Goal: Task Accomplishment & Management: Complete application form

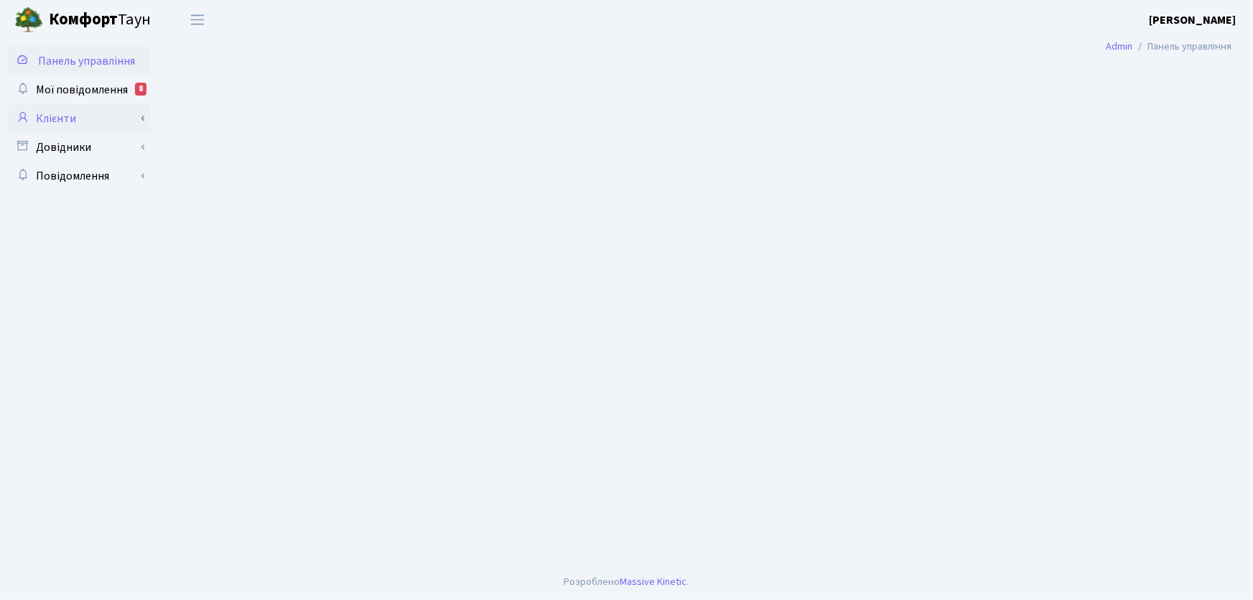
click at [72, 117] on link "Клієнти" at bounding box center [79, 118] width 144 height 29
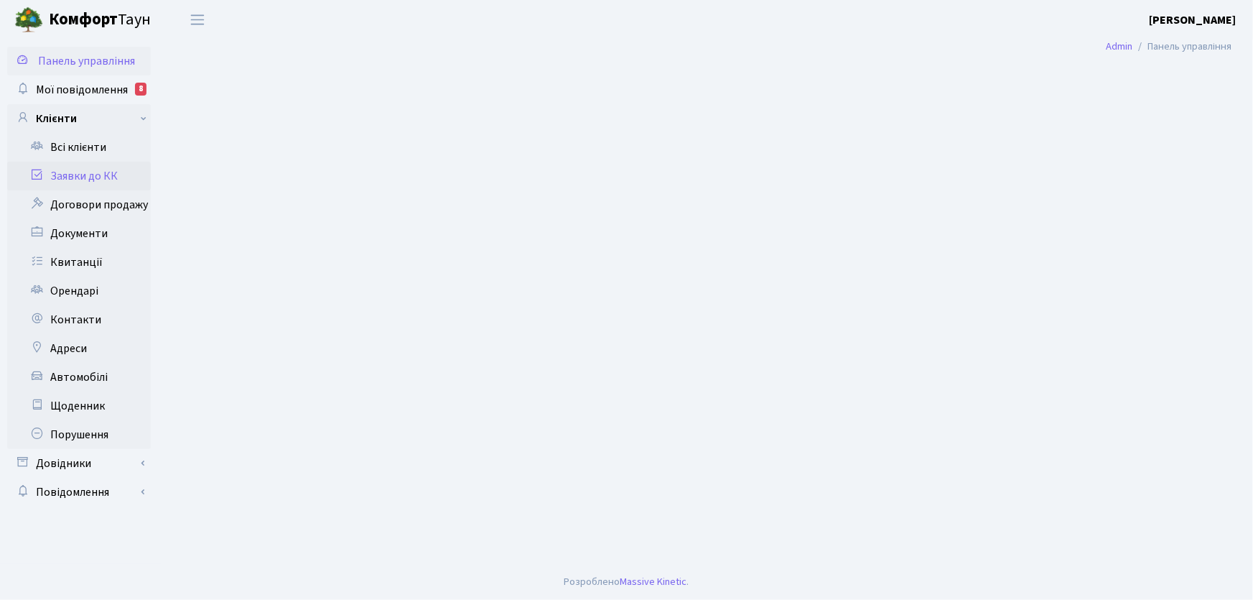
click at [80, 177] on link "Заявки до КК" at bounding box center [79, 176] width 144 height 29
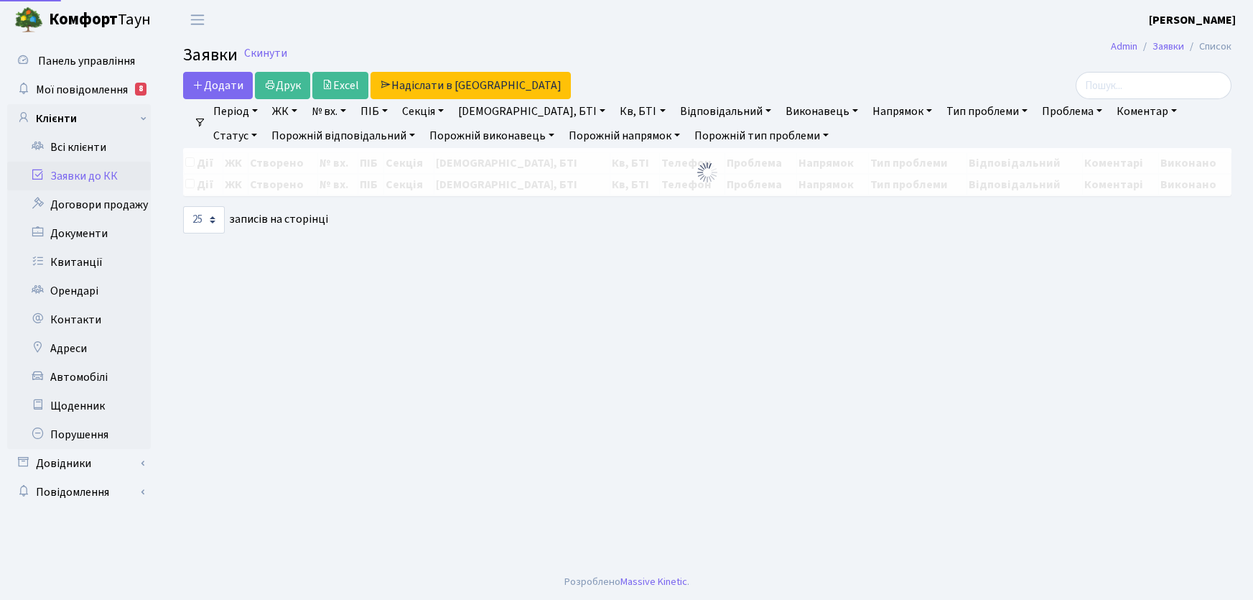
select select "25"
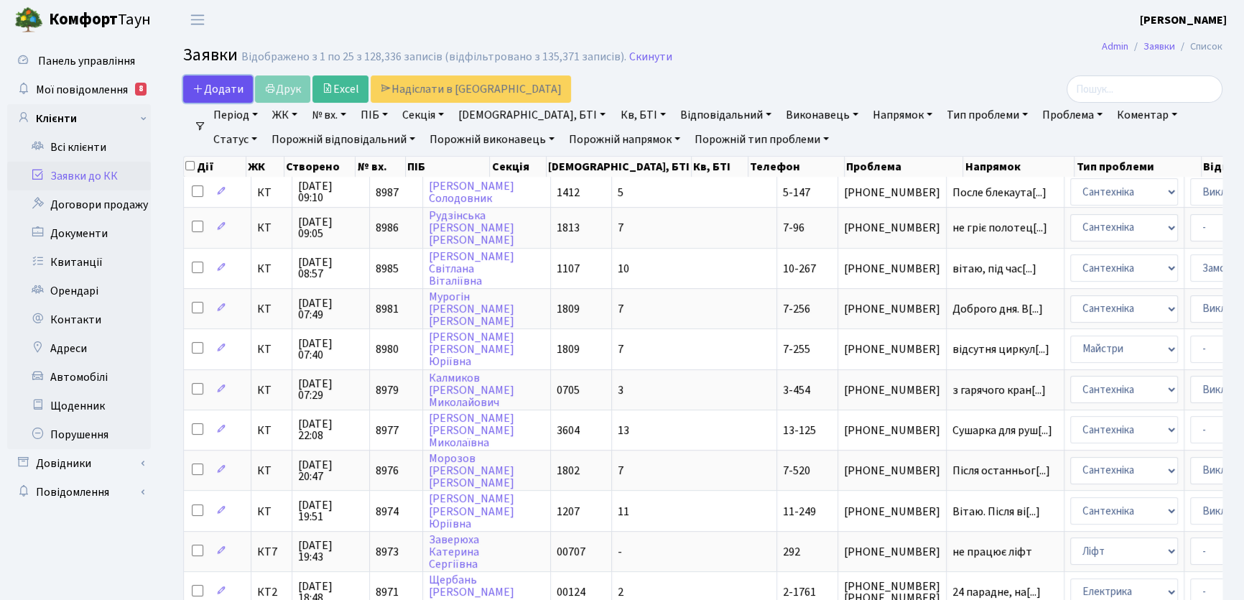
click at [218, 87] on span "Додати" at bounding box center [217, 89] width 51 height 16
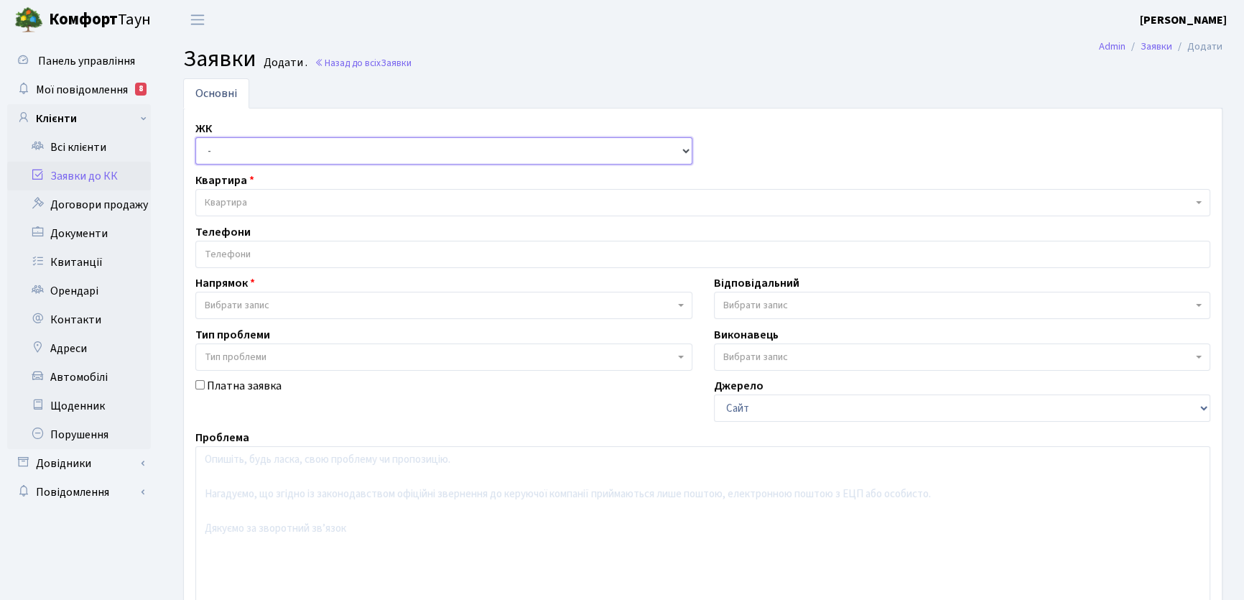
click at [682, 151] on select "- КТ, вул. Регенераторна, 4 КТ2, просп. Соборності, 17 КТ3, вул. Березнева, 16 …" at bounding box center [443, 150] width 497 height 27
select select "271"
click at [195, 137] on select "- КТ, вул. Регенераторна, 4 КТ2, просп. Соборності, 17 КТ3, вул. Березнева, 16 …" at bounding box center [443, 150] width 497 height 27
select select
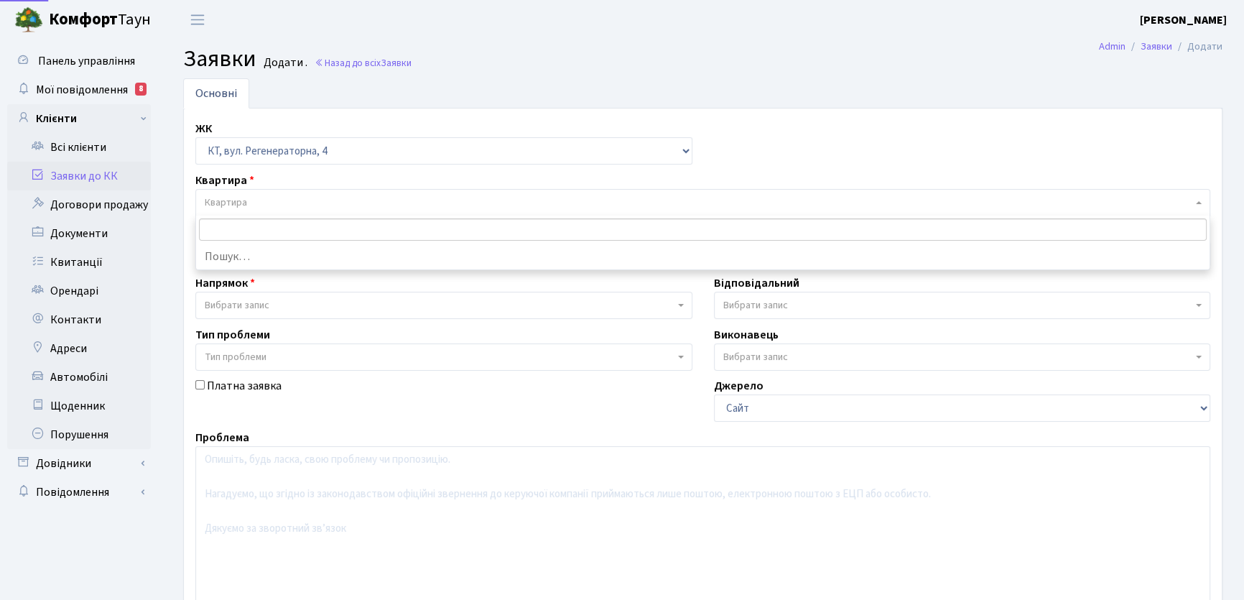
click at [220, 201] on span "Квартира" at bounding box center [226, 202] width 42 height 14
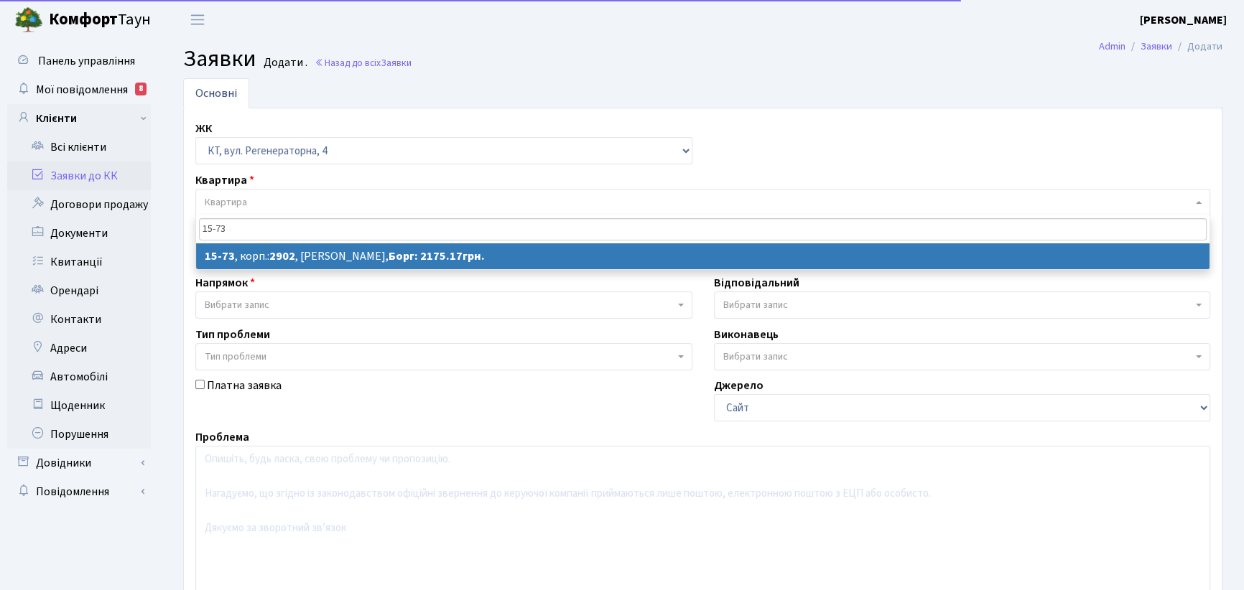
type input "15-73"
select select
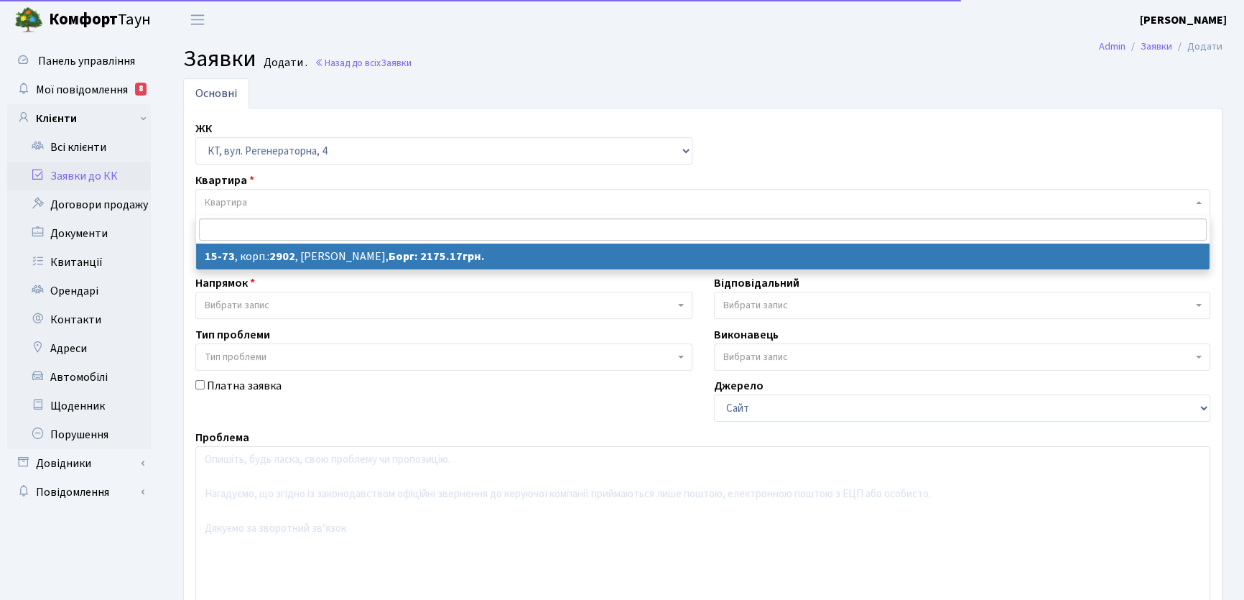
select select "8848"
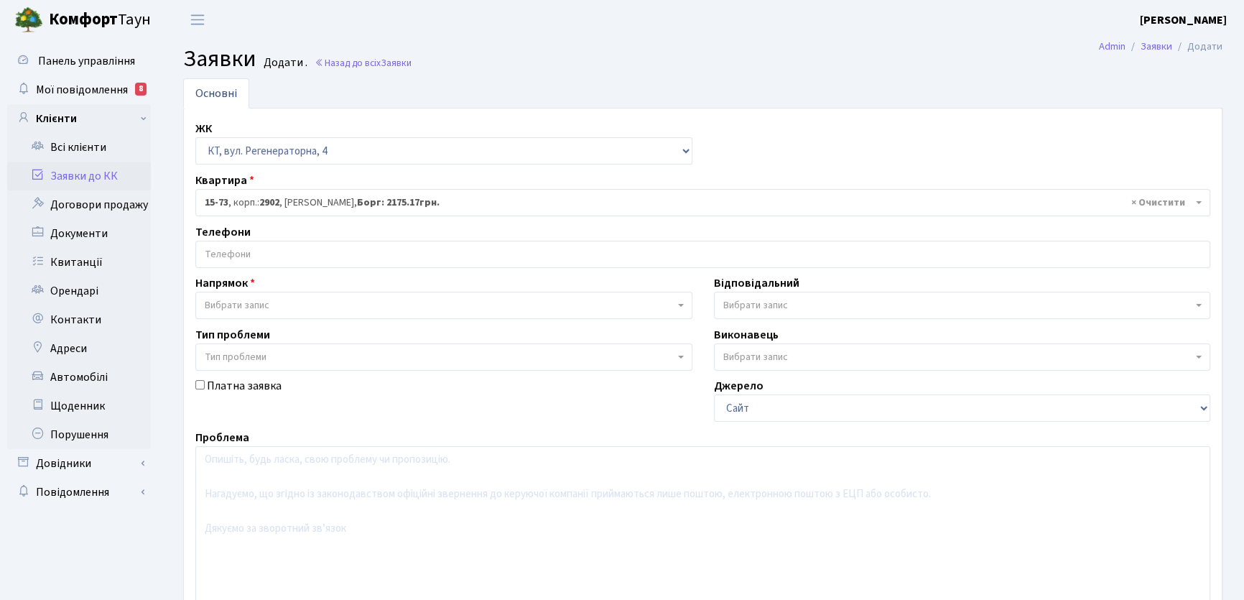
click at [248, 255] on input "search" at bounding box center [702, 254] width 1013 height 26
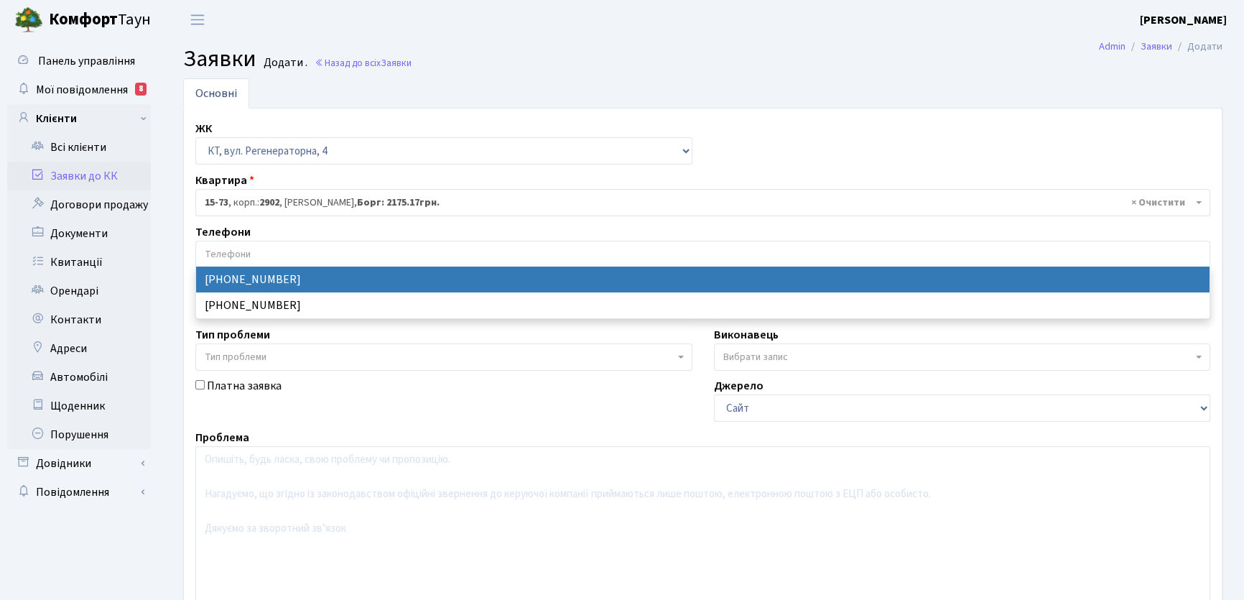
select select "34069"
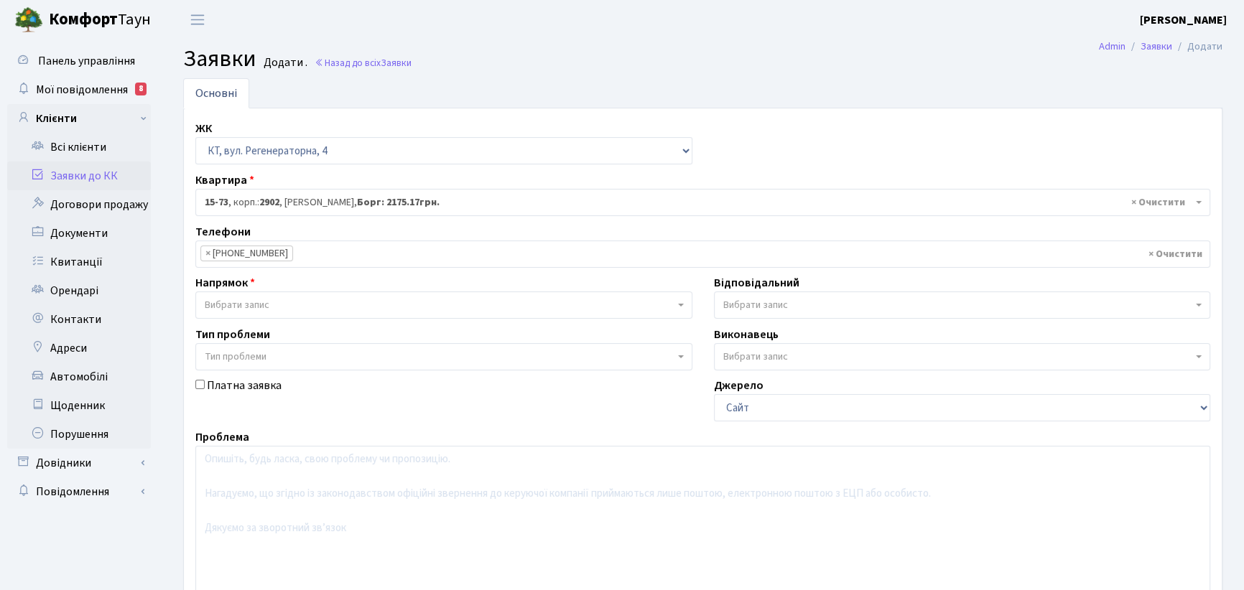
click at [679, 305] on b at bounding box center [681, 305] width 6 height 3
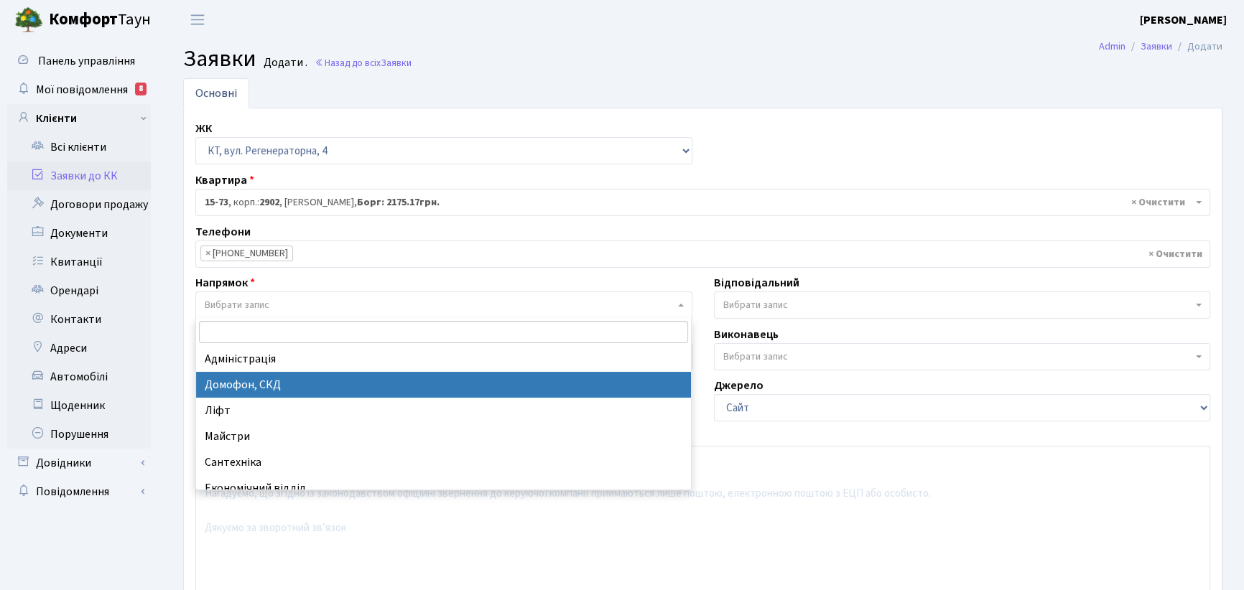
select select "4"
select select
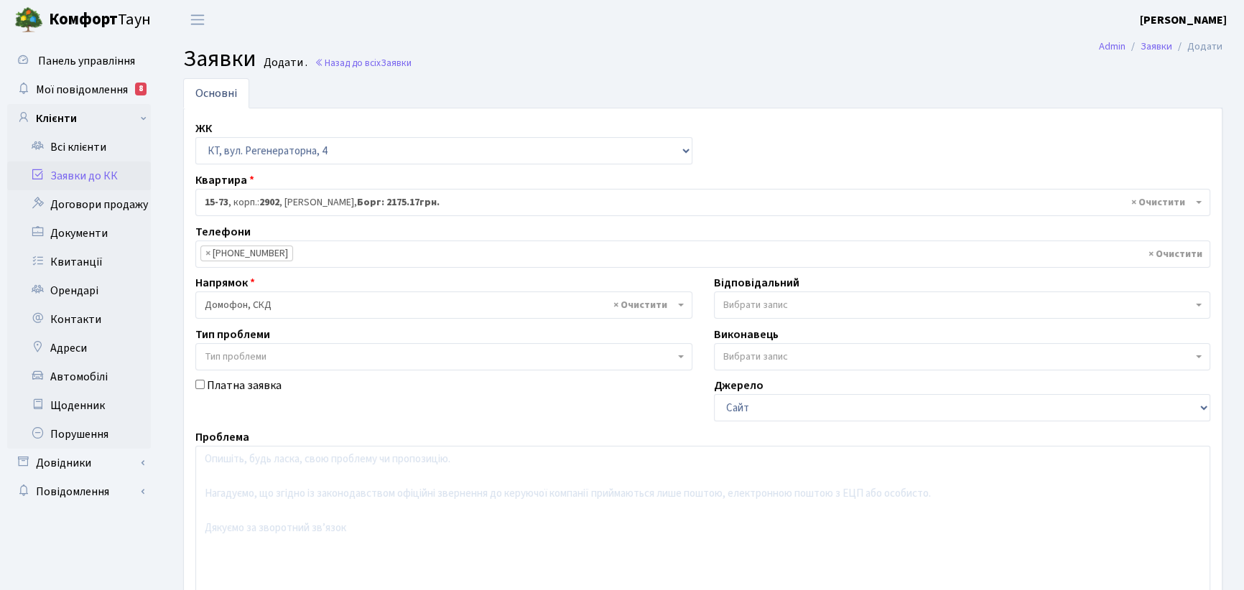
click at [1196, 307] on span "Вибрати запис" at bounding box center [962, 305] width 497 height 27
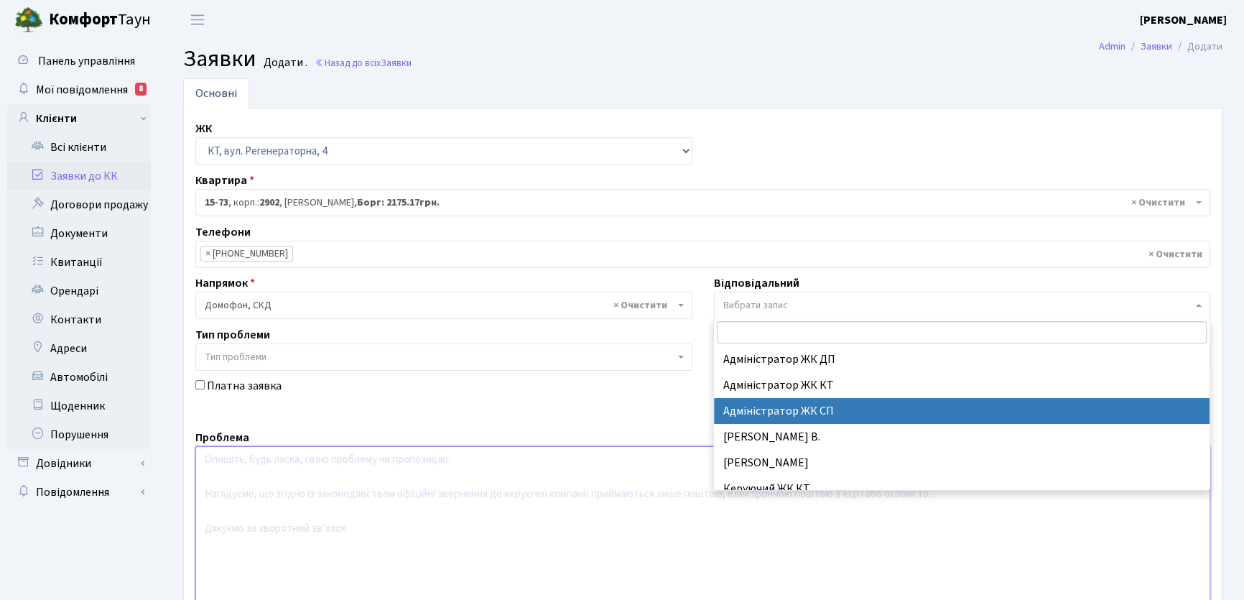
click at [236, 467] on textarea at bounding box center [702, 537] width 1015 height 182
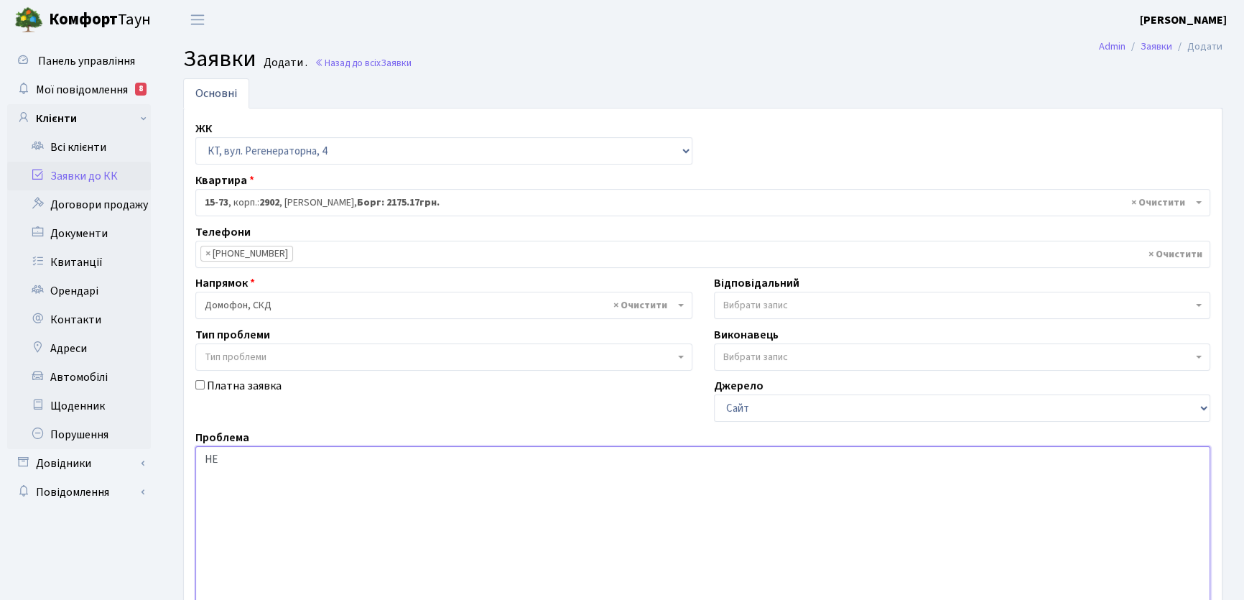
type textarea "Н"
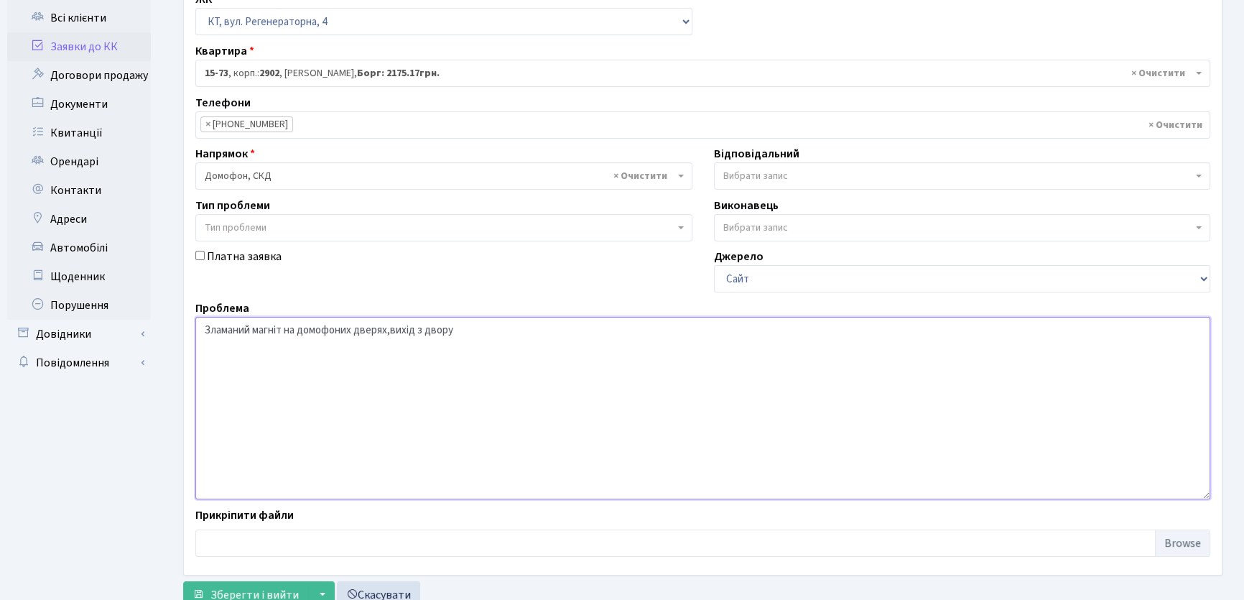
scroll to position [130, 0]
type textarea "Зламаний магніт на домофоних дверях,вихід з двору"
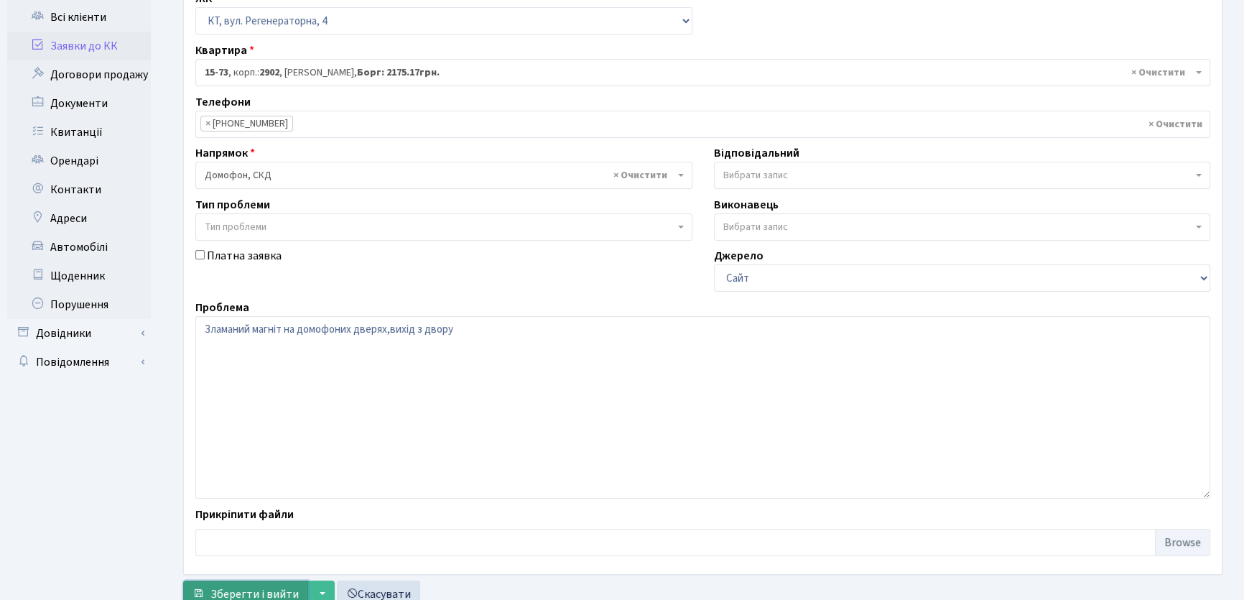
click at [274, 587] on span "Зберегти і вийти" at bounding box center [254, 594] width 88 height 16
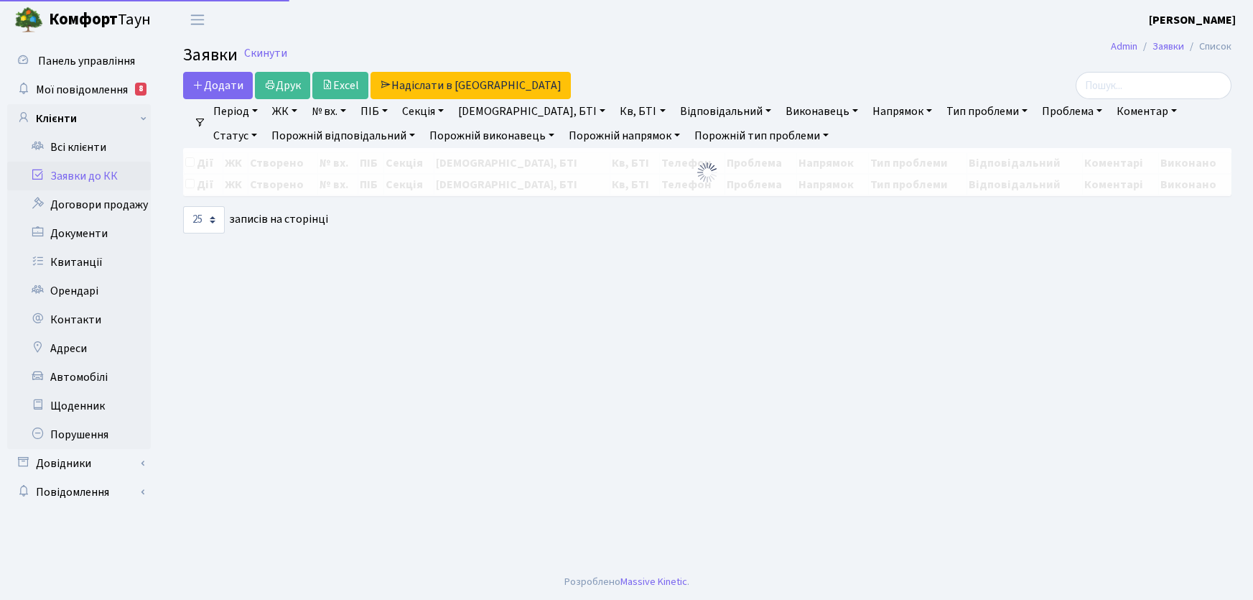
select select "25"
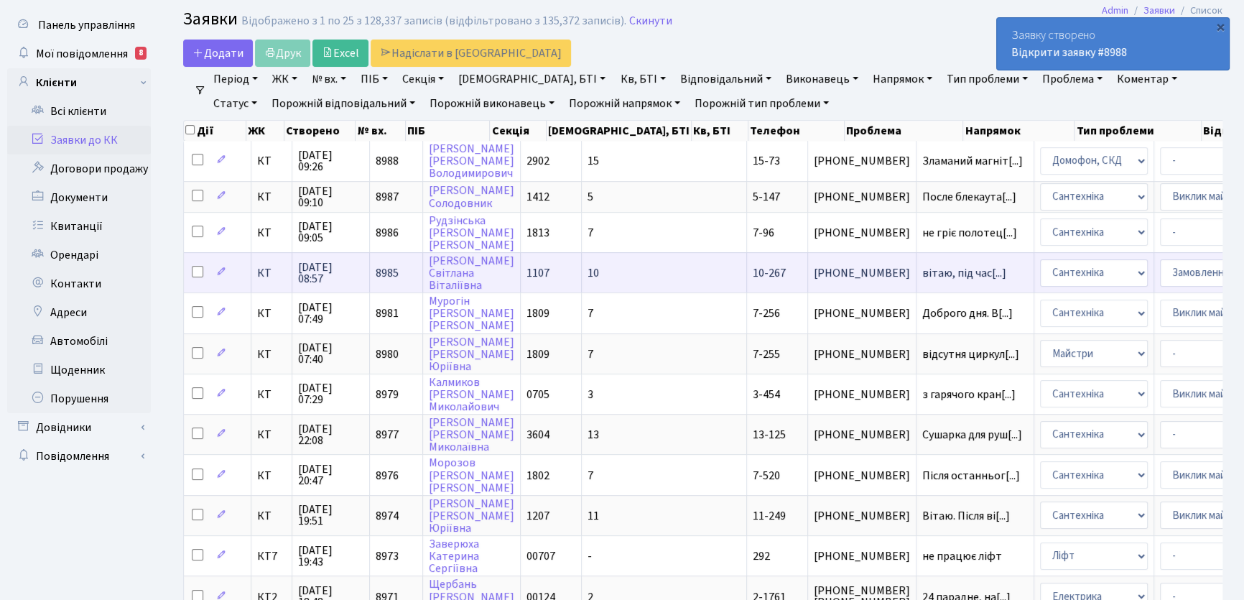
scroll to position [2, 0]
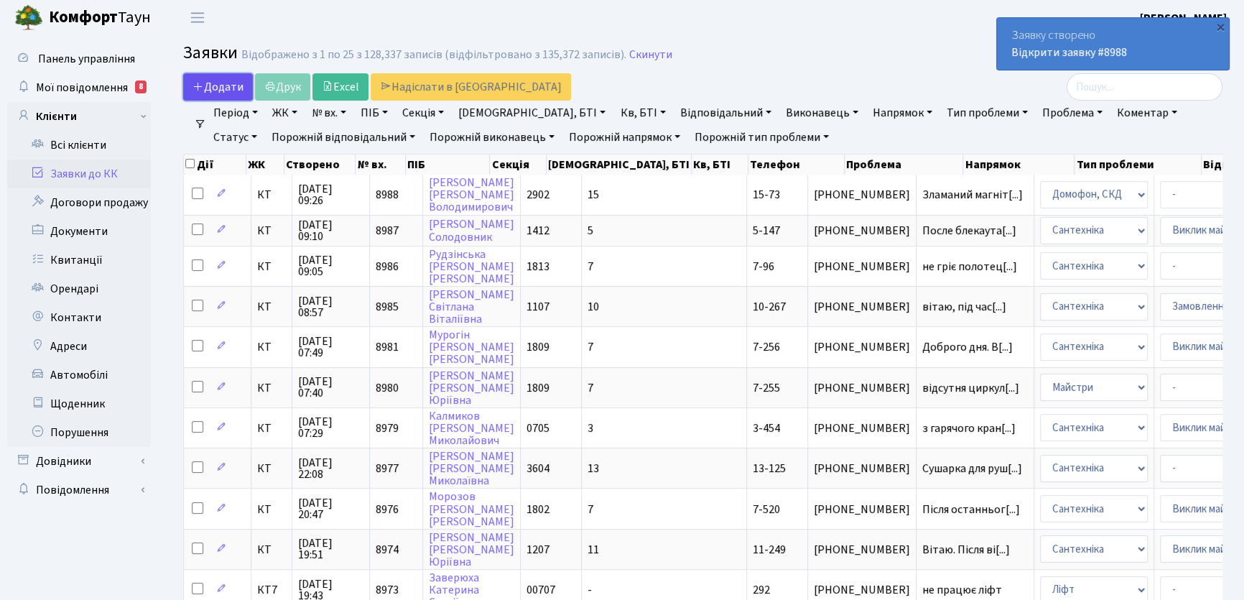
click at [223, 85] on span "Додати" at bounding box center [217, 87] width 51 height 16
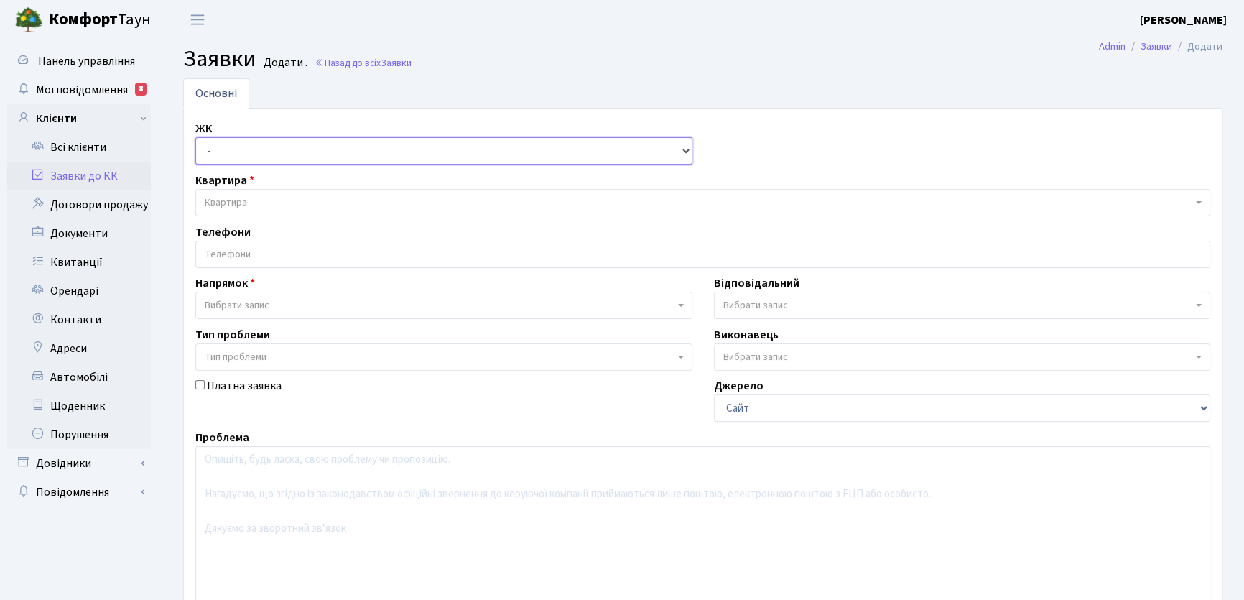
click at [686, 150] on select "- КТ, вул. Регенераторна, 4 КТ2, просп. Соборності, 17 КТ3, вул. Березнева, 16 …" at bounding box center [443, 150] width 497 height 27
select select "271"
click at [195, 137] on select "- КТ, вул. Регенераторна, 4 КТ2, просп. Соборності, 17 КТ3, вул. Березнева, 16 …" at bounding box center [443, 150] width 497 height 27
select select
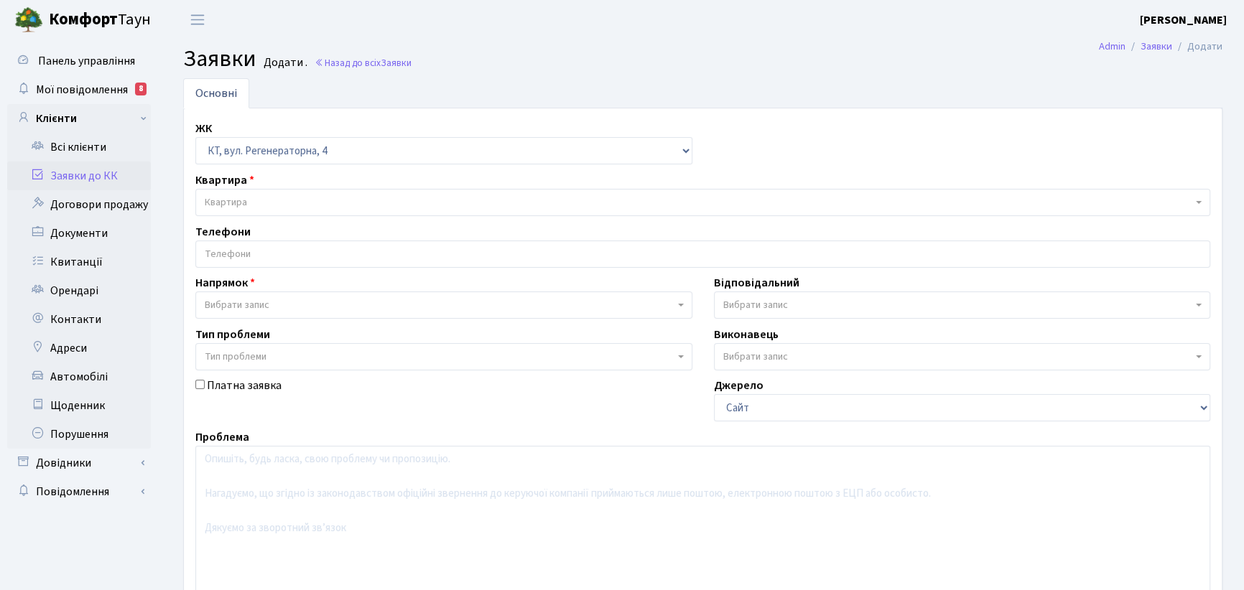
click at [229, 201] on span "Квартира" at bounding box center [226, 202] width 42 height 14
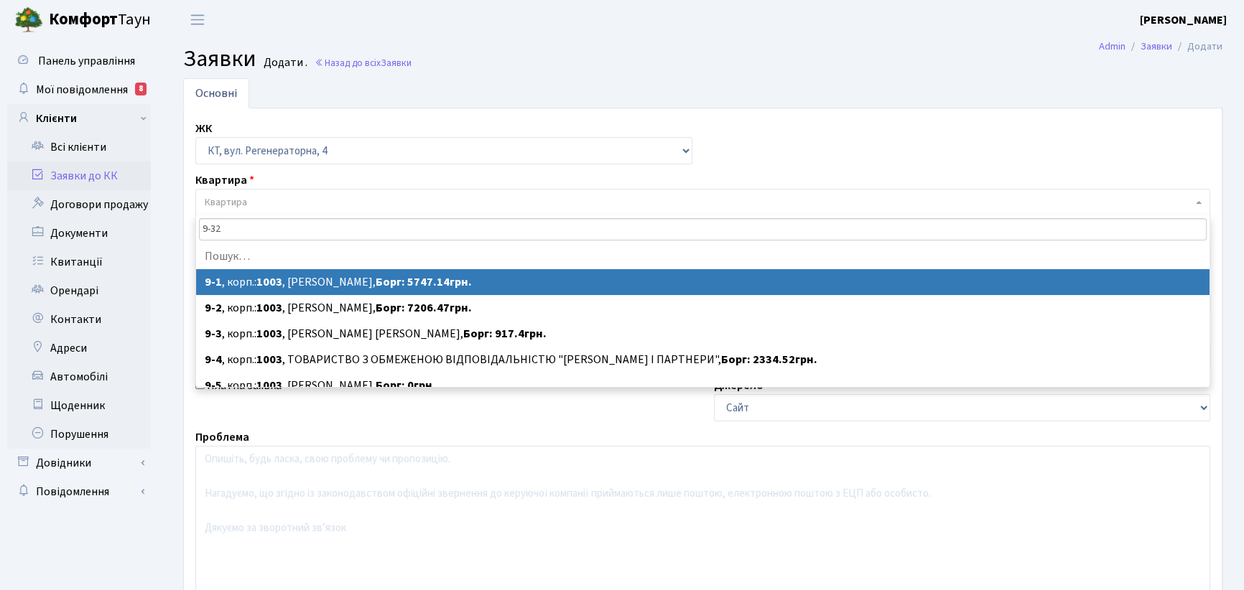
type input "9-329"
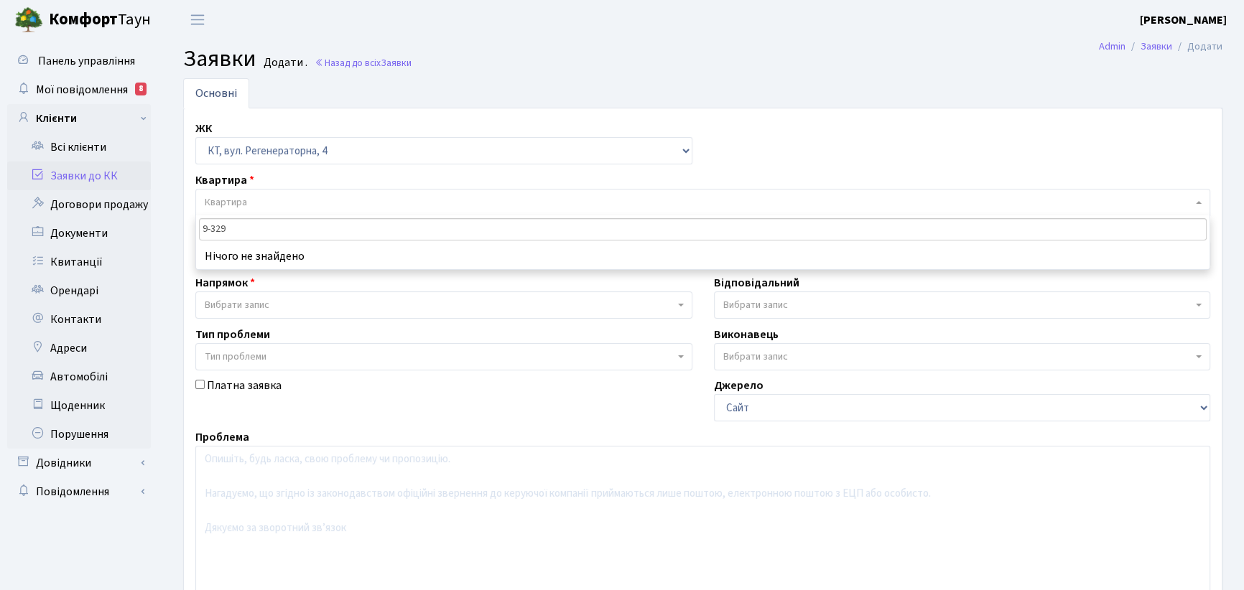
drag, startPoint x: 244, startPoint y: 231, endPoint x: 198, endPoint y: 227, distance: 46.2
click at [199, 227] on input "9-329" at bounding box center [703, 229] width 1008 height 22
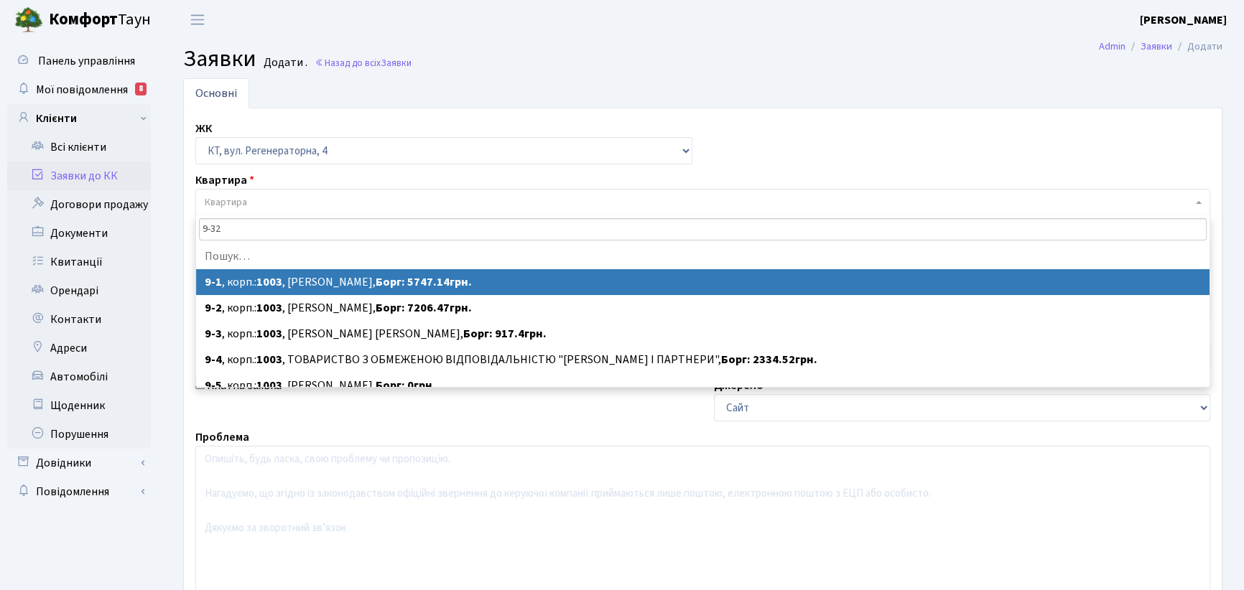
type input "9-329"
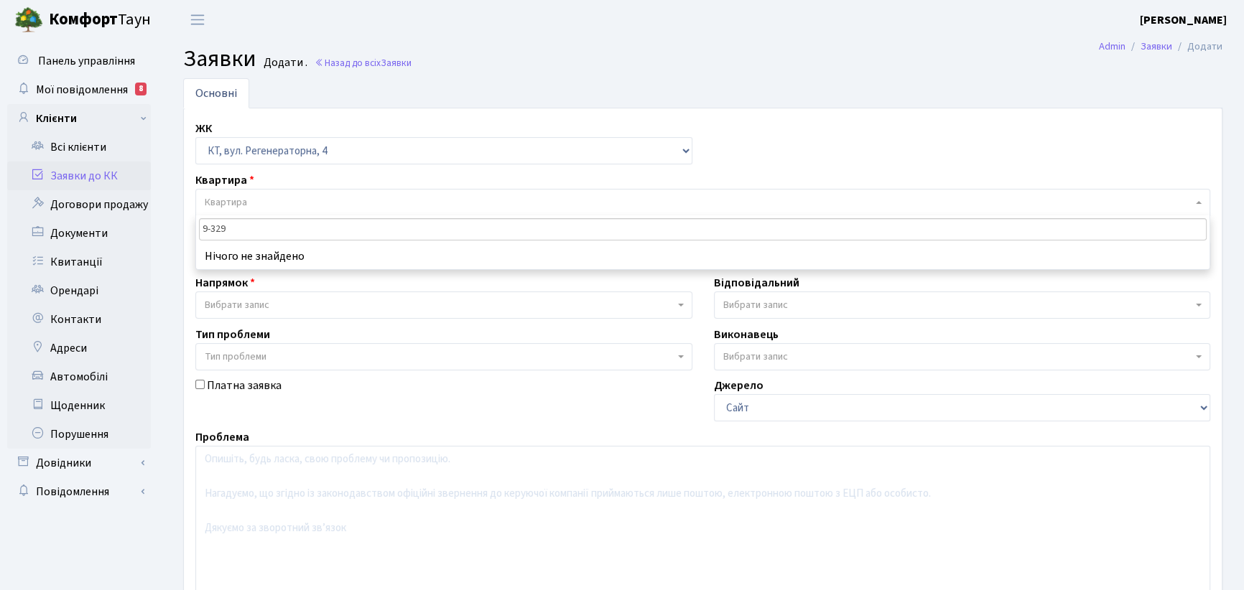
drag, startPoint x: 242, startPoint y: 228, endPoint x: 203, endPoint y: 226, distance: 38.8
click at [203, 226] on input "9-329" at bounding box center [703, 229] width 1008 height 22
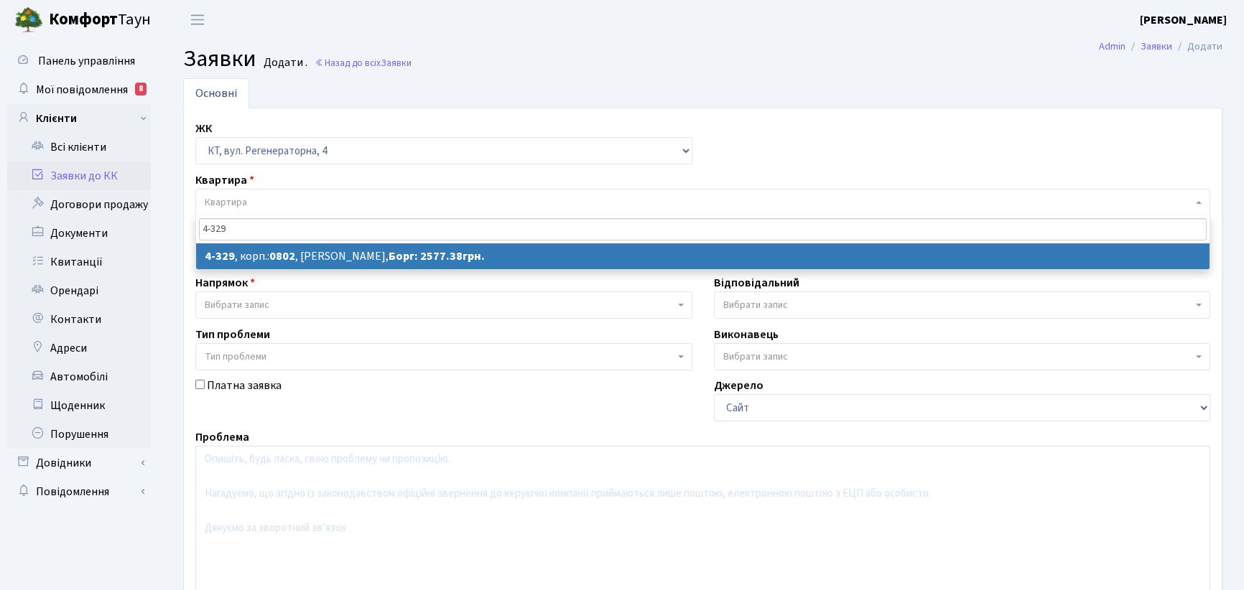
type input "4-329"
select select
select select "1788"
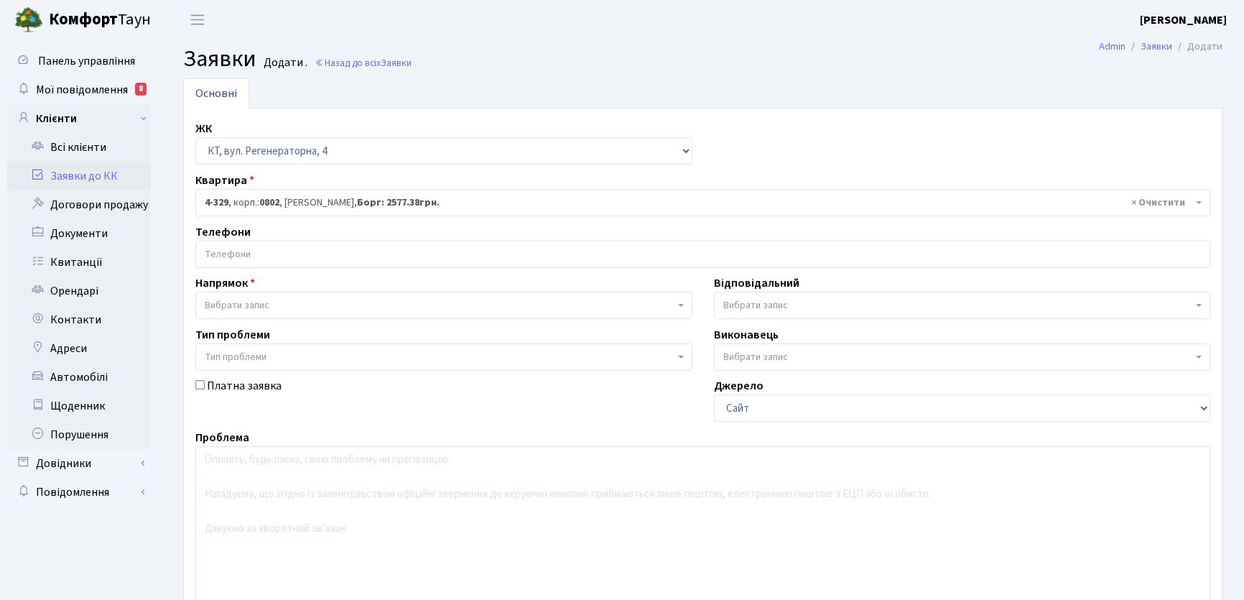
click at [280, 249] on input "search" at bounding box center [702, 254] width 1013 height 26
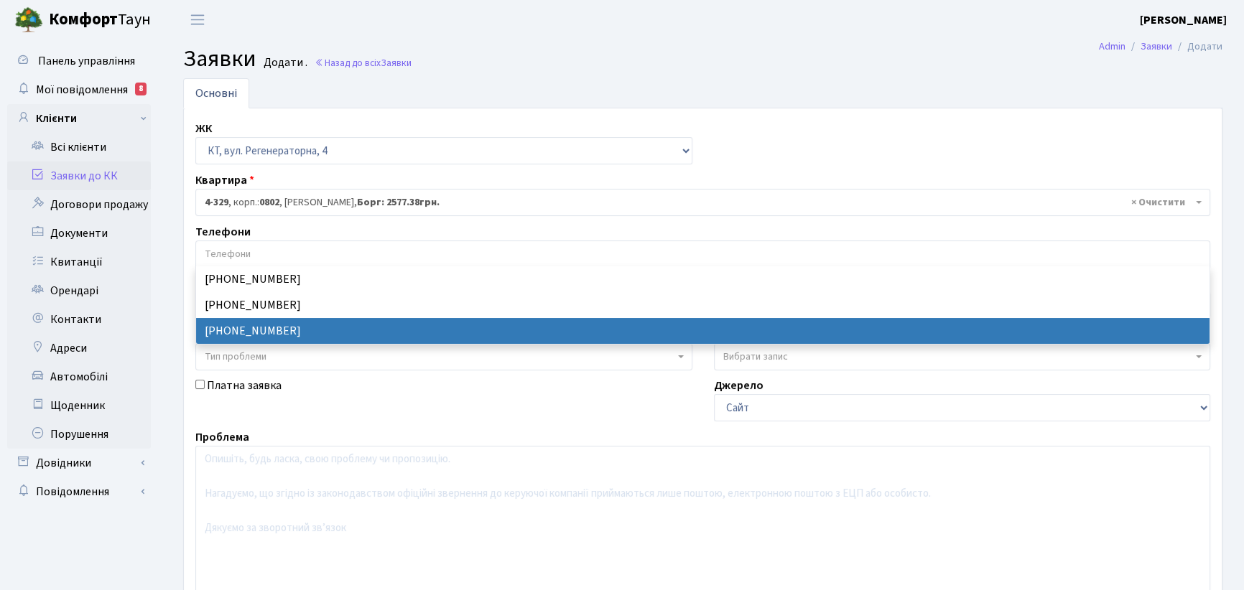
select select "15447"
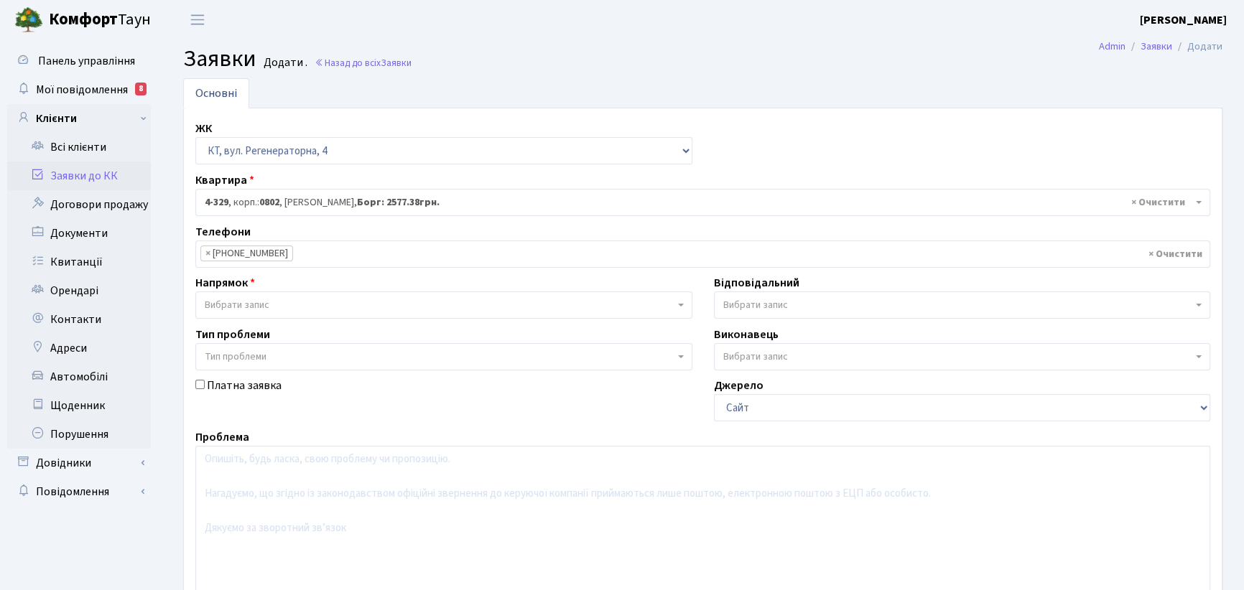
click at [681, 307] on span at bounding box center [682, 305] width 3 height 27
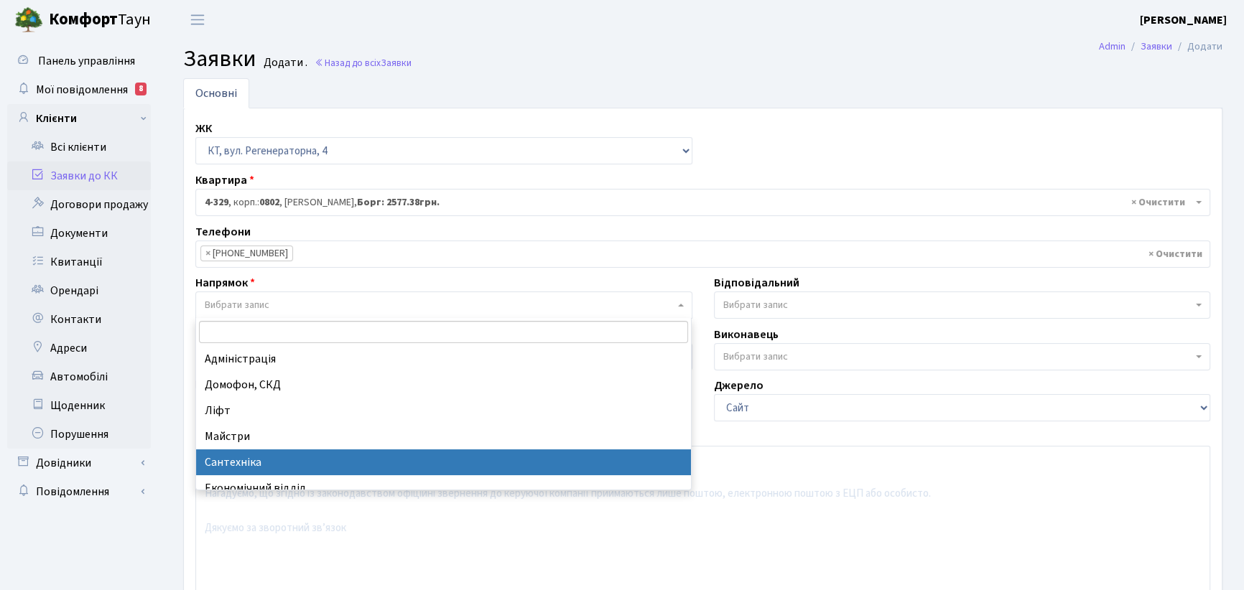
select select "2"
select select
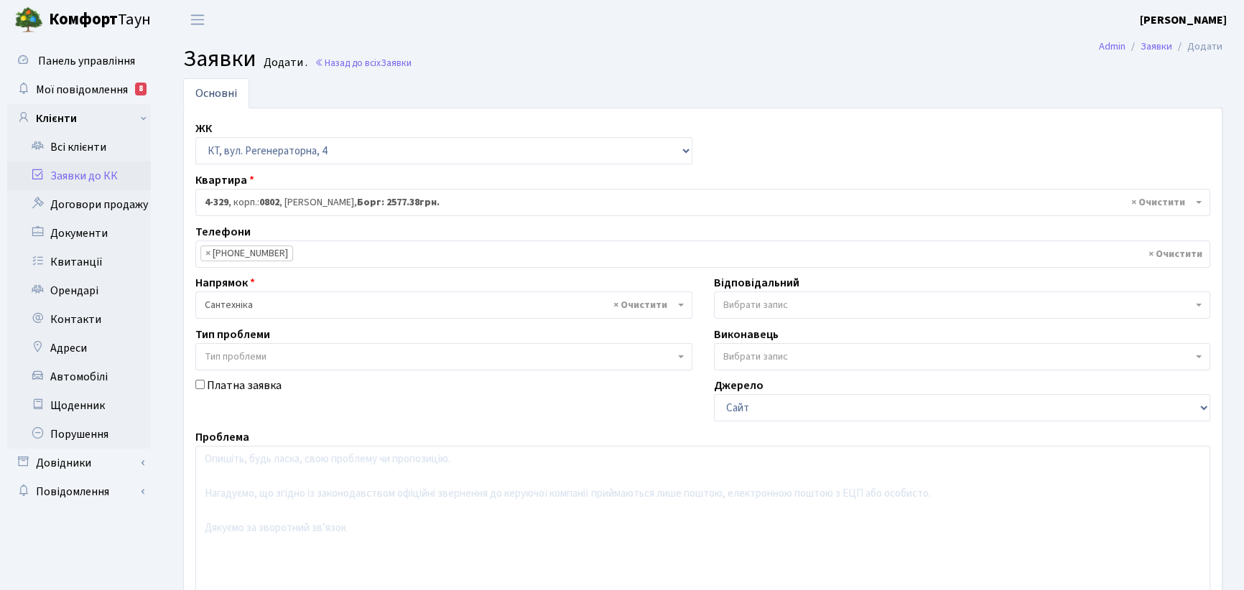
click at [1200, 304] on b at bounding box center [1199, 305] width 6 height 3
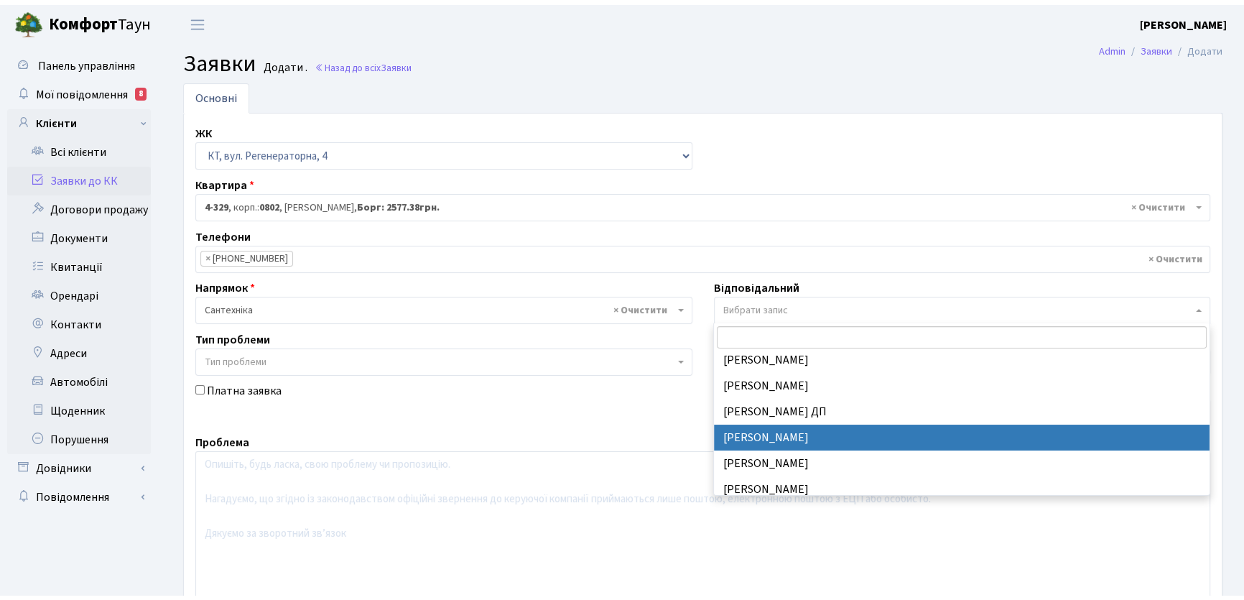
scroll to position [653, 0]
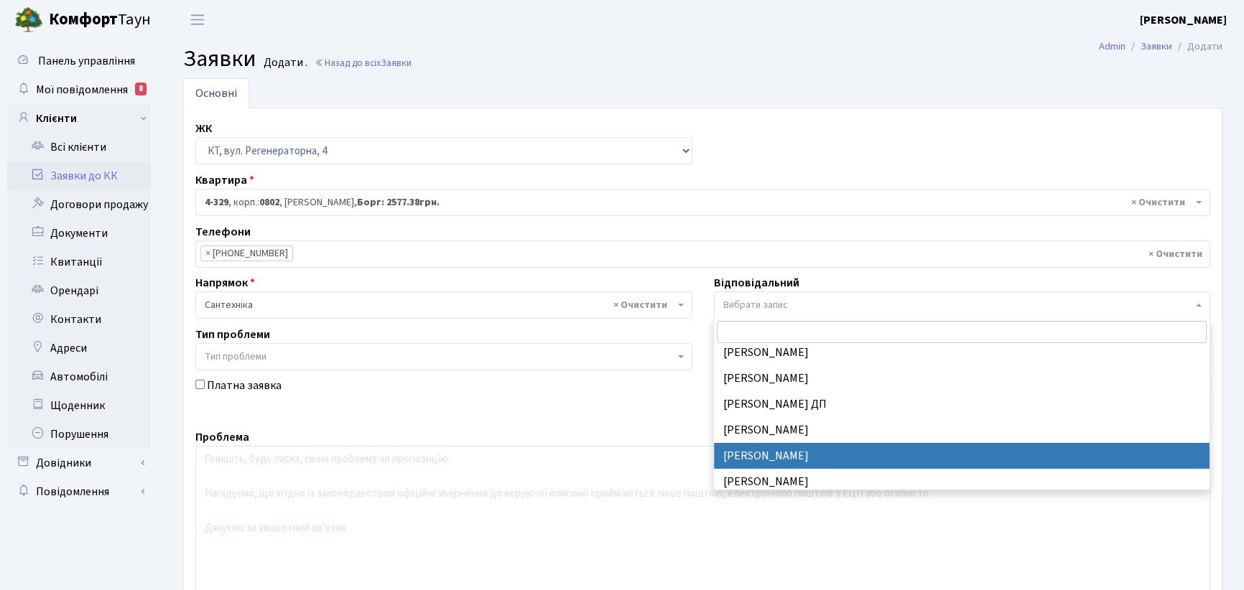
drag, startPoint x: 753, startPoint y: 456, endPoint x: 523, endPoint y: 433, distance: 231.0
select select "67"
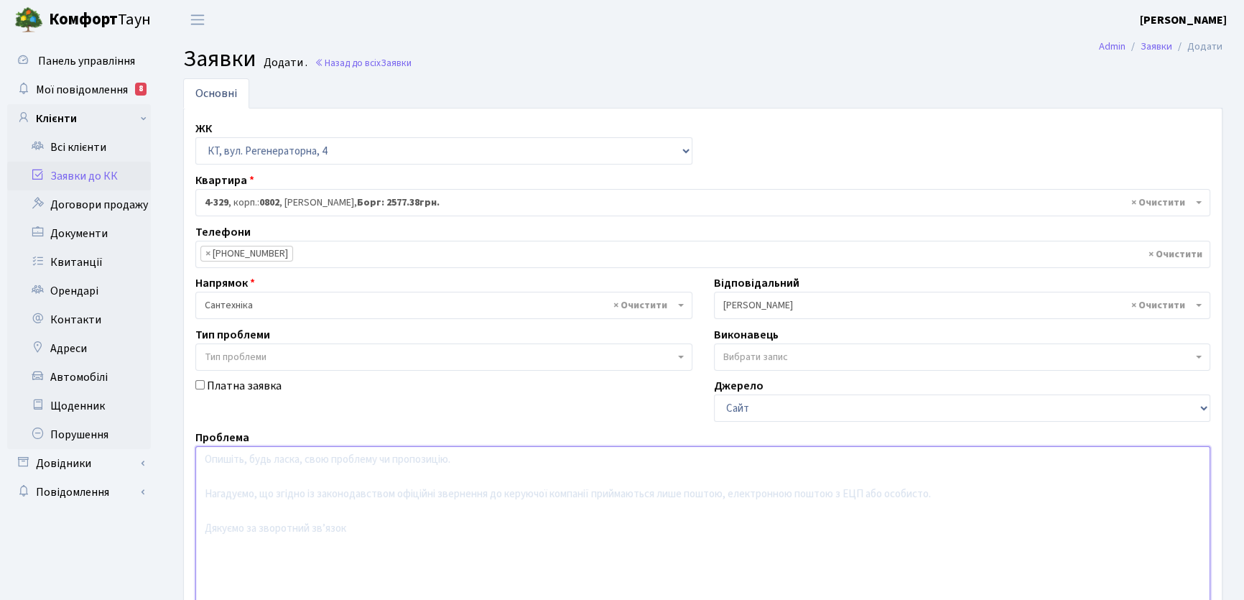
click at [244, 460] on textarea at bounding box center [702, 537] width 1015 height 182
type textarea "В"
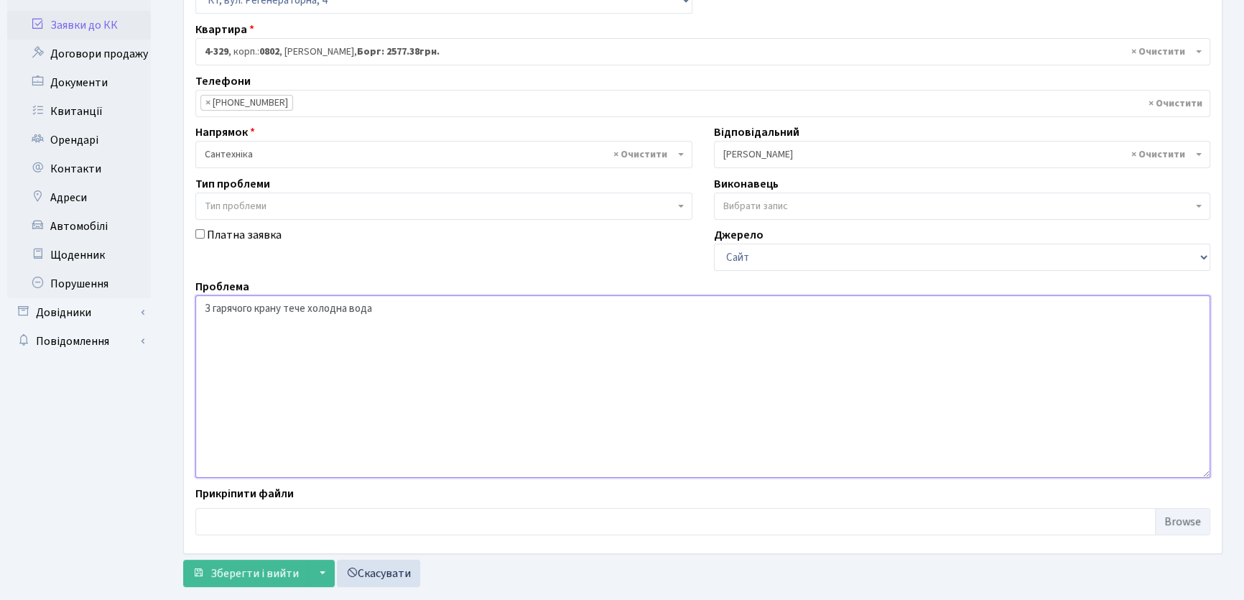
scroll to position [180, 0]
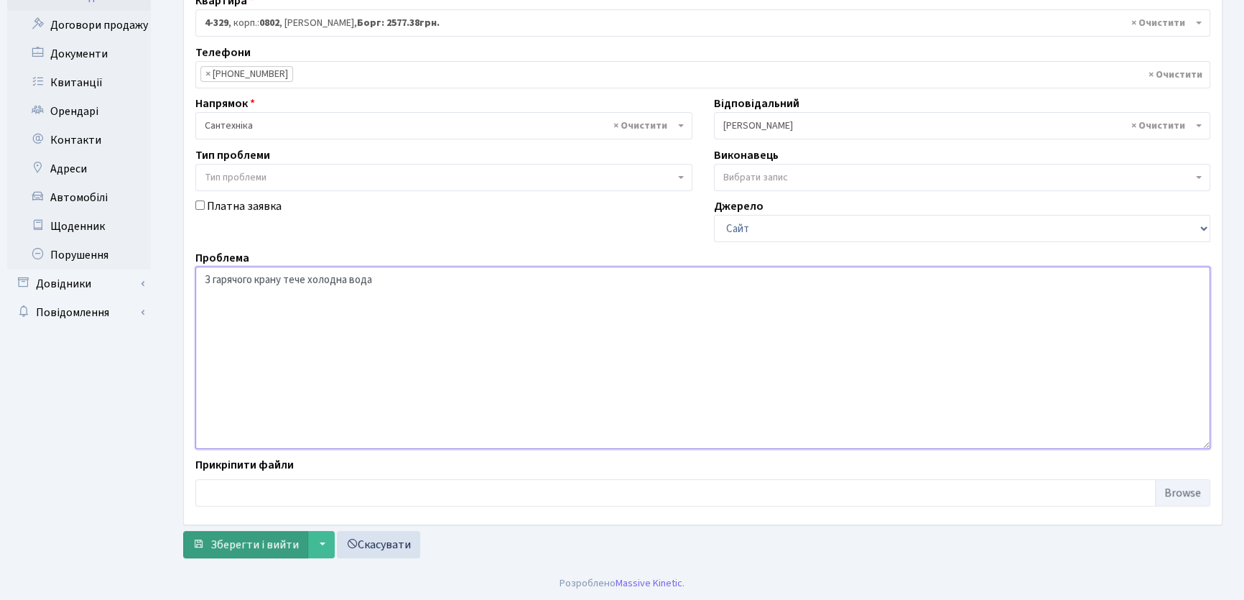
type textarea "З гарячого крану тече холодна вода"
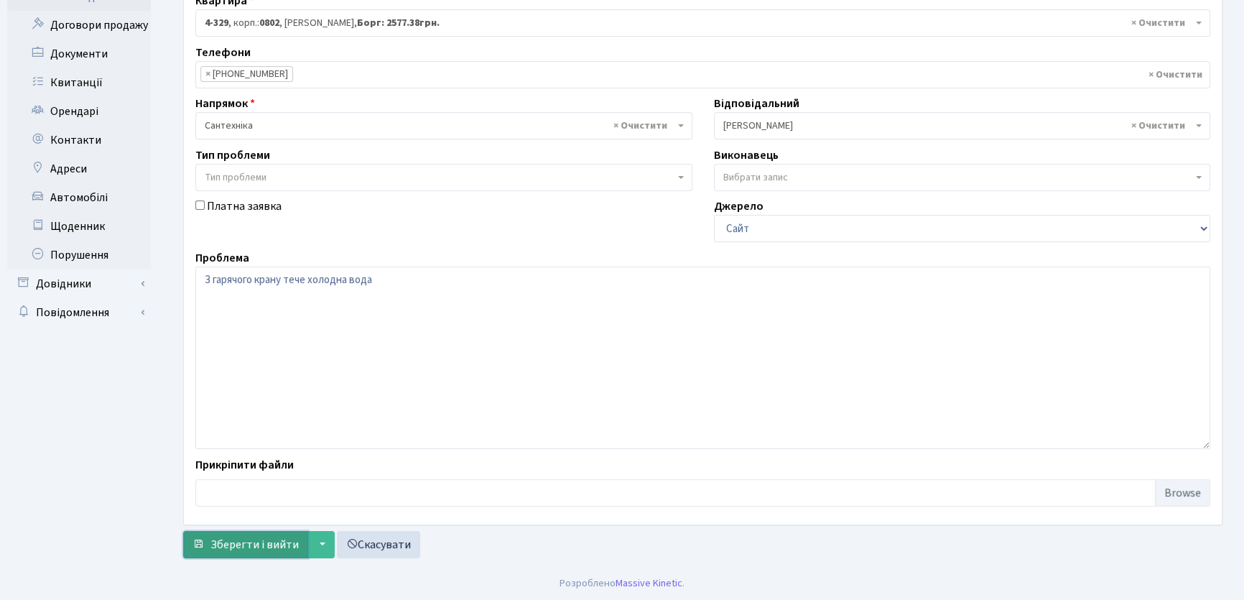
click at [283, 546] on span "Зберегти і вийти" at bounding box center [254, 545] width 88 height 16
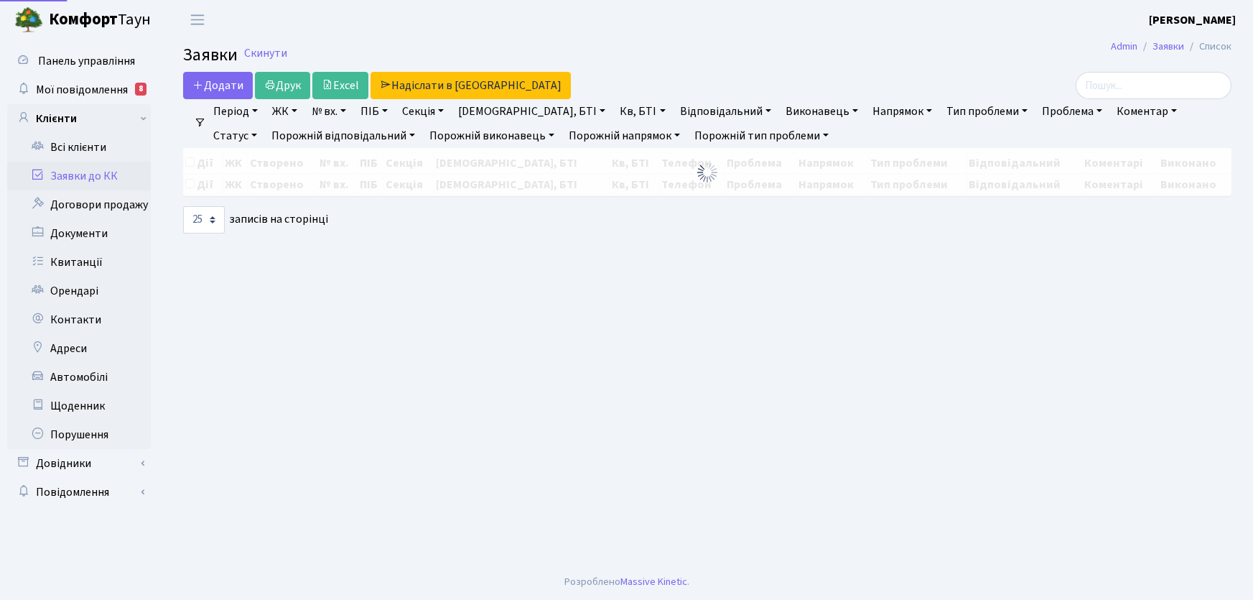
select select "25"
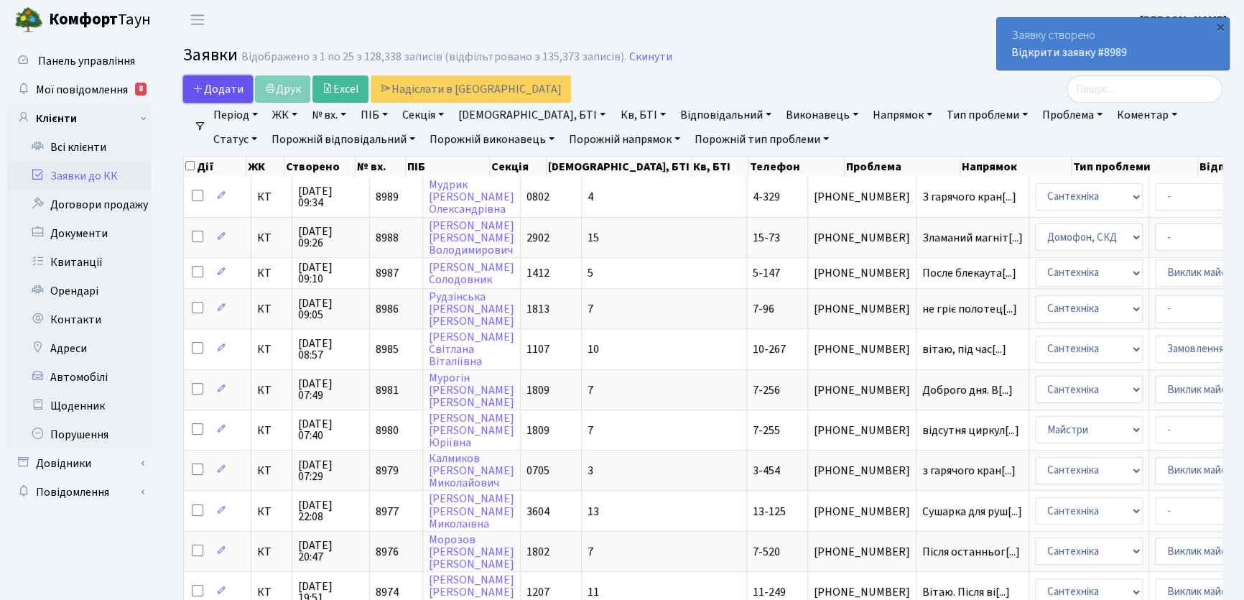
click at [223, 85] on span "Додати" at bounding box center [217, 89] width 51 height 16
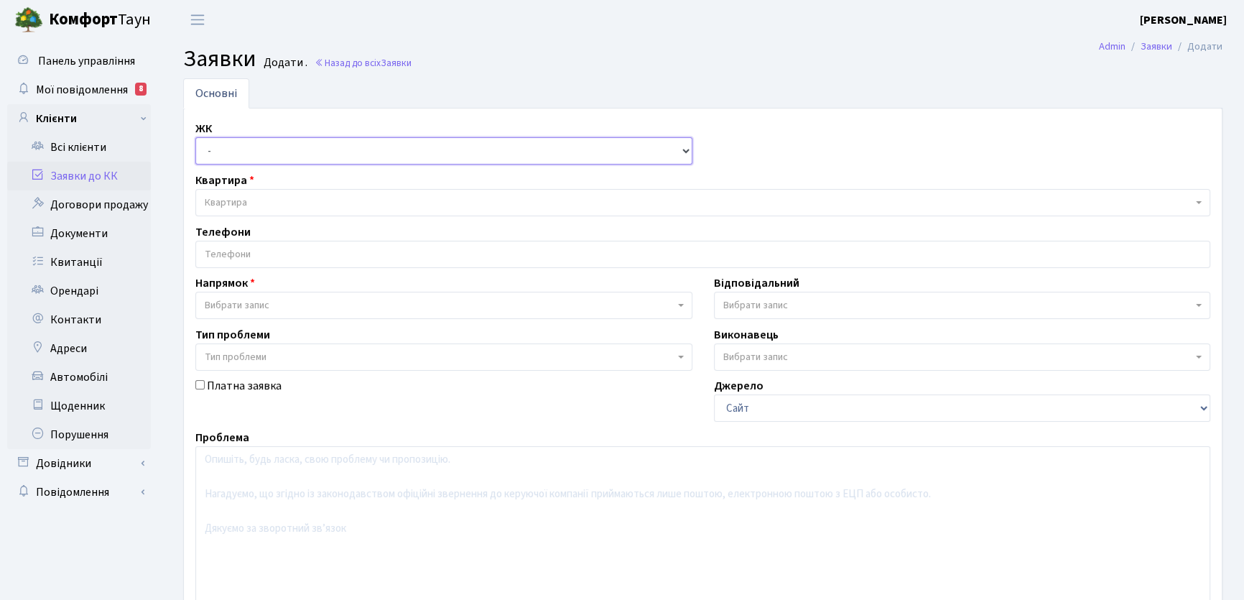
click at [687, 151] on select "- КТ, вул. Регенераторна, 4 КТ2, просп. [STREET_ADDRESS] [STREET_ADDRESS] [PERS…" at bounding box center [443, 150] width 497 height 27
select select "296"
click at [195, 137] on select "- КТ, вул. Регенераторна, 4 КТ2, просп. [STREET_ADDRESS] [STREET_ADDRESS] [PERS…" at bounding box center [443, 150] width 497 height 27
select select
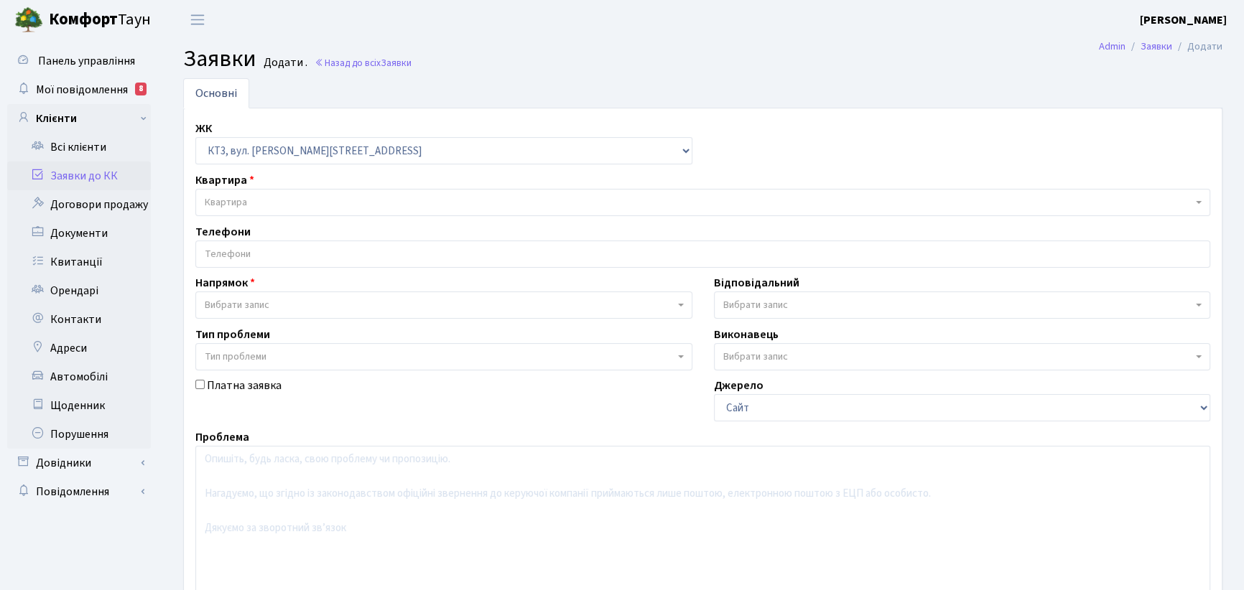
click at [232, 200] on span "Квартира" at bounding box center [226, 202] width 42 height 14
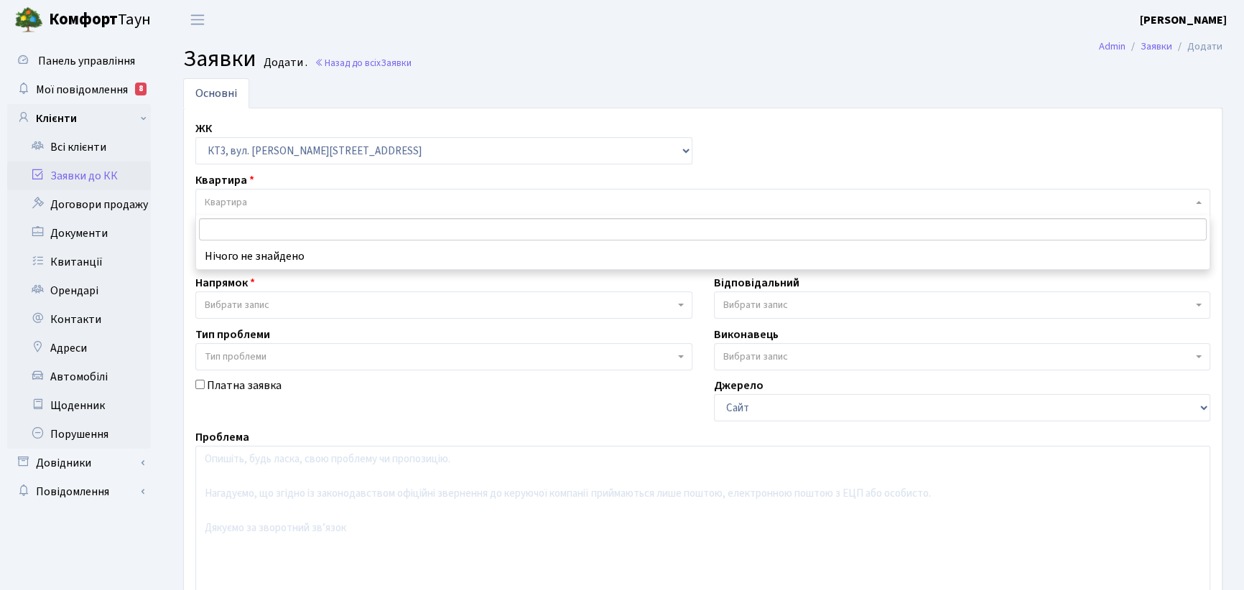
click at [263, 224] on input "search" at bounding box center [703, 229] width 1008 height 22
click at [245, 226] on input "search" at bounding box center [703, 229] width 1008 height 22
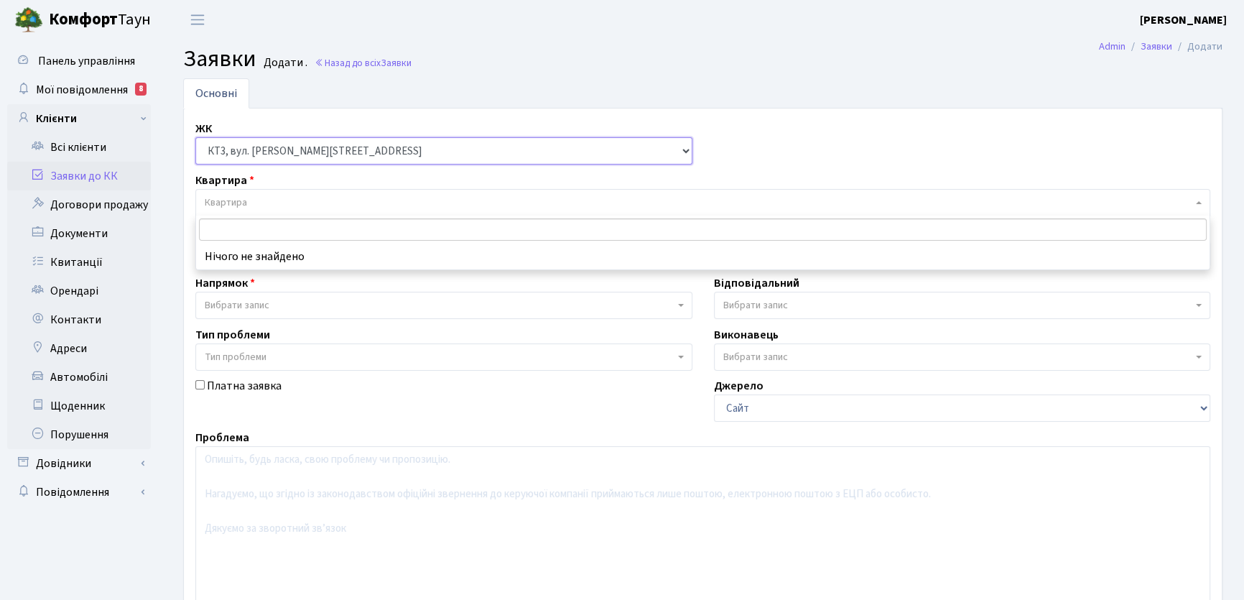
click at [679, 148] on select "- КТ, вул. Регенераторна, 4 КТ2, просп. [STREET_ADDRESS] [STREET_ADDRESS] [PERS…" at bounding box center [443, 150] width 497 height 27
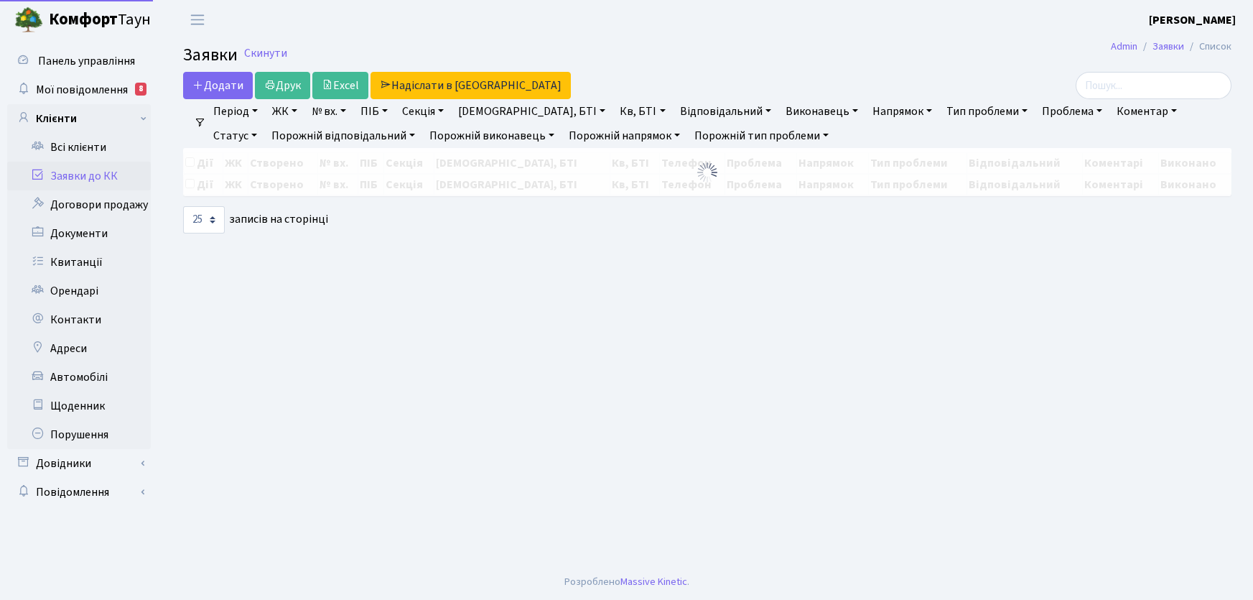
select select "25"
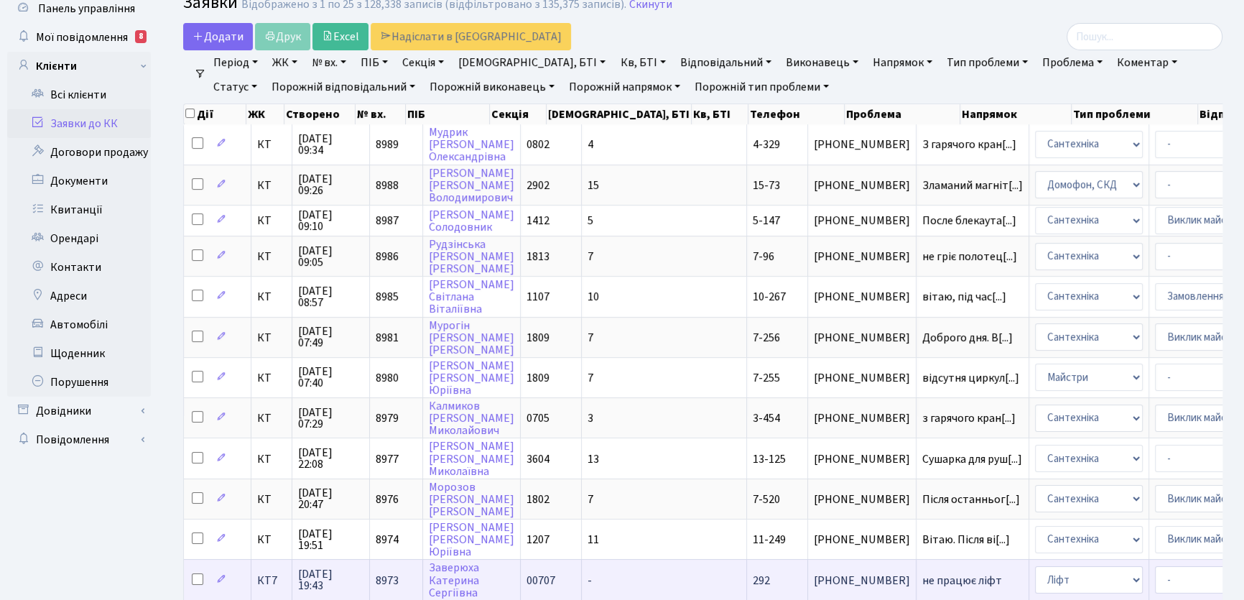
scroll to position [130, 0]
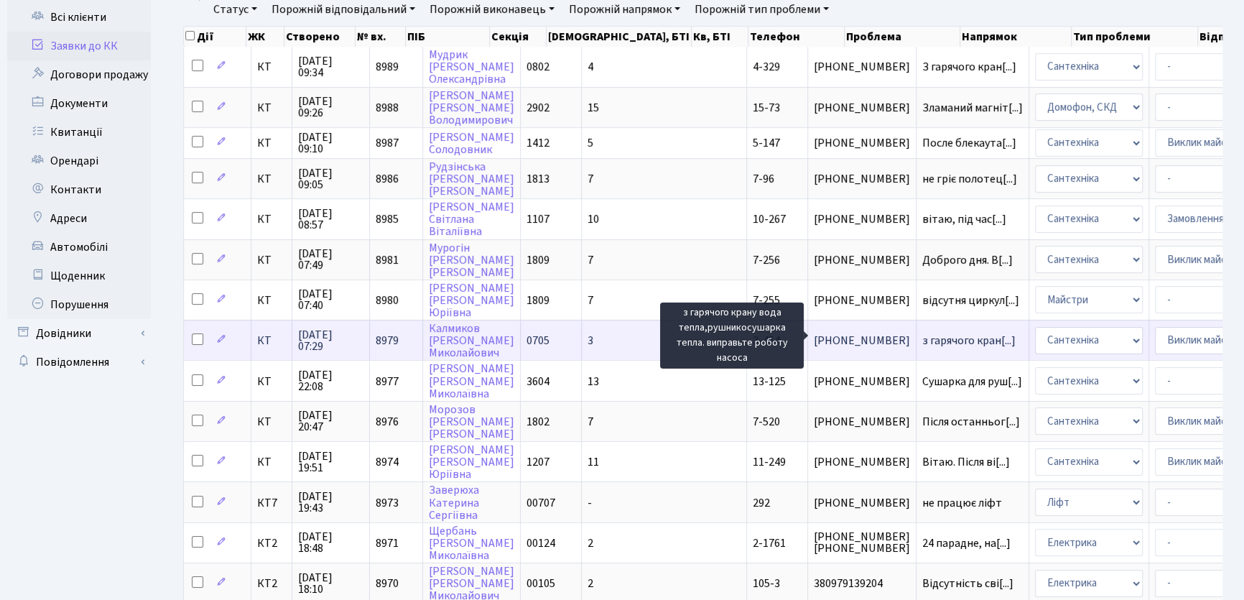
click at [922, 334] on span "з гарячого кран[...]" at bounding box center [968, 341] width 93 height 16
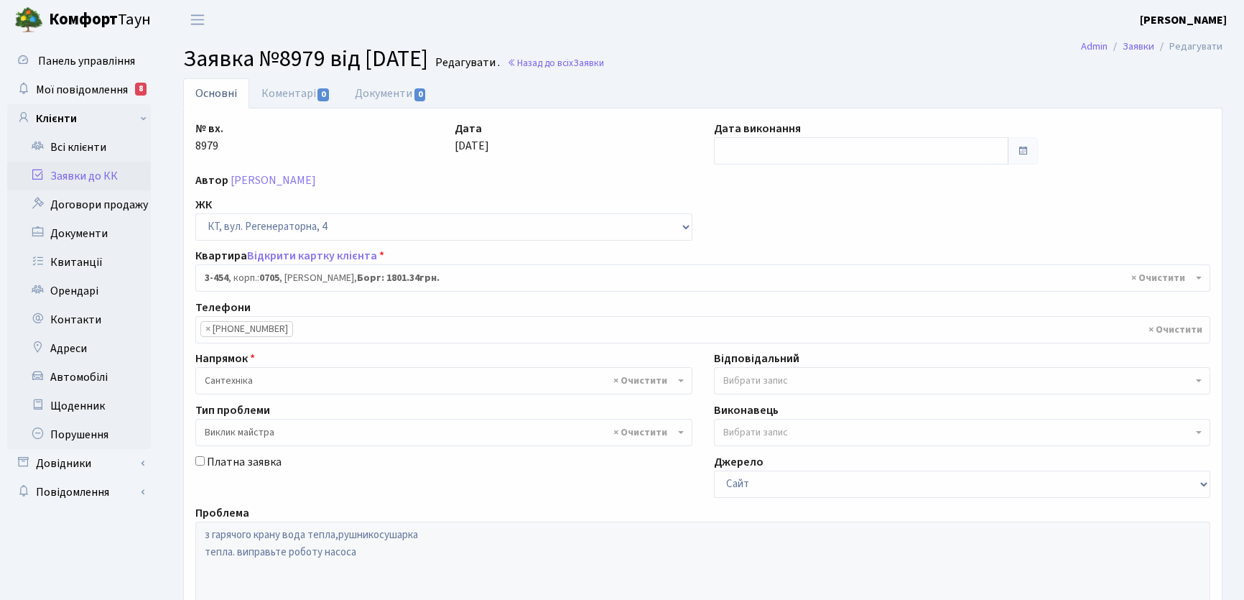
select select "1672"
select select "29"
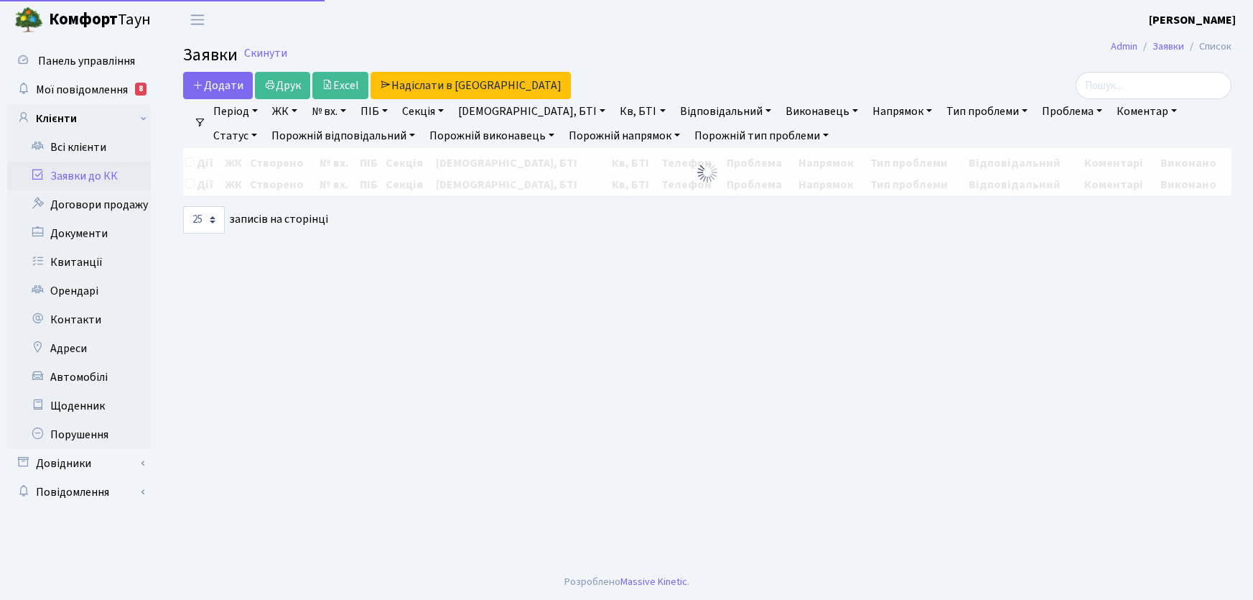
select select "25"
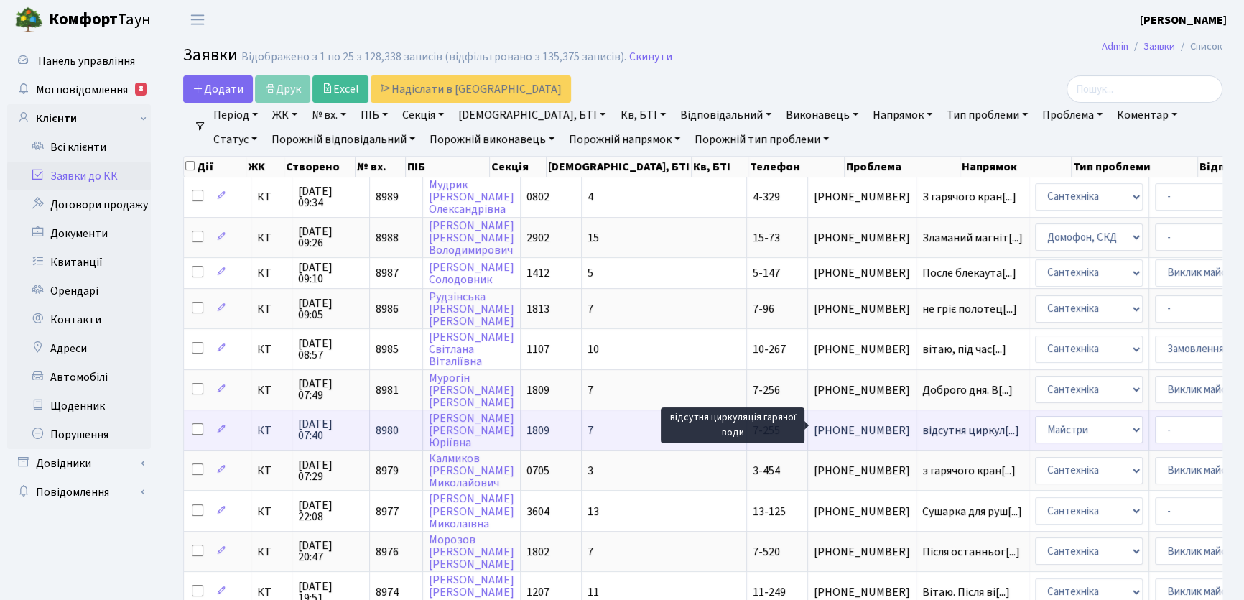
click at [922, 425] on span "відсутня циркул[...]" at bounding box center [970, 430] width 97 height 16
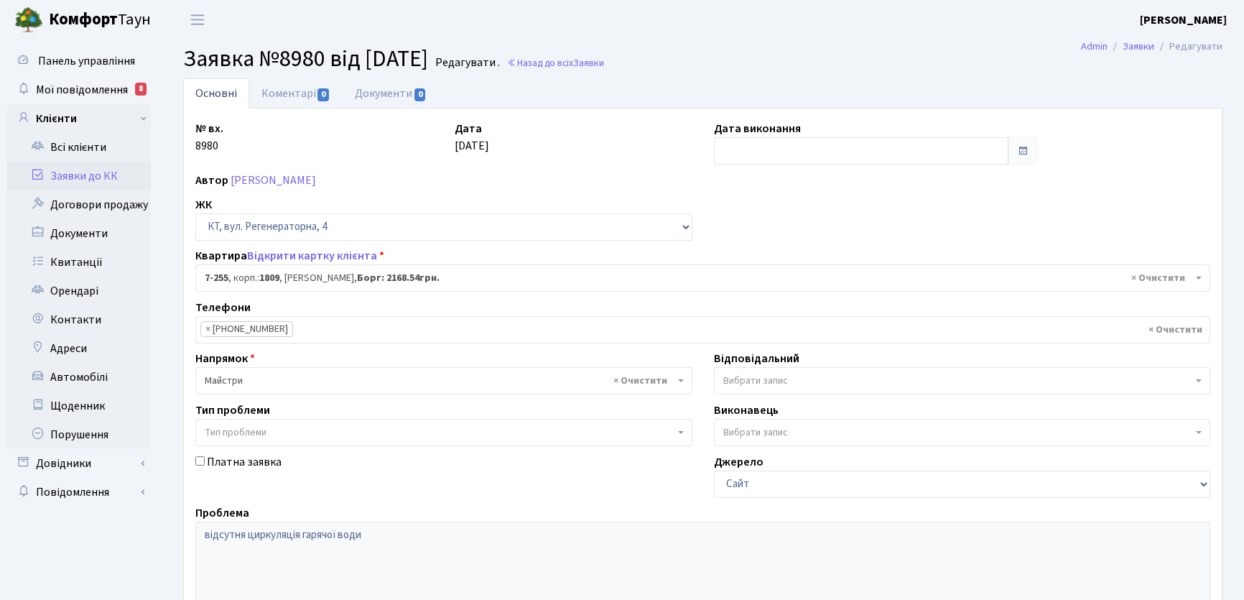
select select "4951"
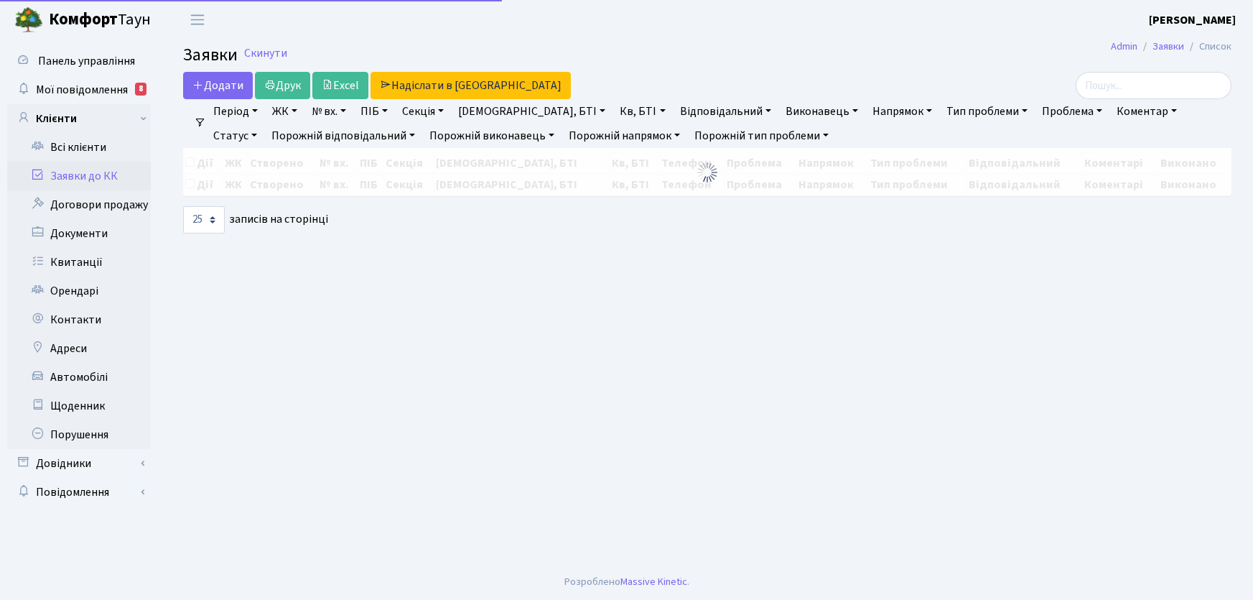
select select "25"
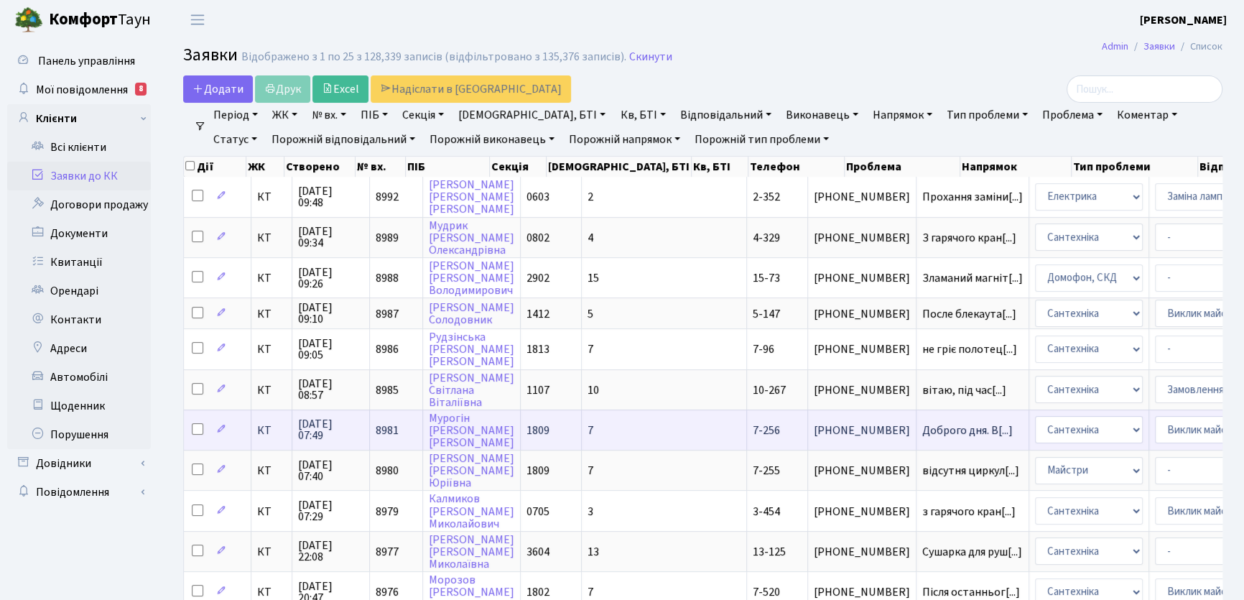
click at [753, 425] on span "7-256" at bounding box center [766, 430] width 27 height 16
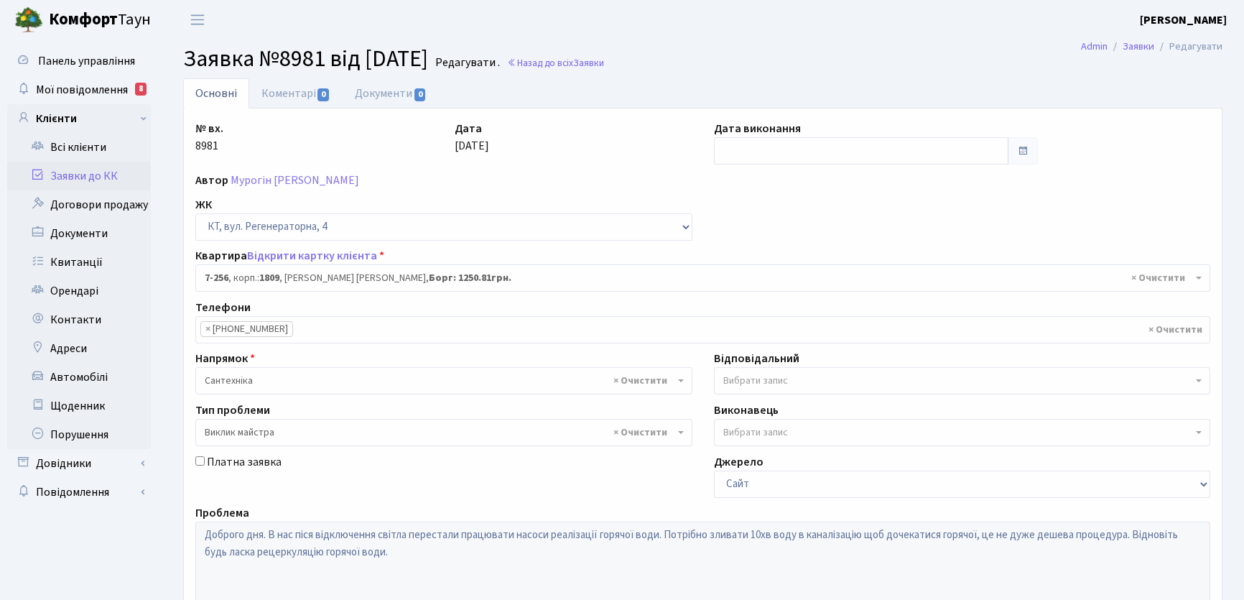
select select "4952"
select select "29"
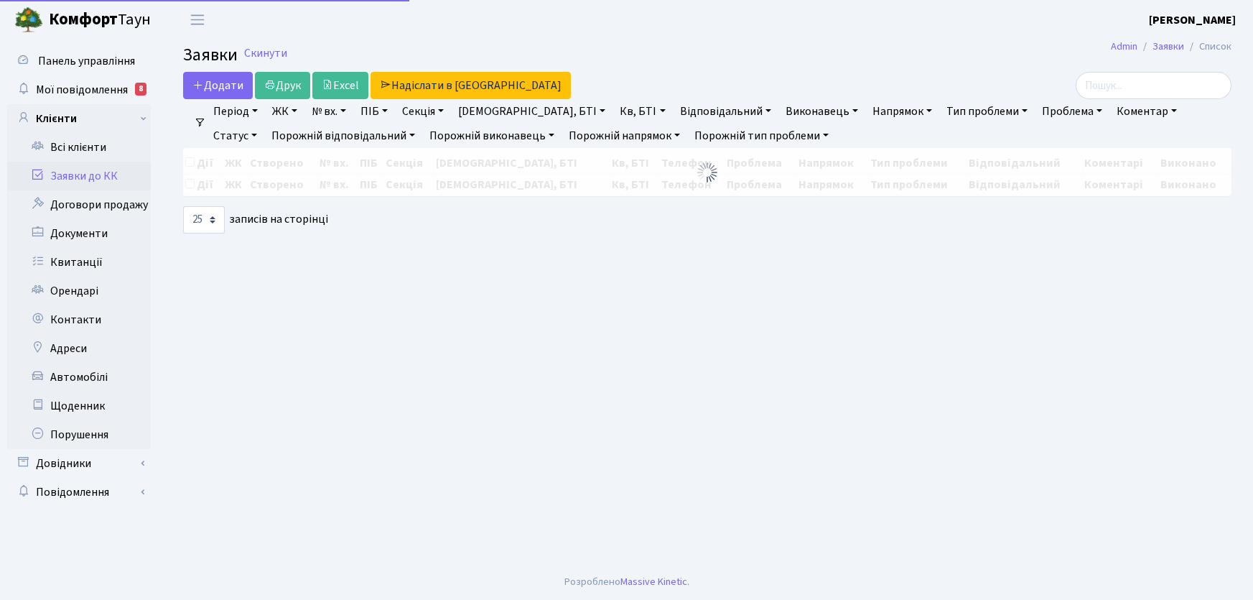
select select "25"
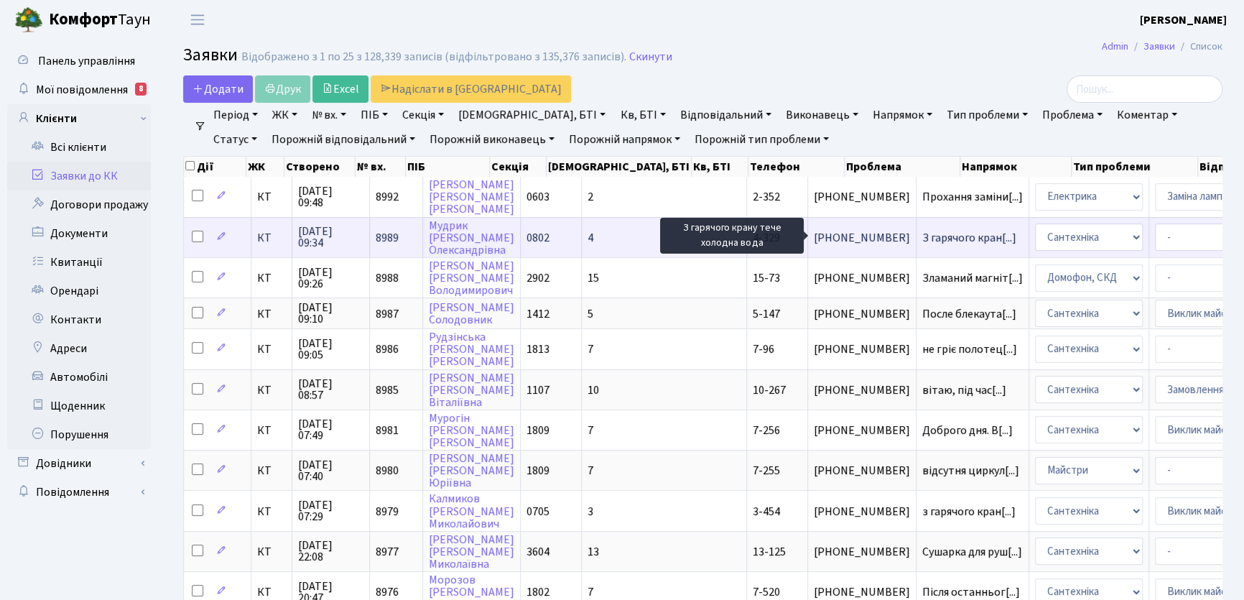
click at [922, 232] on span "З гарячого кран[...]" at bounding box center [969, 238] width 94 height 16
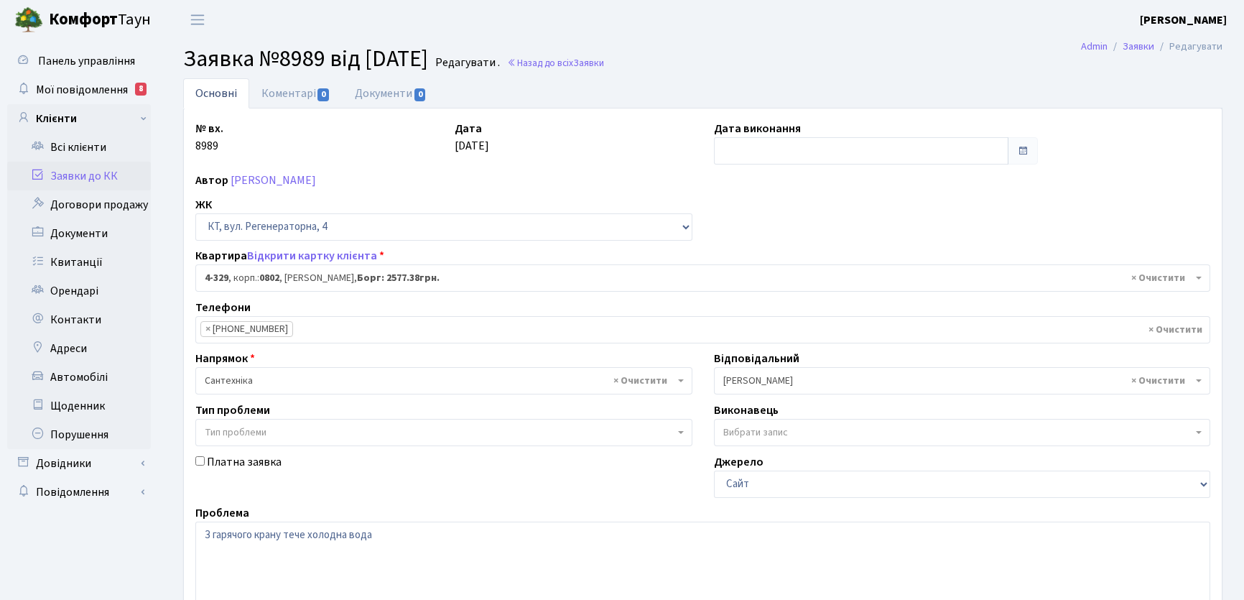
select select "1788"
click at [275, 90] on link "Коментарі 0" at bounding box center [295, 92] width 93 height 29
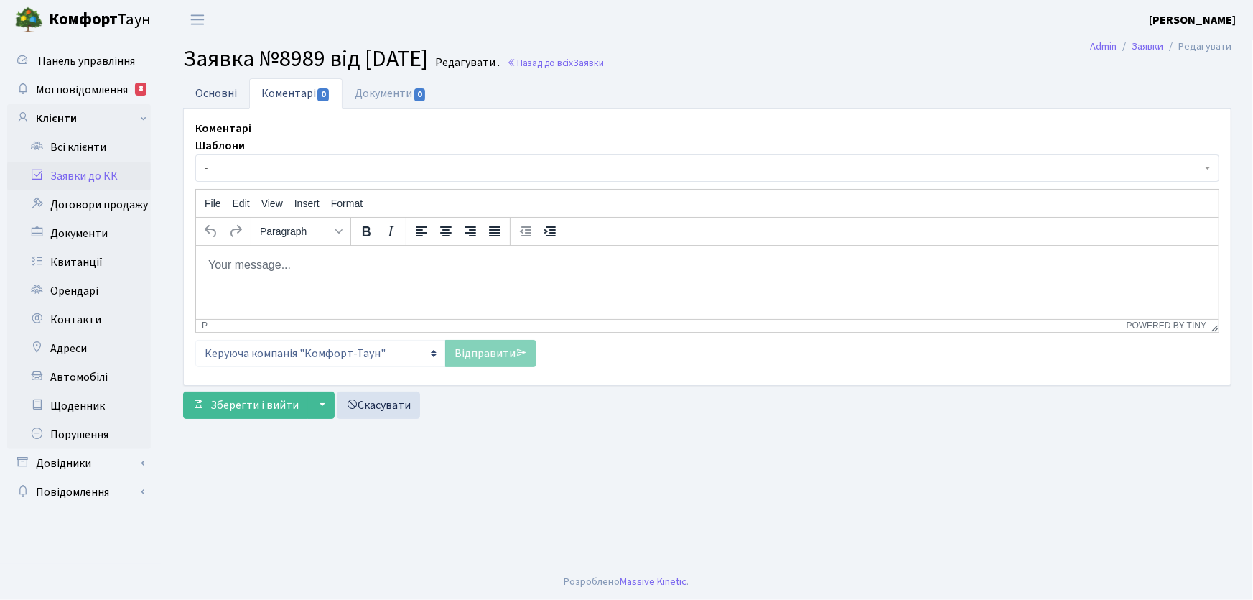
click at [210, 90] on link "Основні" at bounding box center [216, 92] width 66 height 29
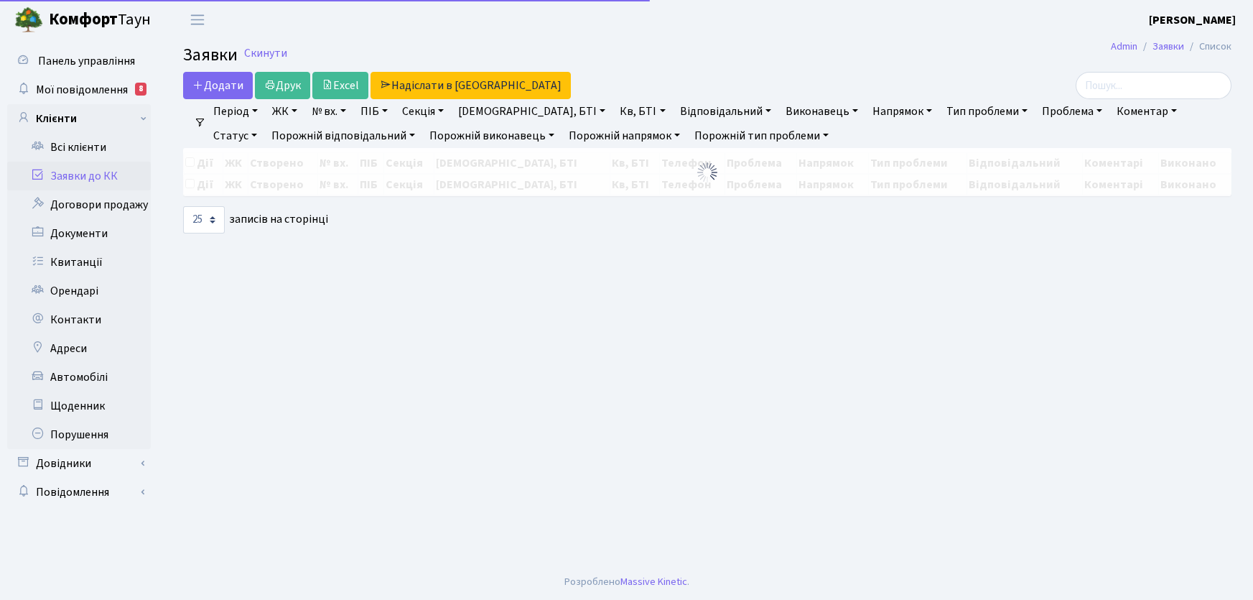
select select "25"
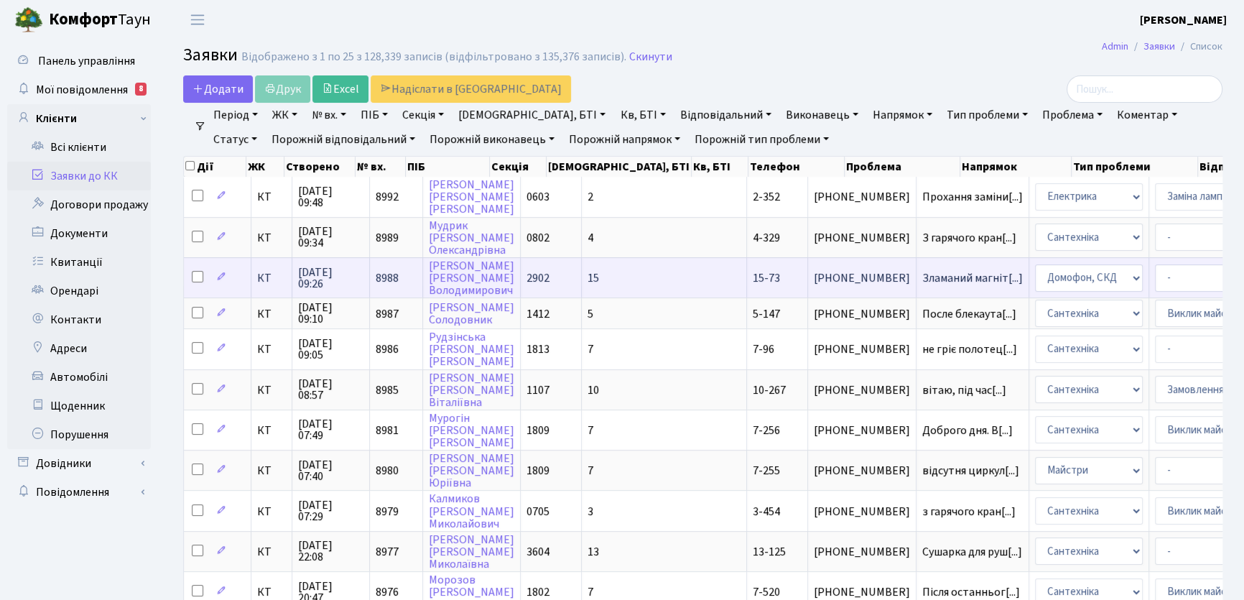
click at [753, 271] on span "15-73" at bounding box center [766, 278] width 27 height 16
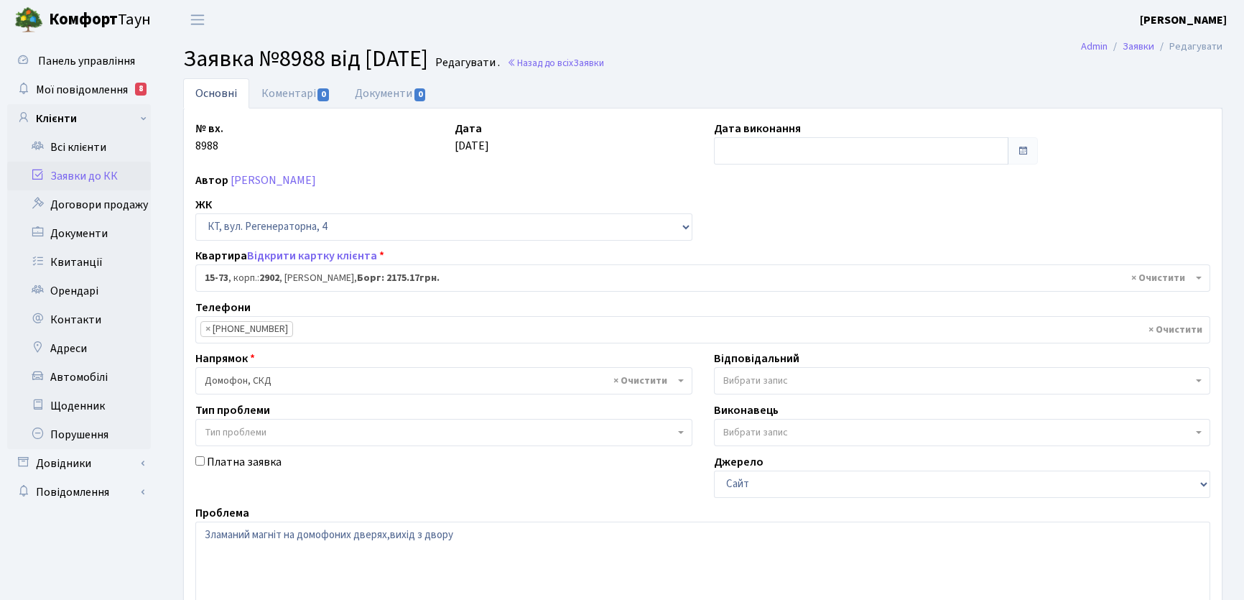
select select "8848"
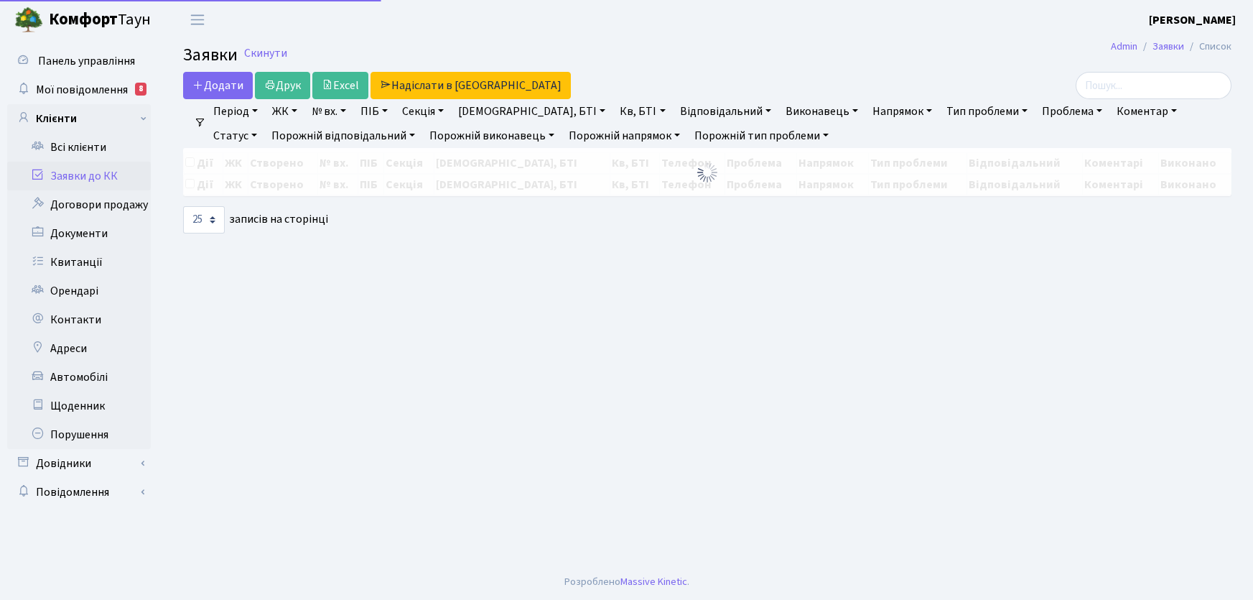
select select "25"
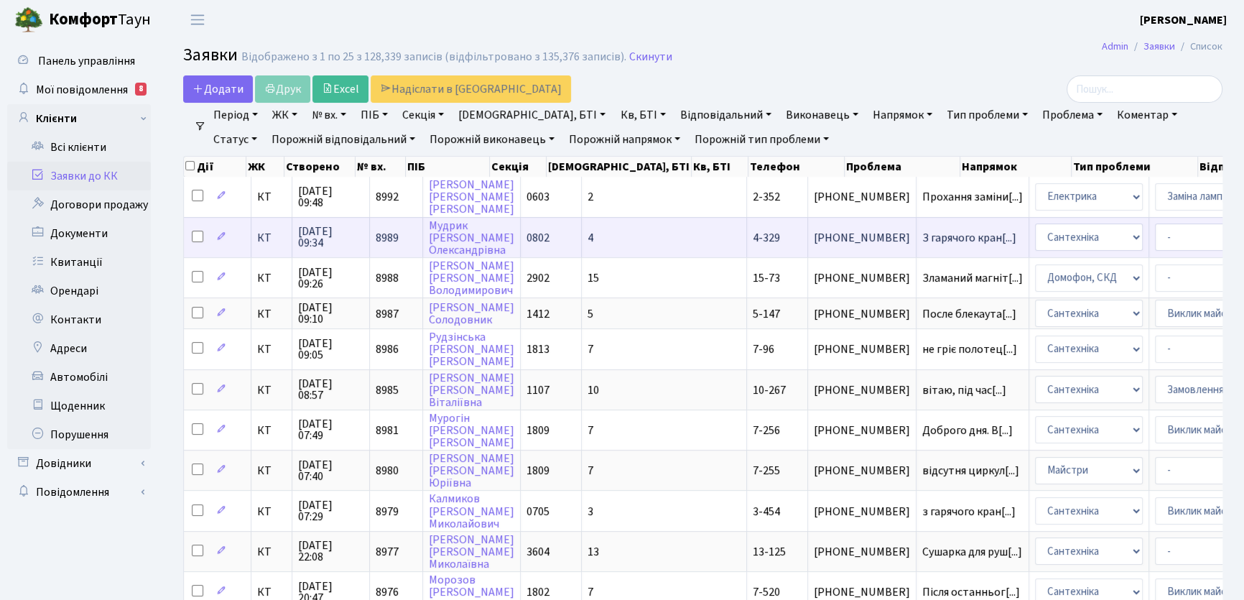
click at [747, 233] on td "4-329" at bounding box center [777, 237] width 61 height 40
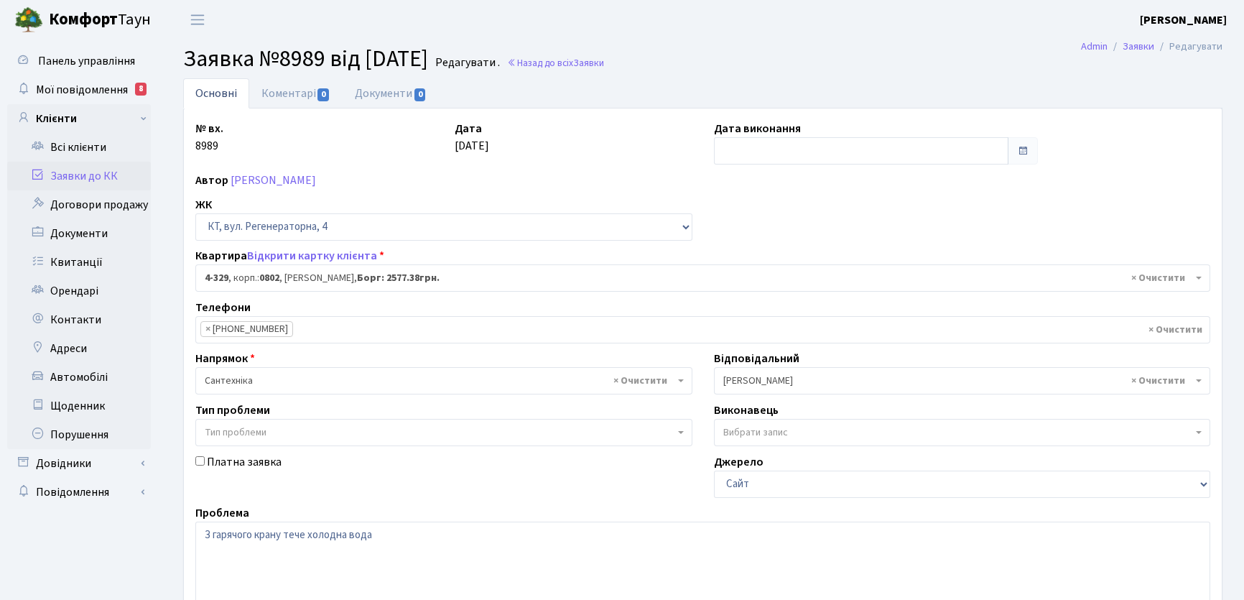
select select "1788"
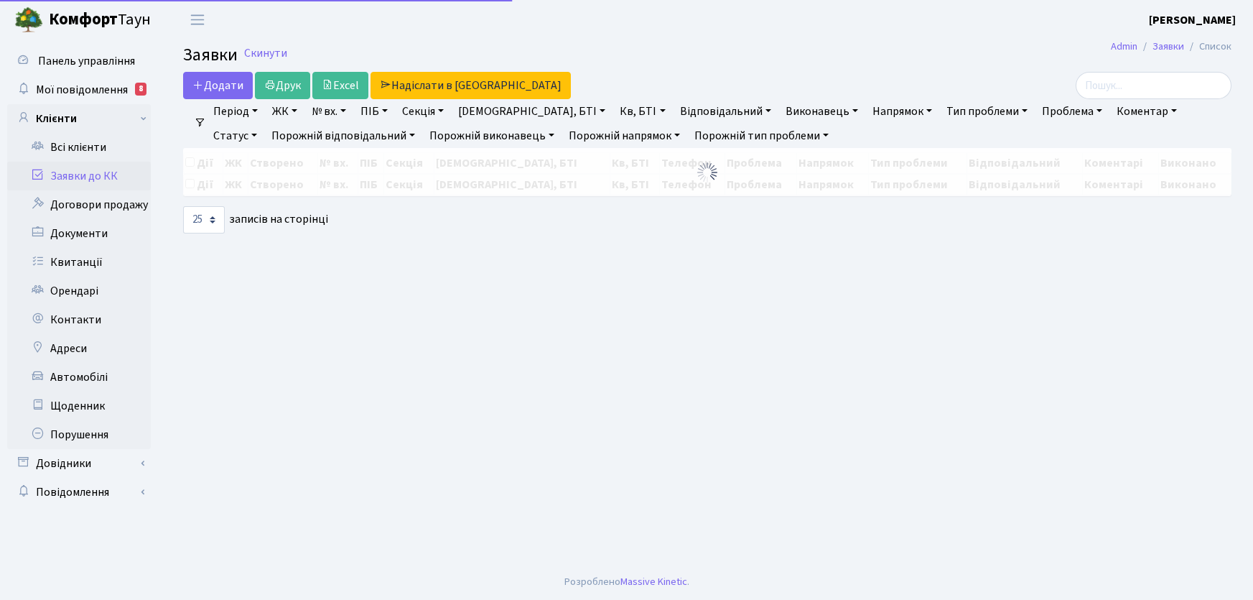
select select "25"
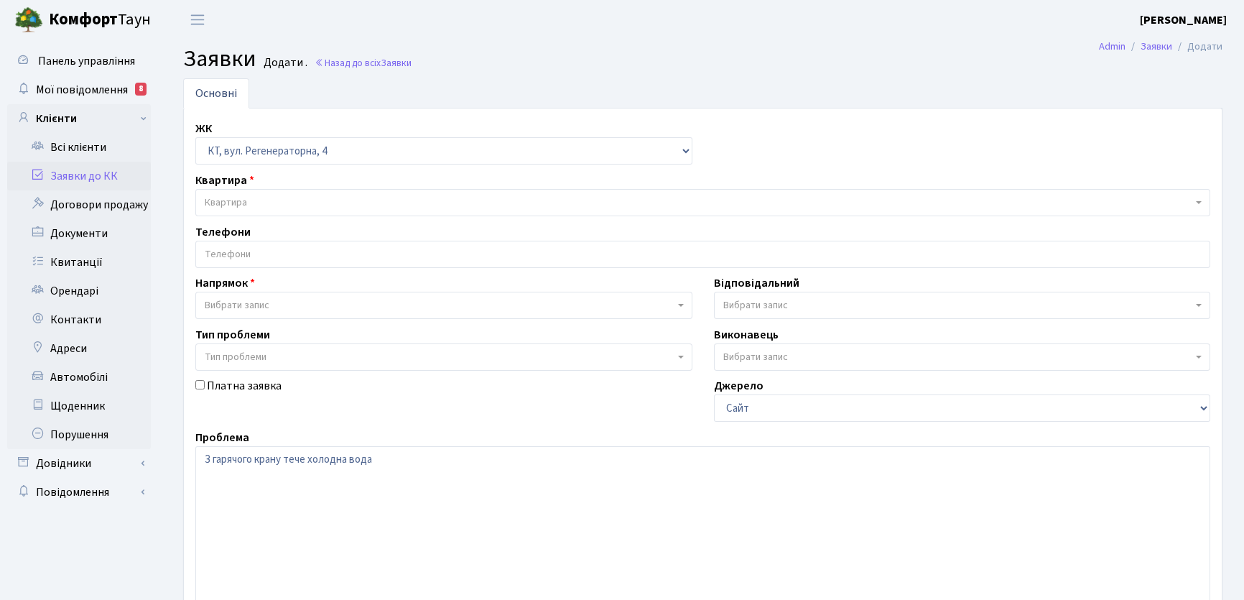
select select "271"
select select "2"
select select "67"
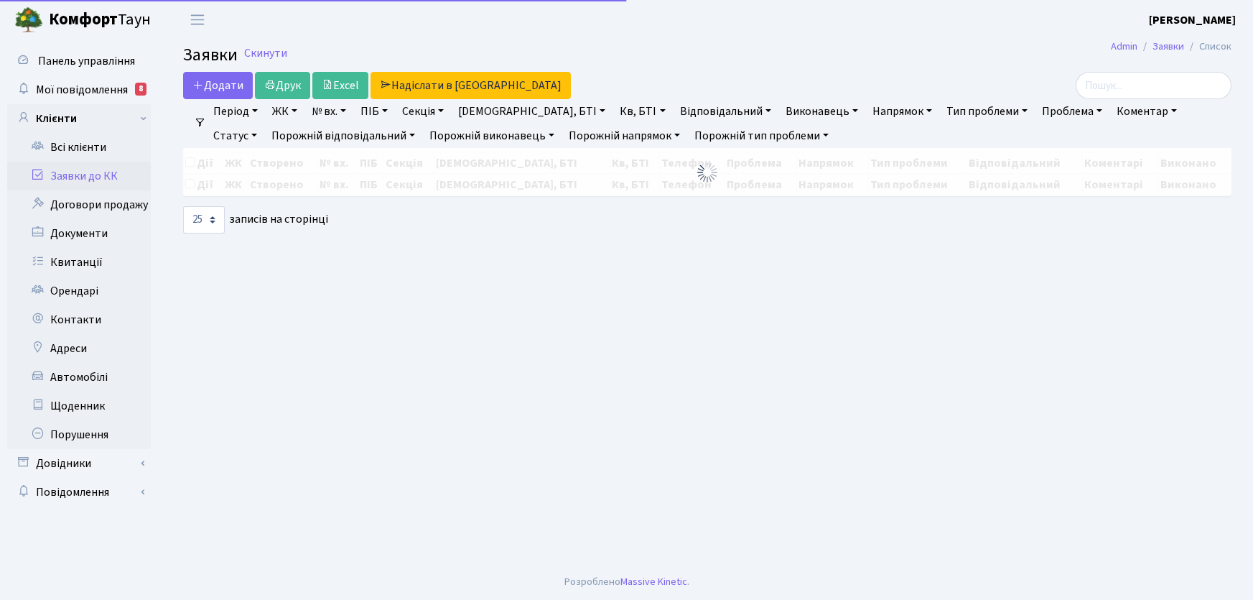
select select "25"
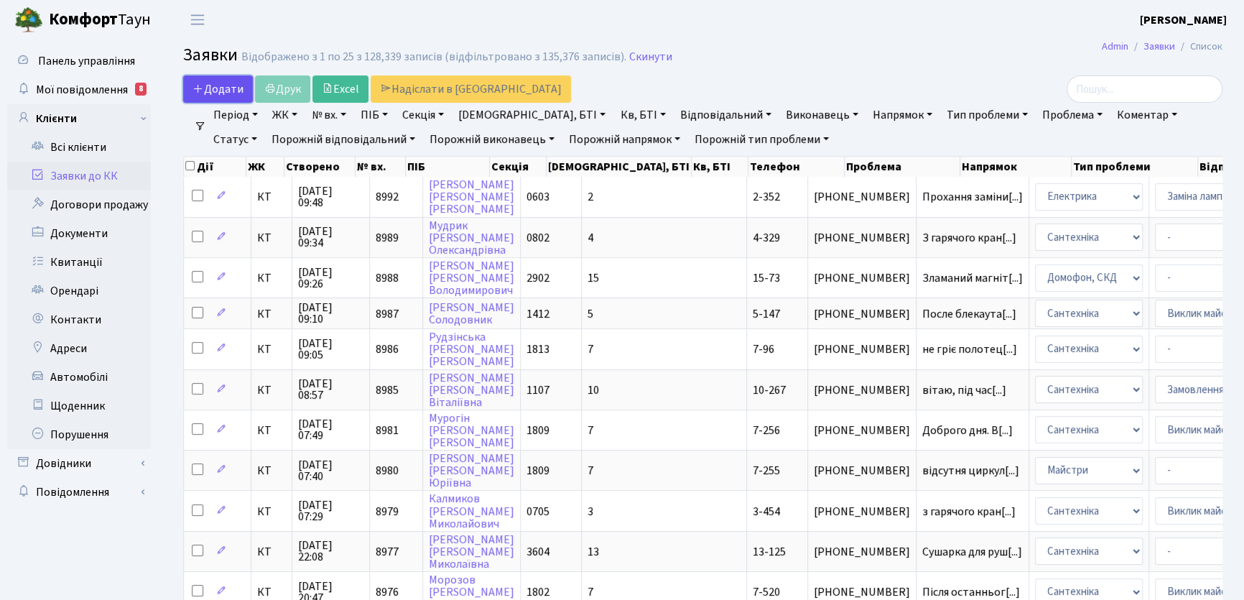
click at [228, 93] on span "Додати" at bounding box center [217, 89] width 51 height 16
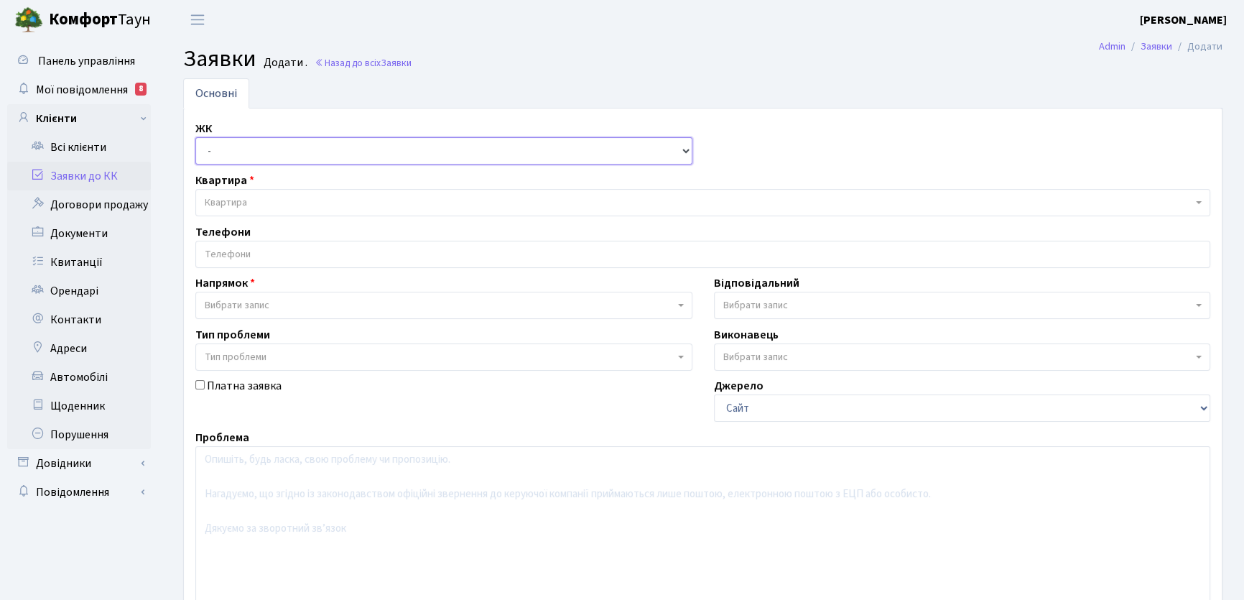
click at [685, 151] on select "- КТ, вул. Регенераторна, 4 КТ2, просп. [STREET_ADDRESS] [STREET_ADDRESS] [PERS…" at bounding box center [443, 150] width 497 height 27
select select "271"
click at [195, 137] on select "- КТ, вул. Регенераторна, 4 КТ2, просп. [STREET_ADDRESS] [STREET_ADDRESS] [PERS…" at bounding box center [443, 150] width 497 height 27
select select
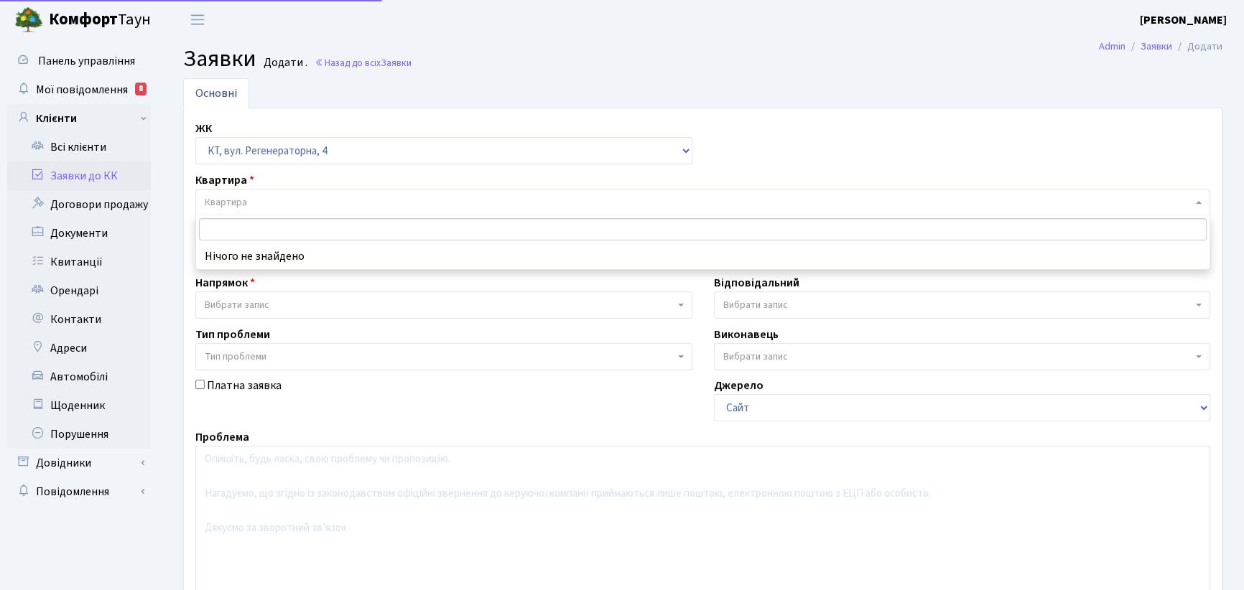
click at [246, 200] on span "Квартира" at bounding box center [699, 202] width 988 height 14
drag, startPoint x: 208, startPoint y: 226, endPoint x: 220, endPoint y: 226, distance: 11.5
click at [220, 226] on input "2-06" at bounding box center [703, 229] width 1008 height 22
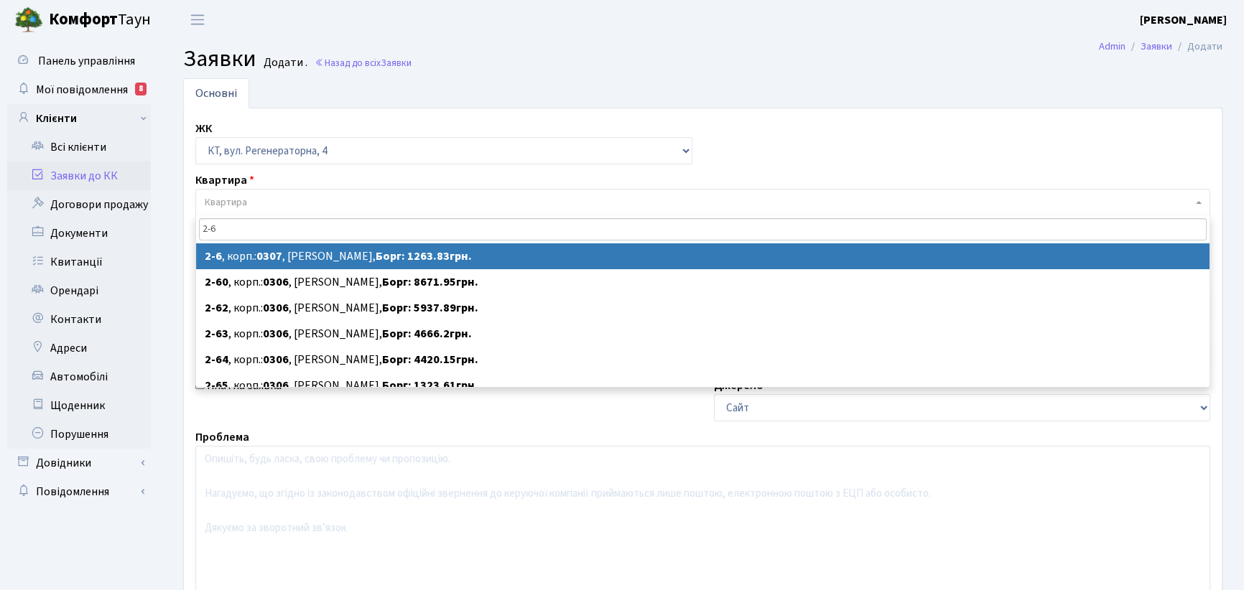
type input "2-6"
select select
select select "701"
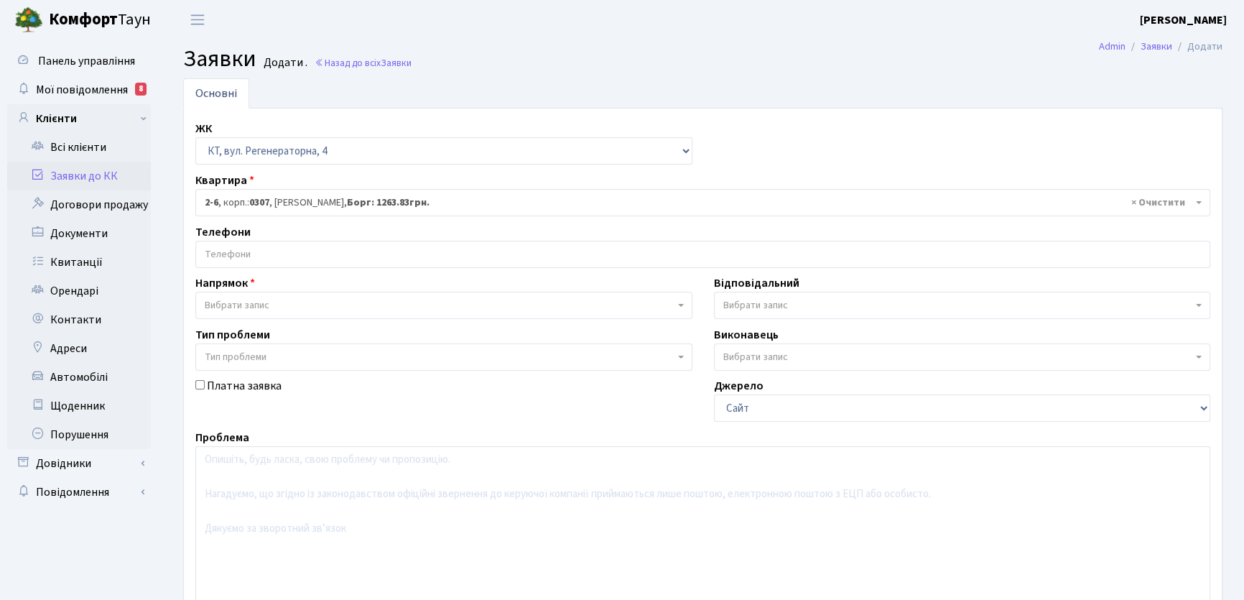
click at [284, 247] on input "search" at bounding box center [702, 254] width 1013 height 26
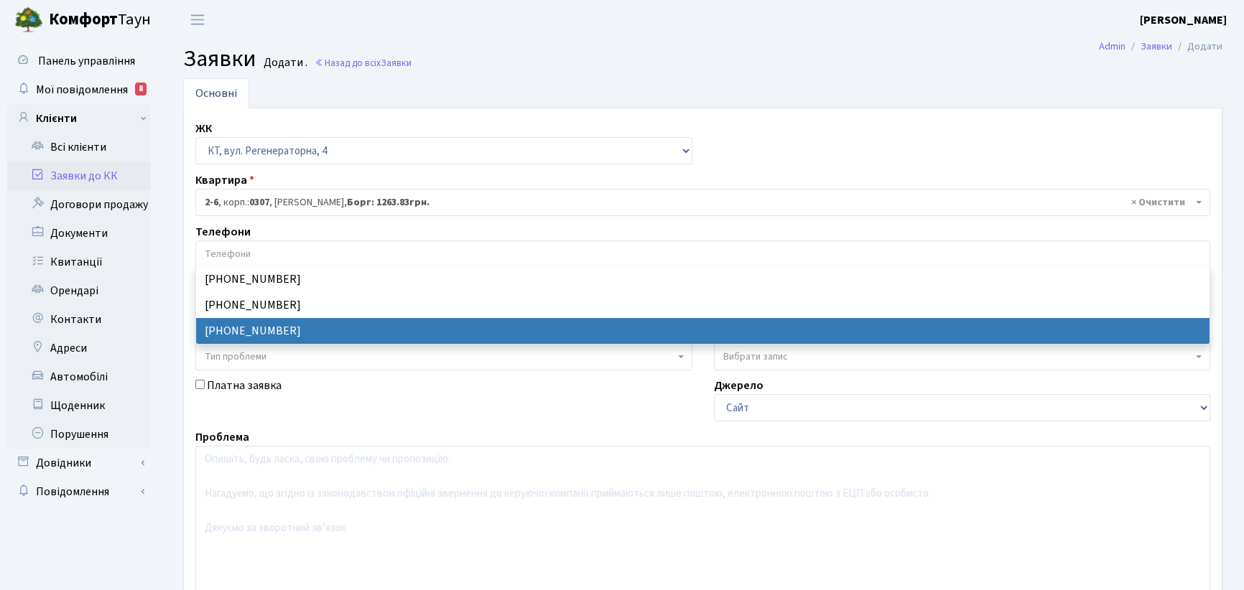
select select "13198"
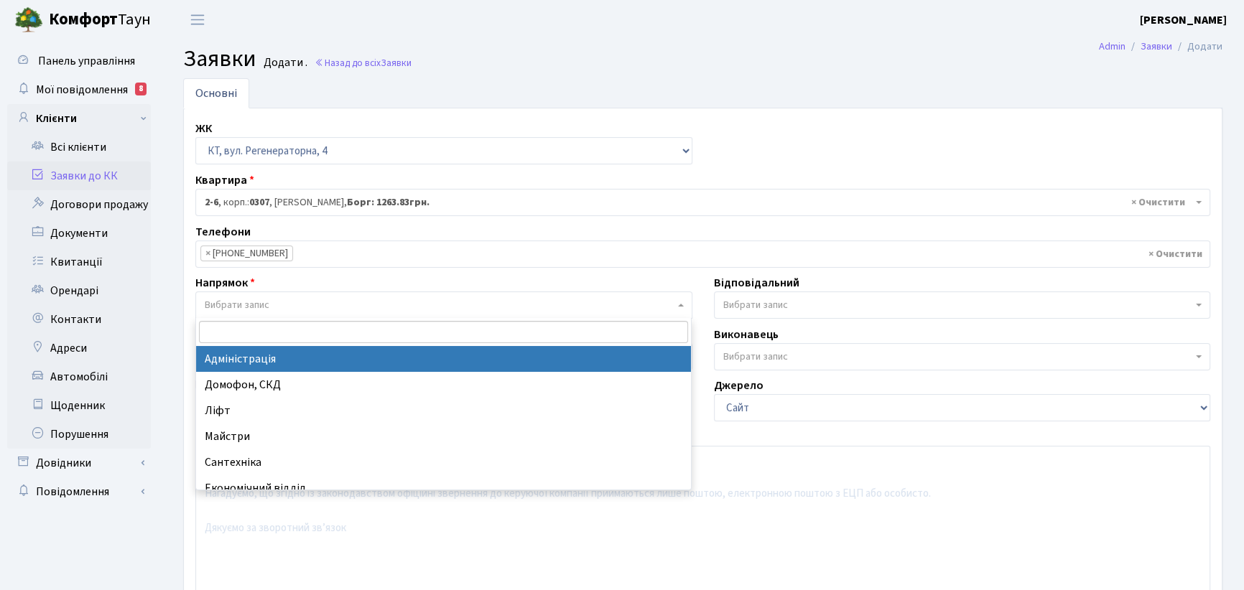
drag, startPoint x: 682, startPoint y: 302, endPoint x: 639, endPoint y: 315, distance: 44.1
click at [681, 304] on span at bounding box center [682, 305] width 3 height 27
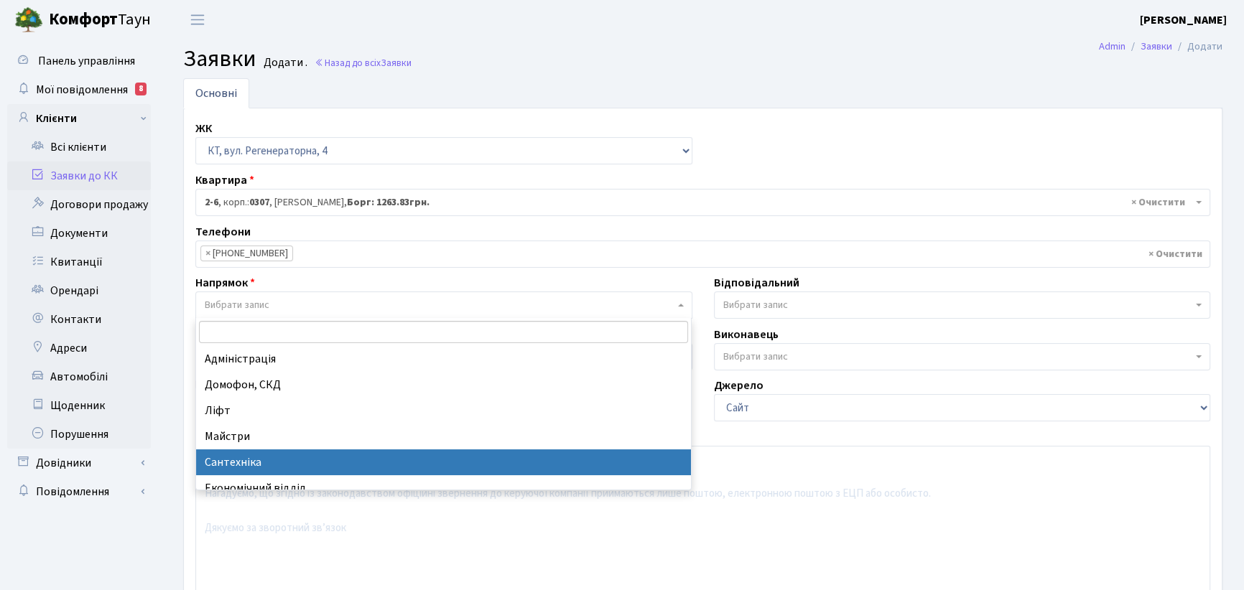
select select "2"
select select
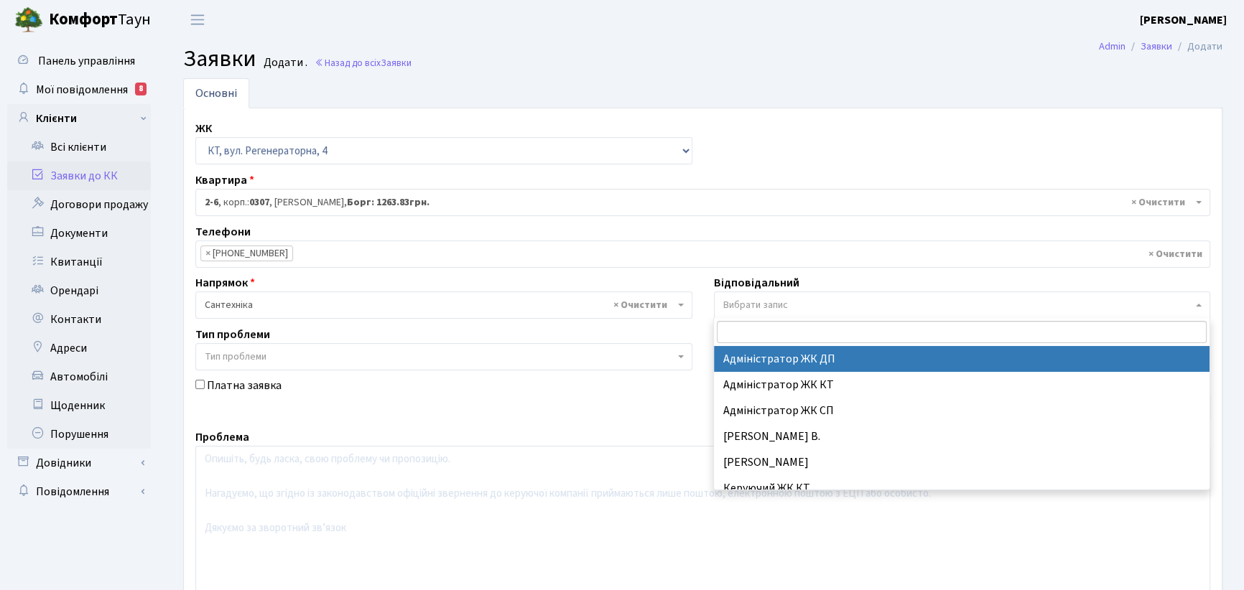
click at [1194, 304] on span "Вибрати запис" at bounding box center [962, 305] width 497 height 27
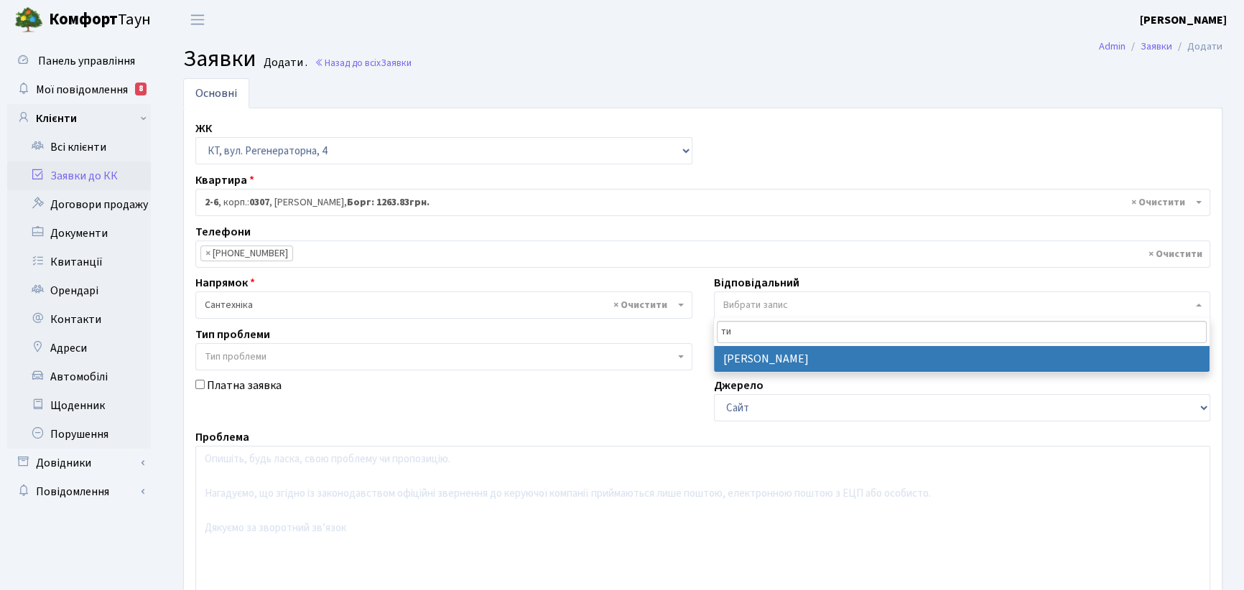
type input "ти"
select select "67"
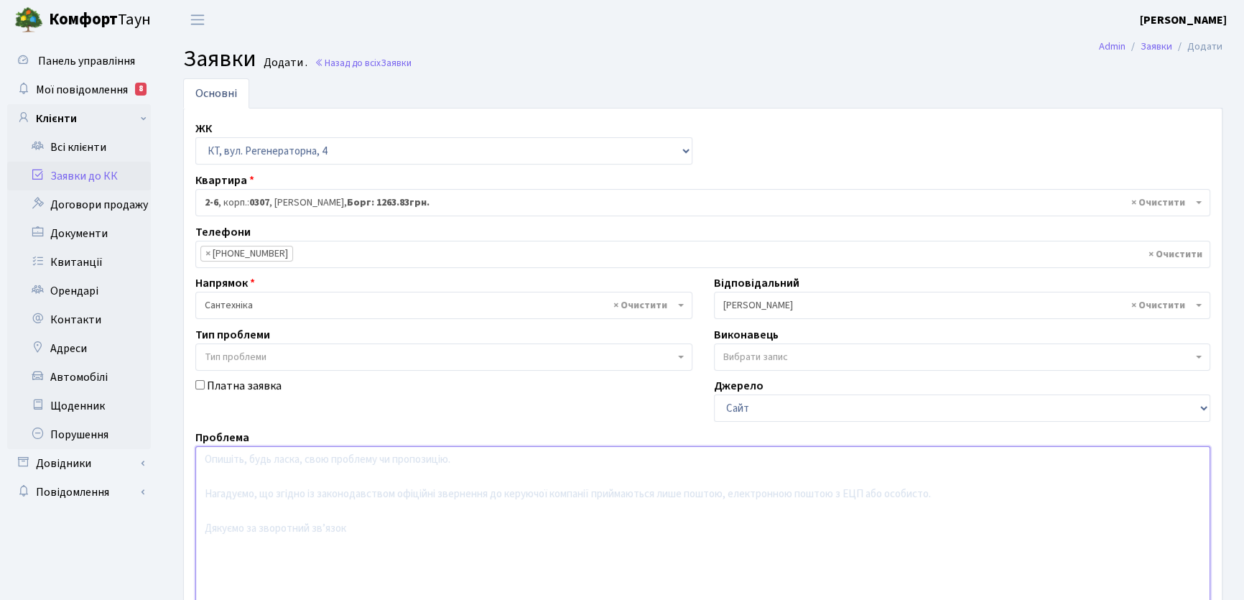
click at [230, 467] on textarea at bounding box center [702, 537] width 1015 height 182
type textarea "В"
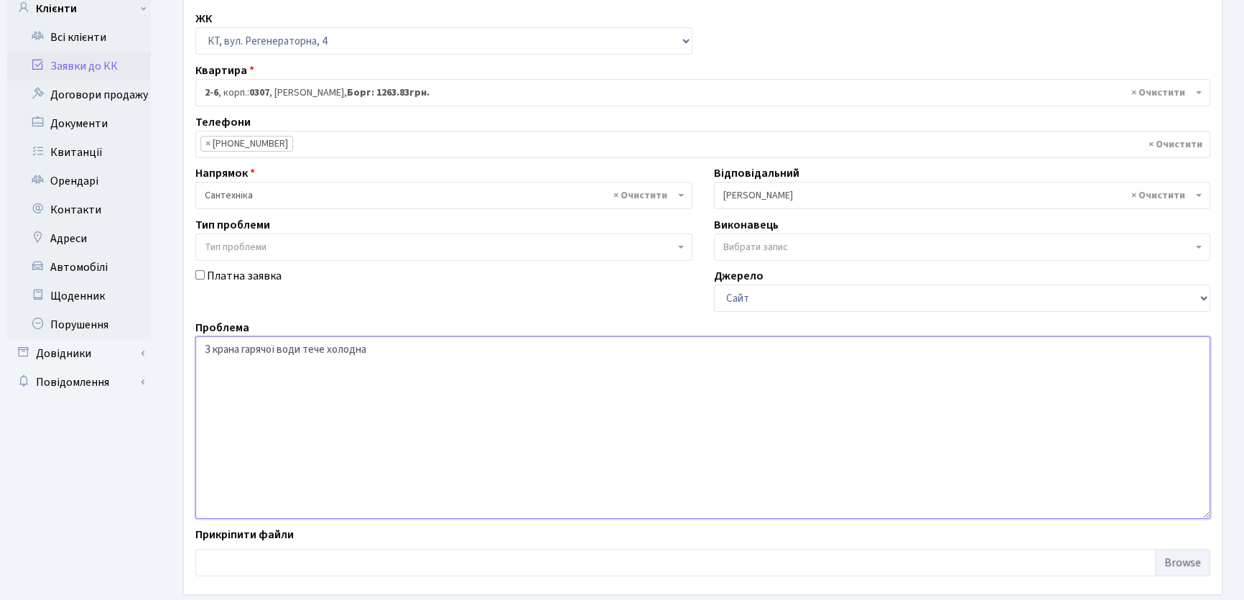
scroll to position [180, 0]
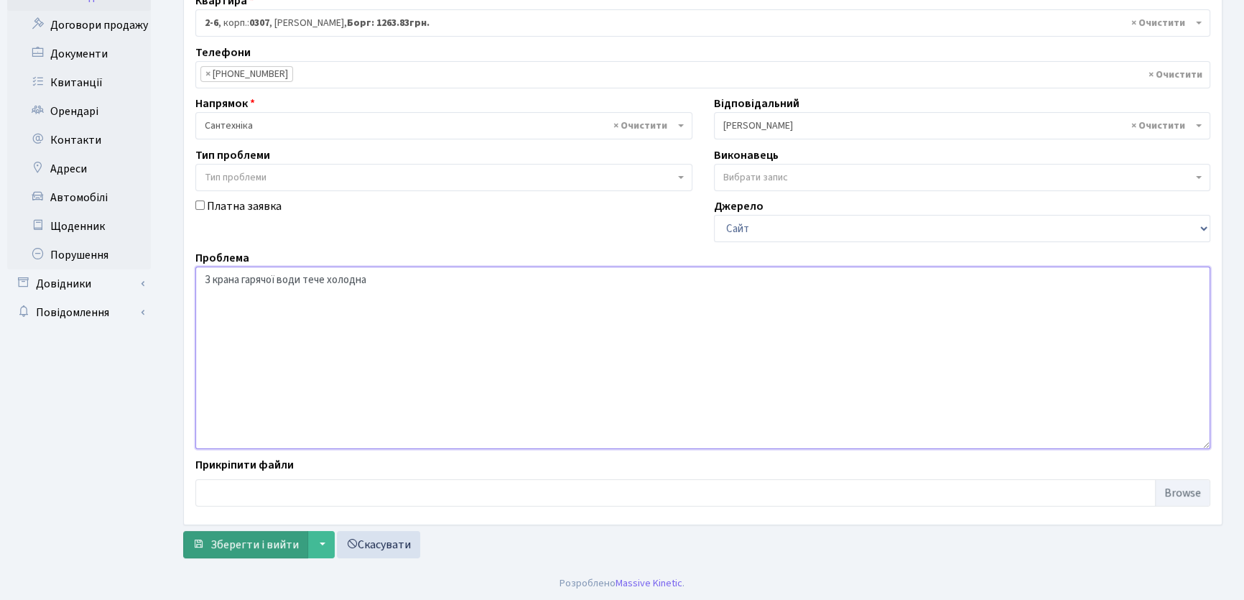
type textarea "З крана гарячої води тече холодна"
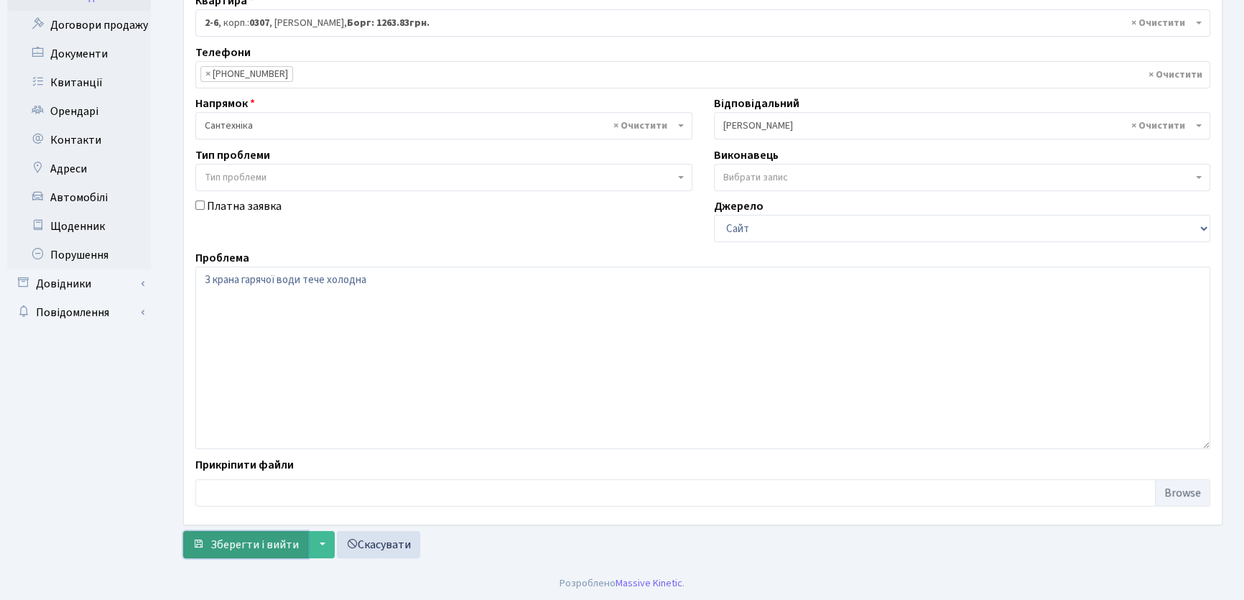
click at [249, 545] on span "Зберегти і вийти" at bounding box center [254, 545] width 88 height 16
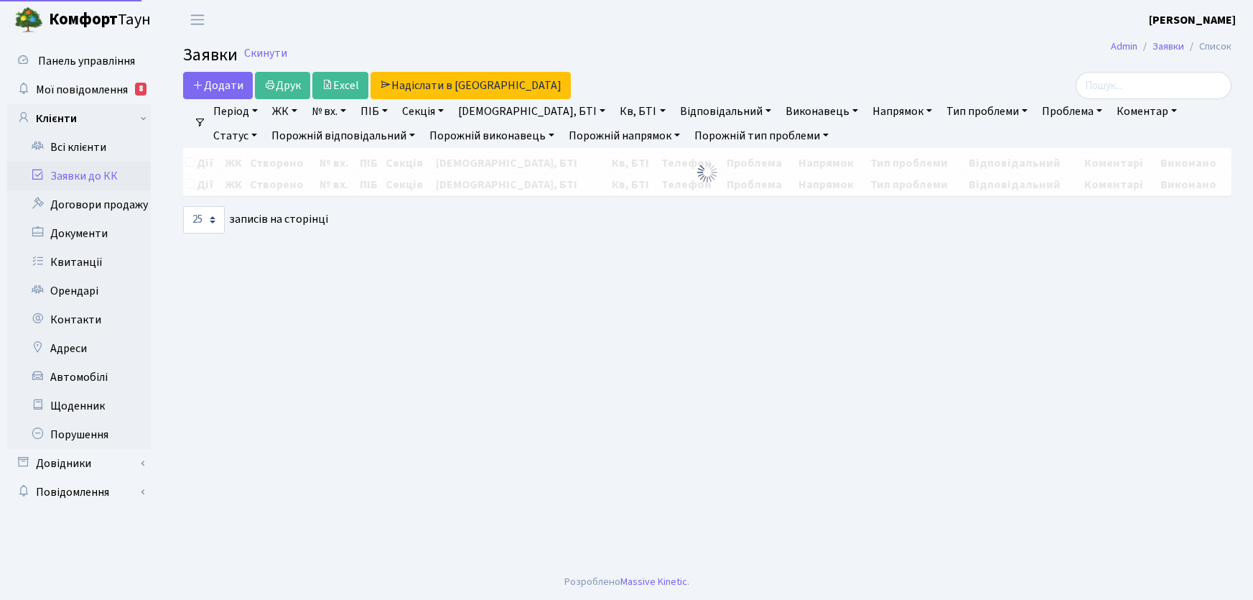
select select "25"
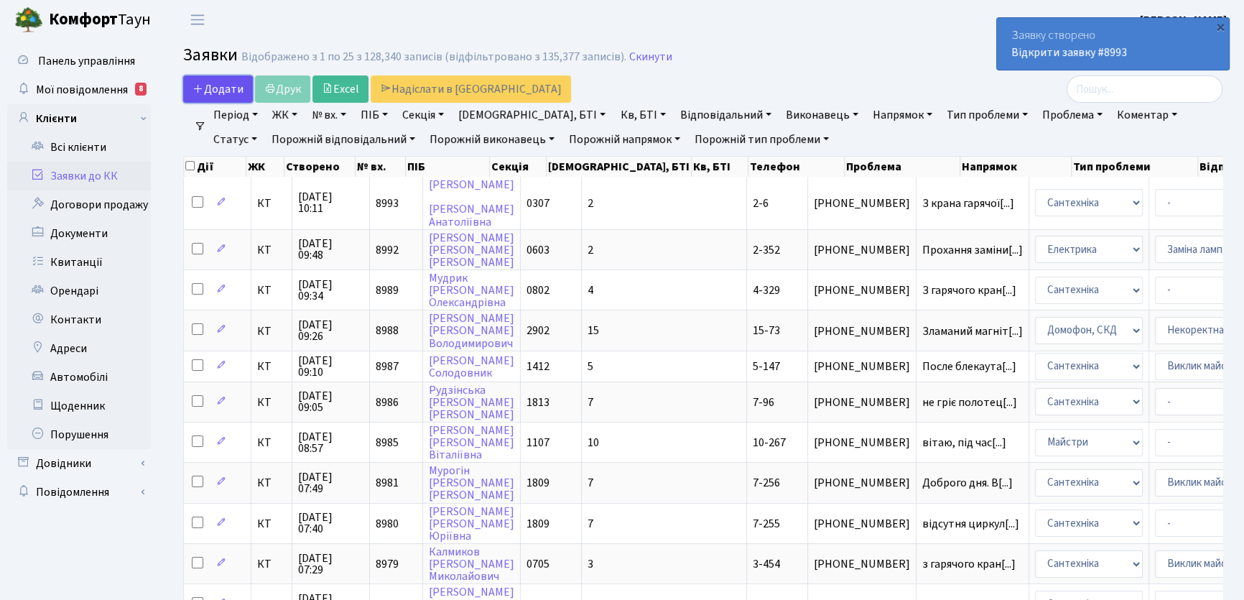
click at [226, 85] on span "Додати" at bounding box center [217, 89] width 51 height 16
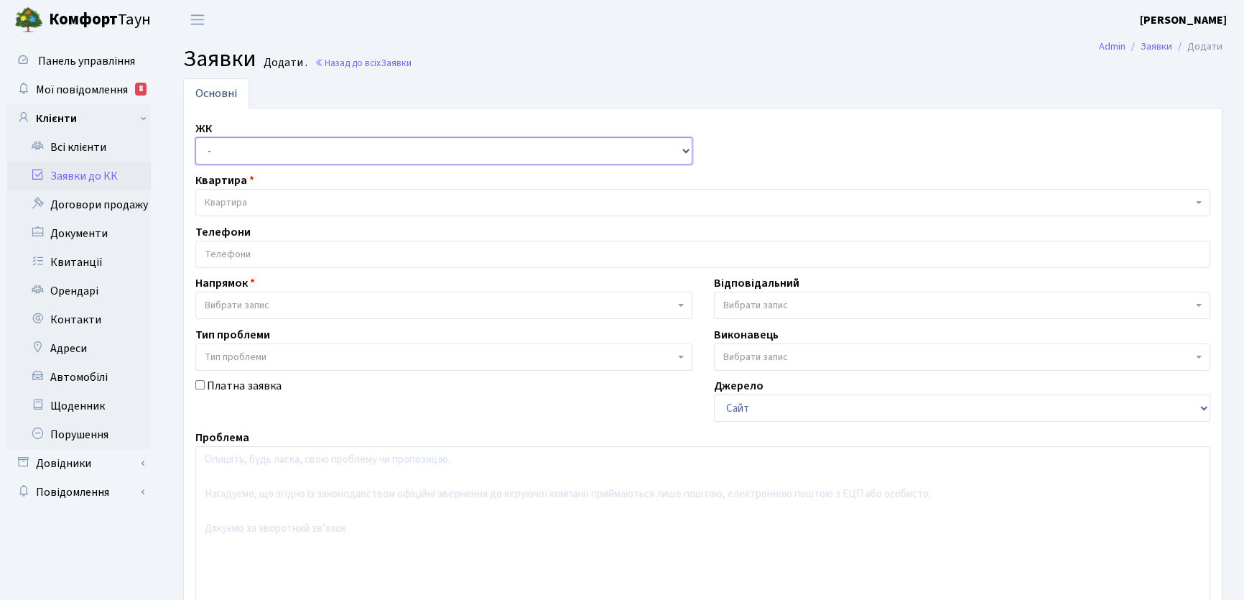
click at [682, 152] on select "- КТ, вул. Регенераторна, 4 КТ2, просп. Соборності, 17 КТ3, вул. Березнева, 16 …" at bounding box center [443, 150] width 497 height 27
select select "271"
click at [195, 137] on select "- КТ, вул. Регенераторна, 4 КТ2, просп. Соборності, 17 КТ3, вул. Березнева, 16 …" at bounding box center [443, 150] width 497 height 27
select select
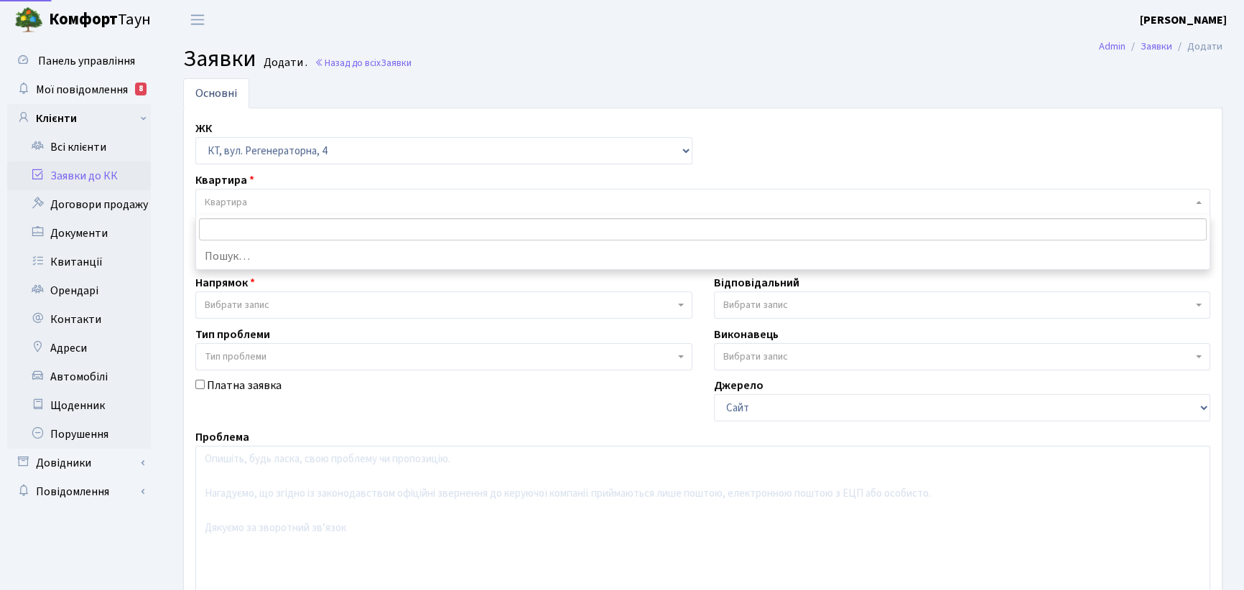
click at [218, 200] on span "Квартира" at bounding box center [226, 202] width 42 height 14
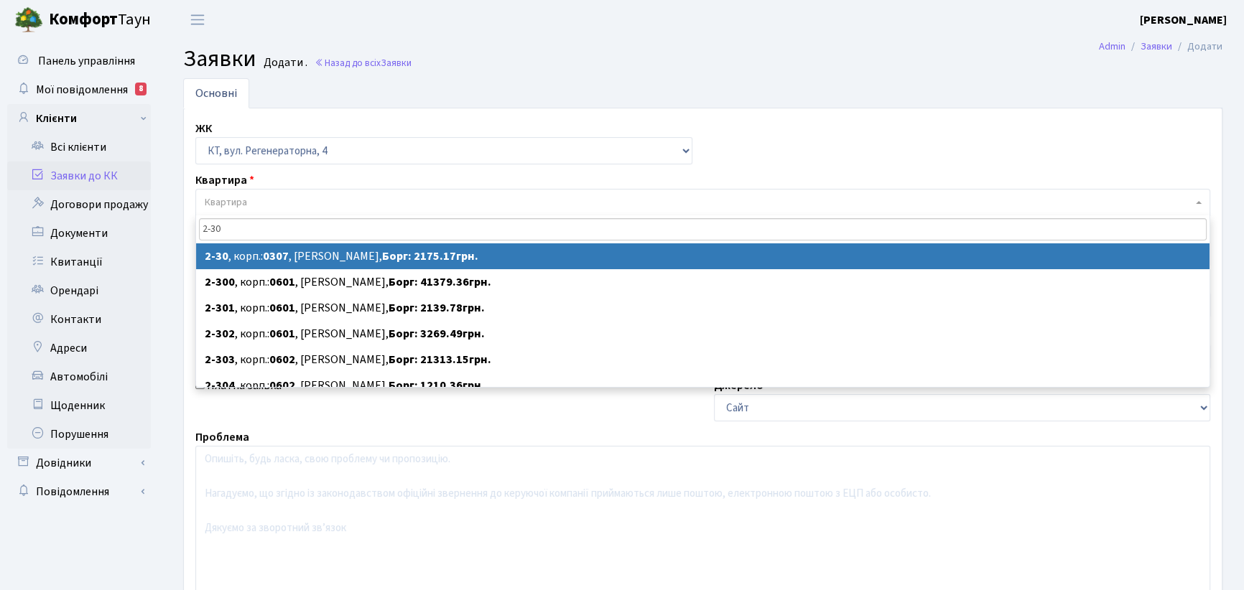
type input "2-30"
select select
select select "725"
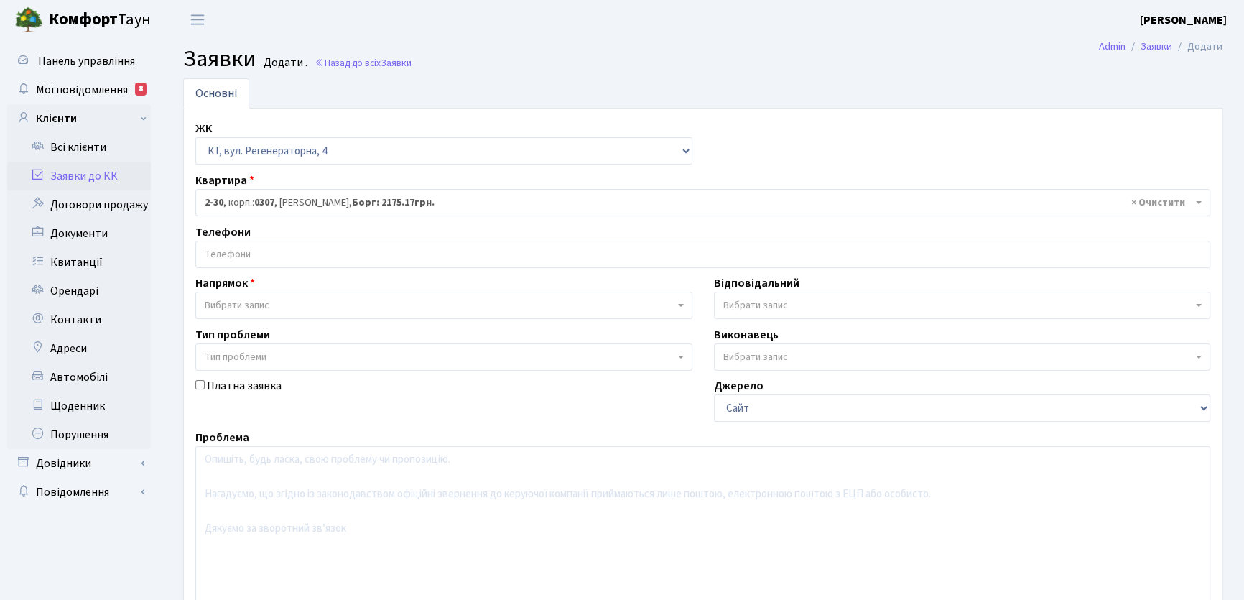
click at [246, 251] on input "search" at bounding box center [702, 254] width 1013 height 26
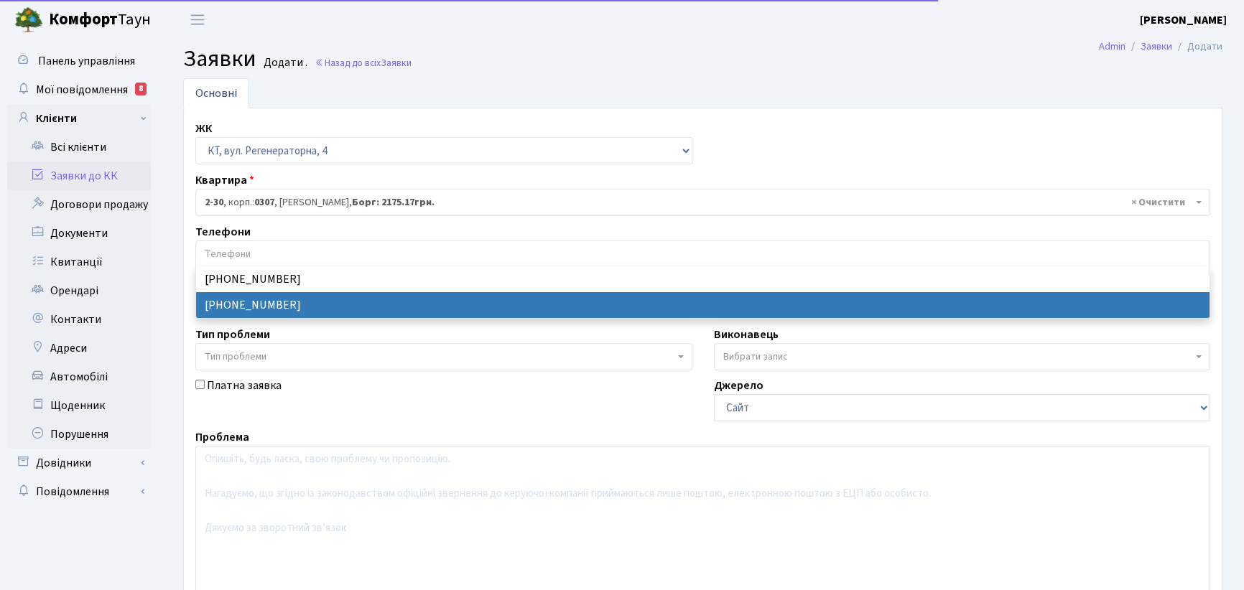
select select "21832"
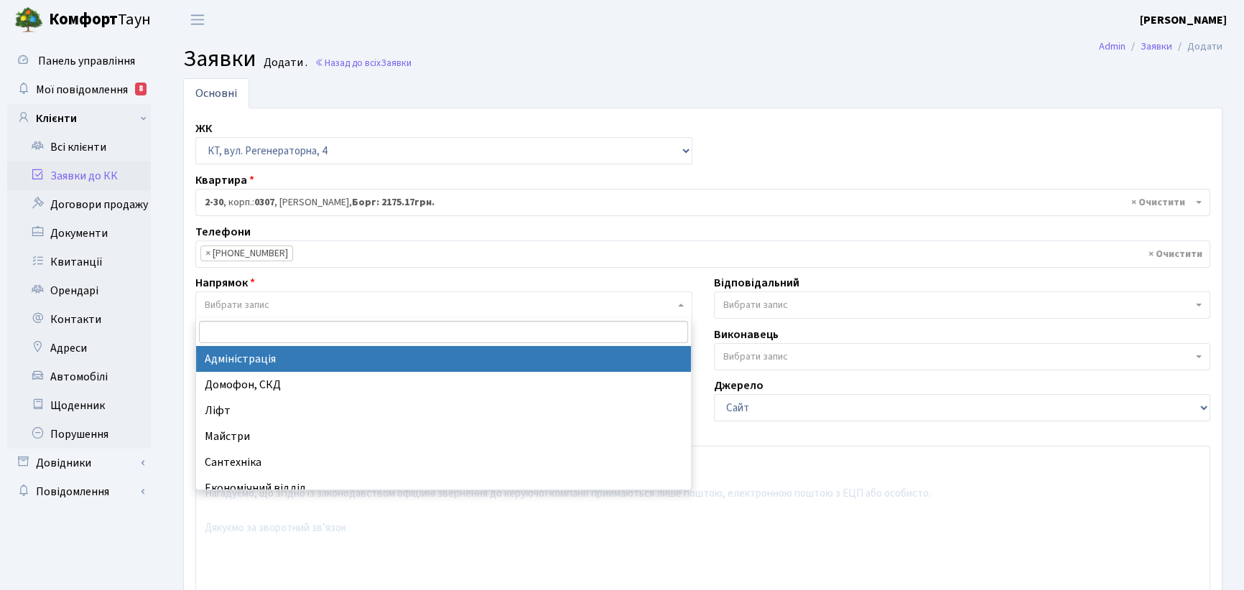
click at [682, 305] on b at bounding box center [681, 305] width 6 height 3
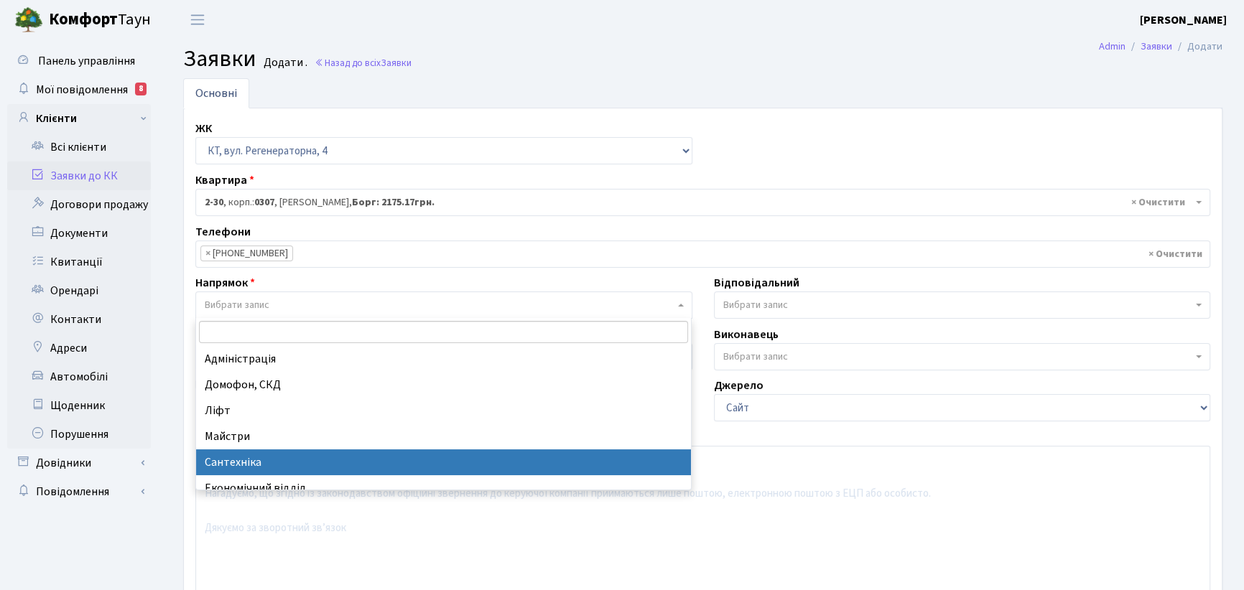
select select "2"
select select
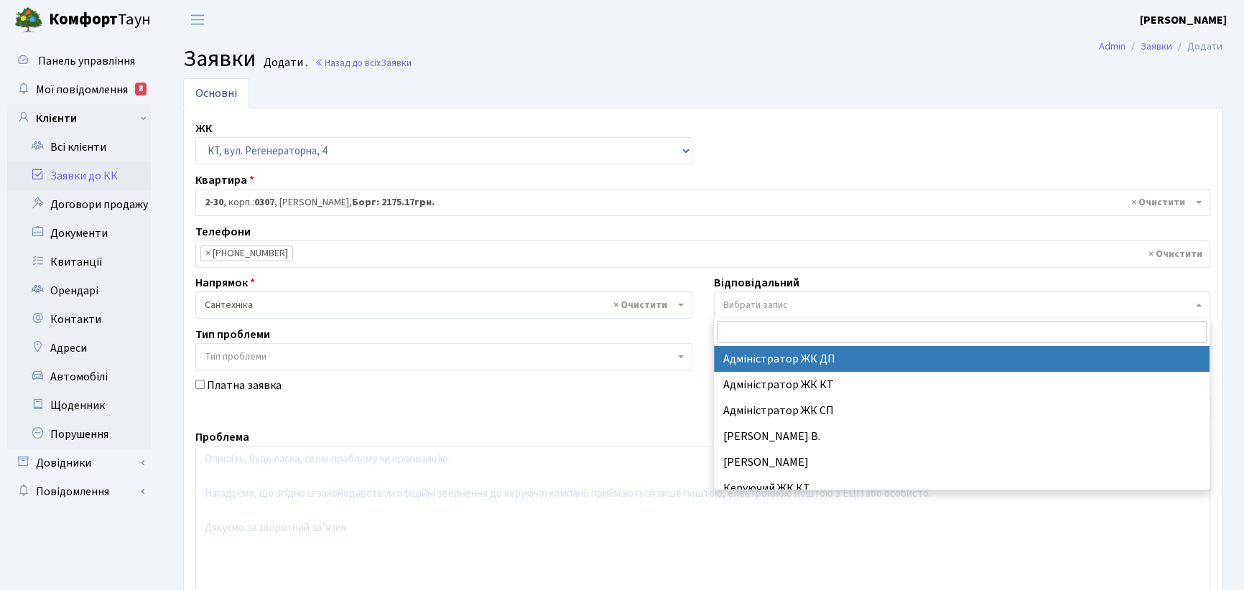
click at [1197, 307] on span "Вибрати запис" at bounding box center [962, 305] width 497 height 27
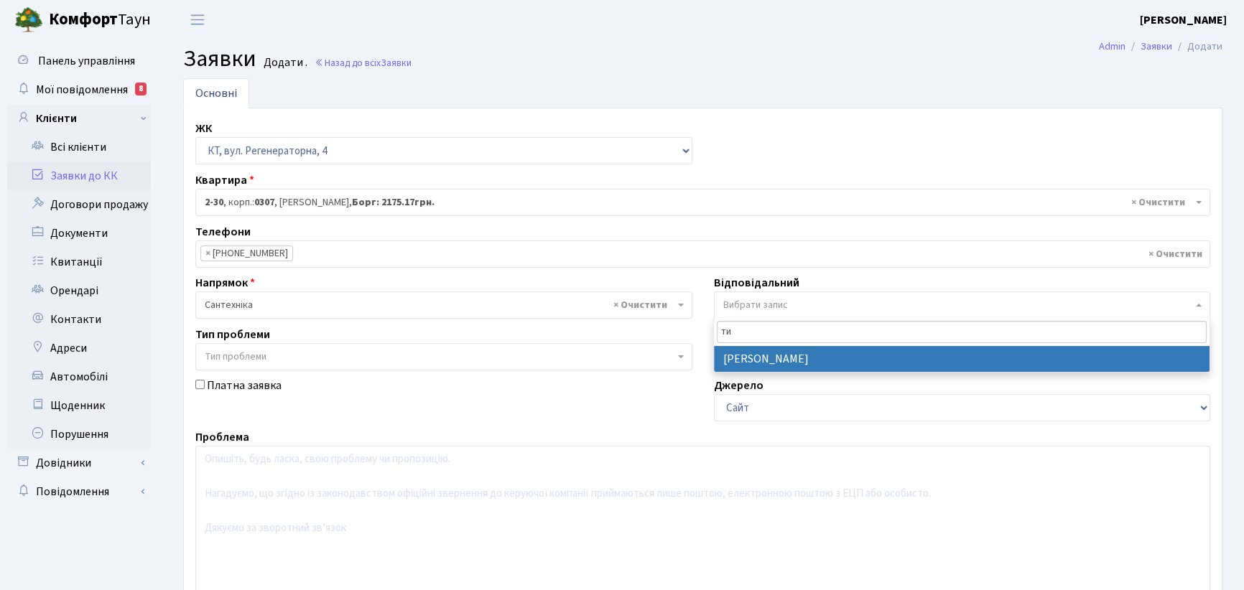
type input "ти"
select select "67"
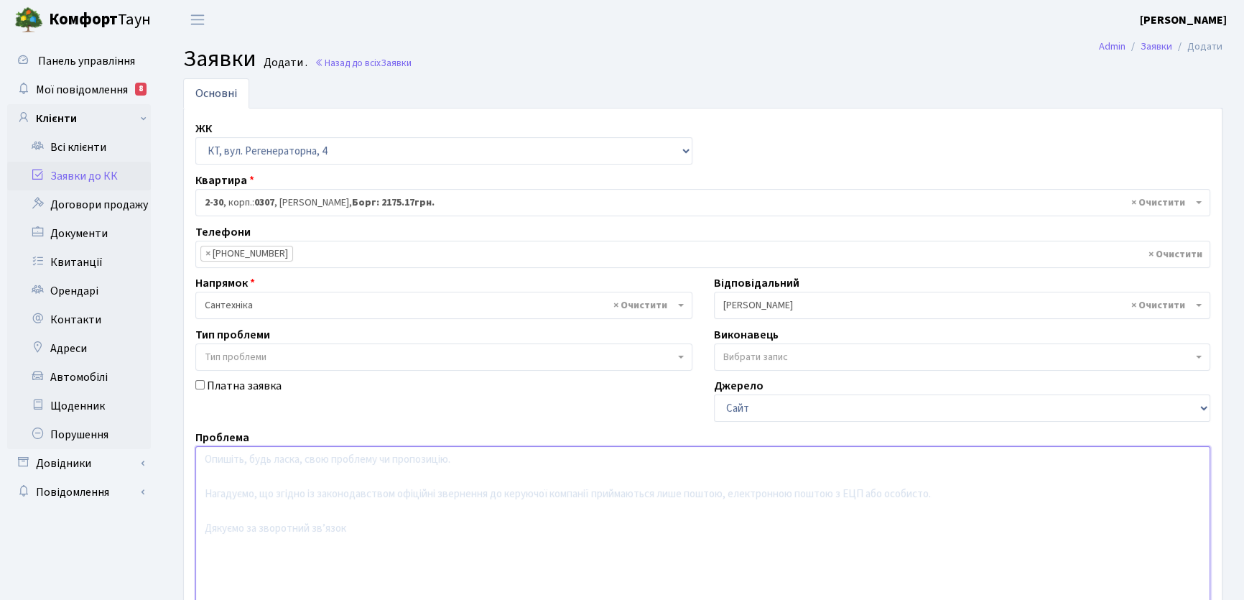
click at [228, 463] on textarea at bounding box center [702, 537] width 1015 height 182
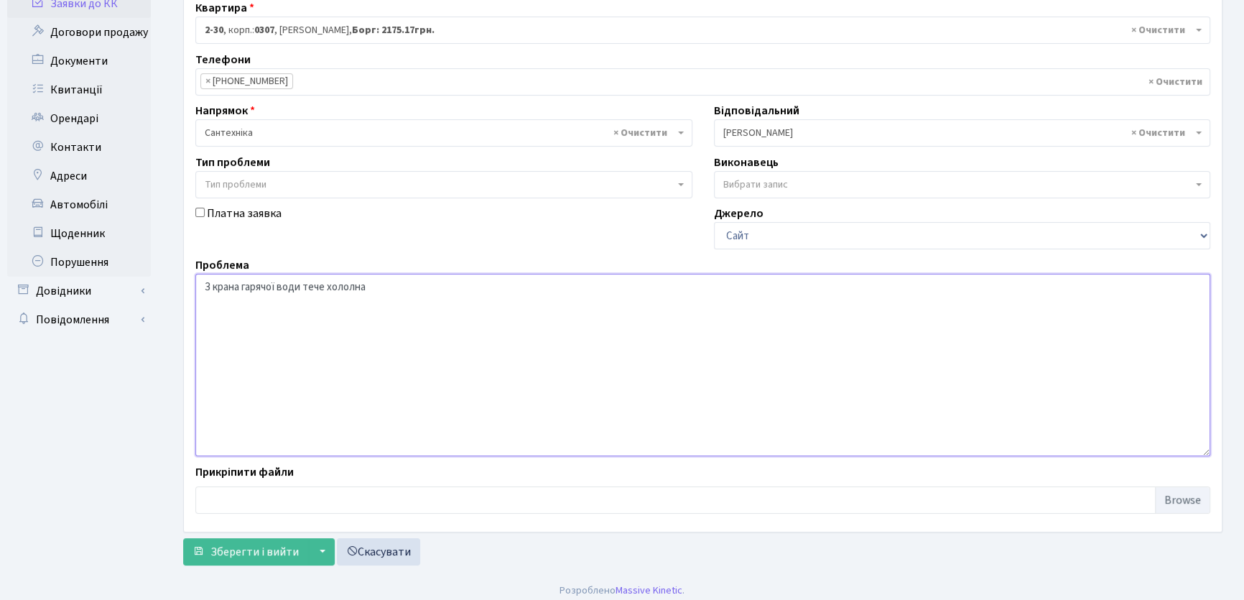
scroll to position [180, 0]
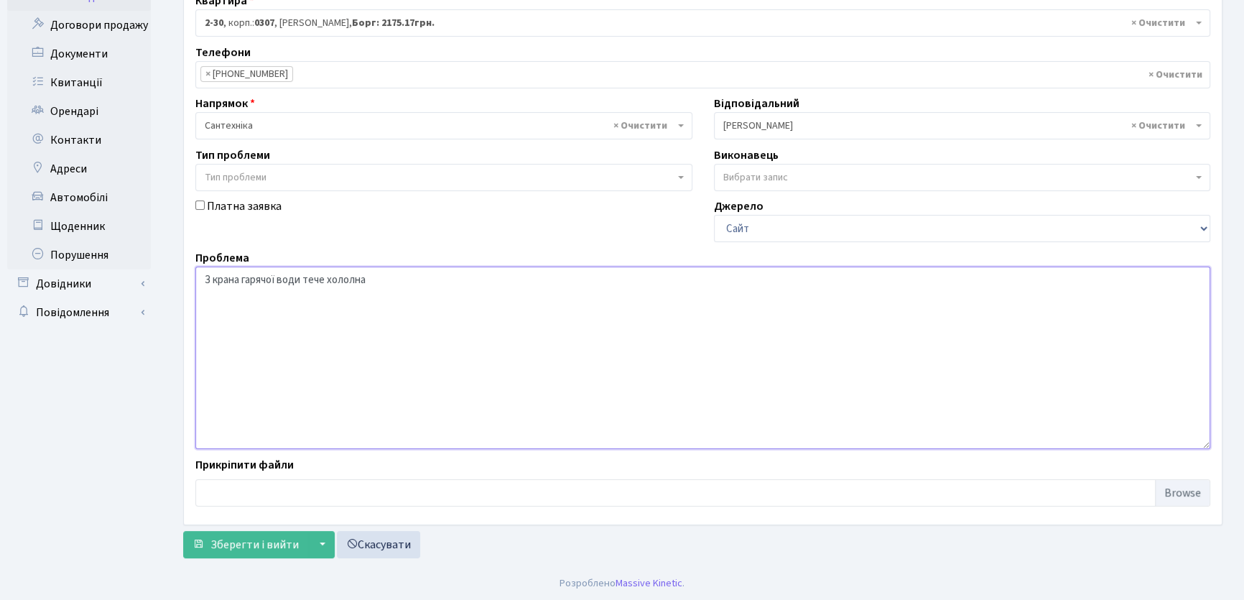
click at [353, 278] on textarea "З крана гарячої води тече хололна" at bounding box center [702, 357] width 1015 height 182
type textarea "З крана гарячої води тече холодна"
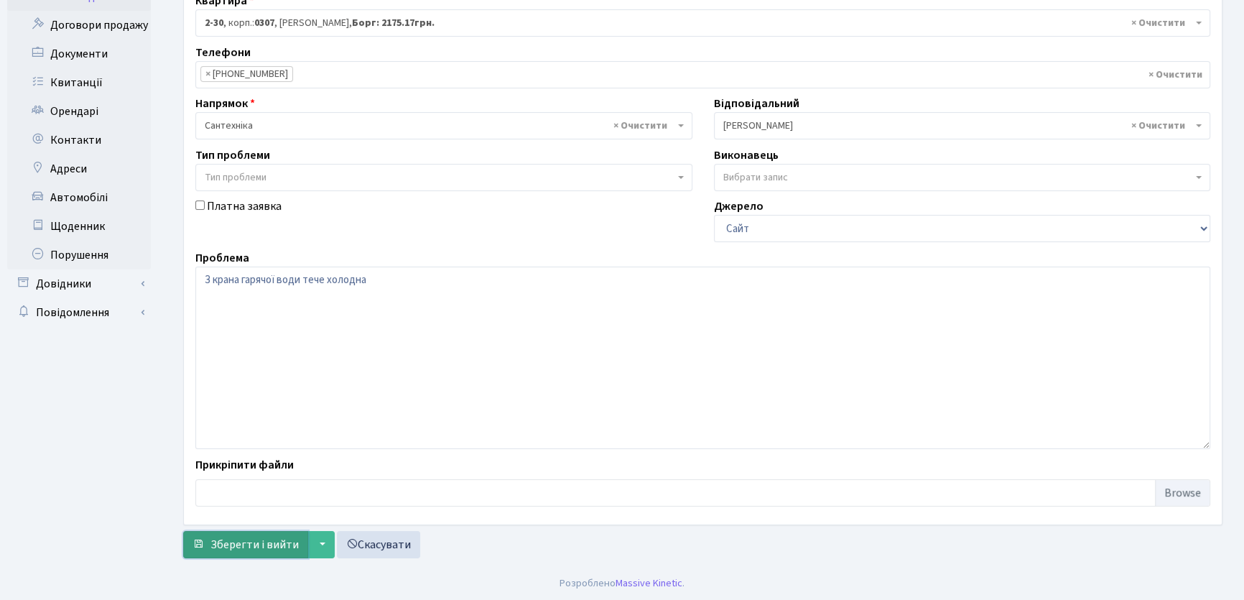
click at [253, 546] on span "Зберегти і вийти" at bounding box center [254, 545] width 88 height 16
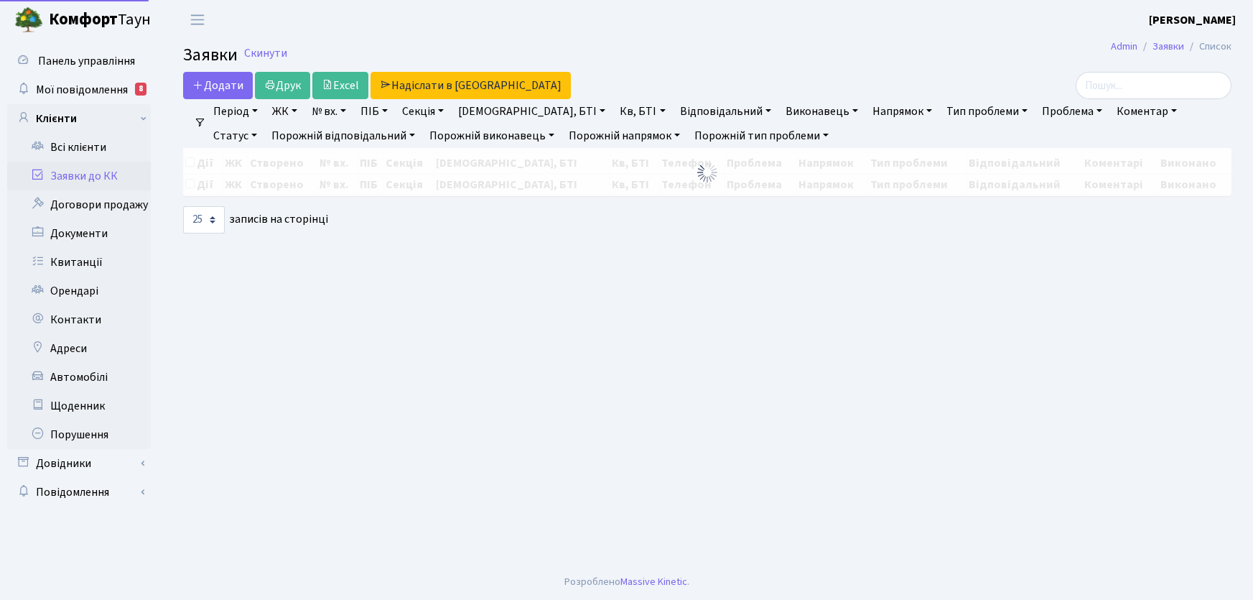
select select "25"
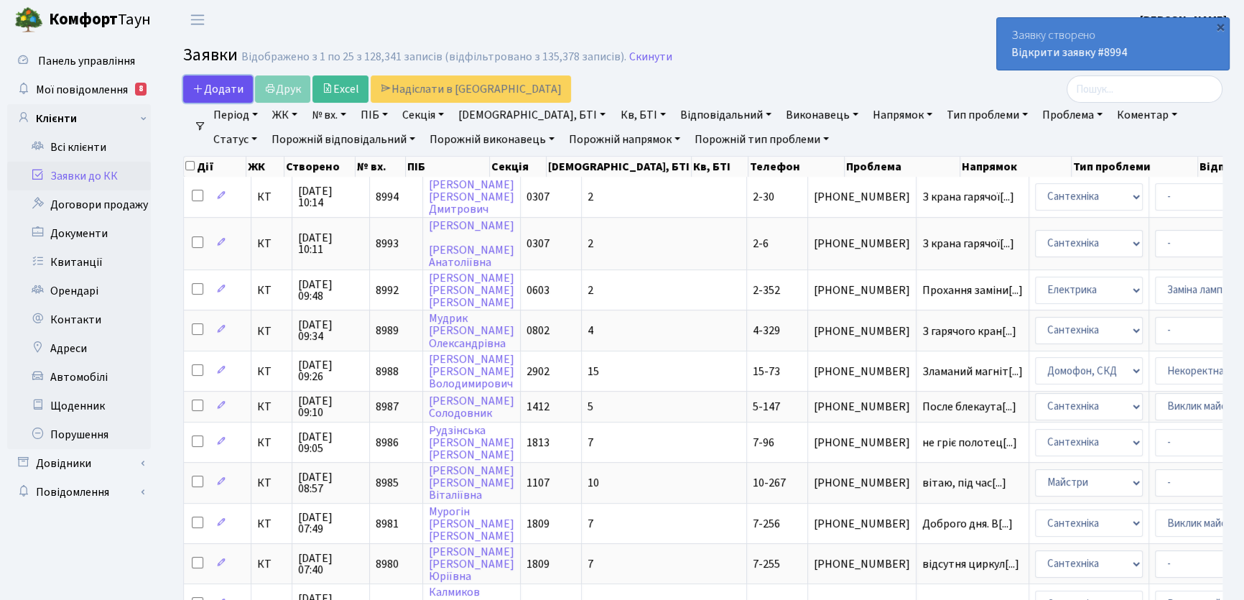
click at [215, 85] on span "Додати" at bounding box center [217, 89] width 51 height 16
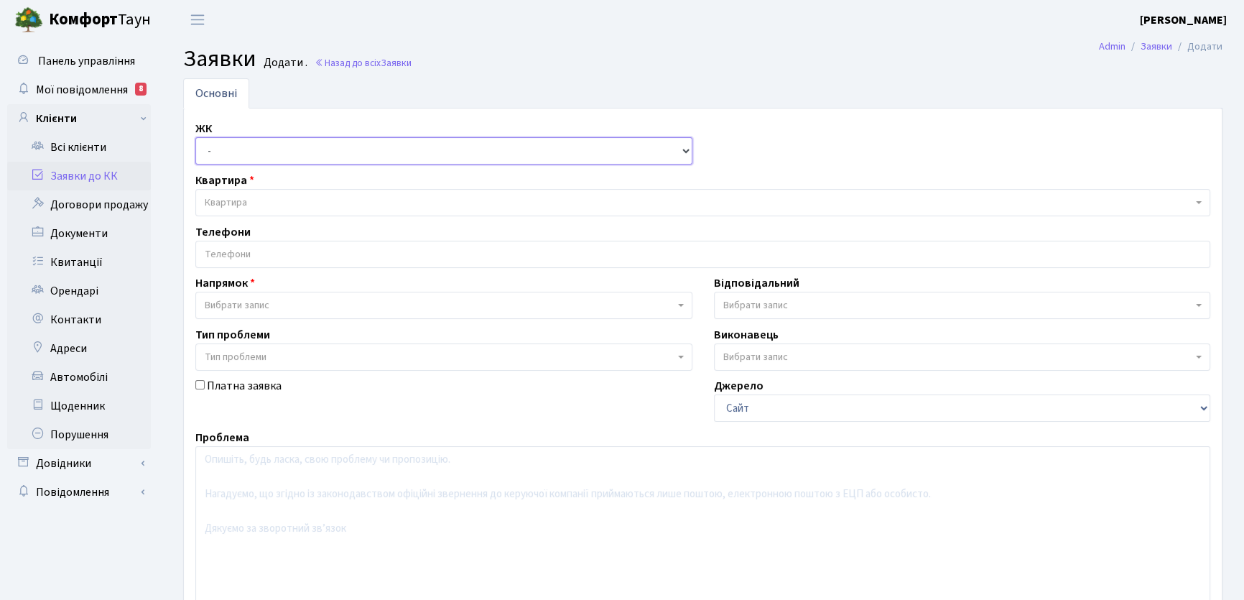
click at [686, 152] on select "- КТ, вул. Регенераторна, 4 КТ2, просп. [STREET_ADDRESS] [STREET_ADDRESS] [PERS…" at bounding box center [443, 150] width 497 height 27
select select "271"
click at [195, 137] on select "- КТ, вул. Регенераторна, 4 КТ2, просп. [STREET_ADDRESS] [STREET_ADDRESS] [PERS…" at bounding box center [443, 150] width 497 height 27
select select
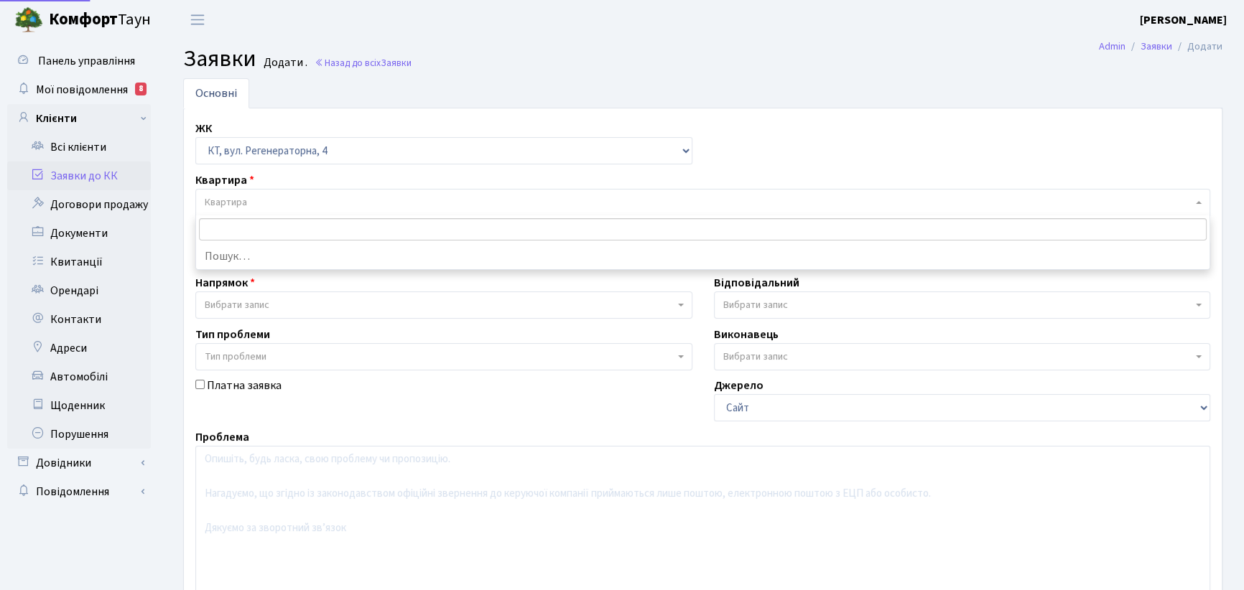
click at [244, 201] on span "Квартира" at bounding box center [226, 202] width 42 height 14
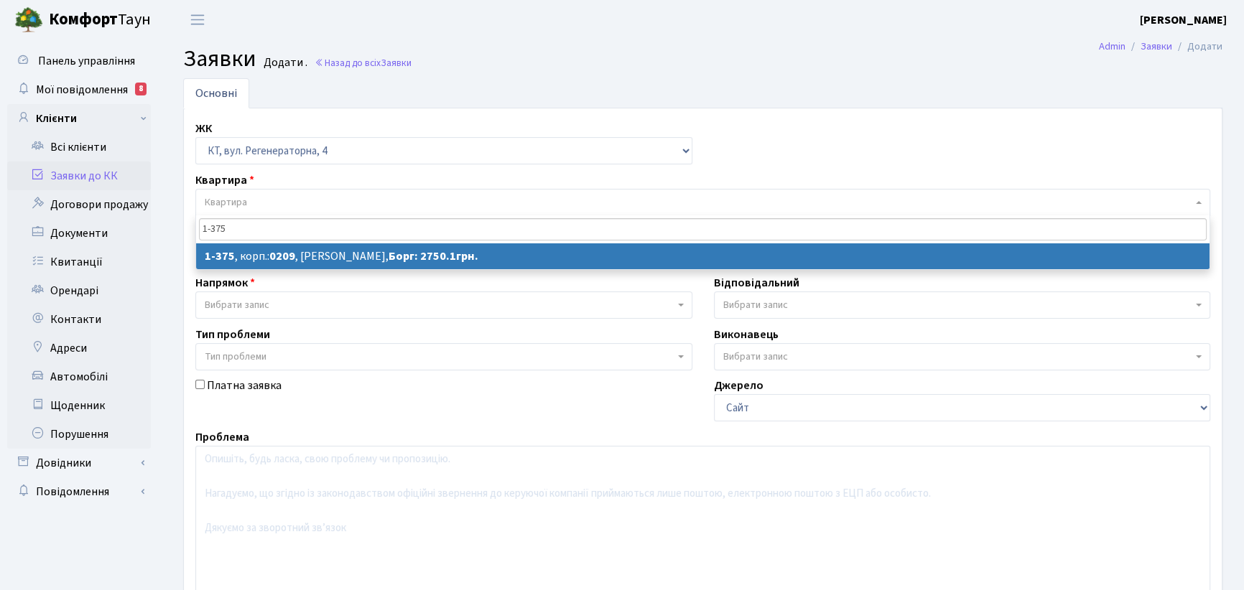
type input "1-375"
select select
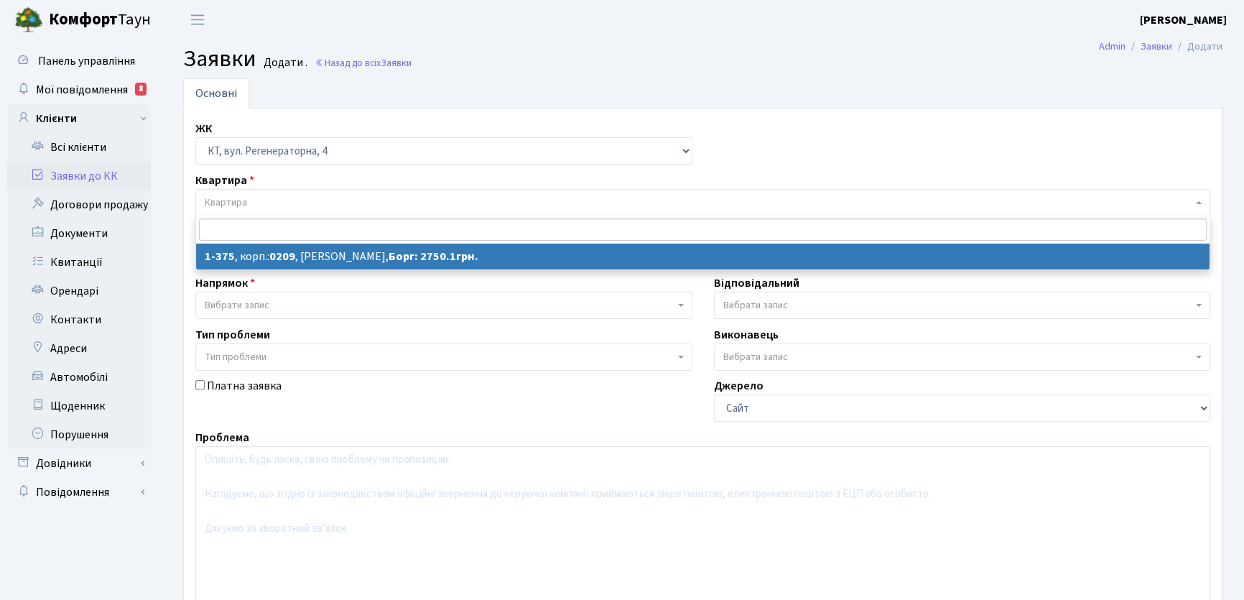
select select "375"
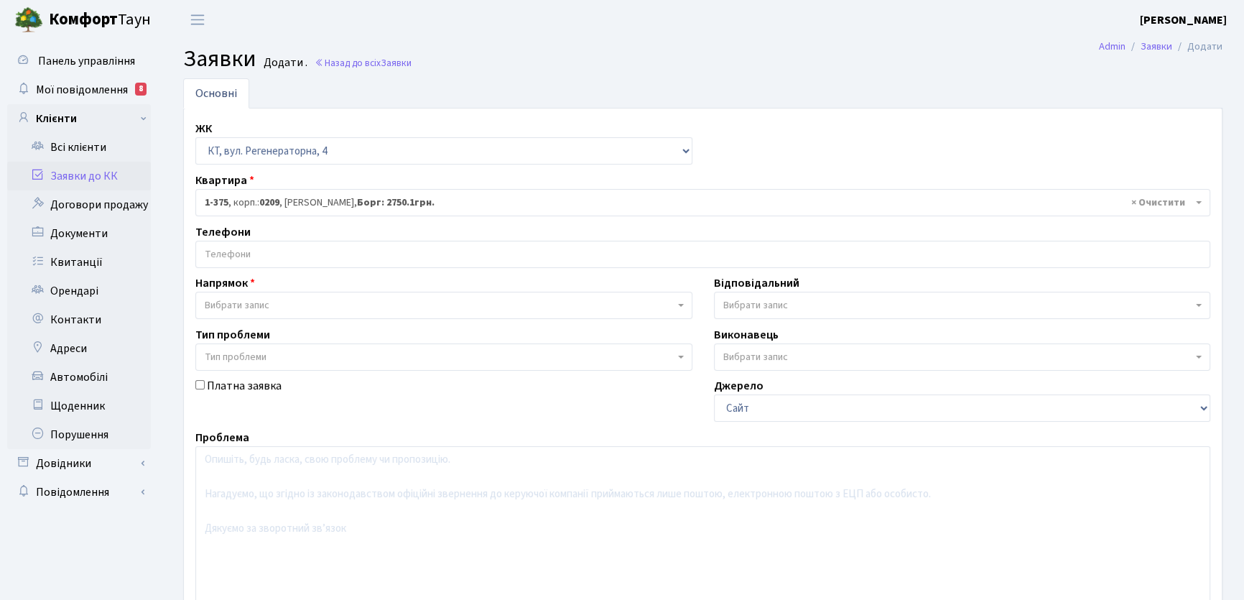
click at [223, 252] on input "search" at bounding box center [702, 254] width 1013 height 26
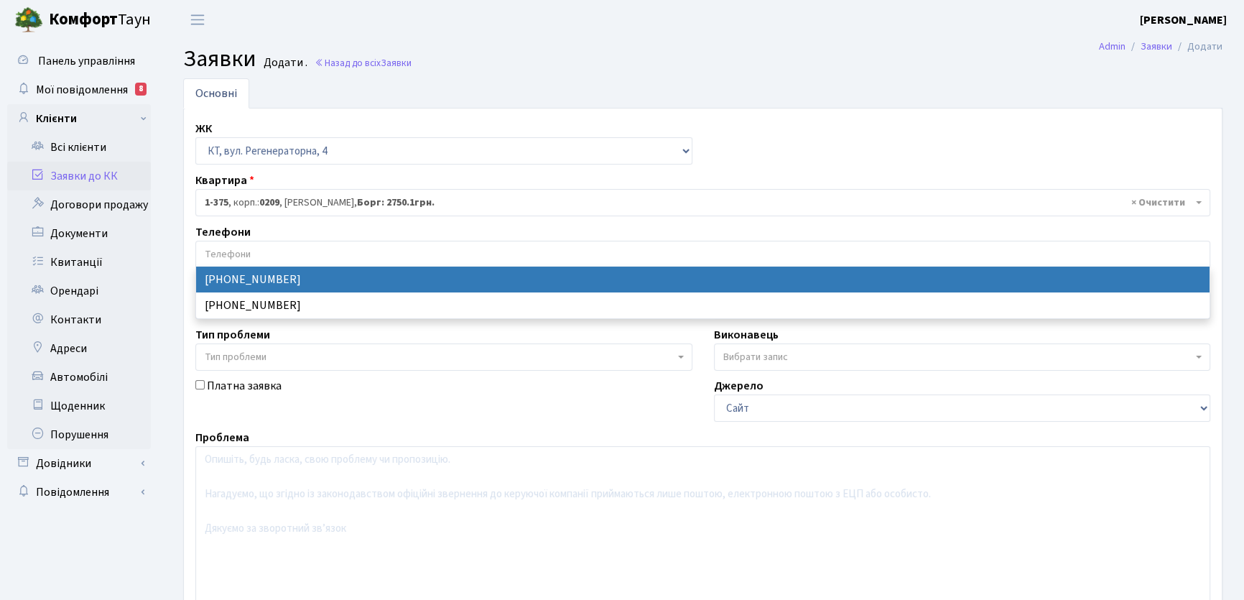
select select "52369"
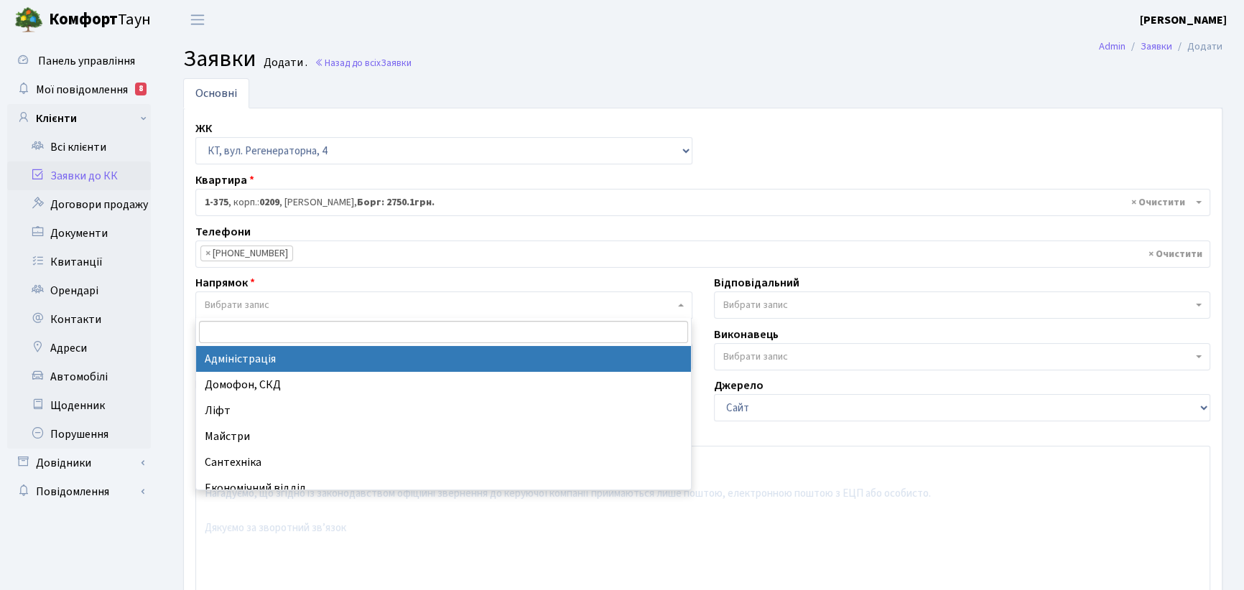
click at [681, 306] on b at bounding box center [681, 305] width 6 height 3
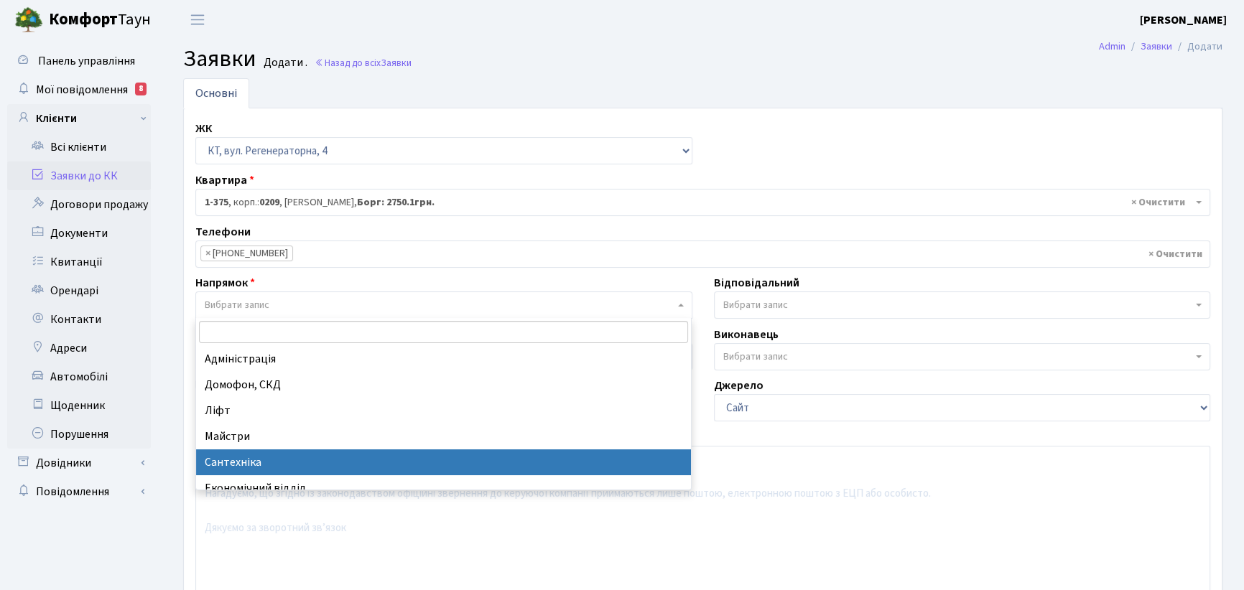
select select "2"
select select
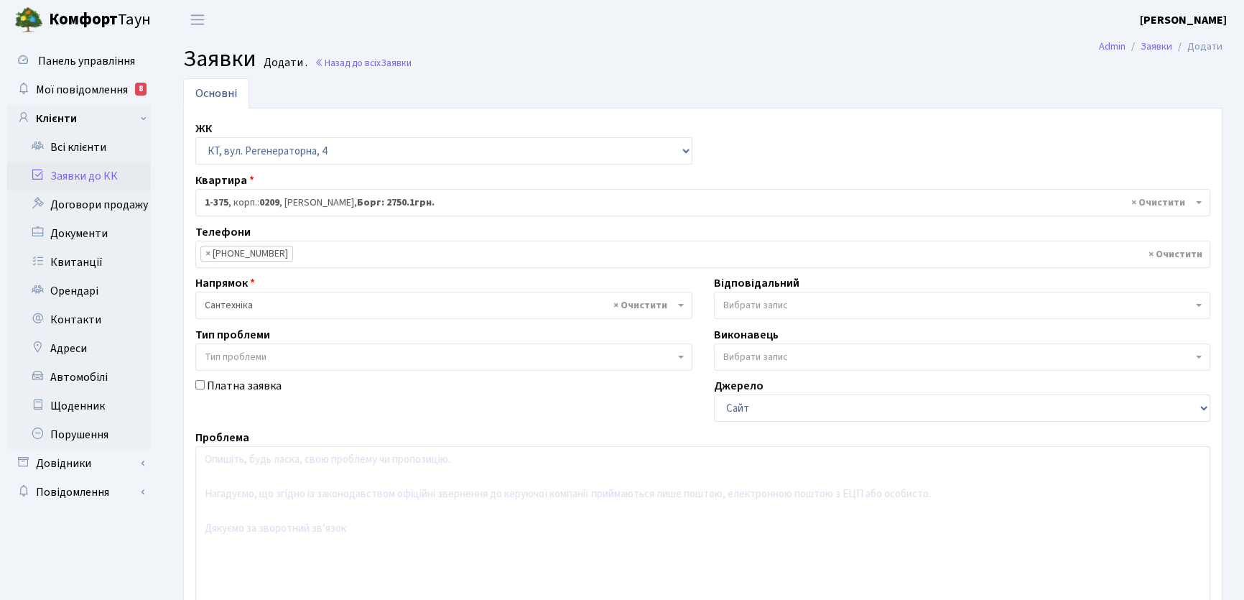
click at [1197, 305] on b at bounding box center [1199, 305] width 6 height 3
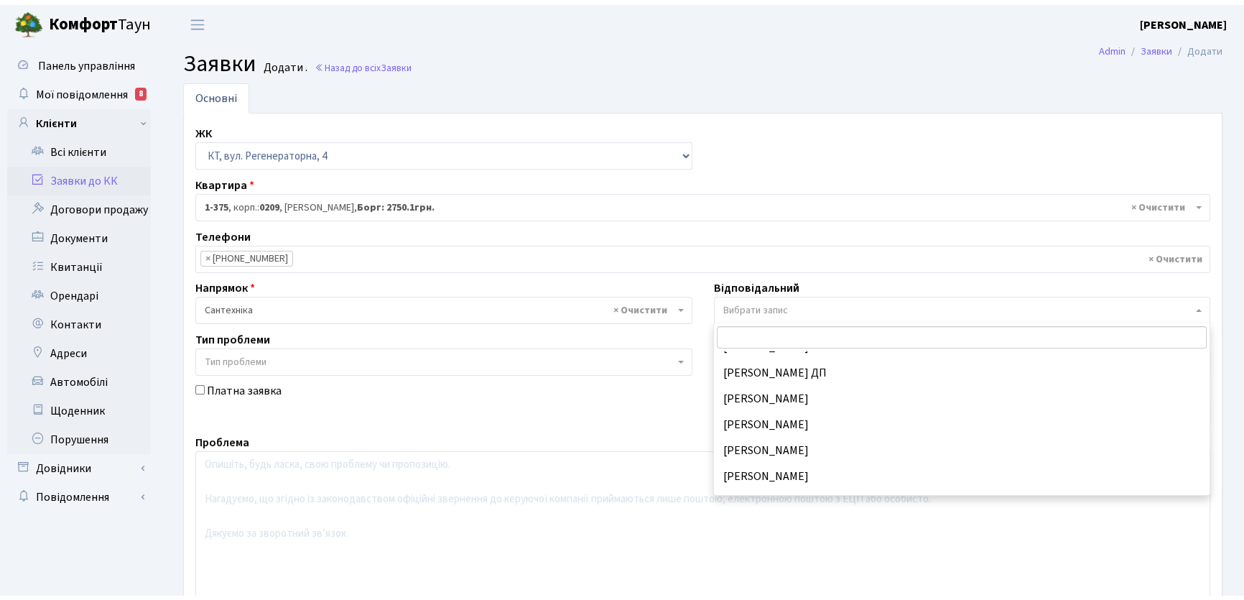
scroll to position [709, 0]
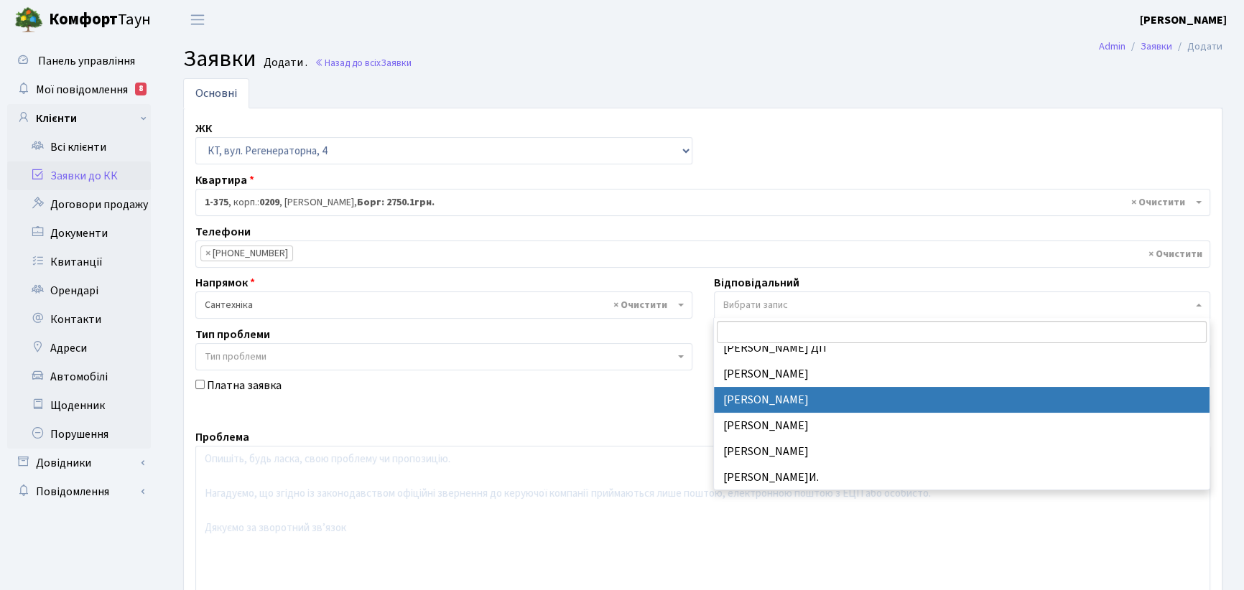
select select "67"
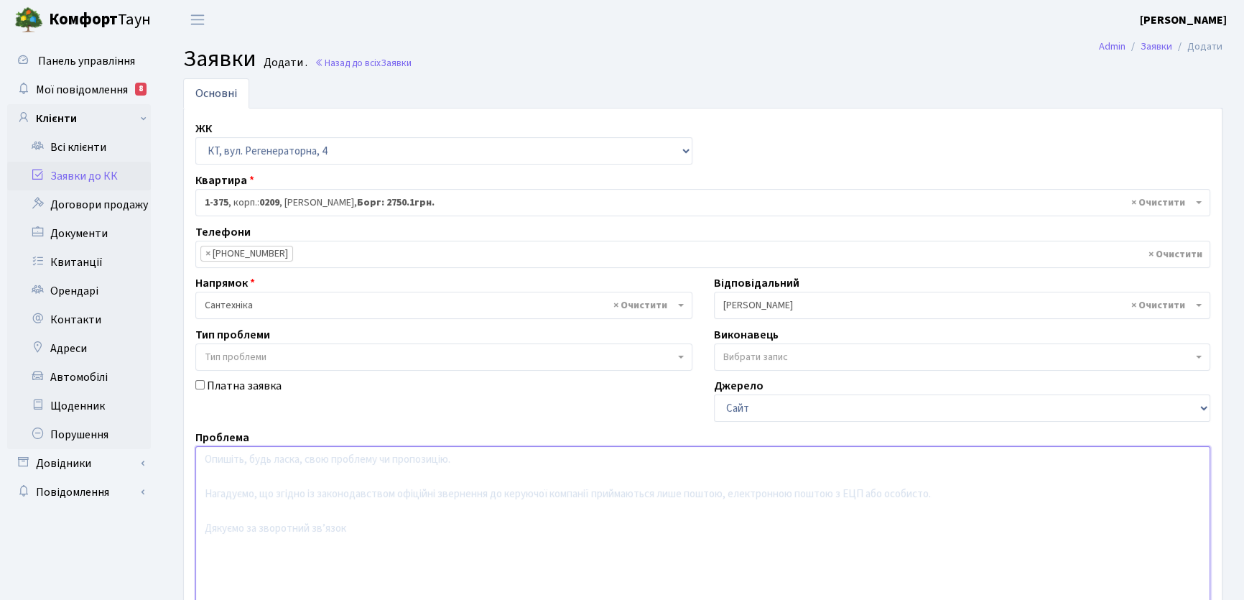
click at [214, 460] on textarea at bounding box center [702, 537] width 1015 height 182
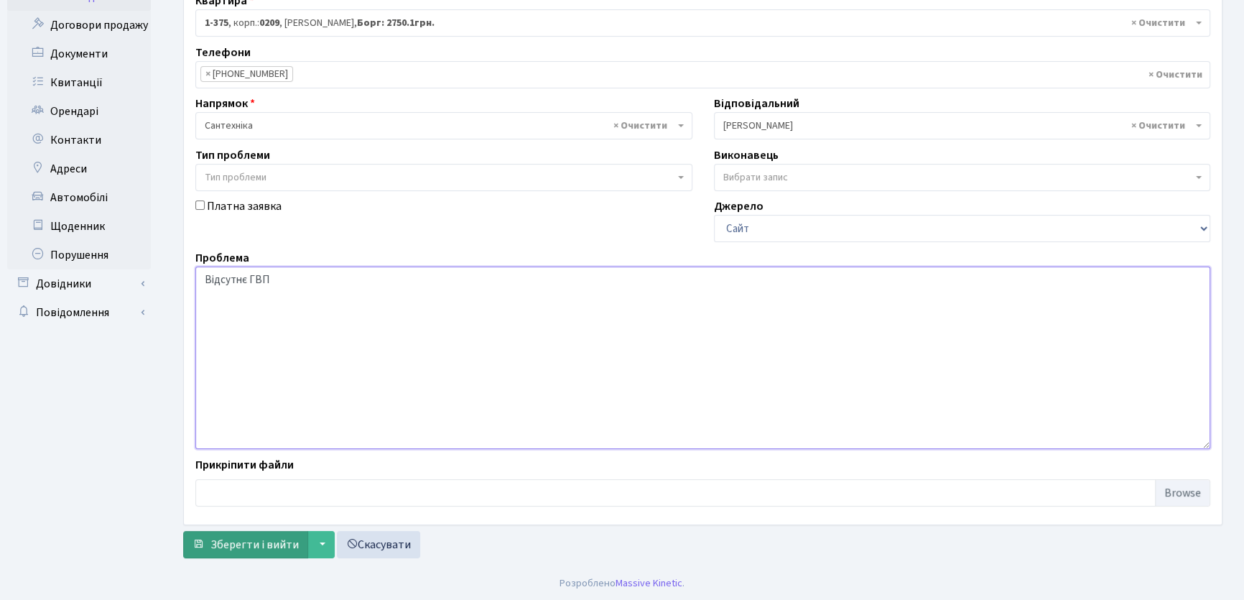
type textarea "Відсутнє ГВП"
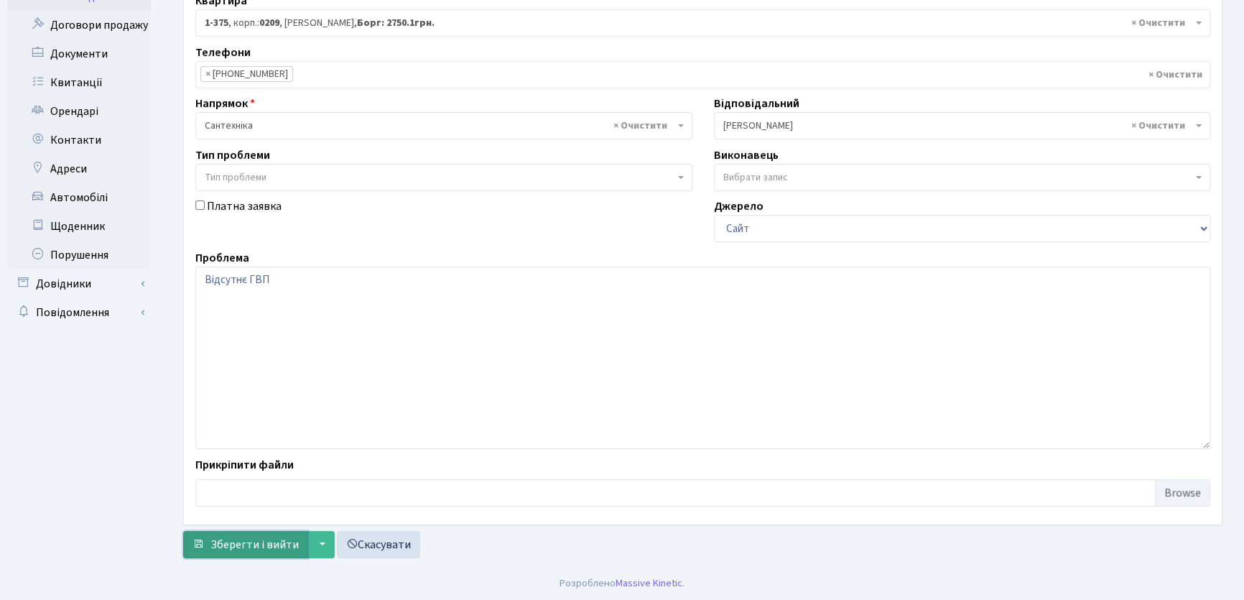
click at [280, 549] on span "Зберегти і вийти" at bounding box center [254, 545] width 88 height 16
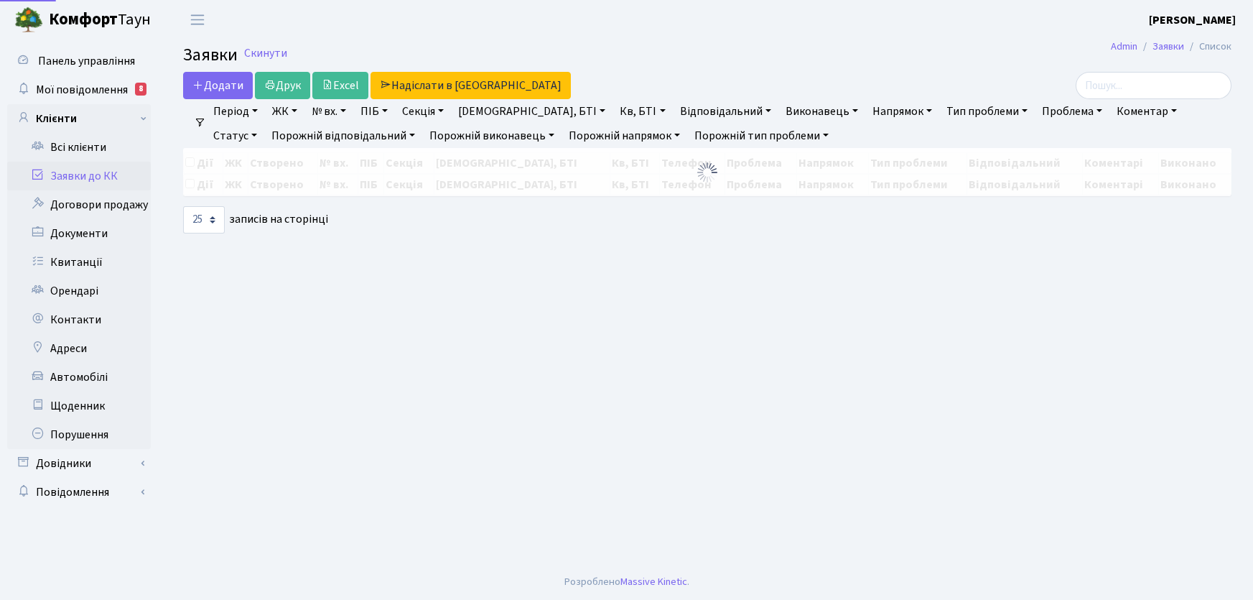
select select "25"
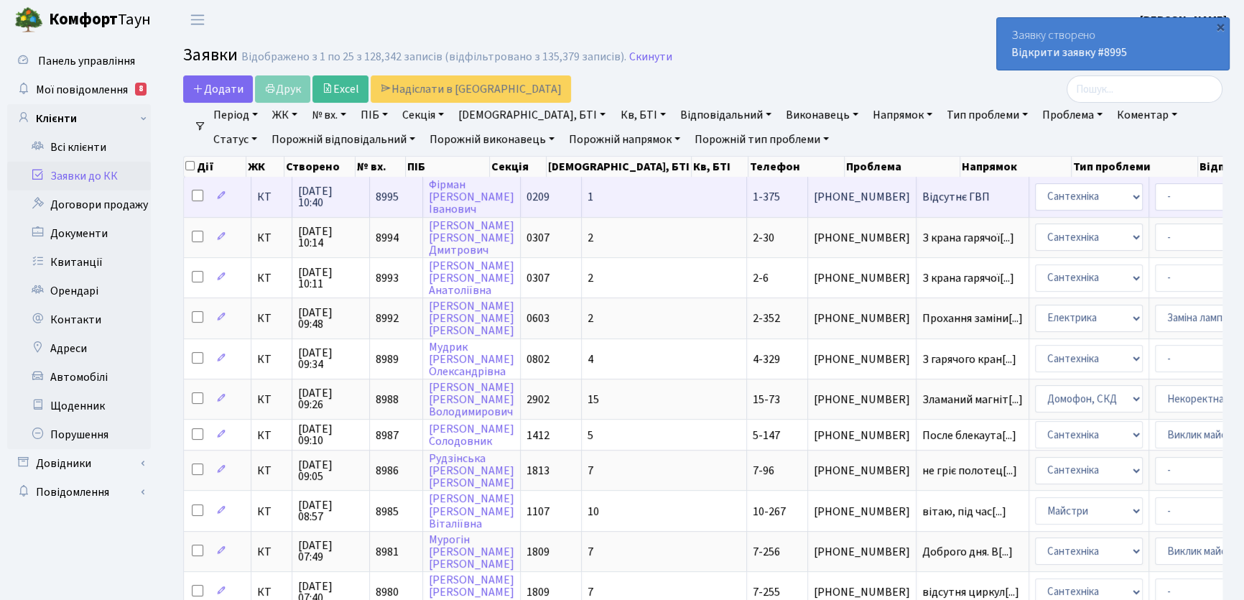
click at [922, 198] on span "Відсутнє ГВП" at bounding box center [972, 196] width 101 height 11
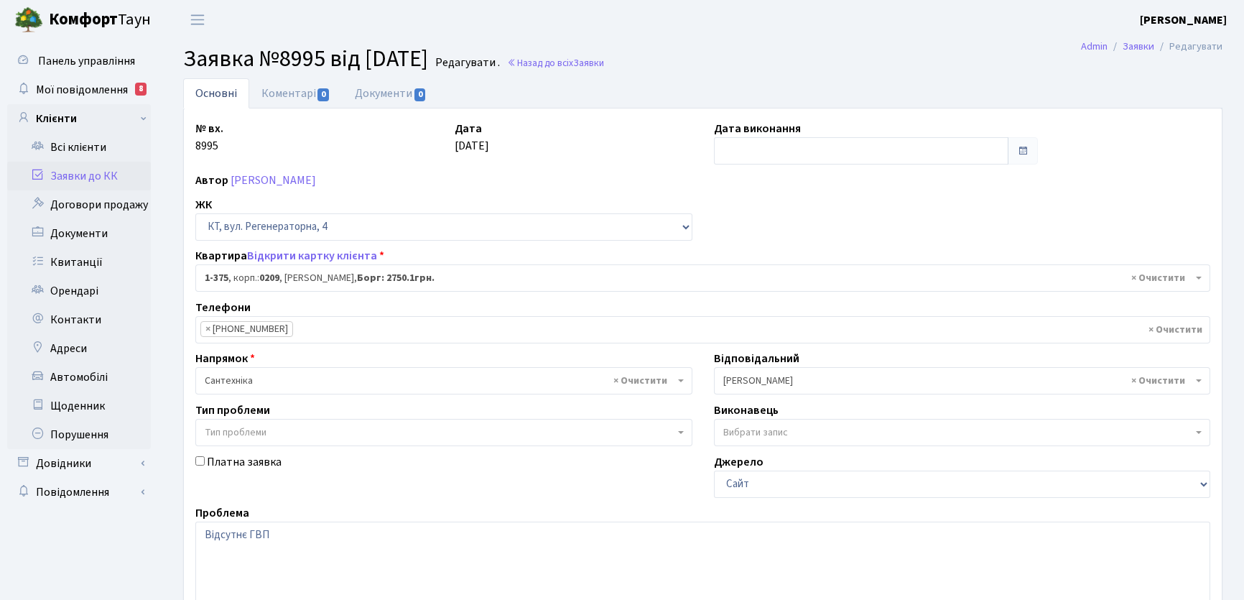
select select "375"
click at [218, 93] on link "Основні" at bounding box center [216, 93] width 66 height 30
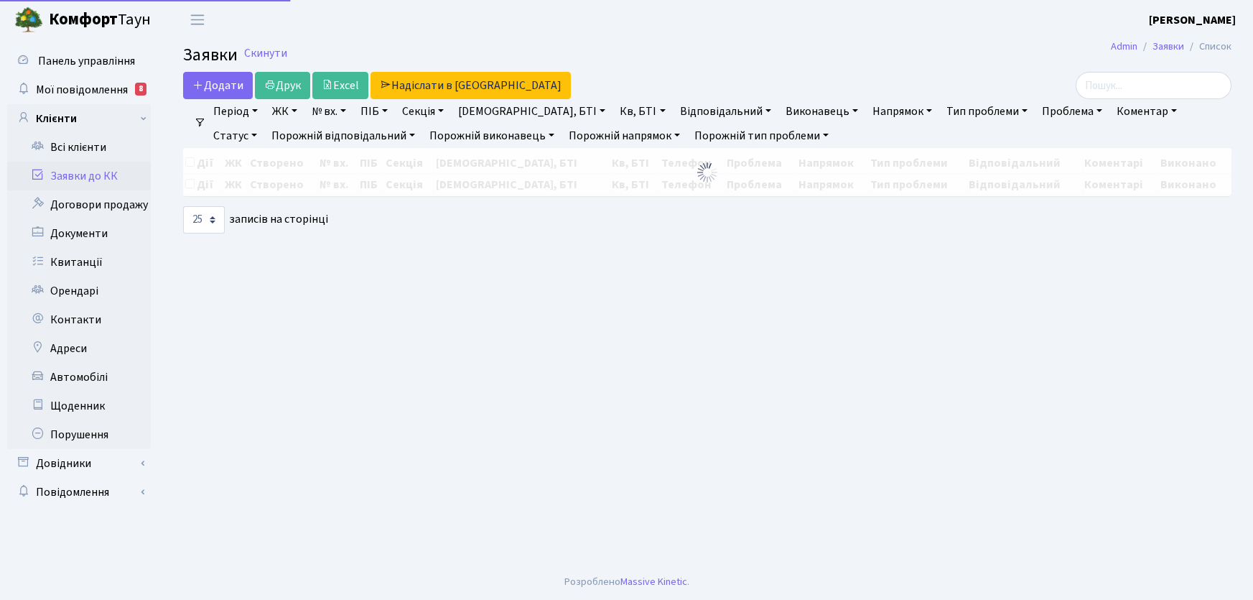
select select "25"
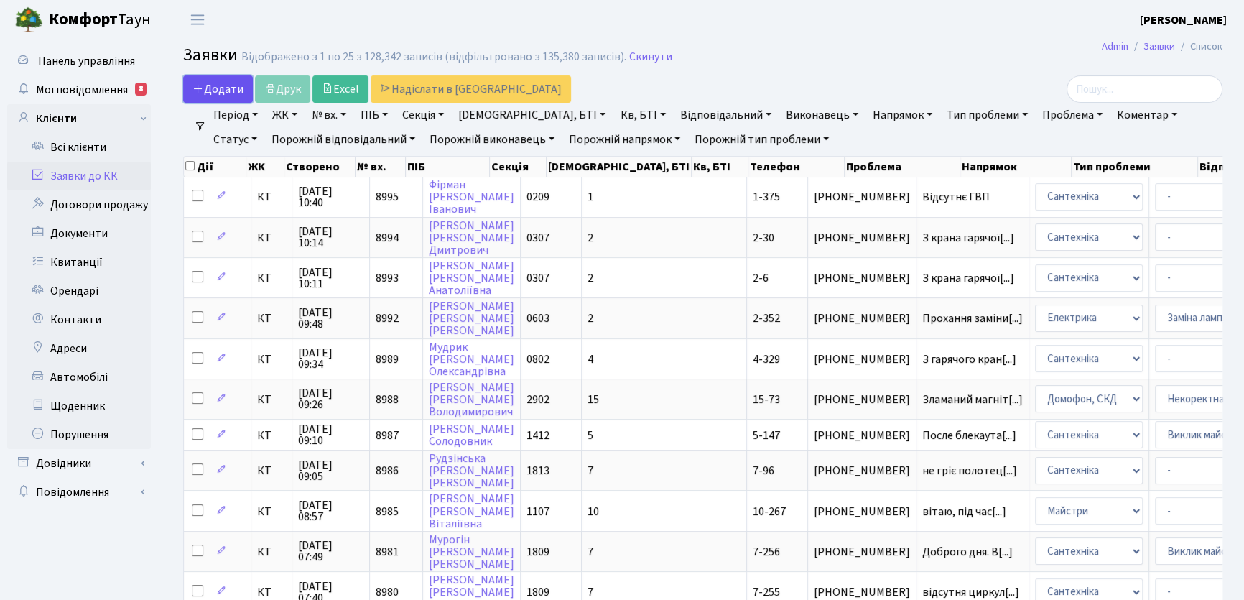
click at [219, 83] on span "Додати" at bounding box center [217, 89] width 51 height 16
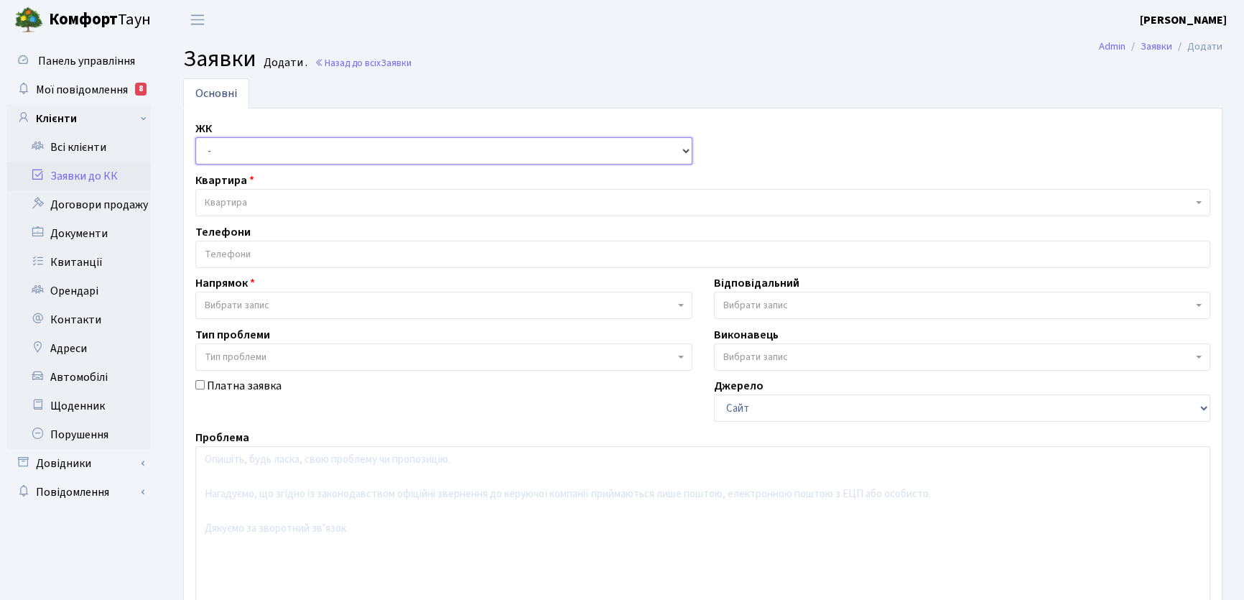
click at [684, 149] on select "- КТ, вул. Регенераторна, 4 КТ2, просп. Соборності, 17 КТ3, вул. Березнева, 16 …" at bounding box center [443, 150] width 497 height 27
select select "271"
click at [195, 137] on select "- КТ, вул. Регенераторна, 4 КТ2, просп. Соборності, 17 КТ3, вул. Березнева, 16 …" at bounding box center [443, 150] width 497 height 27
select select
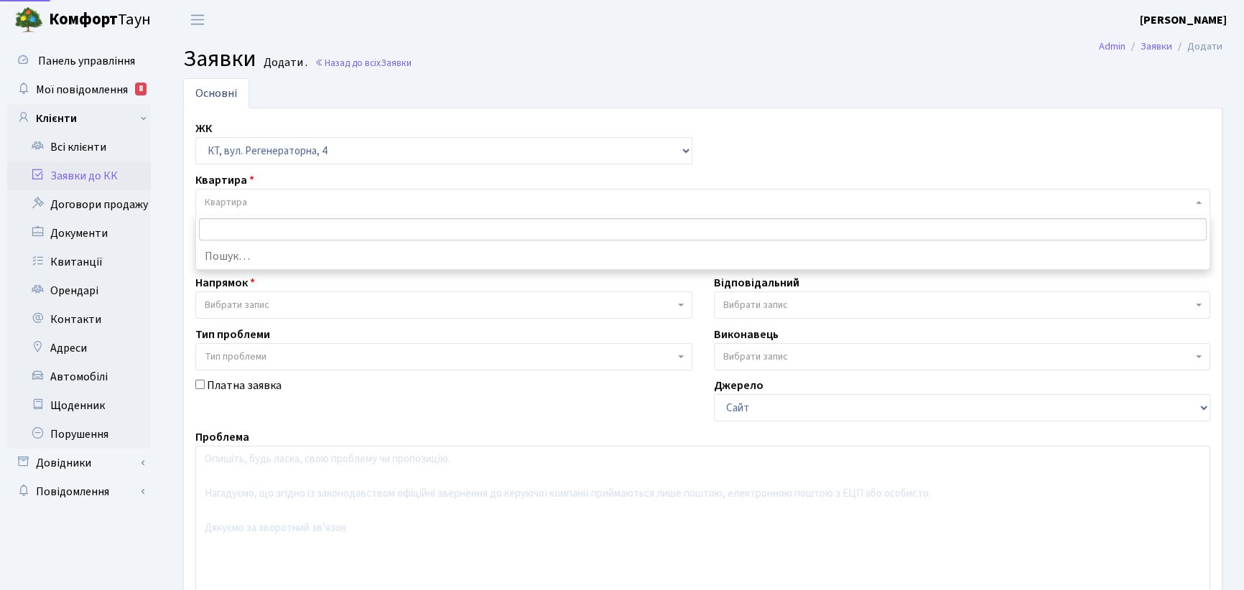
click at [251, 202] on span "Квартира" at bounding box center [699, 202] width 988 height 14
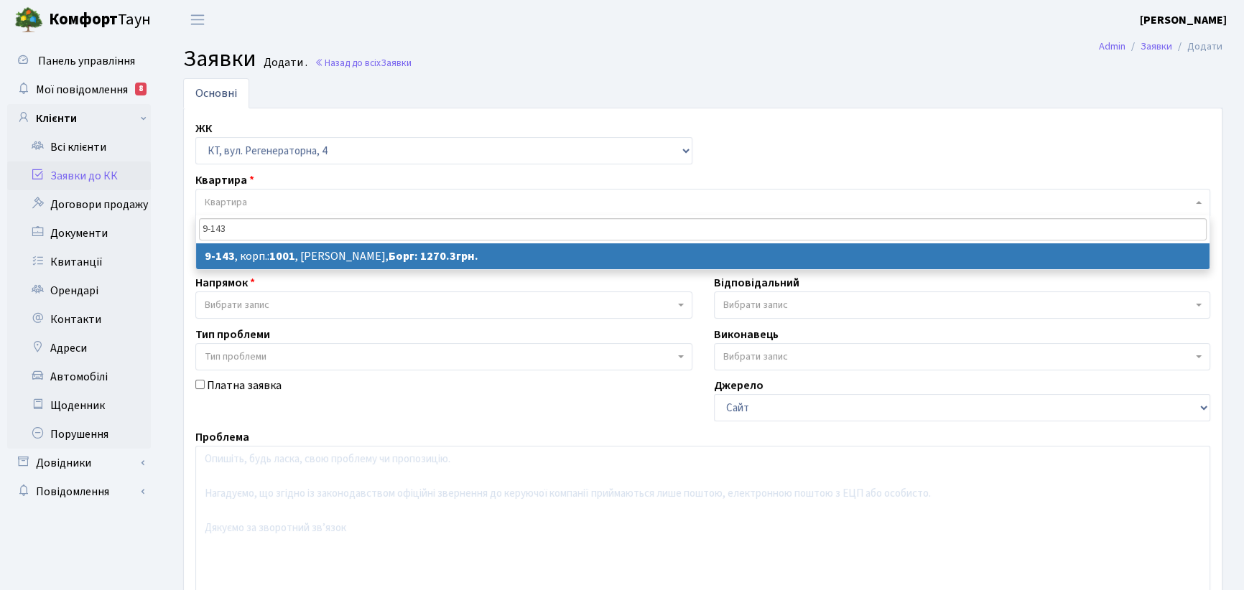
type input "9-143"
select select
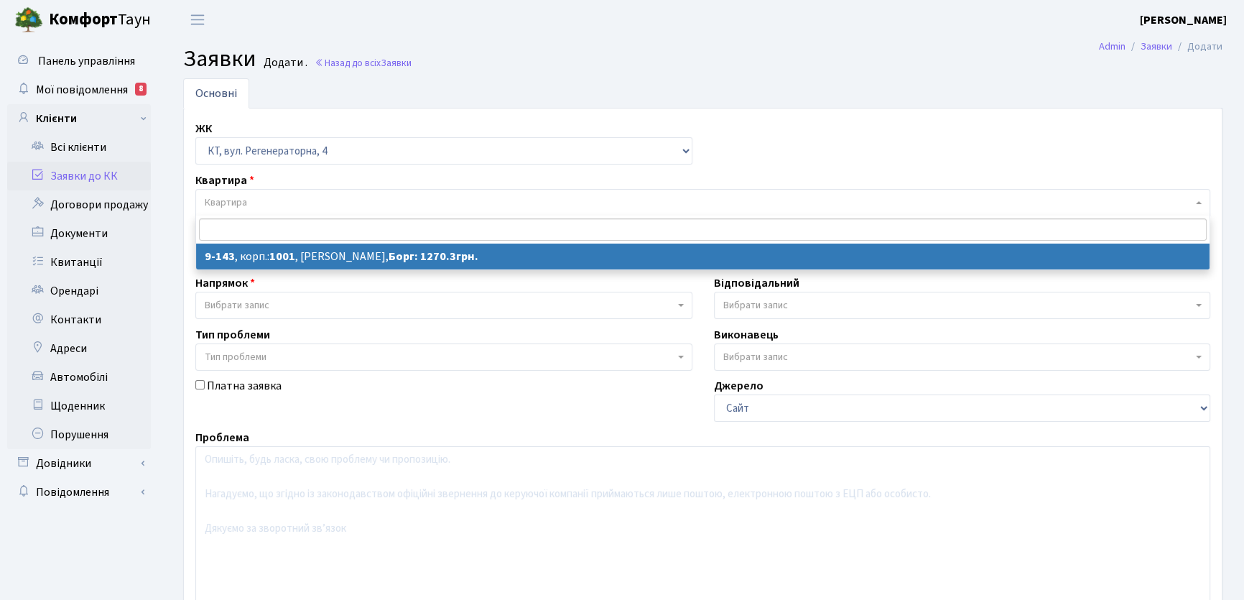
select select "6493"
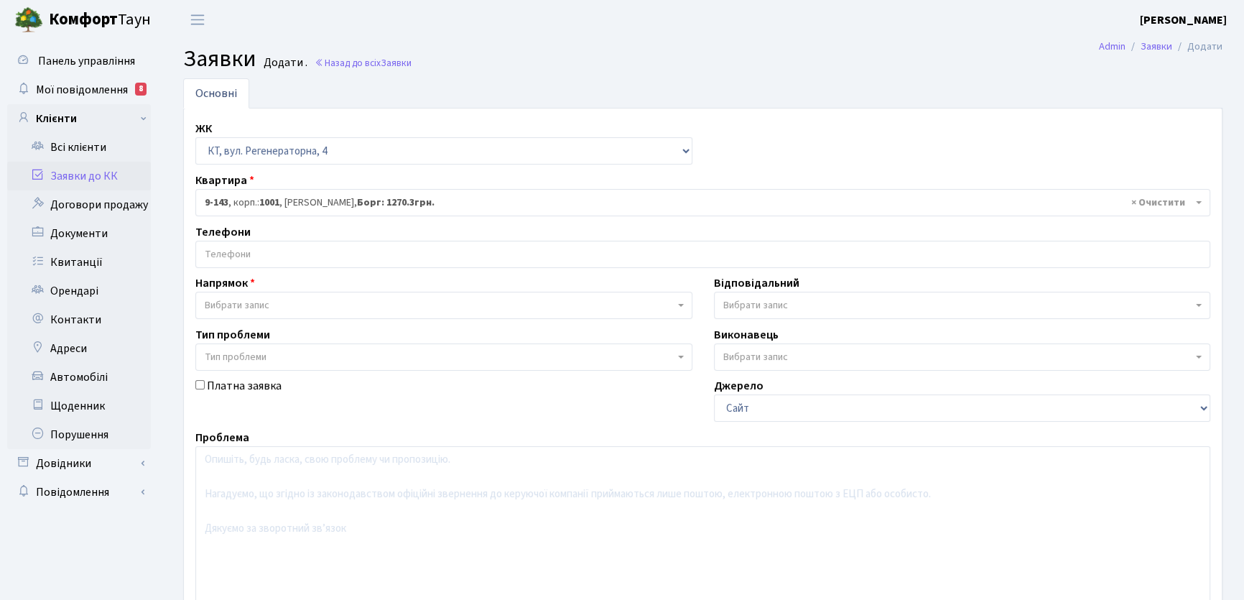
click at [247, 251] on input "search" at bounding box center [702, 254] width 1013 height 26
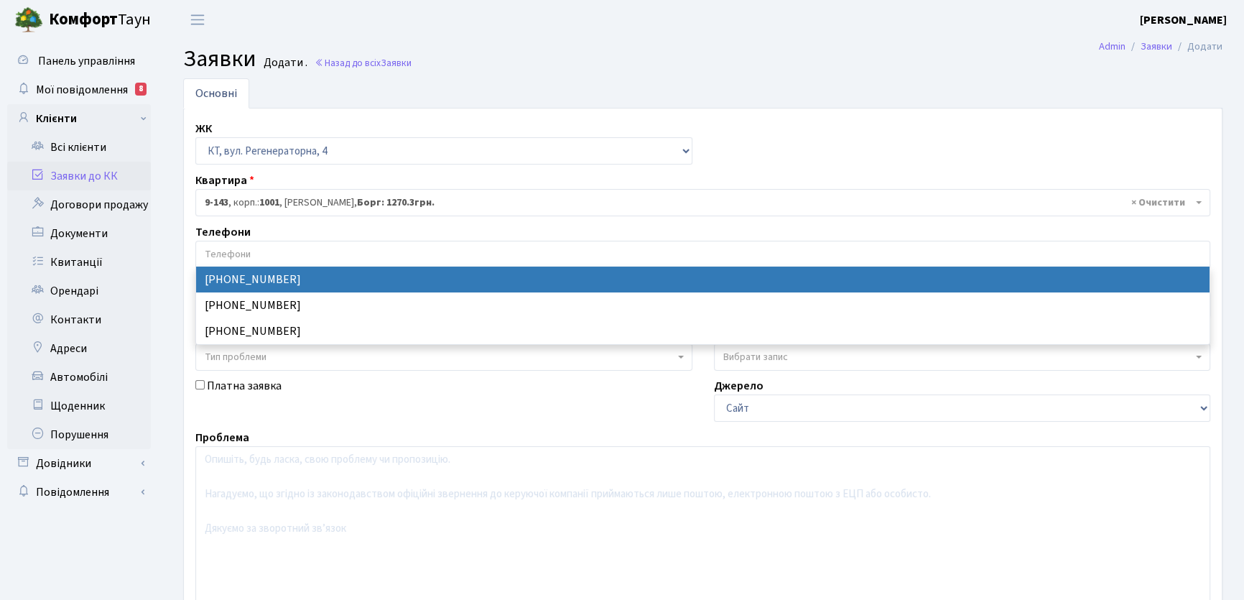
select select "86557"
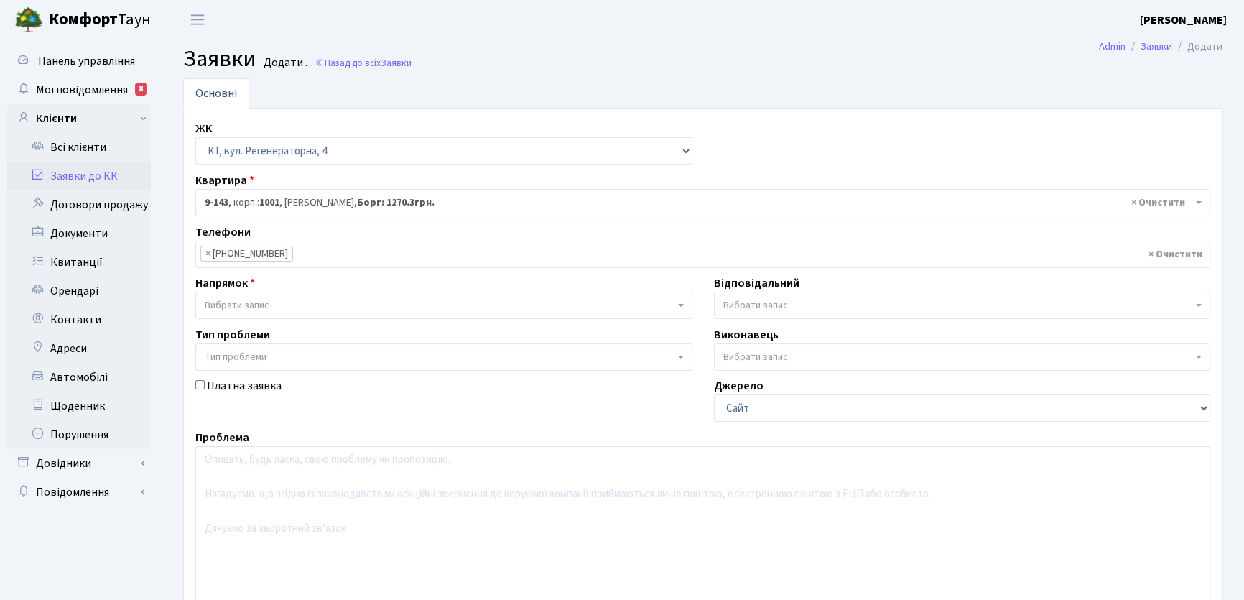
click at [682, 305] on b at bounding box center [681, 305] width 6 height 3
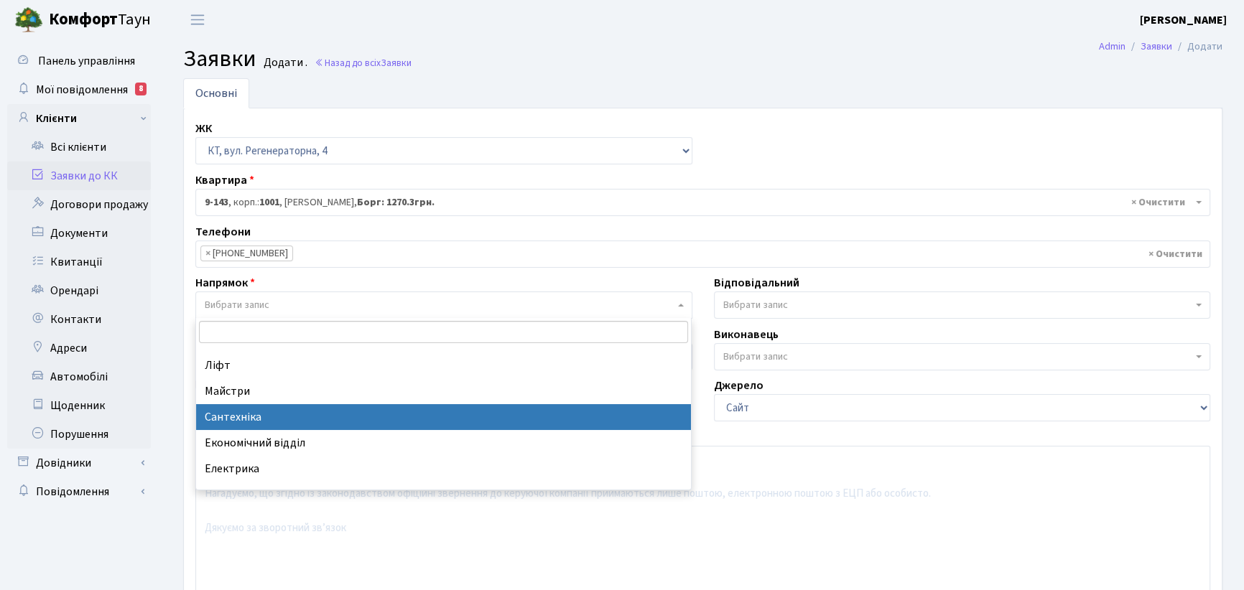
scroll to position [65, 0]
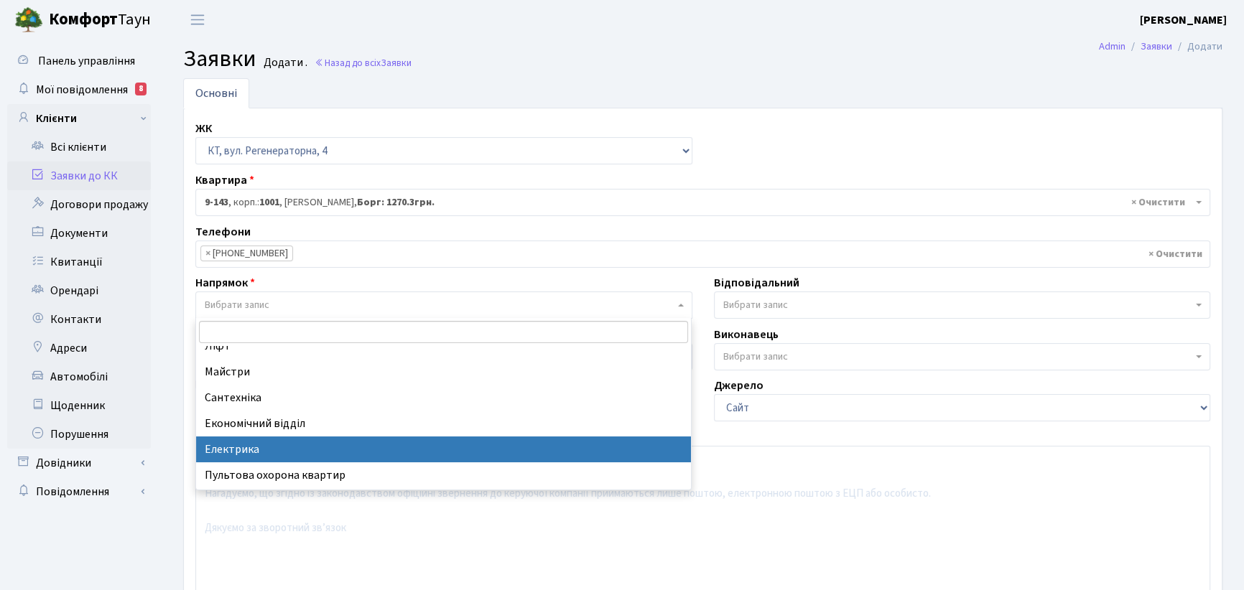
select select "3"
select select
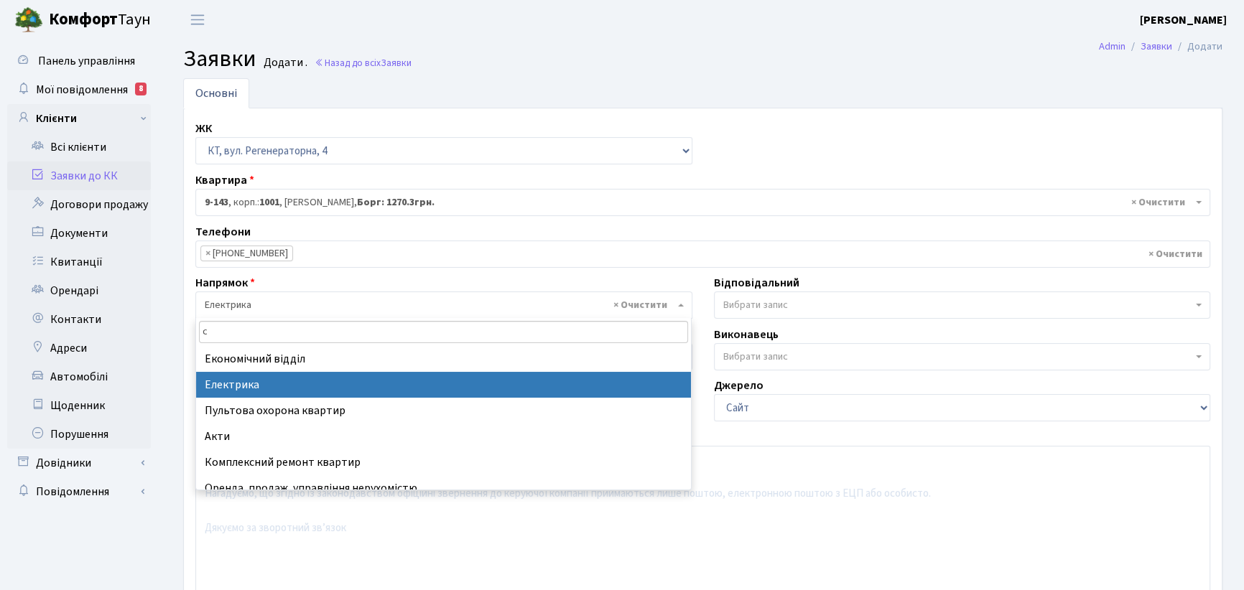
scroll to position [0, 0]
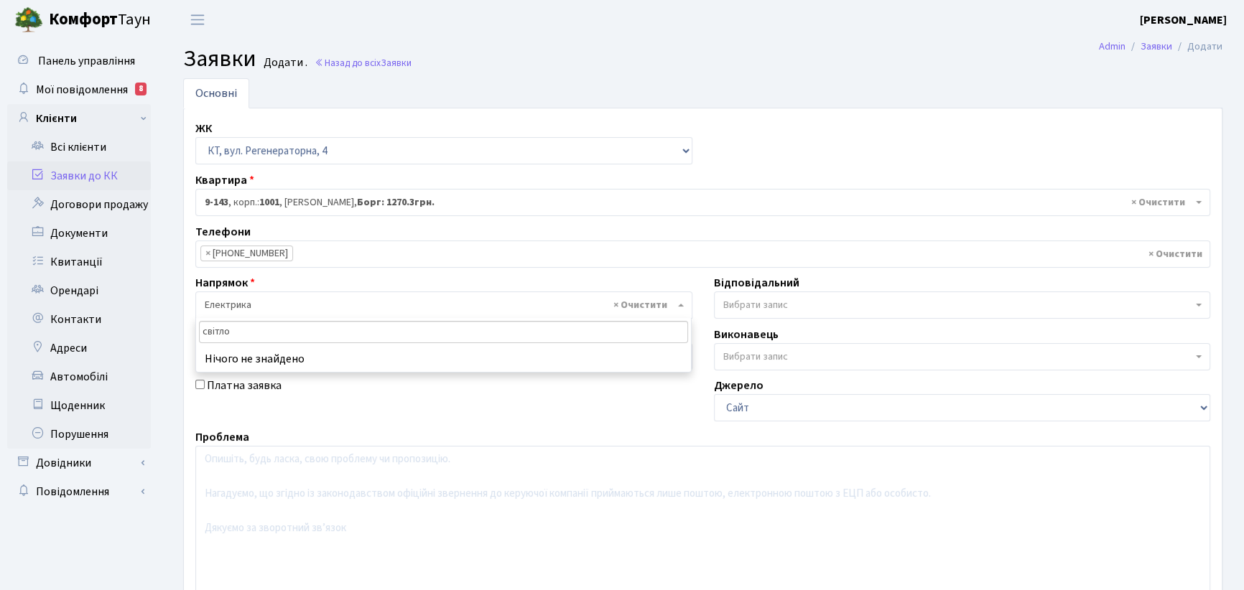
drag, startPoint x: 236, startPoint y: 333, endPoint x: 208, endPoint y: 341, distance: 29.3
click at [208, 341] on input "світло" at bounding box center [444, 332] width 490 height 22
type input "с"
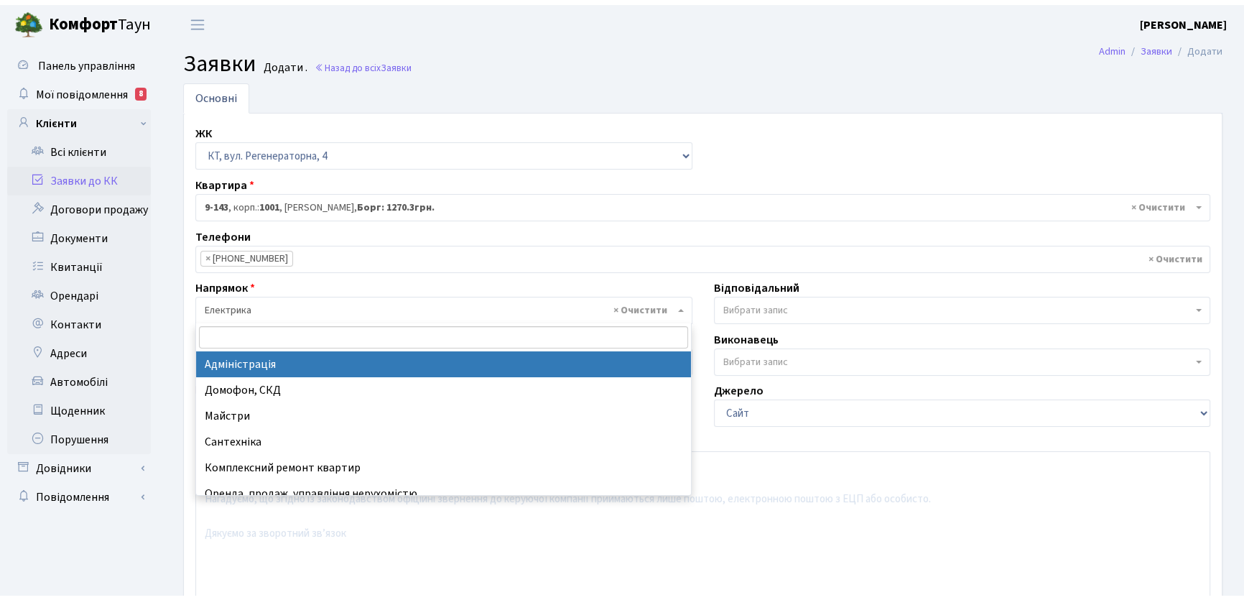
scroll to position [103, 0]
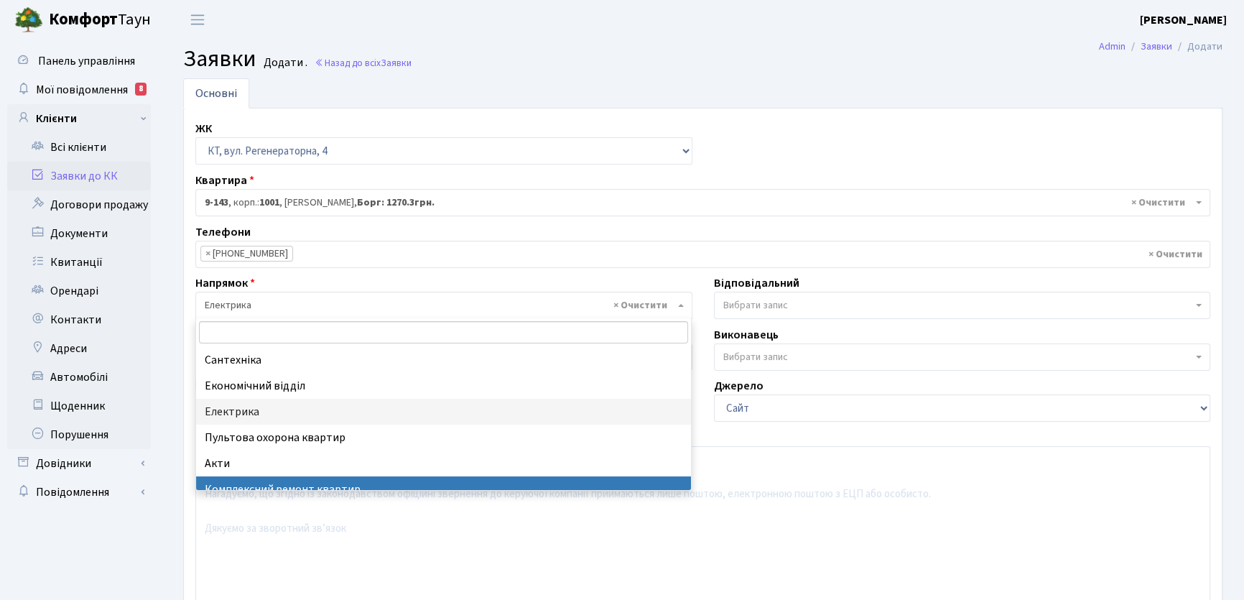
click at [164, 533] on div "Основні ЖК - КТ, вул. Регенераторна, 4 КТ2, просп. Соборності, 17 КТ3, вул. Бер…" at bounding box center [703, 411] width 1082 height 666
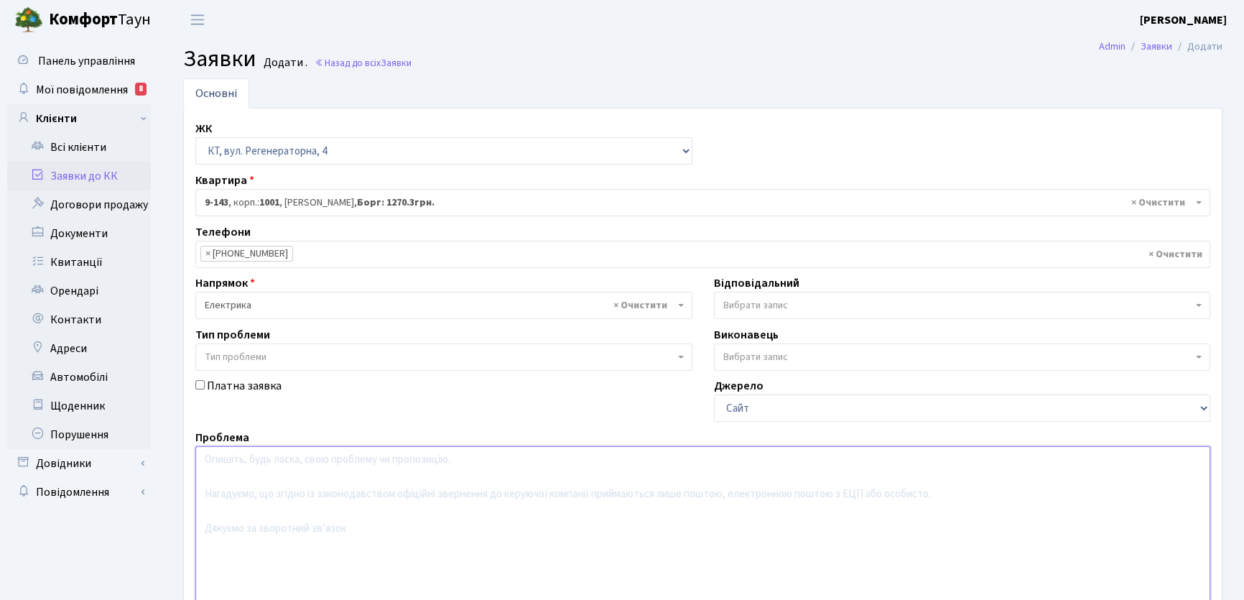
click at [218, 460] on textarea at bounding box center [702, 537] width 1015 height 182
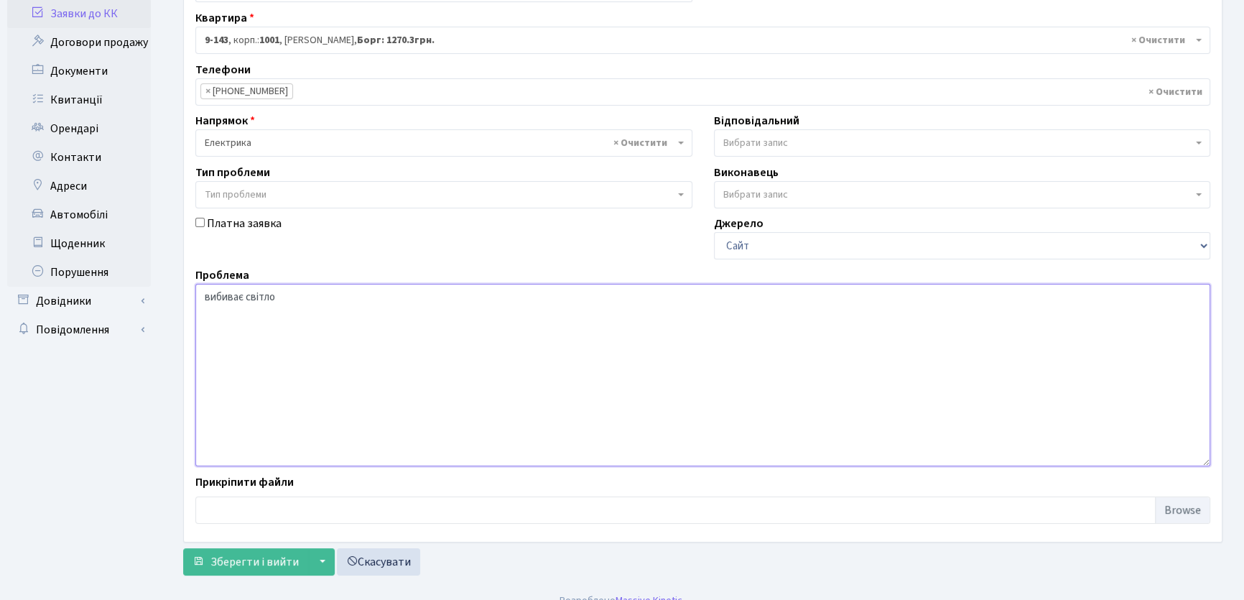
scroll to position [180, 0]
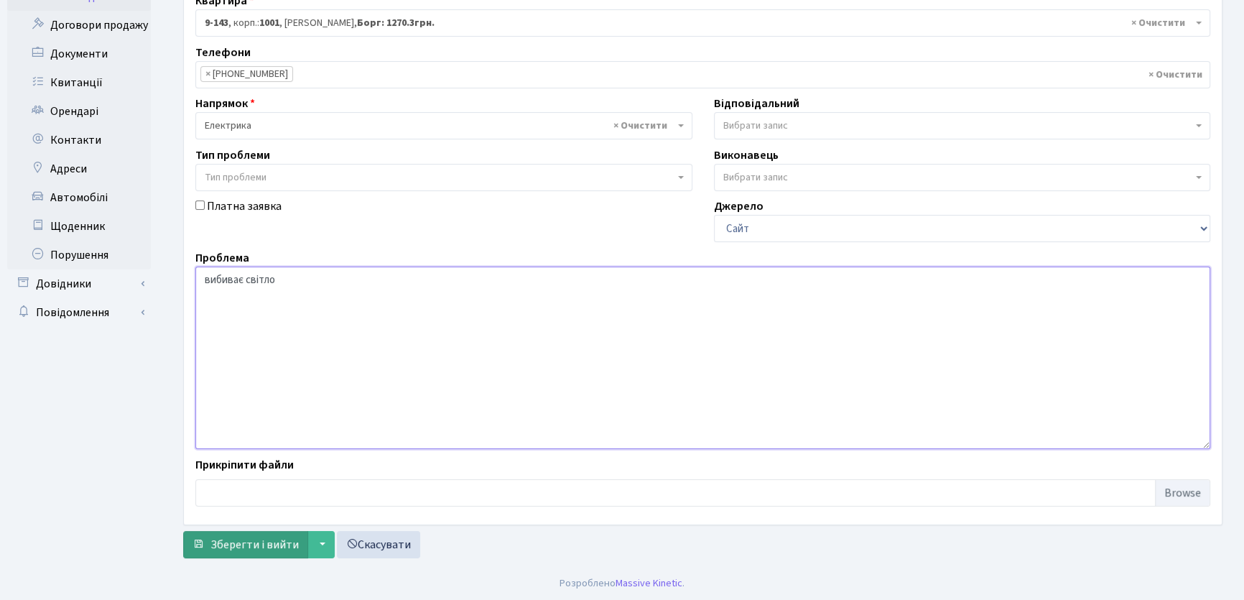
type textarea "вибиває світло"
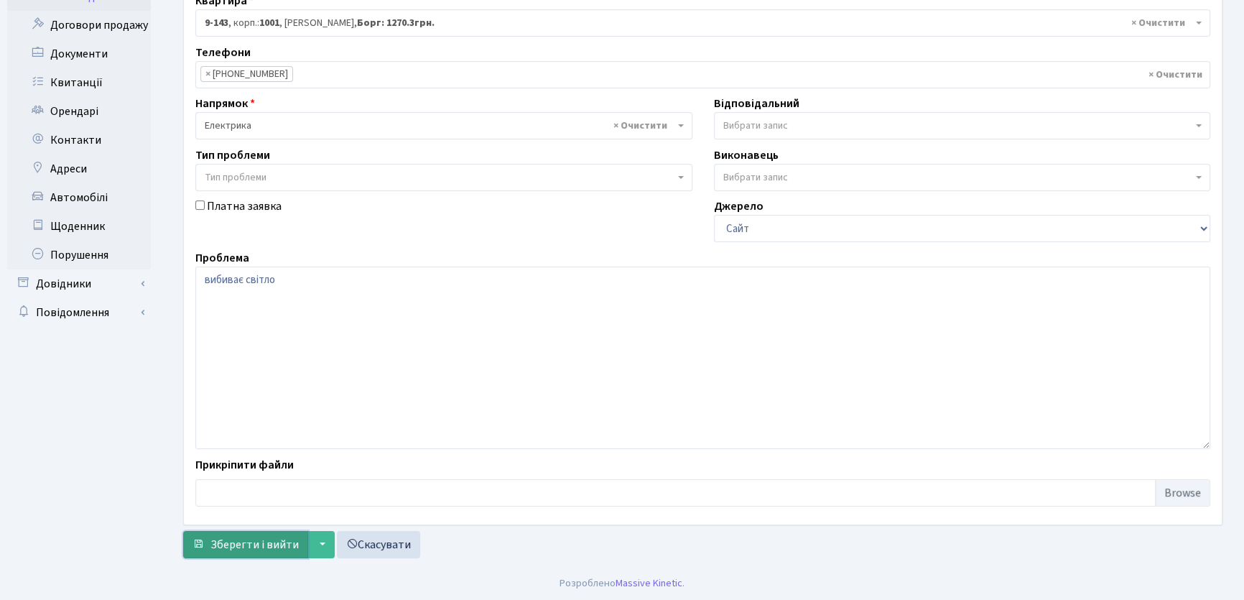
click at [243, 542] on span "Зберегти і вийти" at bounding box center [254, 545] width 88 height 16
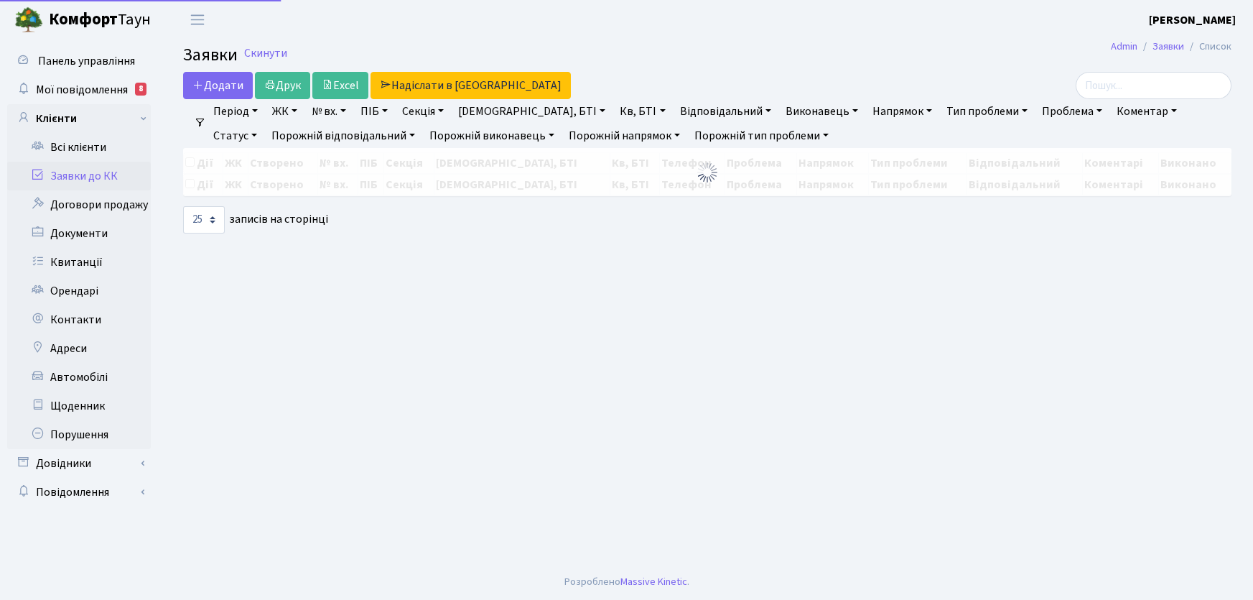
select select "25"
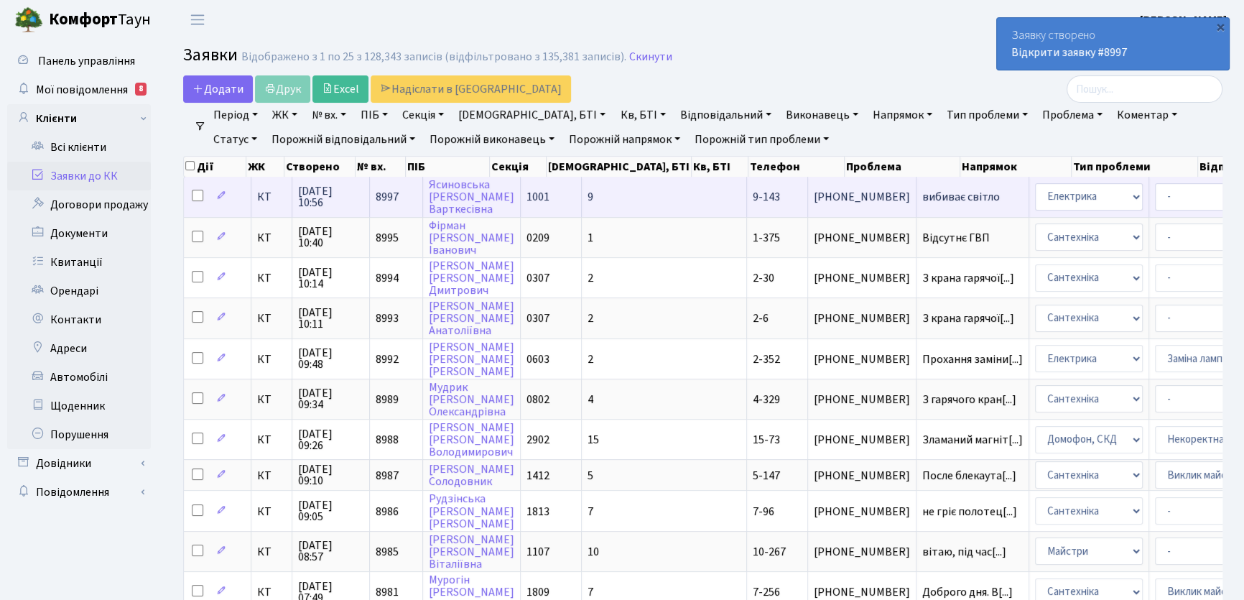
click at [922, 195] on span "вибиває світло" at bounding box center [972, 196] width 101 height 11
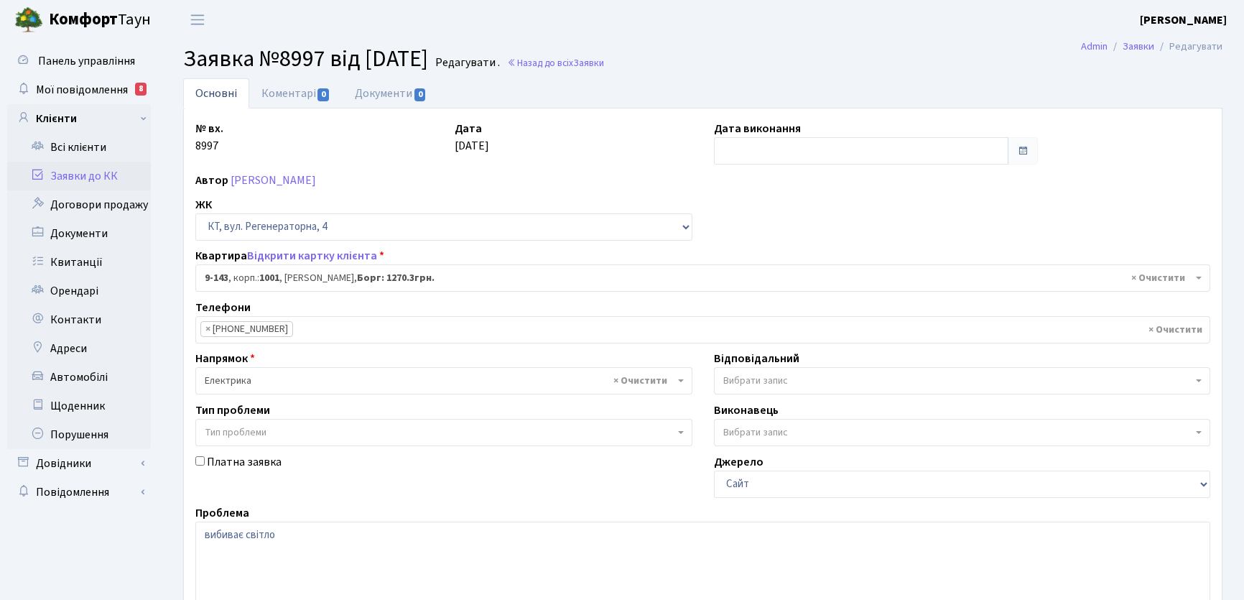
select select "6493"
click at [1197, 380] on b at bounding box center [1199, 380] width 6 height 3
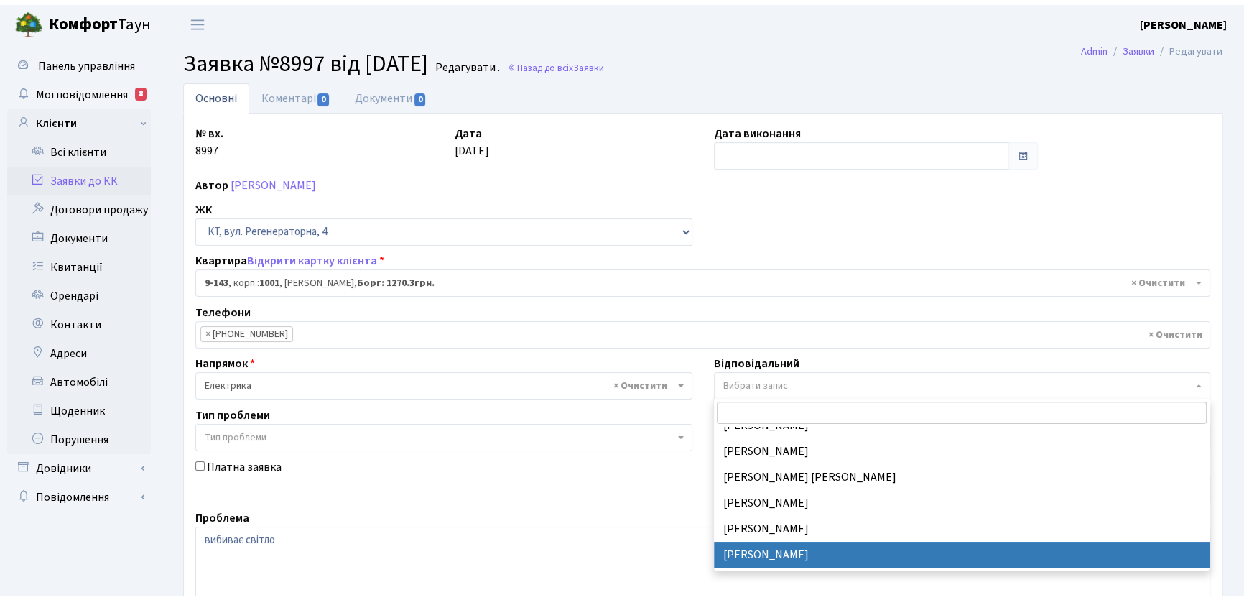
scroll to position [261, 0]
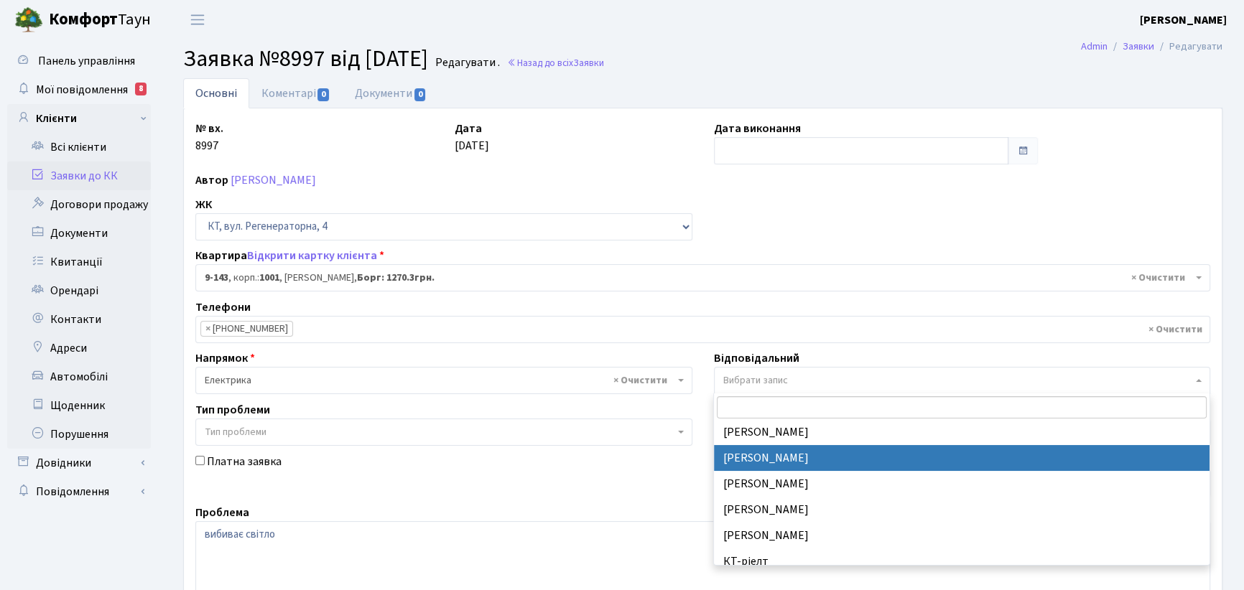
select select "22"
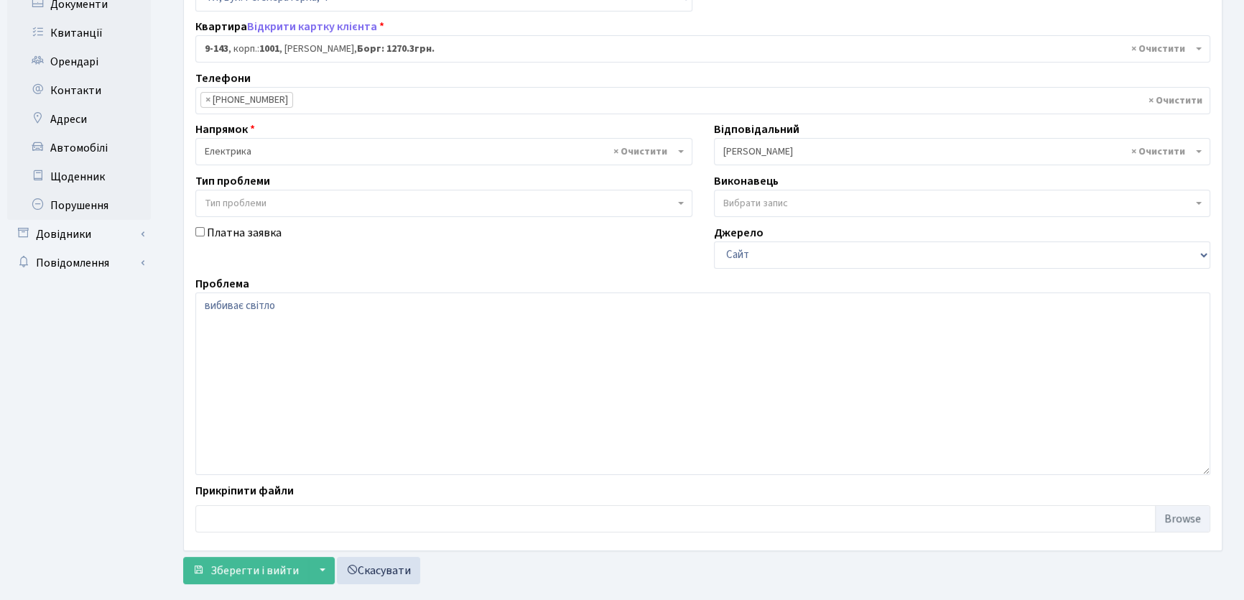
scroll to position [255, 0]
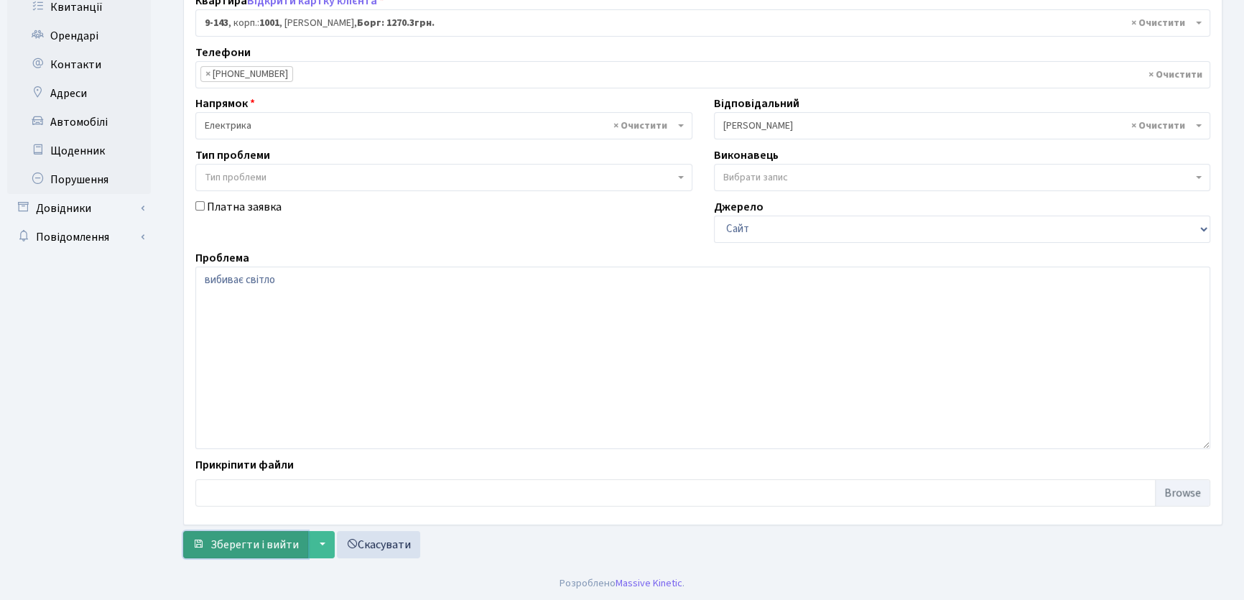
click at [242, 547] on span "Зберегти і вийти" at bounding box center [254, 545] width 88 height 16
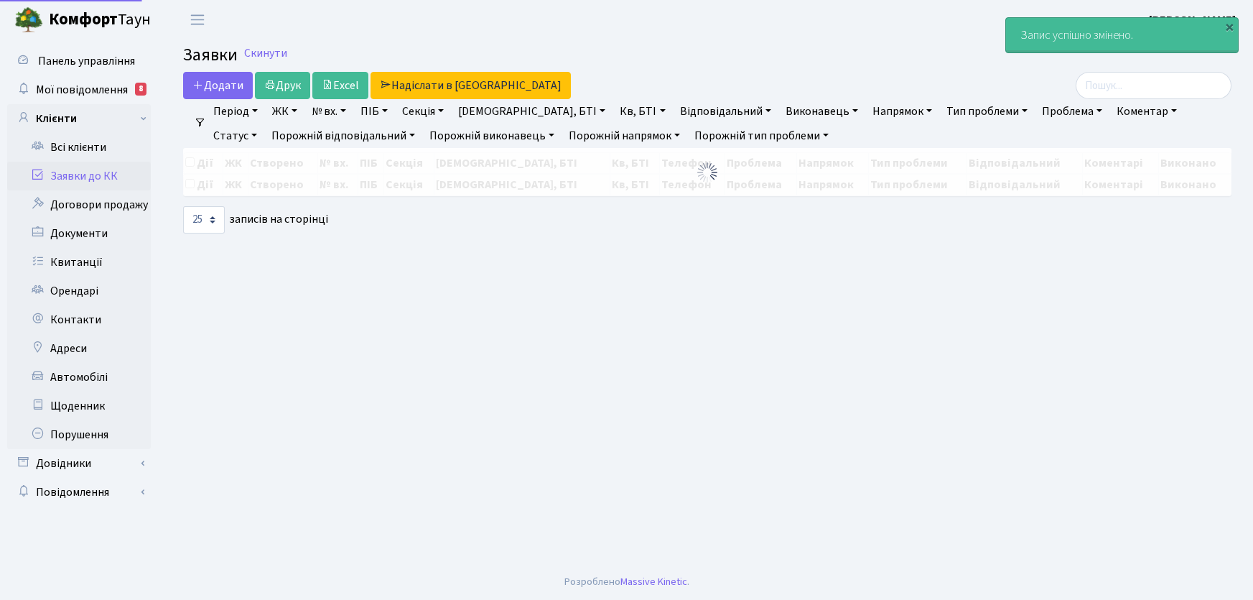
select select "25"
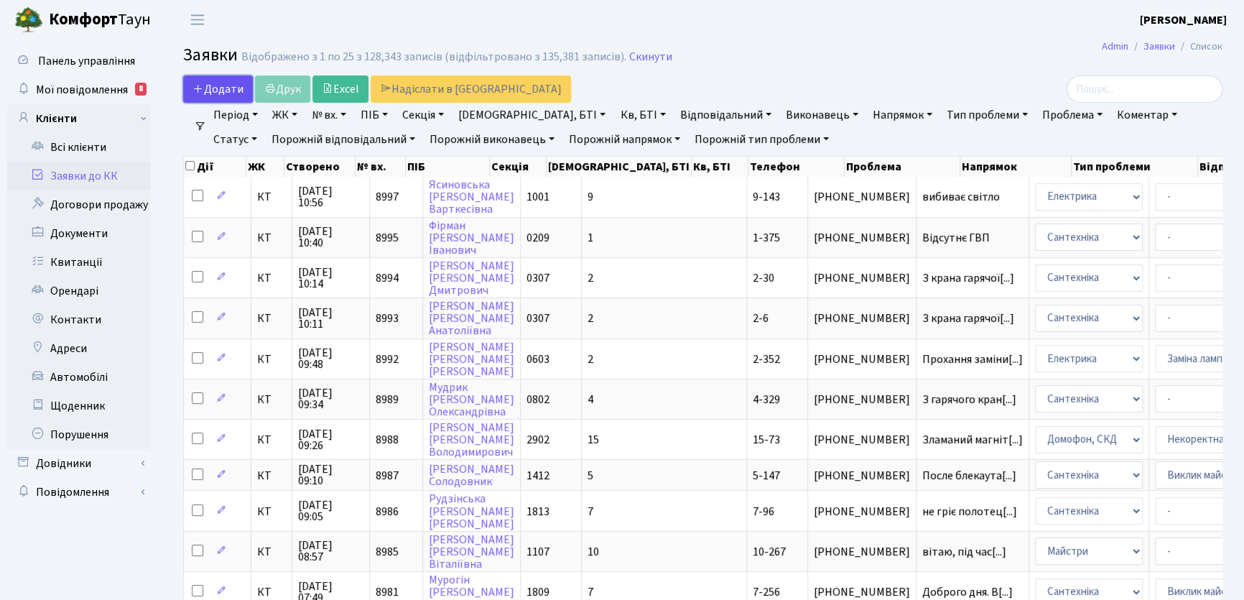
click at [224, 78] on link "Додати" at bounding box center [218, 88] width 70 height 27
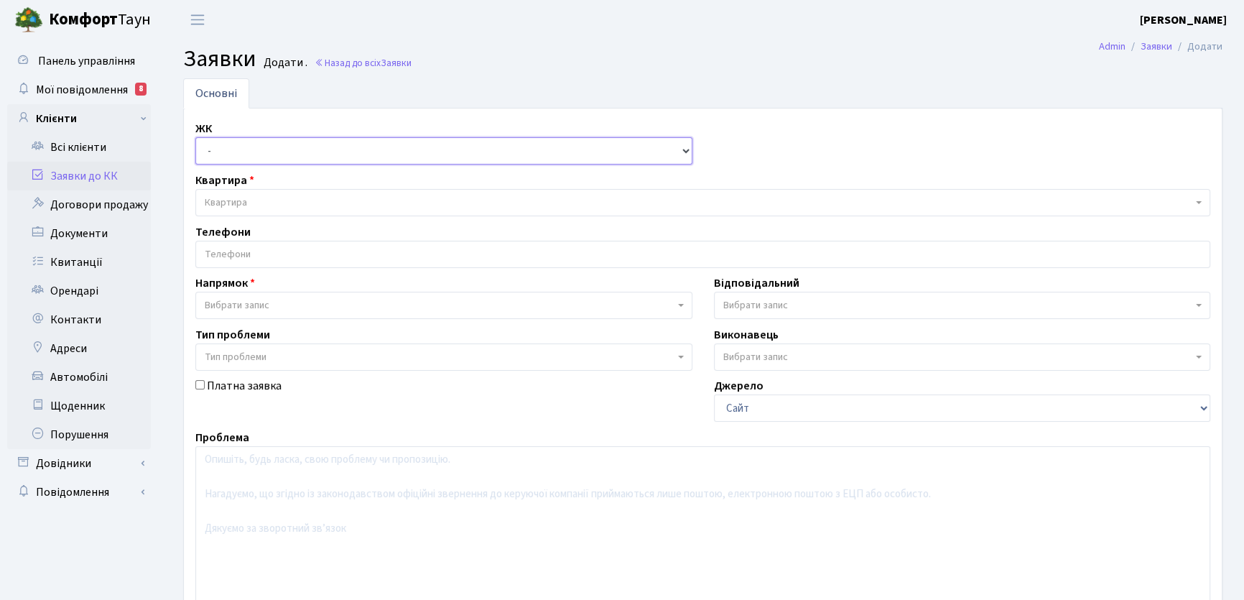
drag, startPoint x: 682, startPoint y: 147, endPoint x: 606, endPoint y: 160, distance: 76.6
click at [682, 147] on select "- КТ, вул. Регенераторна, 4 КТ2, просп. [STREET_ADDRESS] [STREET_ADDRESS] [PERS…" at bounding box center [443, 150] width 497 height 27
select select "271"
click at [195, 137] on select "- КТ, вул. Регенераторна, 4 КТ2, просп. [STREET_ADDRESS] [STREET_ADDRESS] [PERS…" at bounding box center [443, 150] width 497 height 27
select select
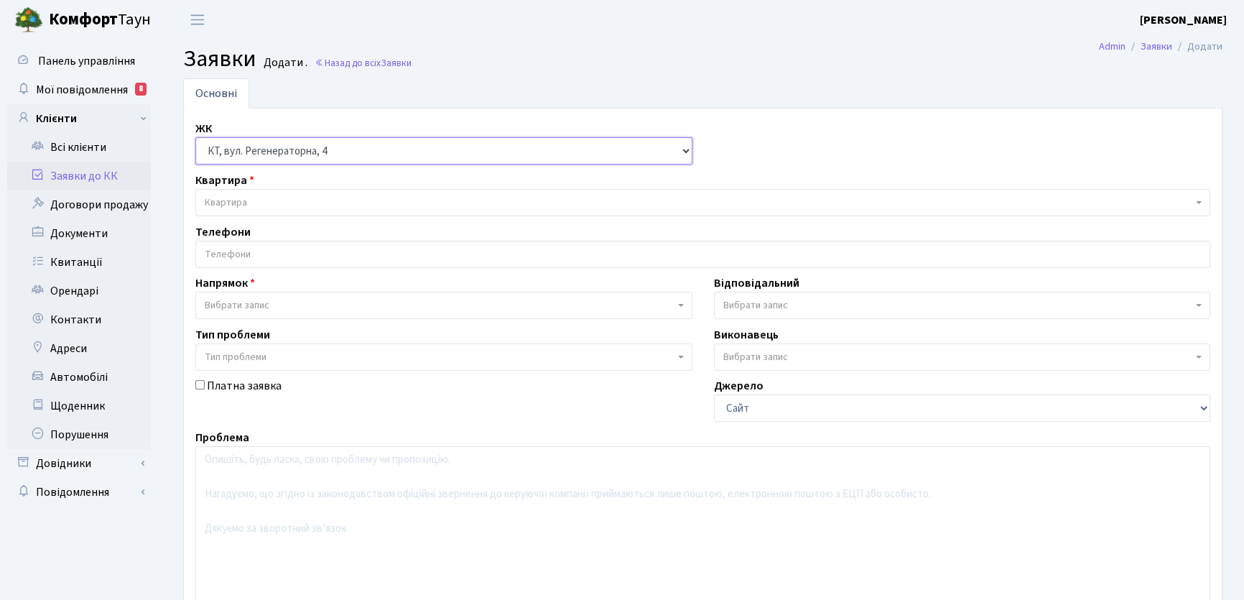
select select
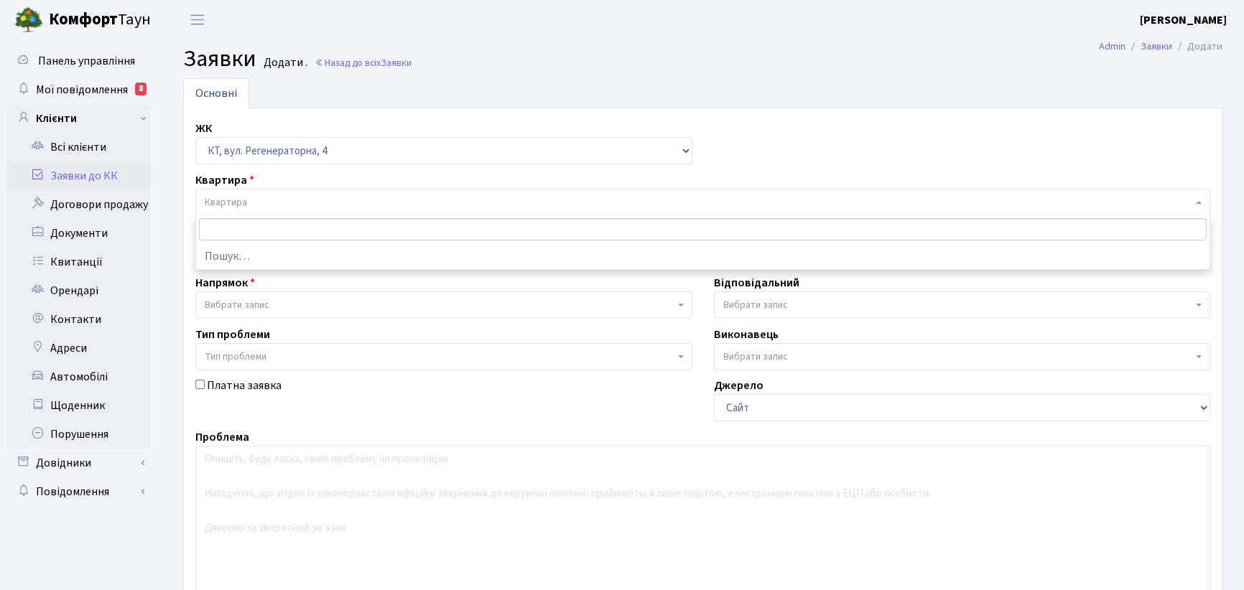
click at [234, 204] on span "Квартира" at bounding box center [226, 202] width 42 height 14
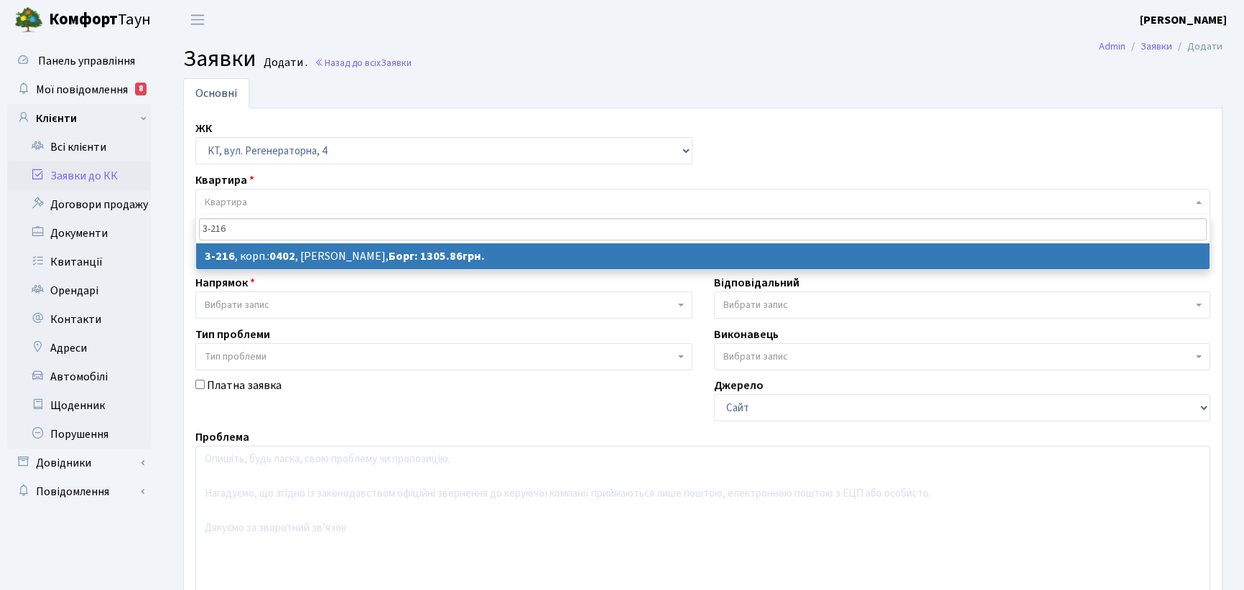
type input "3-216"
select select
select select "785"
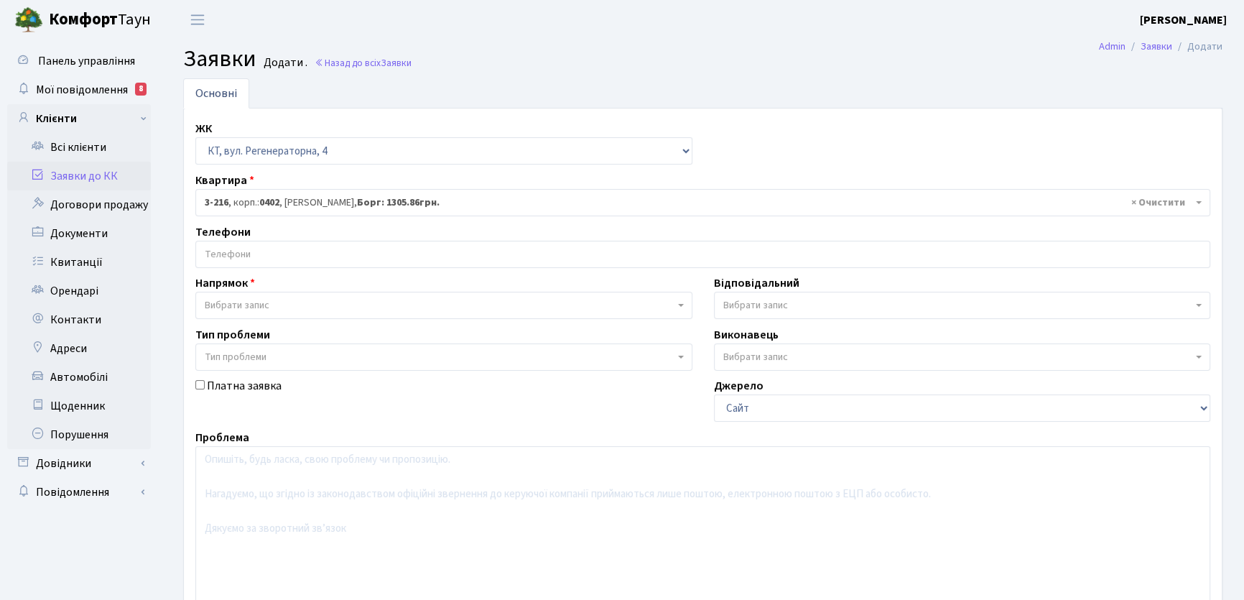
click at [243, 249] on input "search" at bounding box center [702, 254] width 1013 height 26
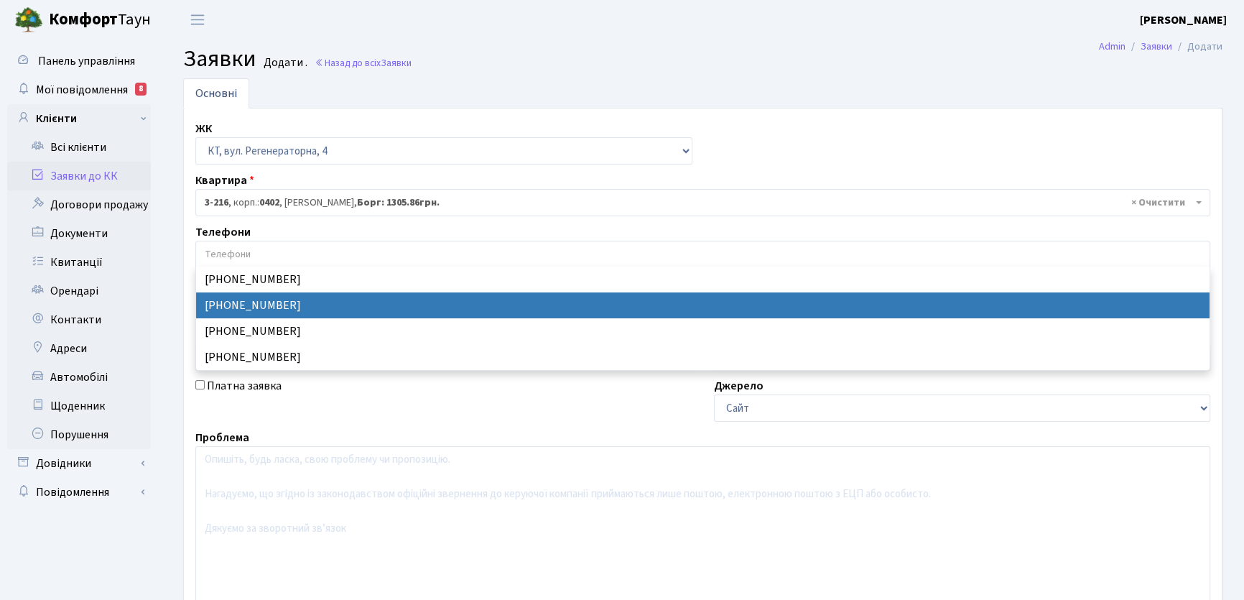
select select "83164"
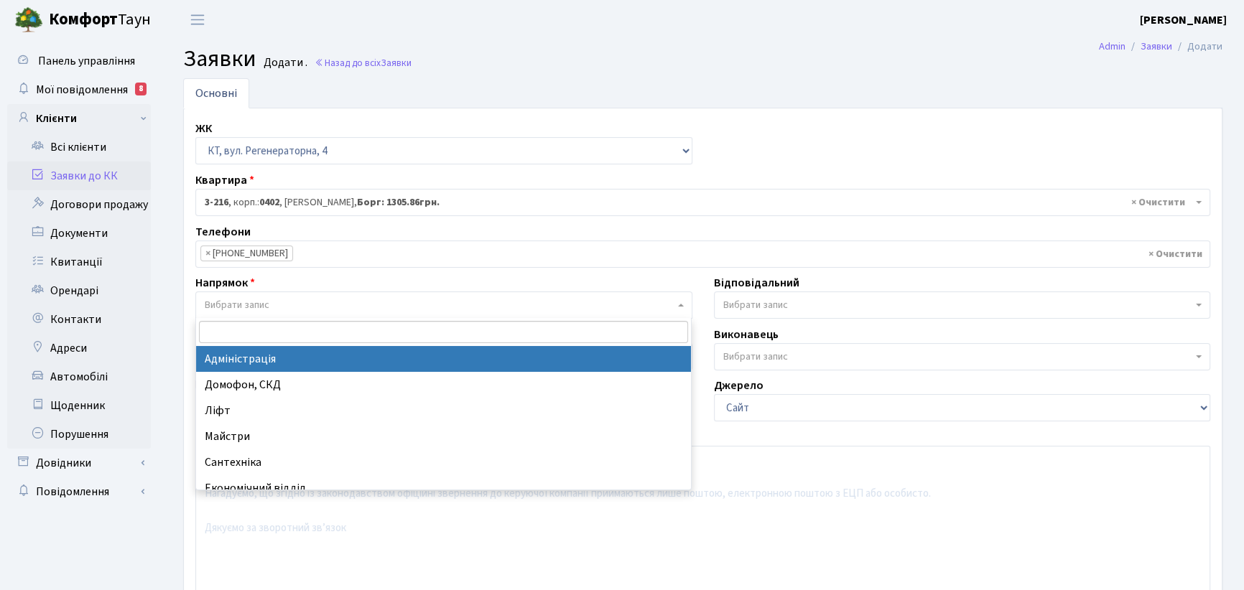
click at [683, 306] on span "Вибрати запис" at bounding box center [443, 305] width 497 height 27
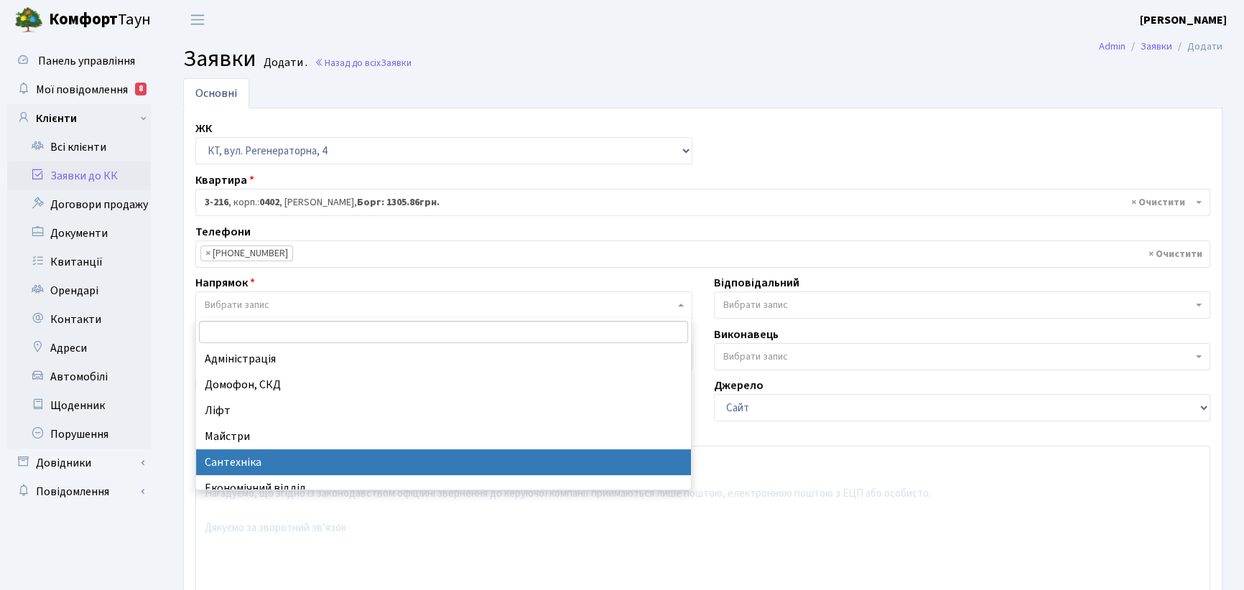
select select "2"
select select
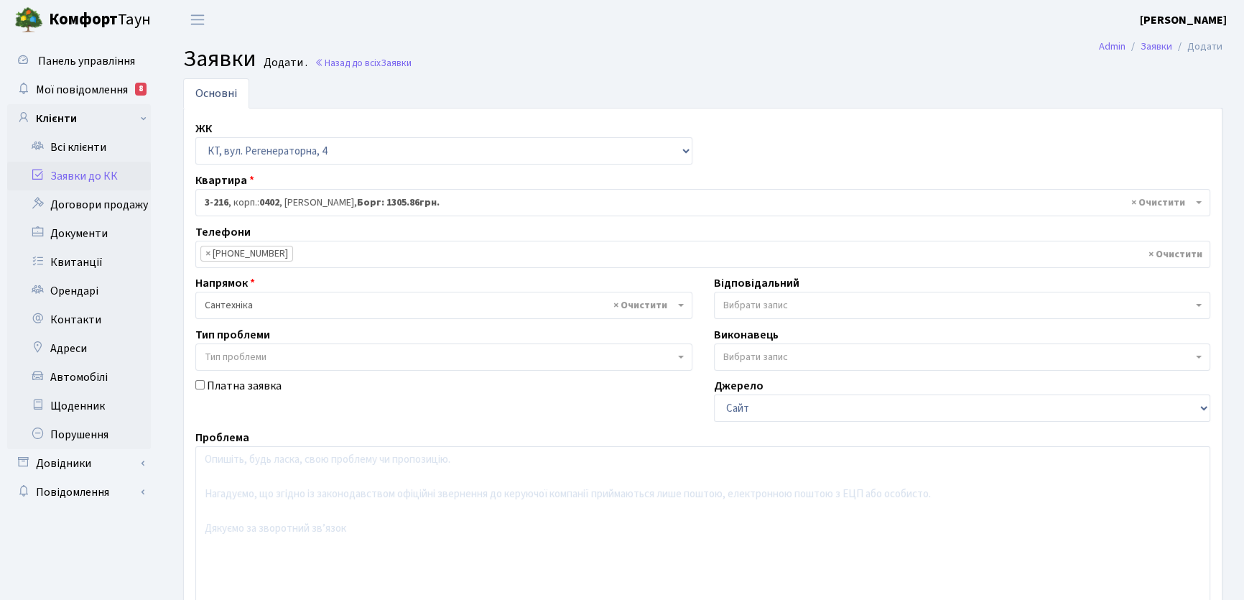
click at [1202, 303] on span "Вибрати запис" at bounding box center [962, 305] width 497 height 27
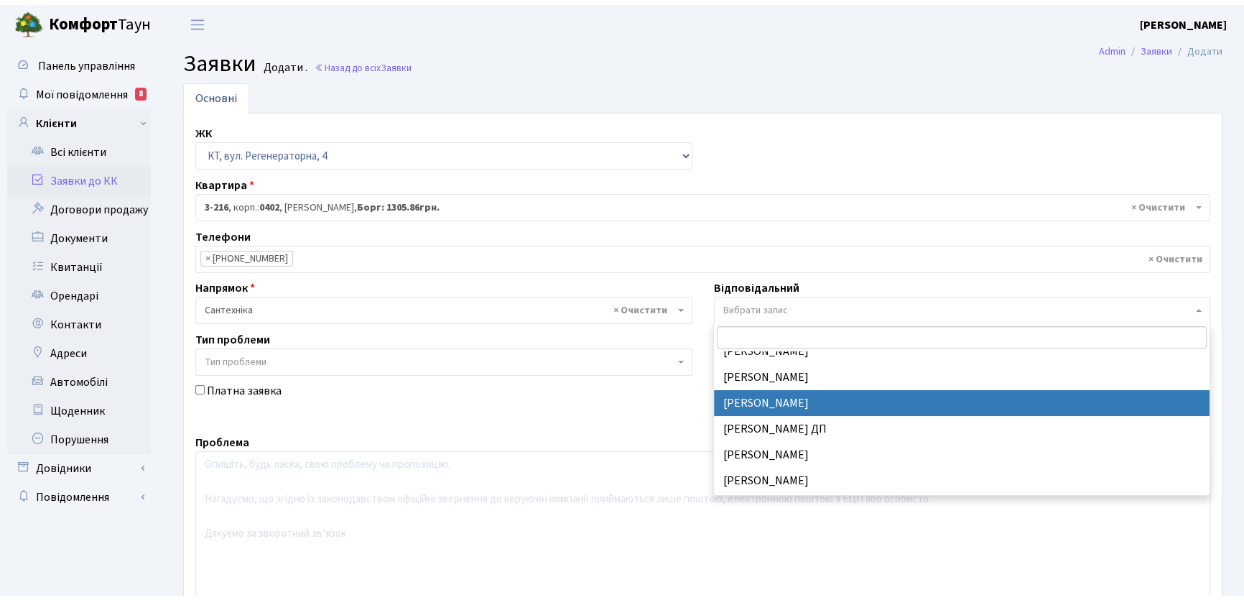
scroll to position [653, 0]
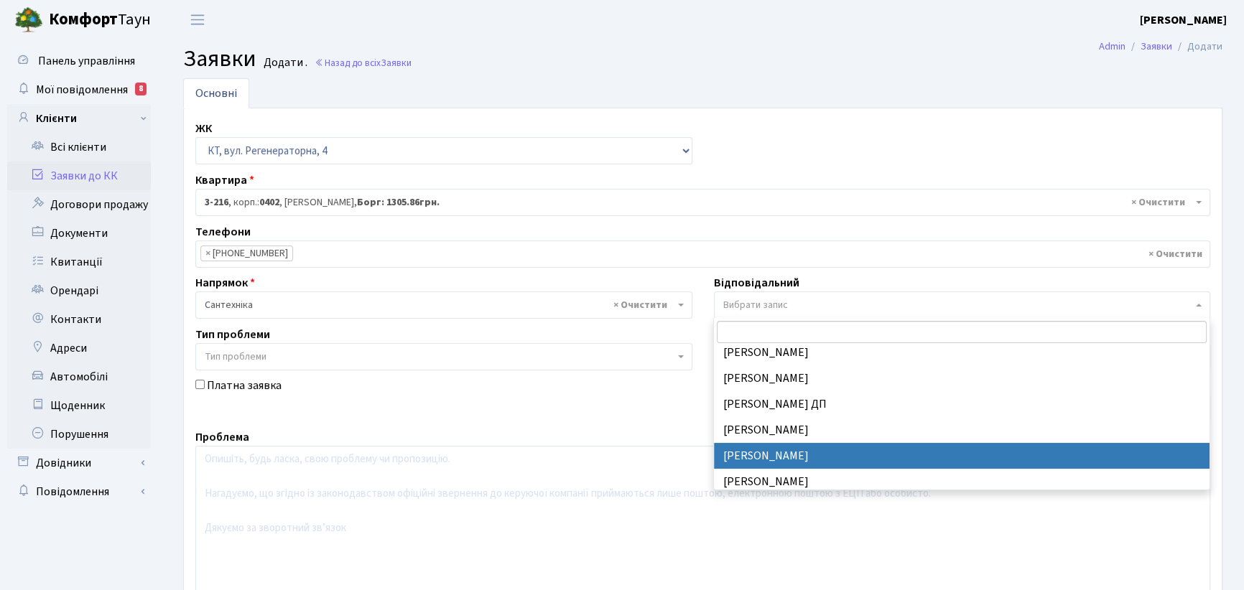
select select "67"
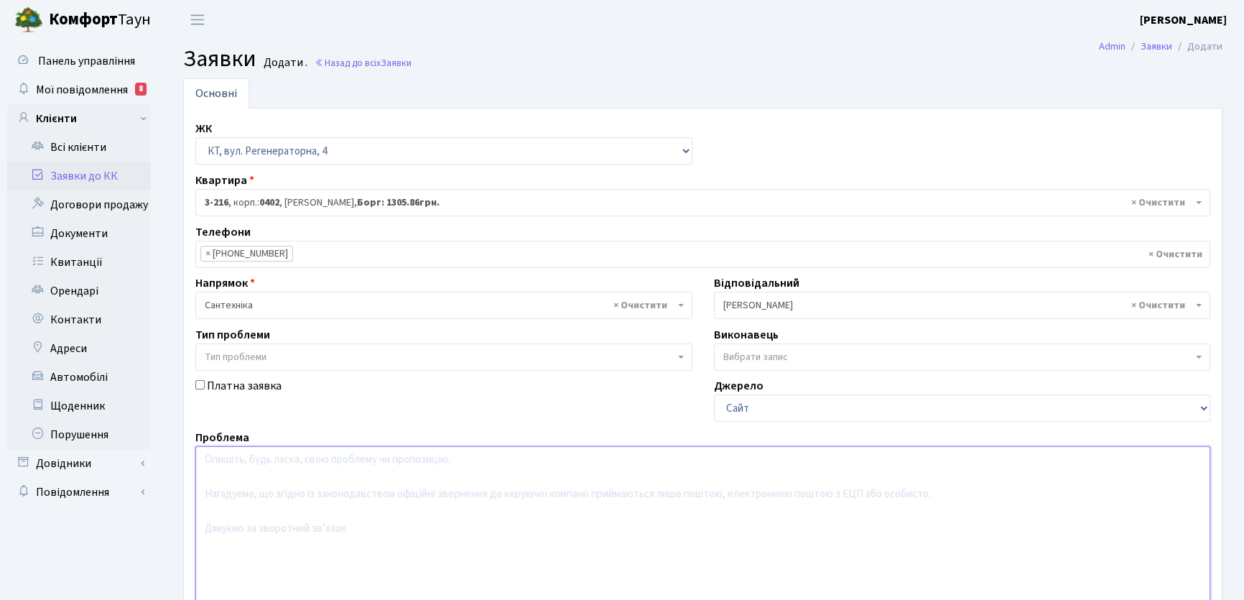
click at [228, 473] on textarea at bounding box center [702, 537] width 1015 height 182
click at [234, 467] on textarea at bounding box center [702, 537] width 1015 height 182
drag, startPoint x: 297, startPoint y: 460, endPoint x: 305, endPoint y: 460, distance: 8.6
click at [305, 460] on textarea "Затоплення, тече вр=ода в кухні зі стелі." at bounding box center [702, 537] width 1015 height 182
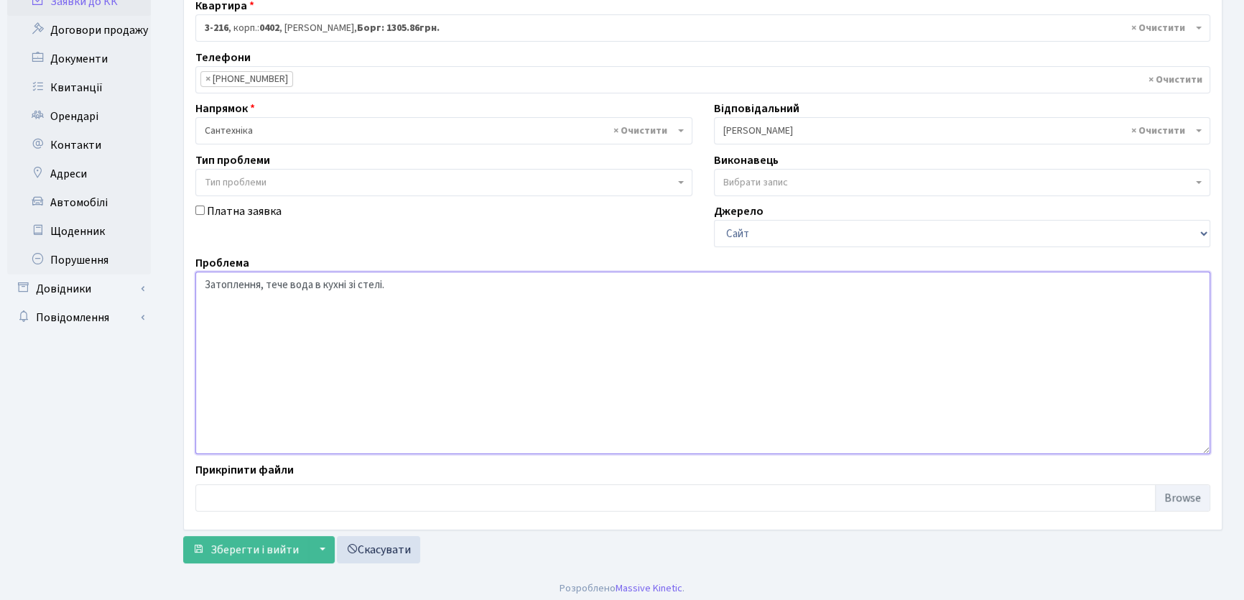
scroll to position [180, 0]
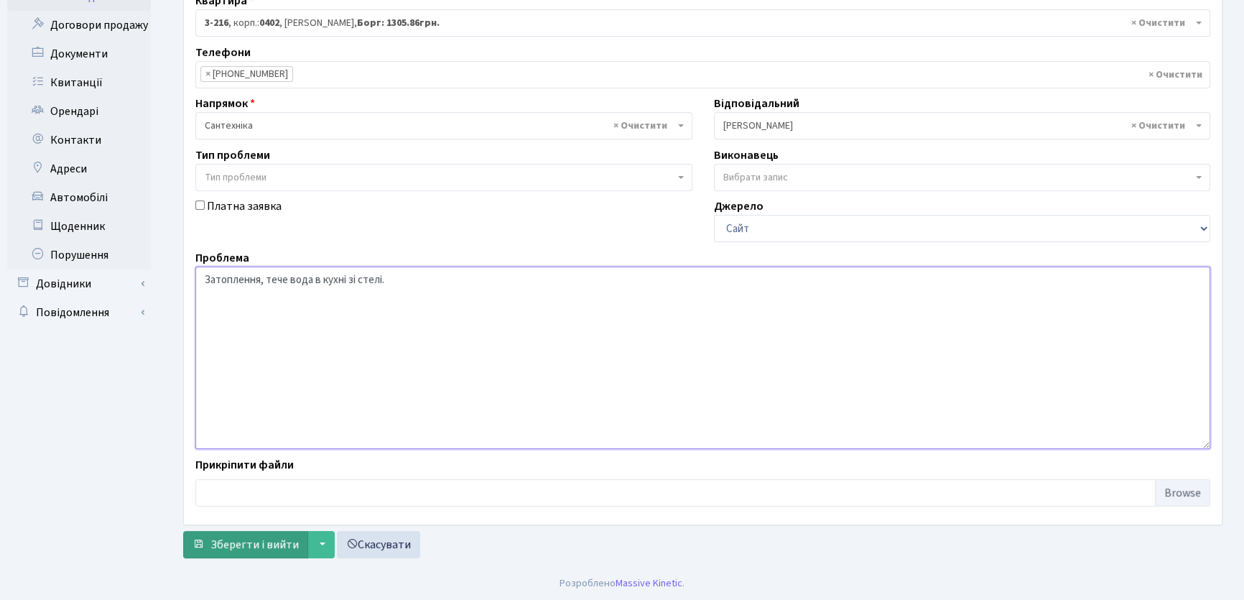
type textarea "Затоплення, тече вода в кухні зі стелі."
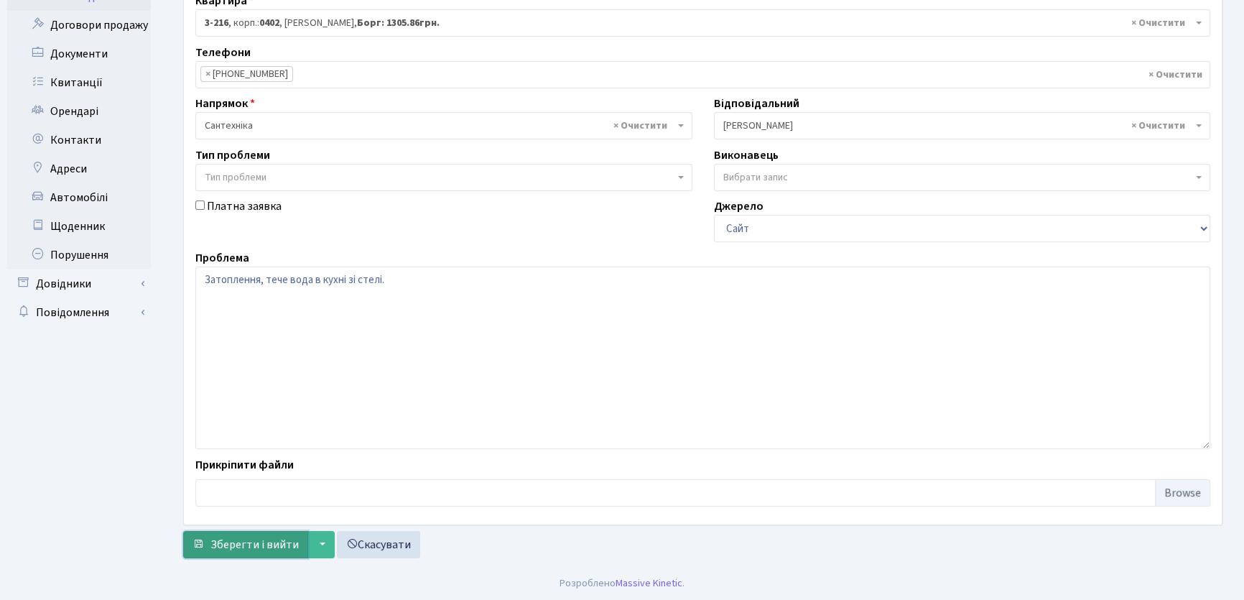
click at [281, 543] on span "Зберегти і вийти" at bounding box center [254, 545] width 88 height 16
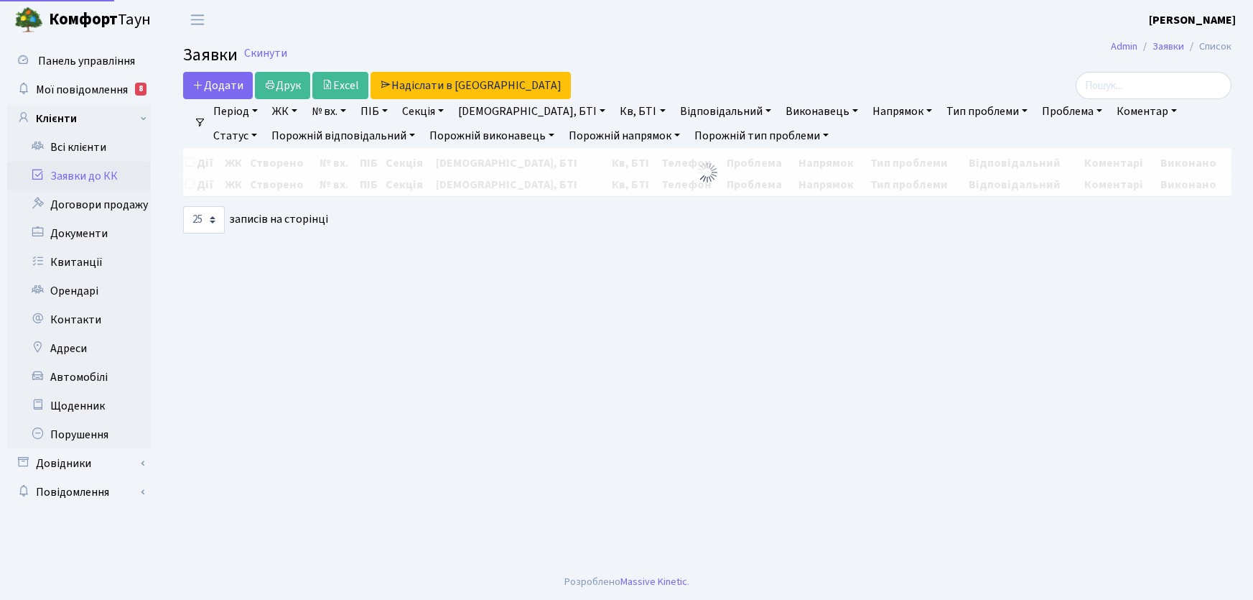
select select "25"
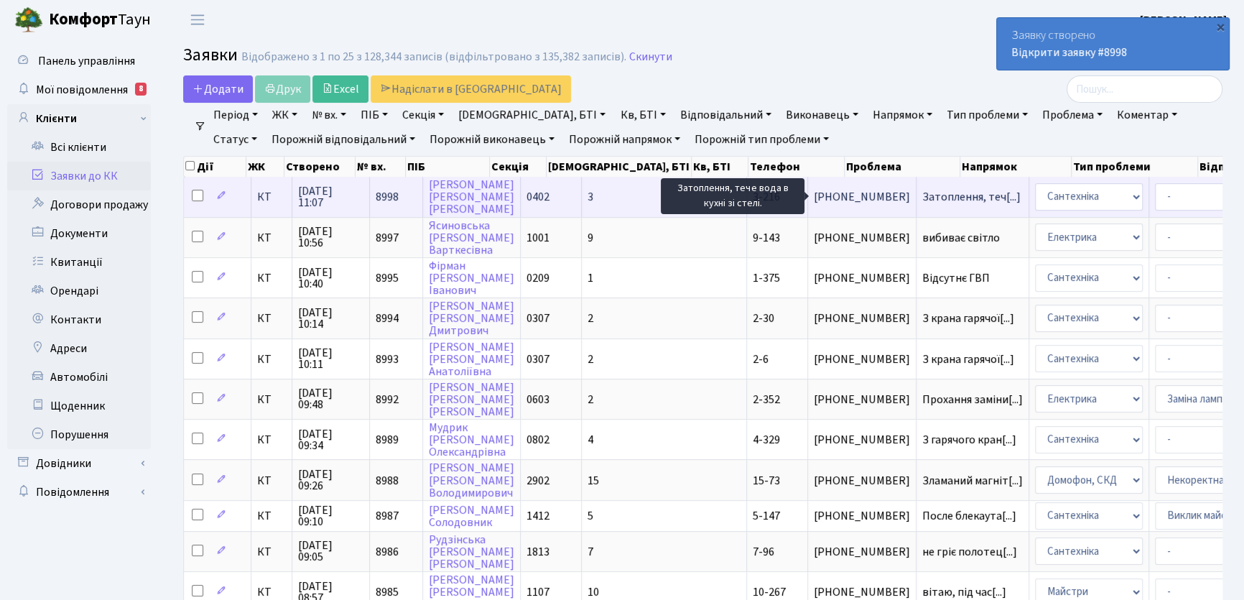
click at [922, 197] on span "Затоплення, теч[...]" at bounding box center [971, 197] width 98 height 16
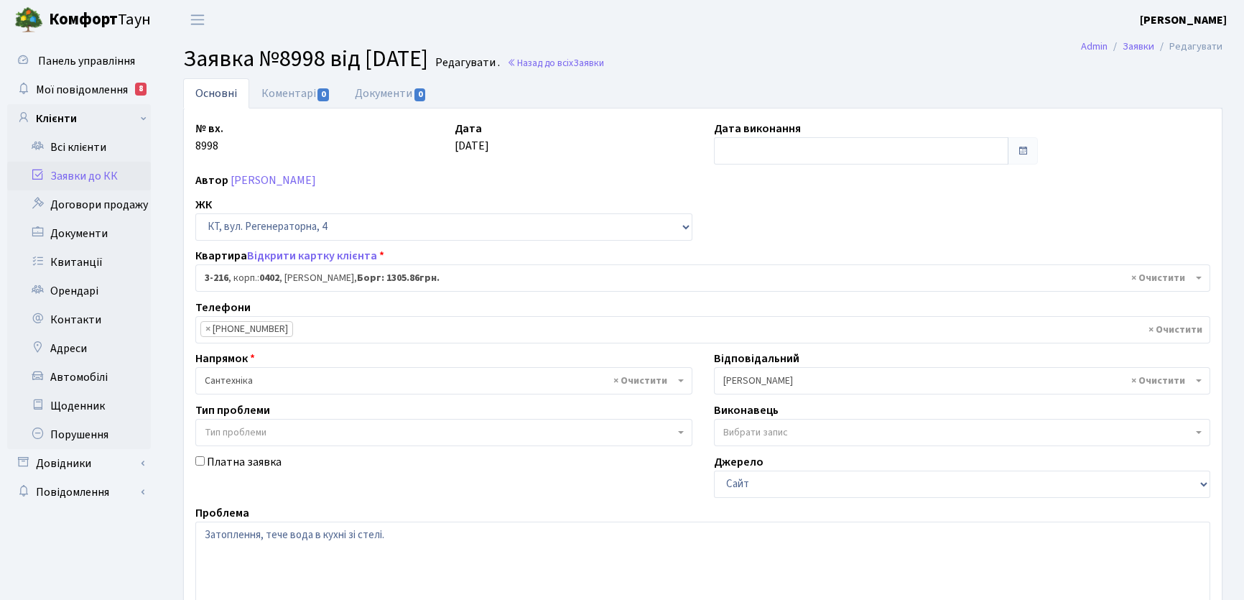
select select "785"
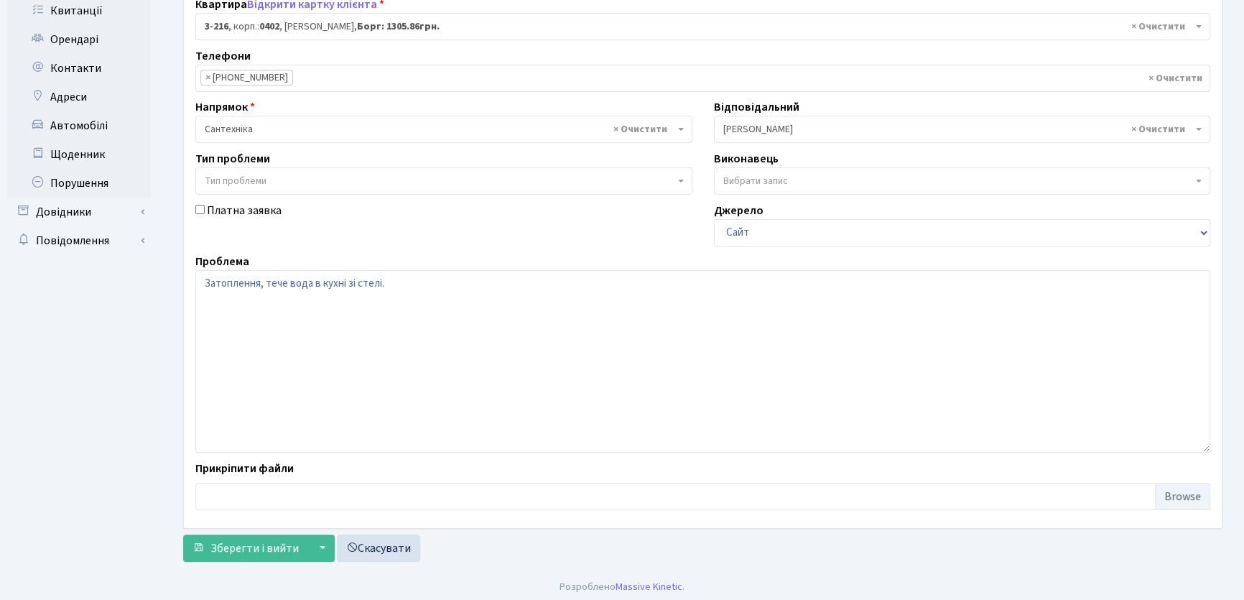
scroll to position [255, 0]
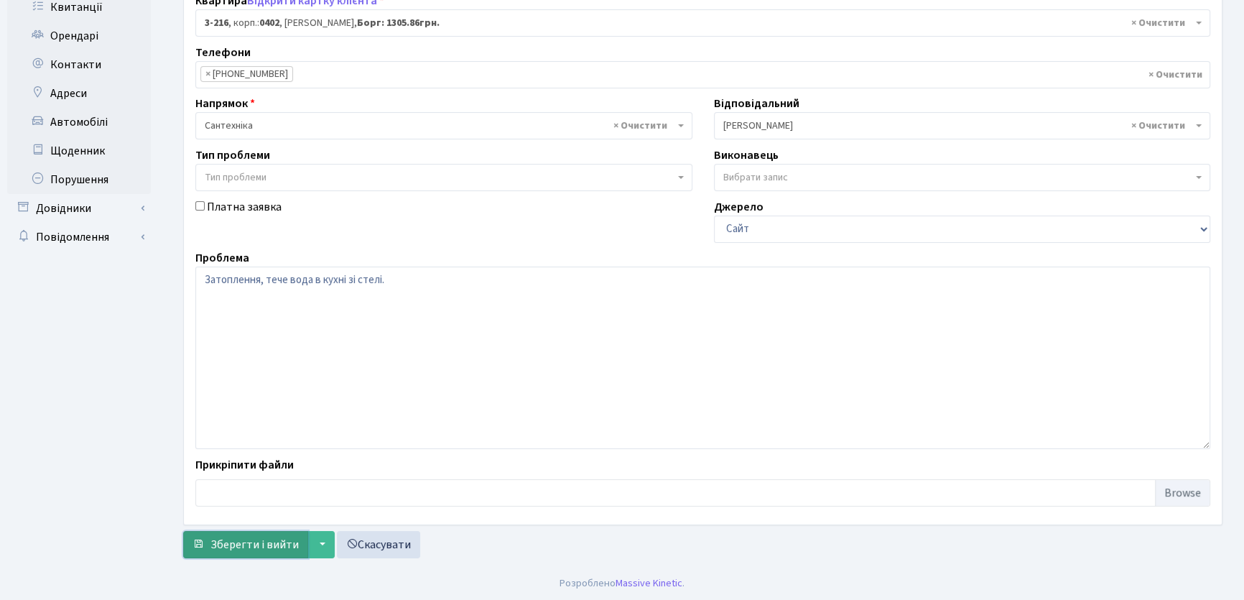
click at [295, 545] on button "Зберегти і вийти" at bounding box center [245, 544] width 125 height 27
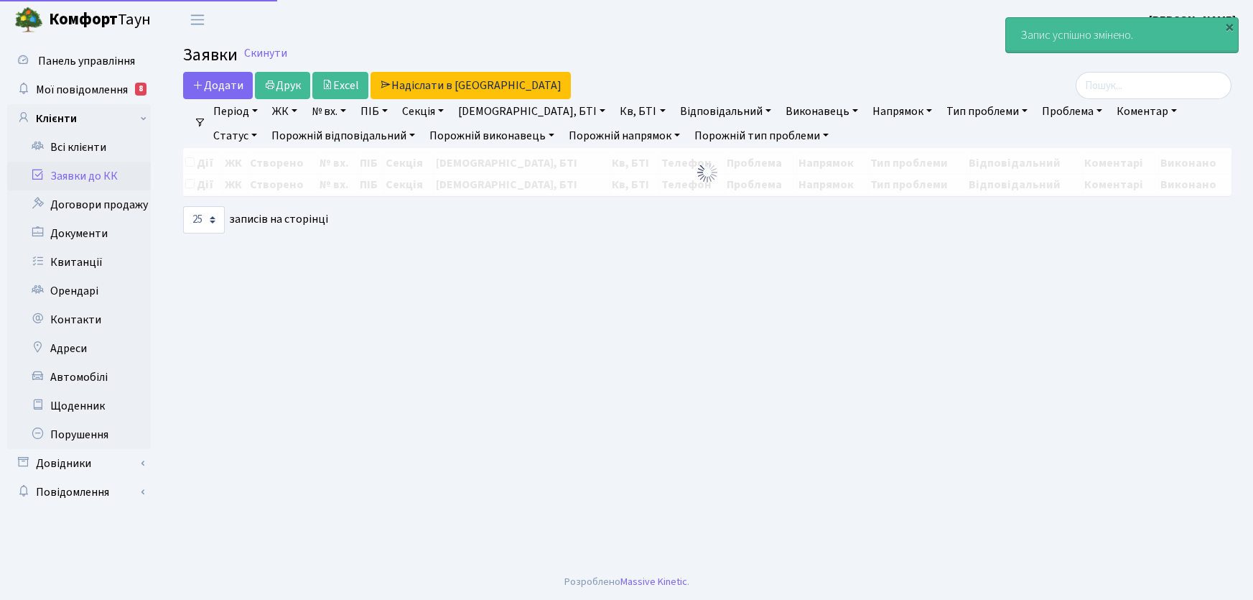
select select "25"
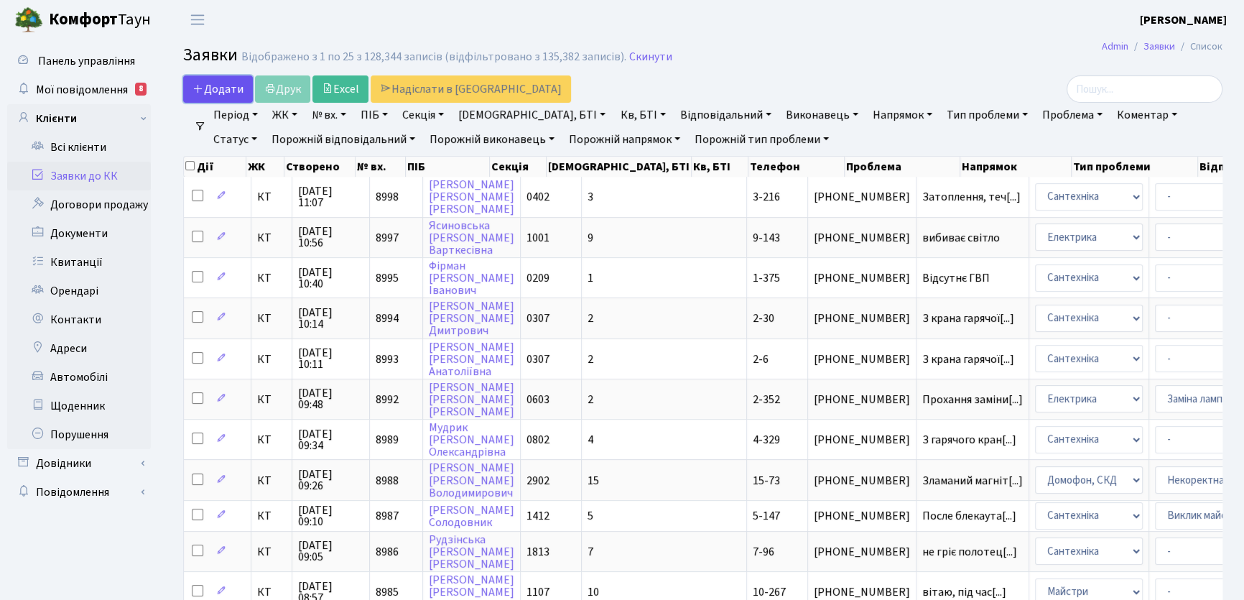
click at [222, 90] on span "Додати" at bounding box center [217, 89] width 51 height 16
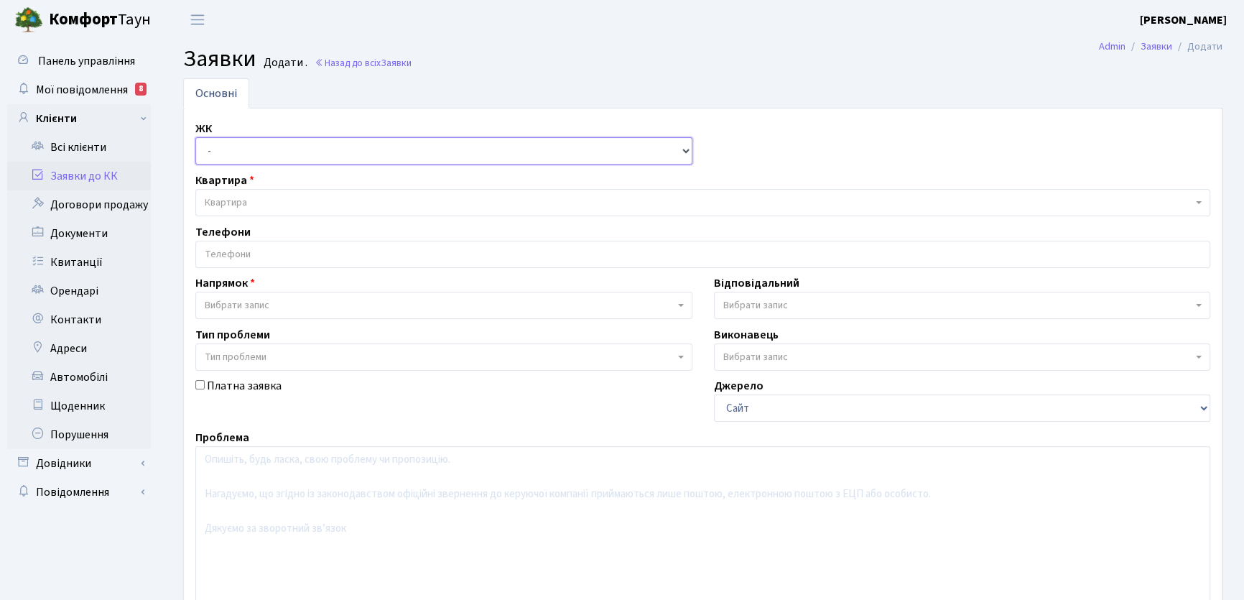
click at [686, 151] on select "- КТ, вул. Регенераторна, 4 КТ2, просп. [STREET_ADDRESS] [STREET_ADDRESS] [PERS…" at bounding box center [443, 150] width 497 height 27
select select "271"
click at [195, 137] on select "- КТ, вул. Регенераторна, 4 КТ2, просп. Соборності, 17 КТ3, вул. Березнева, 16 …" at bounding box center [443, 150] width 497 height 27
select select
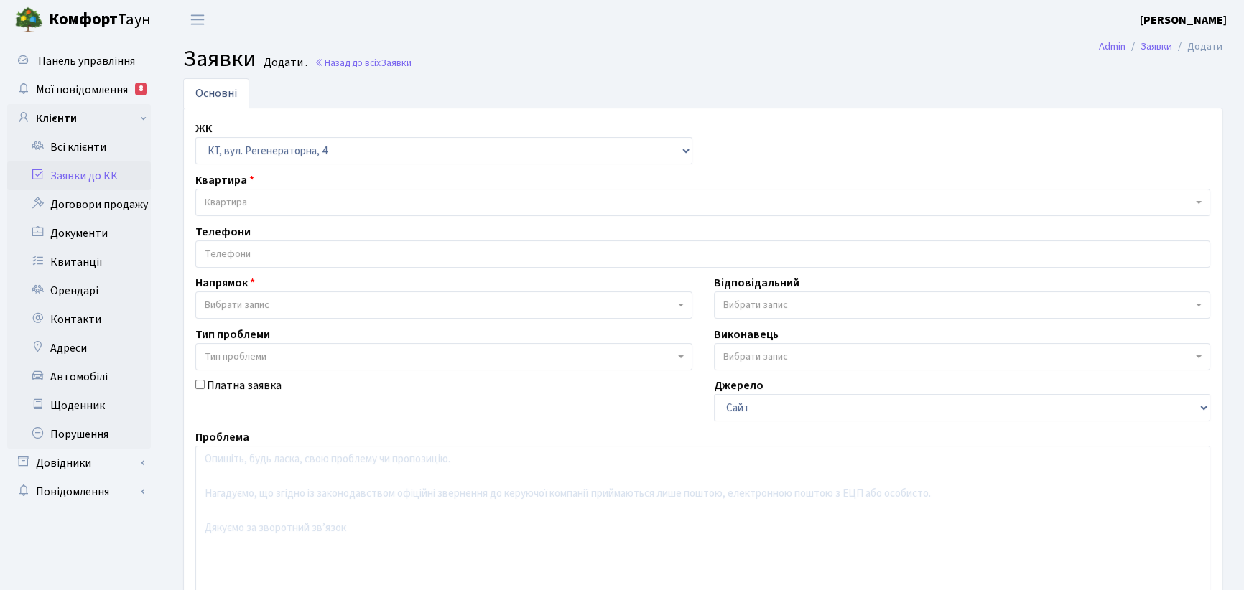
click at [257, 200] on span "Квартира" at bounding box center [699, 202] width 988 height 14
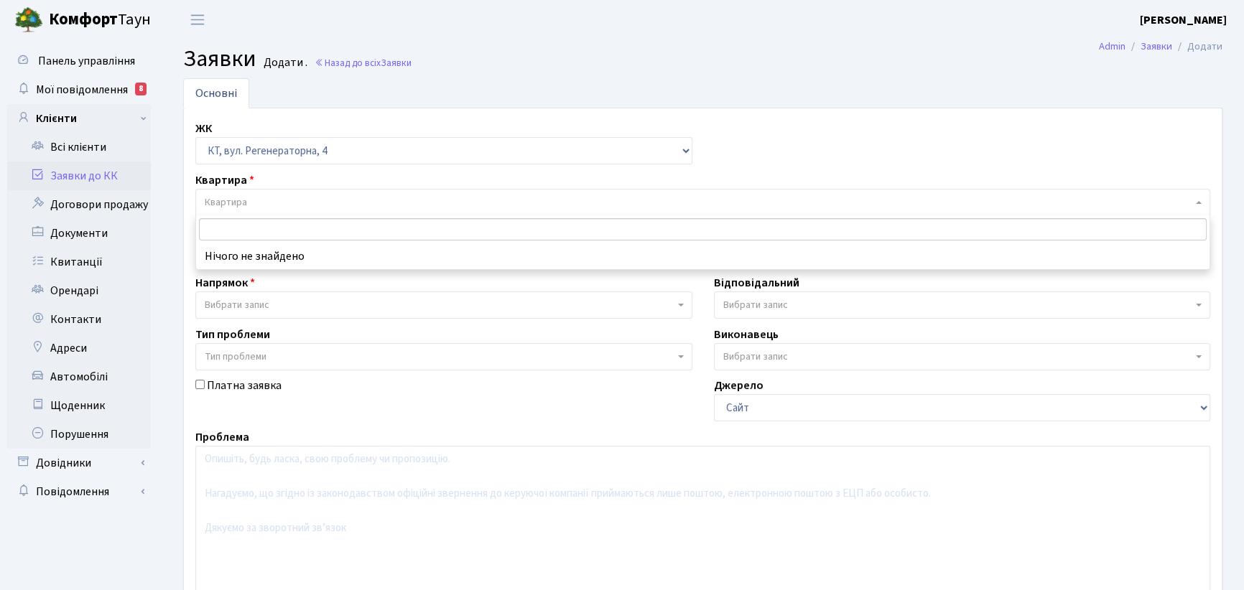
click at [250, 232] on input "search" at bounding box center [703, 229] width 1008 height 22
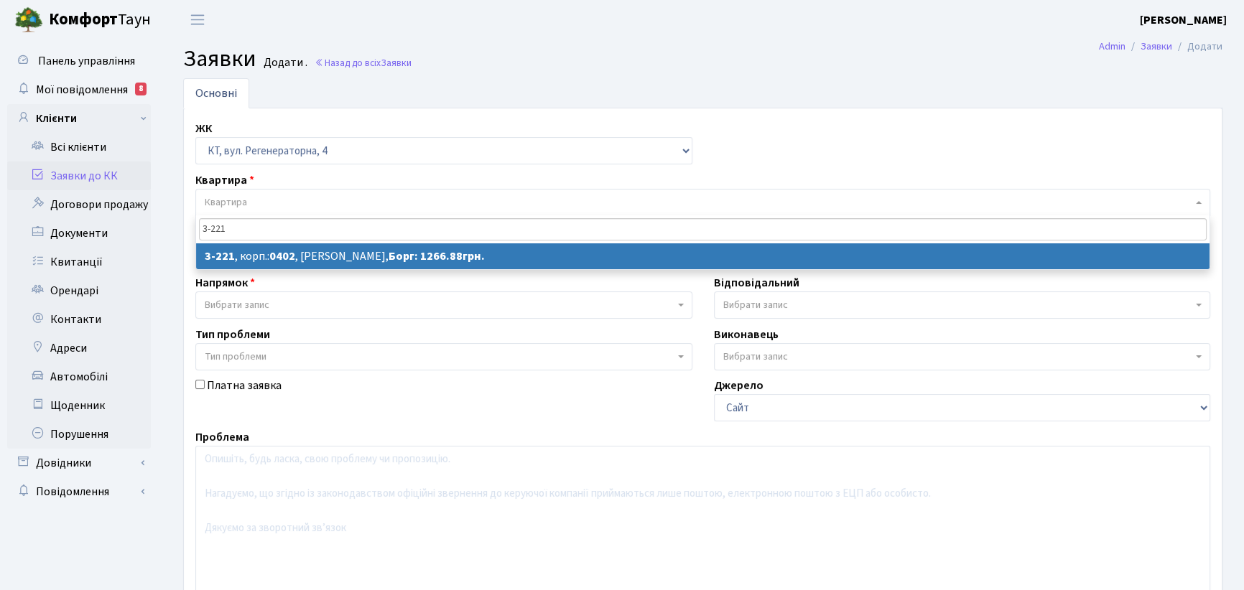
type input "3-221"
select select
select select "790"
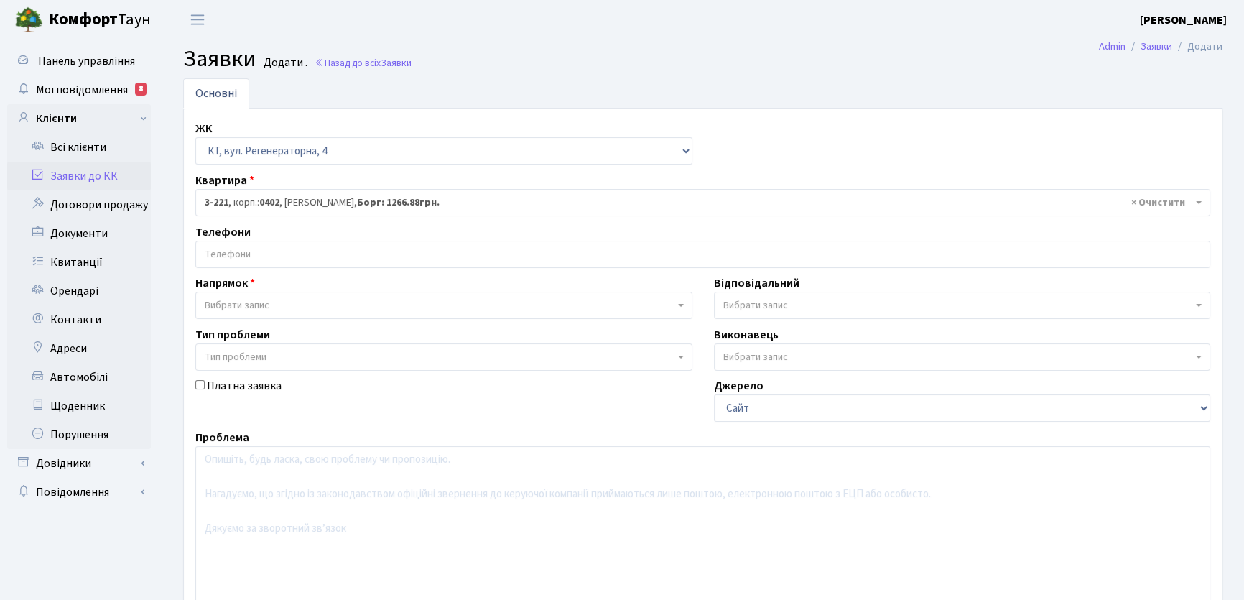
click at [246, 249] on input "search" at bounding box center [702, 254] width 1013 height 26
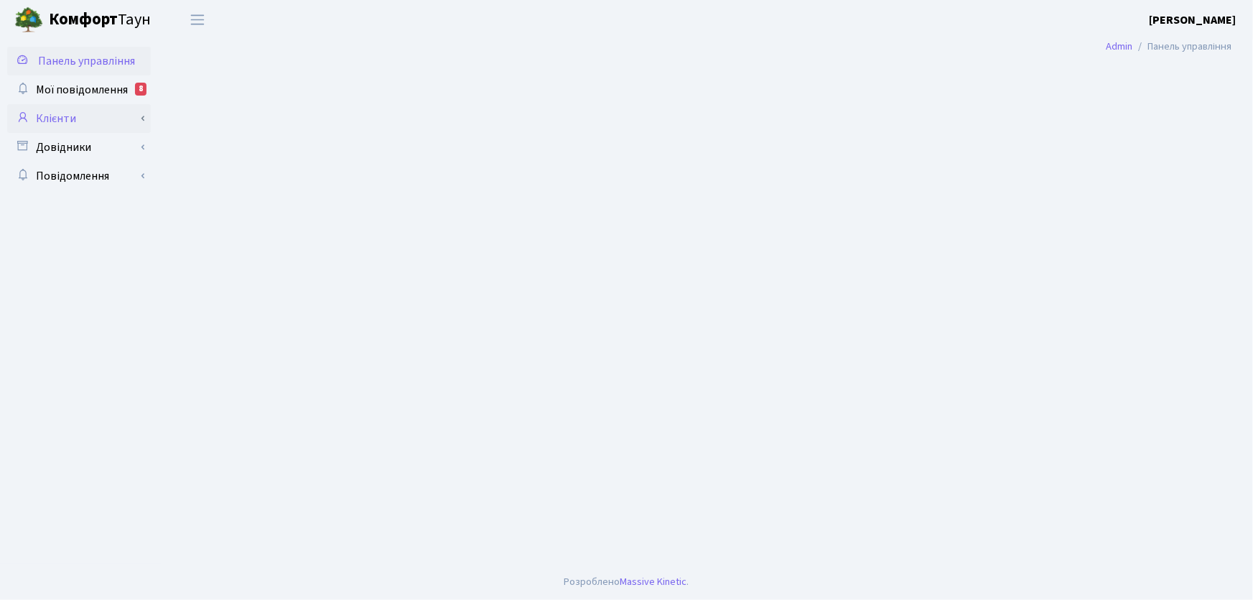
click at [65, 121] on link "Клієнти" at bounding box center [79, 118] width 144 height 29
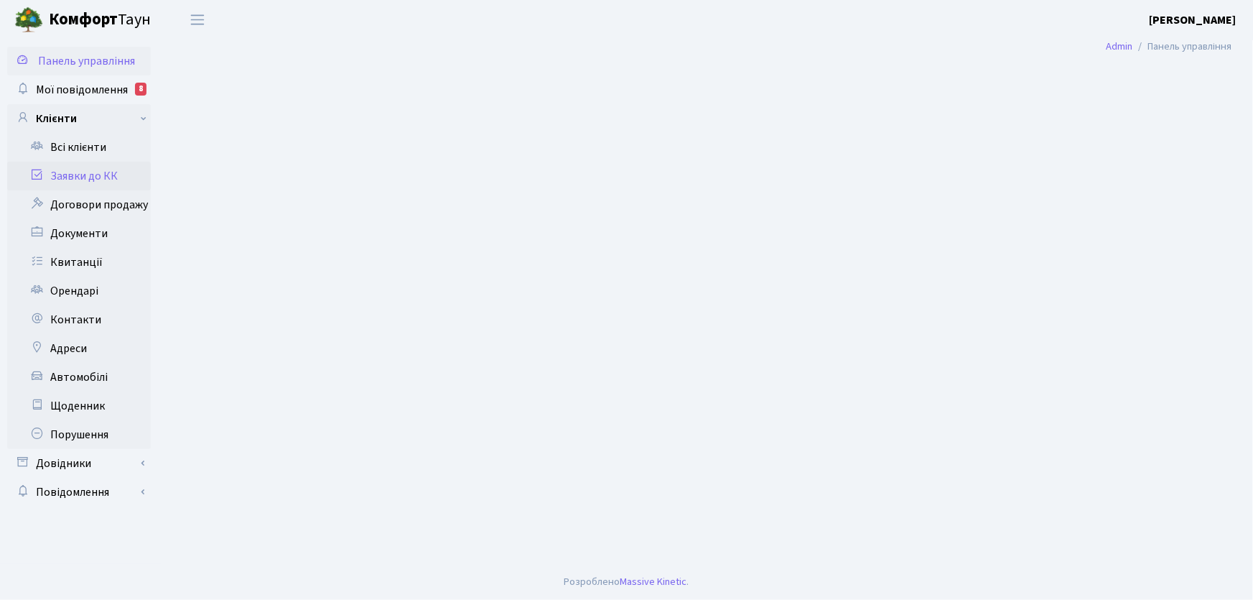
click at [101, 177] on link "Заявки до КК" at bounding box center [79, 176] width 144 height 29
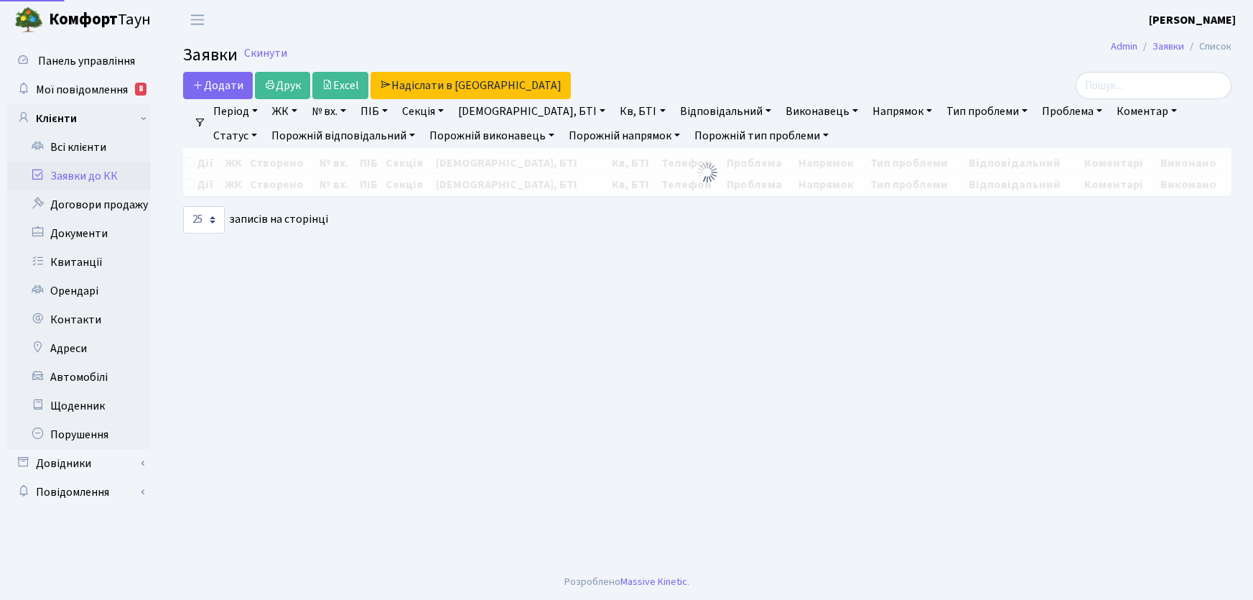
select select "25"
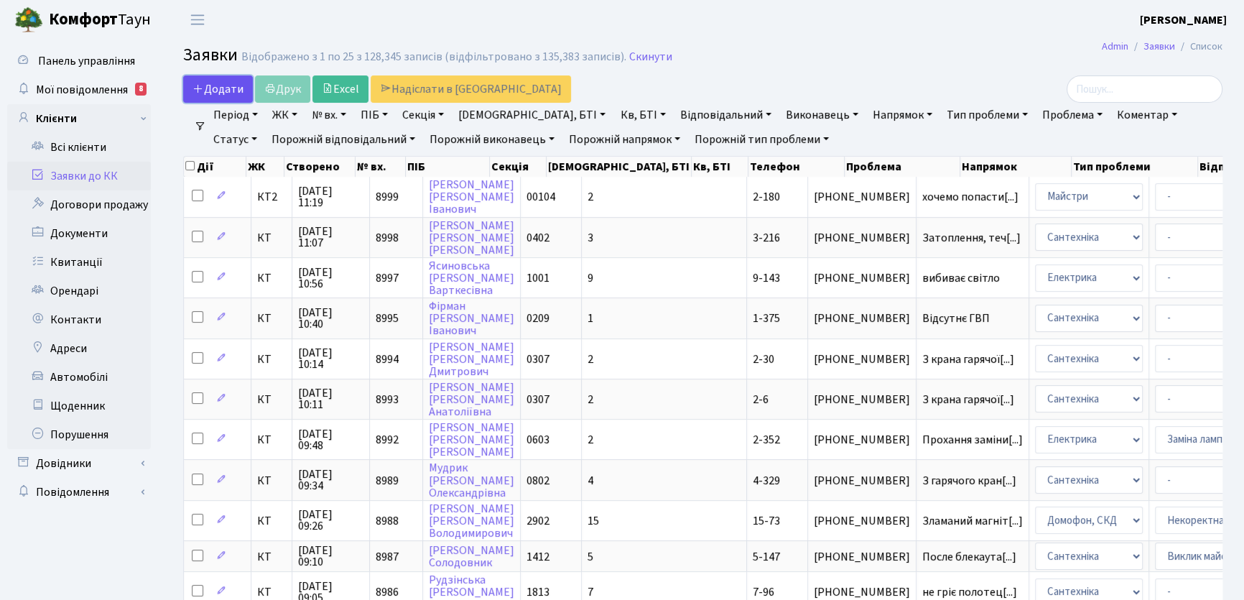
click at [231, 95] on span "Додати" at bounding box center [217, 89] width 51 height 16
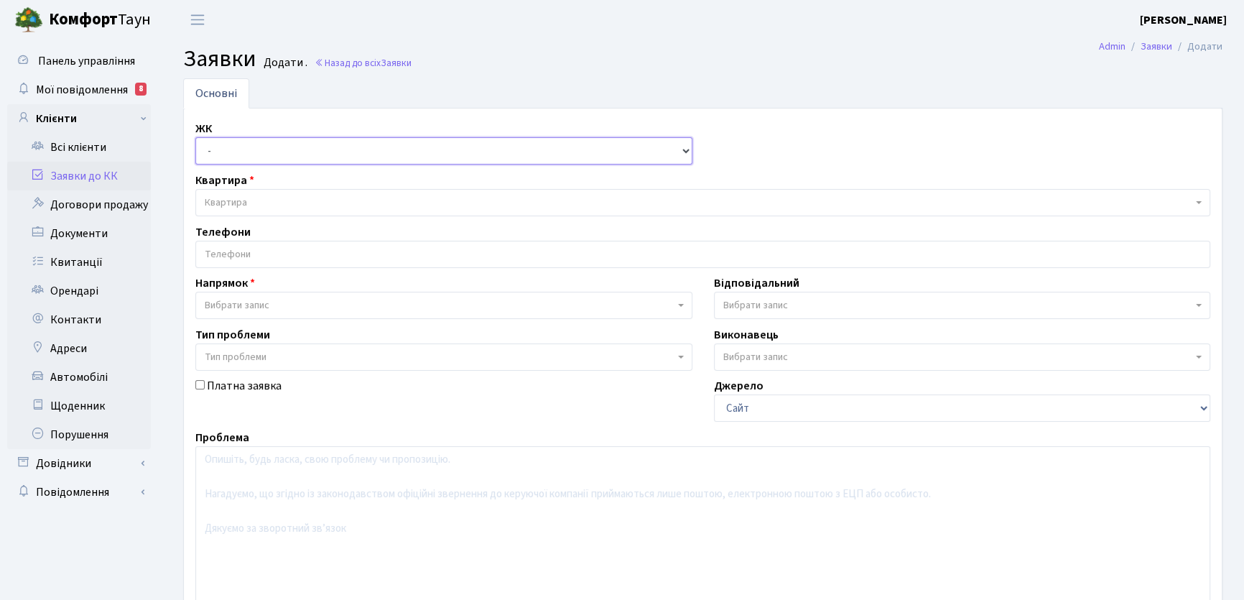
drag, startPoint x: 669, startPoint y: 152, endPoint x: 683, endPoint y: 148, distance: 14.1
click at [669, 152] on select "- КТ, вул. Регенераторна, 4 КТ2, просп. Соборності, 17 КТ3, вул. Березнева, 16 …" at bounding box center [443, 150] width 497 height 27
click at [687, 149] on select "- КТ, вул. Регенераторна, 4 КТ2, просп. Соборності, 17 КТ3, вул. Березнева, 16 …" at bounding box center [443, 150] width 497 height 27
click at [686, 150] on select "- КТ, вул. Регенераторна, 4 КТ2, просп. Соборності, 17 КТ3, вул. Березнева, 16 …" at bounding box center [443, 150] width 497 height 27
select select "271"
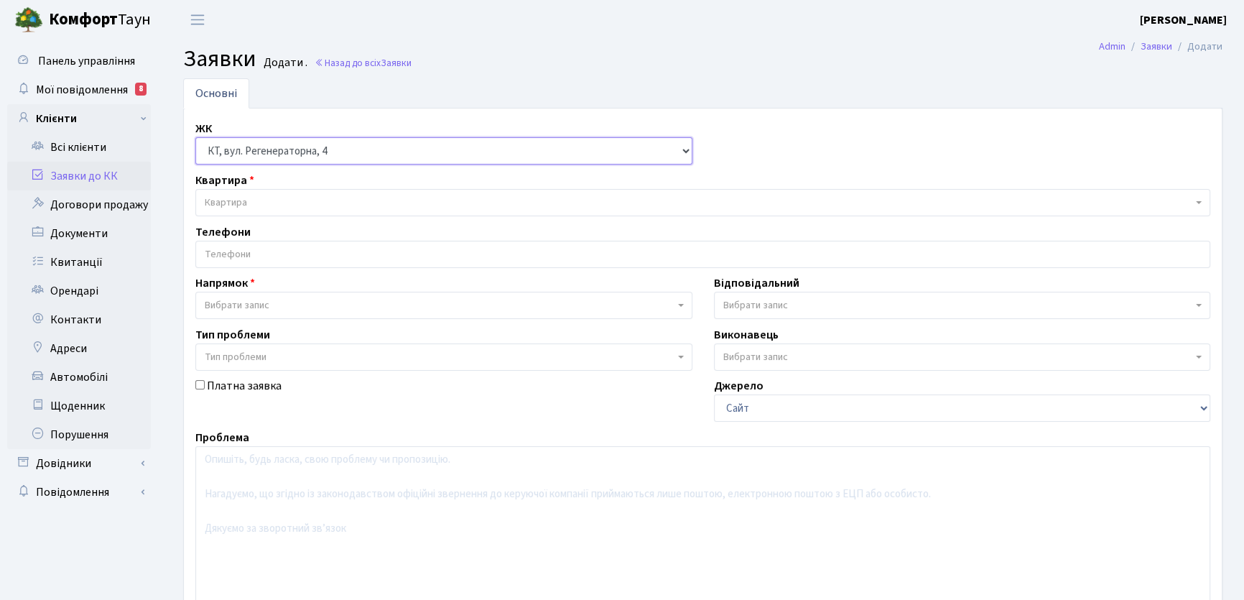
click at [195, 137] on select "- КТ, вул. Регенераторна, 4 КТ2, просп. Соборності, 17 КТ3, вул. Березнева, 16 …" at bounding box center [443, 150] width 497 height 27
select select
click at [246, 205] on span "Квартира" at bounding box center [226, 202] width 42 height 14
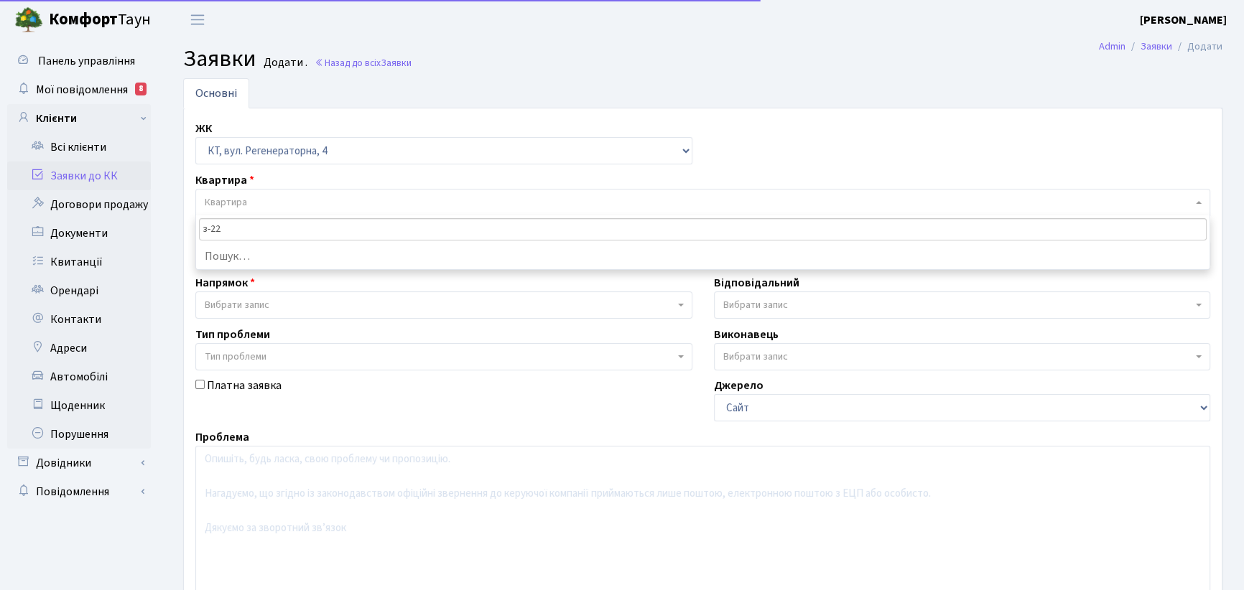
type input "з-226"
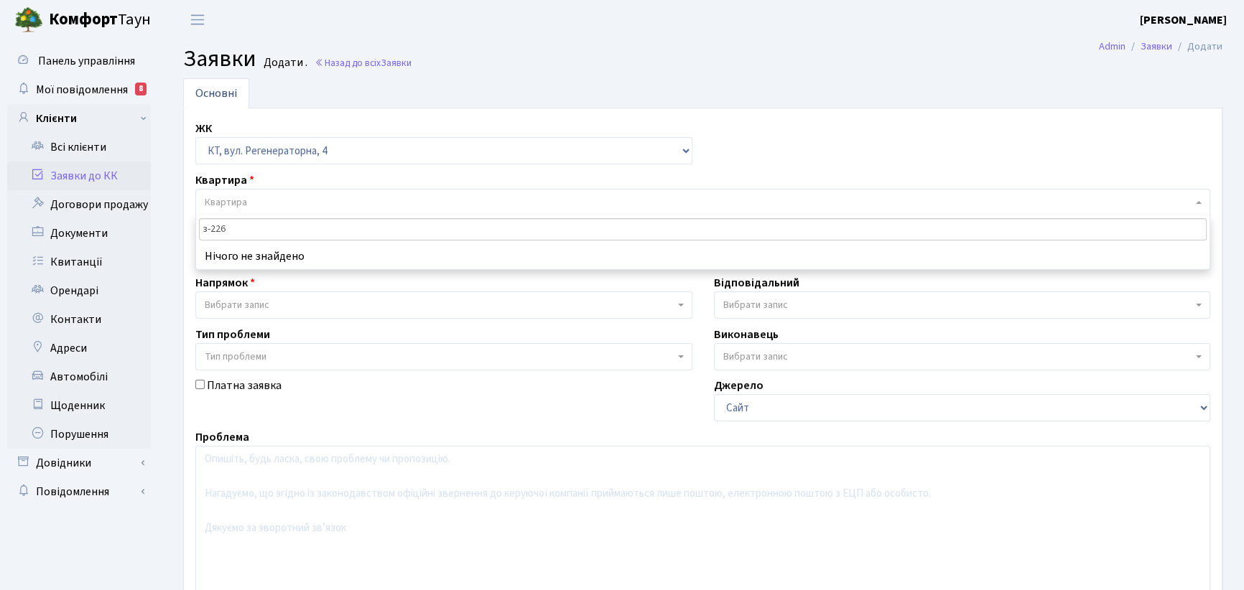
drag, startPoint x: 235, startPoint y: 228, endPoint x: 194, endPoint y: 237, distance: 41.8
click at [194, 237] on body "Комфорт Таун Ємець В. П. Мій обліковий запис Вийти Панель управління Мої повідо…" at bounding box center [622, 390] width 1244 height 781
click at [226, 225] on input "search" at bounding box center [703, 229] width 1008 height 22
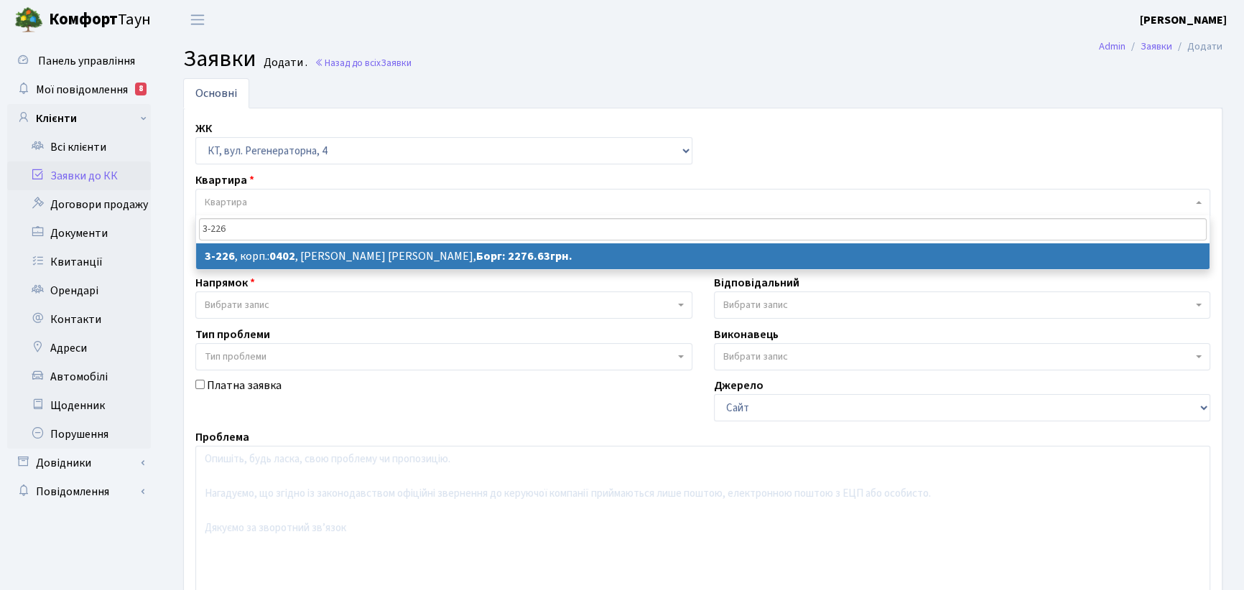
type input "3-226"
select select
select select "795"
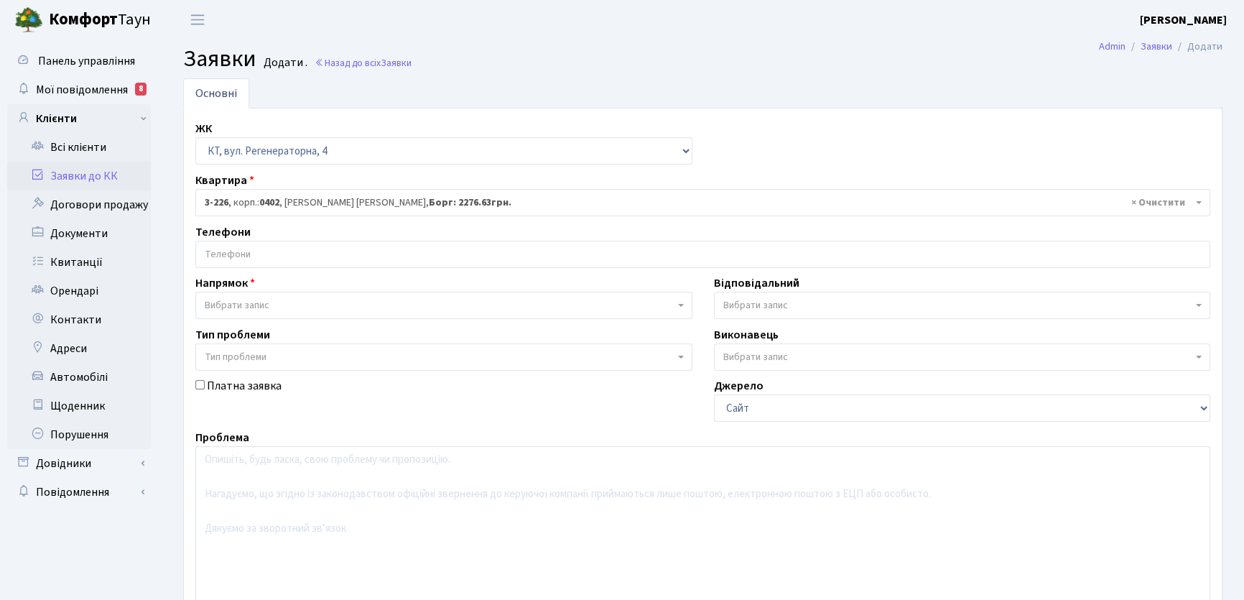
click at [280, 252] on input "search" at bounding box center [702, 254] width 1013 height 26
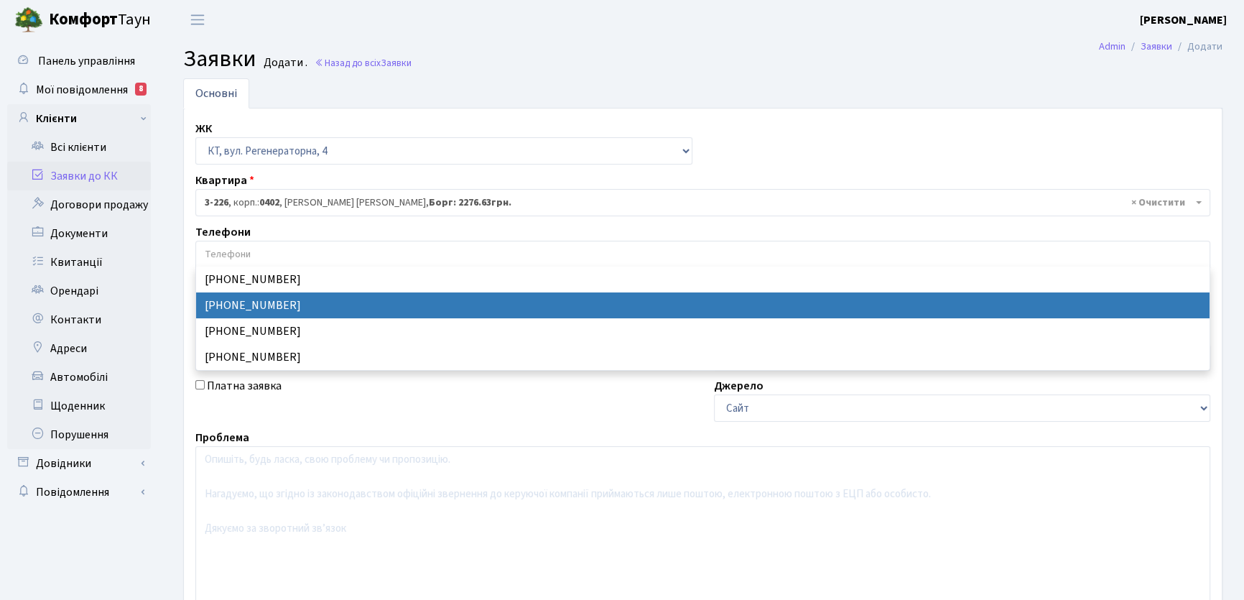
select select "129594"
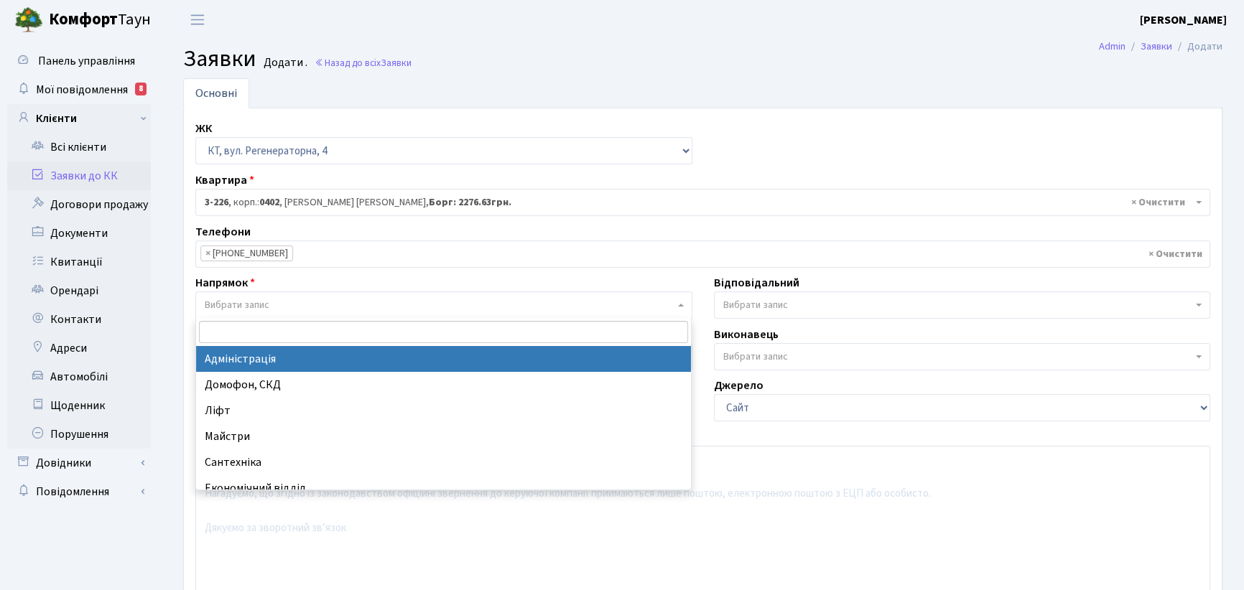
click at [264, 301] on span "Вибрати запис" at bounding box center [237, 305] width 65 height 14
select select
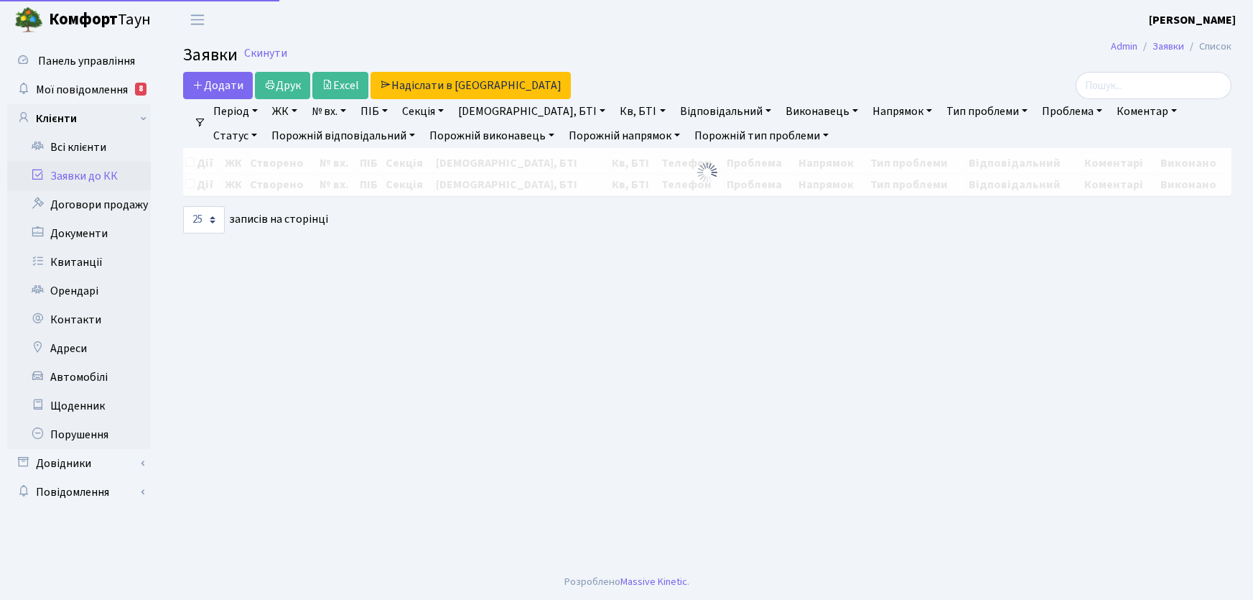
select select "25"
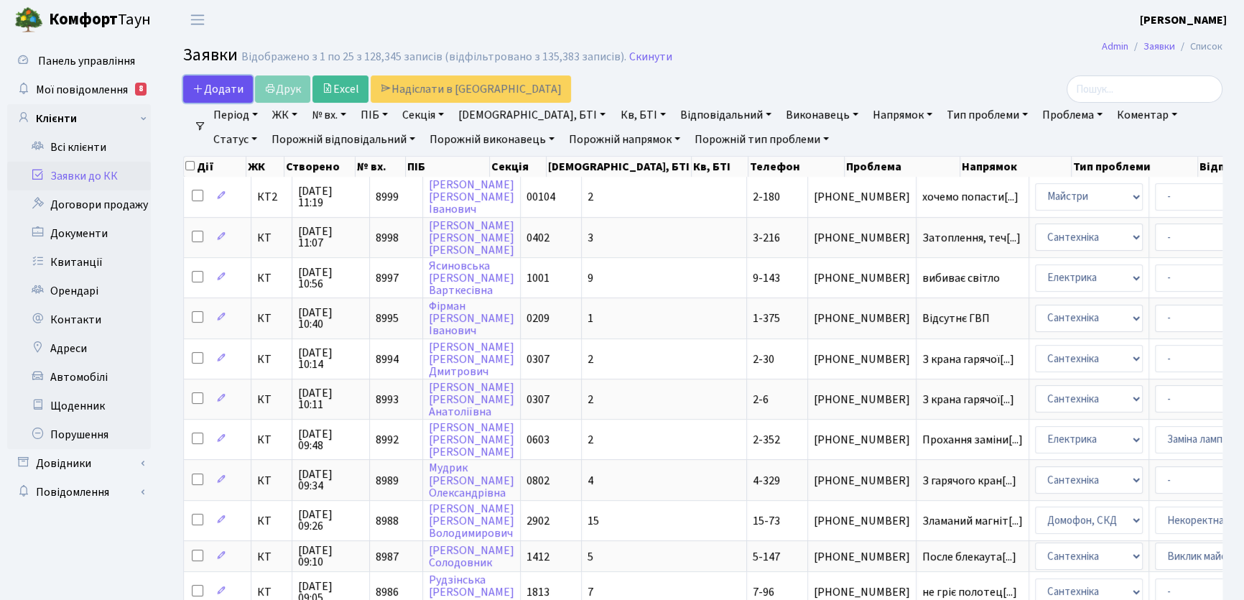
click at [215, 89] on span "Додати" at bounding box center [217, 89] width 51 height 16
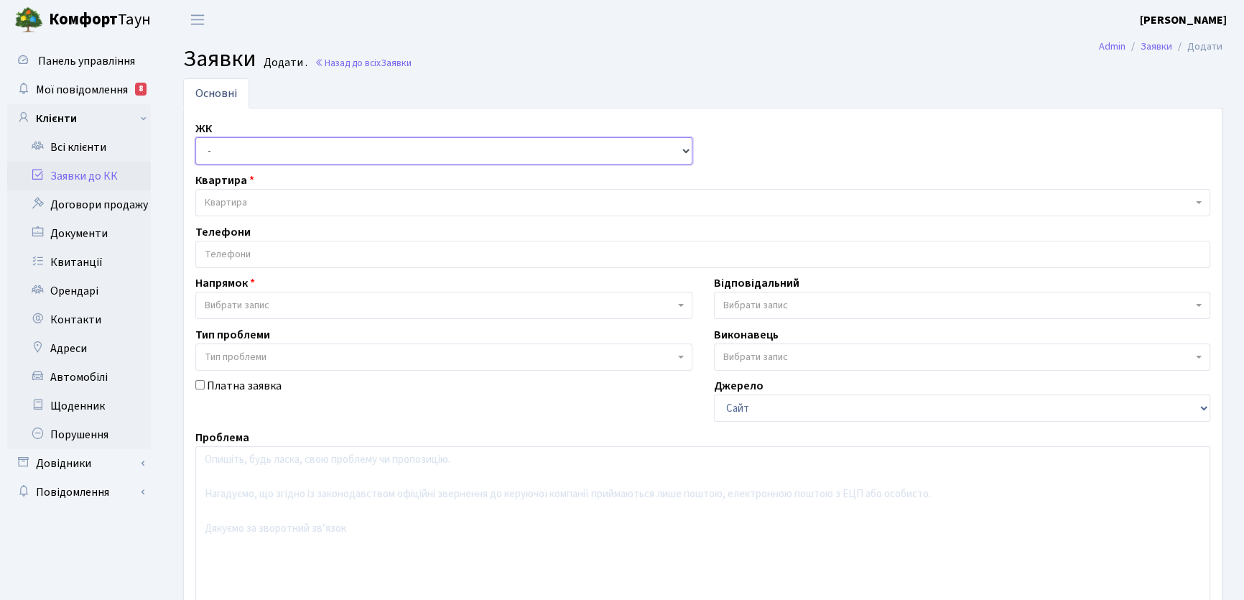
click at [687, 152] on select "- КТ, вул. Регенераторна, 4 КТ2, просп. Соборності, 17 КТ3, вул. Березнева, 16 …" at bounding box center [443, 150] width 497 height 27
select select "271"
click at [195, 137] on select "- КТ, вул. Регенераторна, 4 КТ2, просп. Соборності, 17 КТ3, вул. Березнева, 16 …" at bounding box center [443, 150] width 497 height 27
select select
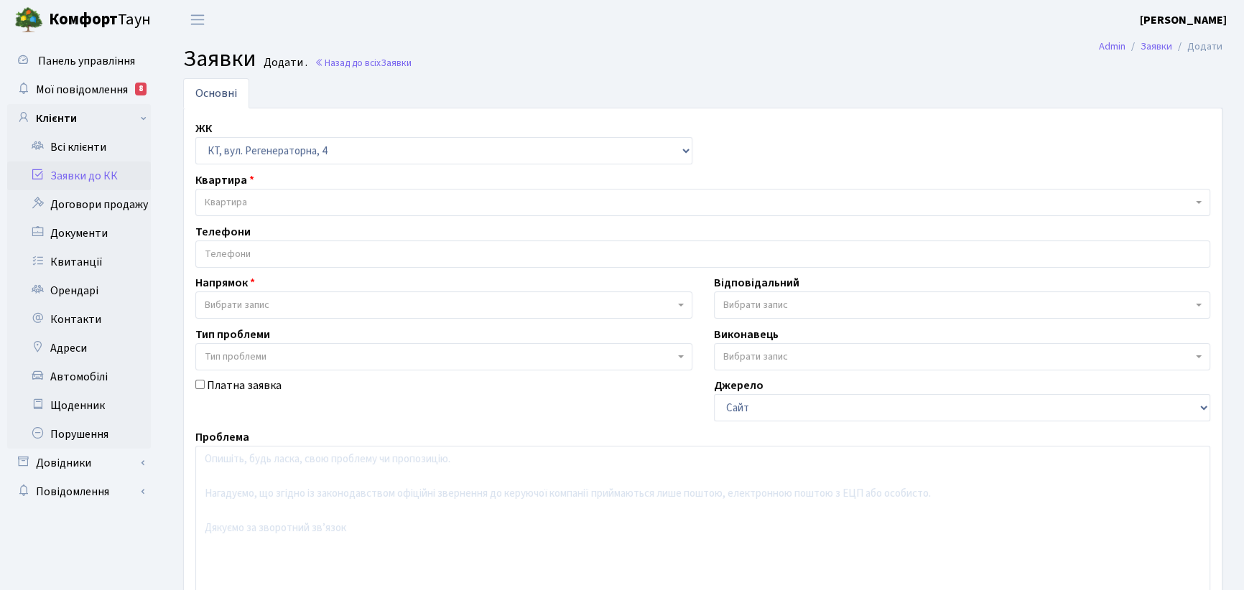
click at [268, 195] on span "Квартира" at bounding box center [699, 202] width 988 height 14
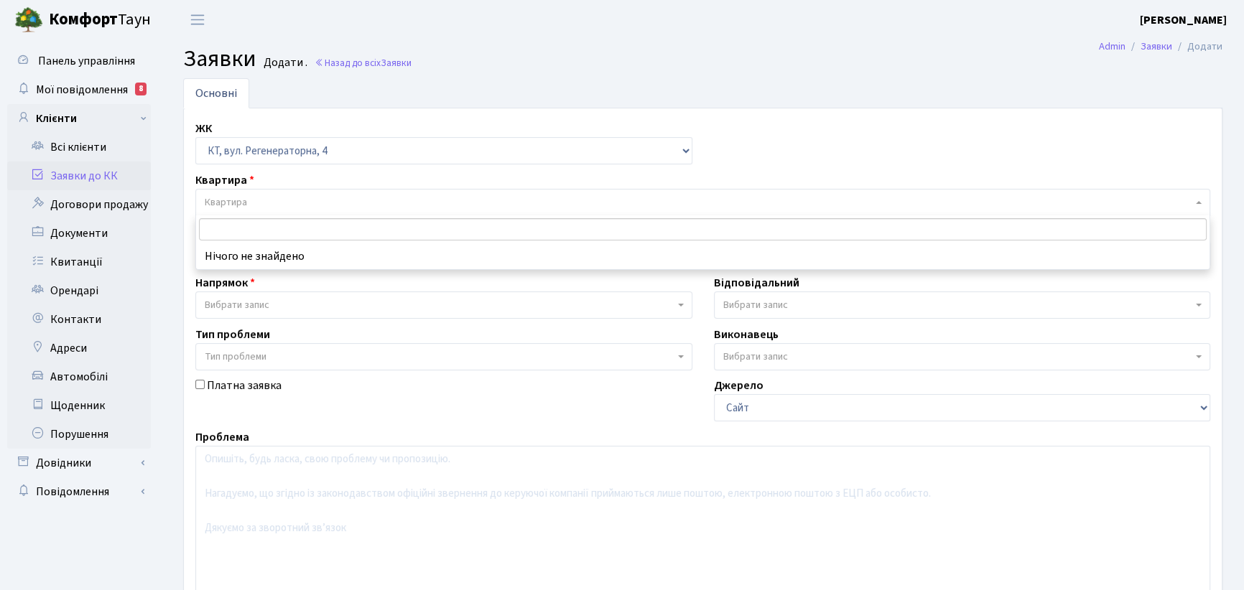
click at [244, 224] on input "search" at bounding box center [703, 229] width 1008 height 22
type input "16-085"
drag, startPoint x: 201, startPoint y: 227, endPoint x: 241, endPoint y: 218, distance: 40.4
click at [239, 227] on input "16-085" at bounding box center [703, 229] width 1008 height 22
drag, startPoint x: 217, startPoint y: 227, endPoint x: 226, endPoint y: 227, distance: 8.6
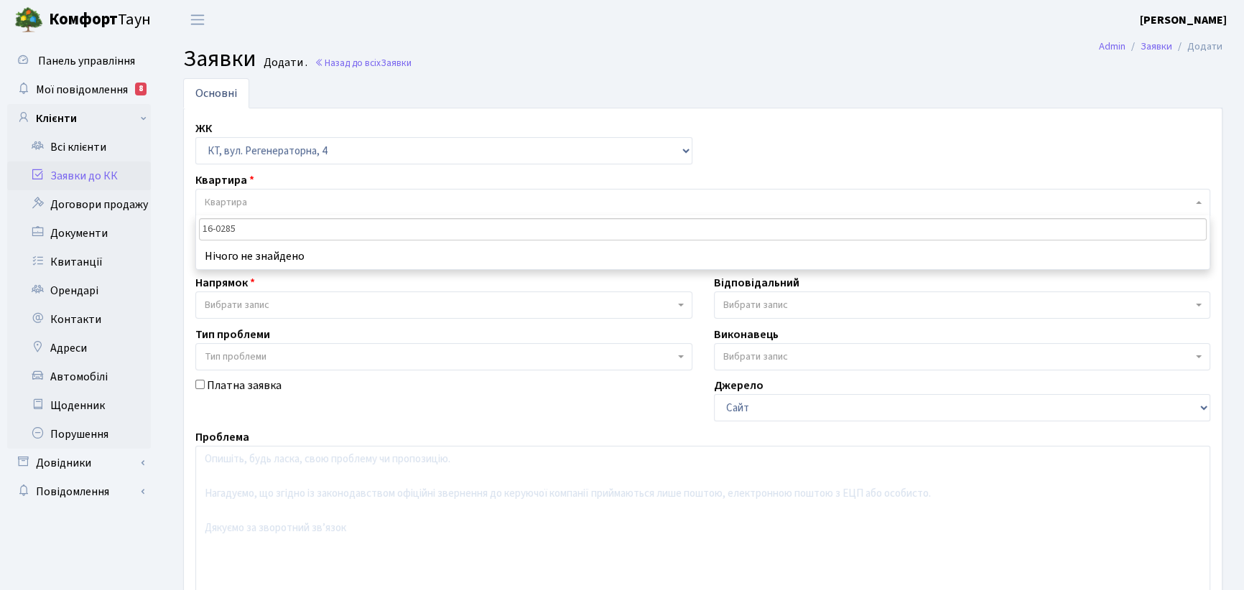
click at [226, 227] on input "16-0285" at bounding box center [703, 229] width 1008 height 22
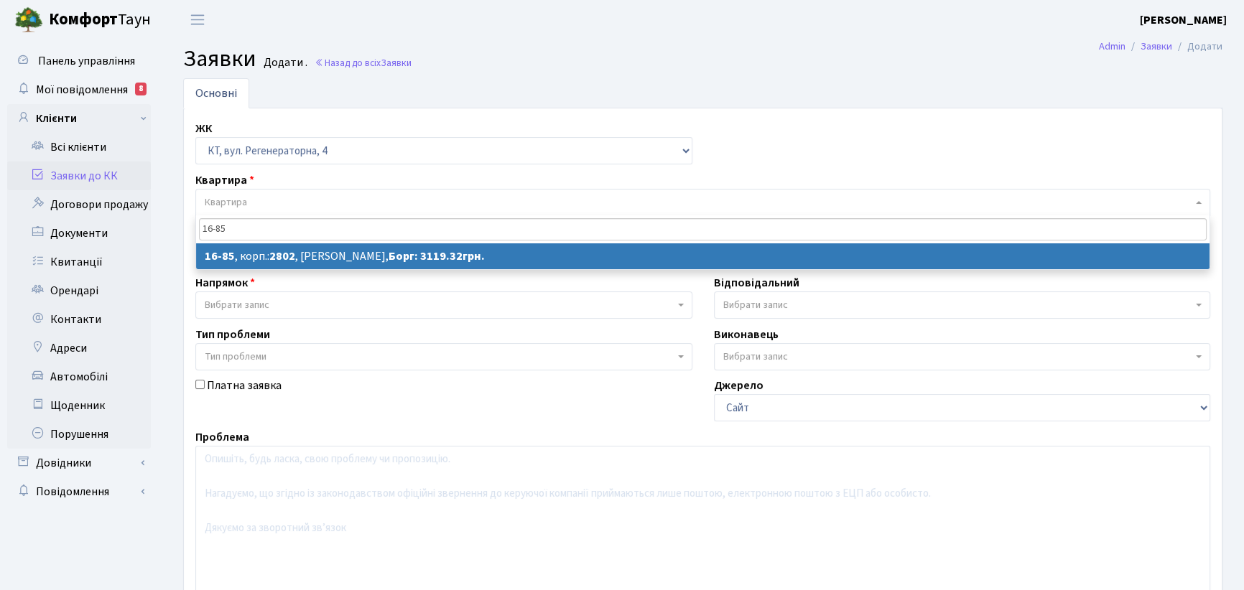
type input "16-85"
select select
select select "8646"
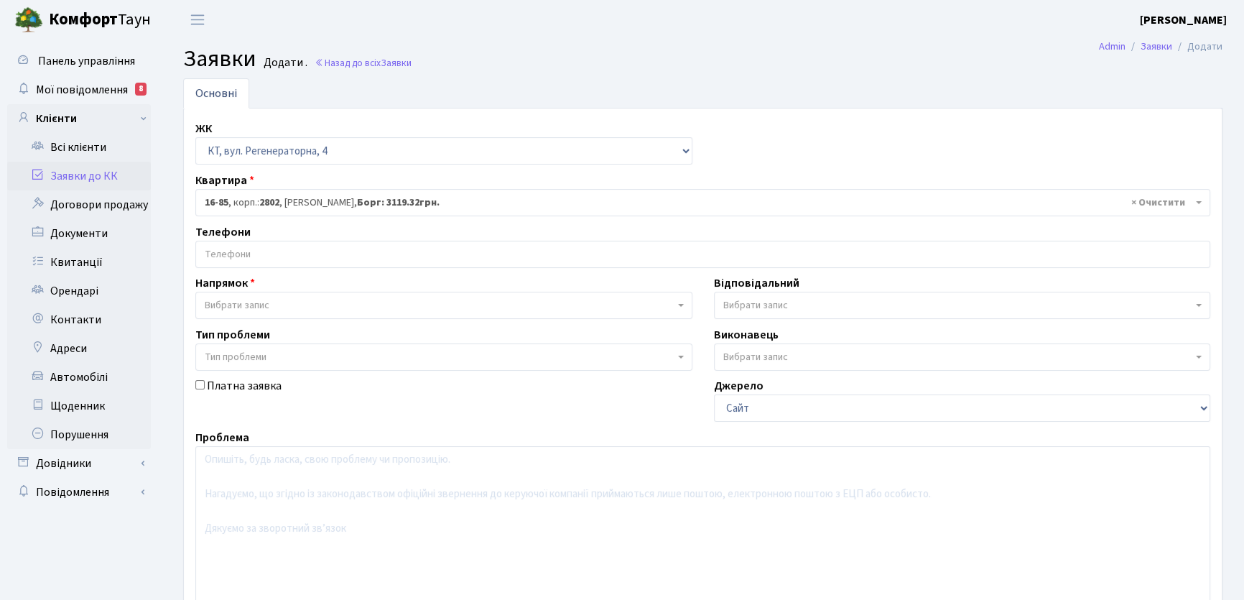
click at [246, 251] on input "search" at bounding box center [702, 254] width 1013 height 26
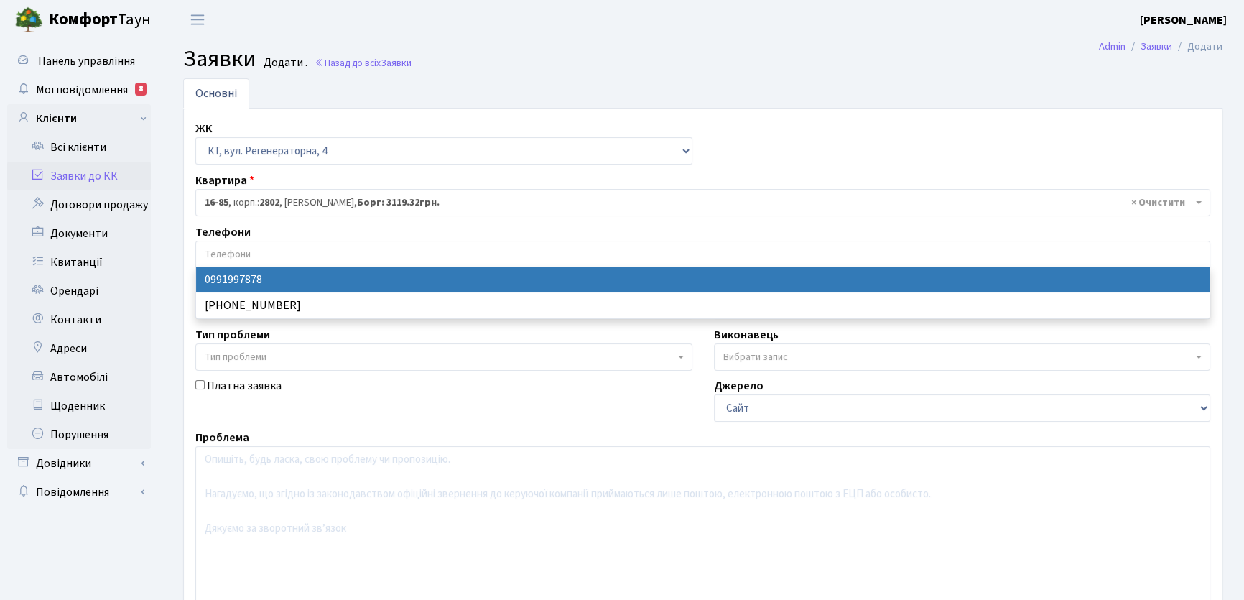
select select "114889"
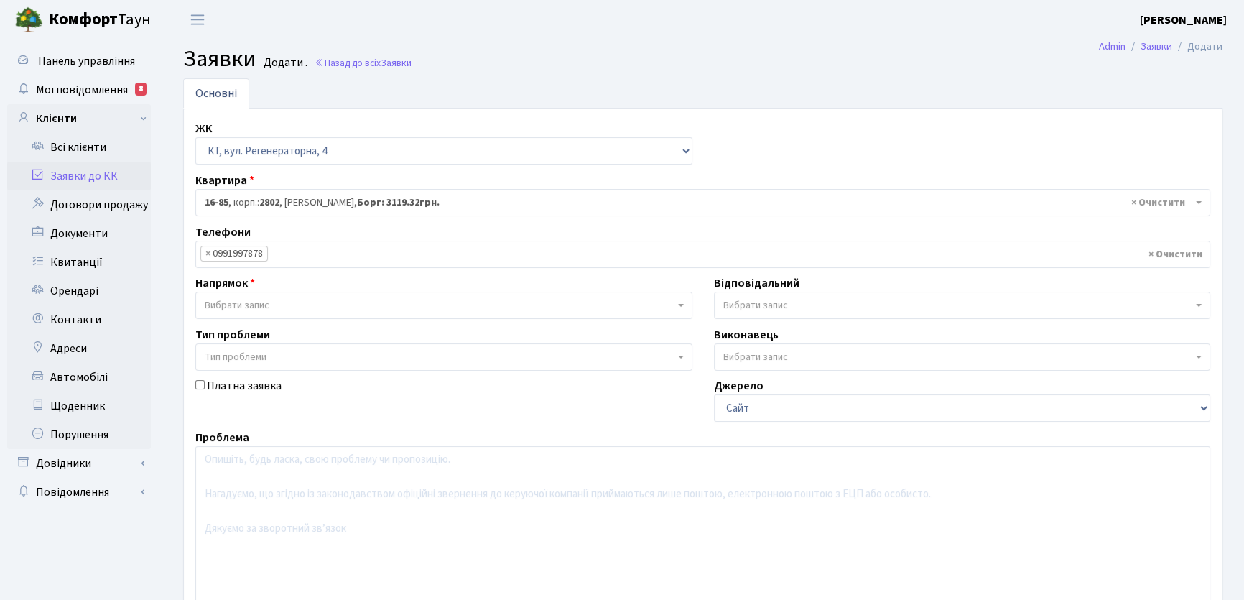
click at [678, 304] on b at bounding box center [681, 305] width 6 height 3
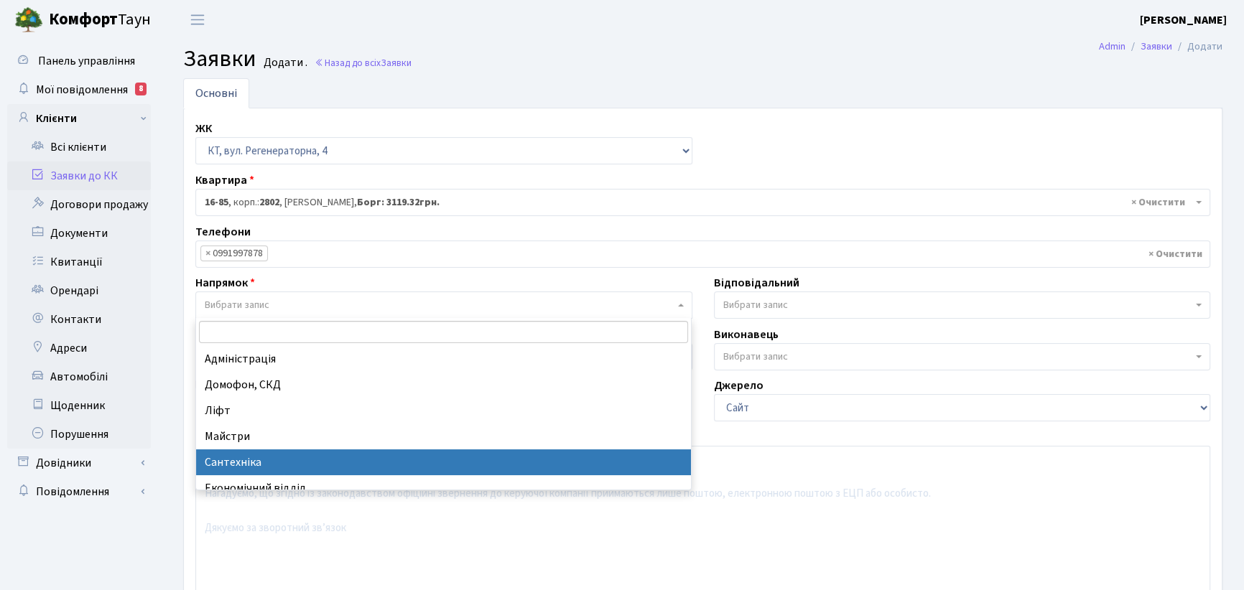
drag, startPoint x: 243, startPoint y: 463, endPoint x: 234, endPoint y: 444, distance: 21.2
select select "2"
select select
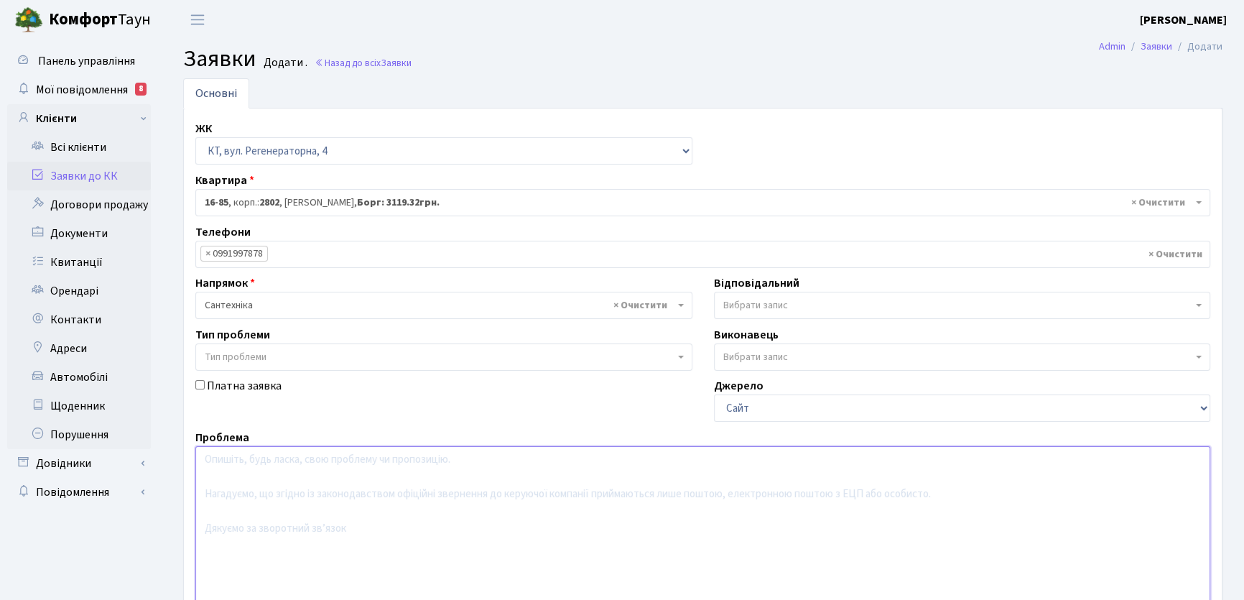
click at [245, 469] on textarea at bounding box center [702, 537] width 1015 height 182
type textarea "Р"
click at [537, 458] on textarea "Просять зробить планову перевірку на опалення та насоси по вулиці Липи 6" at bounding box center [702, 537] width 1015 height 182
click at [625, 457] on textarea "Просять зробить планову перевірку на опалення та насоси по вулиці в коморі , Ли…" at bounding box center [702, 537] width 1015 height 182
drag, startPoint x: 537, startPoint y: 459, endPoint x: 577, endPoint y: 460, distance: 41.0
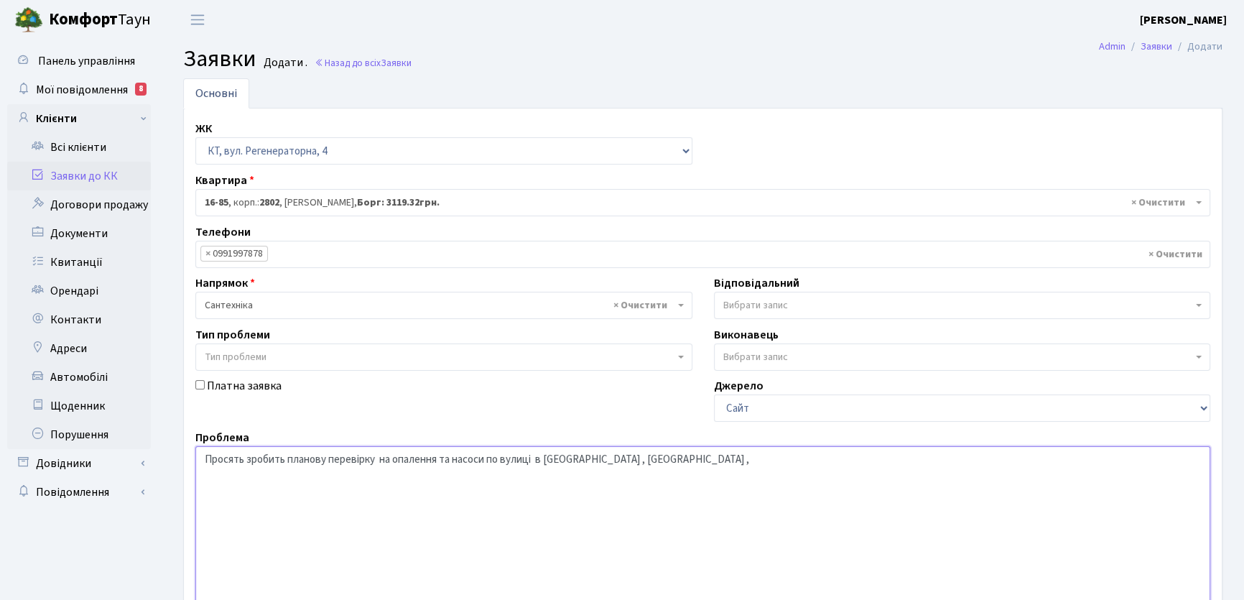
click at [577, 460] on textarea "Просять зробить планову перевірку на опалення та насоси по вулиці в коморі , Ли…" at bounding box center [702, 537] width 1015 height 182
click at [379, 458] on textarea "Просять зробить планову перевірку на опалення та насоси по вулиці , Липи 6 ," at bounding box center [702, 537] width 1015 height 182
click at [643, 453] on textarea "Просять зробить планову перевірку в коморі на опалення та насоси по вулиці , Ли…" at bounding box center [702, 537] width 1015 height 182
click at [633, 460] on textarea "Просять зробить планову перевірку в коморі на опалення та насоси по вулиці , Ли…" at bounding box center [702, 537] width 1015 height 182
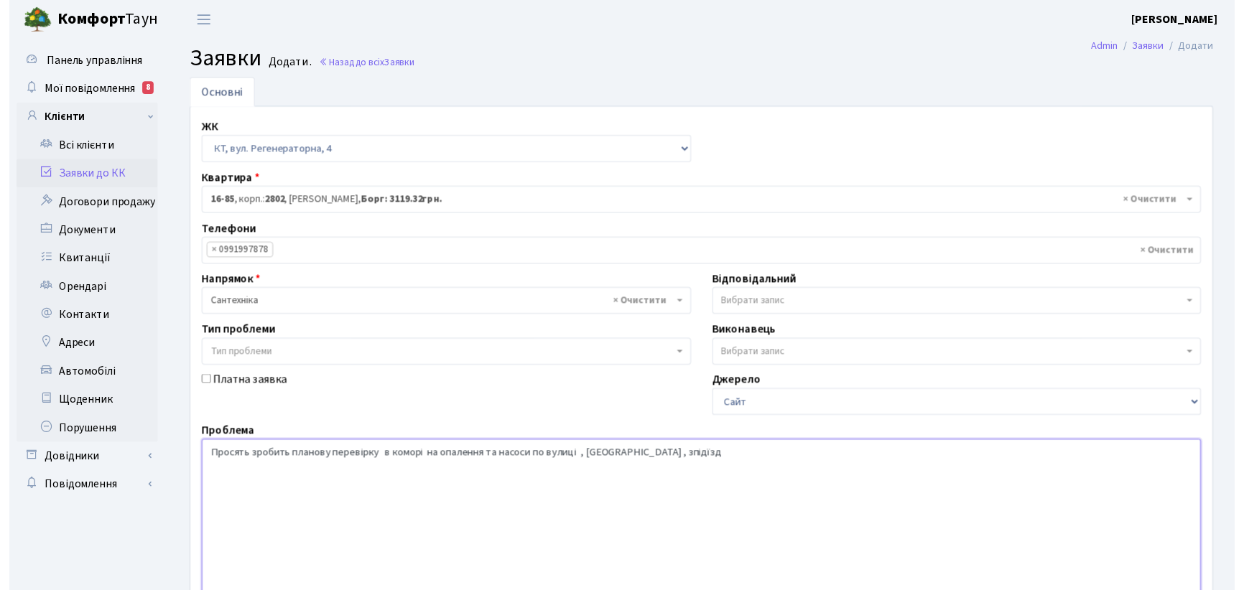
scroll to position [180, 0]
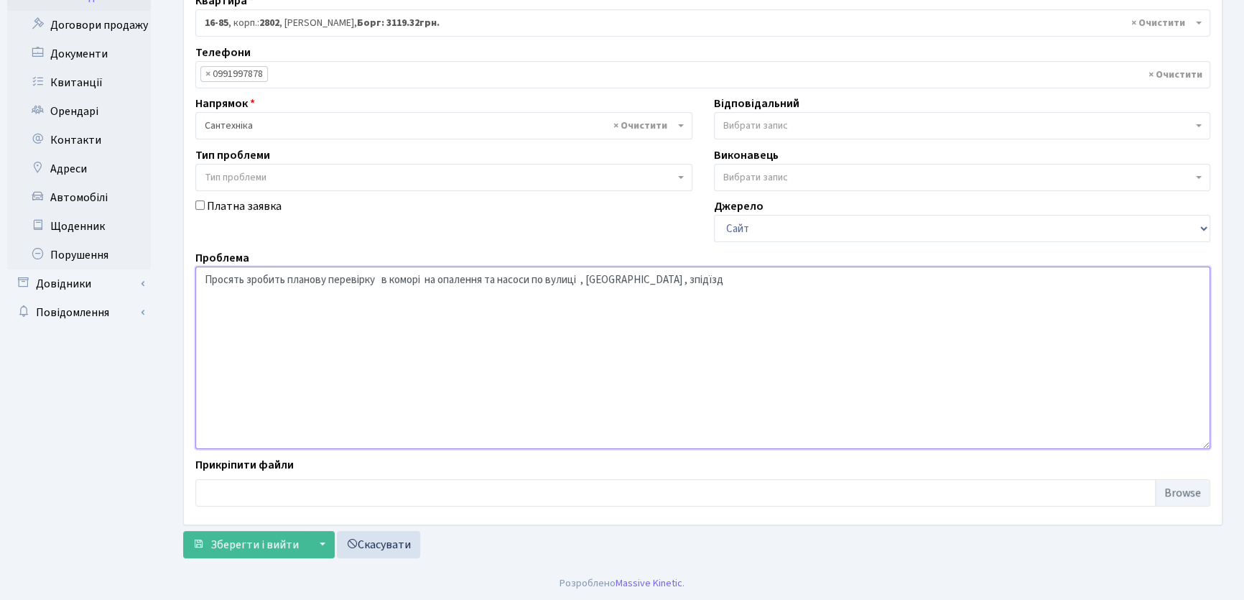
drag, startPoint x: 628, startPoint y: 279, endPoint x: 636, endPoint y: 277, distance: 7.3
click at [636, 277] on textarea "Просять зробить планову перевірку в коморі на опалення та насоси по вулиці , Ли…" at bounding box center [702, 357] width 1015 height 182
click at [668, 280] on textarea "Просять зробить планову перевірку в коморі на опалення та насоси по вулиці , Ли…" at bounding box center [702, 357] width 1015 height 182
type textarea "Просять зробить планову перевірку в коморі на опалення та насоси по вулиці , Ли…"
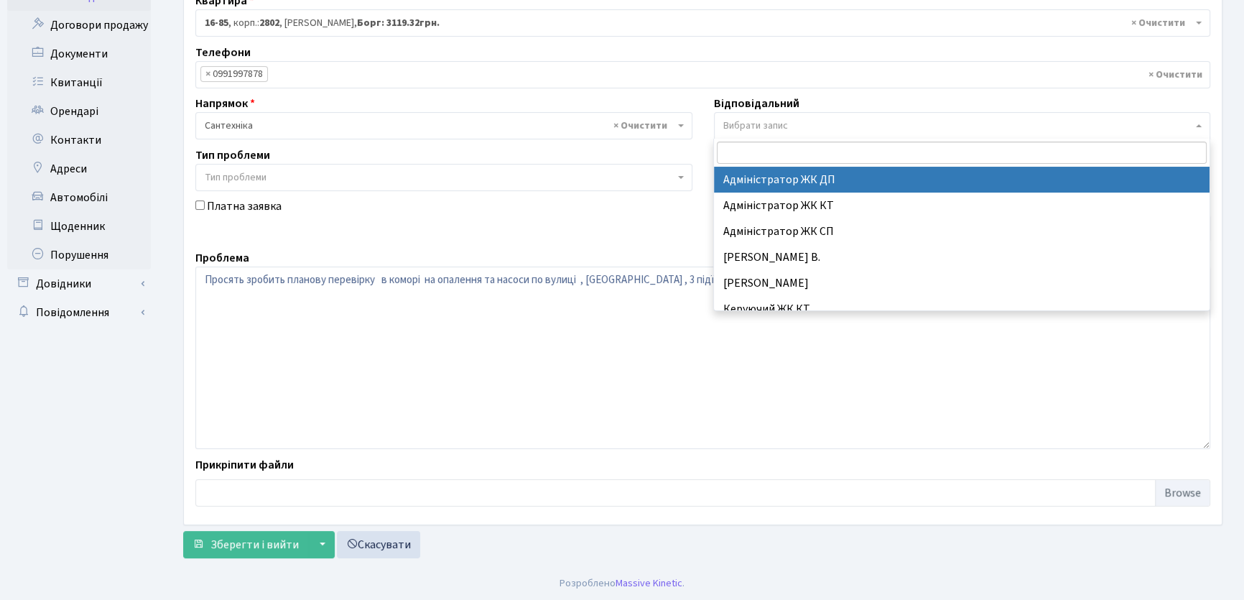
click at [1196, 124] on b at bounding box center [1199, 125] width 6 height 3
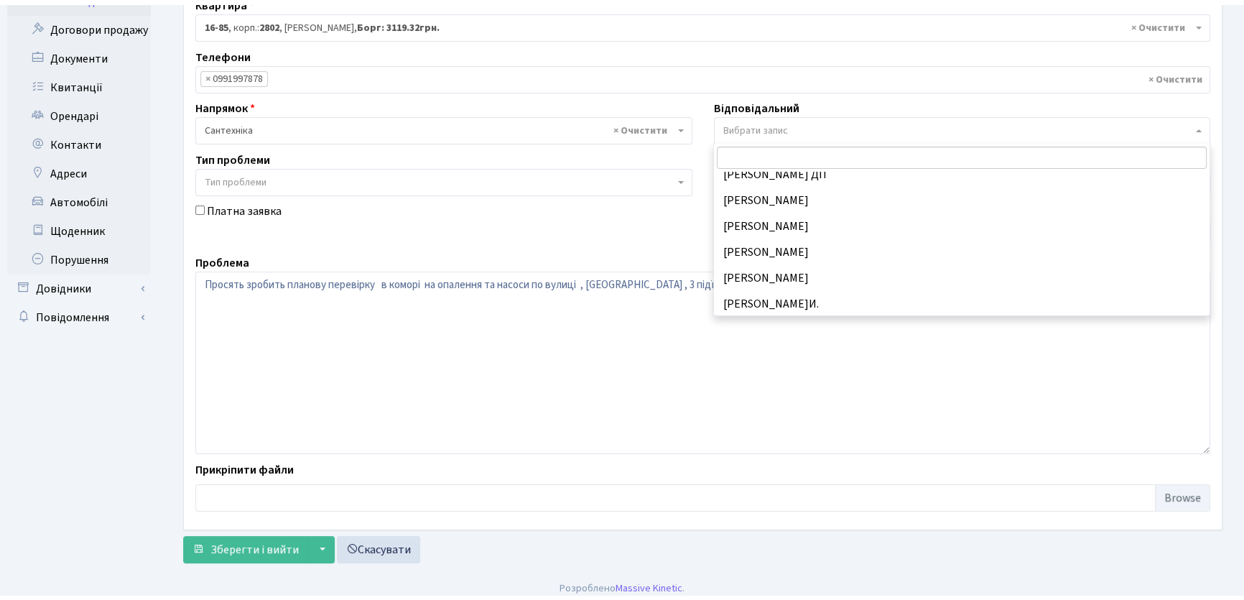
scroll to position [709, 0]
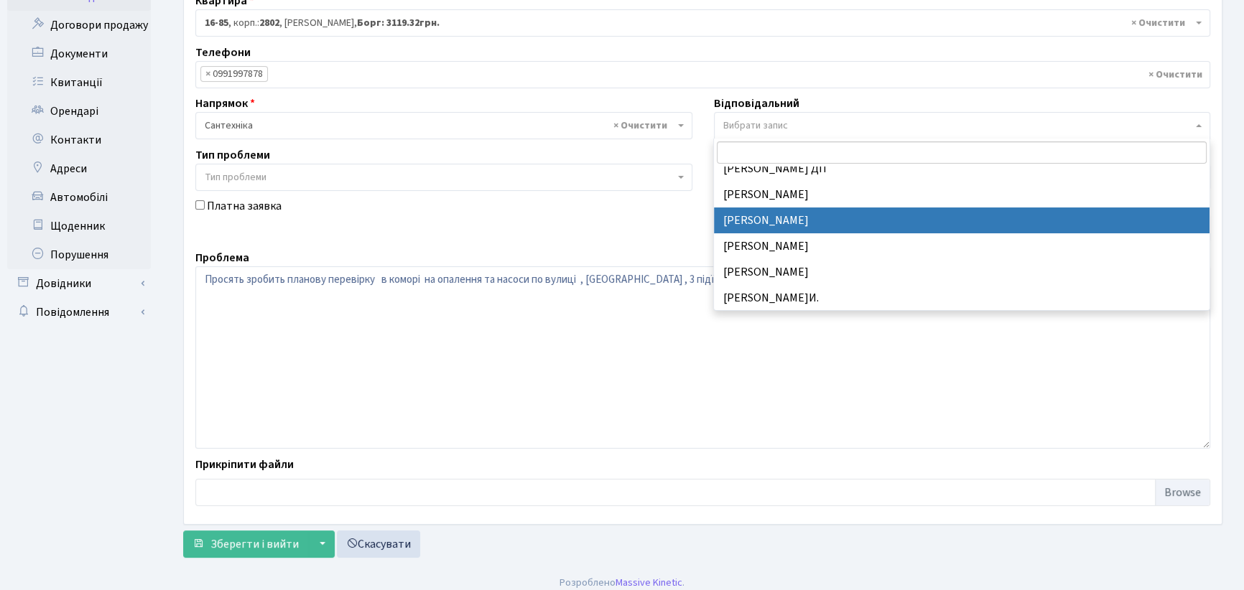
select select "67"
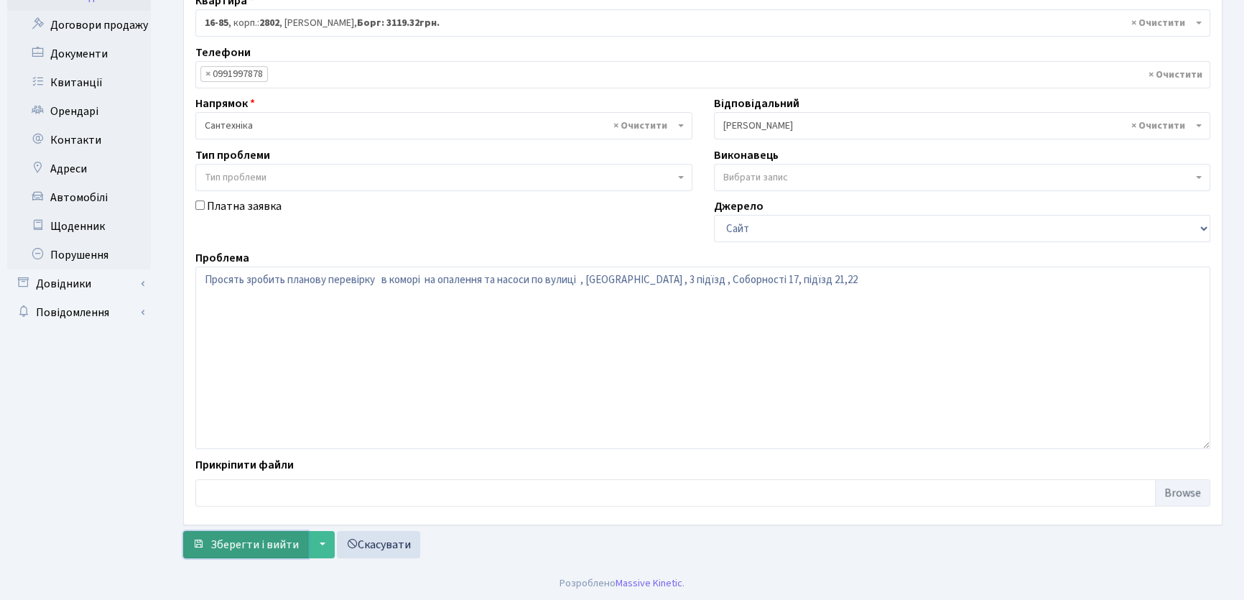
click at [262, 539] on span "Зберегти і вийти" at bounding box center [254, 545] width 88 height 16
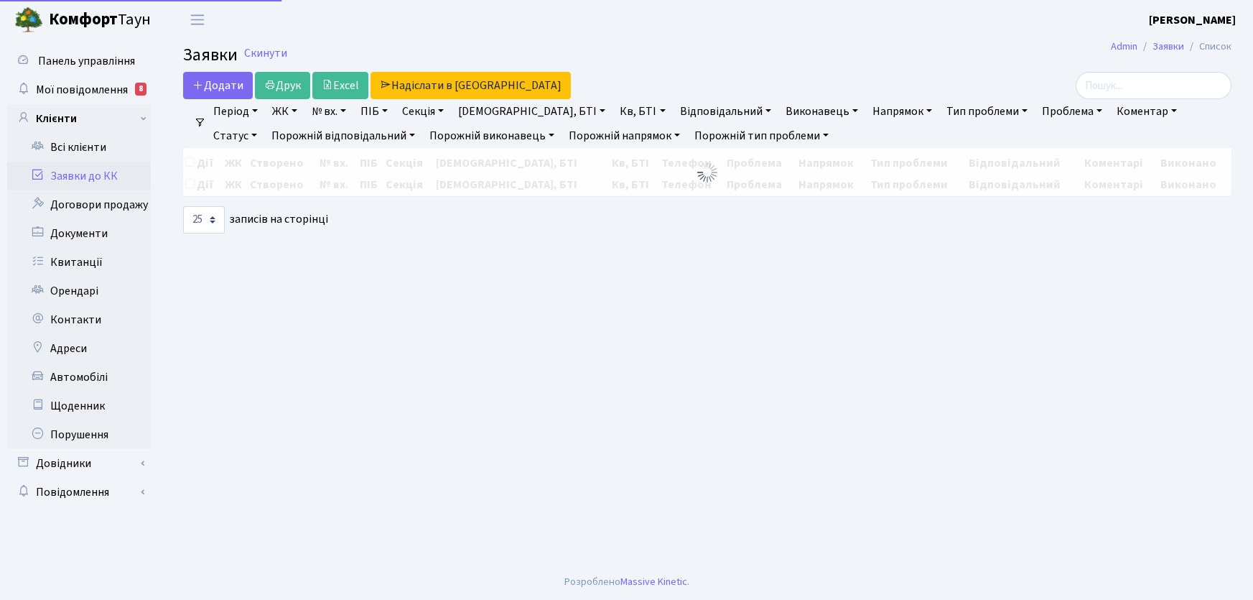
select select "25"
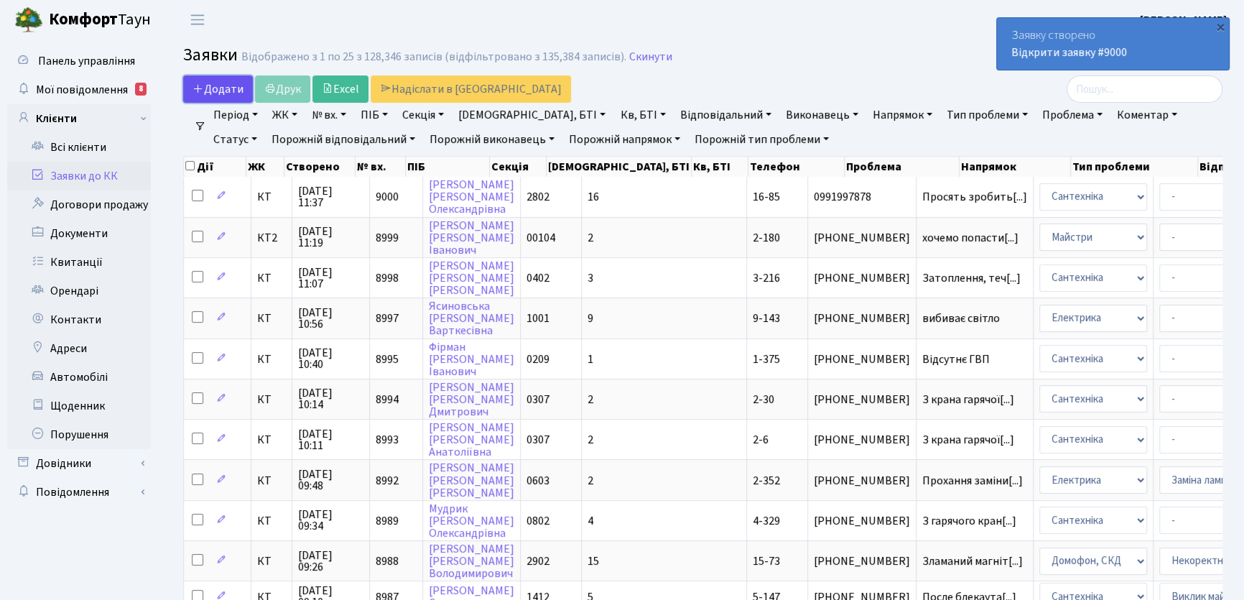
click at [218, 85] on span "Додати" at bounding box center [217, 89] width 51 height 16
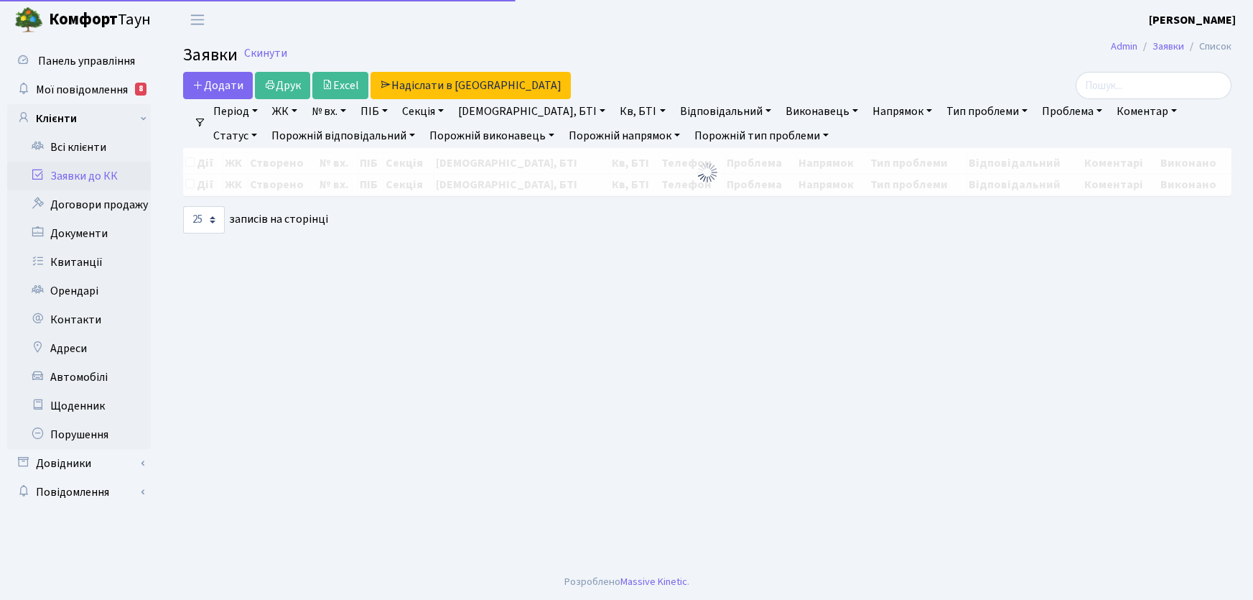
select select "25"
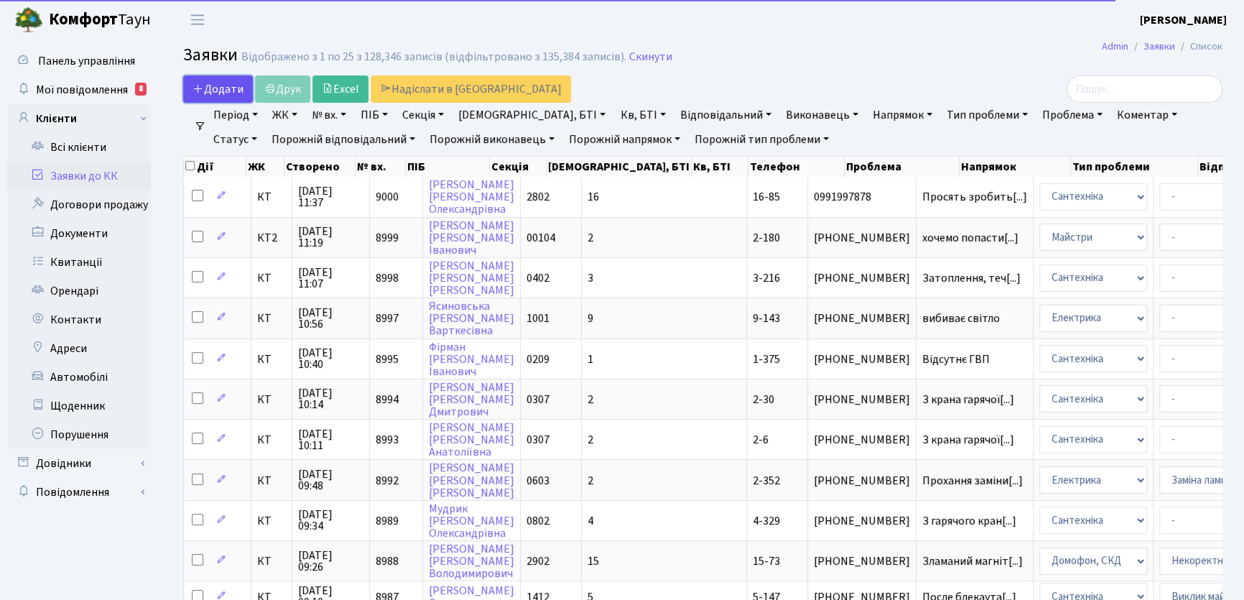
click at [230, 92] on span "Додати" at bounding box center [217, 89] width 51 height 16
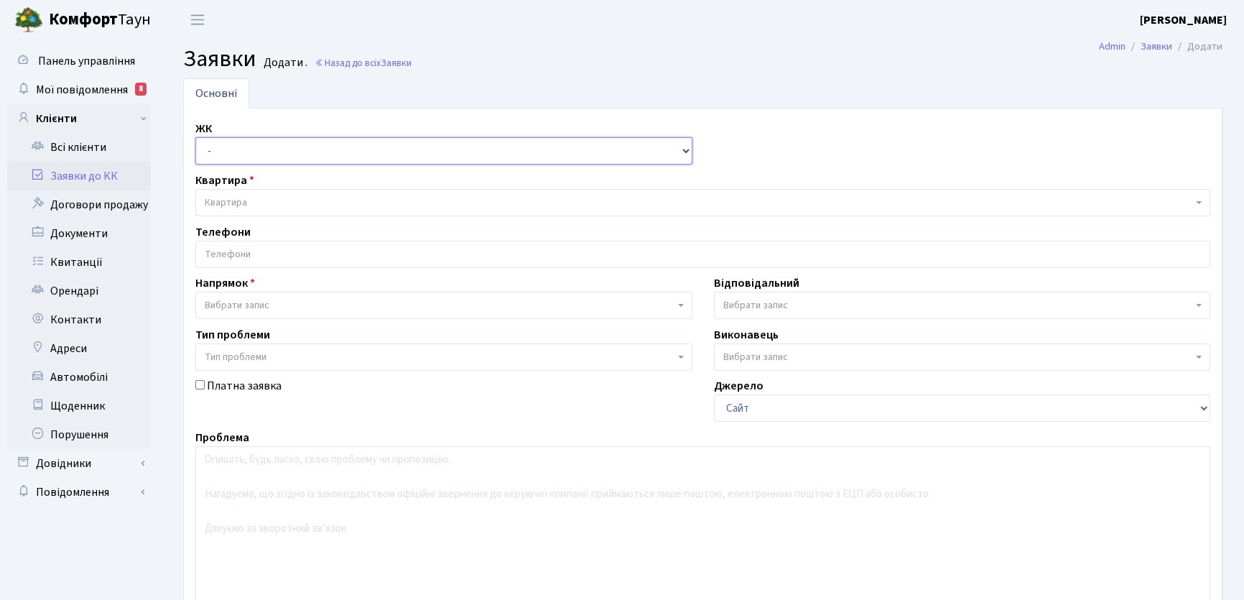
click at [687, 149] on select "- КТ, вул. Регенераторна, 4 КТ2, просп. Соборності, 17 КТ3, вул. Березнева, 16 …" at bounding box center [443, 150] width 497 height 27
select select "271"
click at [195, 137] on select "- КТ, вул. Регенераторна, 4 КТ2, просп. Соборності, 17 КТ3, вул. Березнева, 16 …" at bounding box center [443, 150] width 497 height 27
select select
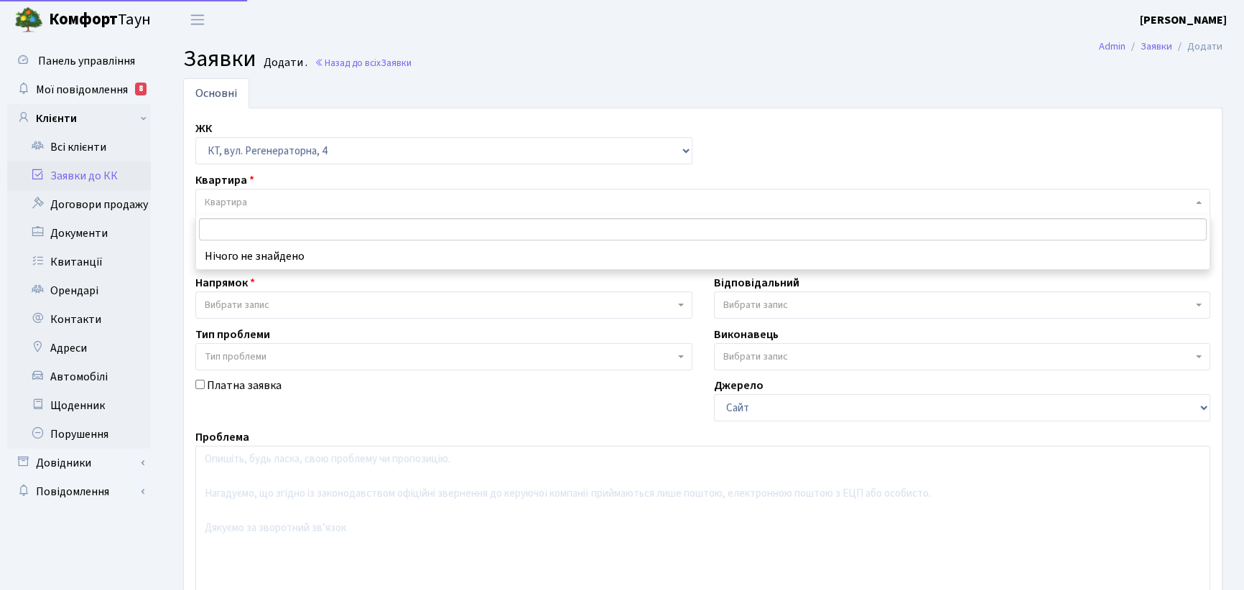
click at [241, 200] on span "Квартира" at bounding box center [226, 202] width 42 height 14
click at [220, 224] on input "16-085" at bounding box center [703, 229] width 1008 height 22
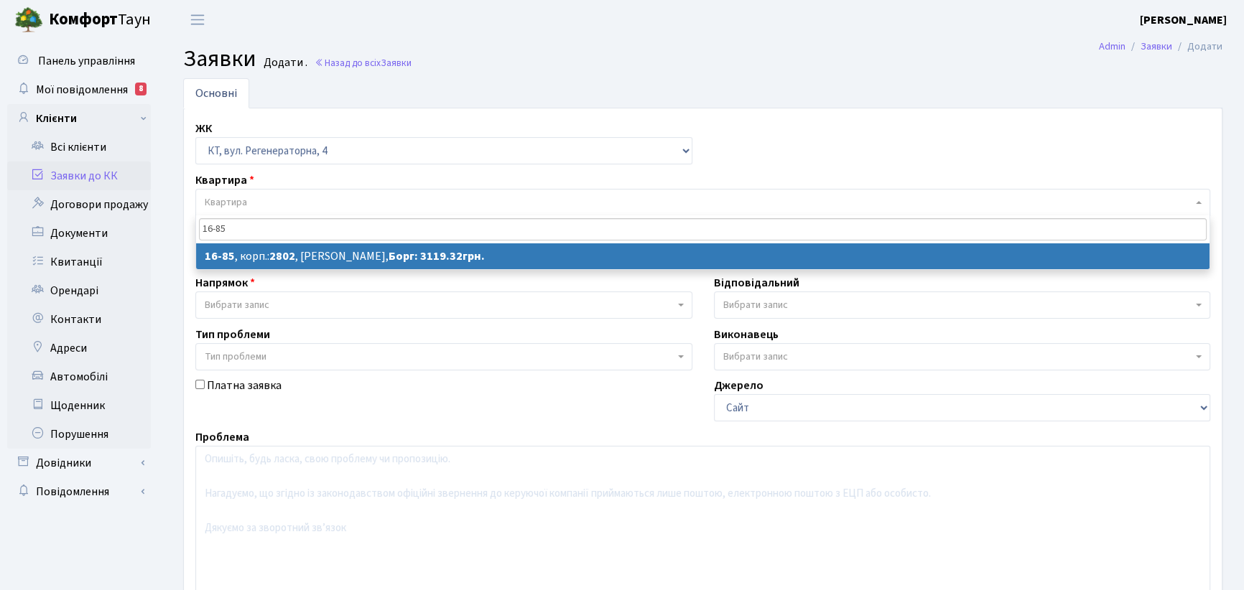
type input "16-85"
select select
select select "8646"
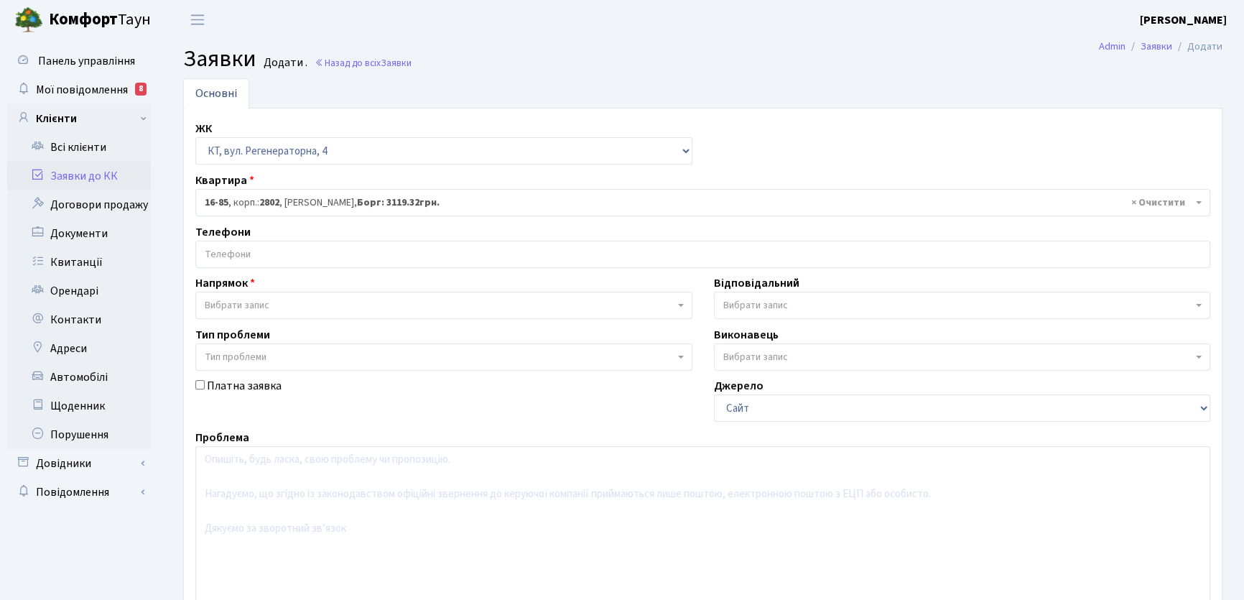
click at [251, 251] on input "search" at bounding box center [702, 254] width 1013 height 26
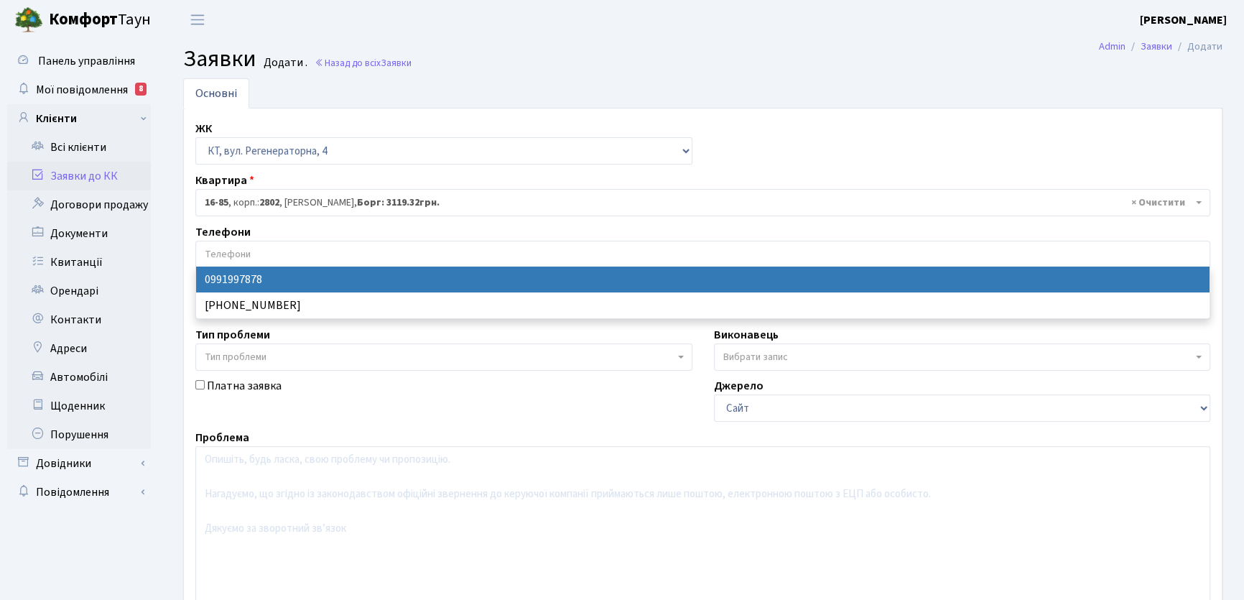
select select "114889"
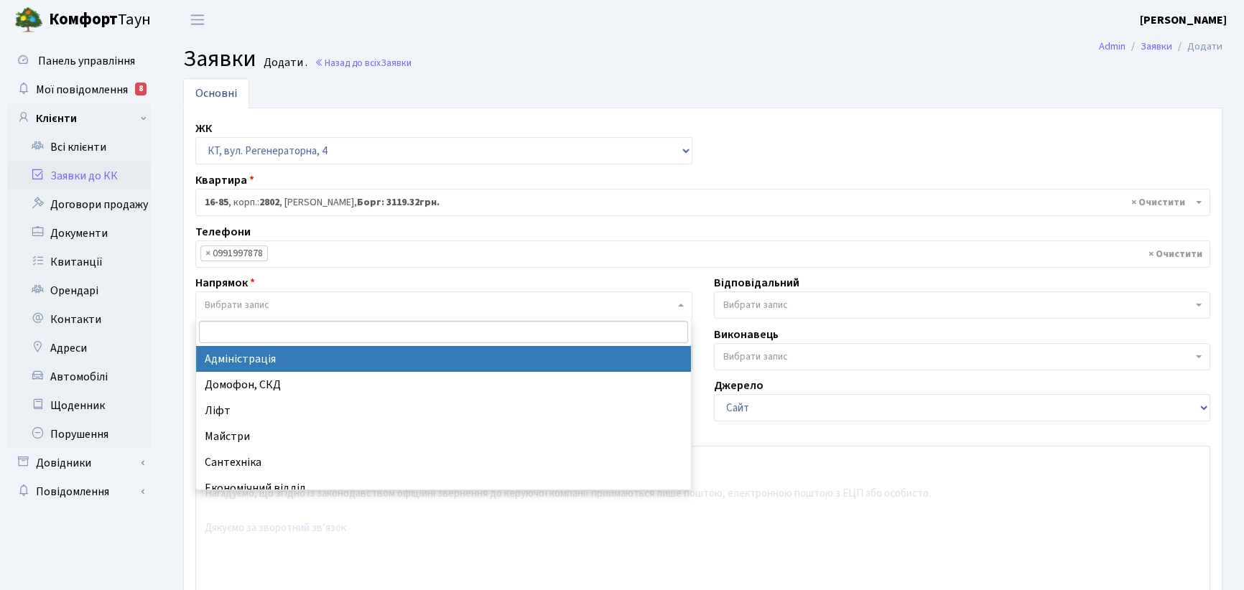
click at [258, 309] on span "Вибрати запис" at bounding box center [237, 305] width 65 height 14
select select "5"
select select
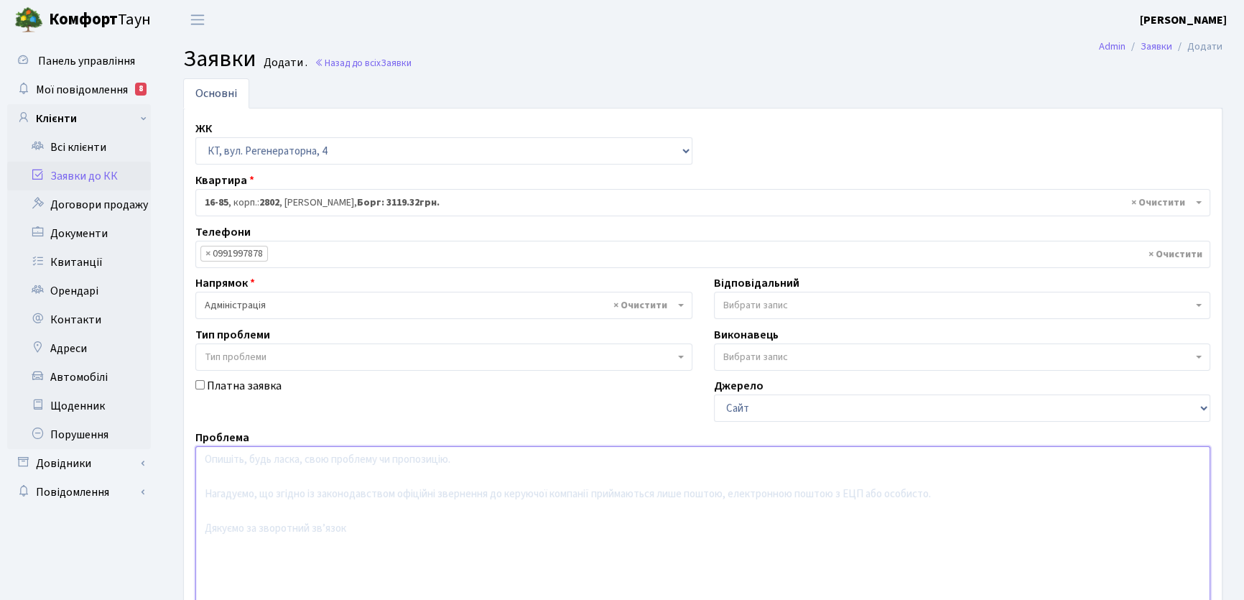
click at [233, 468] on textarea at bounding box center [702, 537] width 1015 height 182
type textarea "П"
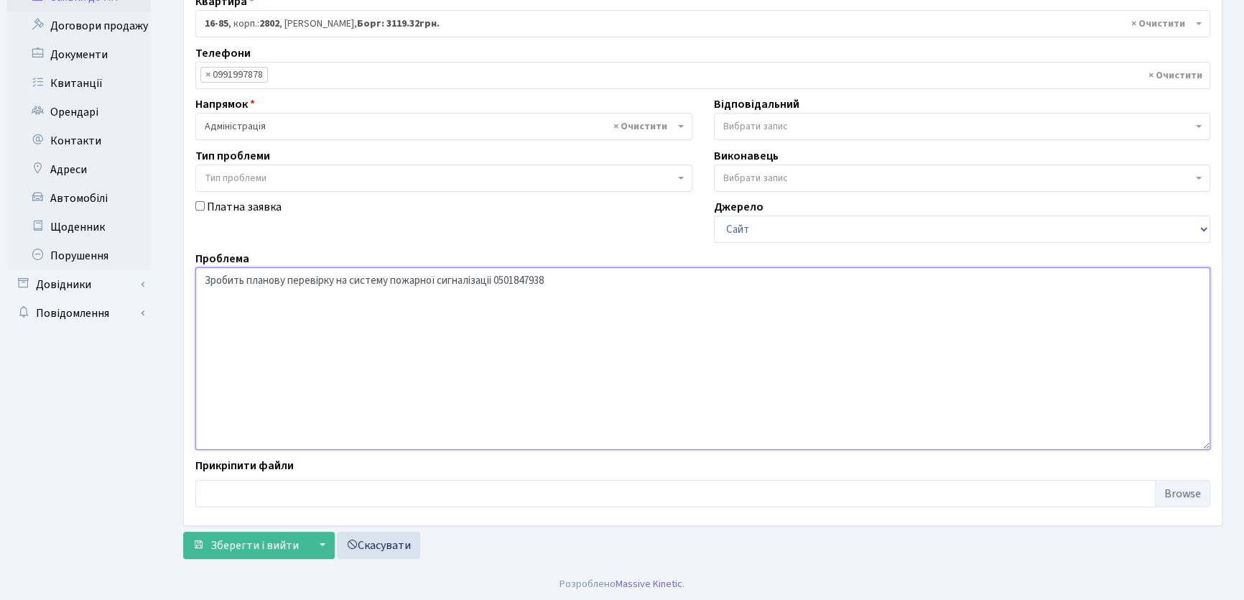
scroll to position [180, 0]
type textarea "Зробить планову перевірку на систему пожарної сигналізаціі 0501847938"
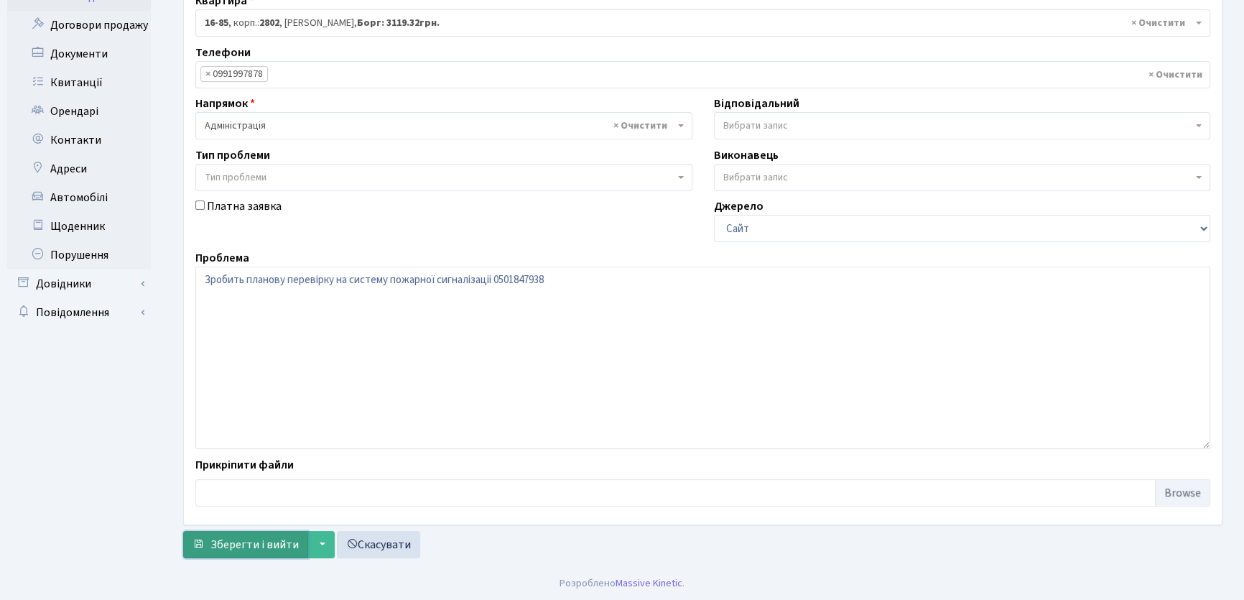
click at [261, 546] on span "Зберегти і вийти" at bounding box center [254, 545] width 88 height 16
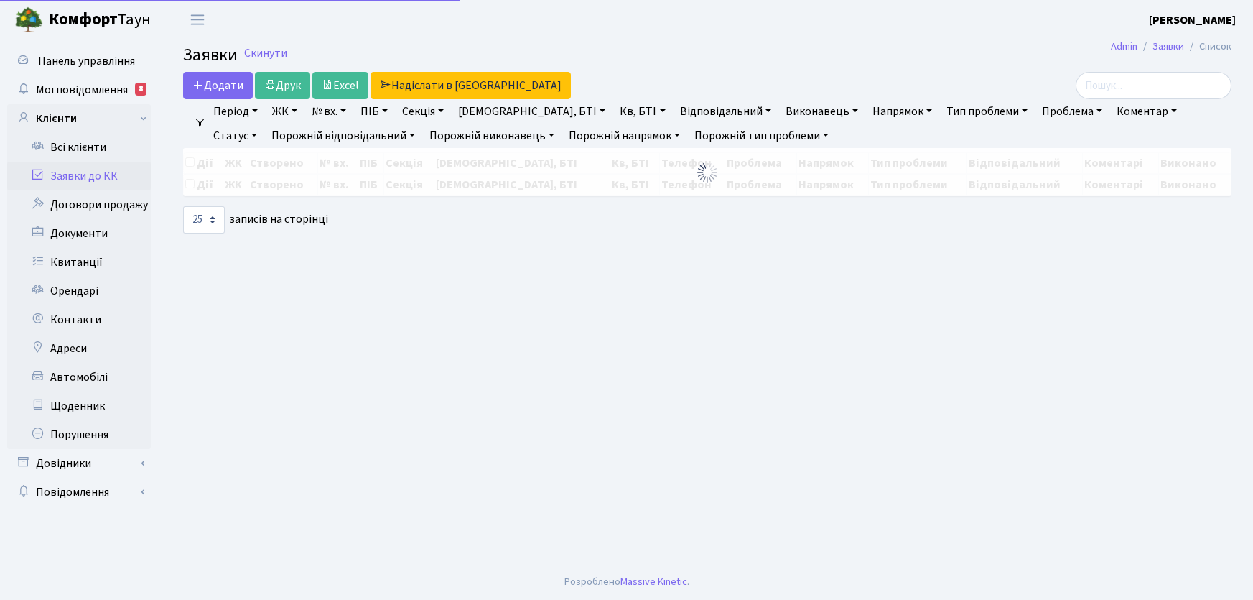
select select "25"
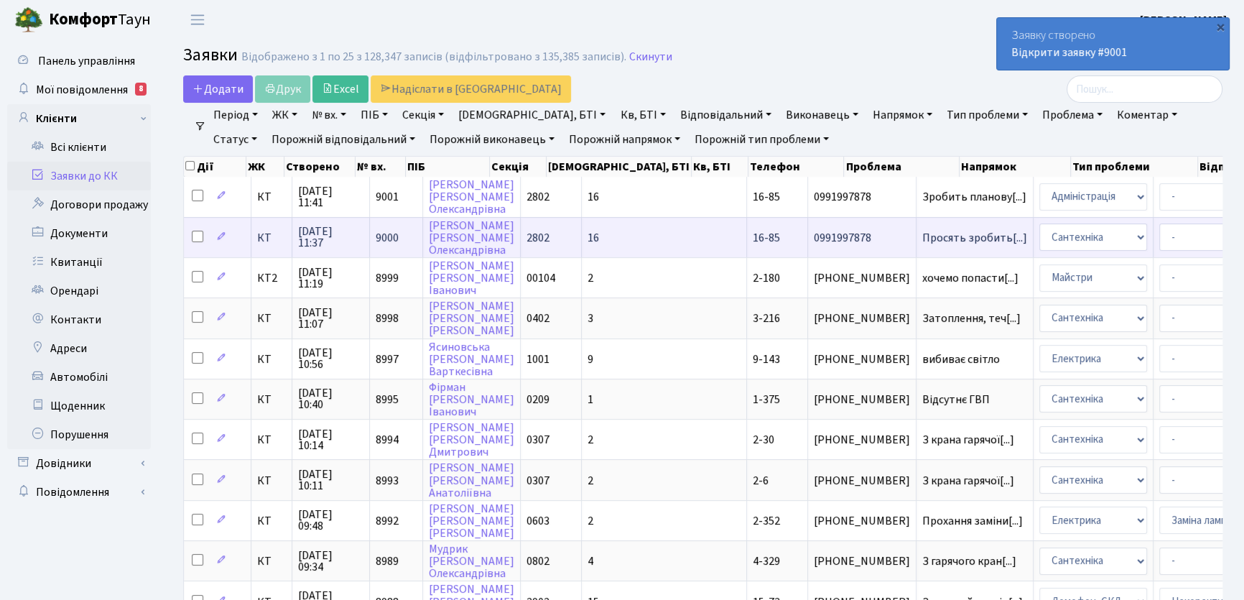
click at [753, 237] on span "16-85" at bounding box center [766, 238] width 27 height 16
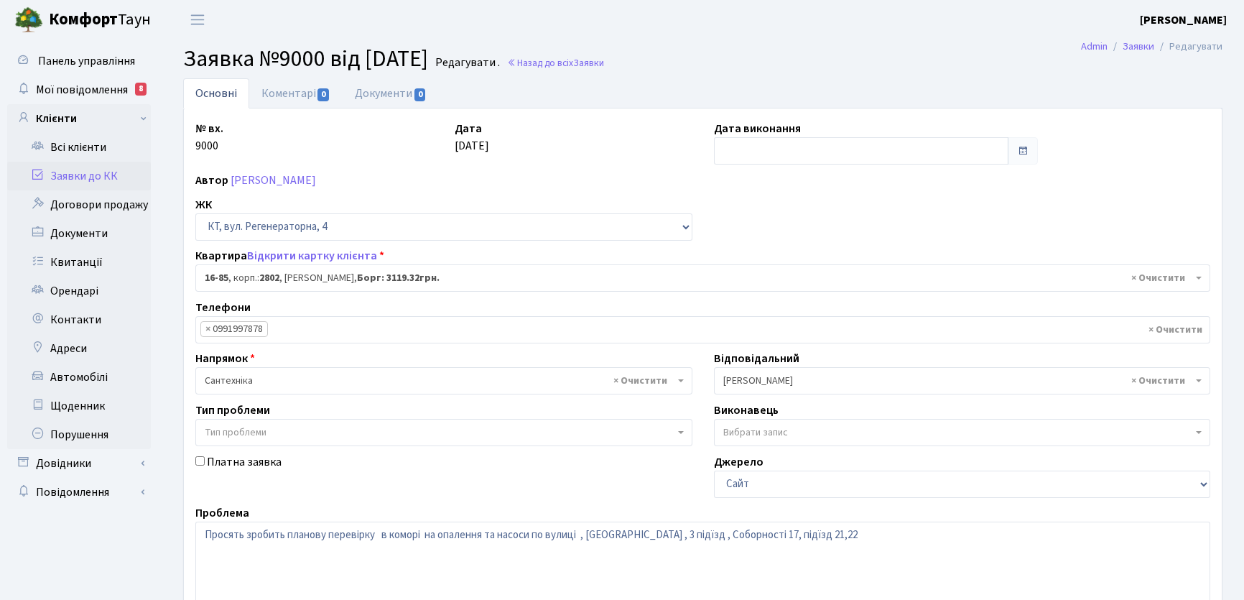
select select "8646"
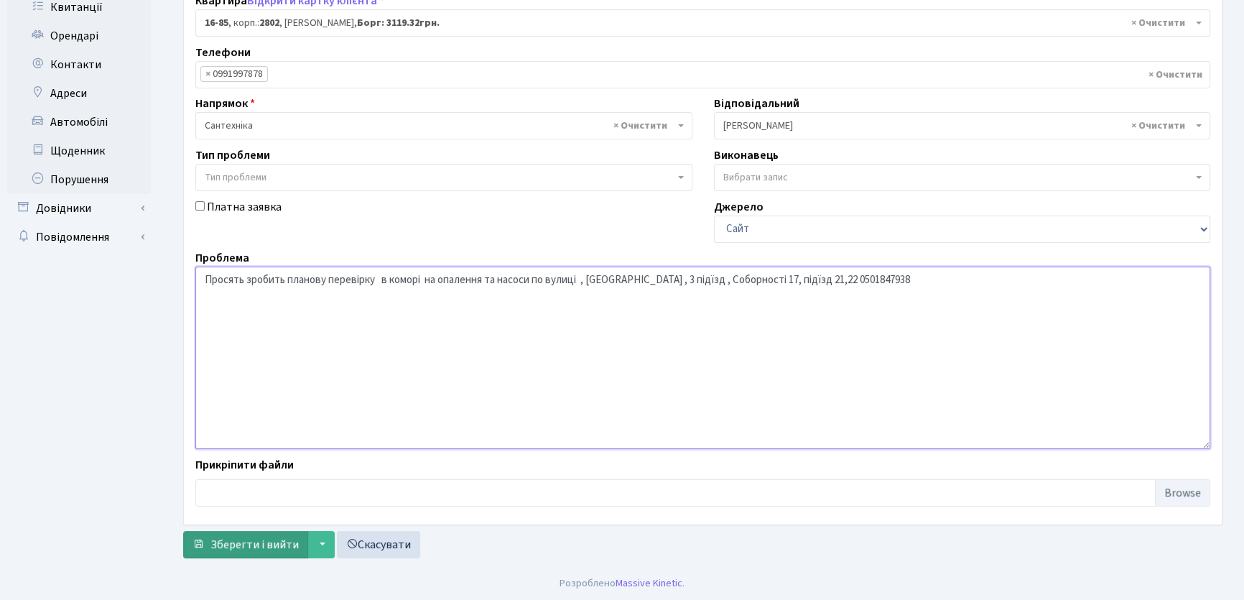
type textarea "Просять зробить планову перевірку в коморі на опалення та насоси по вулиці , [G…"
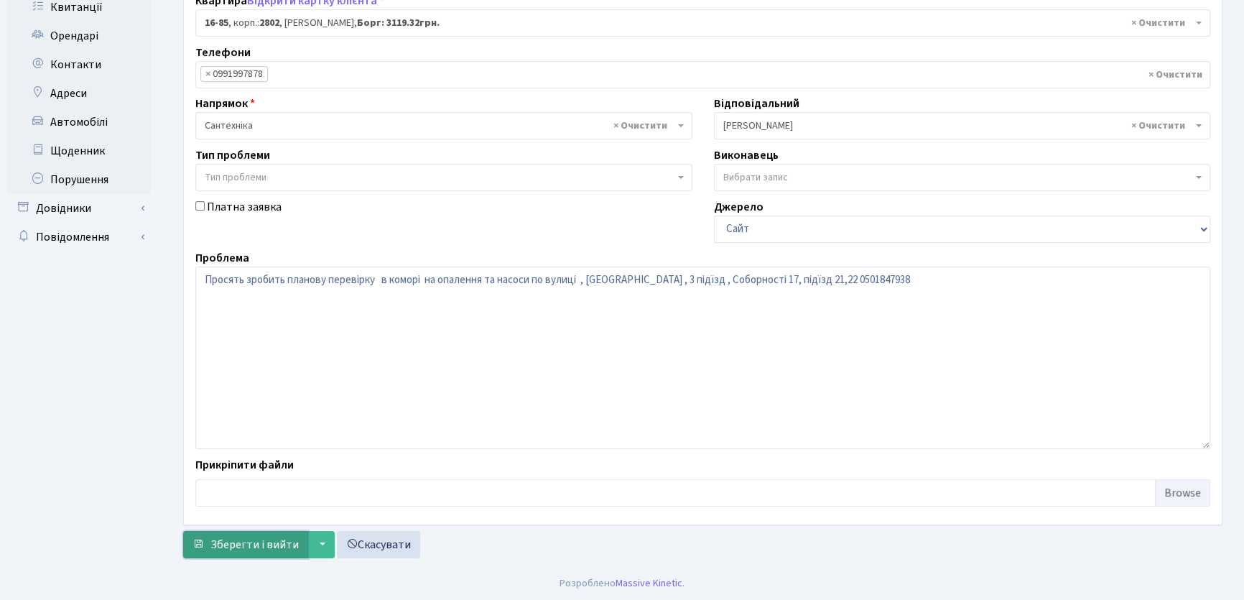
click at [256, 544] on span "Зберегти і вийти" at bounding box center [254, 545] width 88 height 16
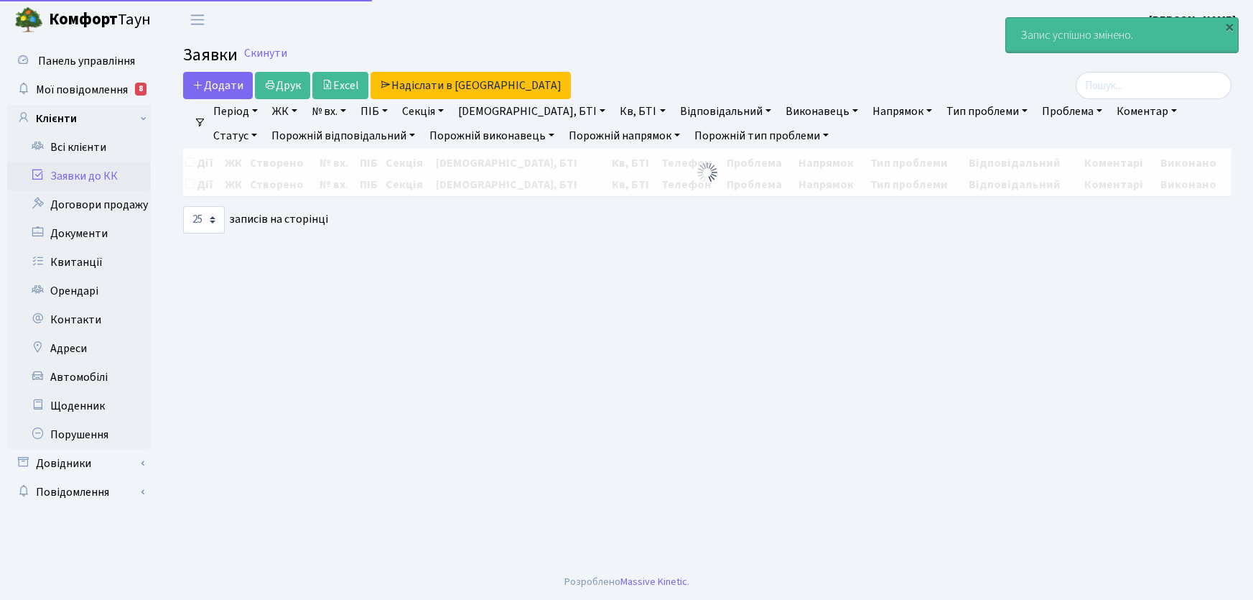
select select "25"
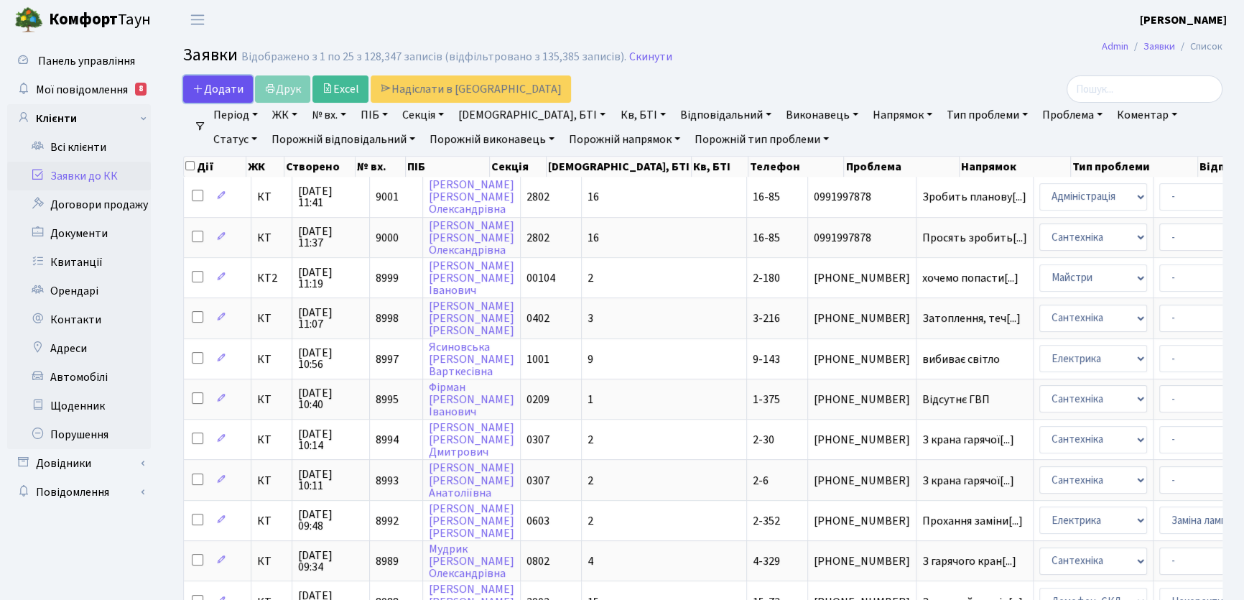
click at [226, 87] on span "Додати" at bounding box center [217, 89] width 51 height 16
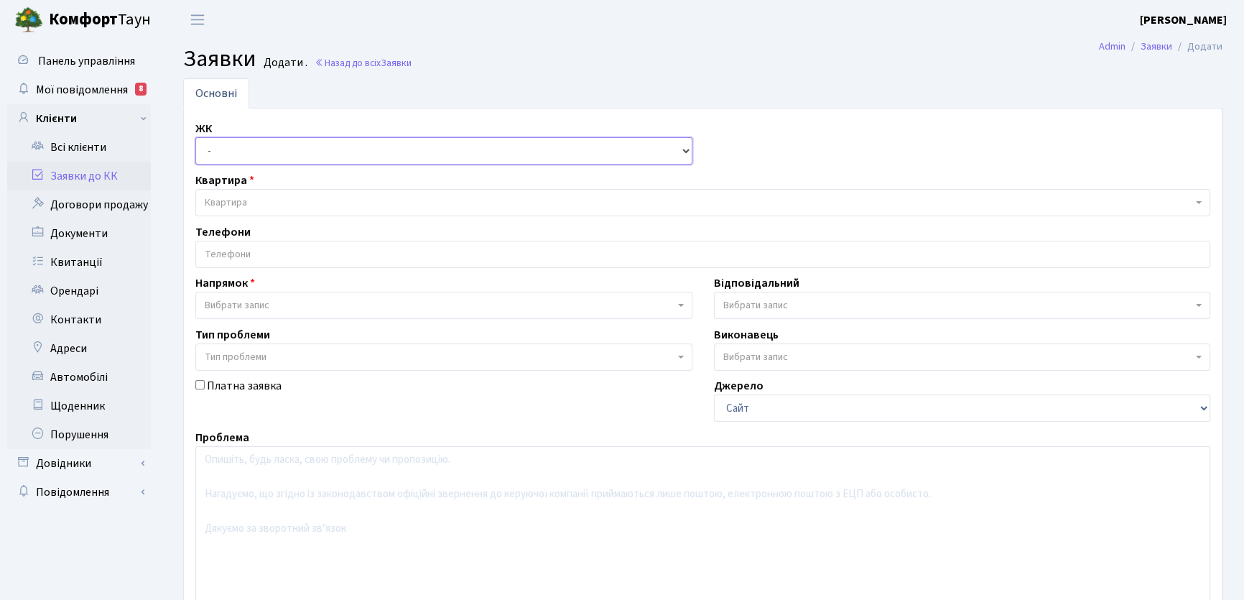
drag, startPoint x: 686, startPoint y: 153, endPoint x: 675, endPoint y: 149, distance: 11.6
click at [686, 153] on select "- КТ, вул. Регенераторна, 4 КТ2, просп. [STREET_ADDRESS] [STREET_ADDRESS] [PERS…" at bounding box center [443, 150] width 497 height 27
select select "271"
click at [195, 137] on select "- КТ, вул. Регенераторна, 4 КТ2, просп. [STREET_ADDRESS] [STREET_ADDRESS] [PERS…" at bounding box center [443, 150] width 497 height 27
select select
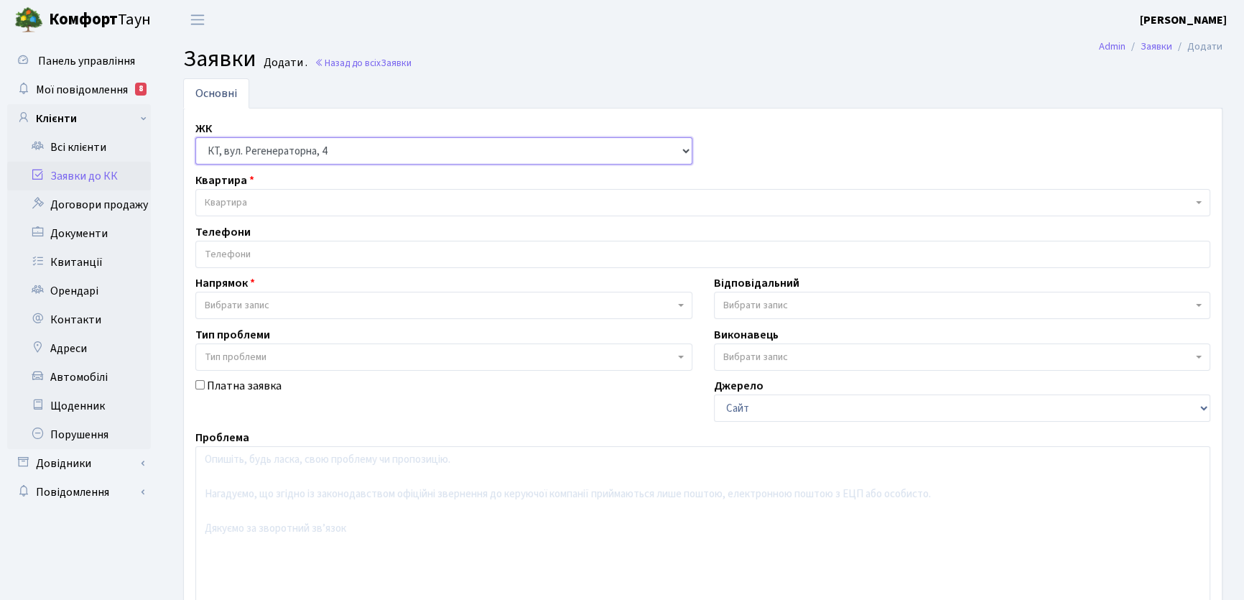
select select
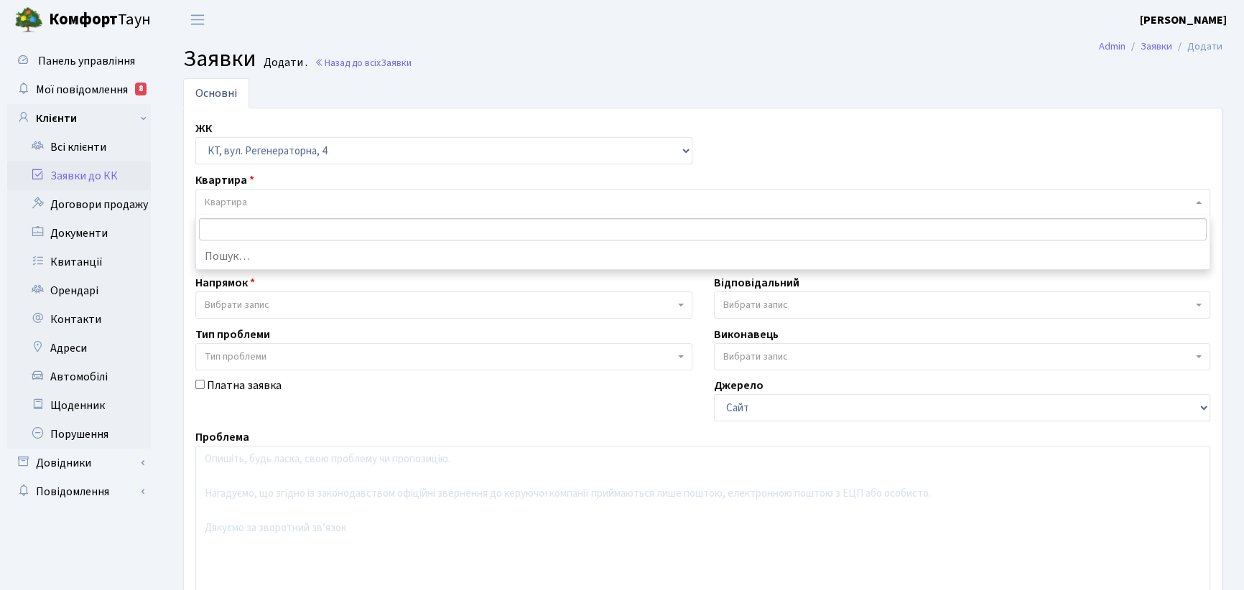
click at [279, 200] on span "Квартира" at bounding box center [699, 202] width 988 height 14
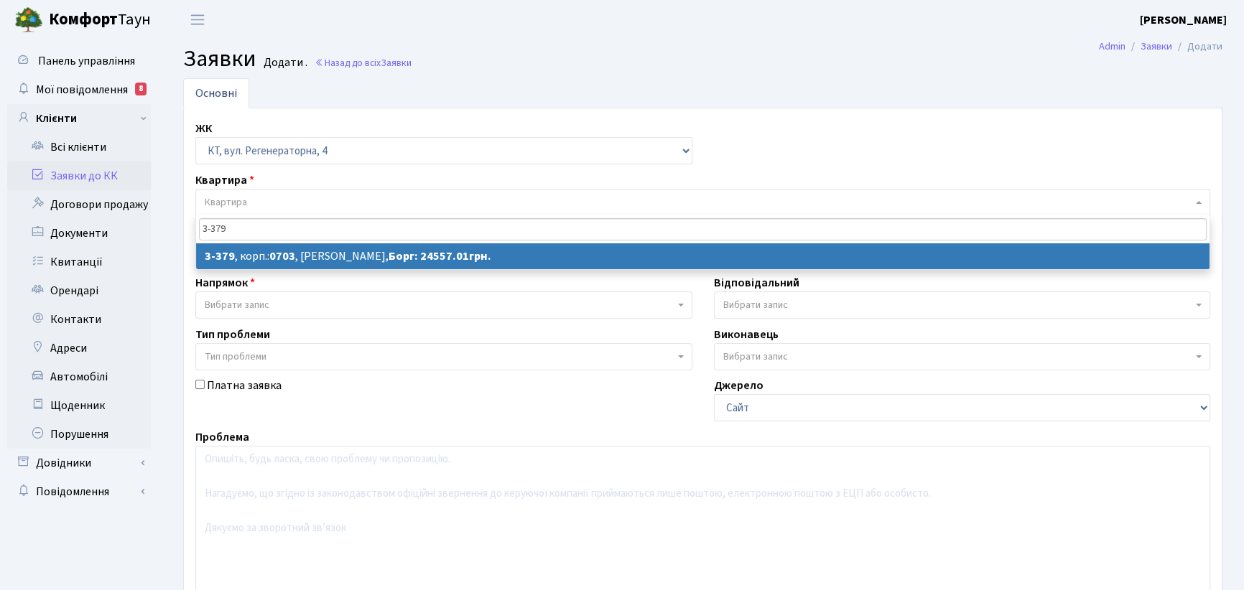
type input "3-379"
select select
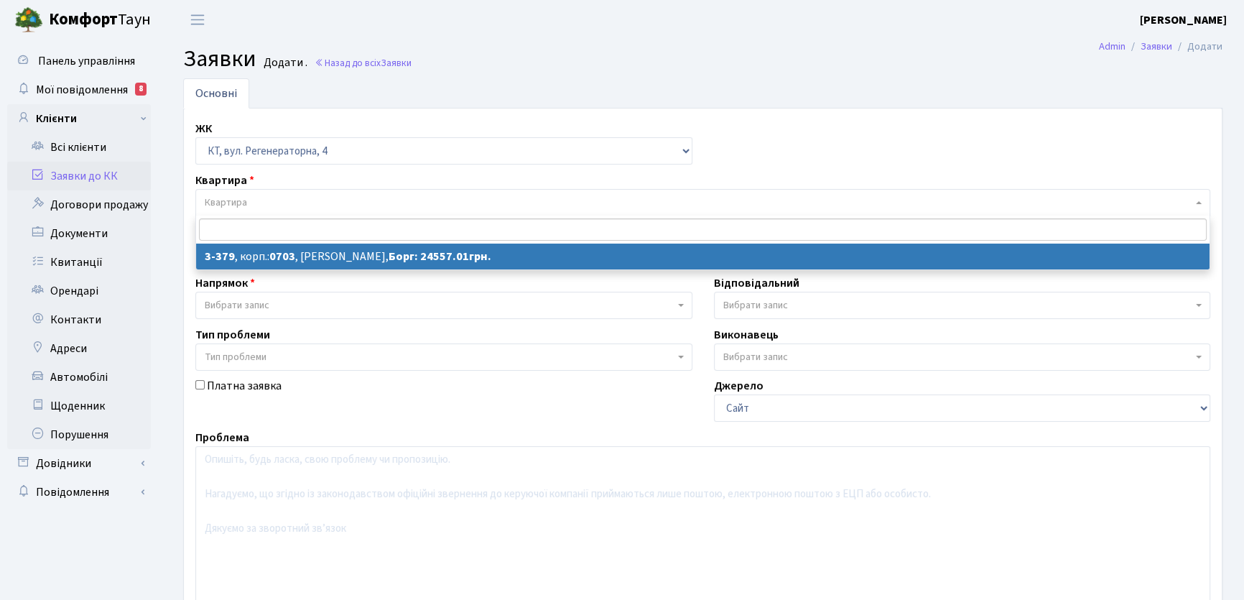
select select "1597"
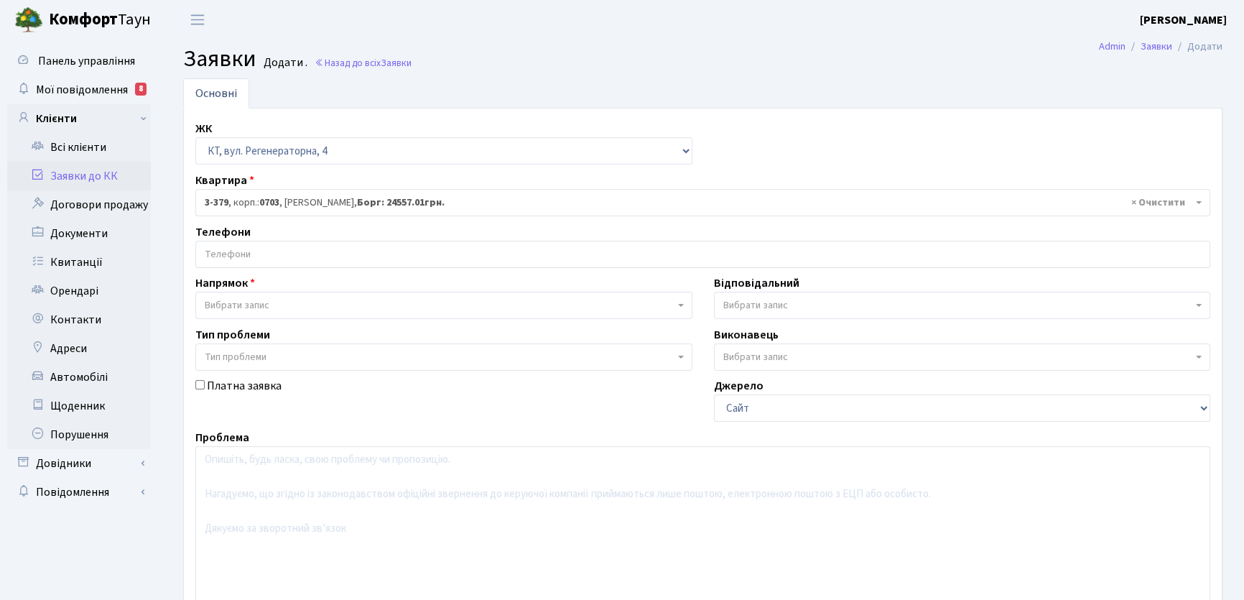
click at [267, 249] on input "search" at bounding box center [702, 254] width 1013 height 26
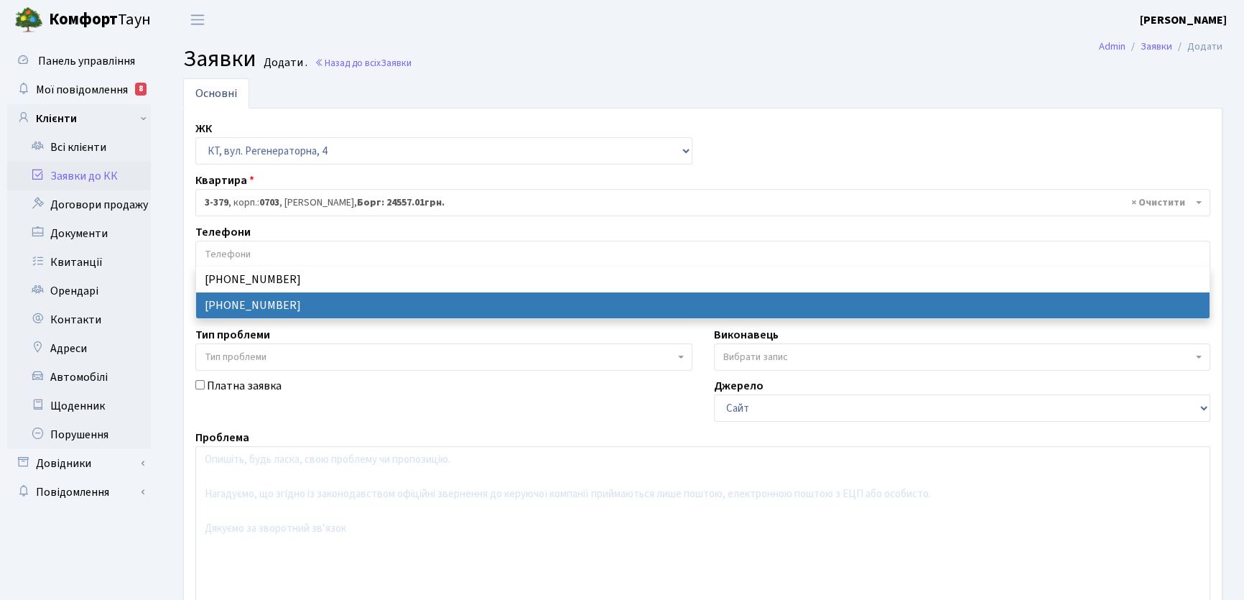
select select "16974"
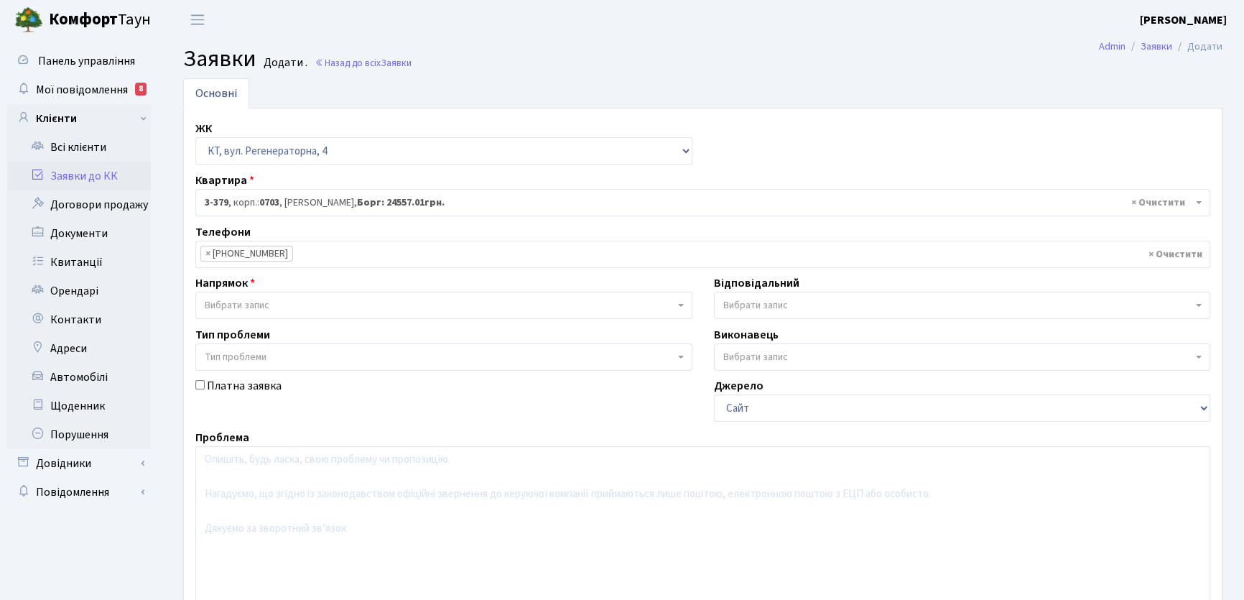
click at [677, 302] on span "Вибрати запис" at bounding box center [443, 305] width 497 height 27
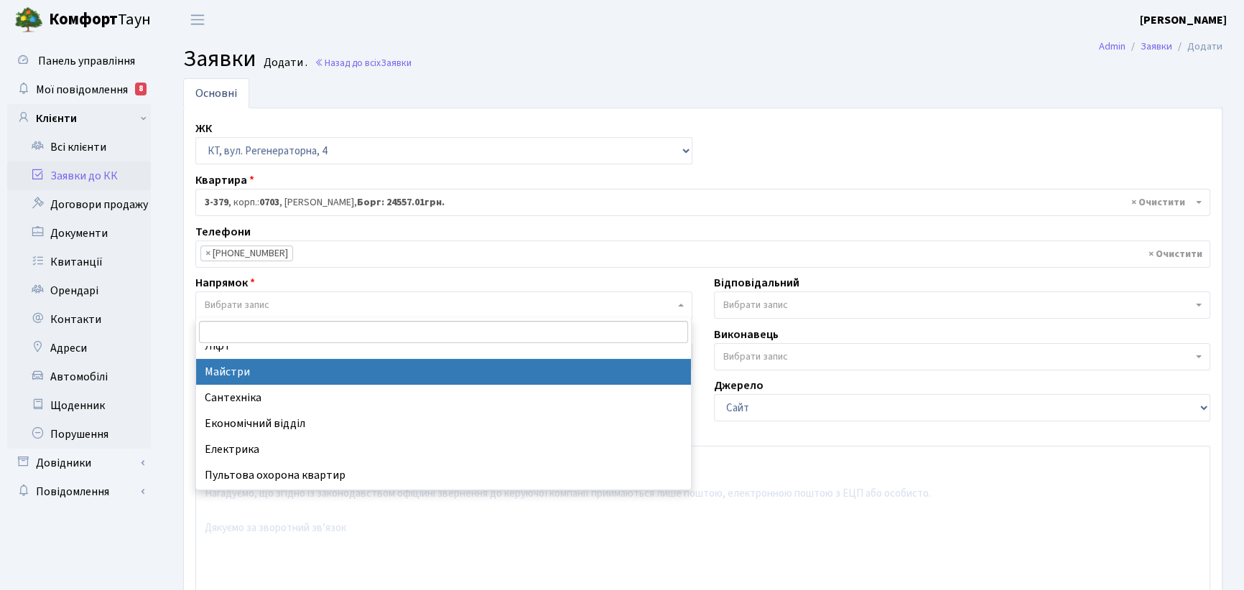
scroll to position [130, 0]
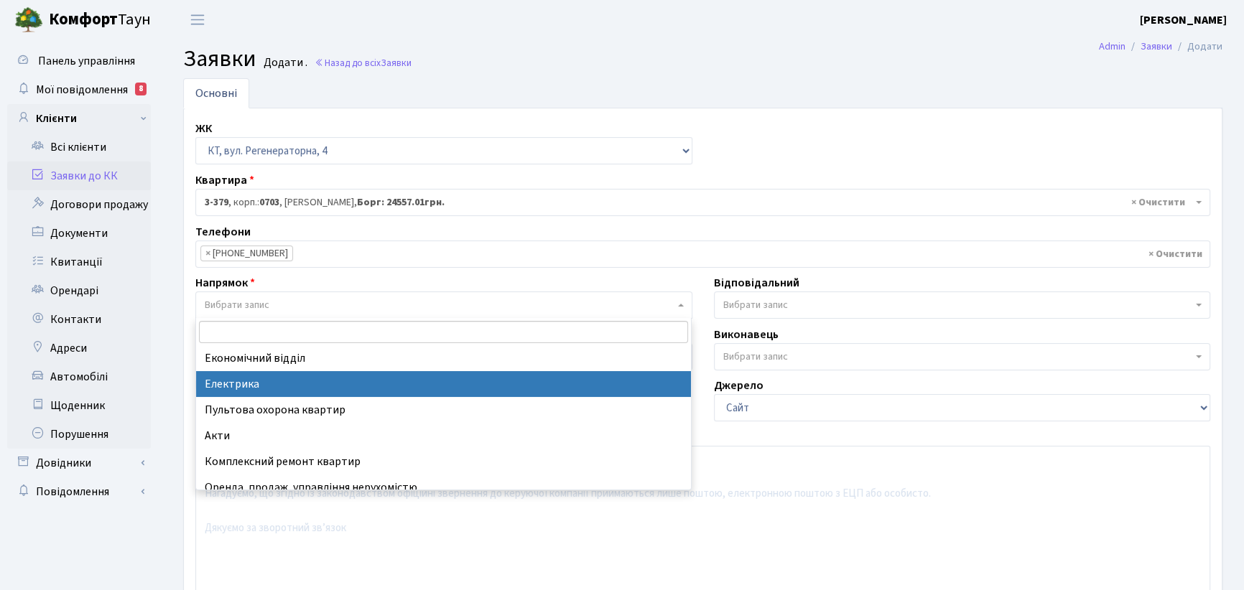
select select "3"
select select
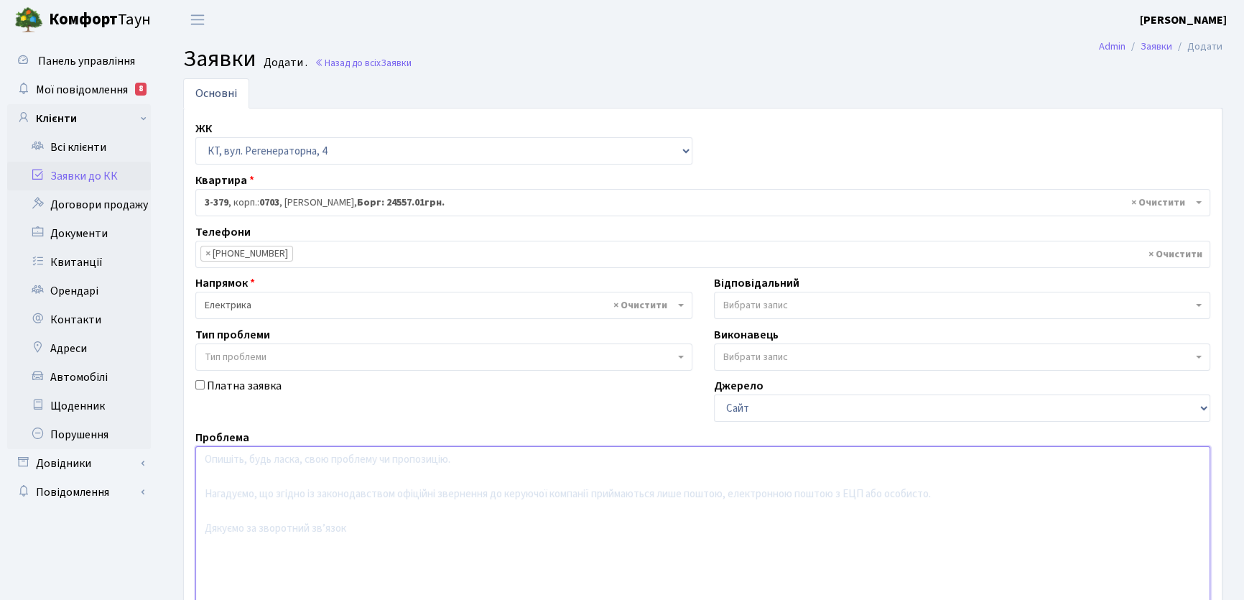
click at [236, 452] on textarea at bounding box center [702, 537] width 1015 height 182
type textarea "ВІдсутнє світло, лічильник не горить."
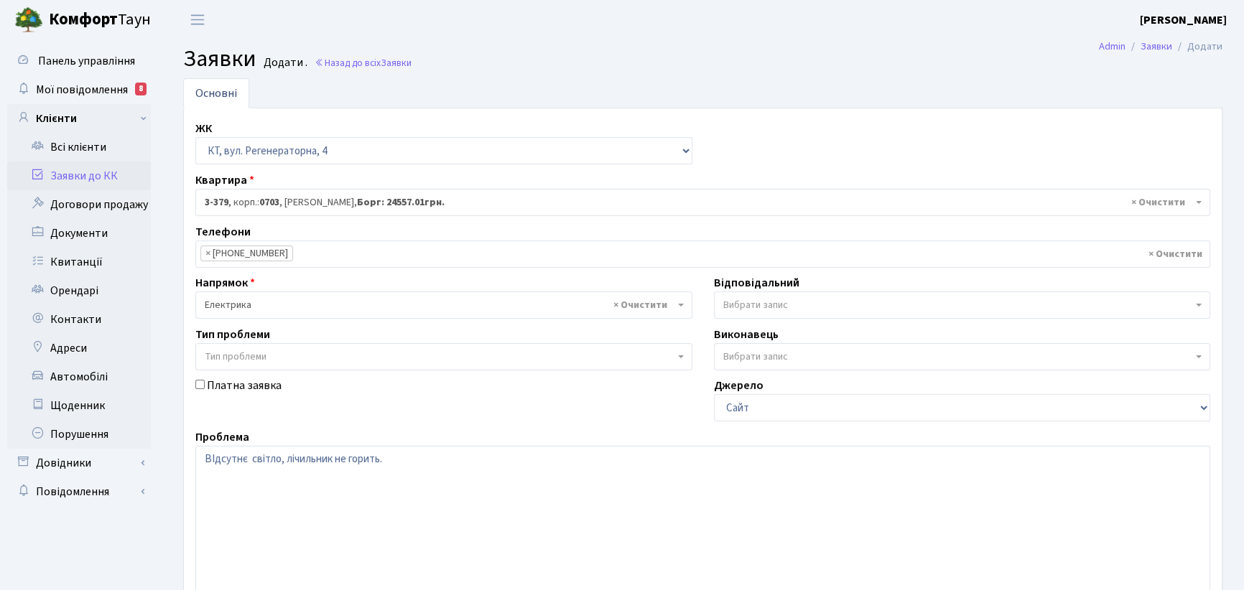
click at [1199, 300] on span at bounding box center [1200, 305] width 3 height 27
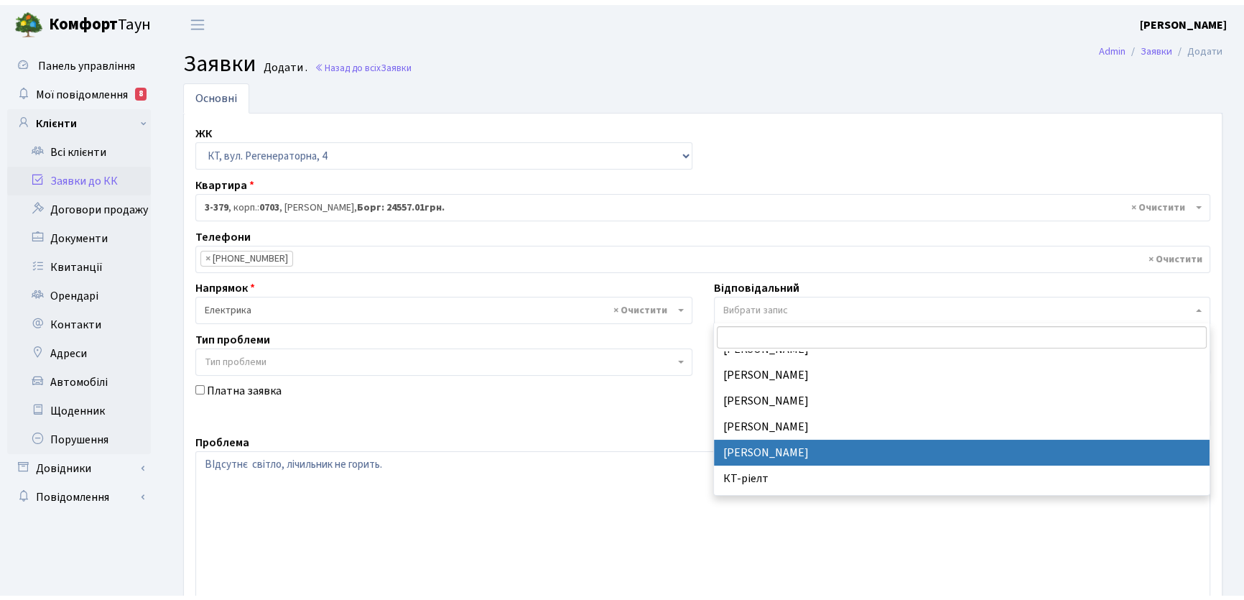
scroll to position [251, 0]
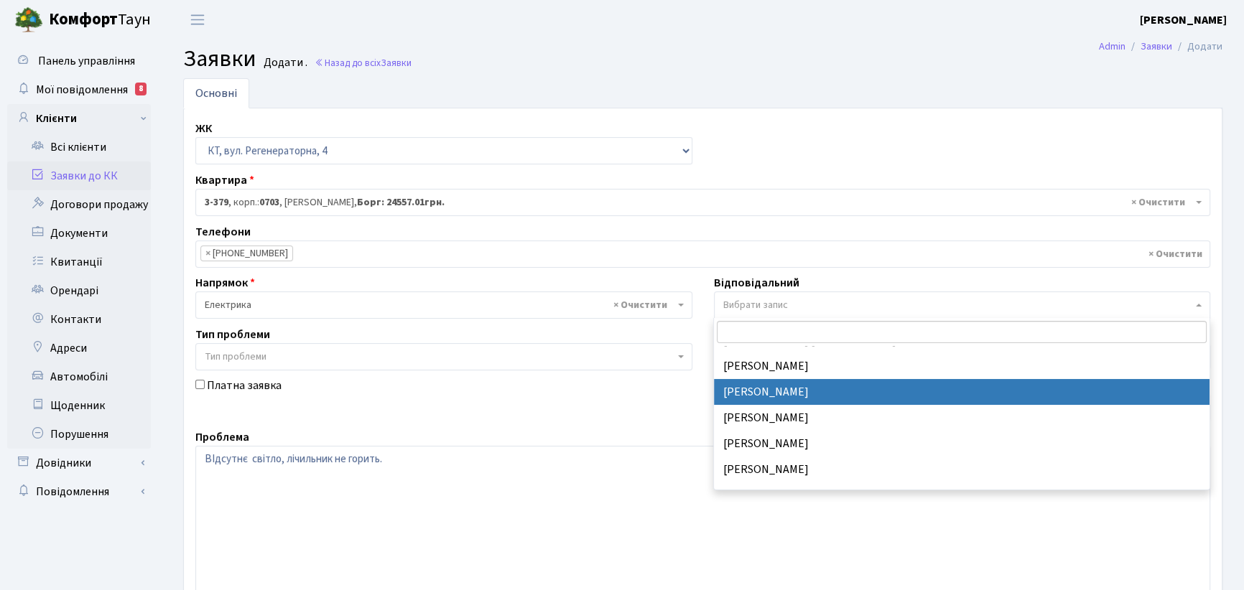
select select "22"
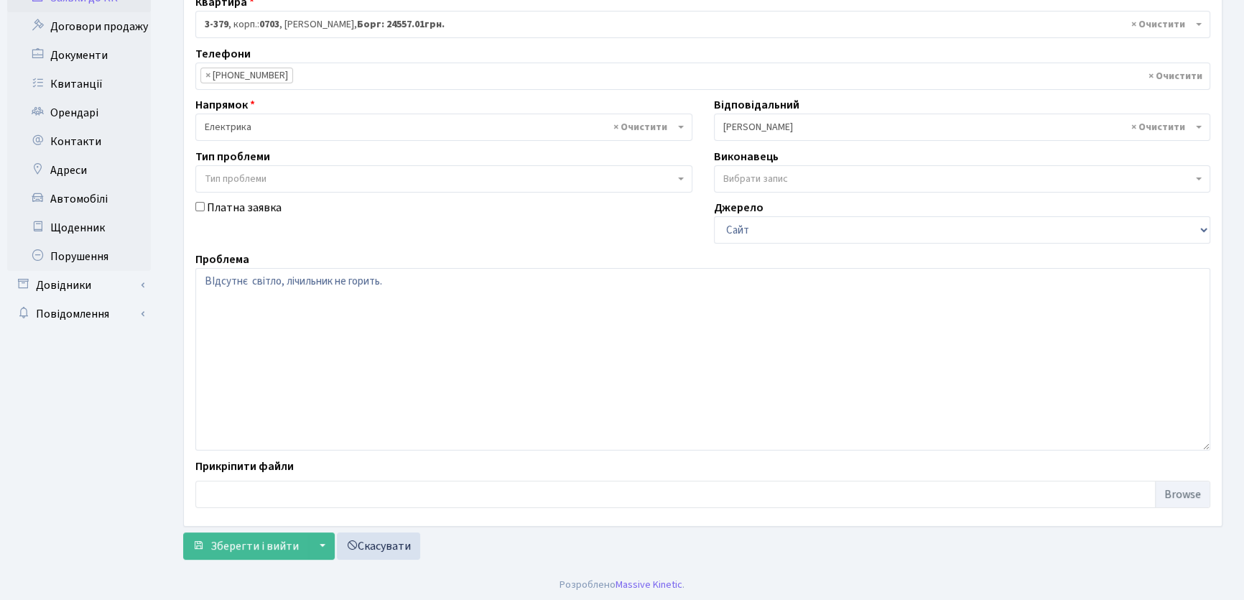
scroll to position [180, 0]
click at [258, 537] on span "Зберегти і вийти" at bounding box center [254, 545] width 88 height 16
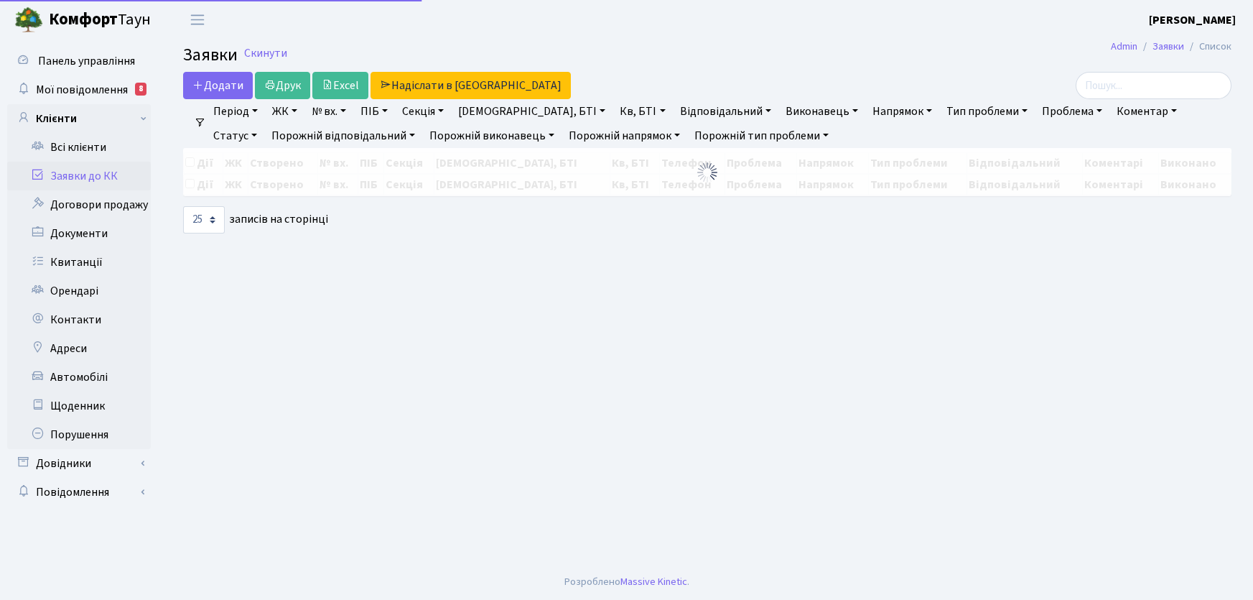
select select "25"
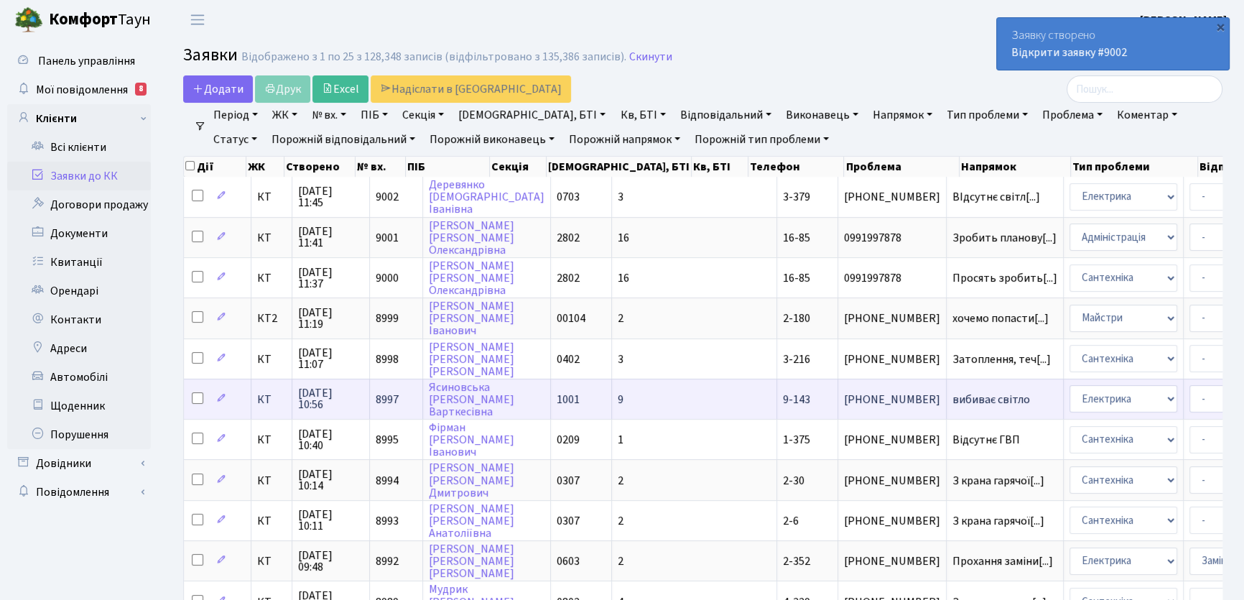
click at [783, 394] on span "9-143" at bounding box center [796, 399] width 27 height 16
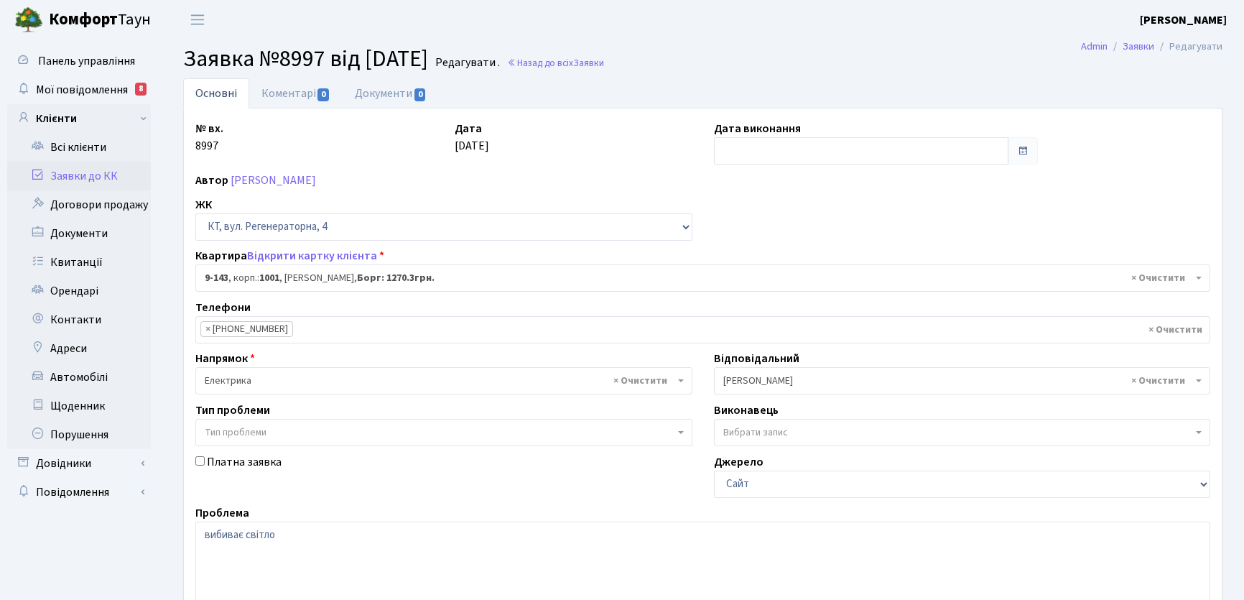
select select "6493"
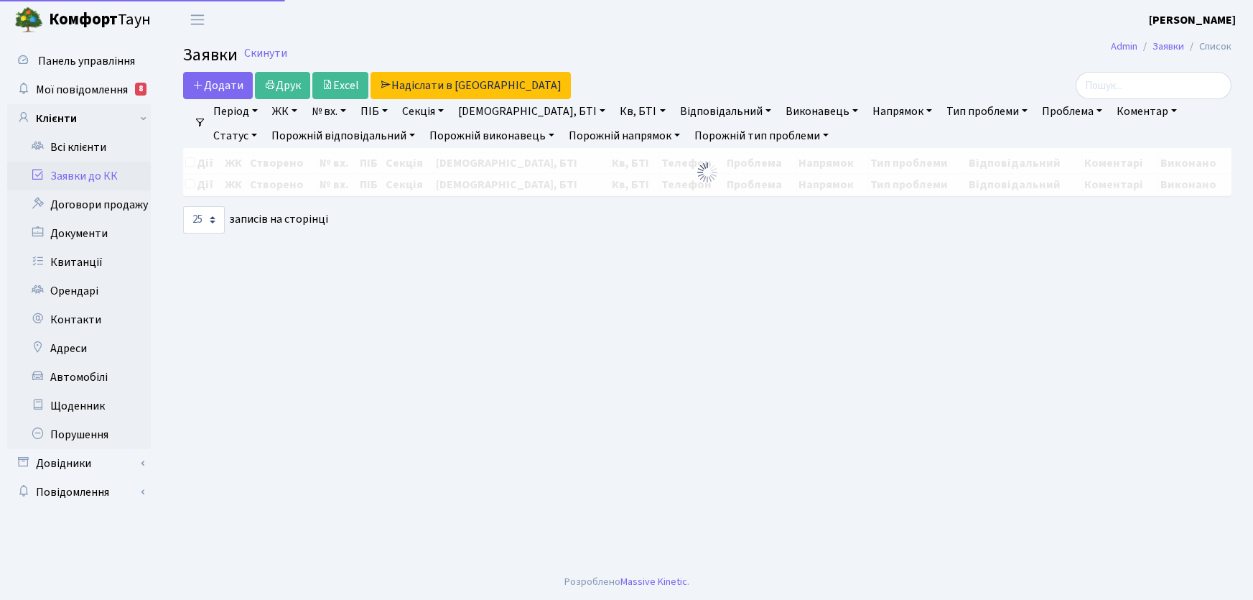
select select "25"
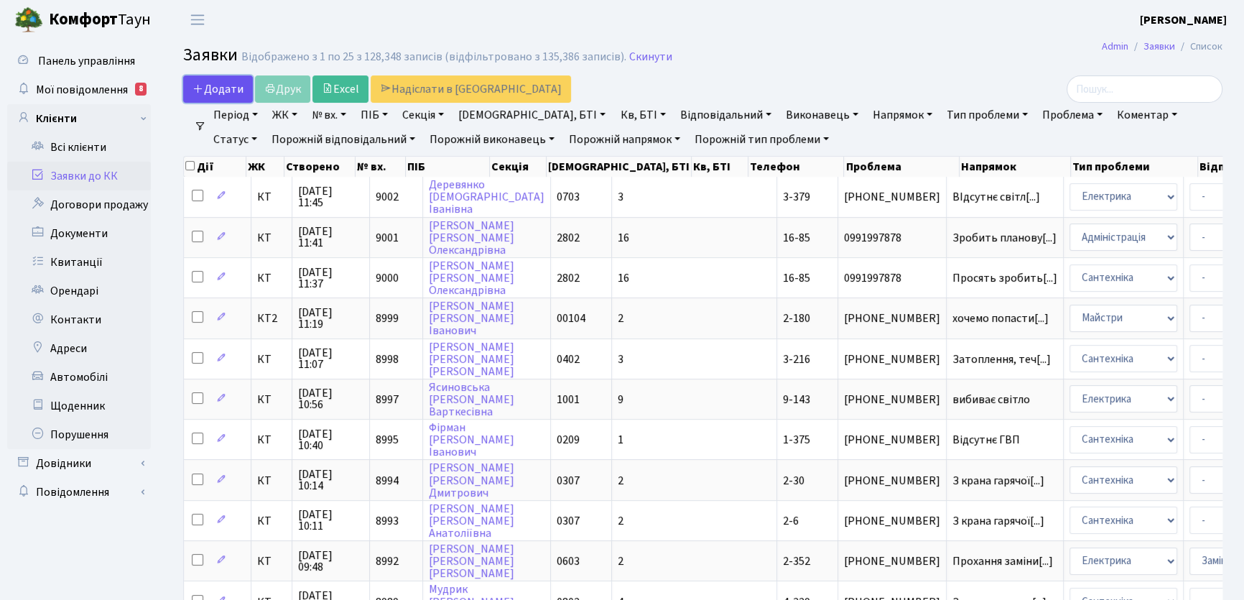
click at [231, 86] on span "Додати" at bounding box center [217, 89] width 51 height 16
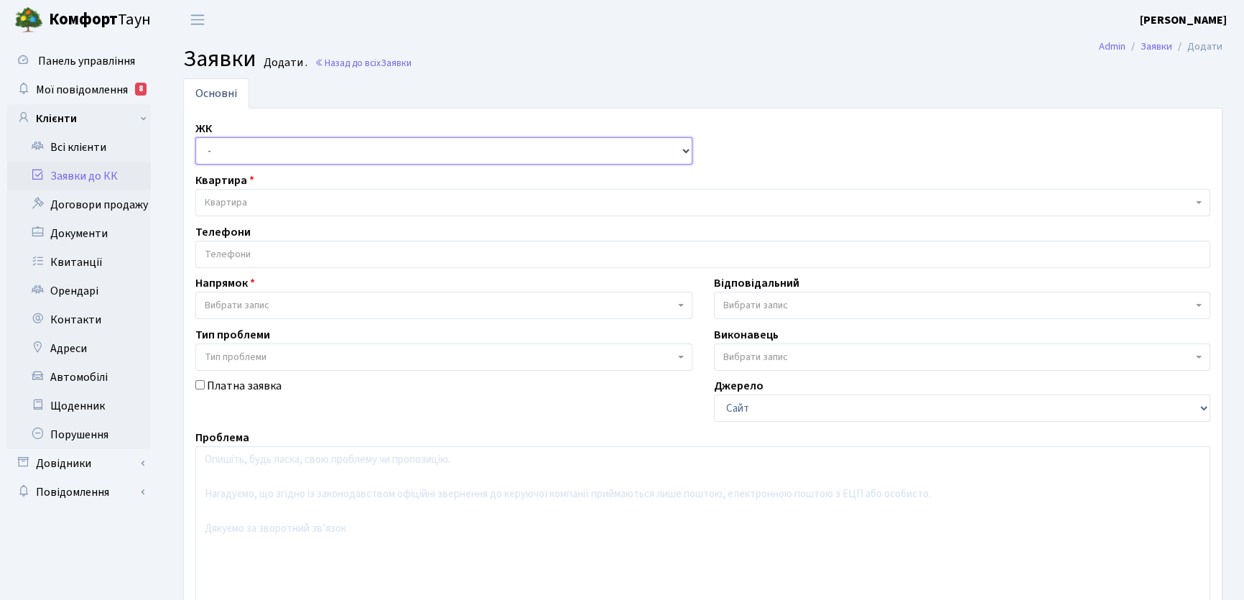
click at [687, 150] on select "- КТ, вул. Регенераторна, 4 КТ2, просп. [STREET_ADDRESS] [STREET_ADDRESS] [PERS…" at bounding box center [443, 150] width 497 height 27
select select "271"
click at [195, 137] on select "- КТ, вул. Регенераторна, 4 КТ2, просп. [STREET_ADDRESS] [STREET_ADDRESS] [PERS…" at bounding box center [443, 150] width 497 height 27
select select
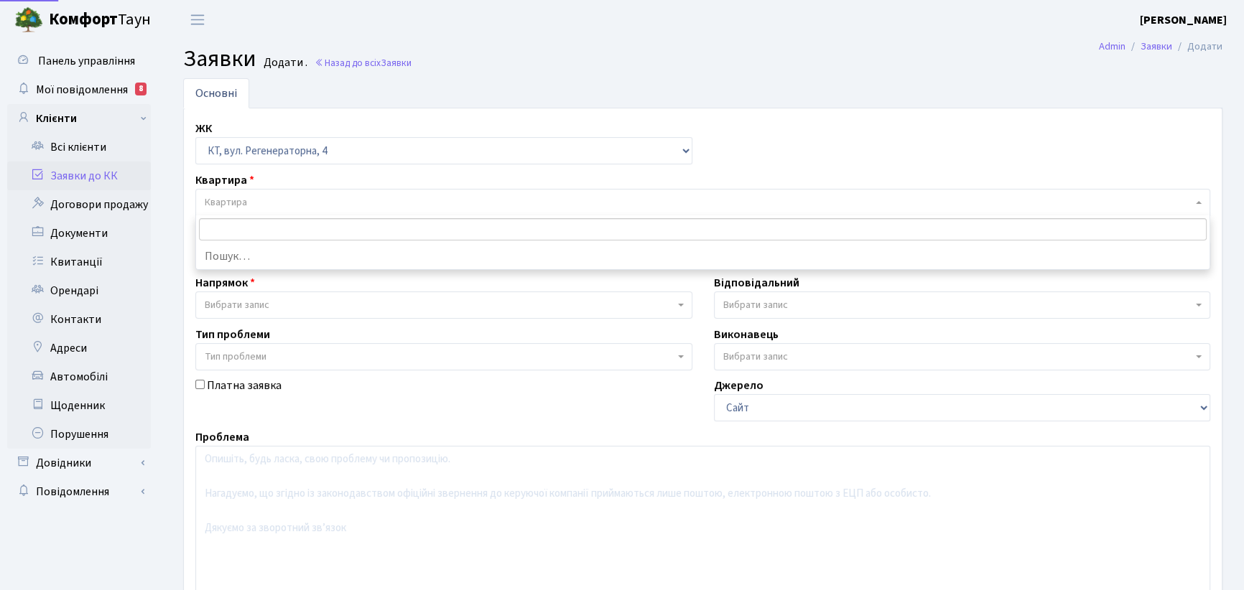
click at [236, 201] on span "Квартира" at bounding box center [226, 202] width 42 height 14
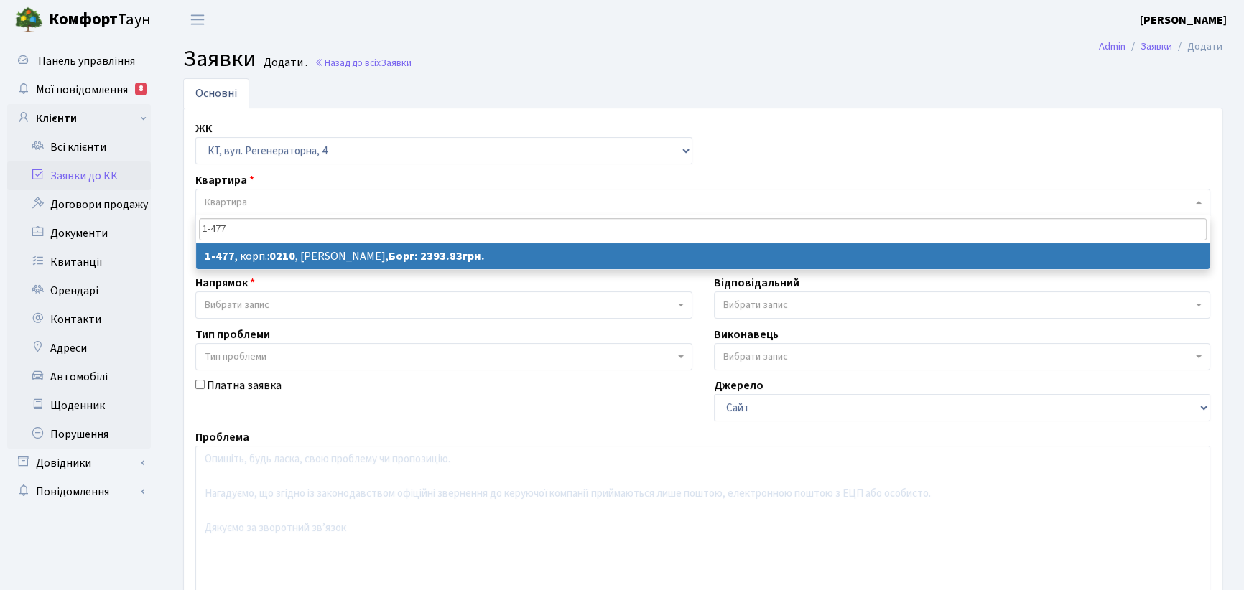
type input "1-477"
select select
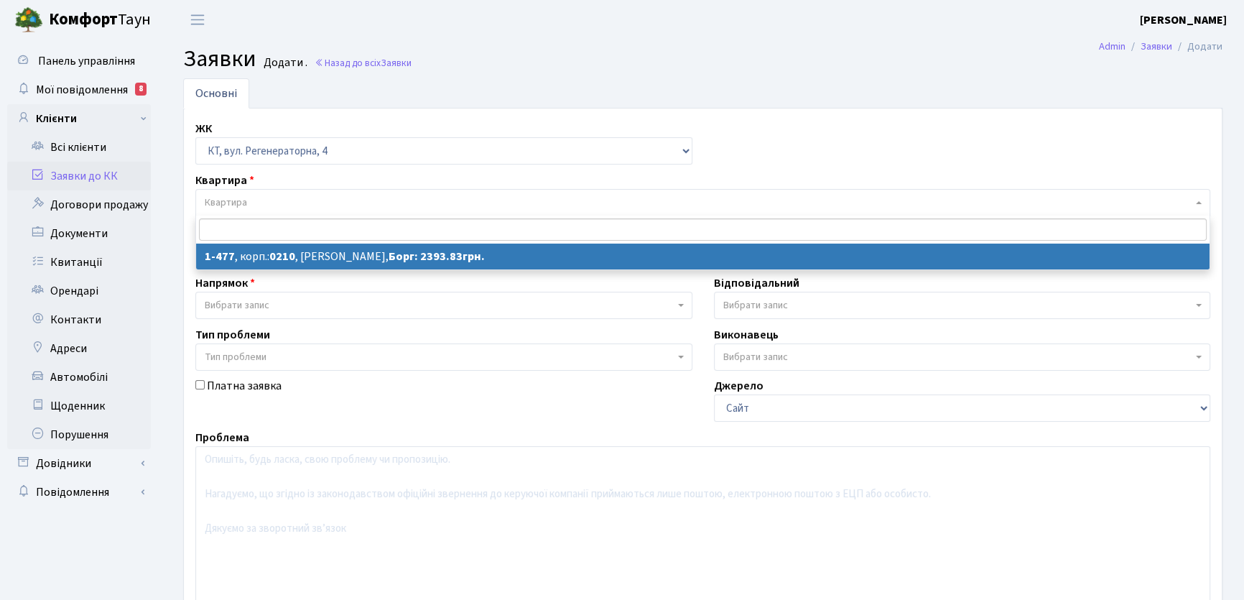
select select "396"
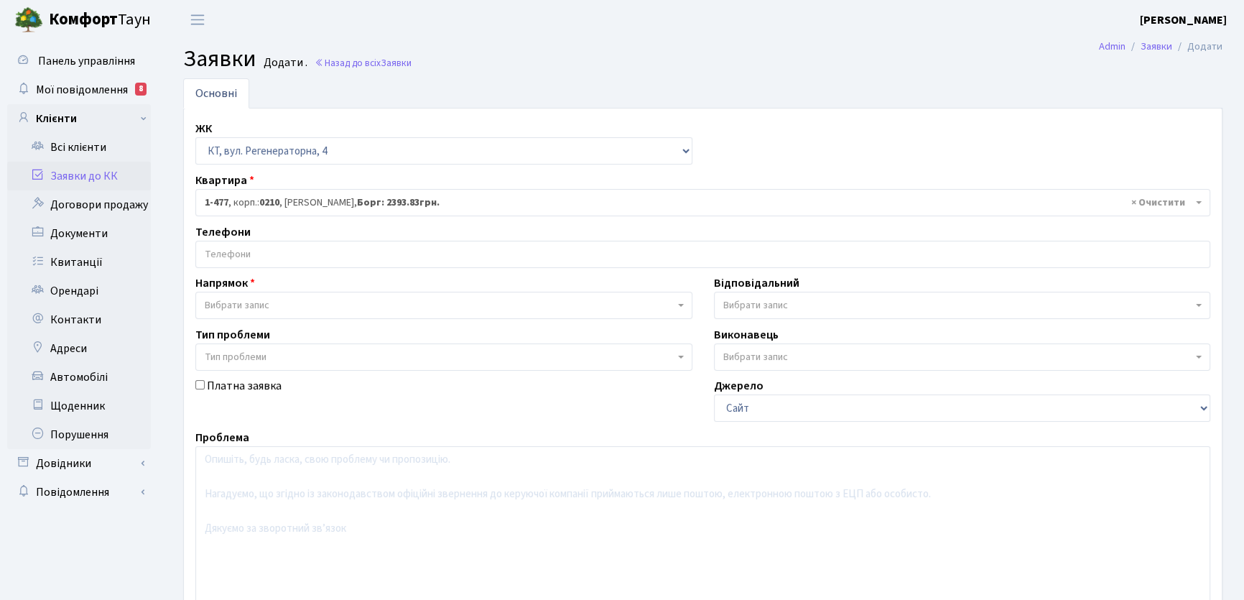
click at [245, 249] on input "search" at bounding box center [702, 254] width 1013 height 26
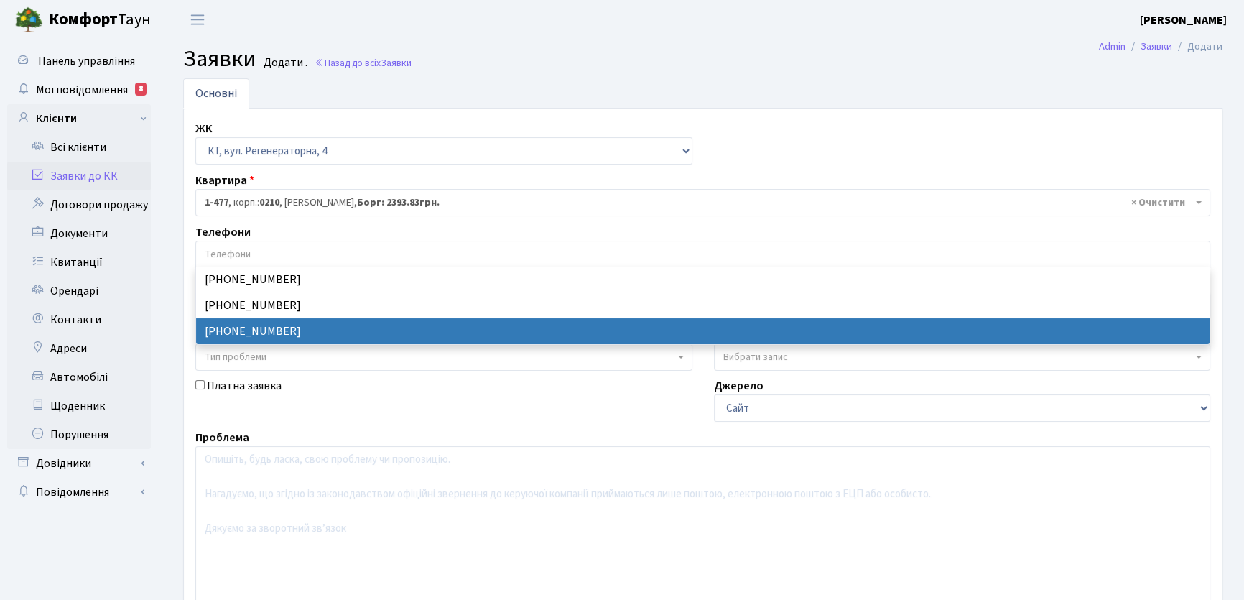
select select "50625"
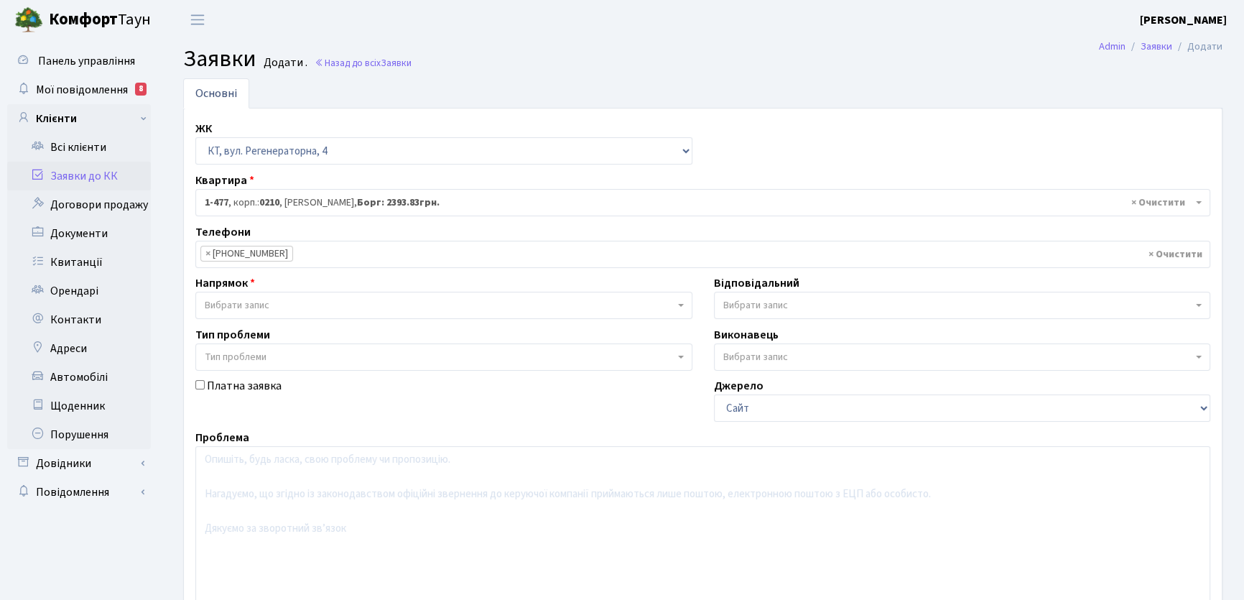
click at [249, 304] on span "Вибрати запис" at bounding box center [237, 305] width 65 height 14
click at [681, 304] on b at bounding box center [681, 305] width 6 height 3
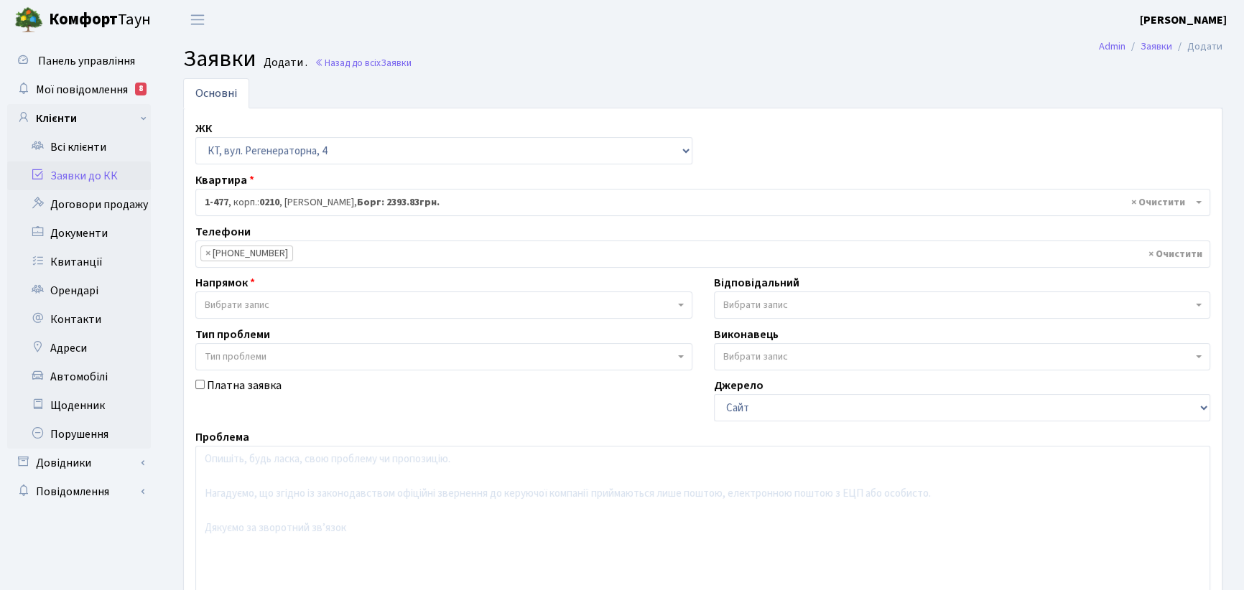
click at [681, 306] on b at bounding box center [681, 305] width 6 height 3
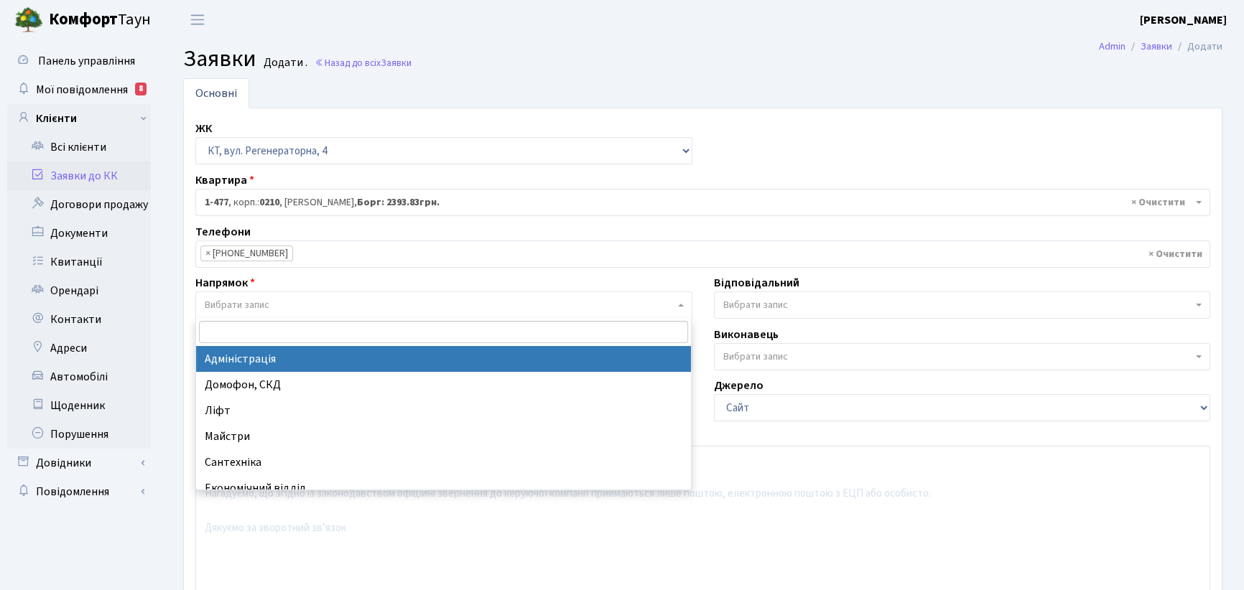
scroll to position [65, 0]
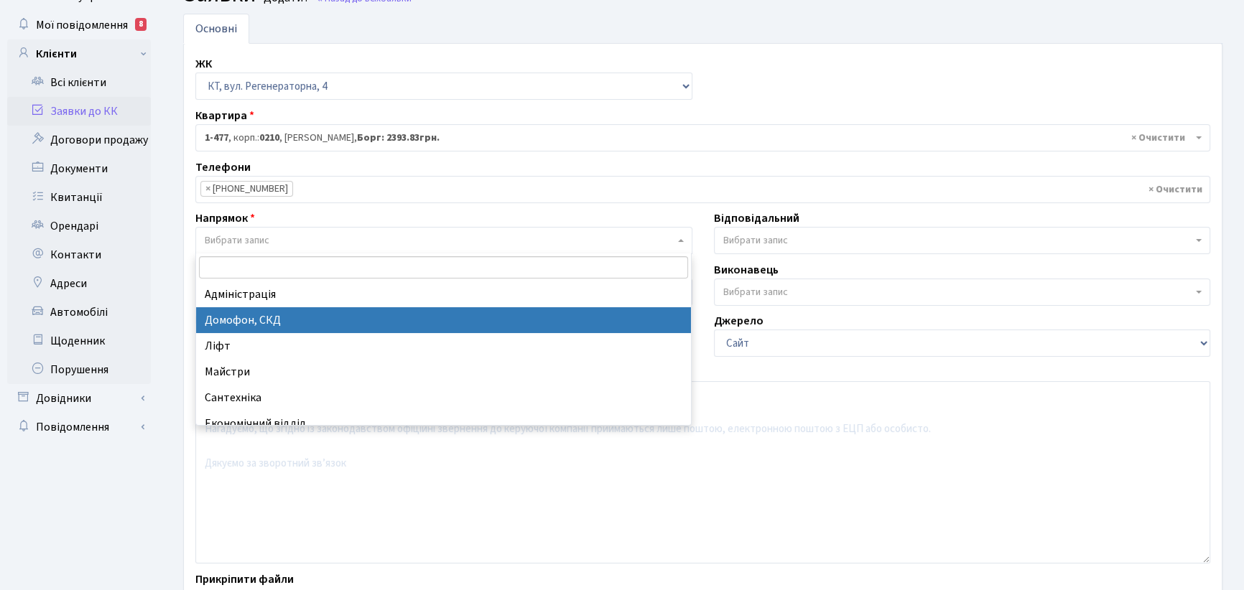
select select "4"
select select
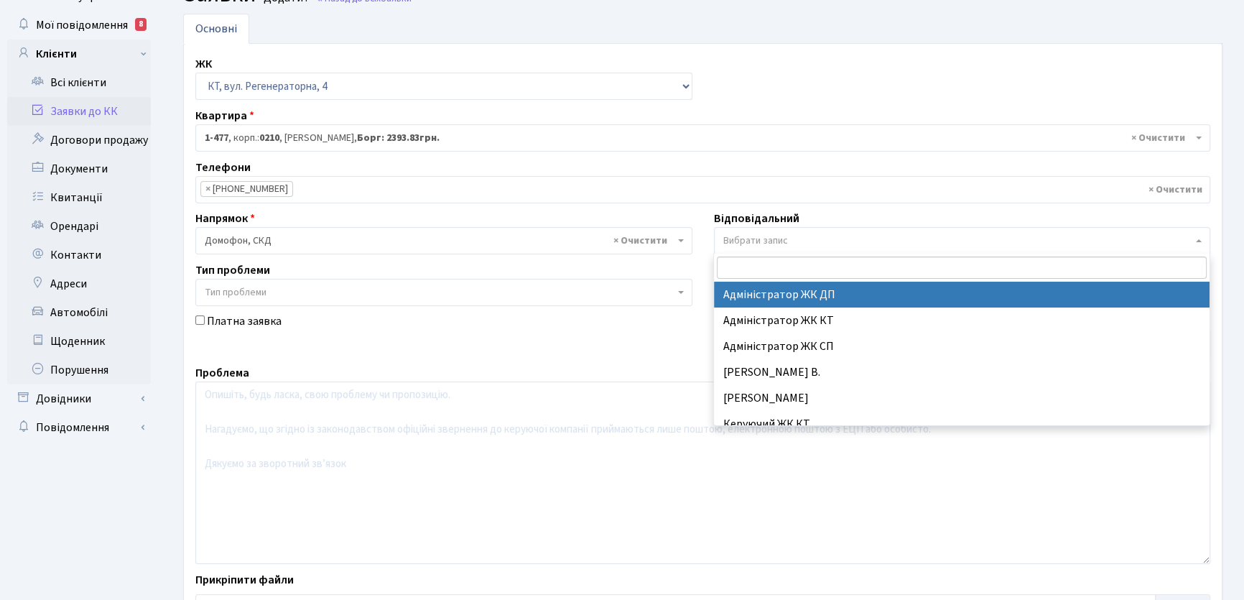
click at [1197, 239] on b at bounding box center [1199, 240] width 6 height 3
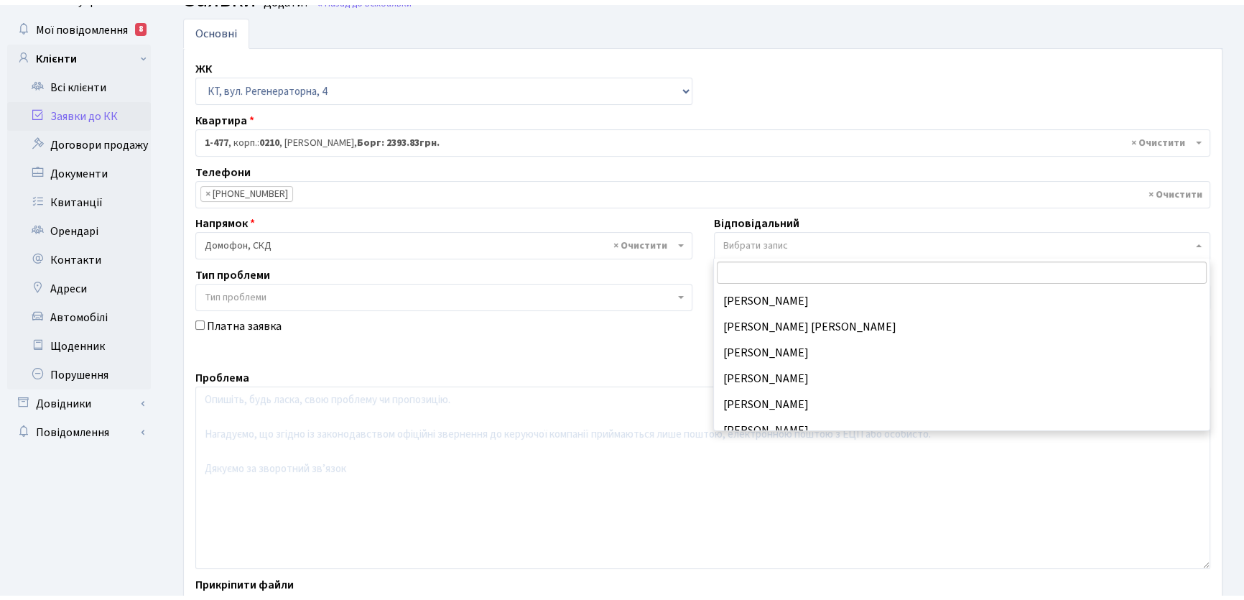
scroll to position [195, 0]
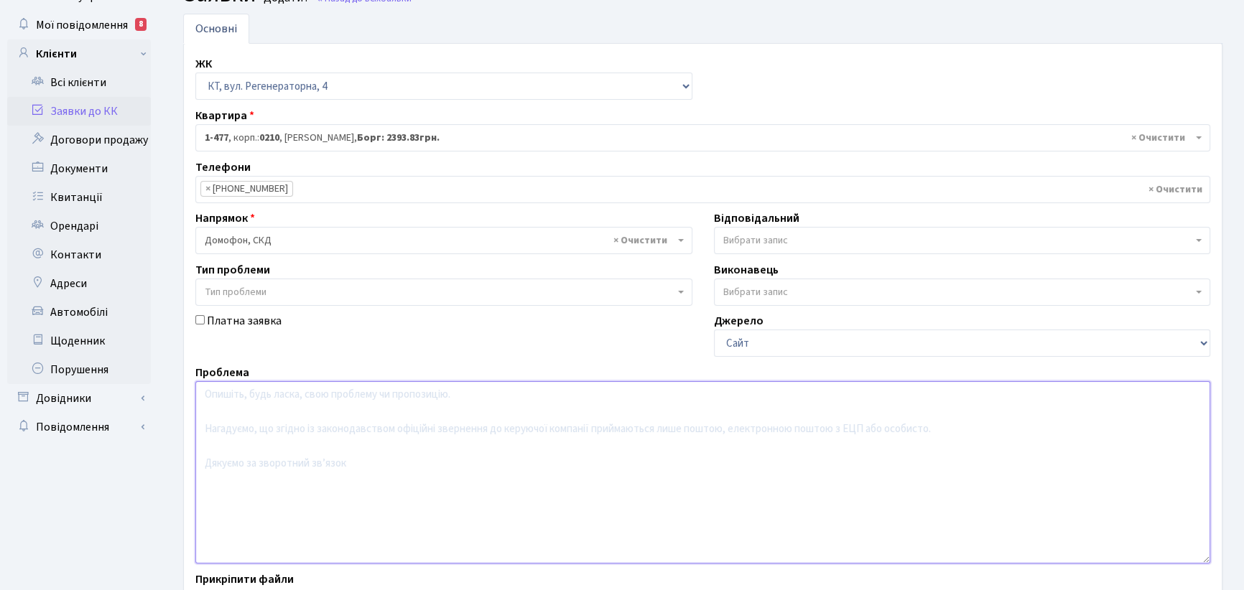
click at [239, 401] on textarea at bounding box center [702, 472] width 1015 height 182
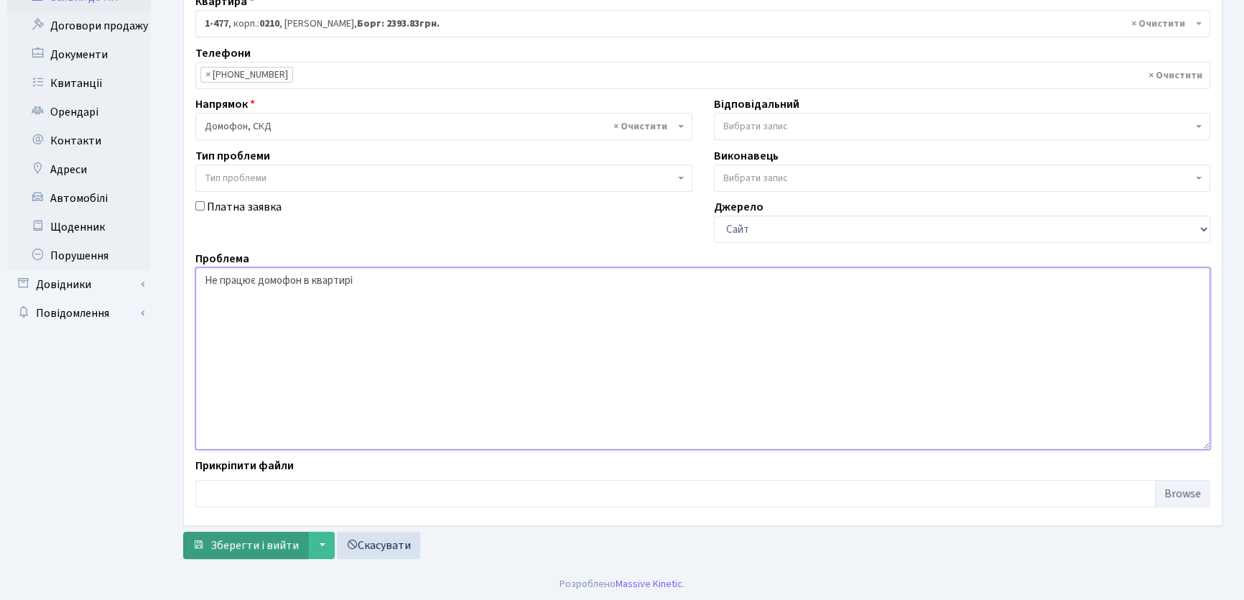
scroll to position [180, 0]
type textarea "Не працює домофон в квартирі"
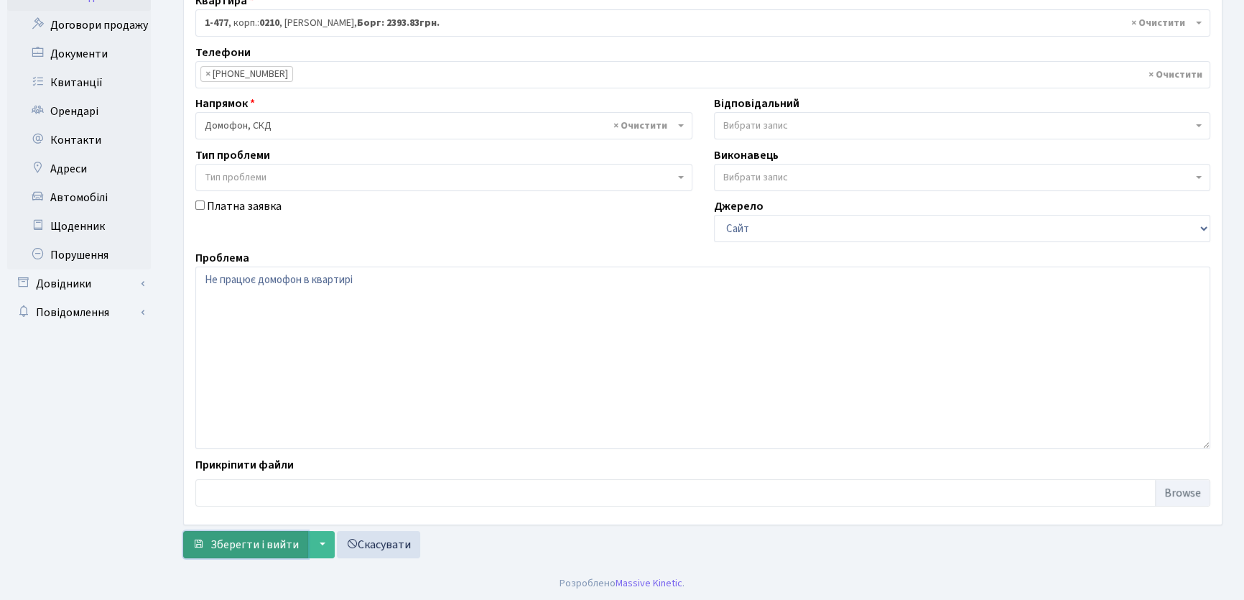
click at [266, 543] on span "Зберегти і вийти" at bounding box center [254, 545] width 88 height 16
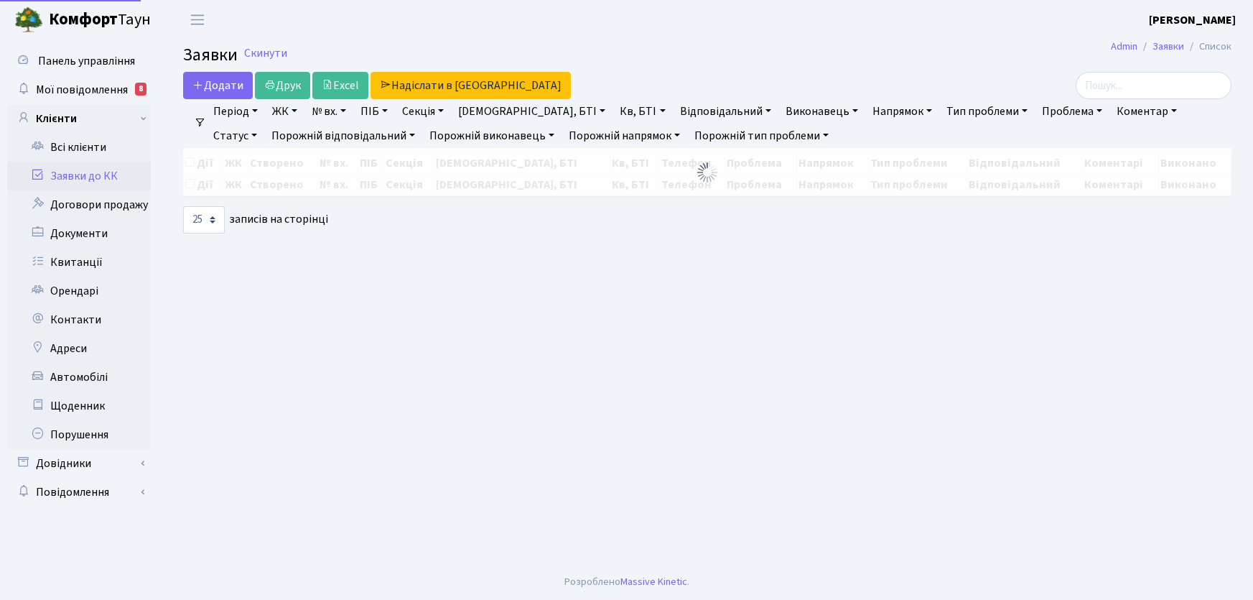
select select "25"
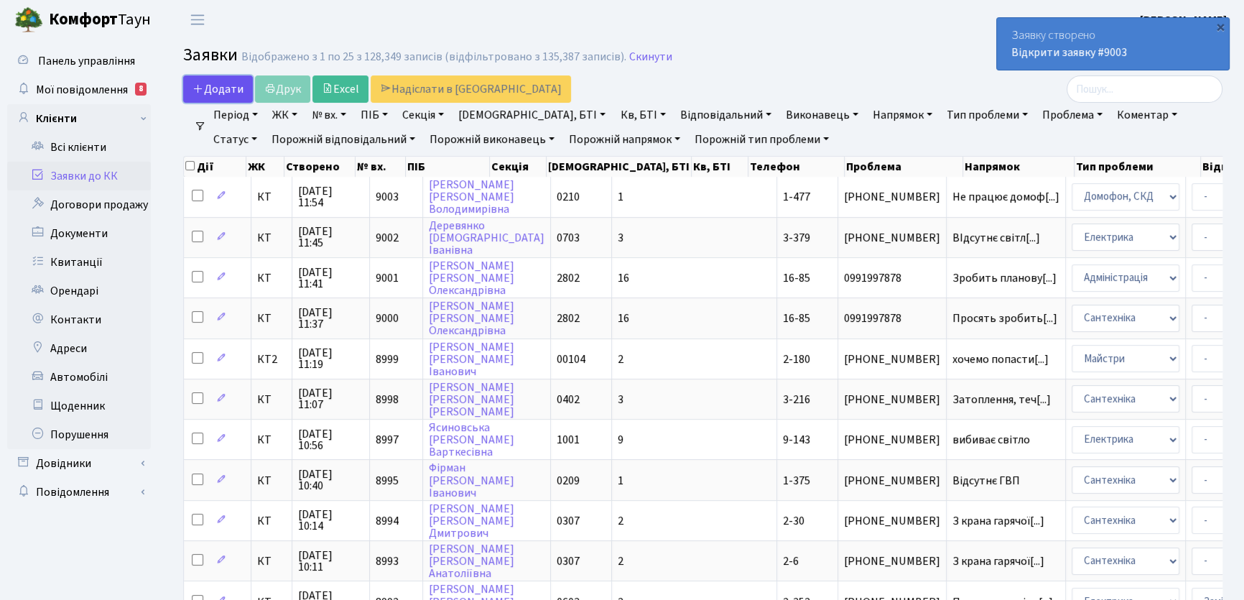
click at [223, 93] on span "Додати" at bounding box center [217, 89] width 51 height 16
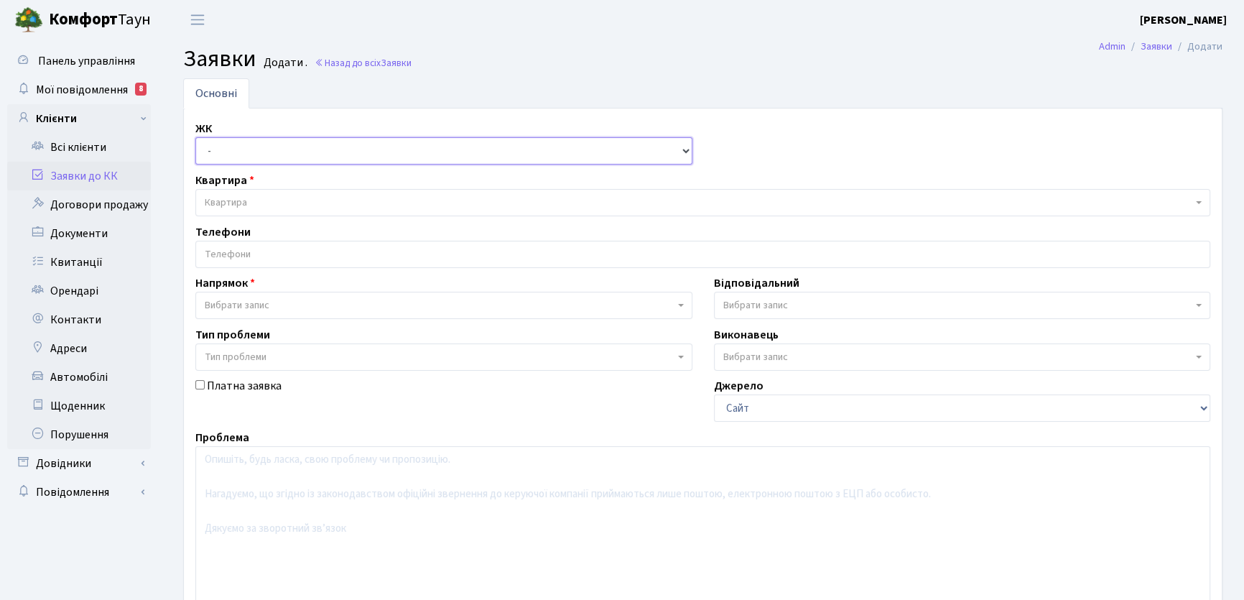
click at [683, 151] on select "- КТ, вул. Регенераторна, 4 КТ2, просп. [STREET_ADDRESS] [STREET_ADDRESS] [PERS…" at bounding box center [443, 150] width 497 height 27
select select "271"
click at [195, 137] on select "- КТ, вул. Регенераторна, 4 КТ2, просп. [STREET_ADDRESS] [STREET_ADDRESS] [PERS…" at bounding box center [443, 150] width 497 height 27
select select
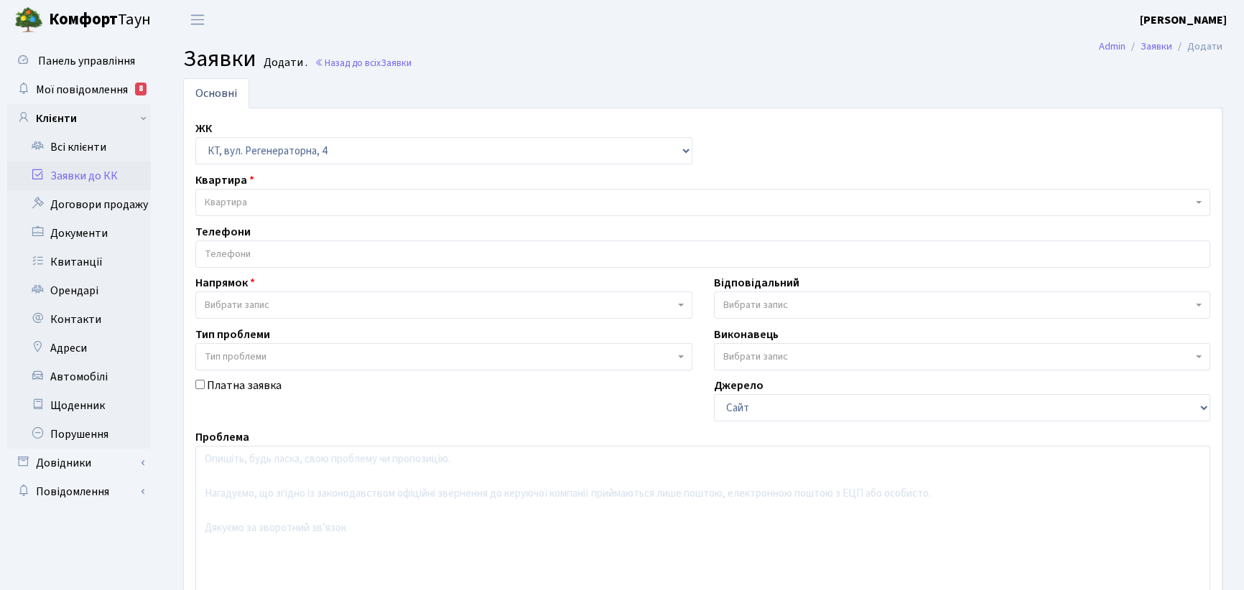
click at [261, 198] on span "Квартира" at bounding box center [699, 202] width 988 height 14
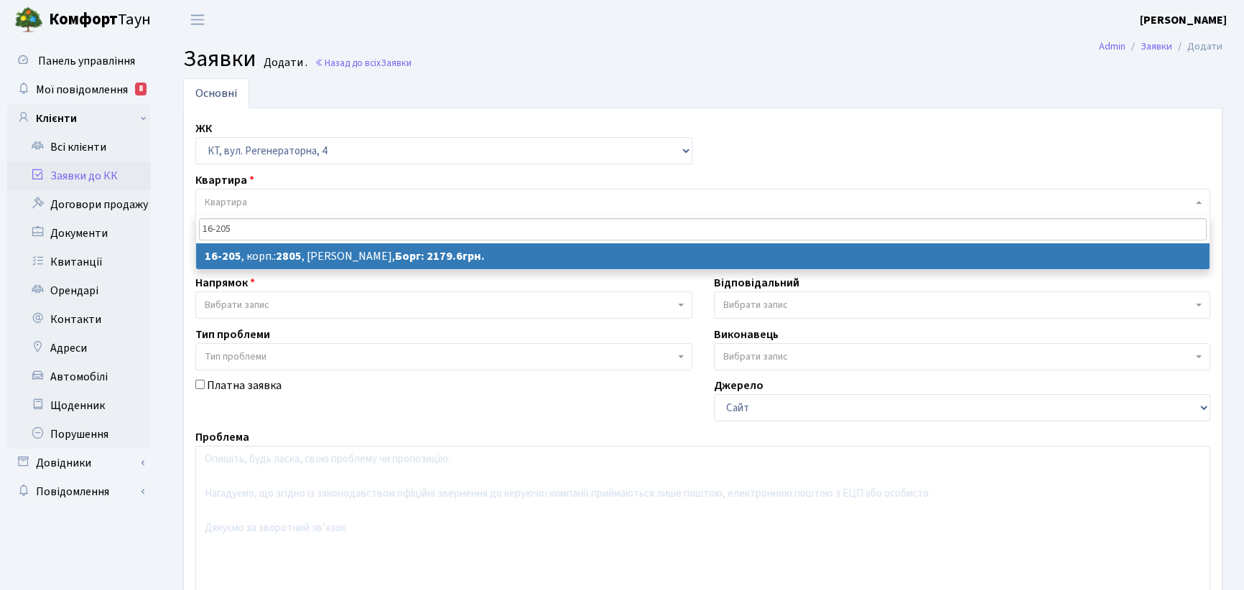
type input "16-205"
select select
select select "8766"
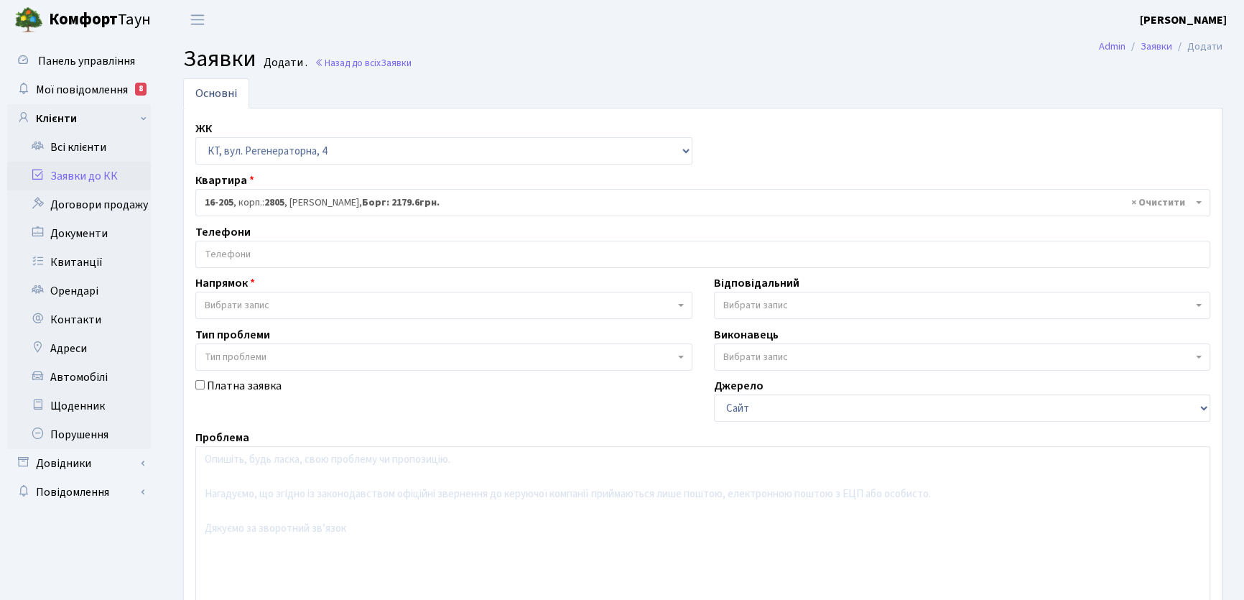
click at [273, 251] on input "search" at bounding box center [702, 254] width 1013 height 26
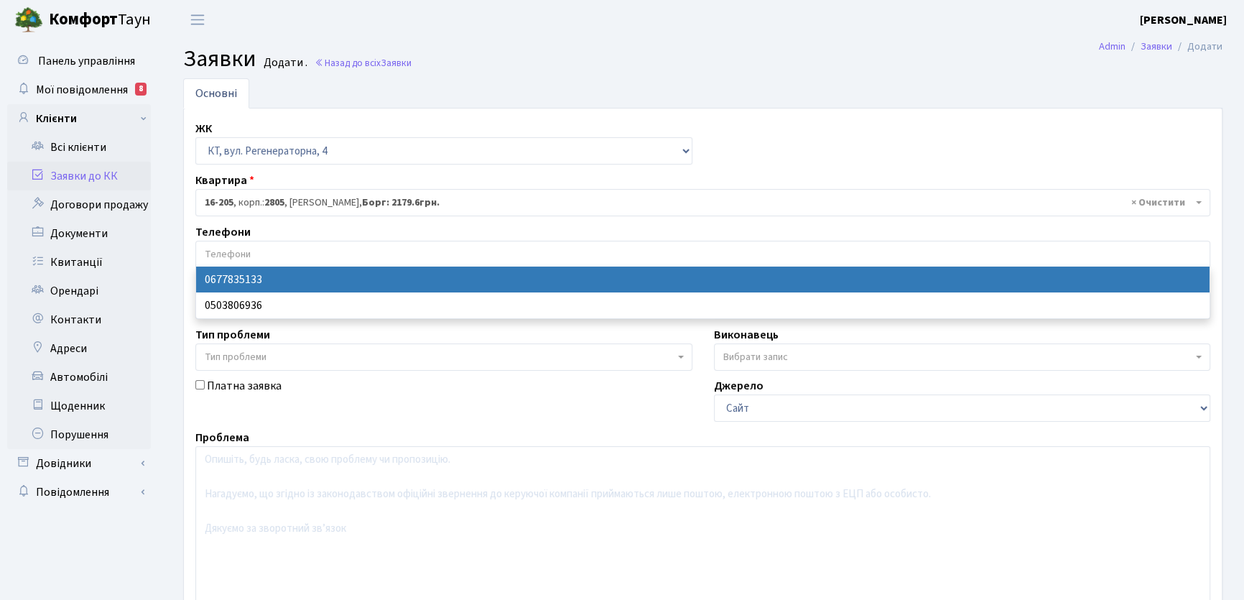
select select "132860"
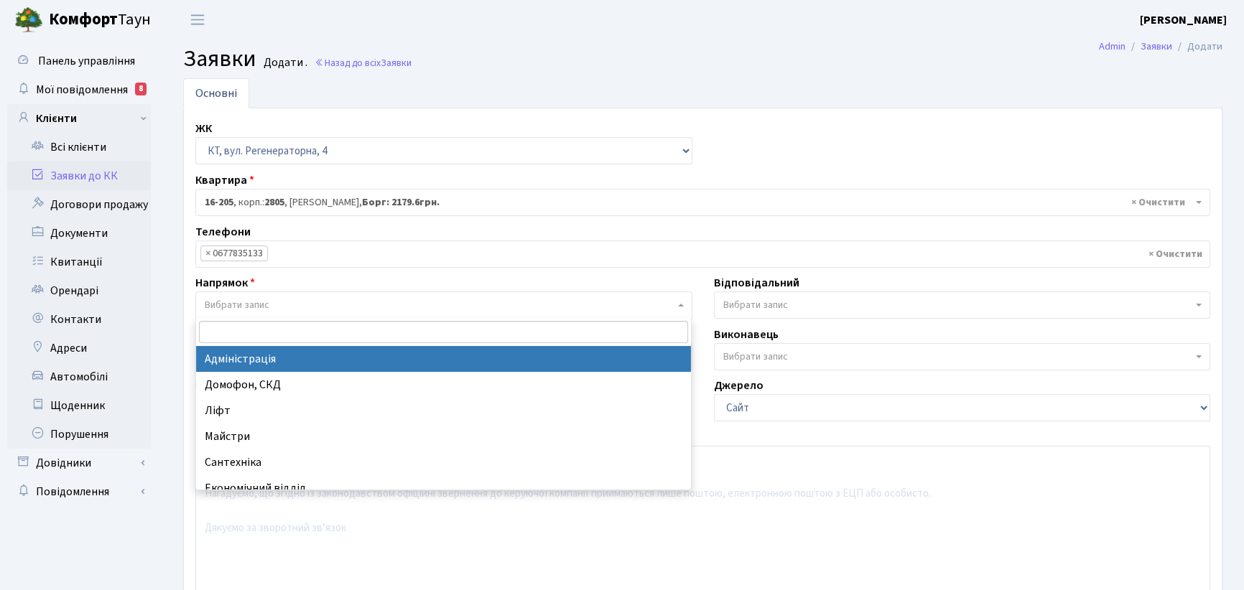
click at [682, 305] on span at bounding box center [682, 305] width 3 height 27
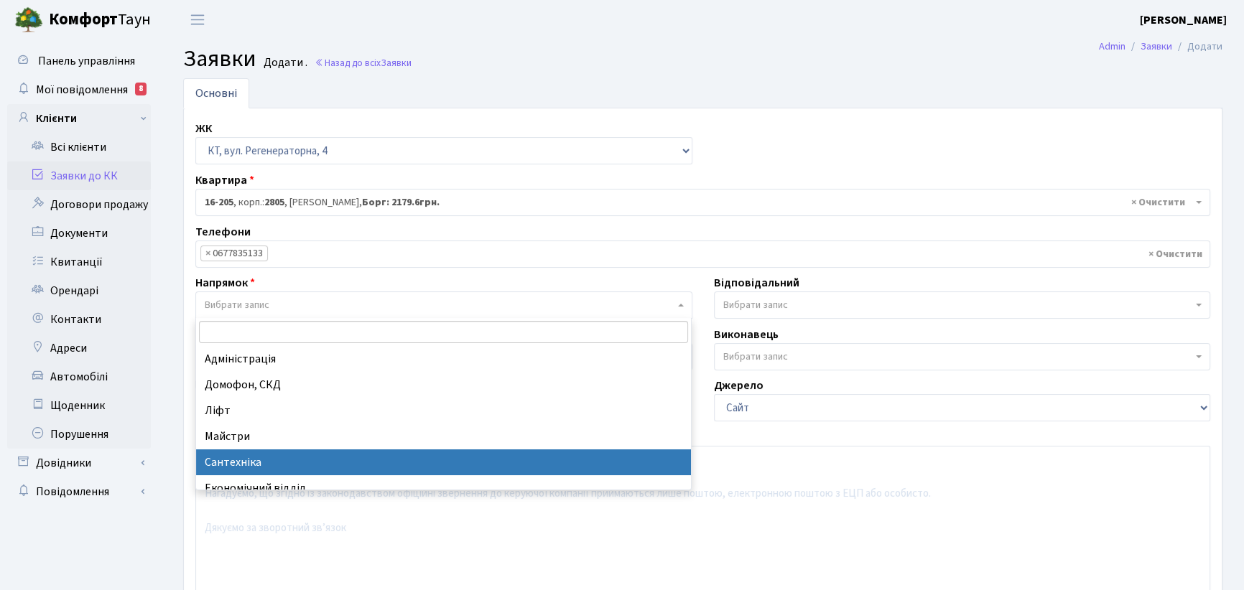
select select "2"
select select
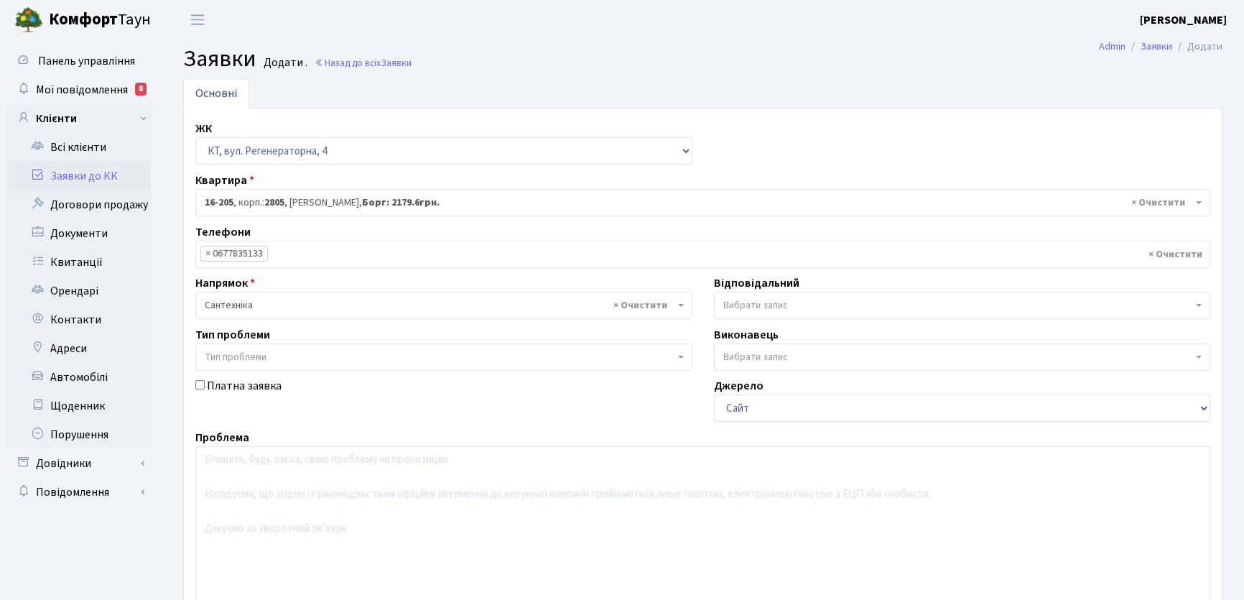
click at [1197, 304] on b at bounding box center [1199, 305] width 6 height 3
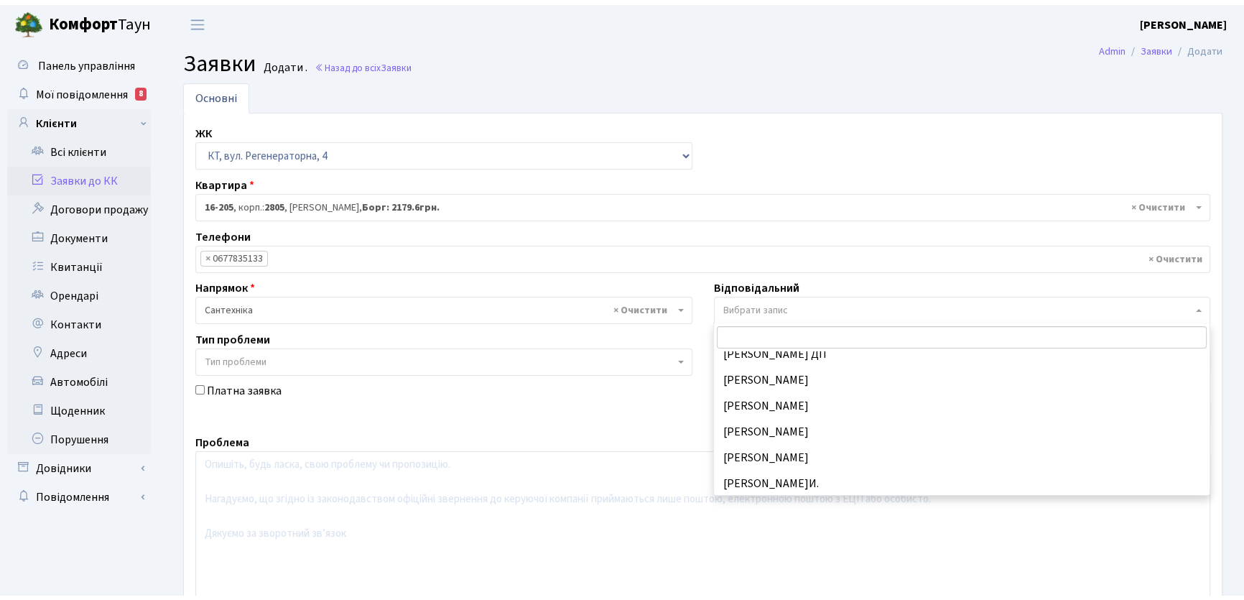
scroll to position [709, 0]
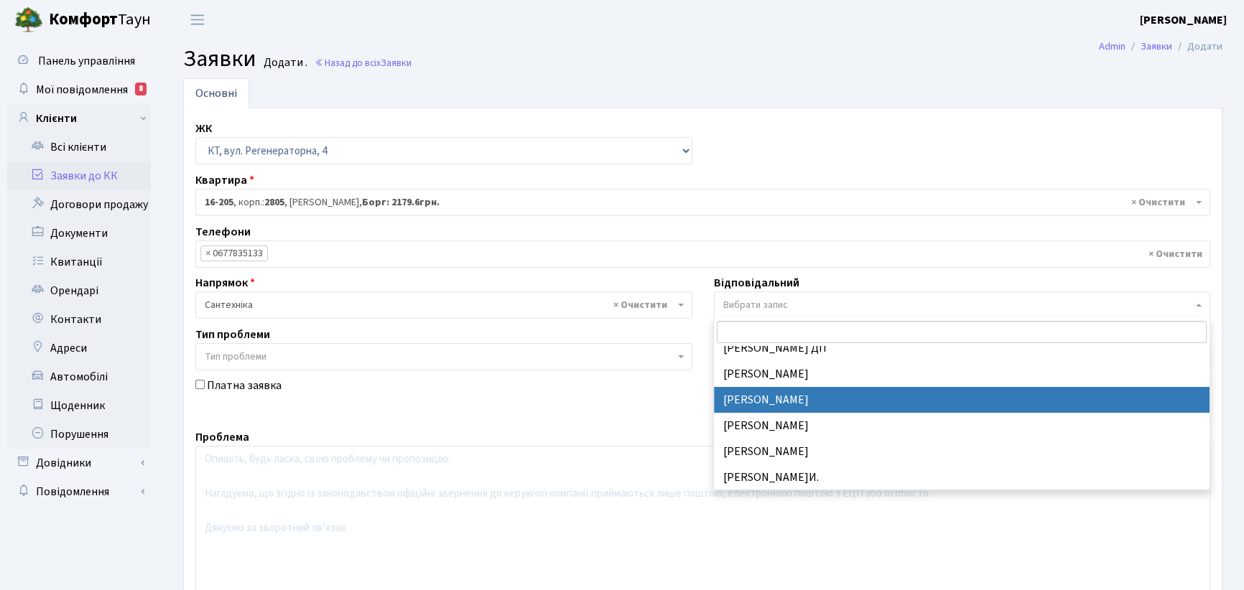
select select "67"
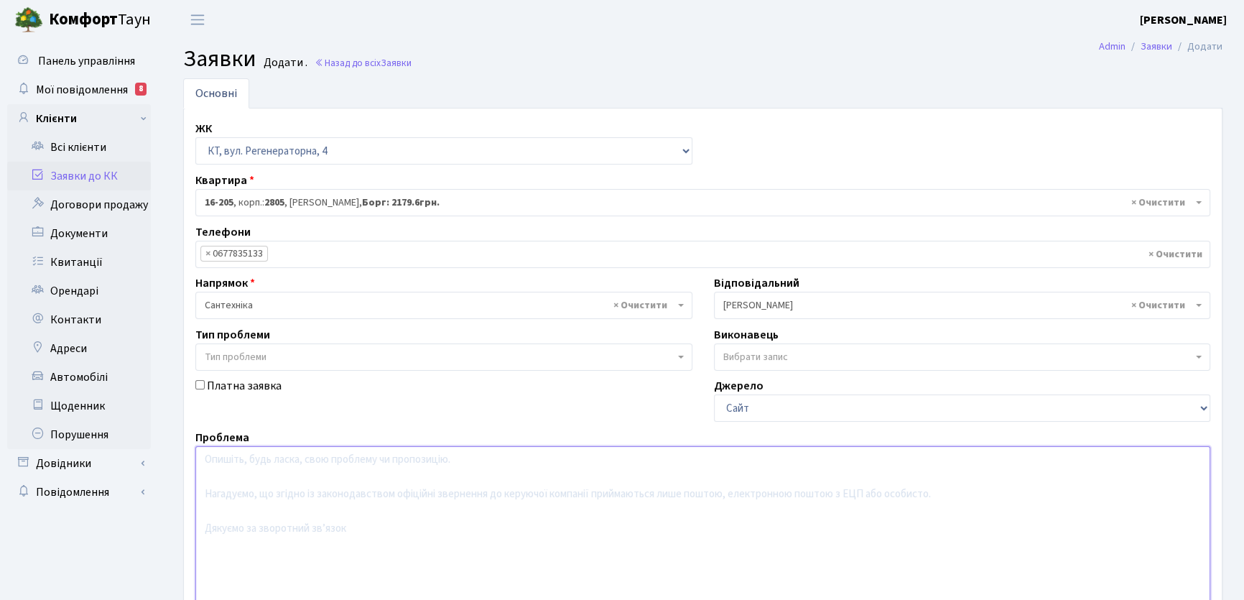
click at [219, 462] on textarea at bounding box center [702, 537] width 1015 height 182
click at [201, 457] on textarea "Заміна полотенцесушарки" at bounding box center [702, 537] width 1015 height 182
click at [337, 455] on textarea "Заміна полотенцесушарки" at bounding box center [702, 537] width 1015 height 182
click at [542, 462] on textarea "Заміна полотенцесушарки, просять перекрити ГВП по стояку в четверг." at bounding box center [702, 537] width 1015 height 182
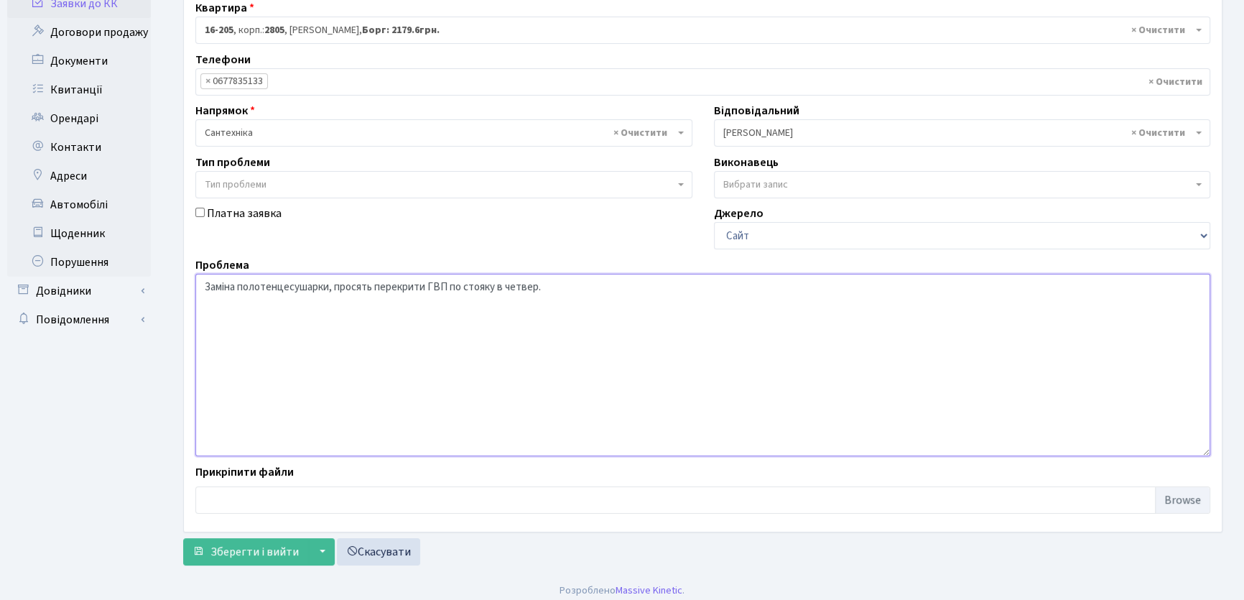
scroll to position [180, 0]
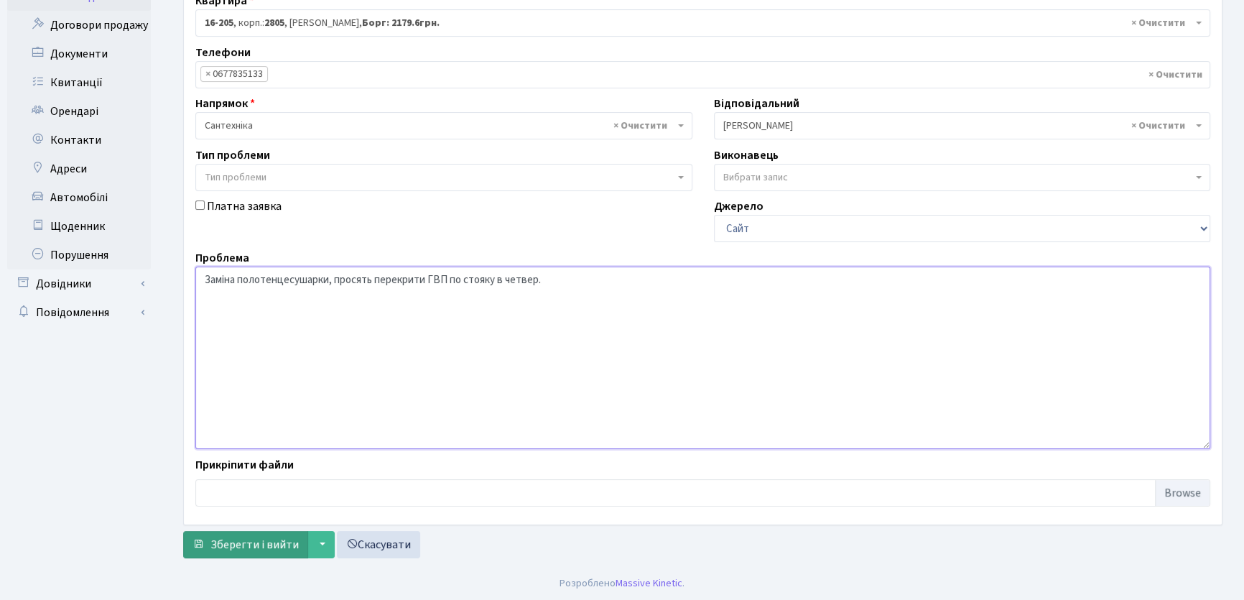
type textarea "Заміна полотенцесушарки, просять перекрити ГВП по стояку в четвер."
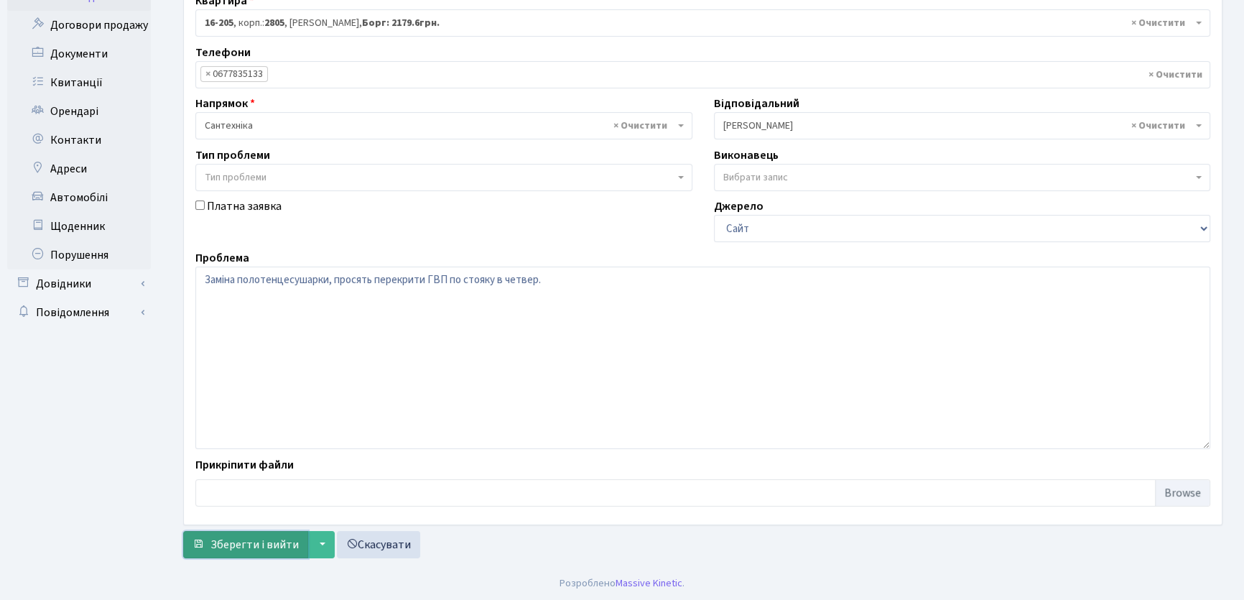
click at [262, 539] on span "Зберегти і вийти" at bounding box center [254, 545] width 88 height 16
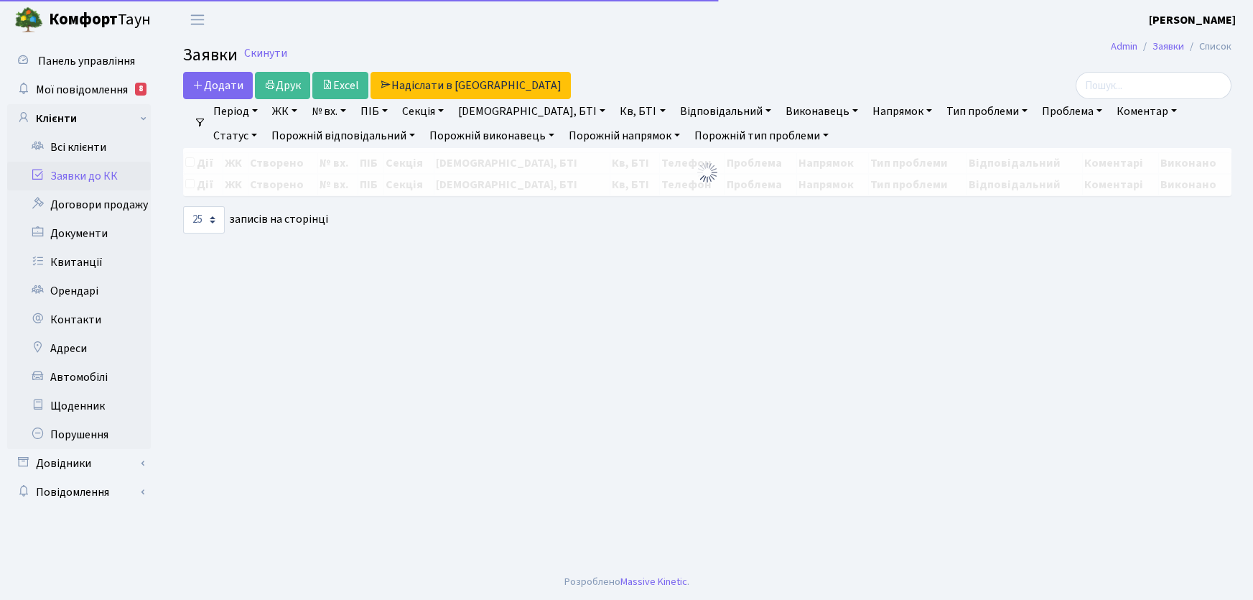
select select "25"
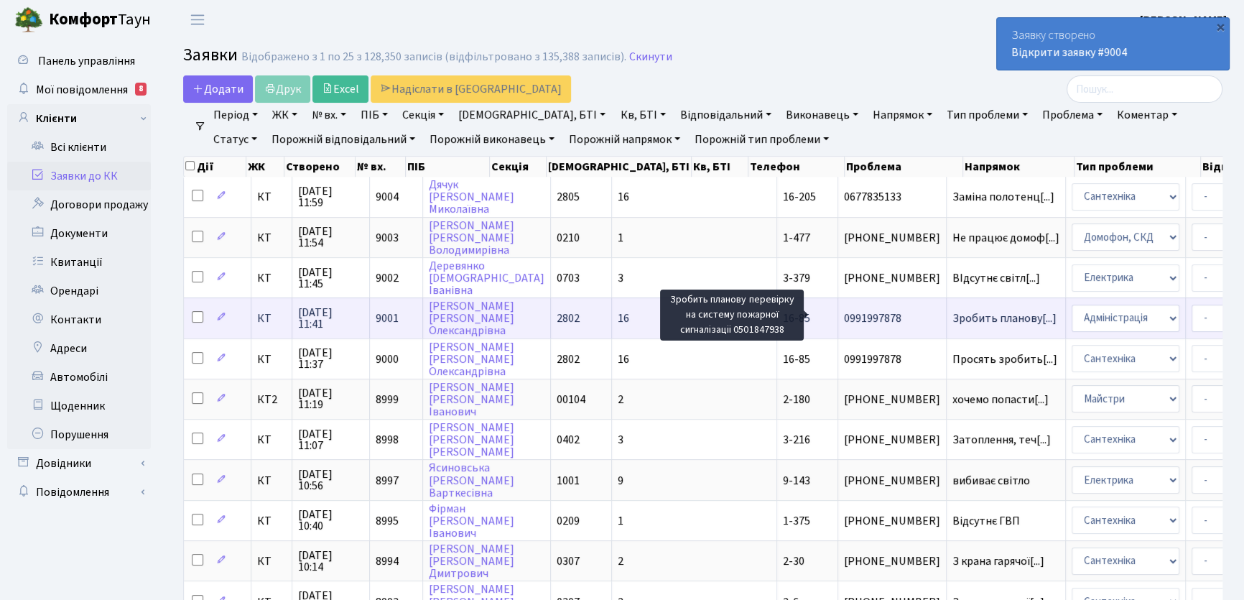
click at [952, 316] on span "Зробить планову[...]" at bounding box center [1004, 318] width 104 height 16
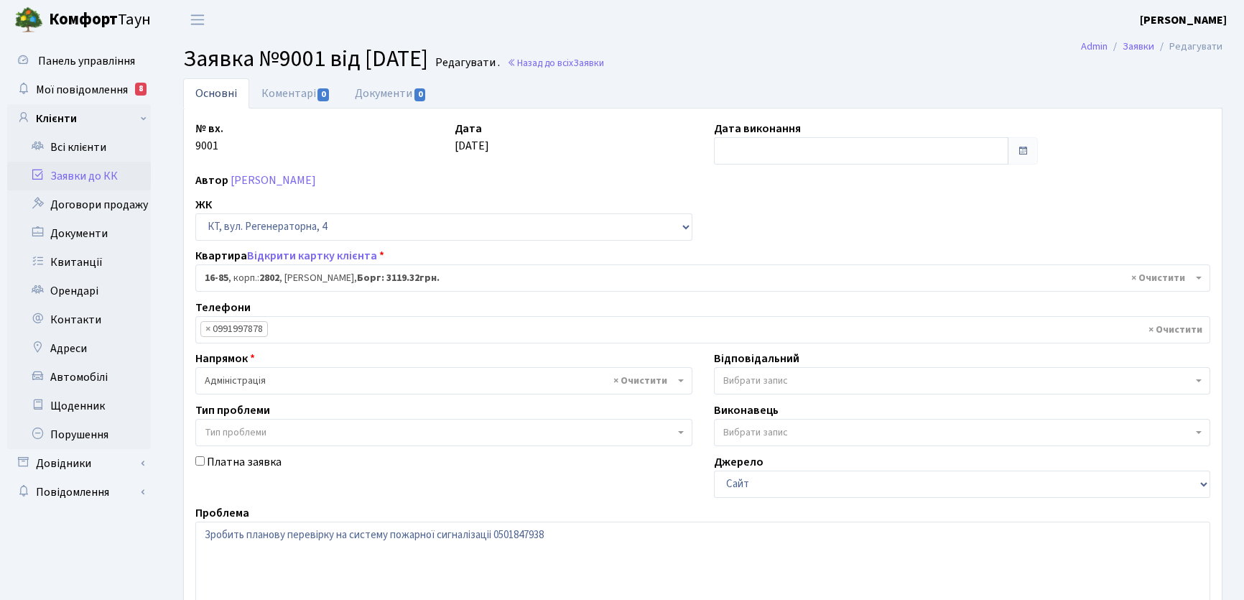
select select "8646"
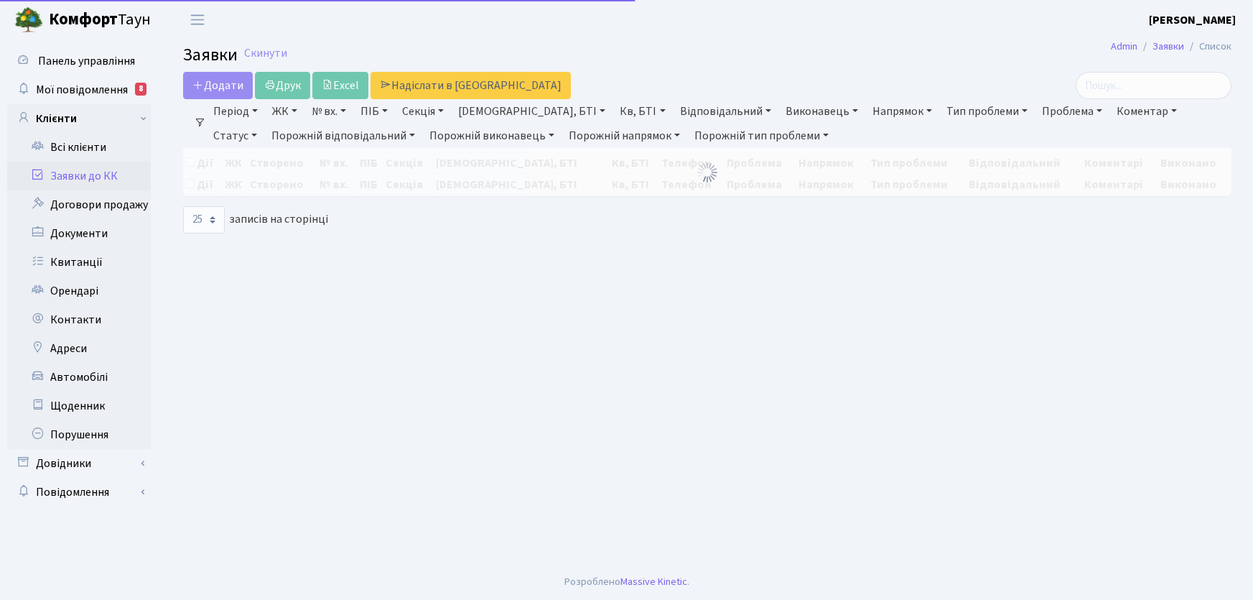
select select "25"
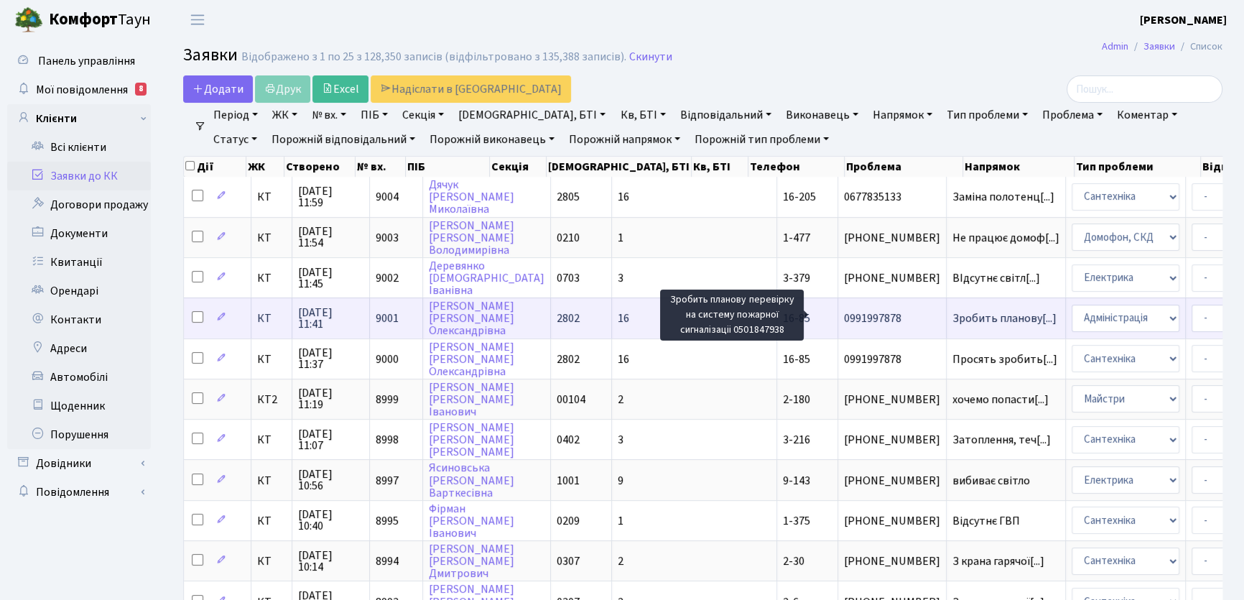
click at [952, 315] on span "Зробить планову[...]" at bounding box center [1004, 318] width 104 height 16
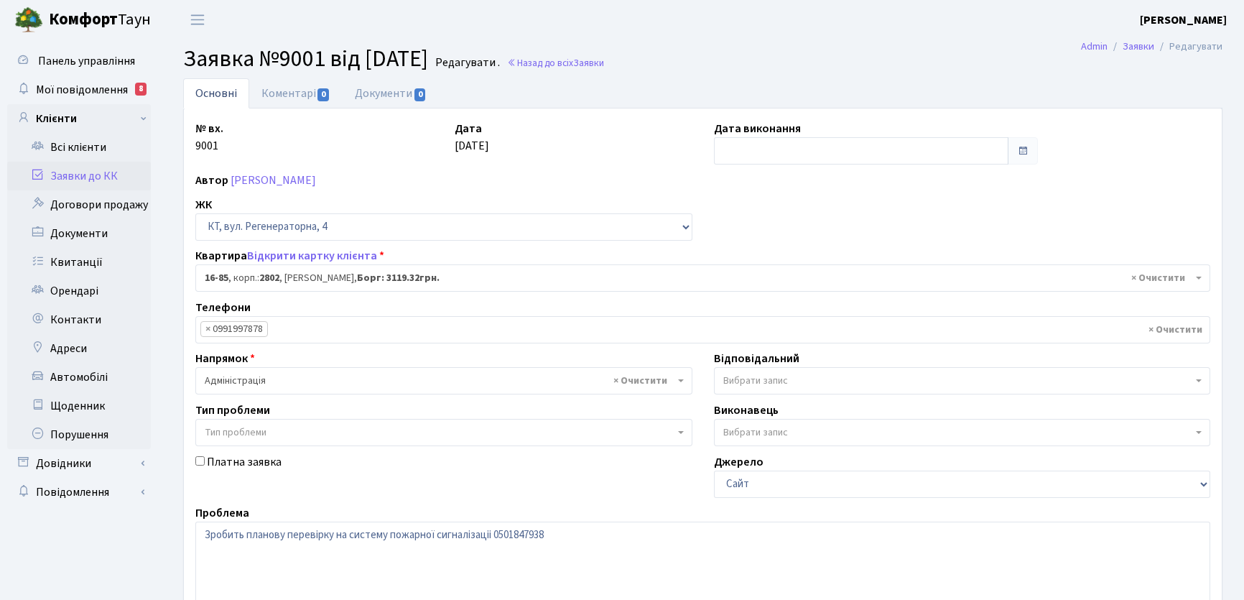
select select "8646"
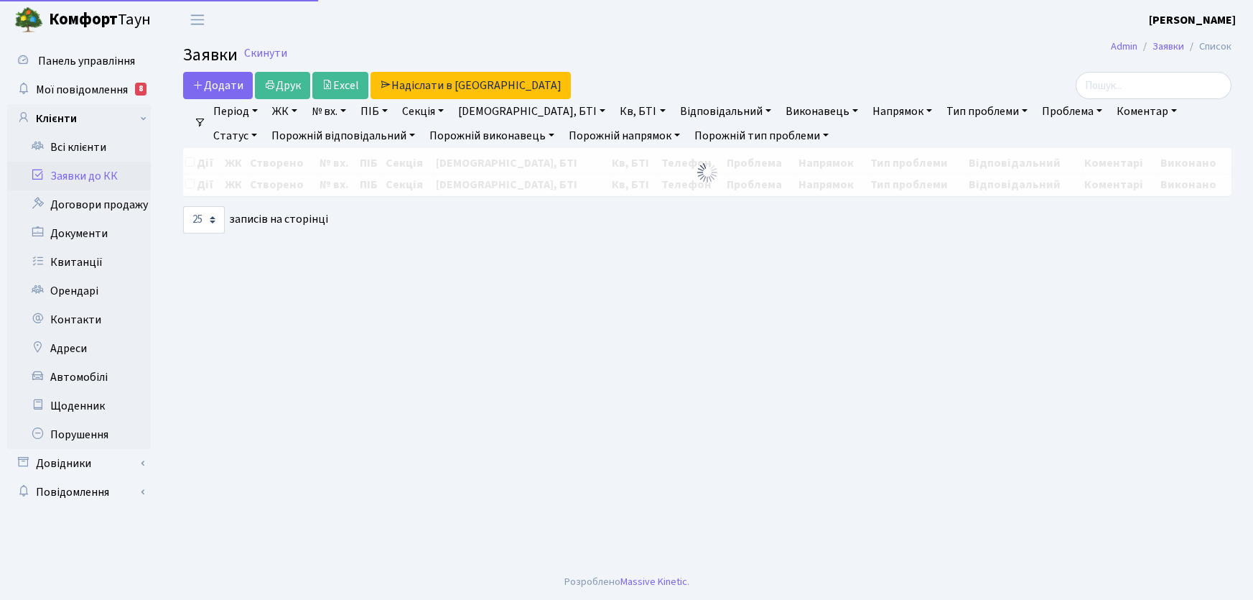
select select "25"
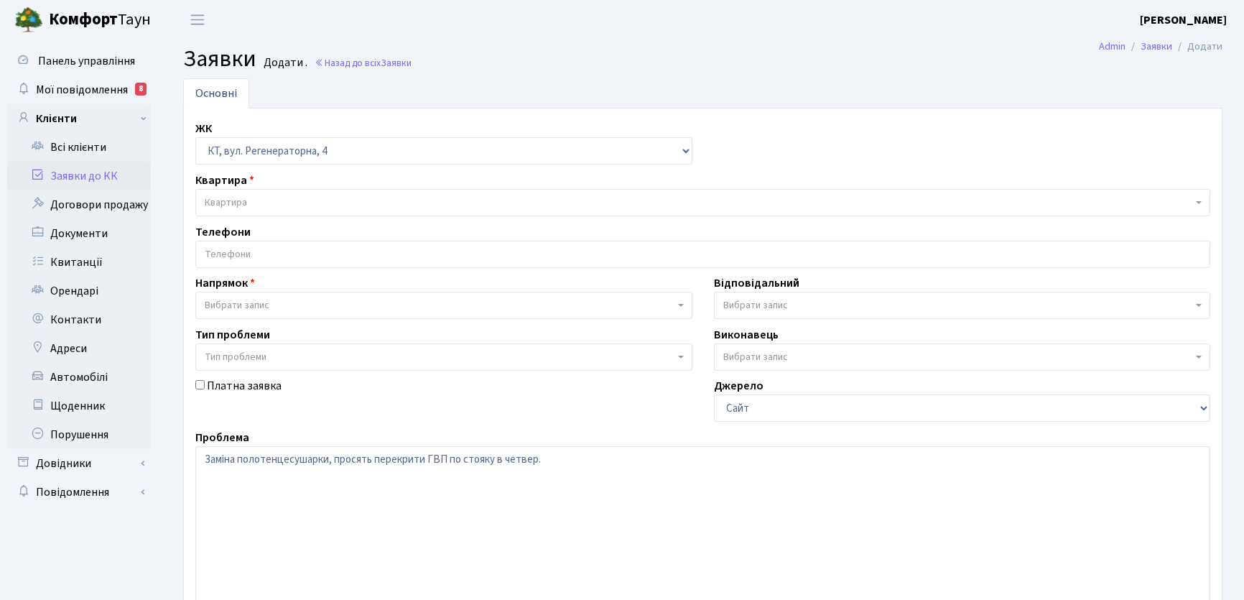
select select "271"
select select "2"
select select "67"
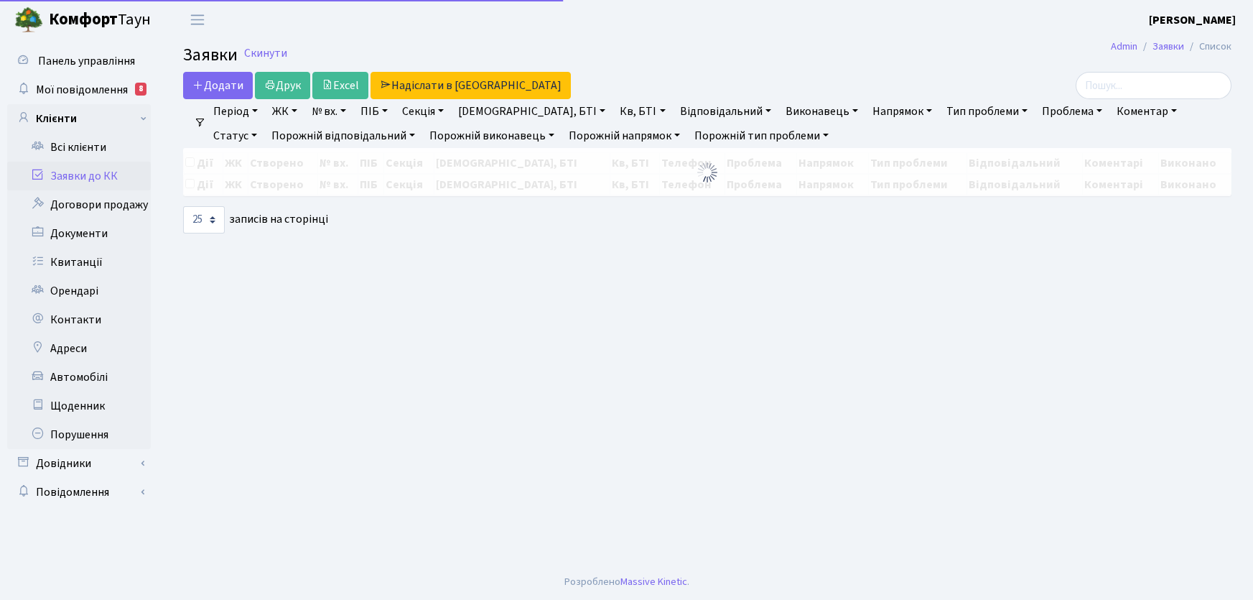
select select "25"
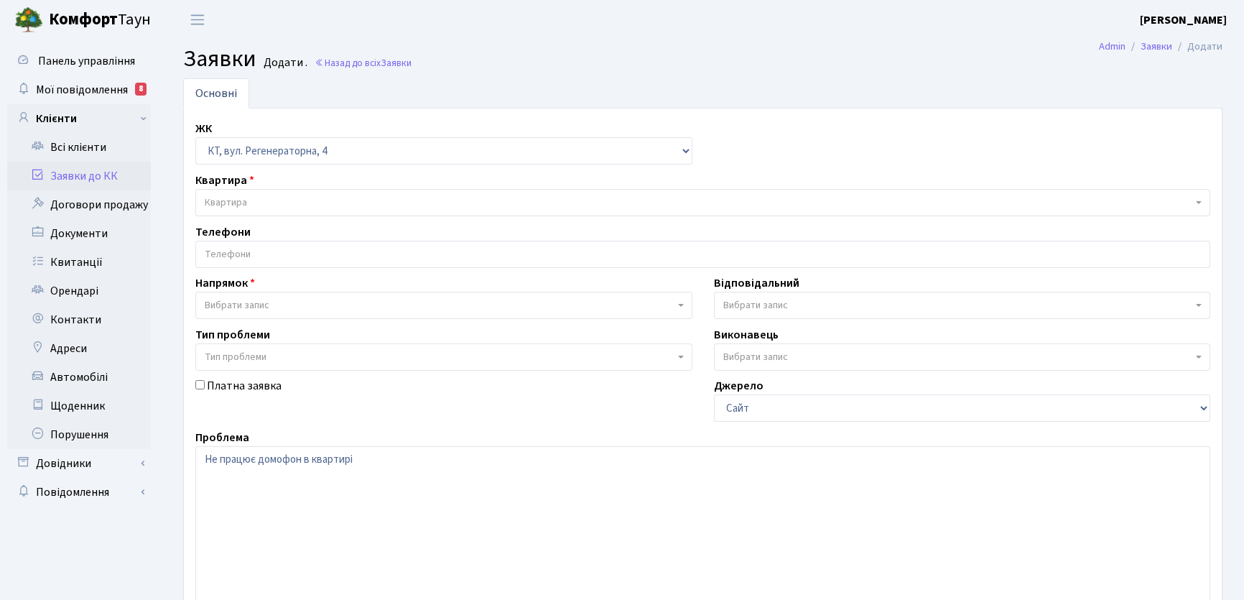
select select "271"
select select "4"
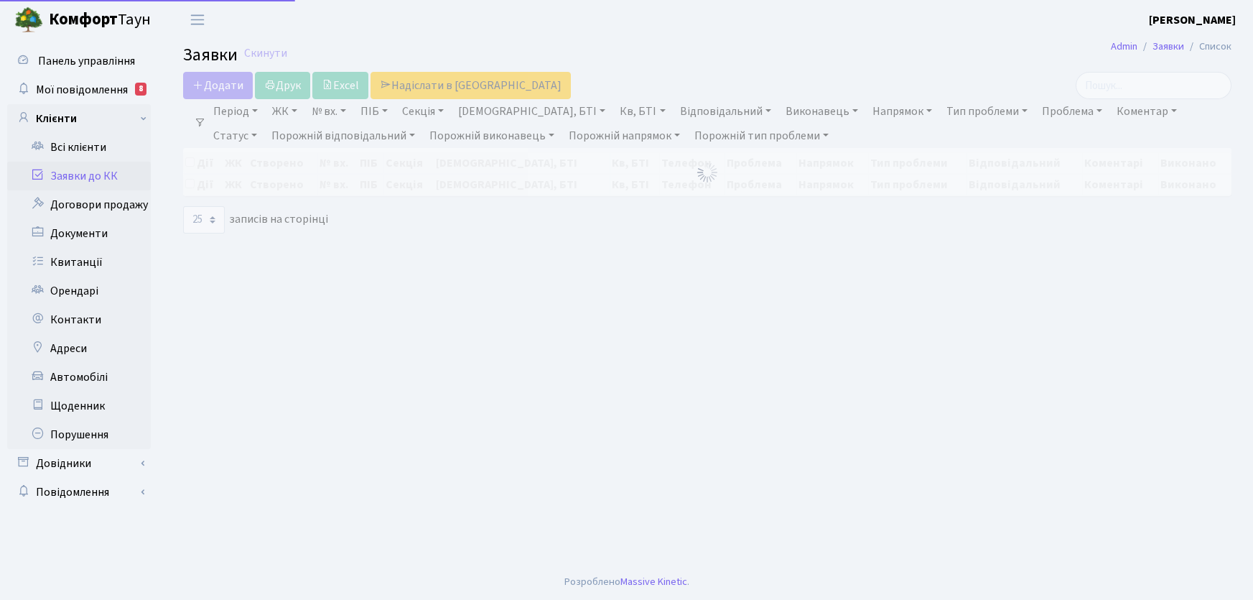
select select "25"
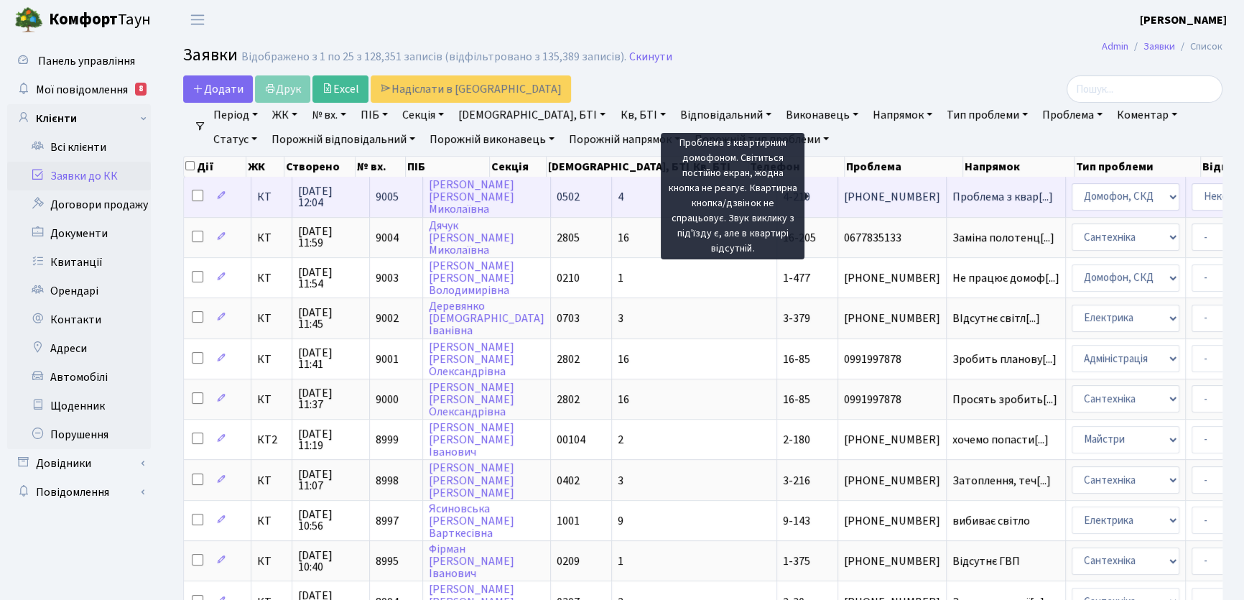
click at [952, 201] on span "Проблема з квар[...]" at bounding box center [1002, 197] width 101 height 16
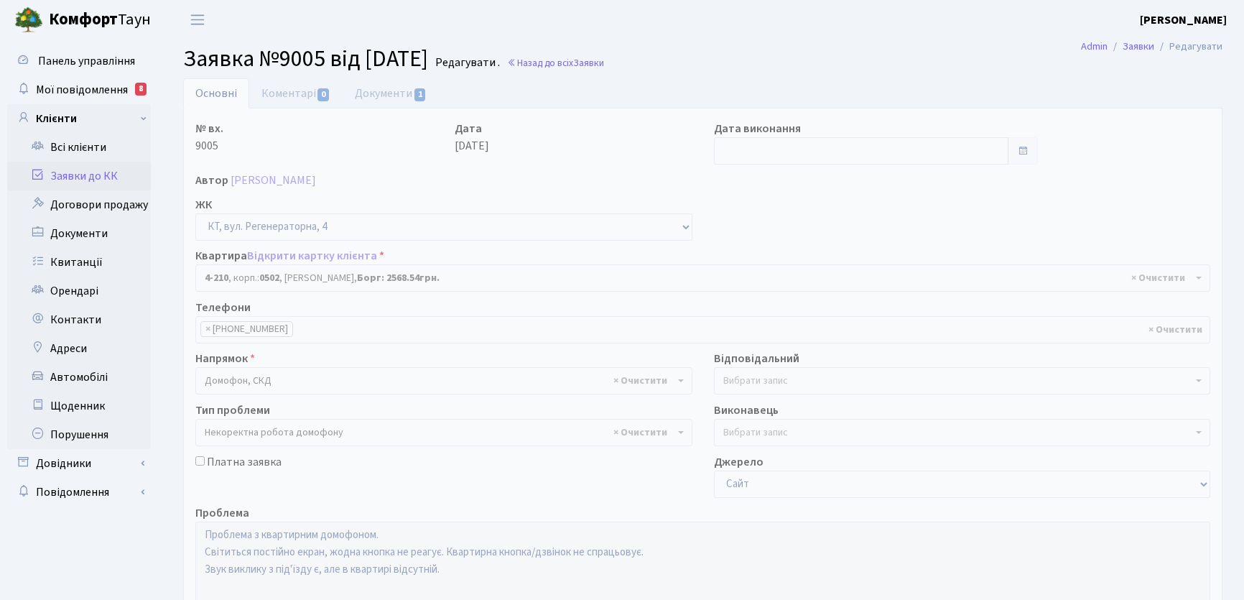
select select "1074"
select select "38"
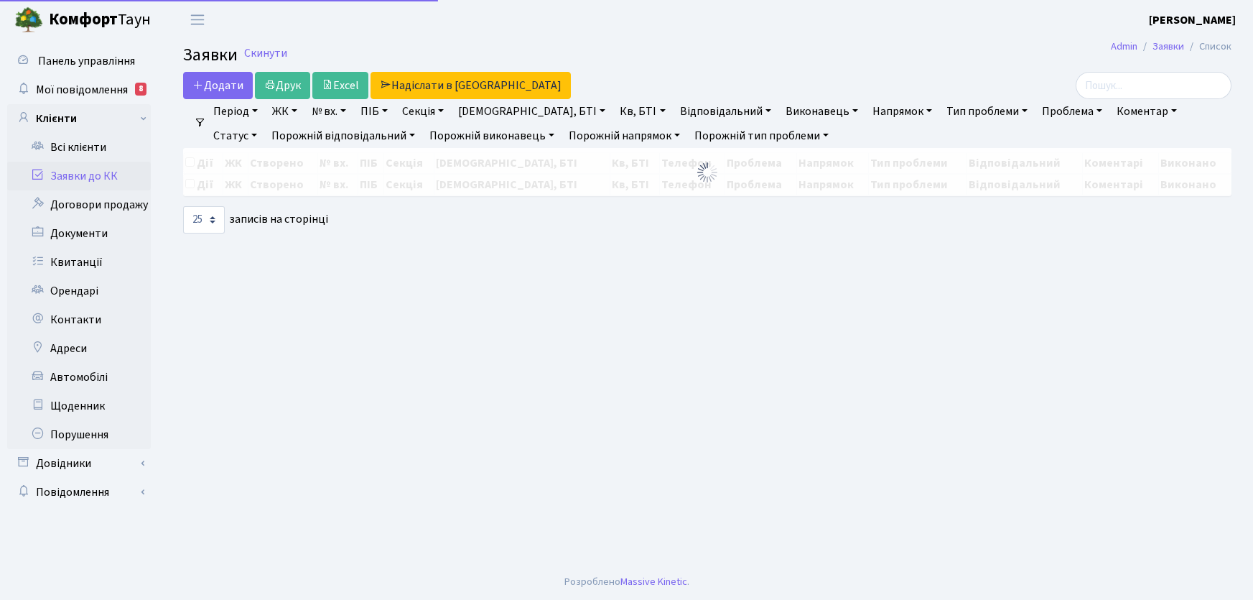
select select "25"
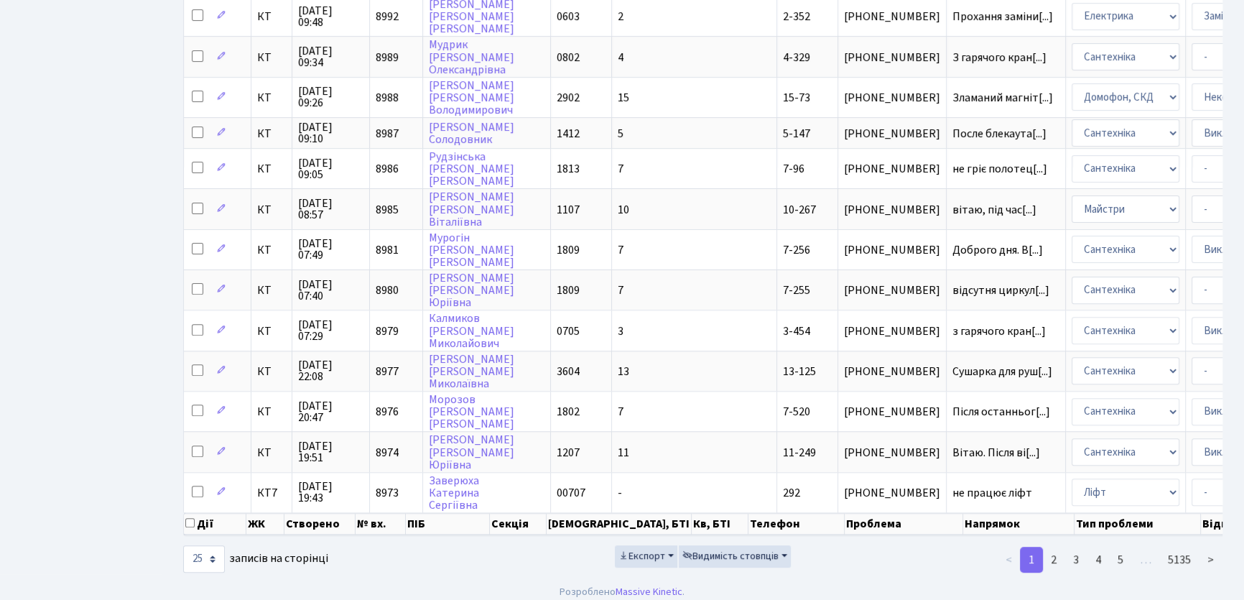
scroll to position [668, 0]
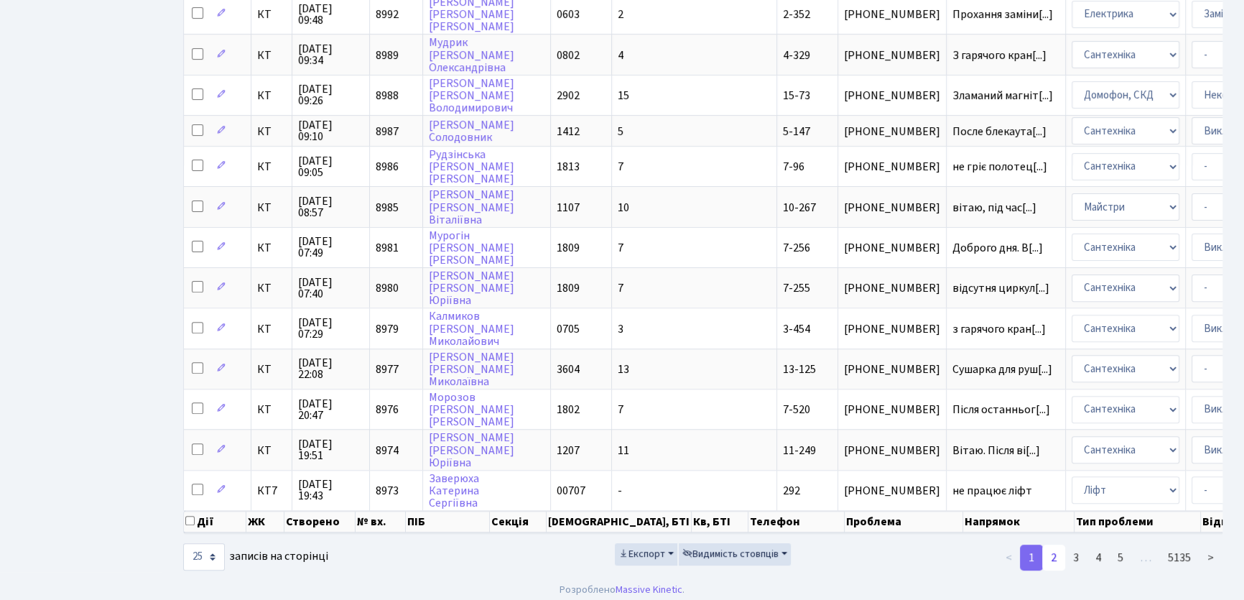
click at [1054, 552] on link "2" at bounding box center [1053, 557] width 23 height 26
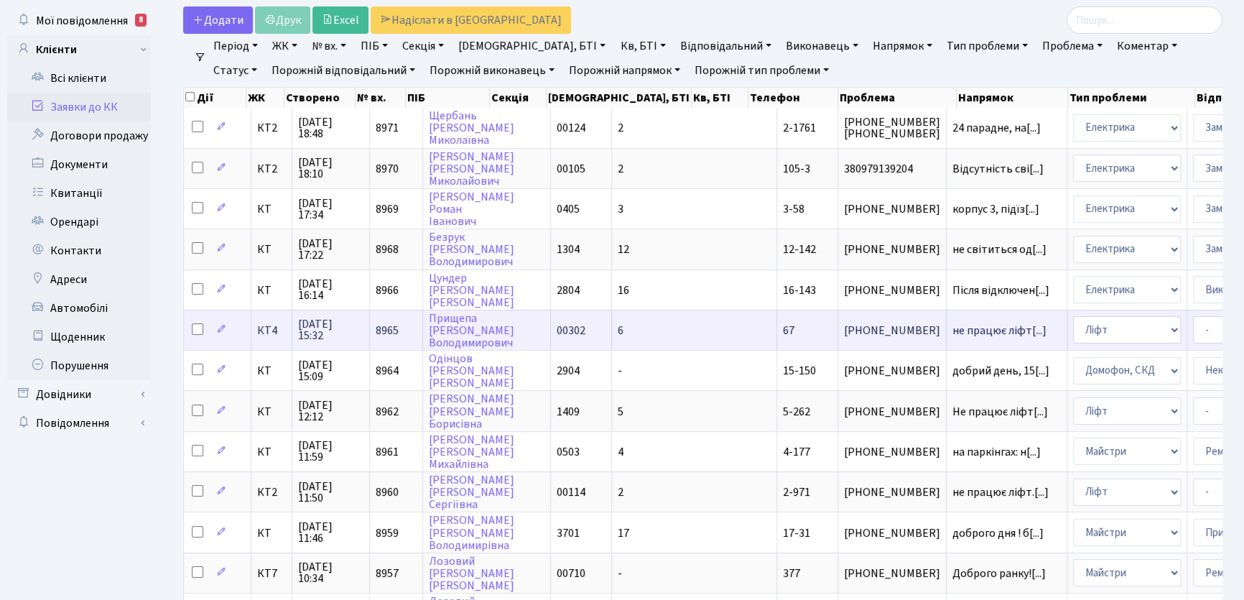
scroll to position [14, 0]
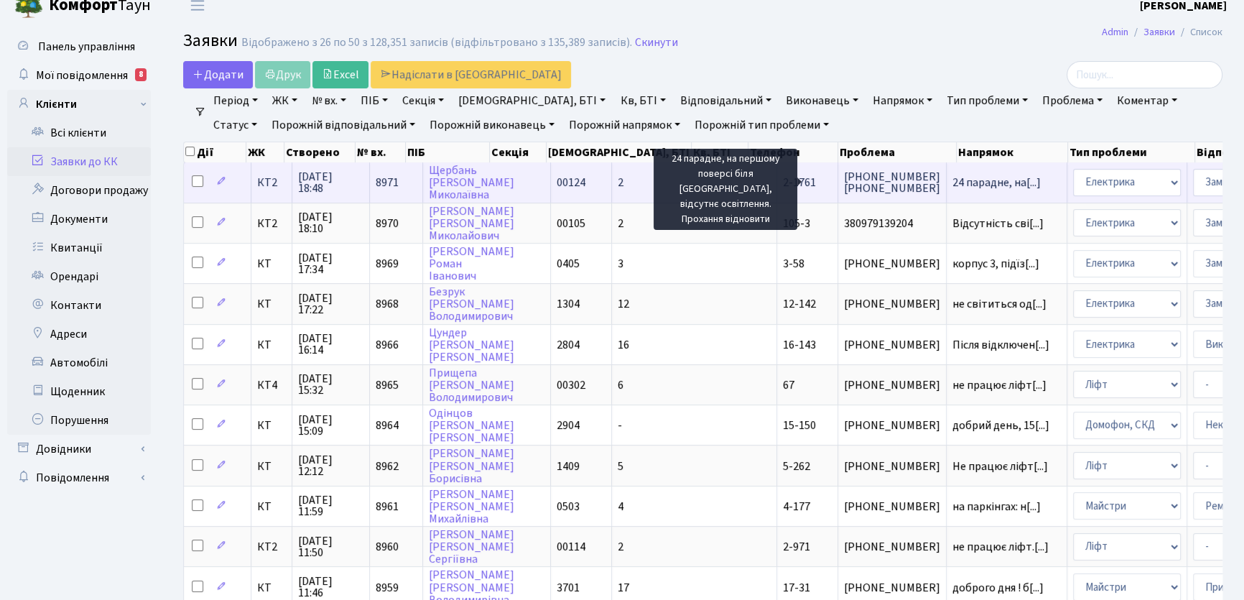
click at [952, 184] on span "24 парадне, на[...]" at bounding box center [996, 183] width 88 height 16
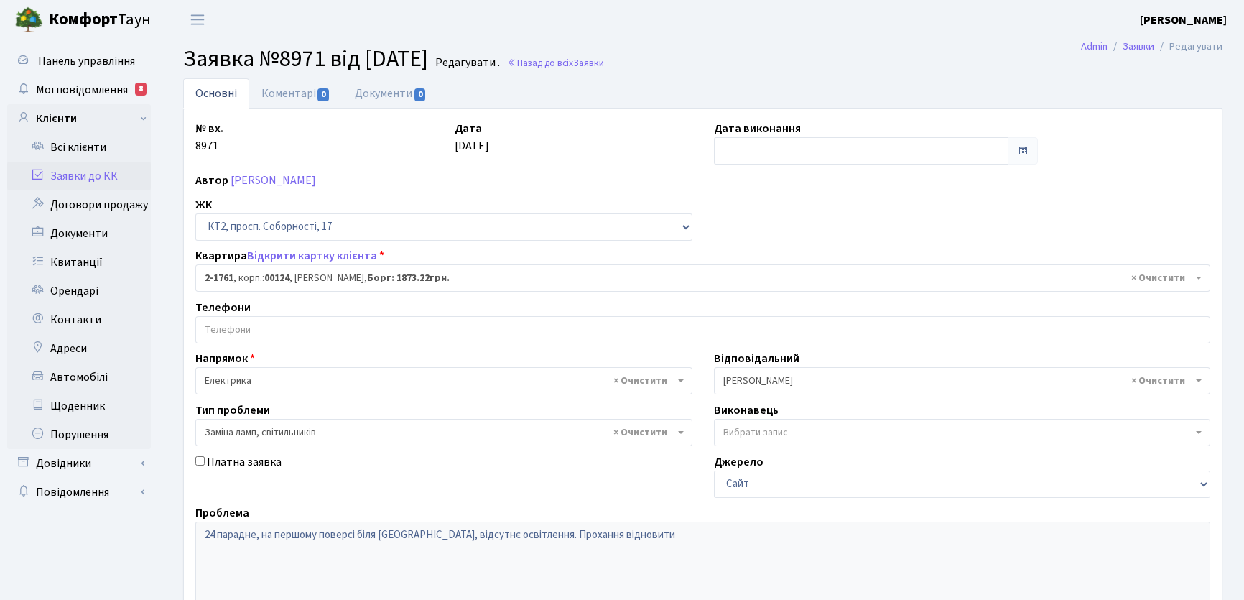
select select "13376"
select select "40"
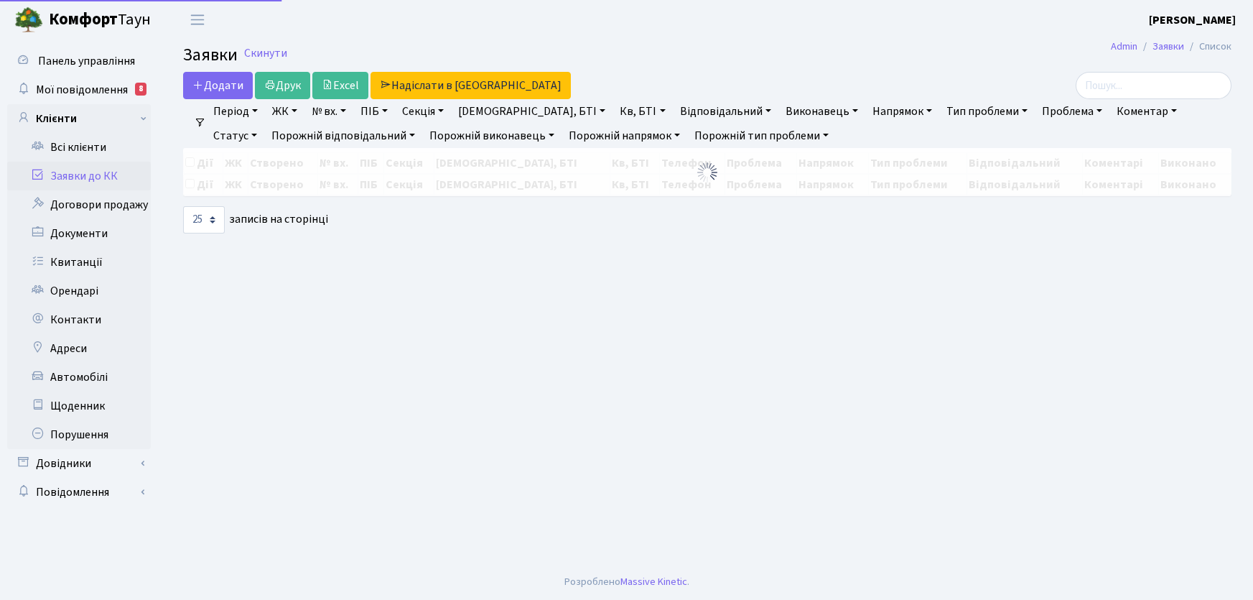
select select "25"
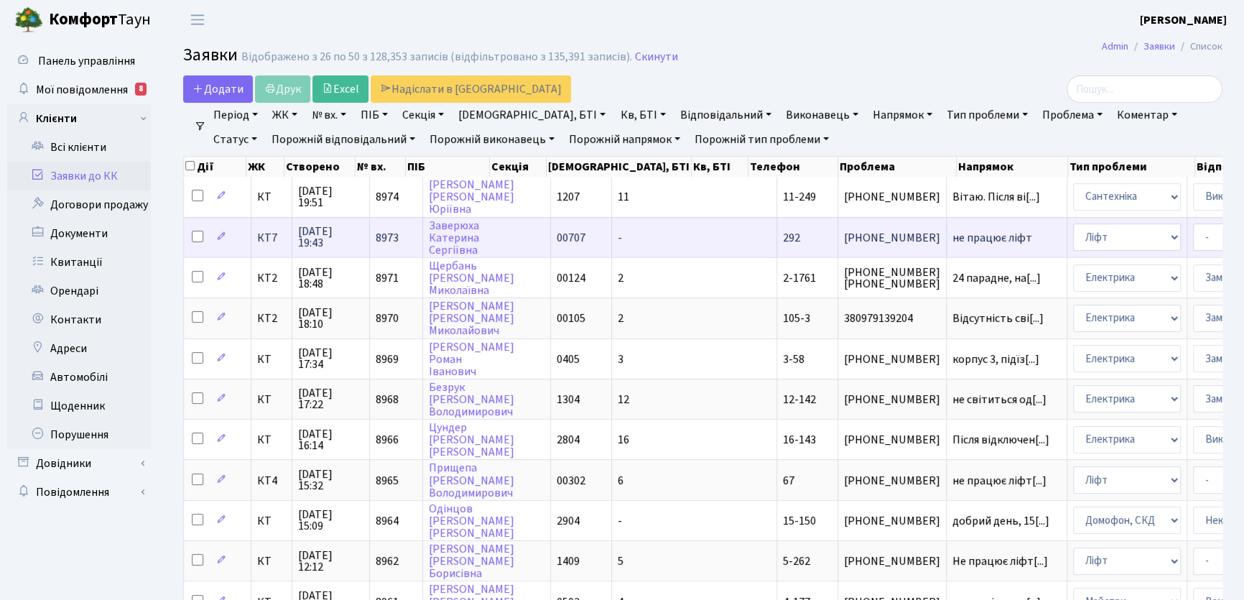
click at [952, 238] on span "не працює ліфт" at bounding box center [1006, 237] width 108 height 11
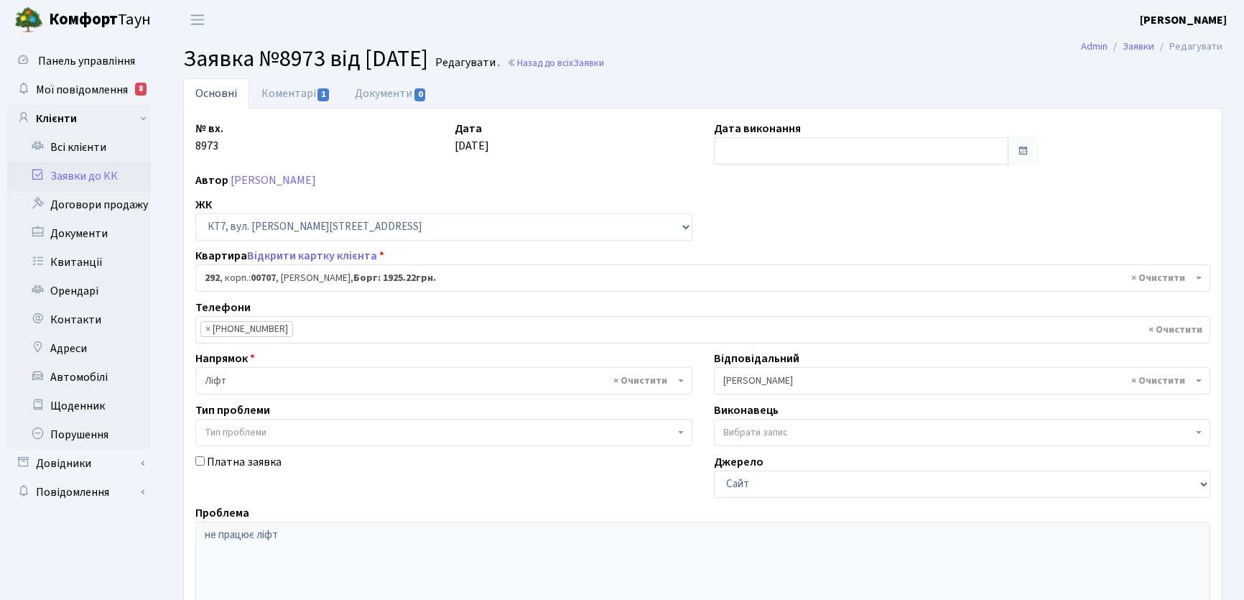
select select "18744"
click at [296, 96] on link "Коментарі 1" at bounding box center [295, 92] width 93 height 29
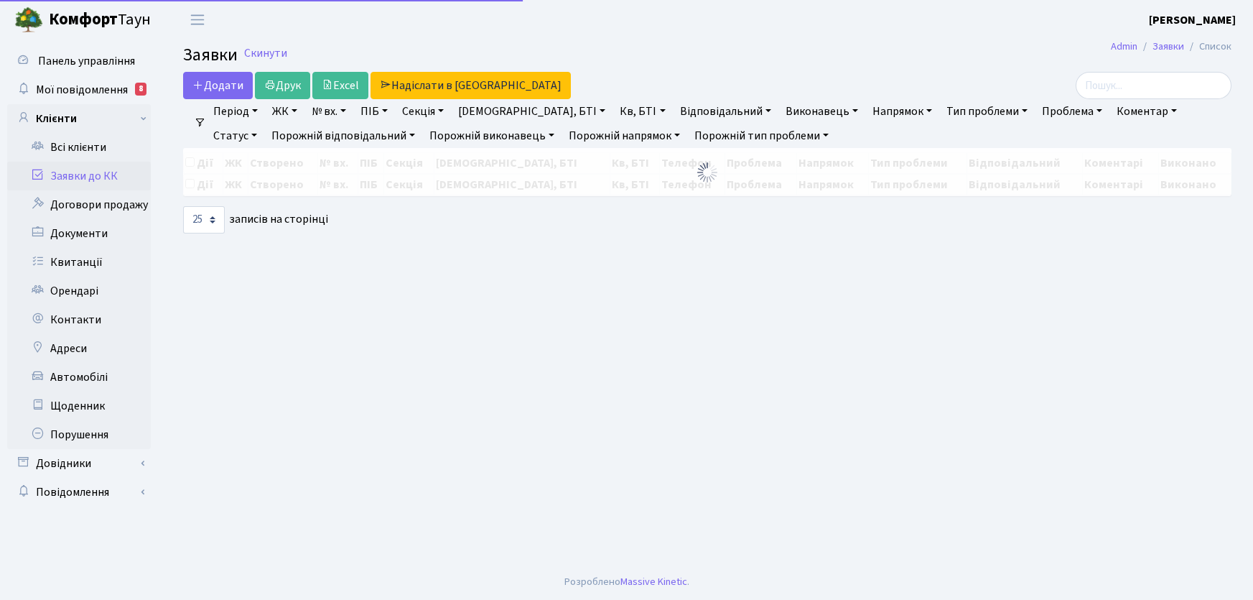
select select "25"
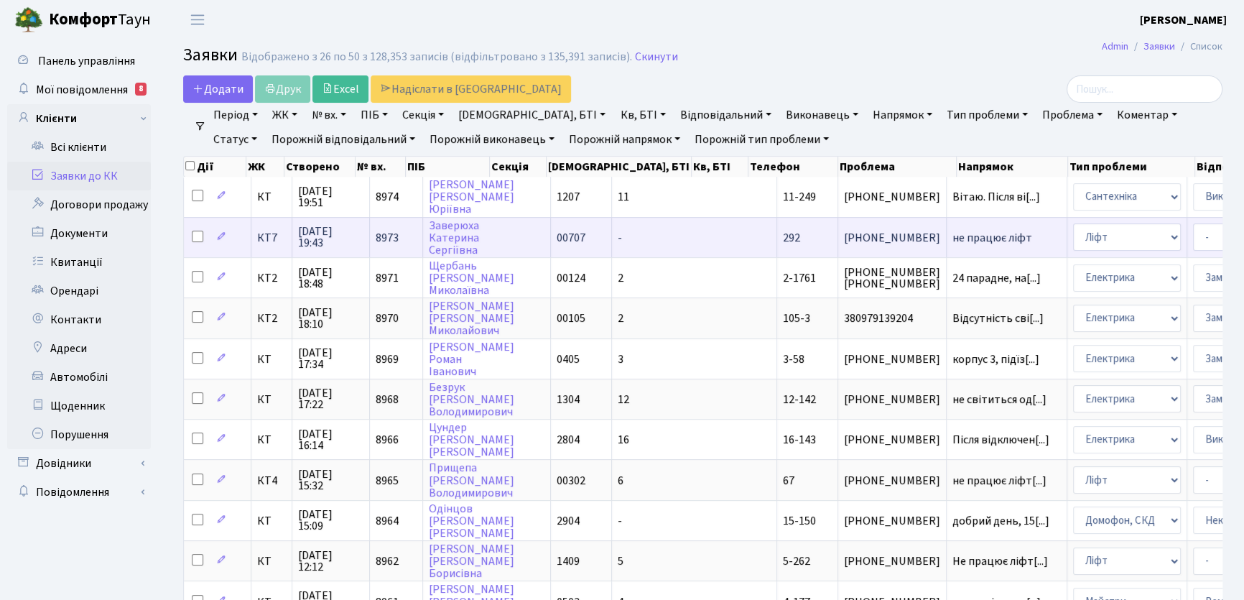
click at [952, 233] on span "не працює ліфт" at bounding box center [1006, 237] width 108 height 11
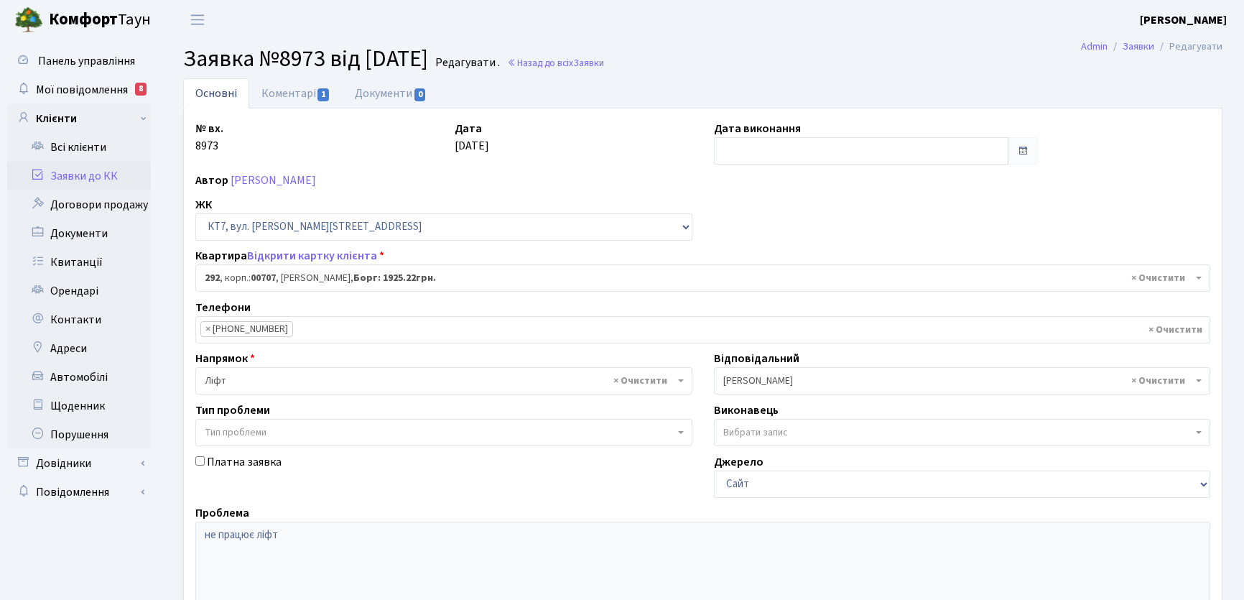
select select "18744"
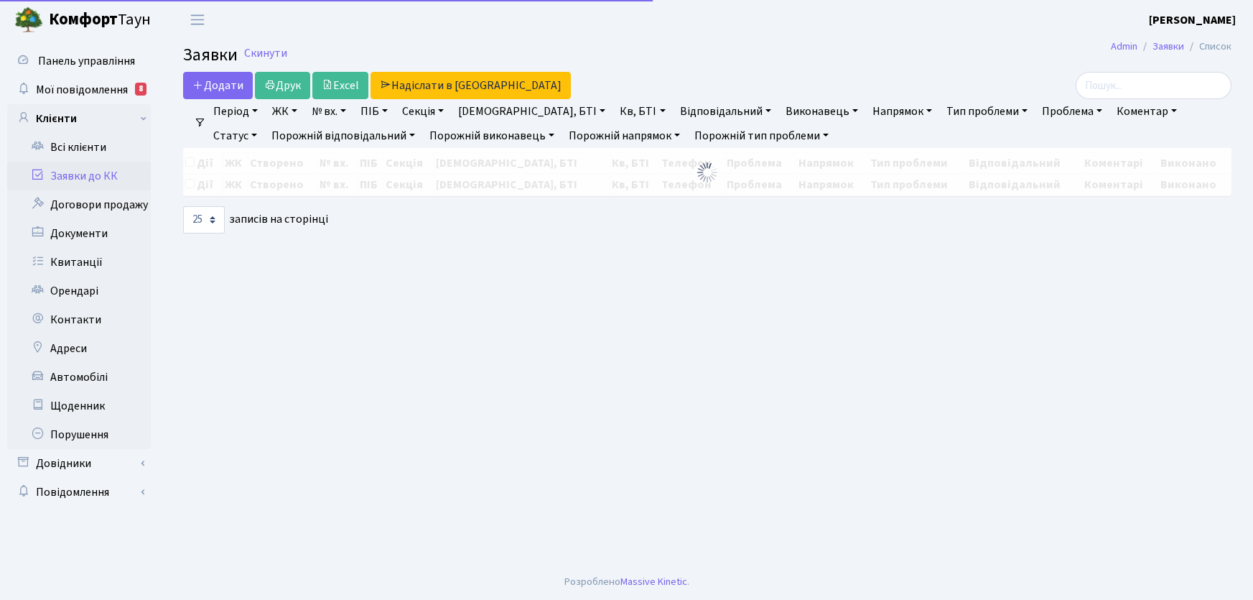
select select "25"
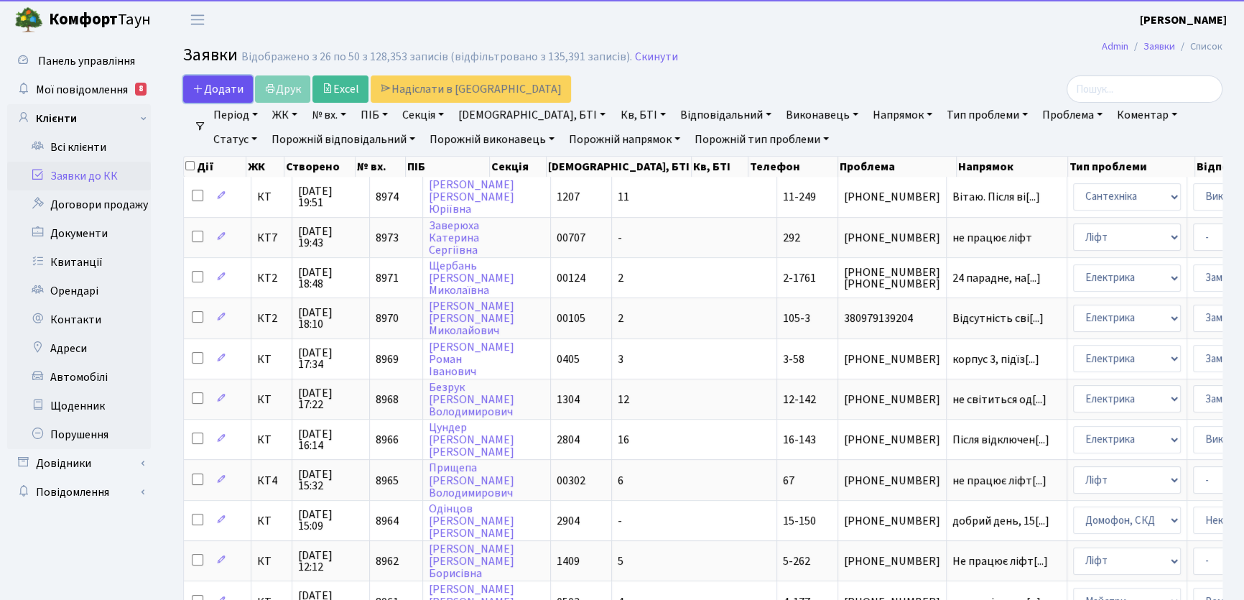
click at [219, 87] on span "Додати" at bounding box center [217, 89] width 51 height 16
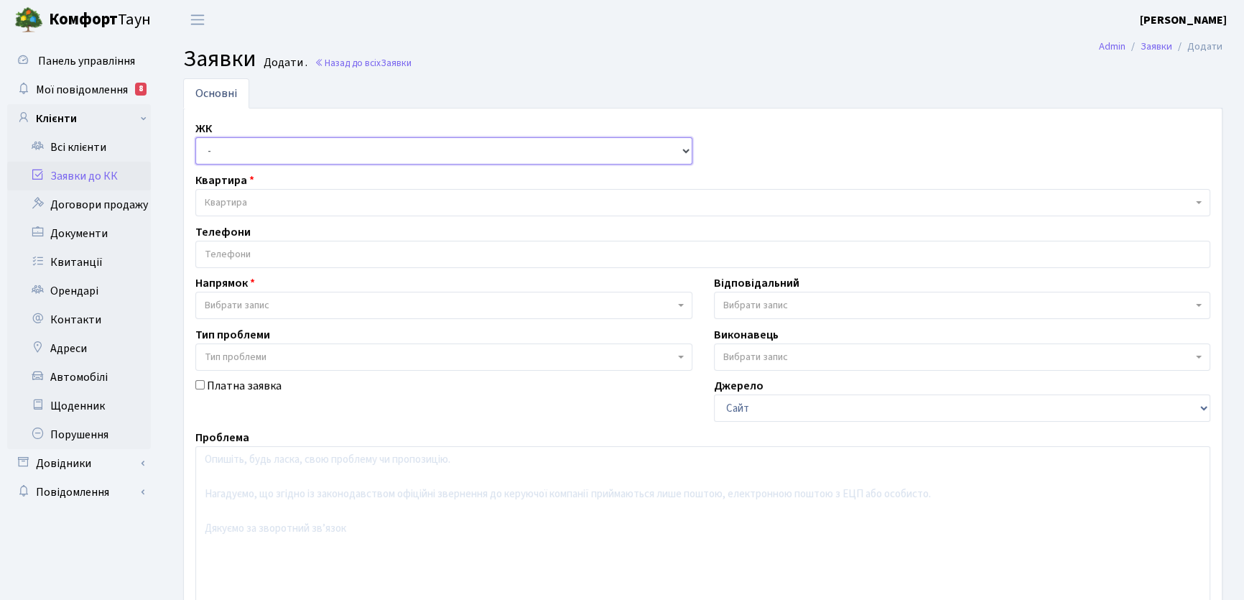
click at [687, 151] on select "- КТ, вул. Регенераторна, 4 КТ2, просп. Соборності, 17 КТ3, вул. Березнева, 16 …" at bounding box center [443, 150] width 497 height 27
select select "295"
click at [195, 137] on select "- КТ, вул. Регенераторна, 4 КТ2, просп. Соборності, 17 КТ3, вул. Березнева, 16 …" at bounding box center [443, 150] width 497 height 27
select select
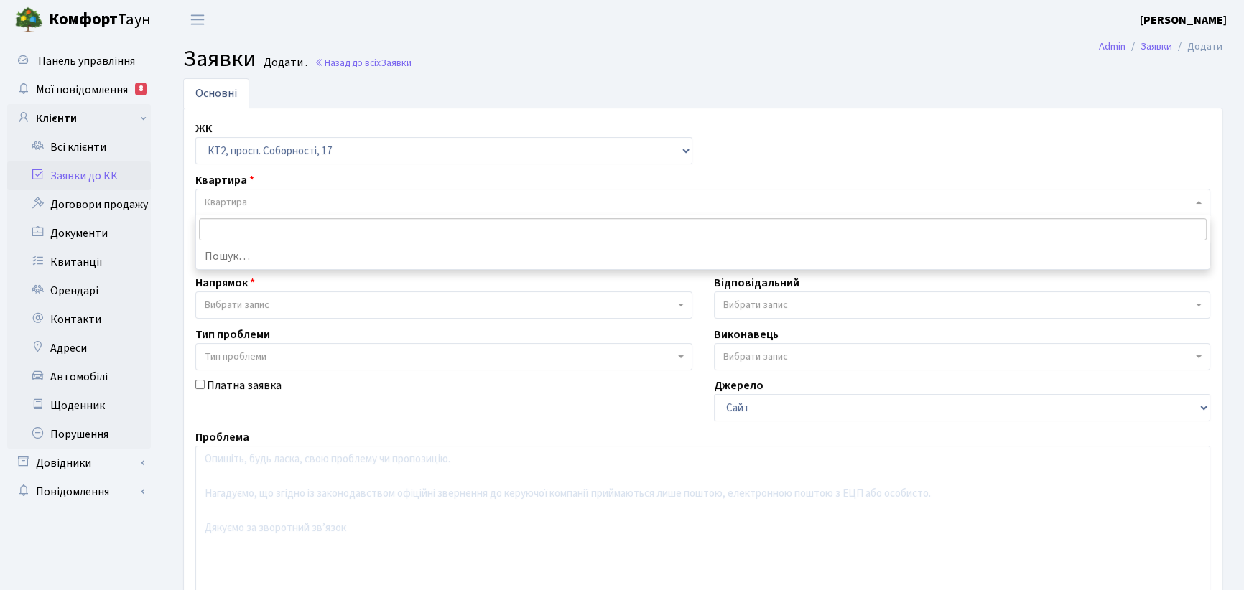
click at [230, 200] on span "Квартира" at bounding box center [226, 202] width 42 height 14
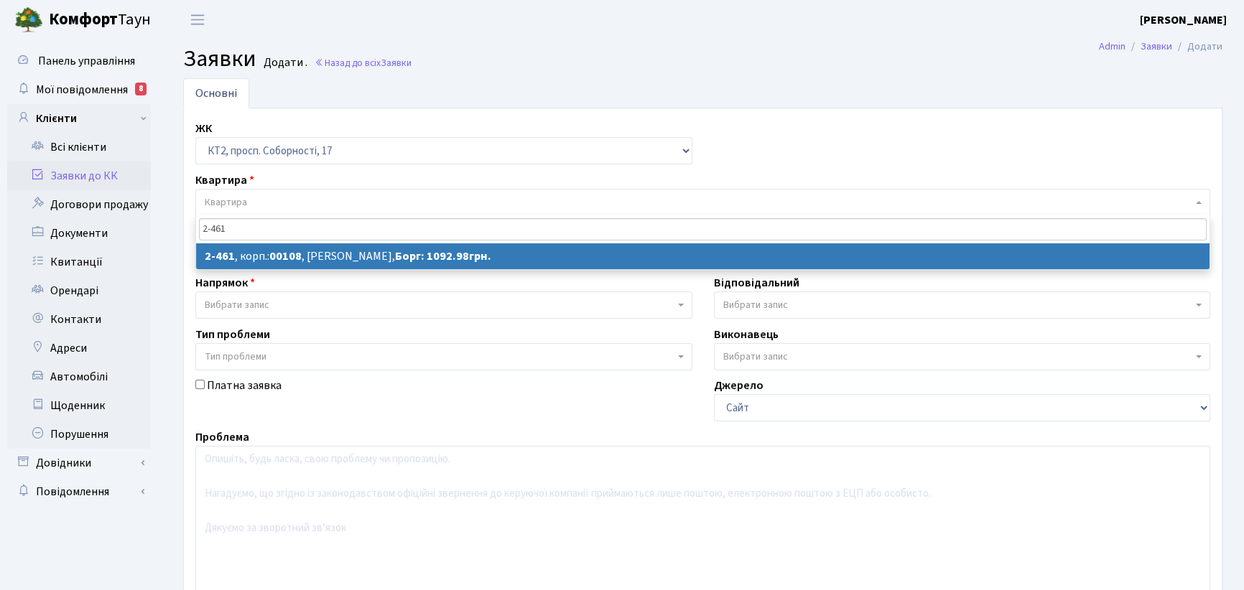
type input "2-461"
select select
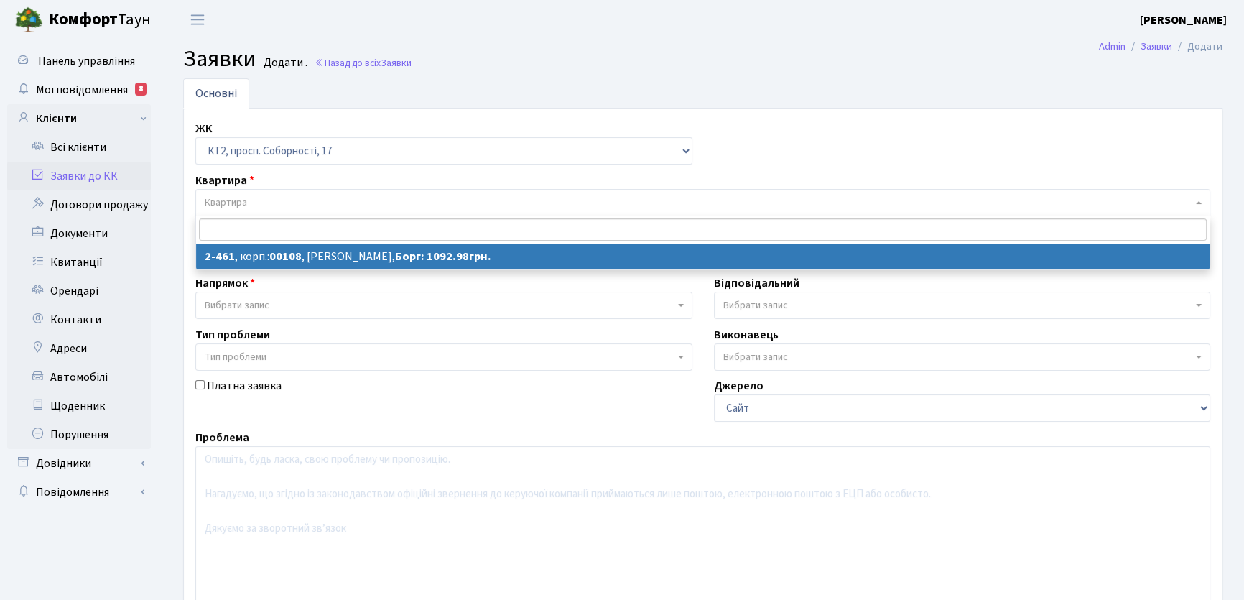
select select "15509"
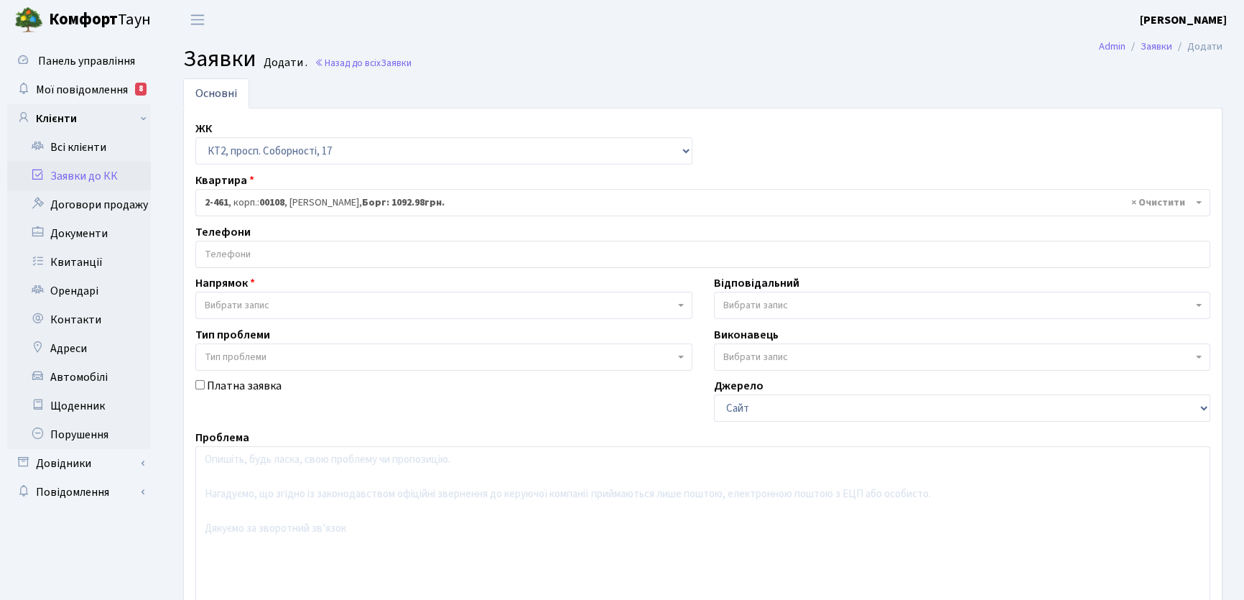
click at [259, 254] on input "search" at bounding box center [702, 254] width 1013 height 26
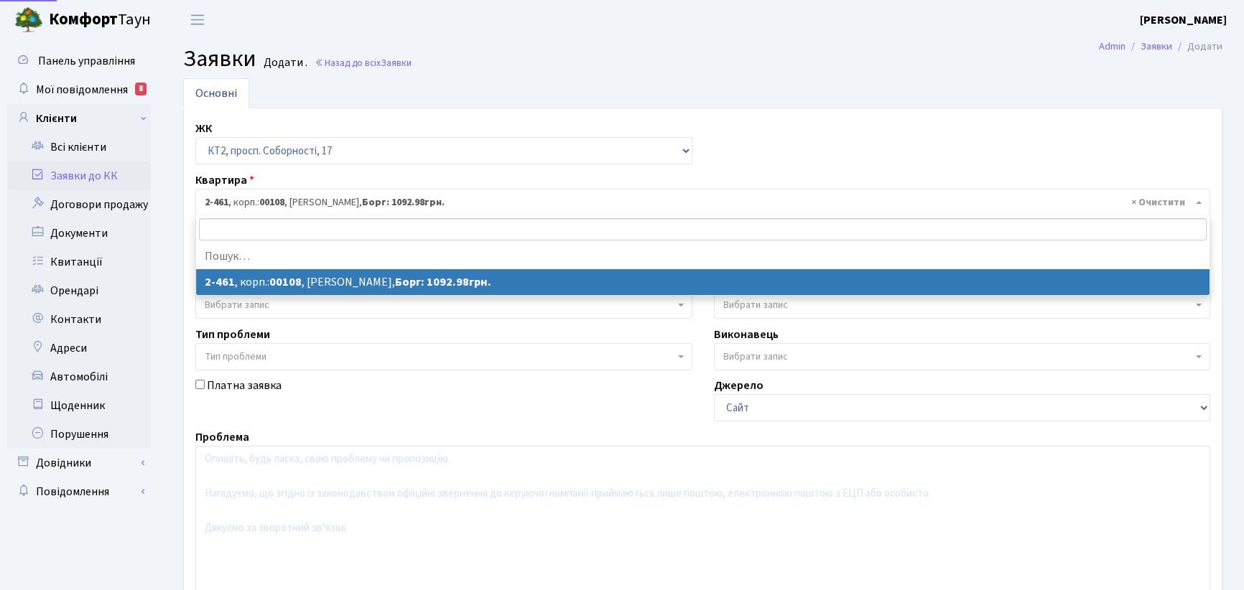
click at [246, 201] on span "× 2-461 , корп.: 00108 , Хоменко Юлія Миколаївна, Борг: 1092.98грн." at bounding box center [699, 202] width 988 height 14
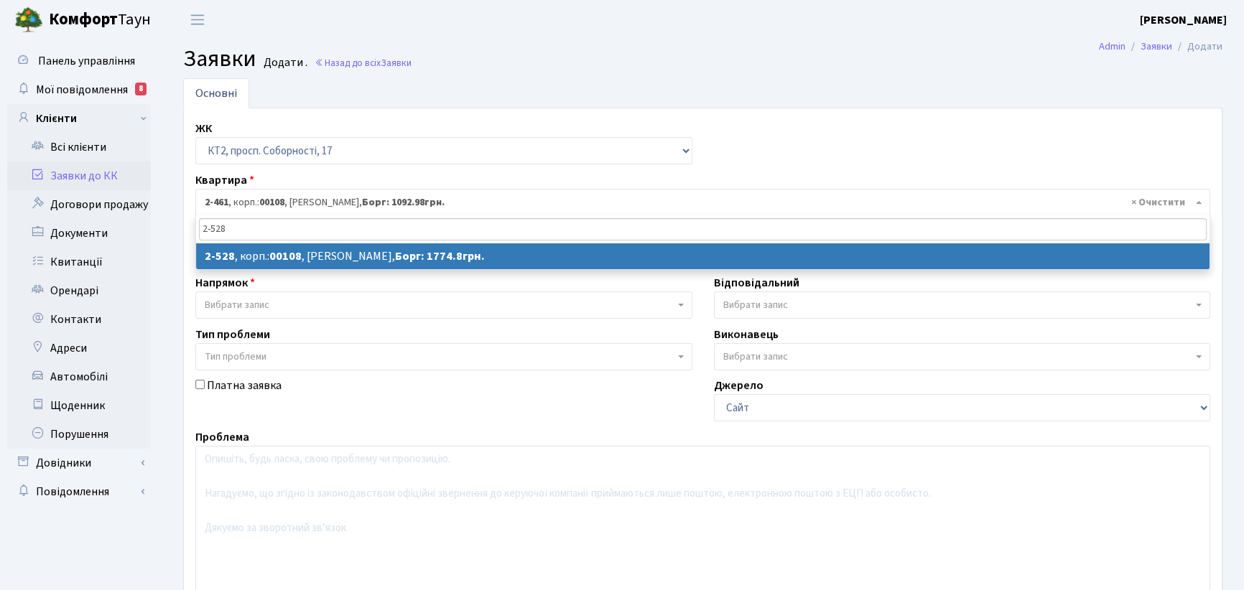
type input "2-528"
select select
select select "15579"
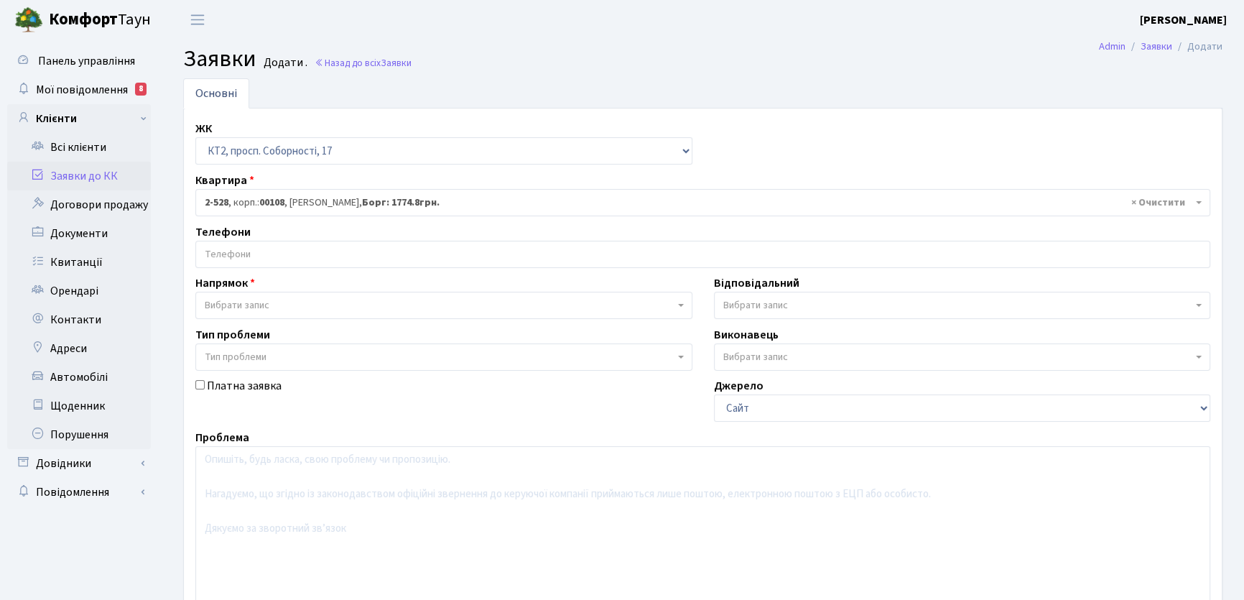
click at [253, 250] on input "search" at bounding box center [702, 254] width 1013 height 26
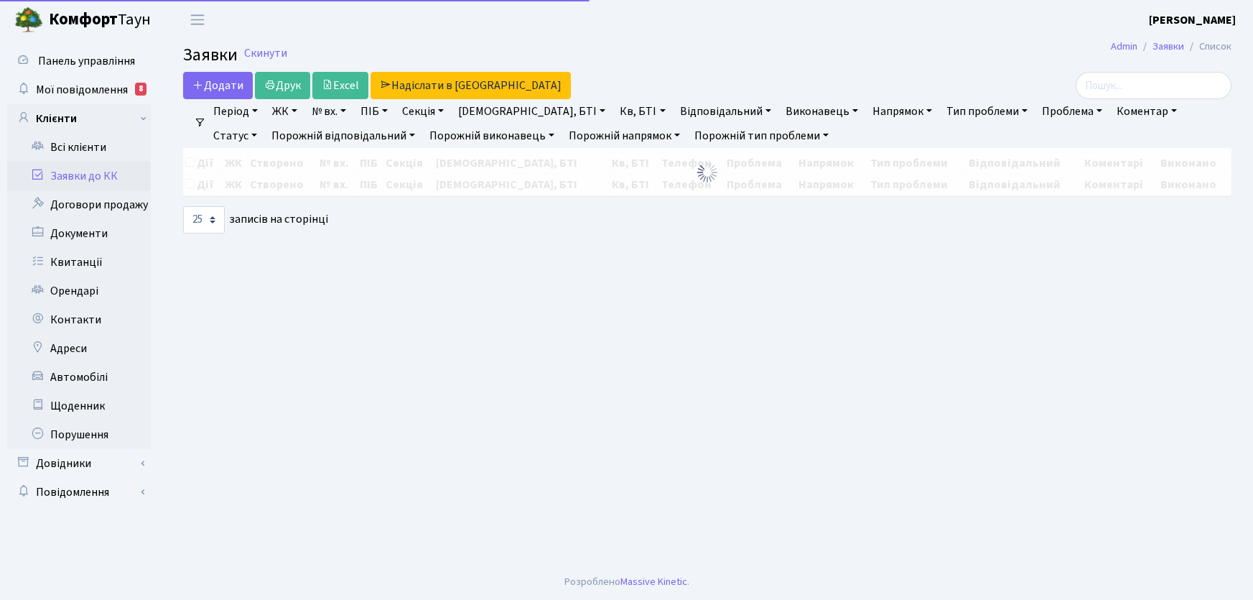
select select "25"
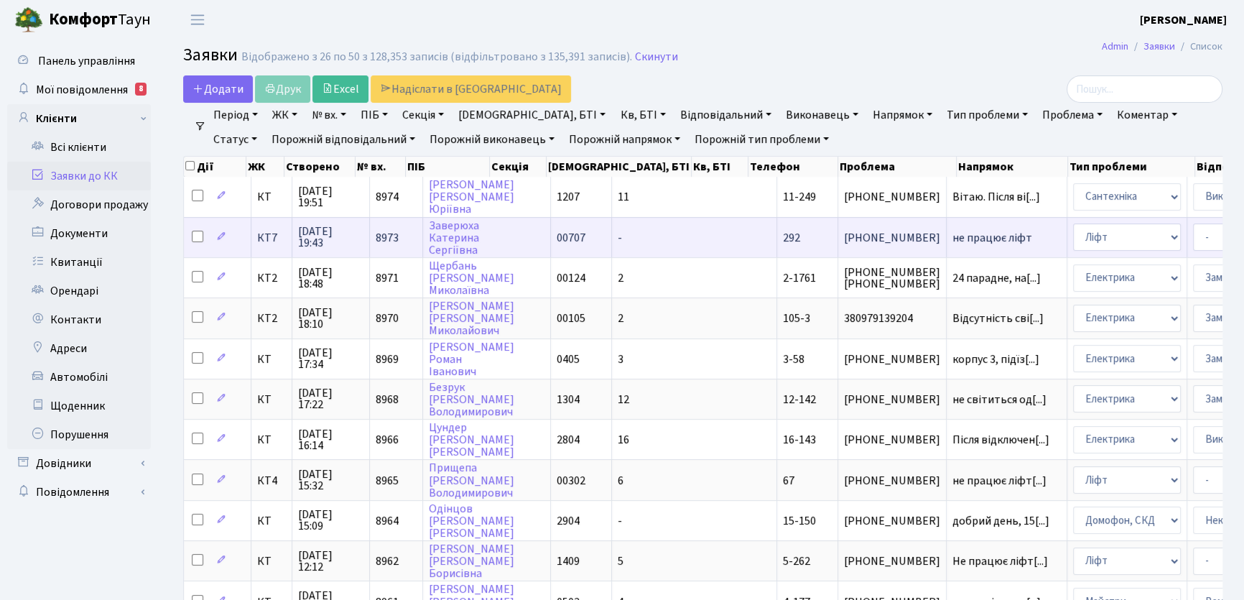
click at [952, 238] on span "не працює ліфт" at bounding box center [1006, 237] width 108 height 11
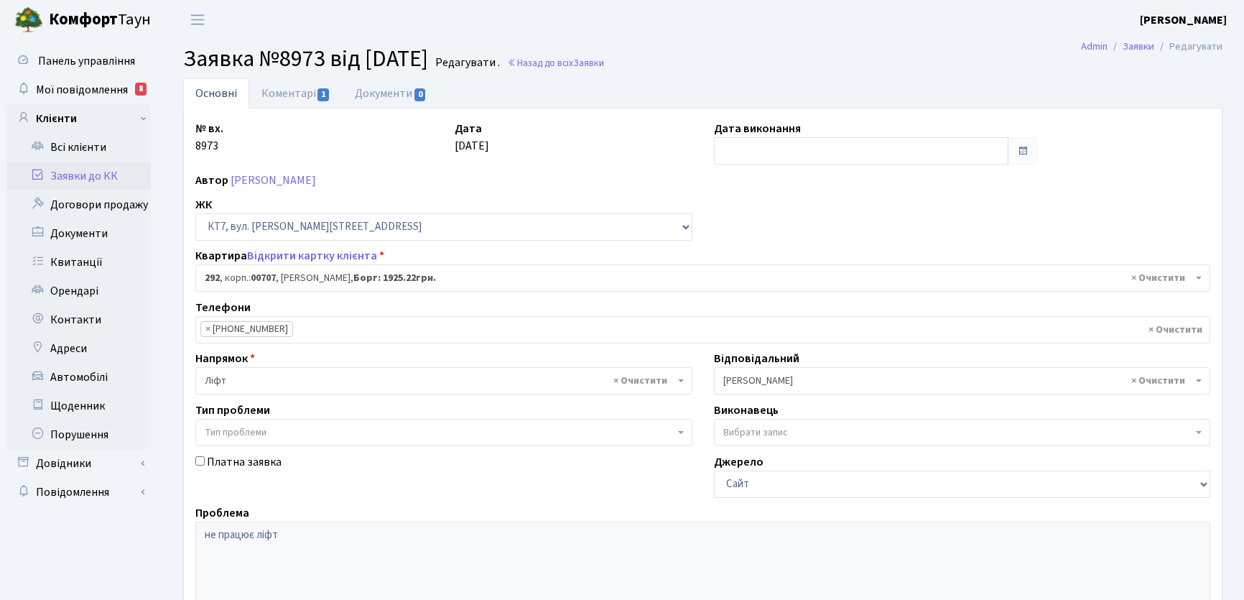
select select "18744"
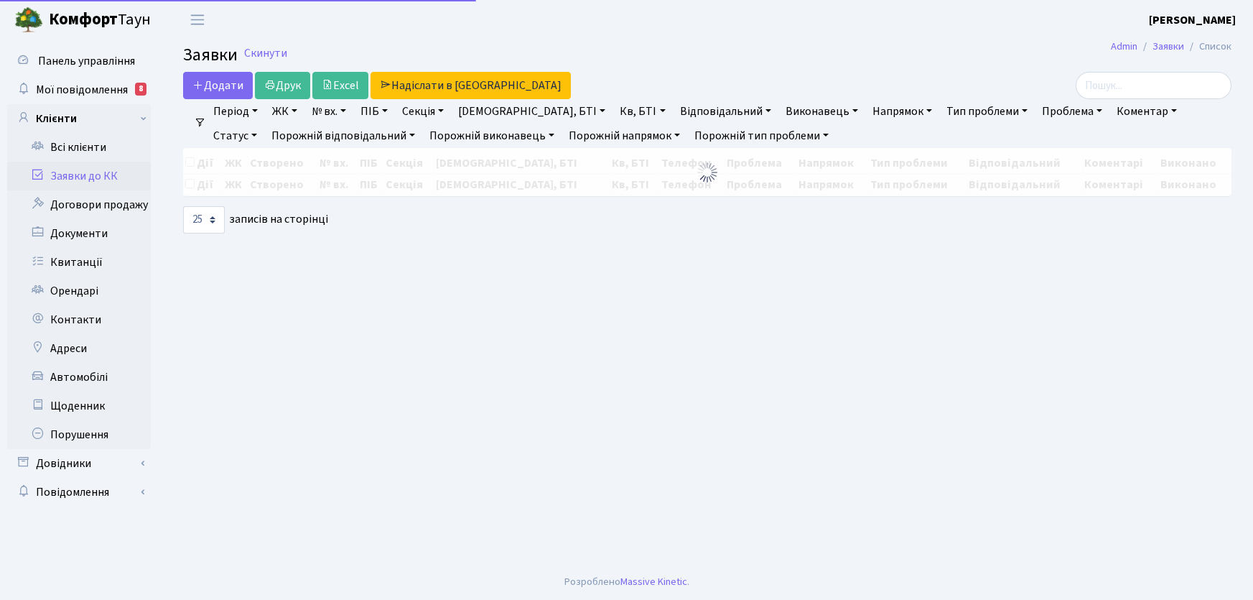
select select "25"
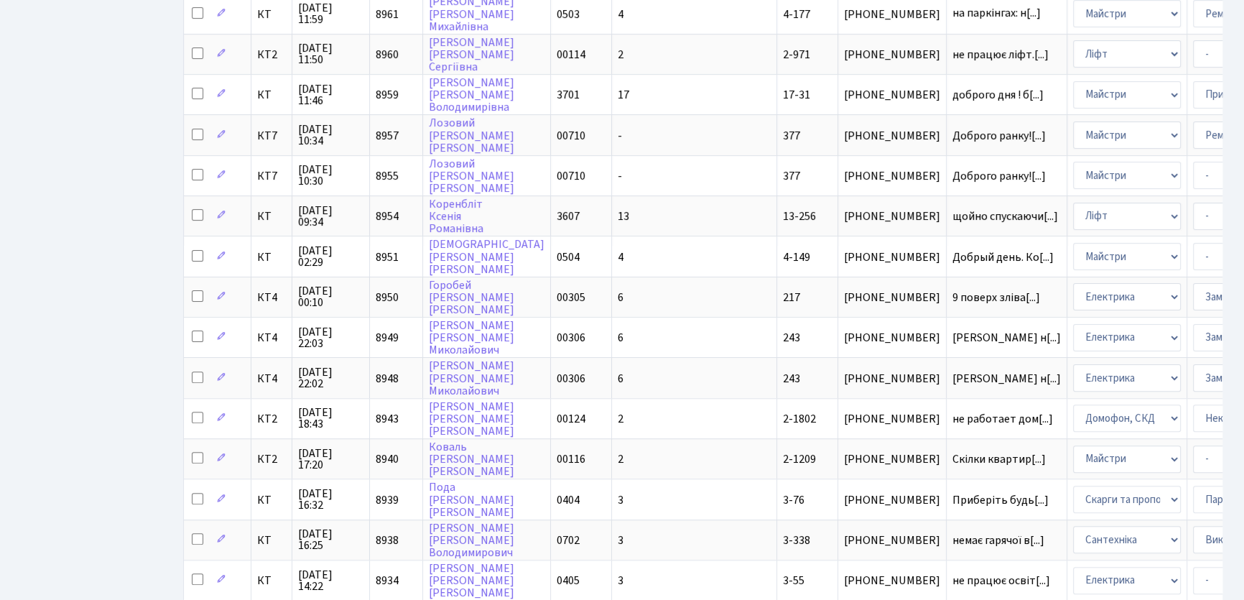
scroll to position [677, 0]
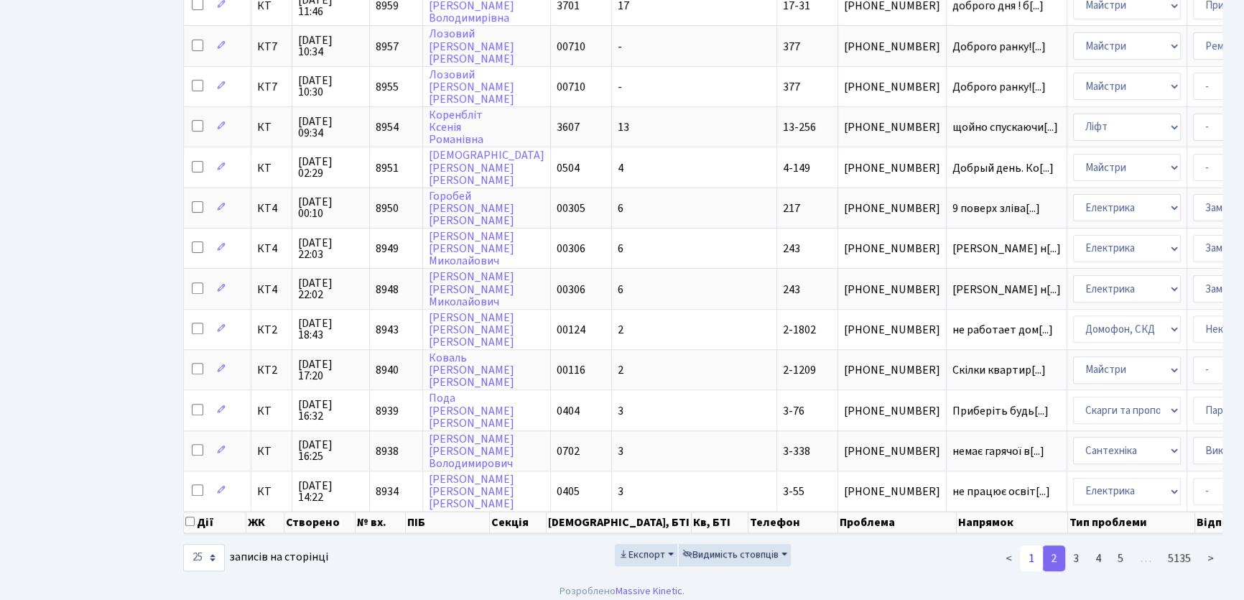
click at [1031, 547] on link "1" at bounding box center [1031, 558] width 23 height 26
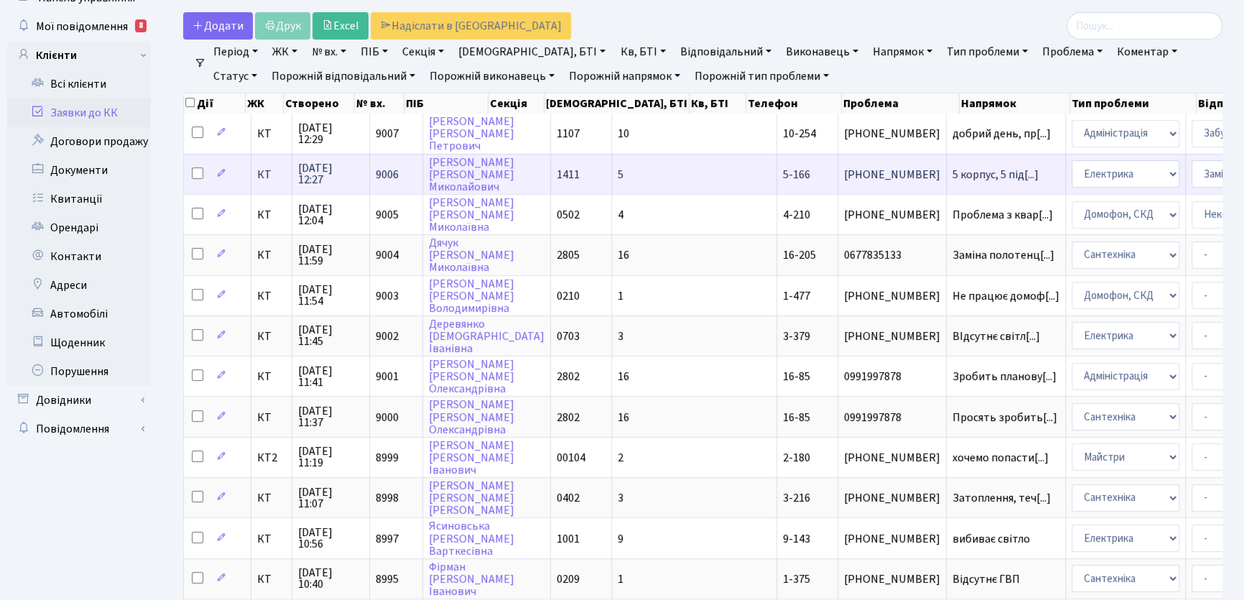
scroll to position [0, 0]
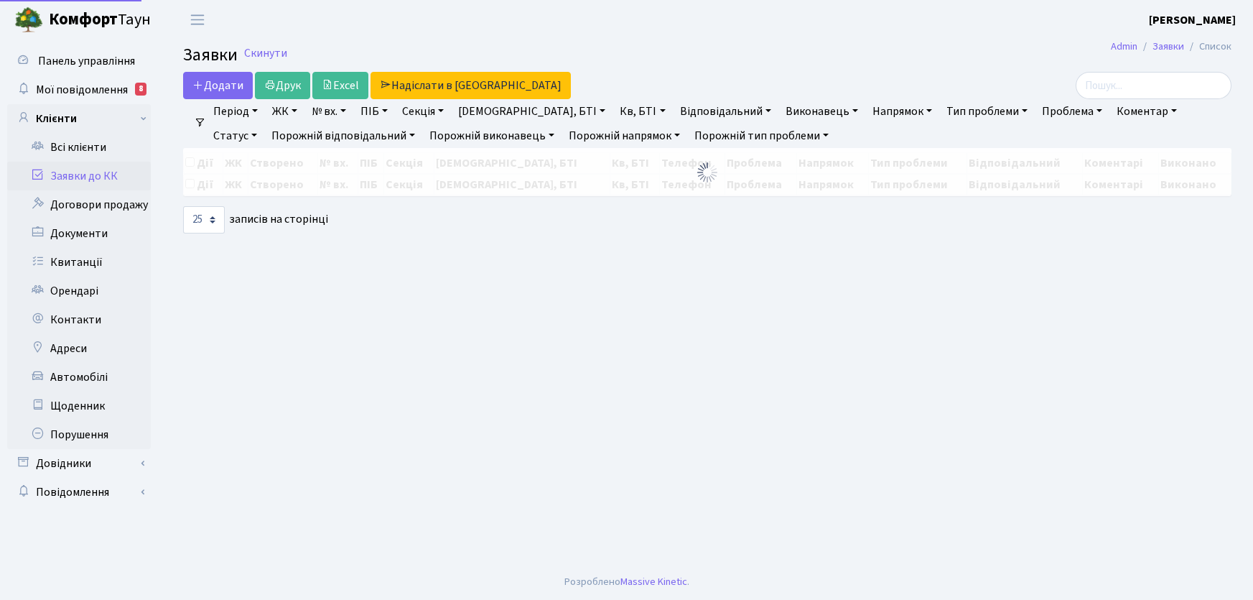
select select "25"
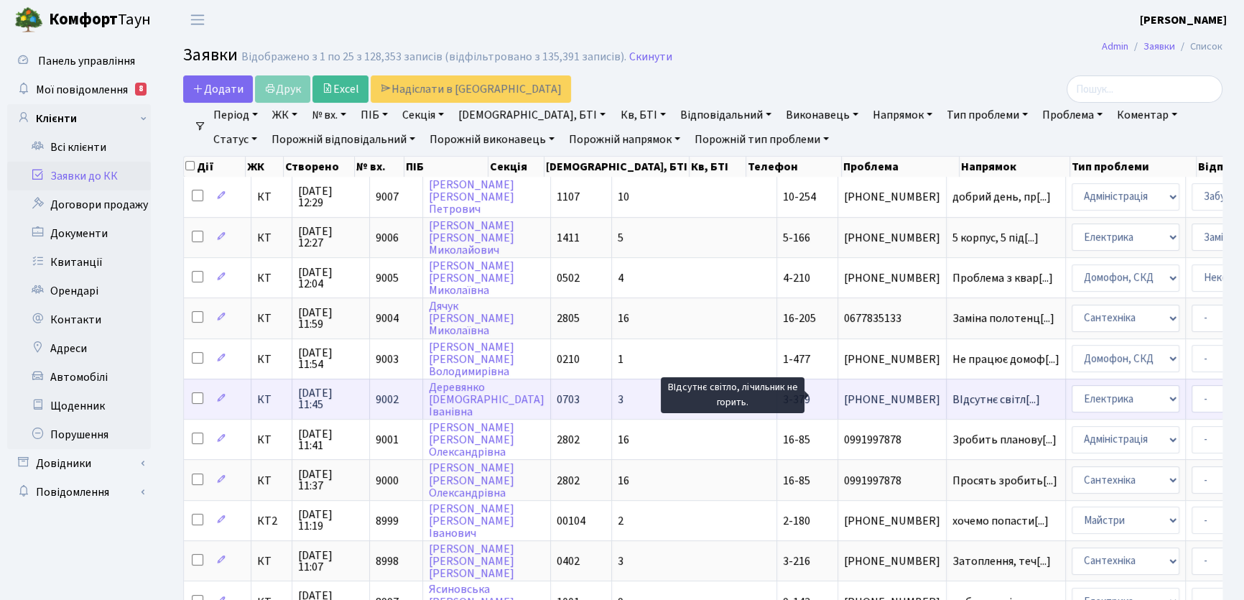
click at [952, 394] on span "ВІдсутнє світл[...]" at bounding box center [996, 399] width 88 height 16
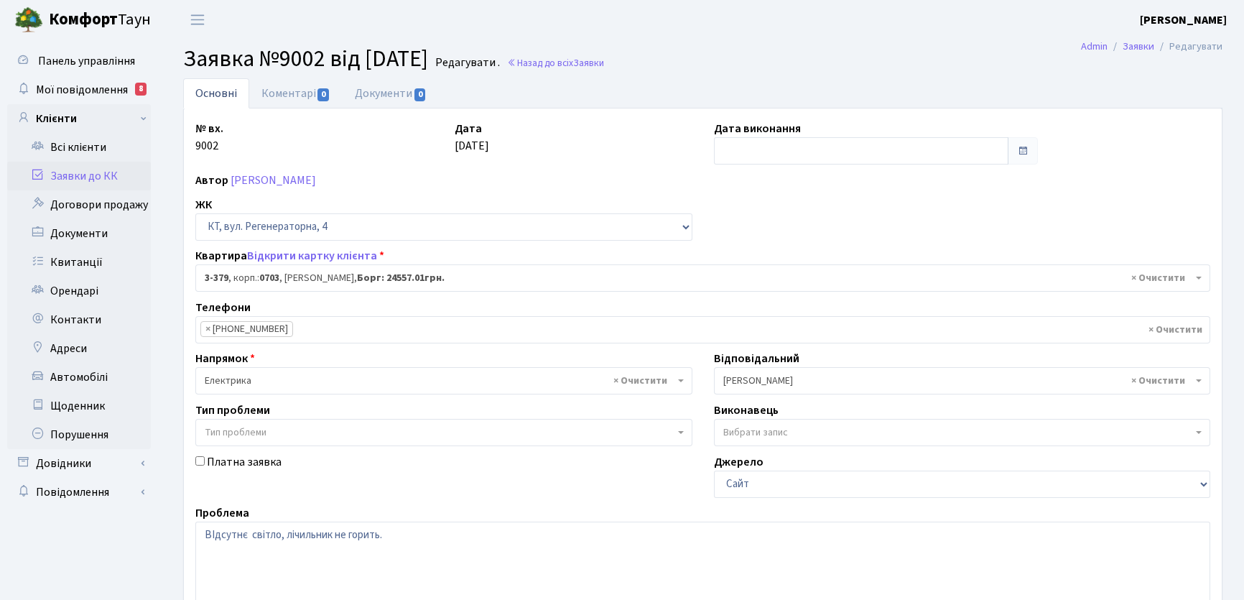
select select "1597"
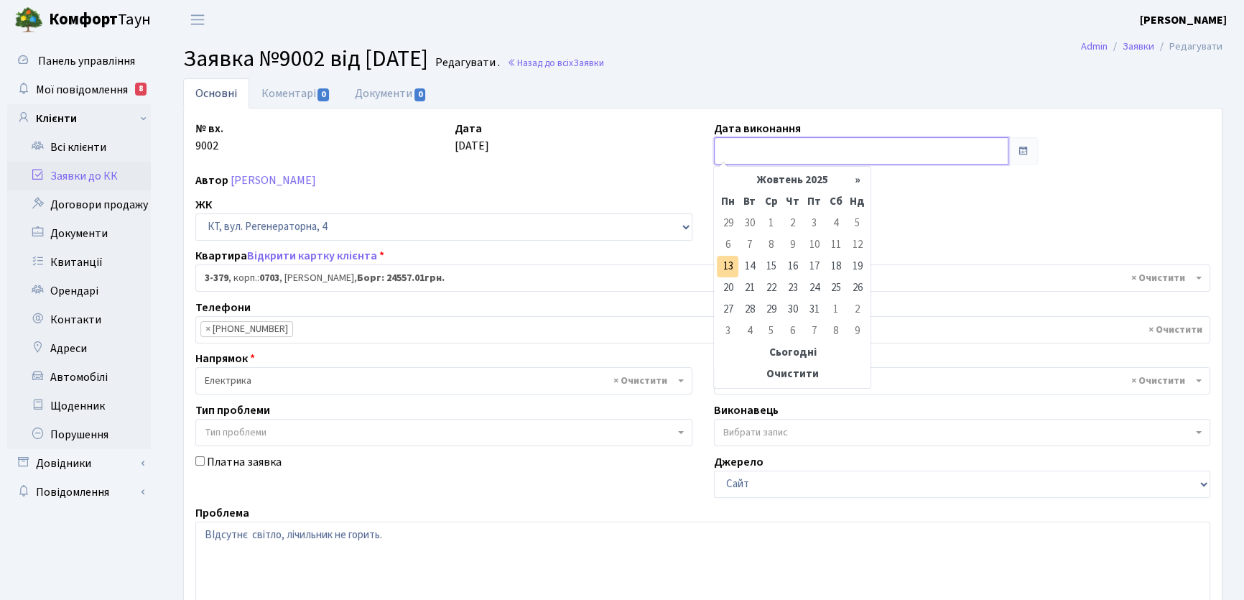
click at [738, 150] on input "text" at bounding box center [861, 150] width 294 height 27
click at [725, 266] on td "13" at bounding box center [728, 267] width 22 height 22
type input "[DATE]"
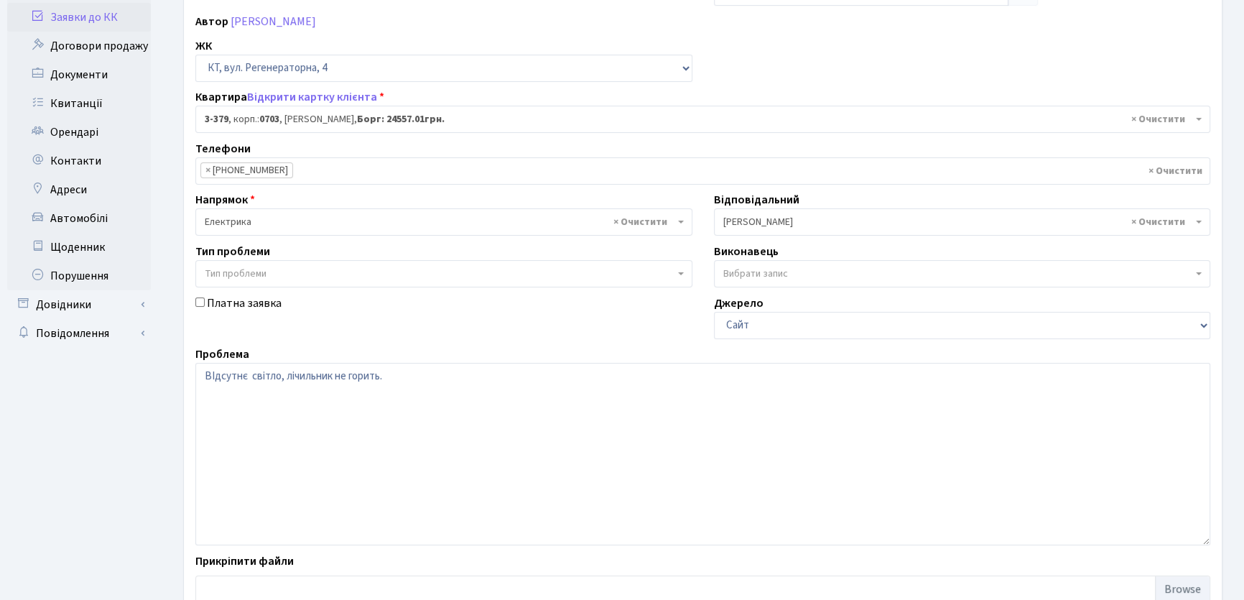
scroll to position [255, 0]
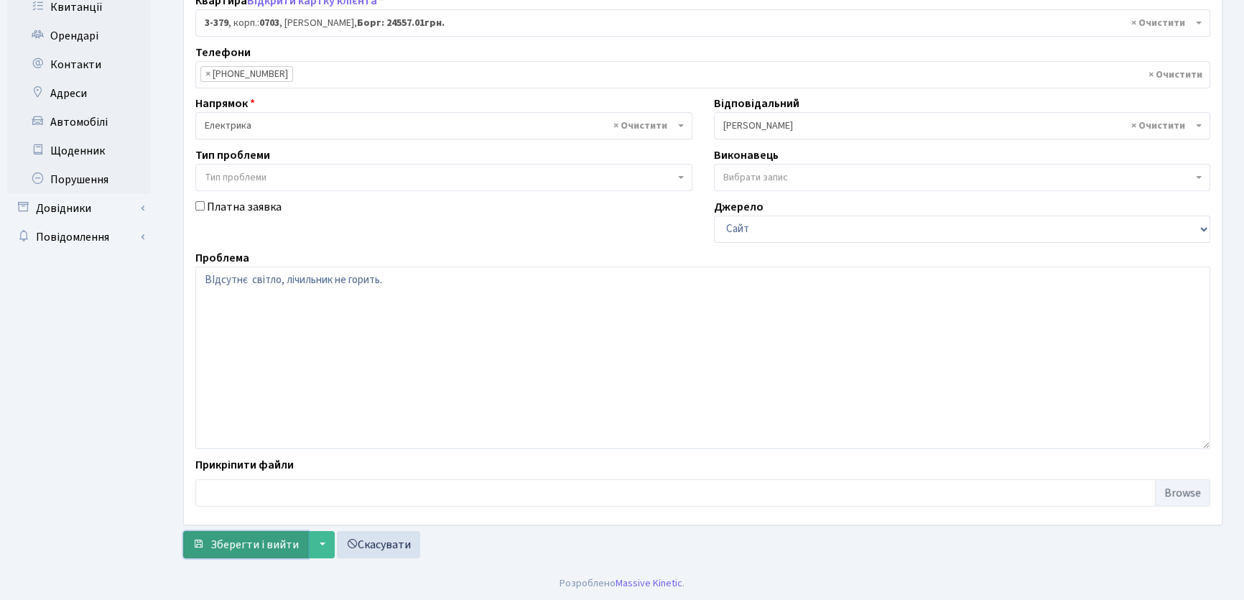
click at [259, 546] on span "Зберегти і вийти" at bounding box center [254, 545] width 88 height 16
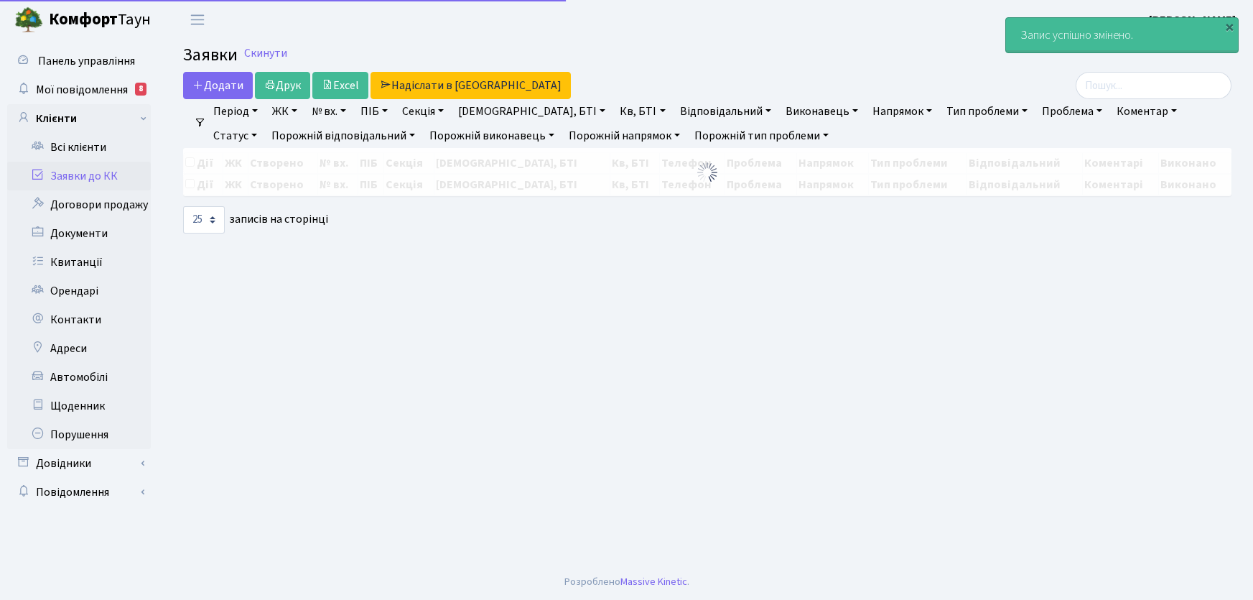
select select "25"
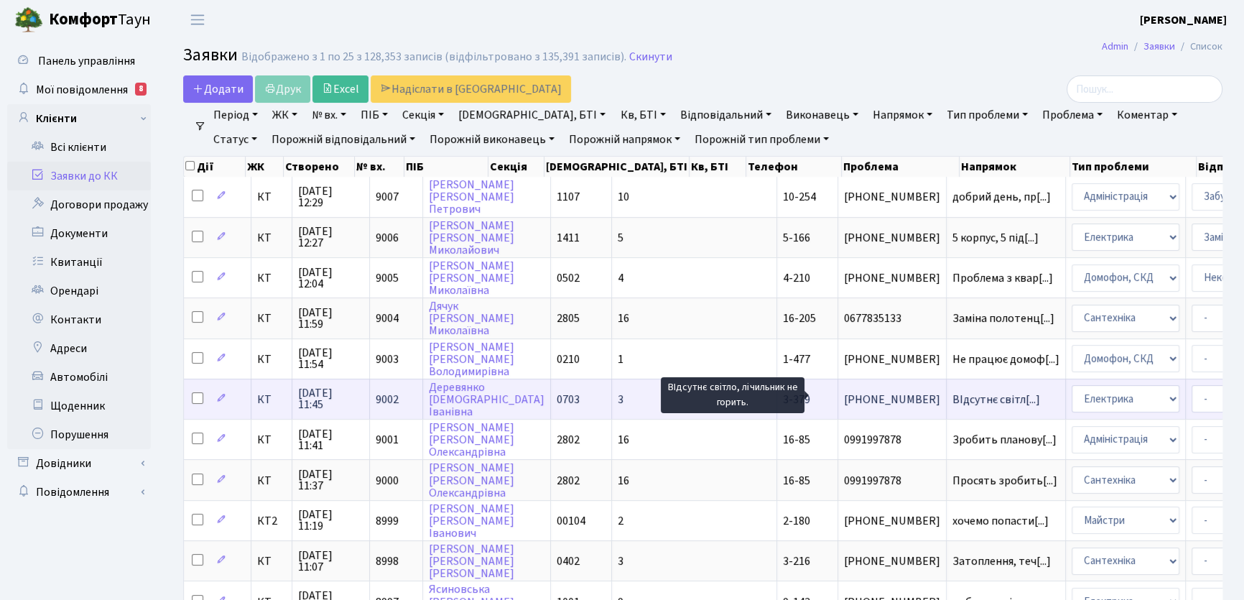
click at [952, 396] on span "ВІдсутнє світл[...]" at bounding box center [996, 399] width 88 height 16
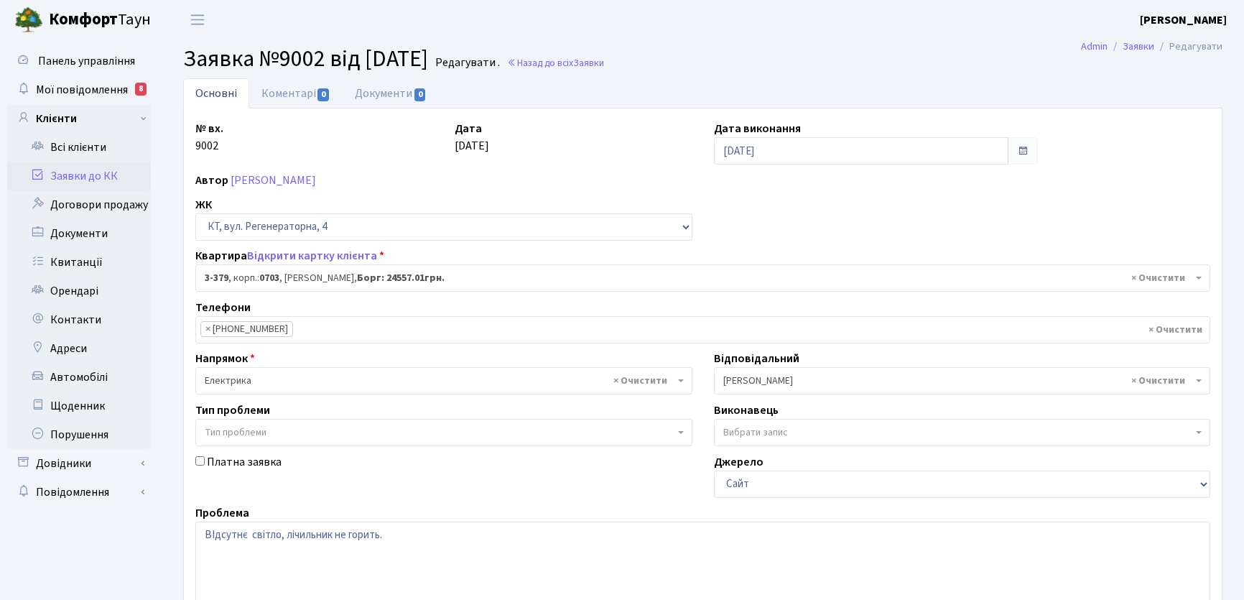
select select "1597"
click at [268, 97] on link "Коментарі 0" at bounding box center [295, 92] width 93 height 29
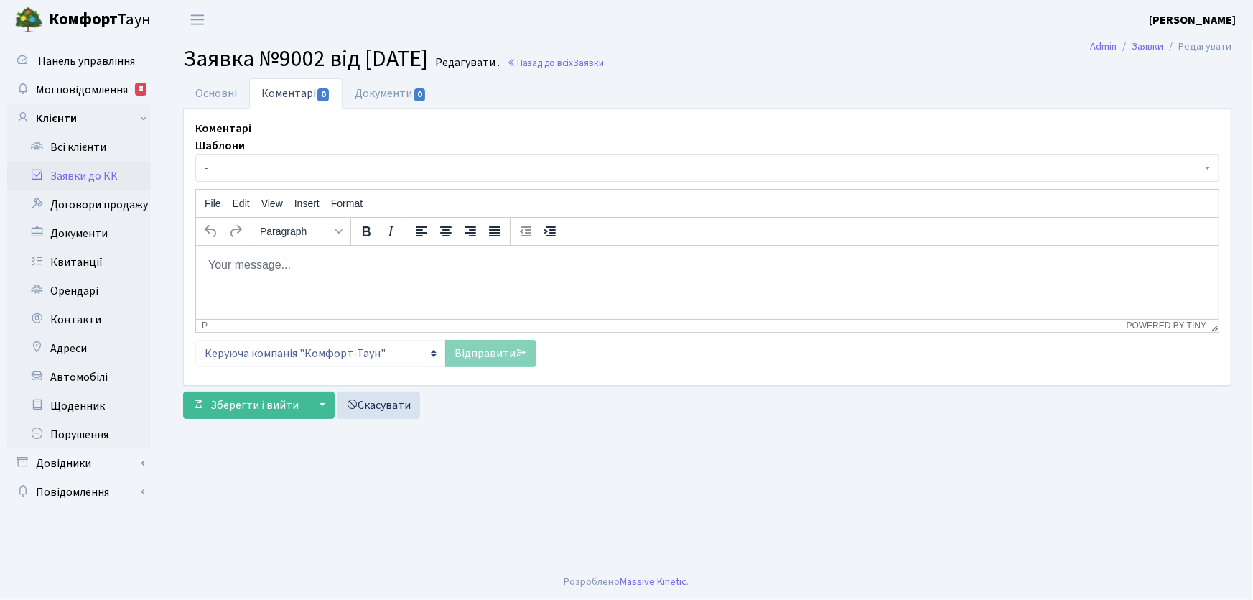
click at [269, 271] on body "Rich Text Area. Press ALT-0 for help." at bounding box center [707, 264] width 1000 height 16
click at [484, 355] on link "Відправити" at bounding box center [490, 353] width 91 height 27
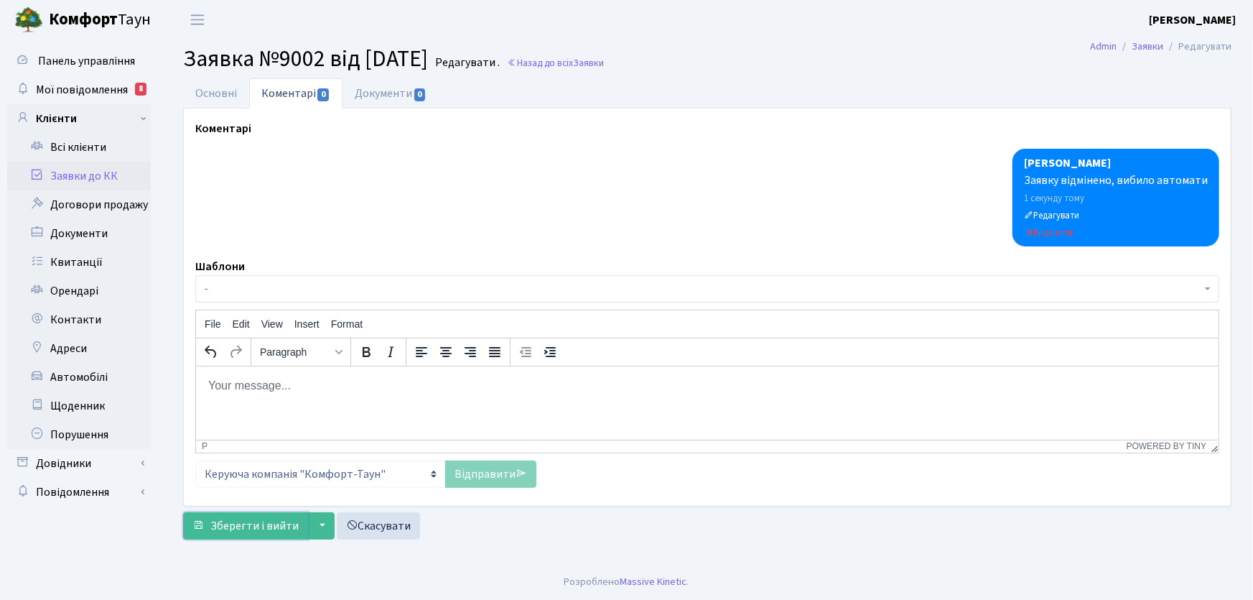
drag, startPoint x: 282, startPoint y: 526, endPoint x: 307, endPoint y: 495, distance: 40.3
click at [282, 524] on span "Зберегти і вийти" at bounding box center [254, 526] width 88 height 16
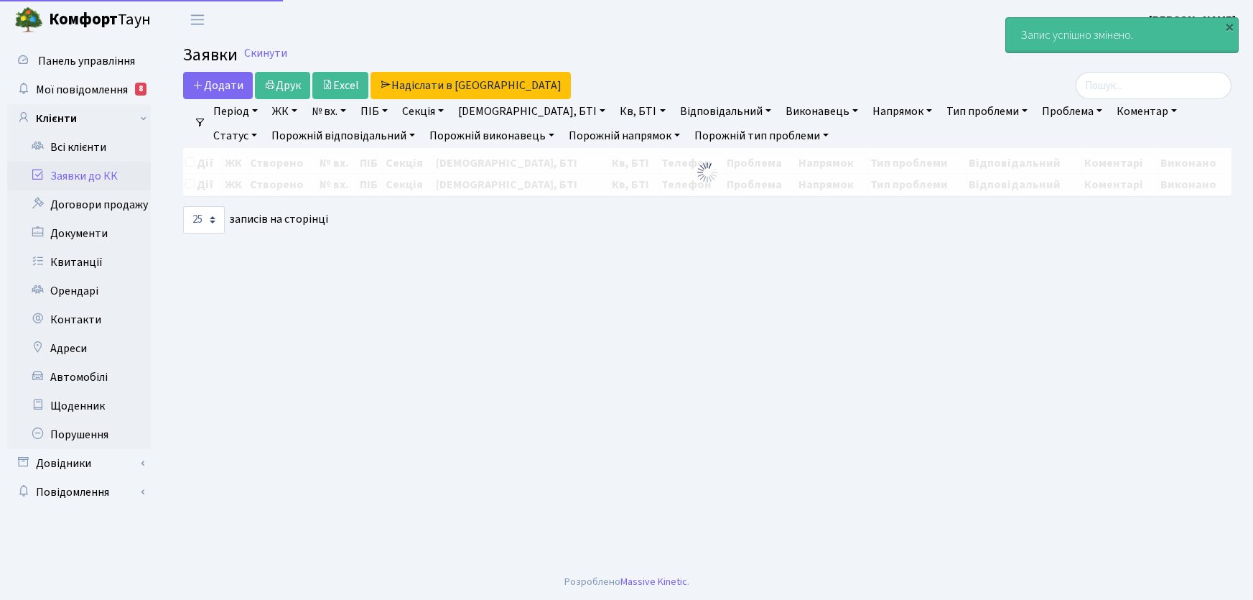
select select "25"
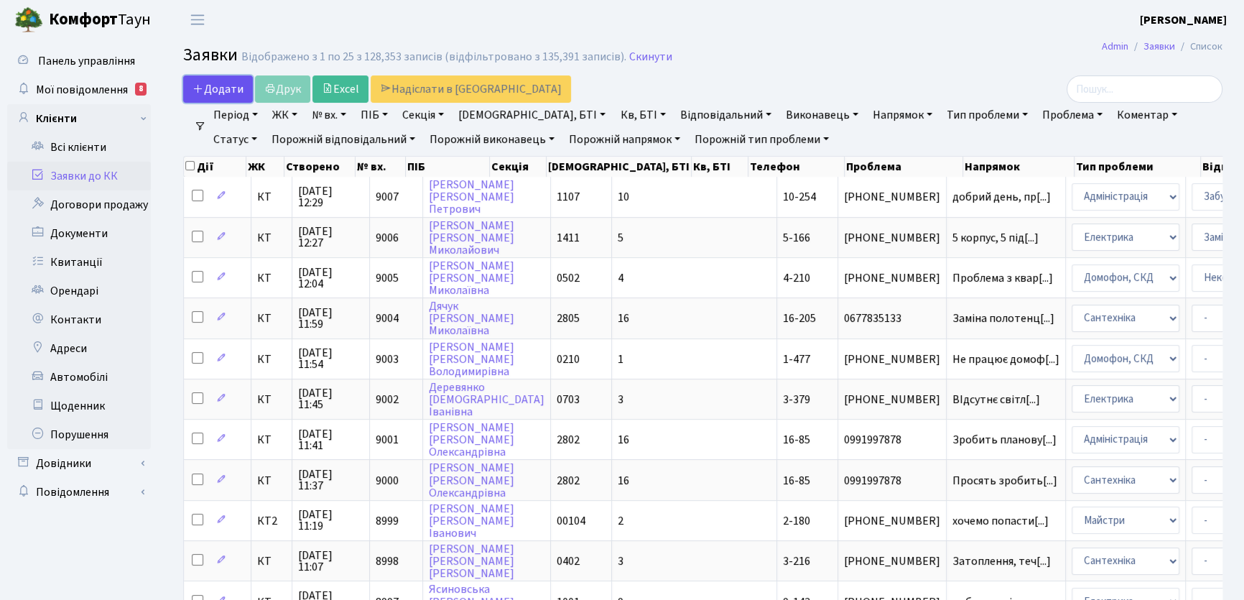
click at [233, 90] on span "Додати" at bounding box center [217, 89] width 51 height 16
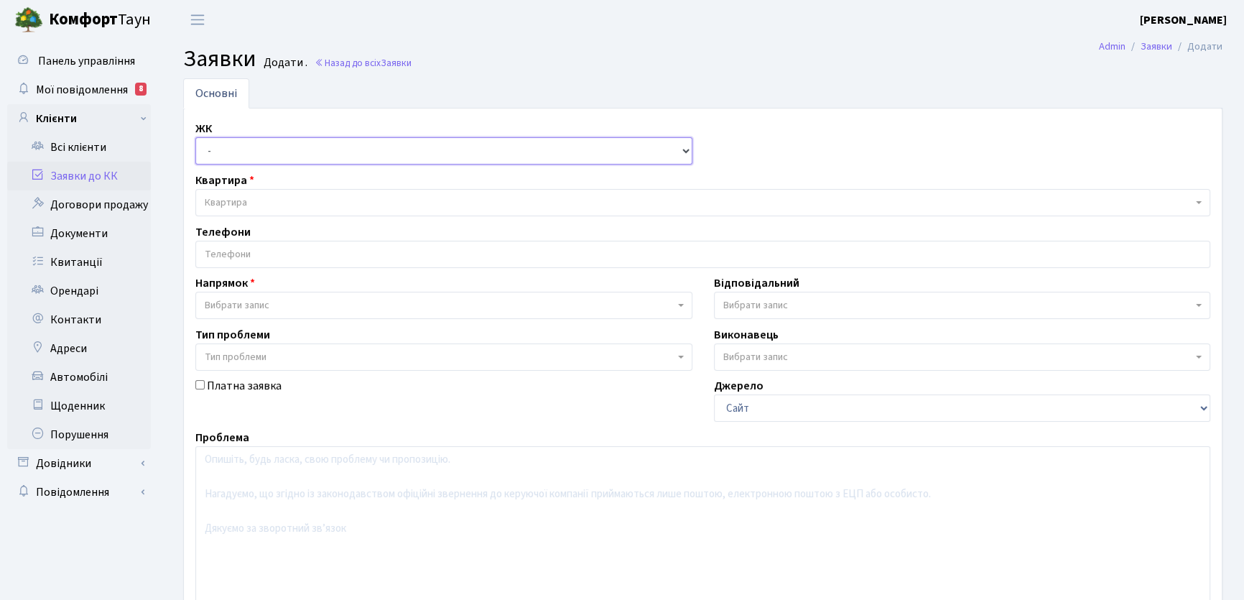
click at [684, 150] on select "- КТ, вул. Регенераторна, 4 КТ2, просп. Соборності, 17 КТ3, вул. Березнева, 16 …" at bounding box center [443, 150] width 497 height 27
select select "271"
click at [195, 137] on select "- КТ, вул. Регенераторна, 4 КТ2, просп. Соборності, 17 КТ3, вул. Березнева, 16 …" at bounding box center [443, 150] width 497 height 27
select select
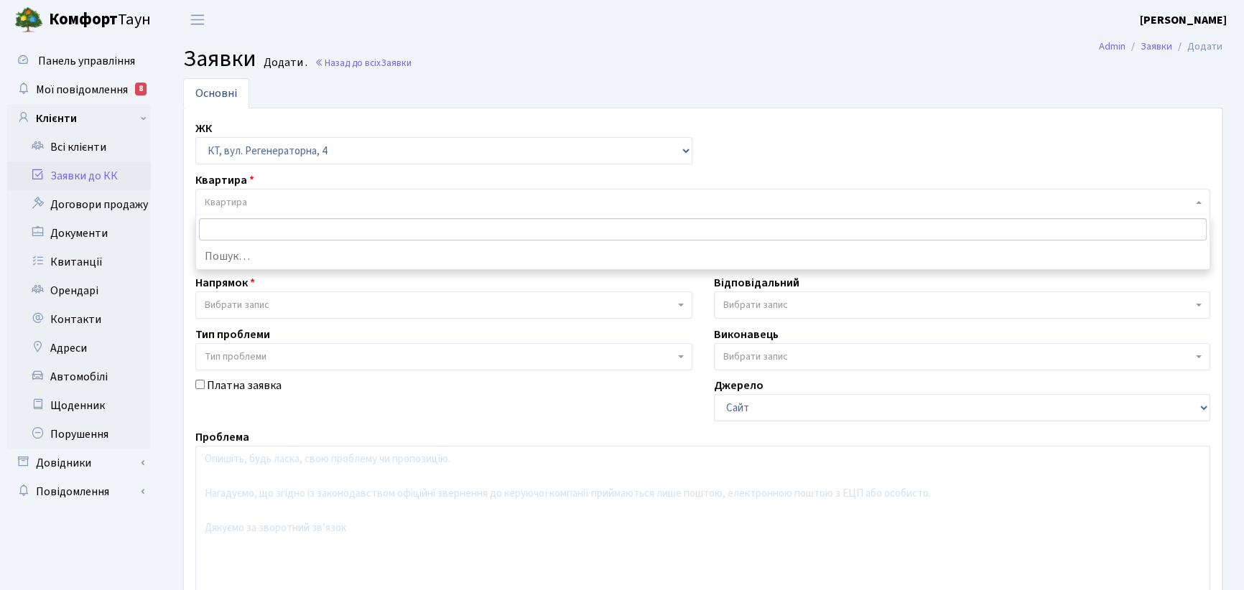
click at [243, 201] on span "Квартира" at bounding box center [226, 202] width 42 height 14
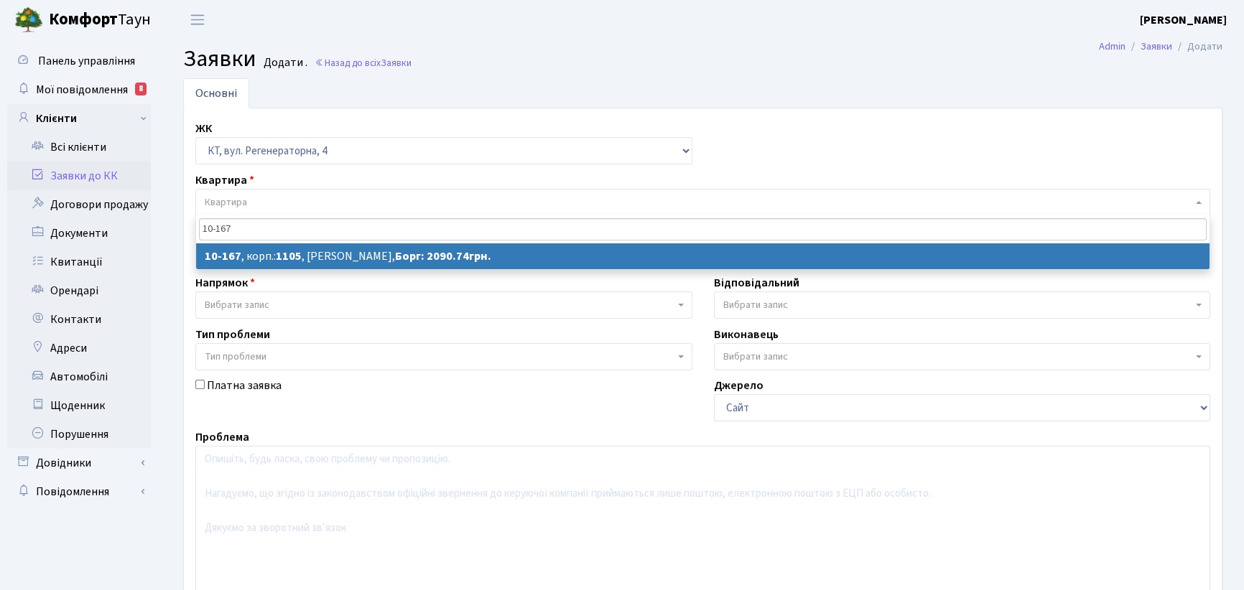
type input "10-167"
select select
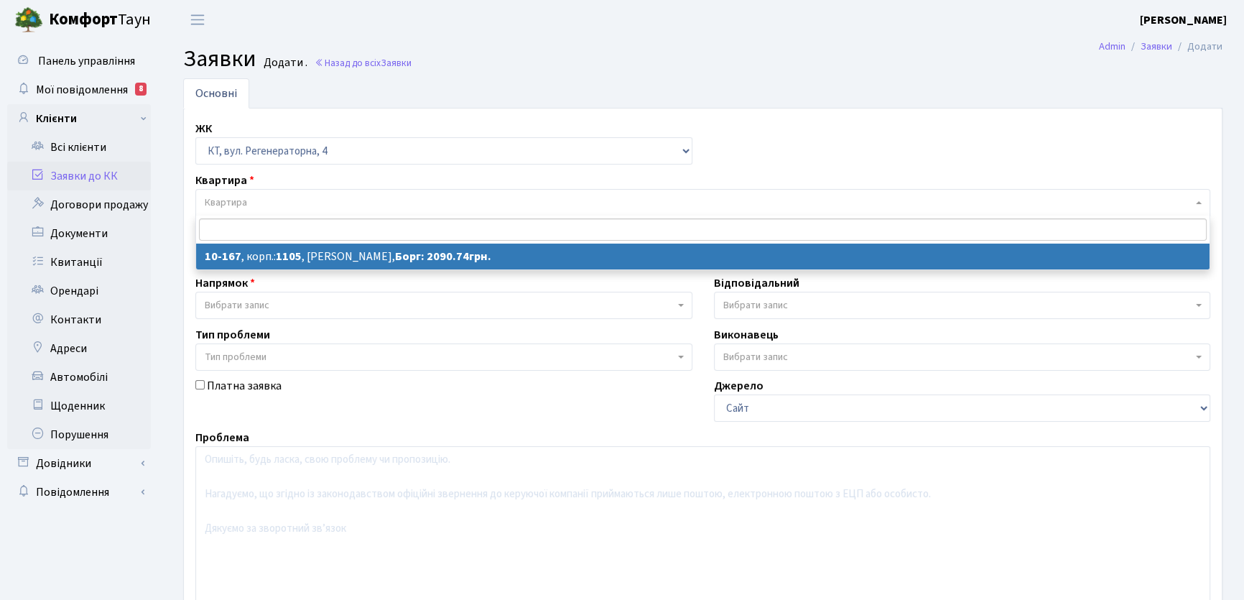
select select "6736"
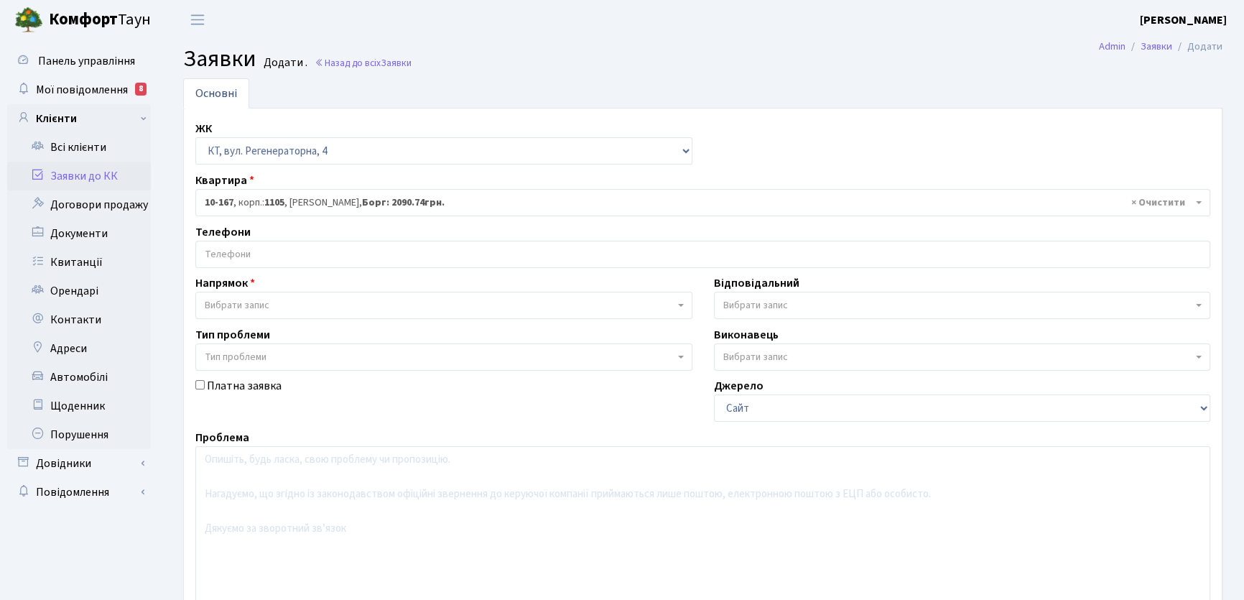
click at [243, 251] on input "search" at bounding box center [702, 254] width 1013 height 26
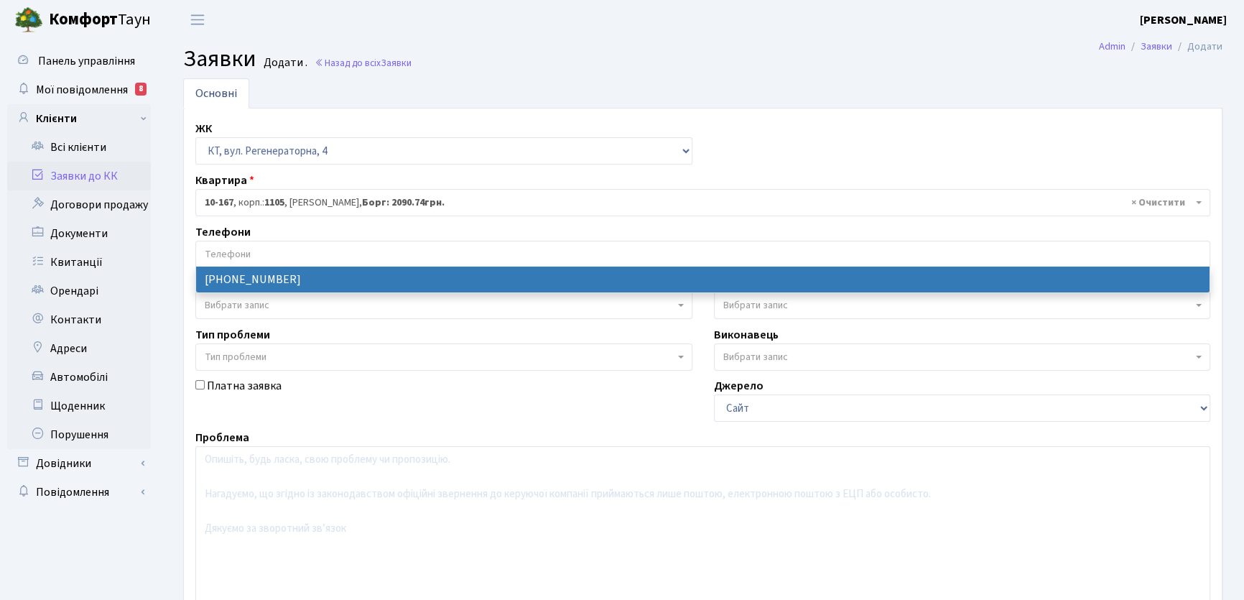
select select "65606"
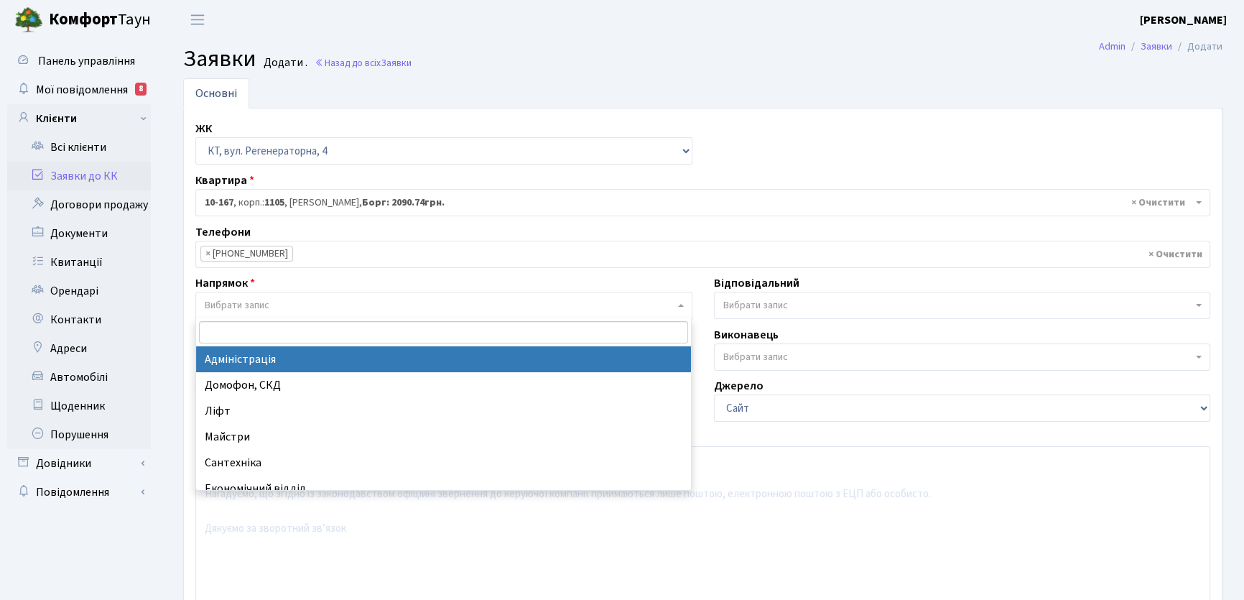
click at [682, 302] on span at bounding box center [682, 305] width 3 height 27
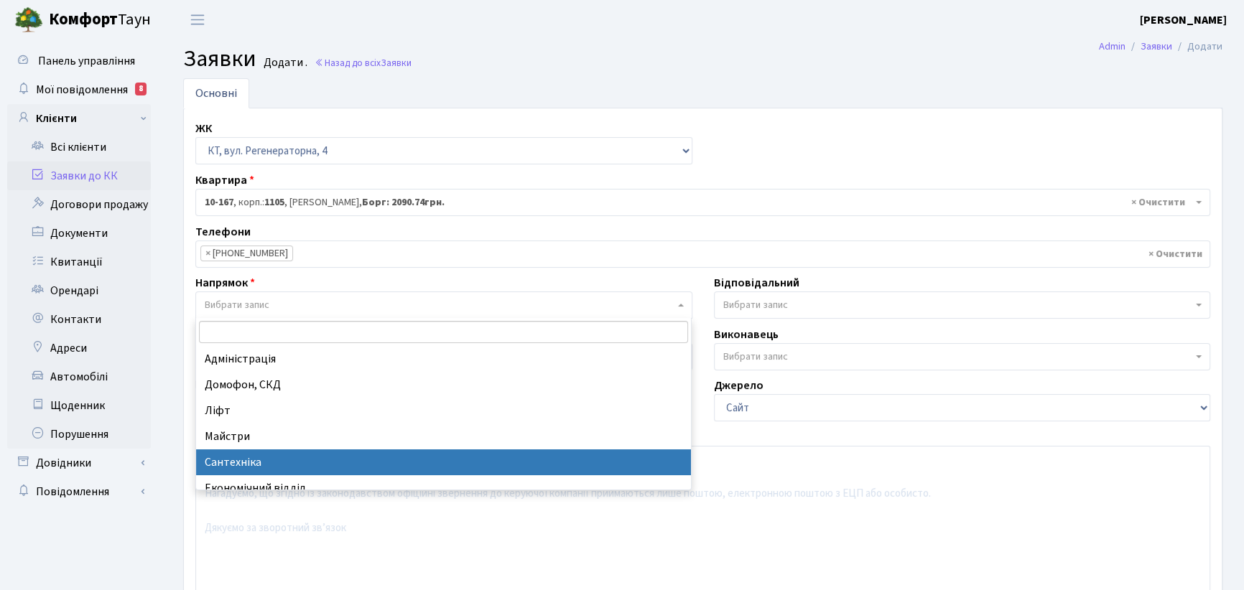
select select "2"
select select
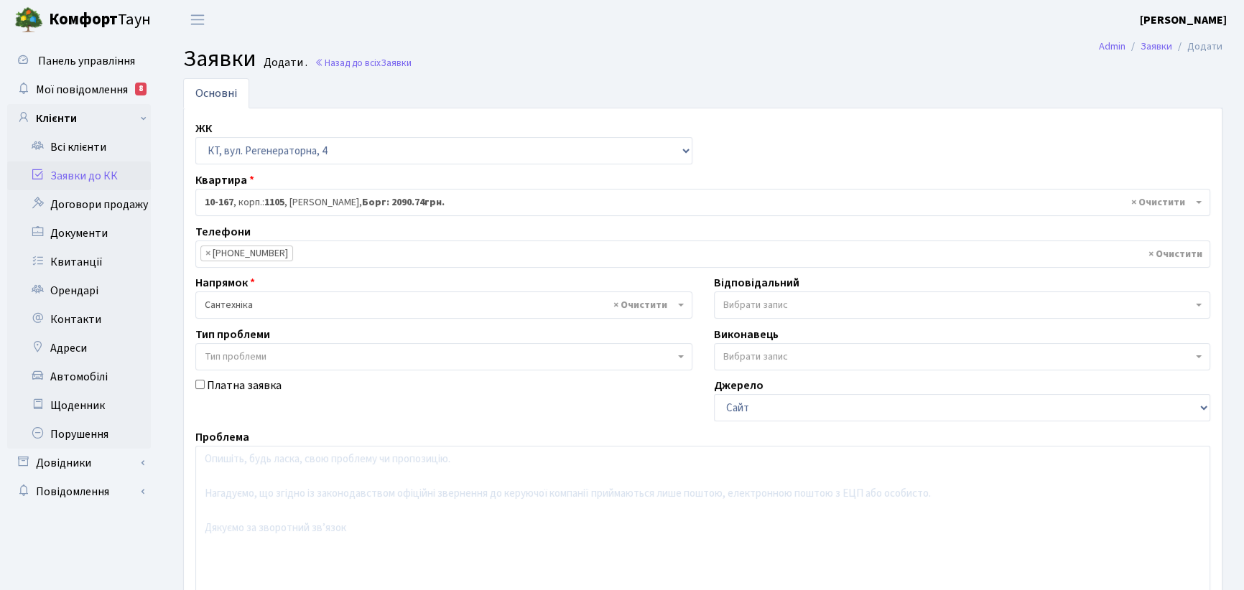
click at [1200, 302] on span at bounding box center [1200, 305] width 3 height 27
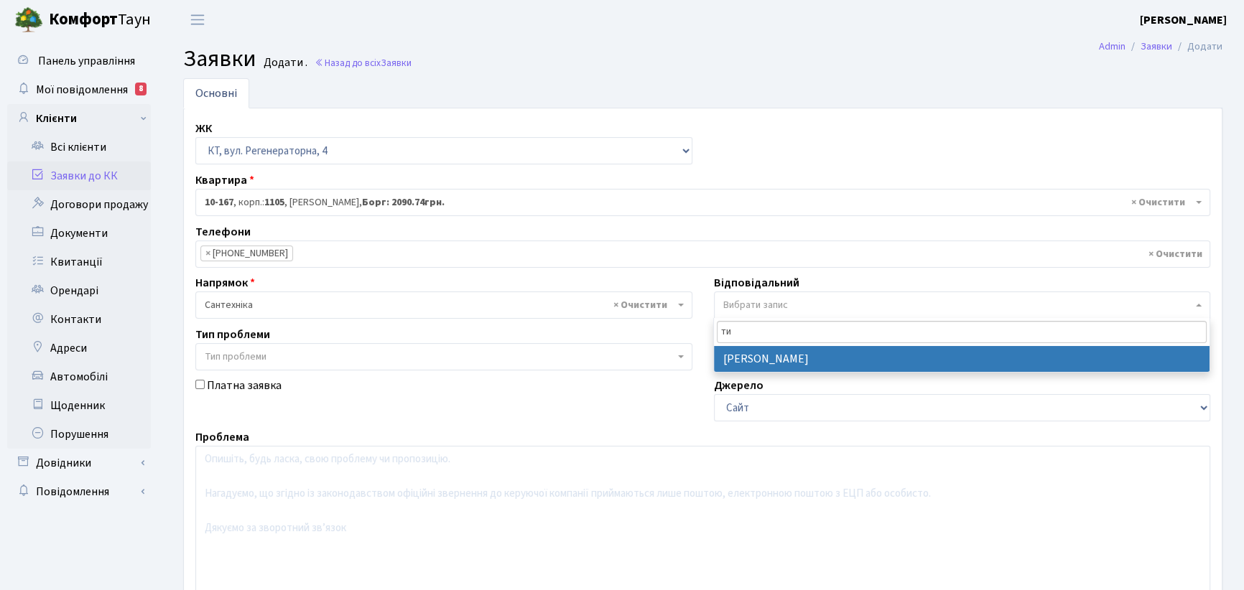
type input "ти"
select select "67"
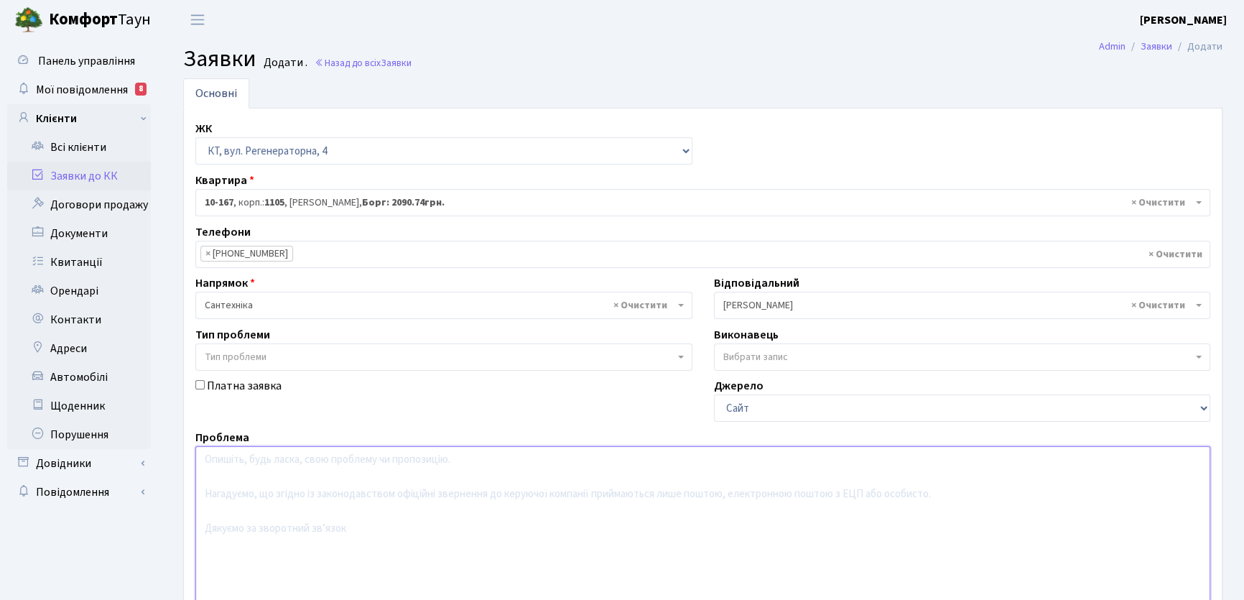
click at [230, 462] on textarea at bounding box center [702, 537] width 1015 height 182
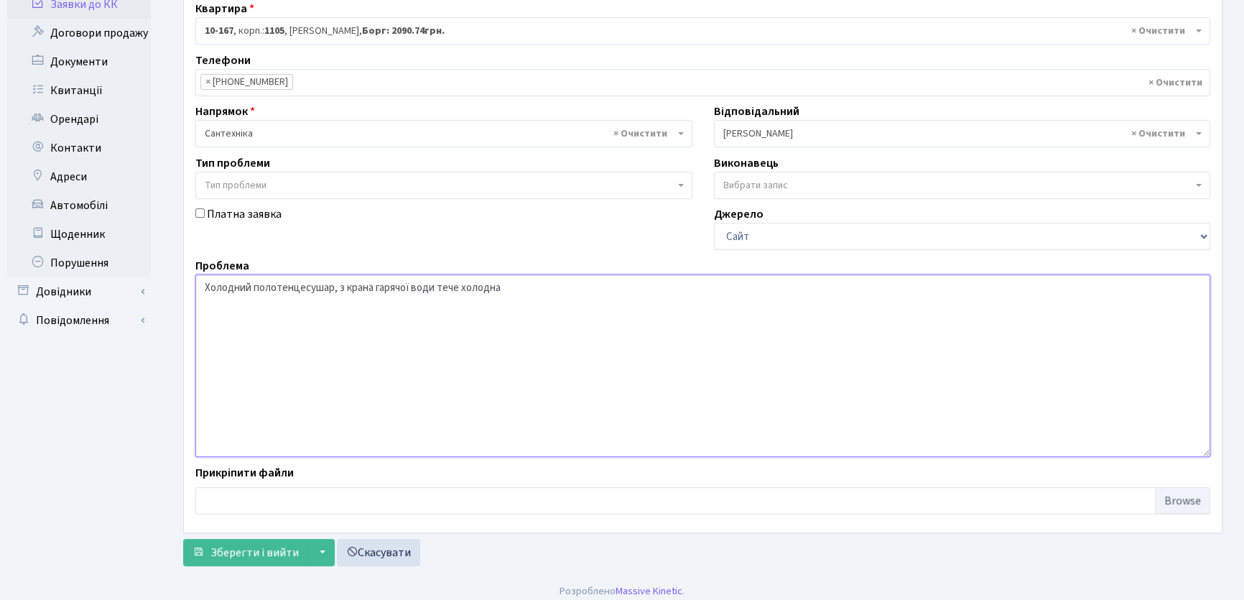
scroll to position [180, 0]
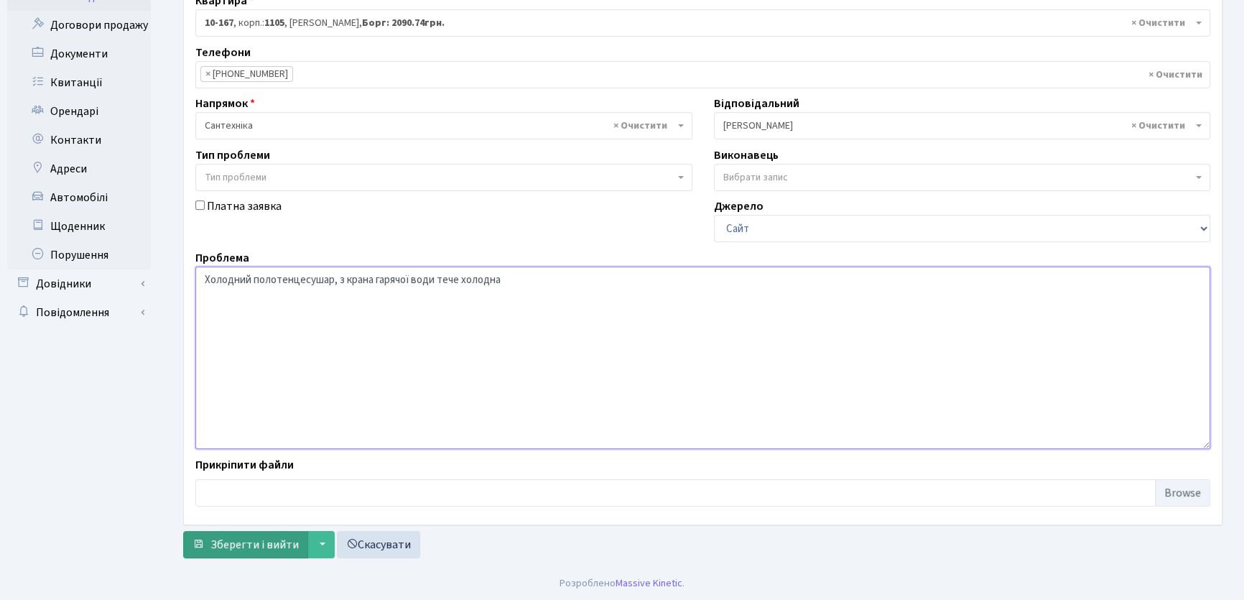
type textarea "Холодний полотенцесушар, з крана гарячої води тече холодна"
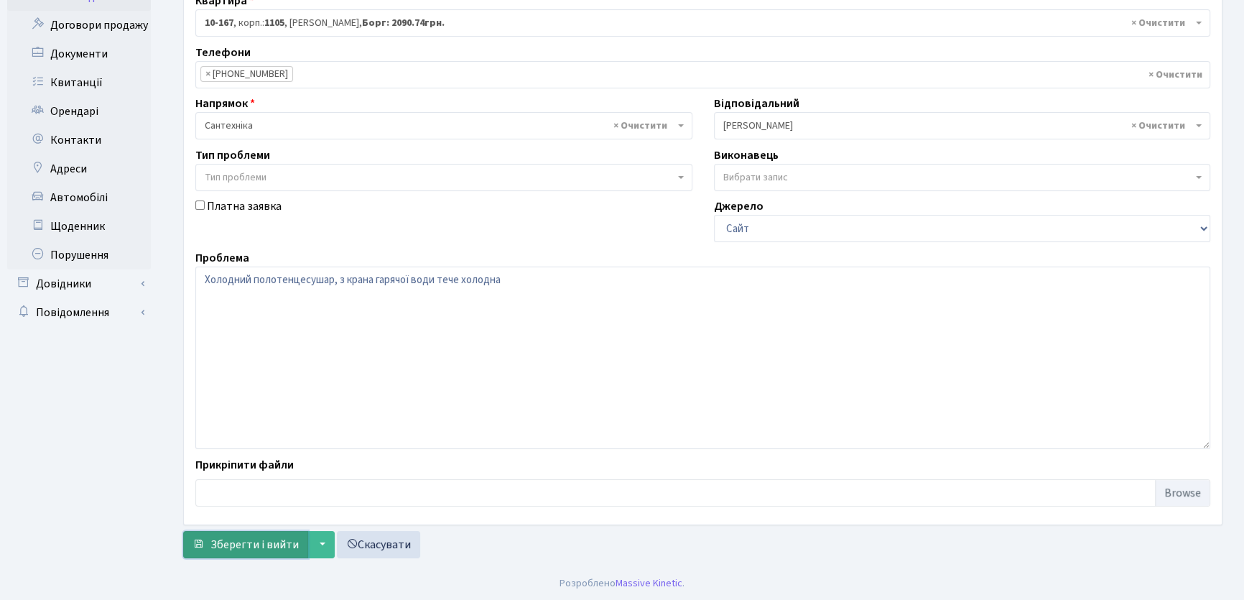
click at [240, 542] on span "Зберегти і вийти" at bounding box center [254, 545] width 88 height 16
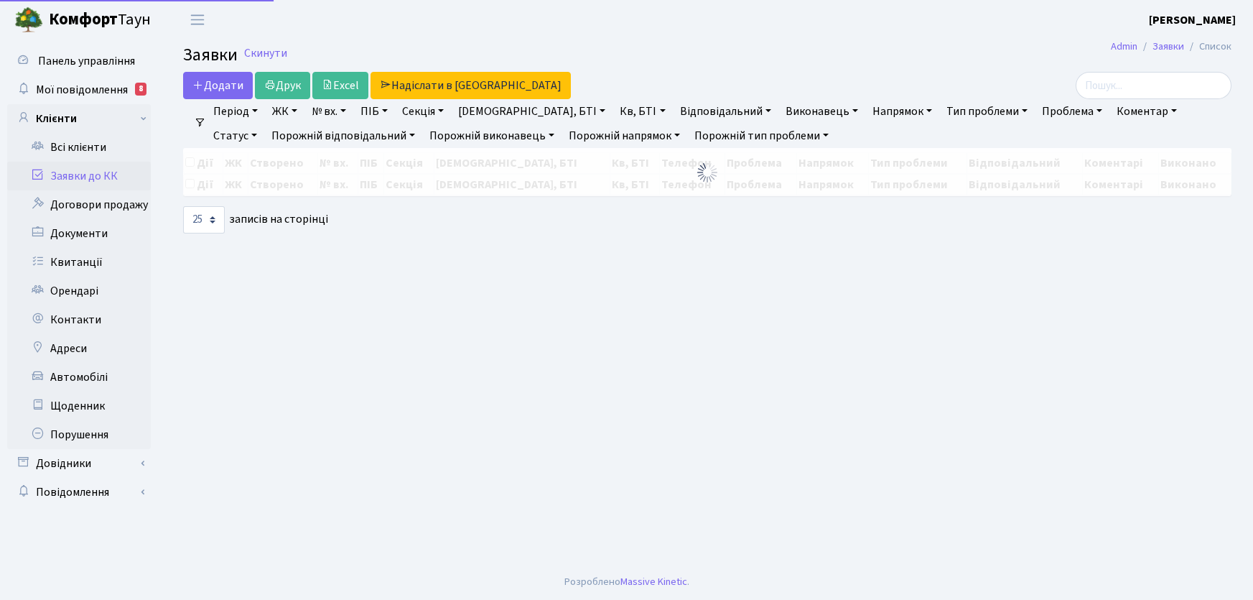
select select "25"
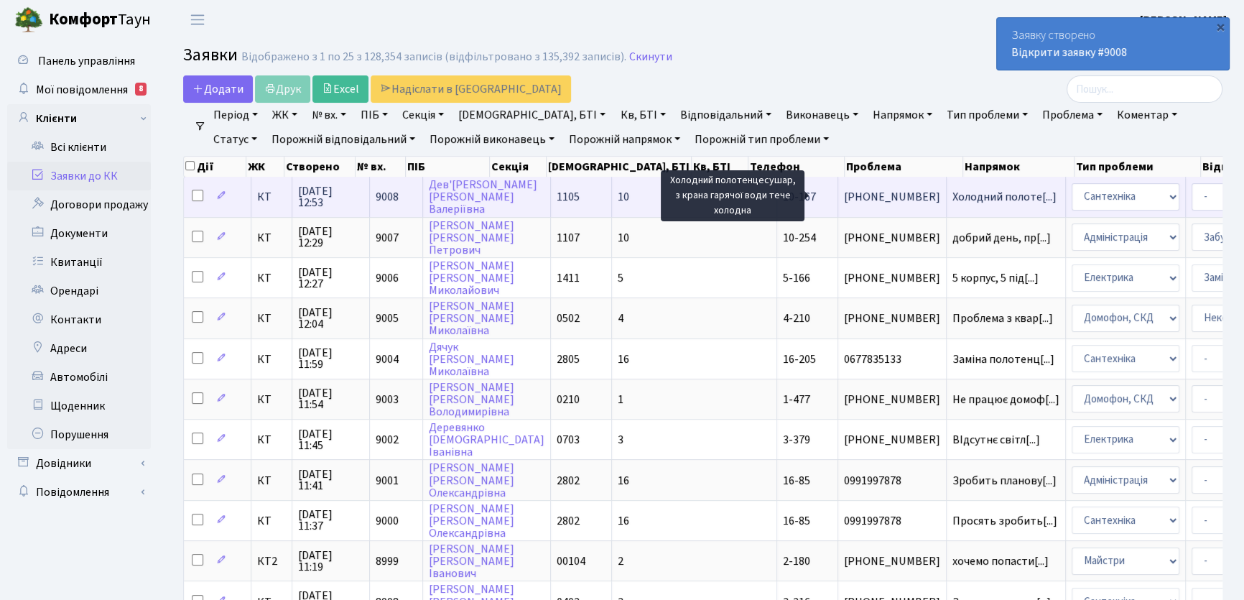
click at [952, 195] on span "Холодний полоте[...]" at bounding box center [1004, 197] width 104 height 16
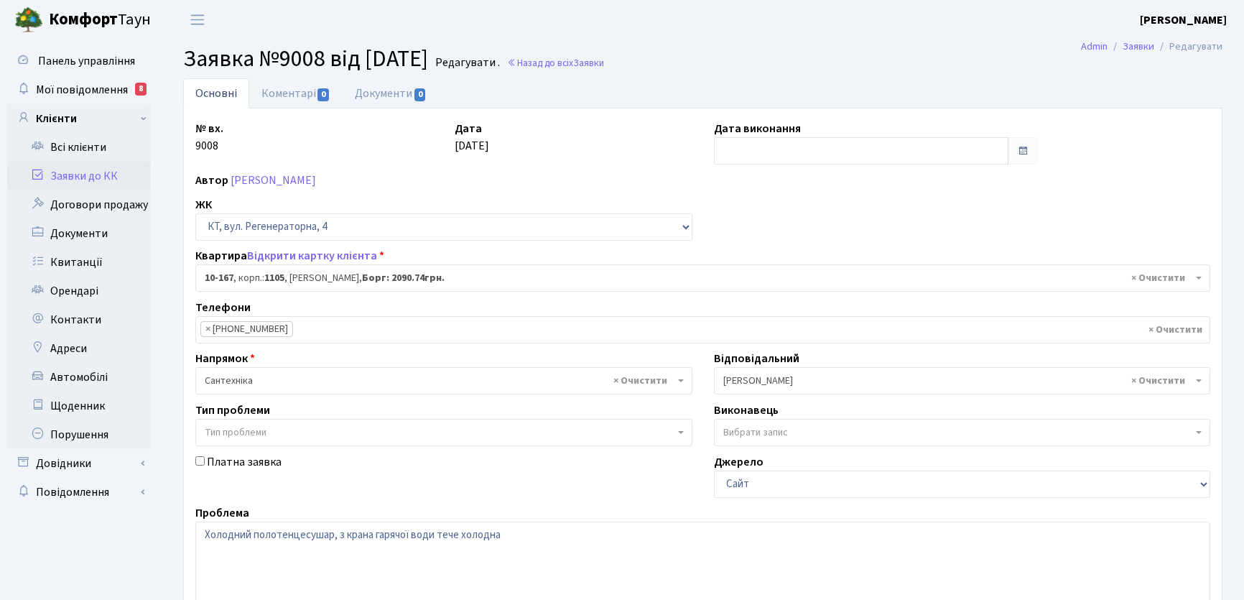
select select "6736"
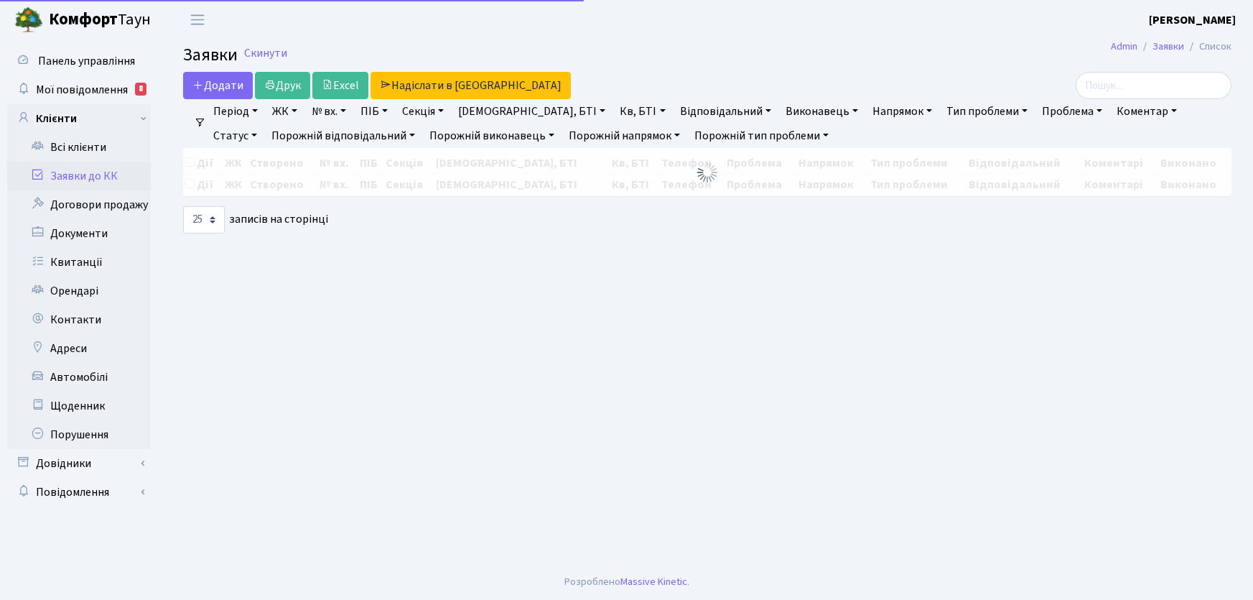
select select "25"
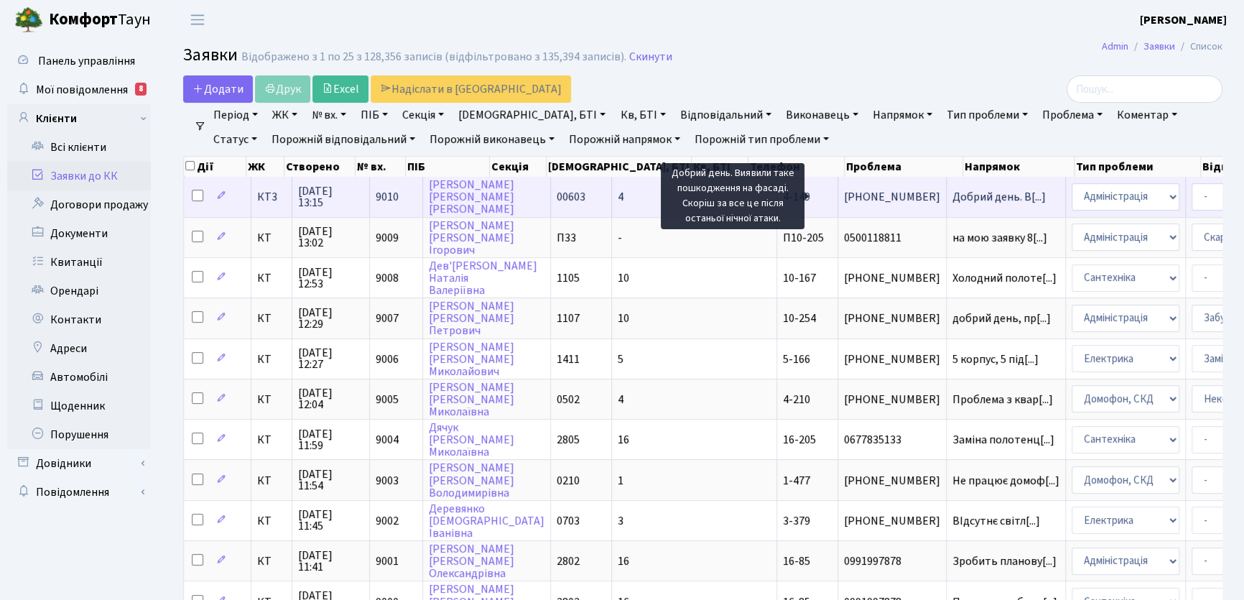
click at [952, 193] on span "Добрий день. В[...]" at bounding box center [998, 197] width 93 height 16
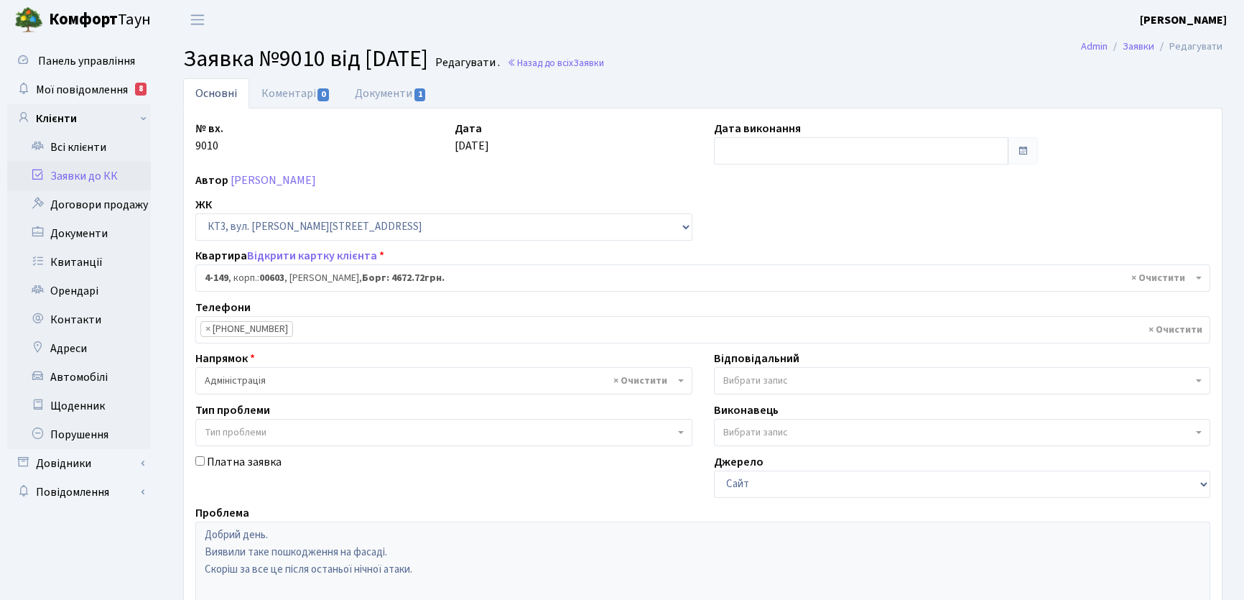
select select "16608"
click at [386, 93] on link "Документи 1" at bounding box center [391, 92] width 96 height 29
select select "25"
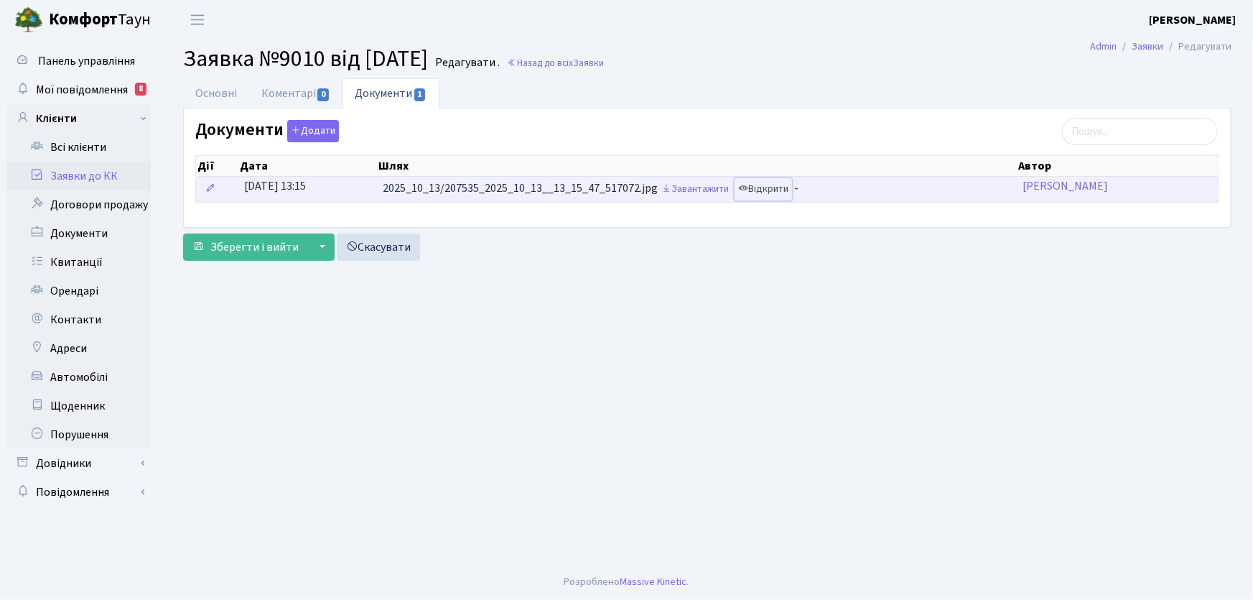
click at [769, 192] on link "Відкрити" at bounding box center [763, 189] width 57 height 22
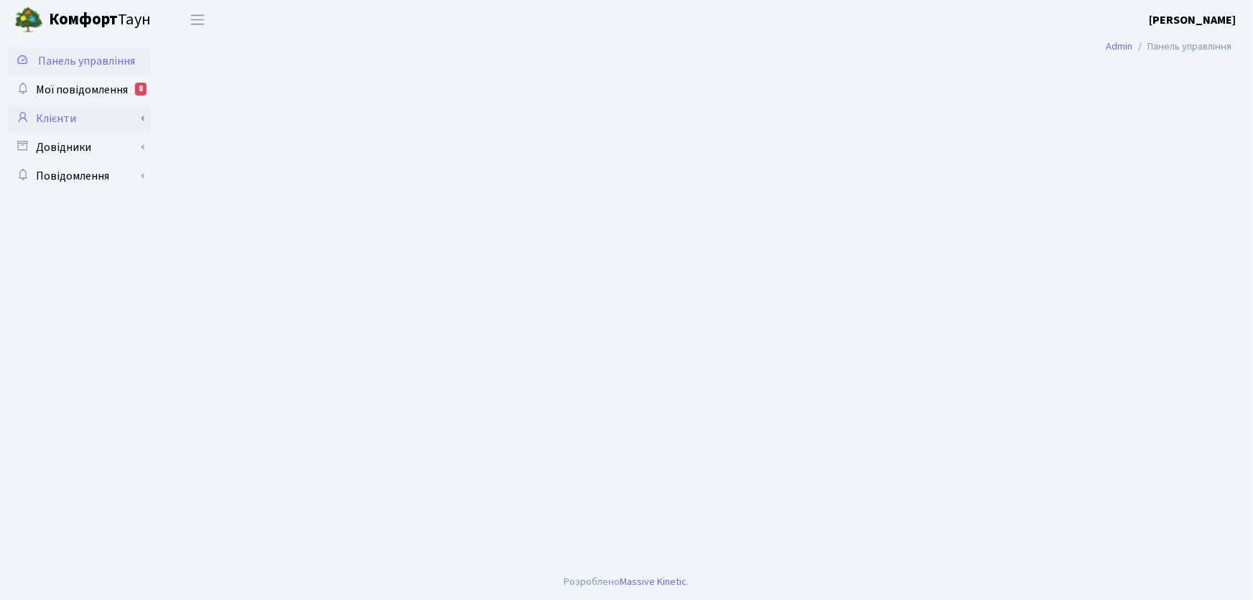
click at [60, 117] on link "Клієнти" at bounding box center [79, 118] width 144 height 29
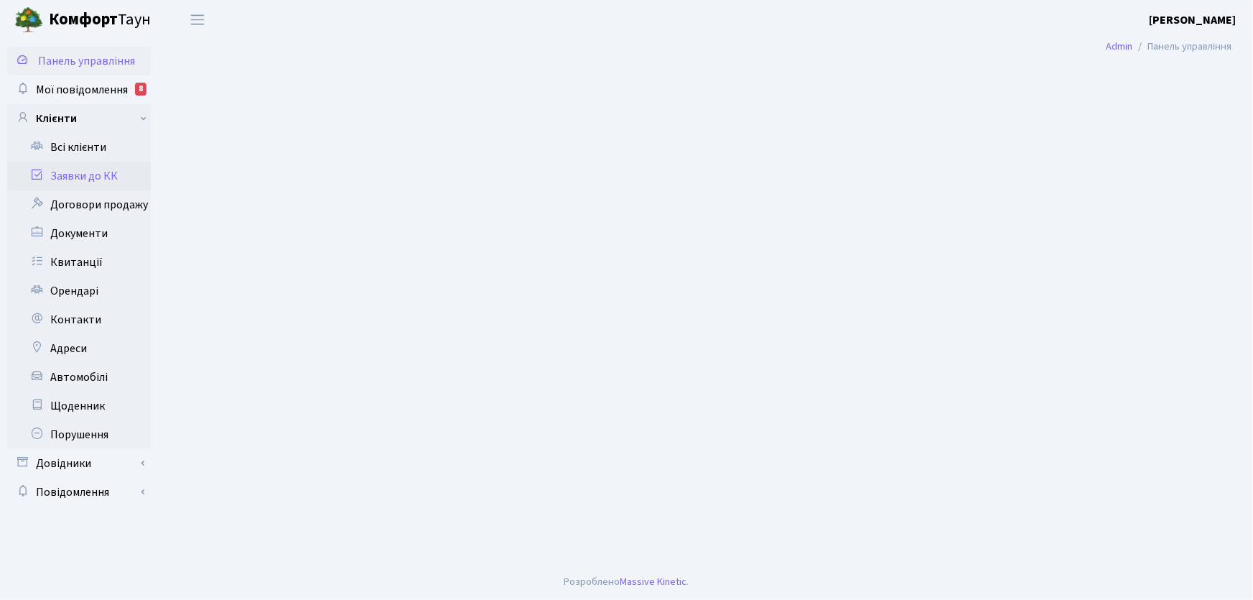
click at [78, 172] on link "Заявки до КК" at bounding box center [79, 176] width 144 height 29
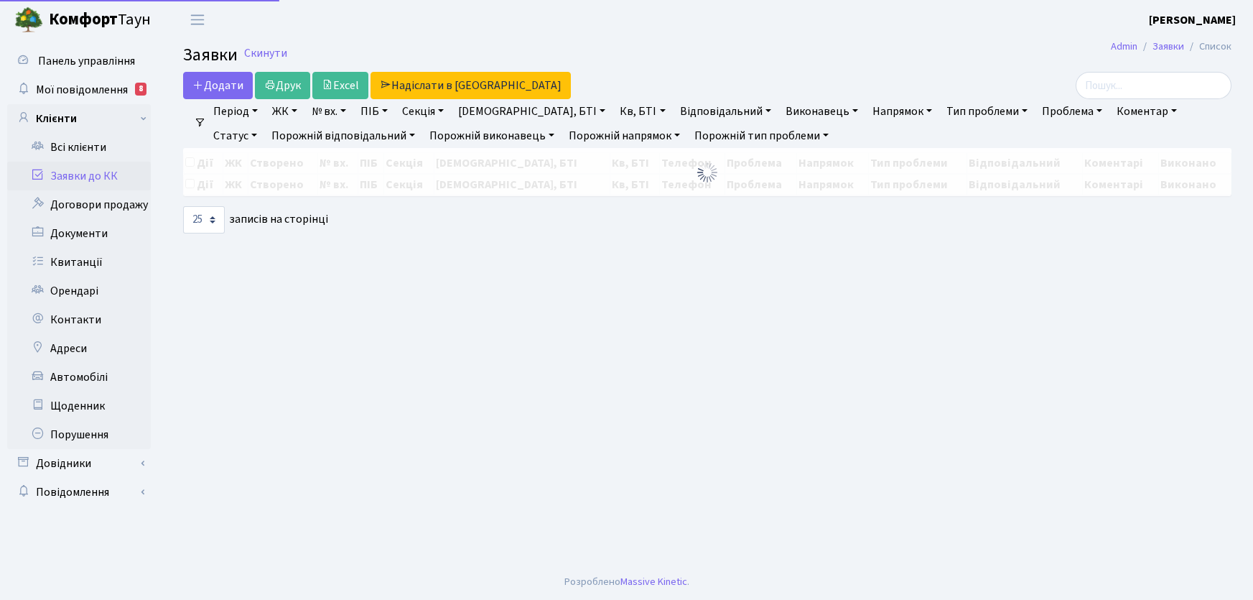
select select "25"
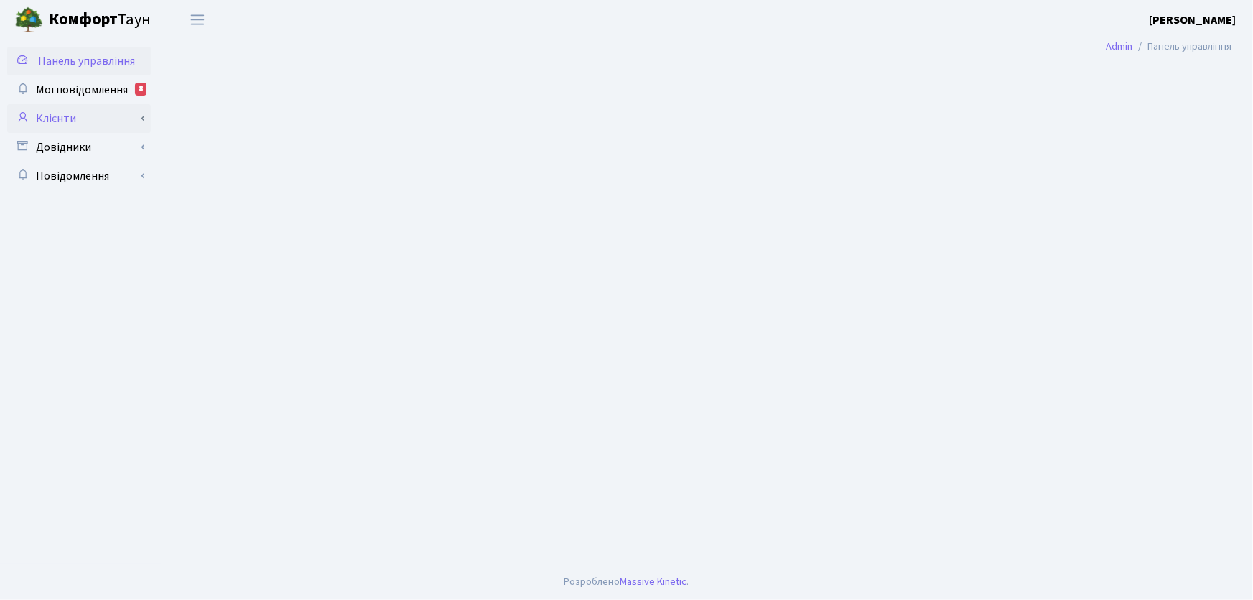
click at [65, 120] on link "Клієнти" at bounding box center [79, 118] width 144 height 29
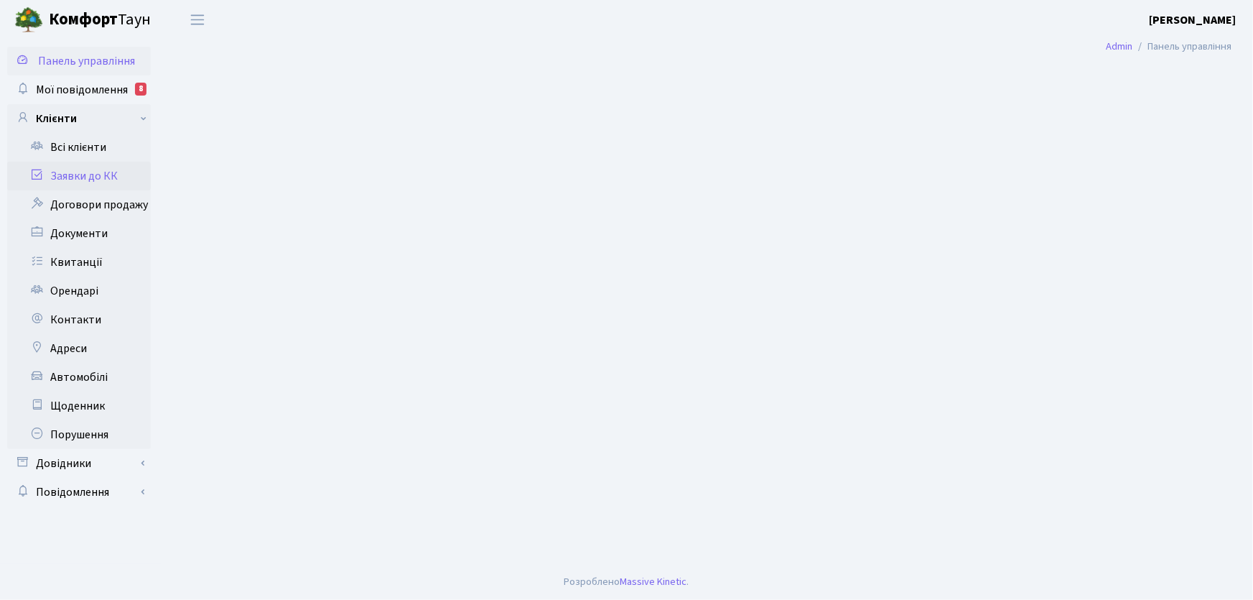
click at [83, 177] on link "Заявки до КК" at bounding box center [79, 176] width 144 height 29
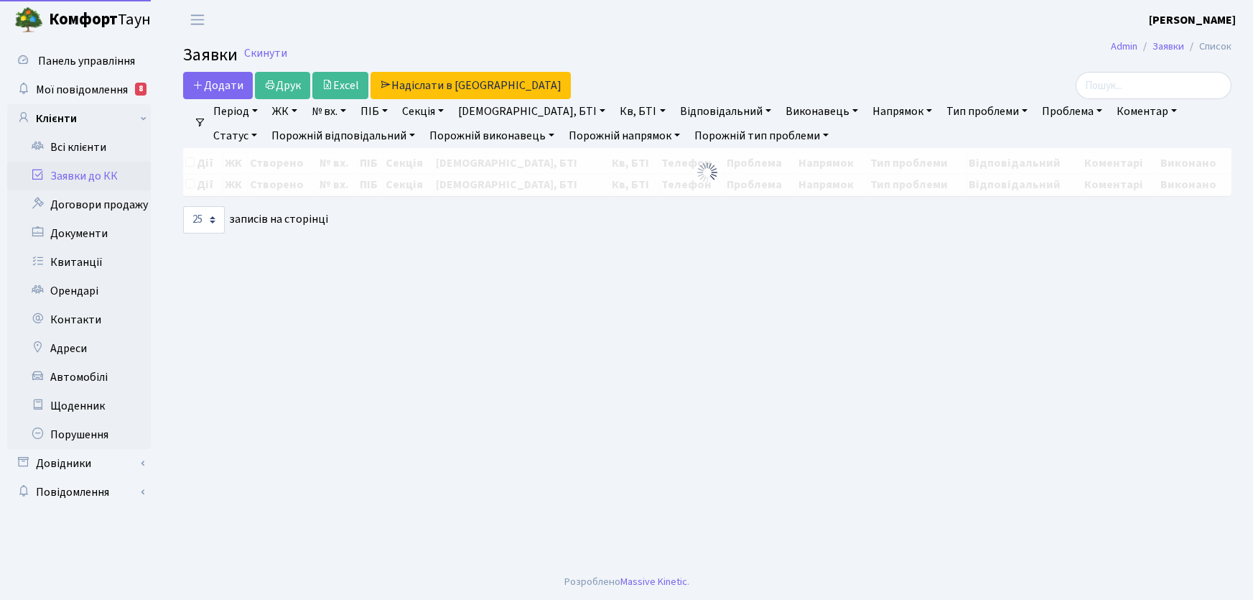
select select "25"
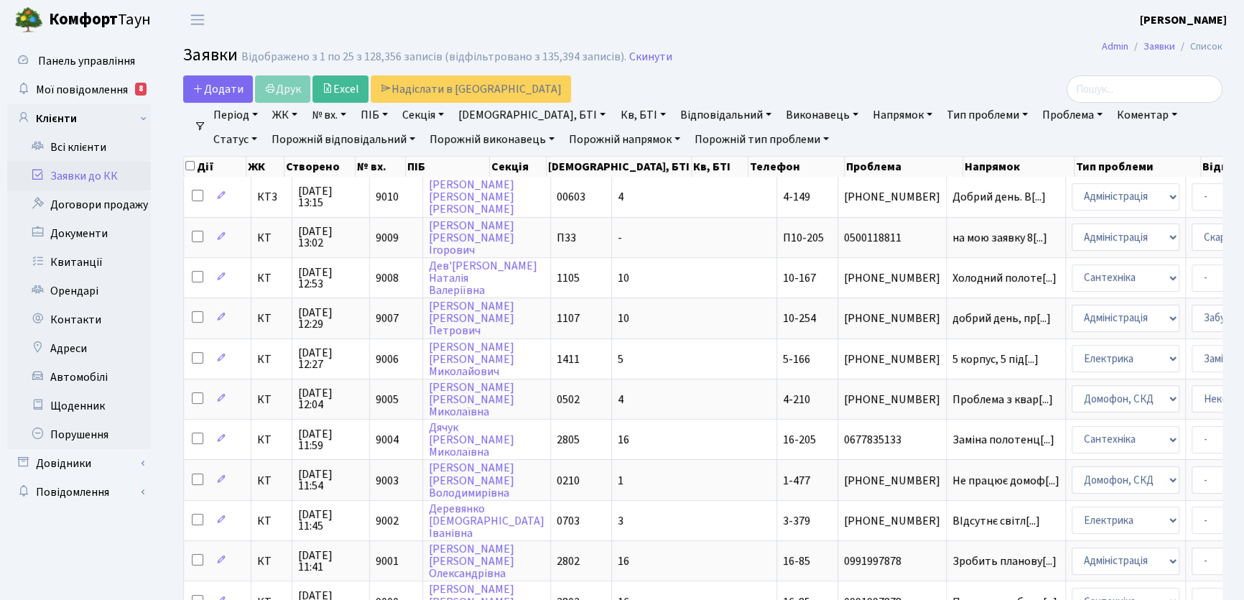
click at [263, 127] on link "Статус" at bounding box center [235, 139] width 55 height 24
click at [780, 113] on link "Виконавець" at bounding box center [822, 115] width 84 height 24
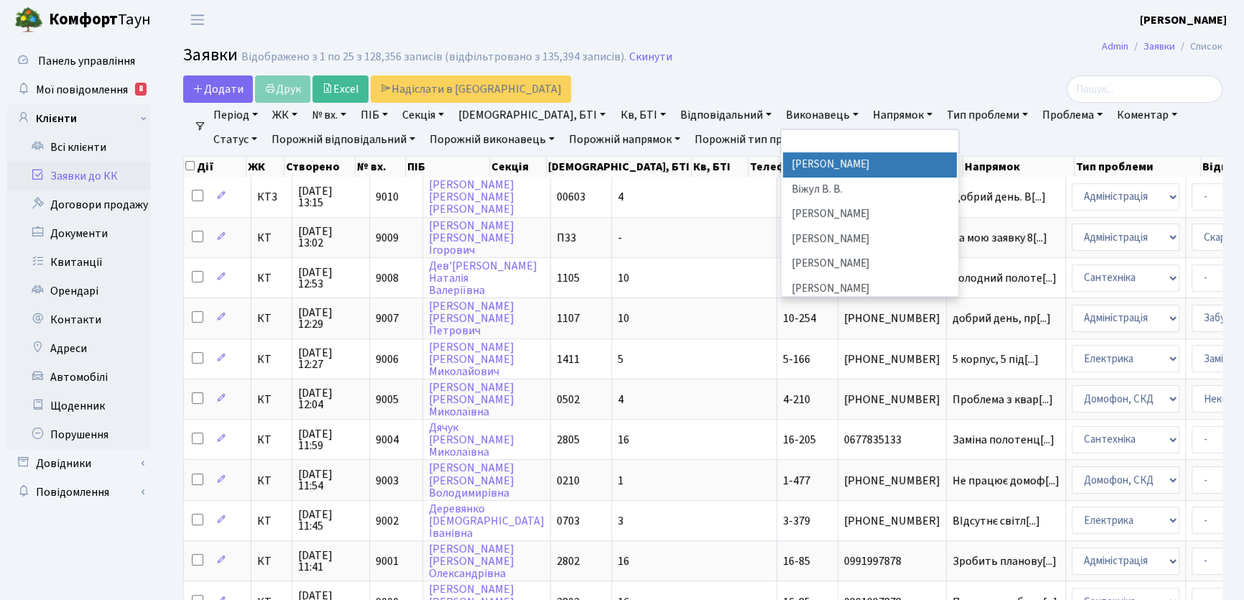
click at [867, 113] on link "Напрямок" at bounding box center [902, 115] width 71 height 24
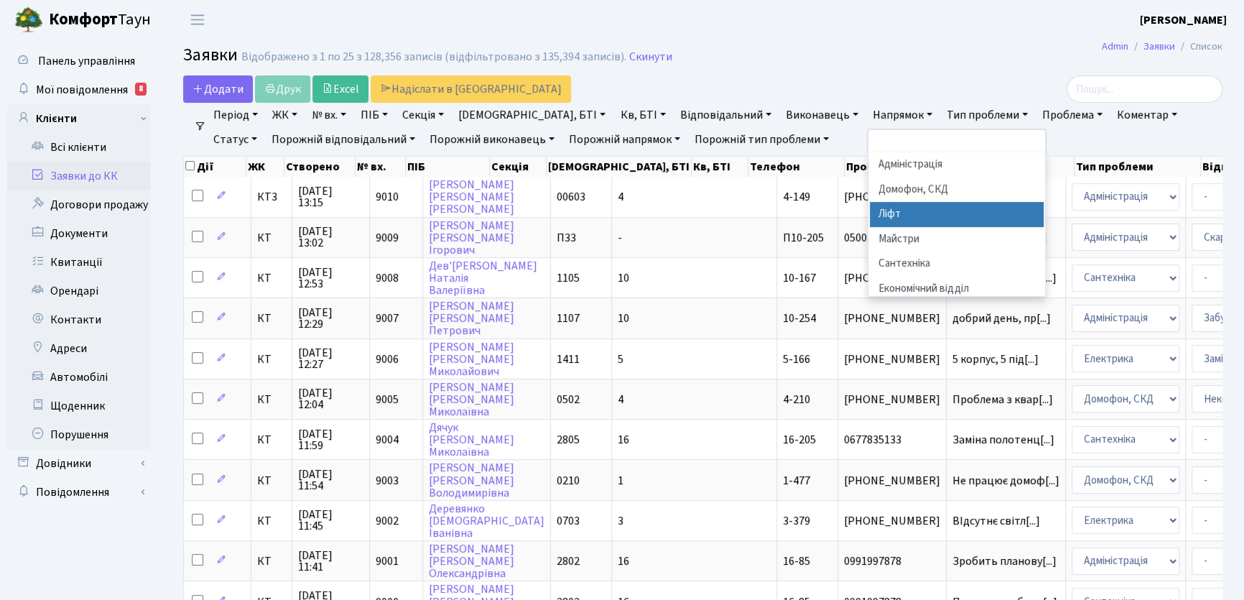
click at [870, 215] on li "Ліфт" at bounding box center [957, 214] width 174 height 25
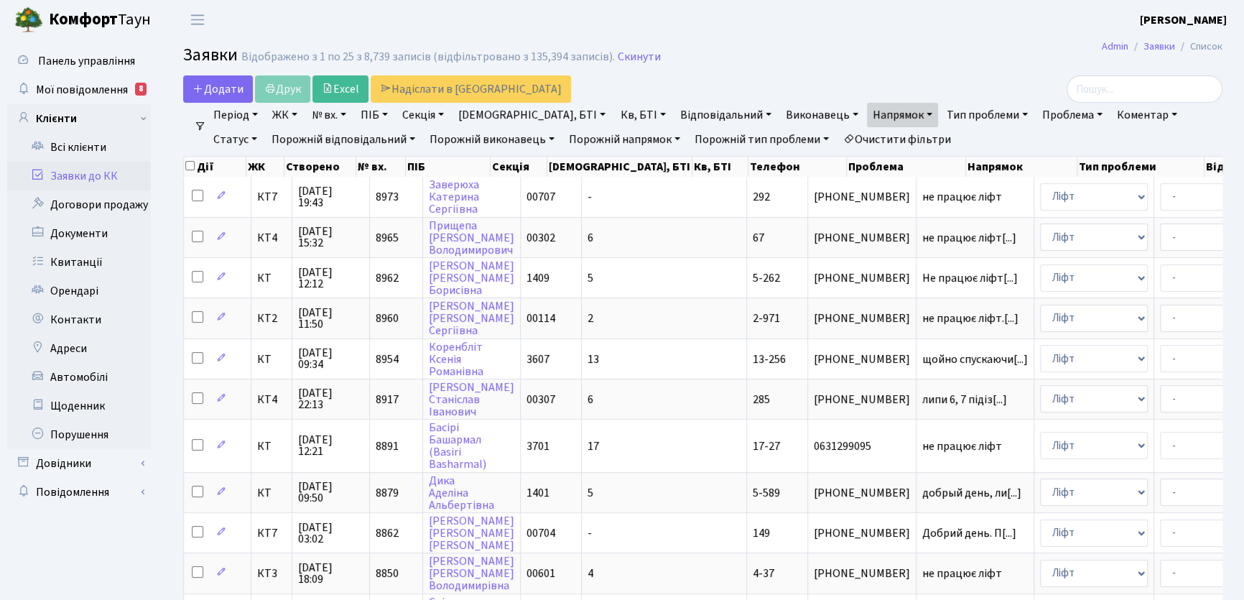
click at [256, 114] on link "Період" at bounding box center [236, 115] width 56 height 24
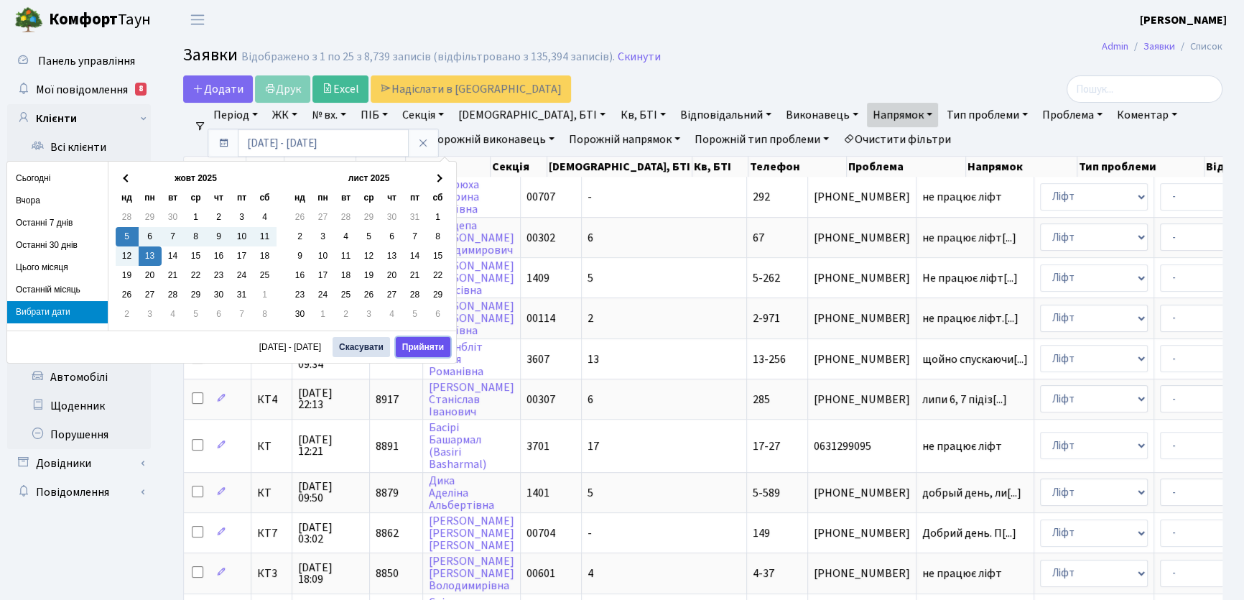
click at [421, 348] on button "Прийняти" at bounding box center [423, 347] width 55 height 20
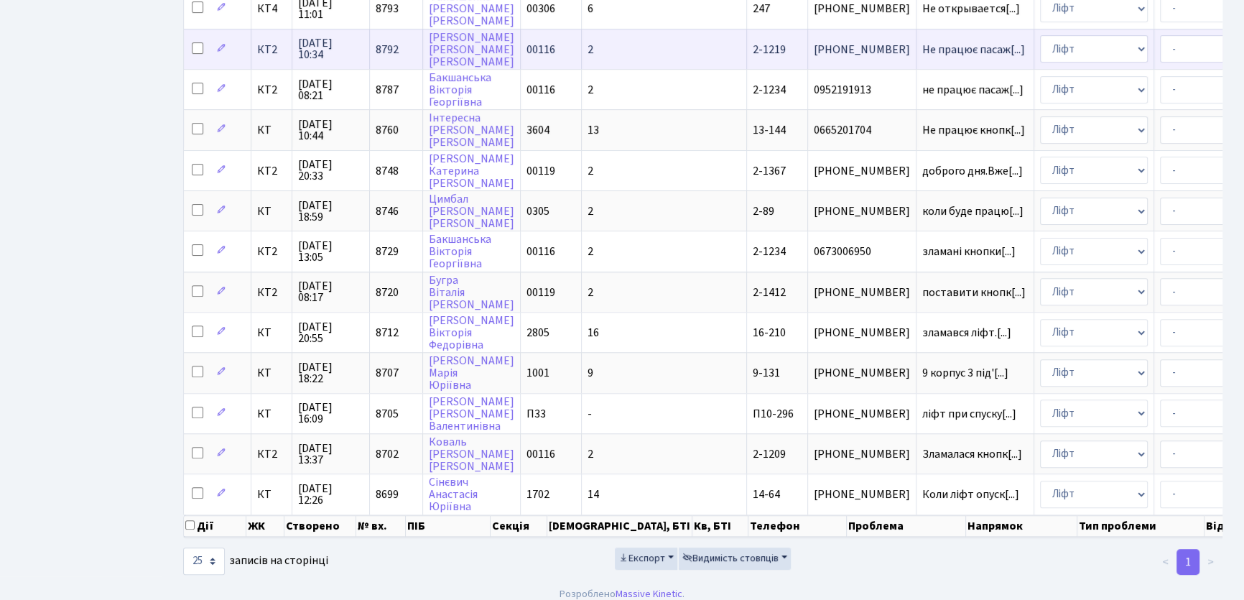
scroll to position [689, 0]
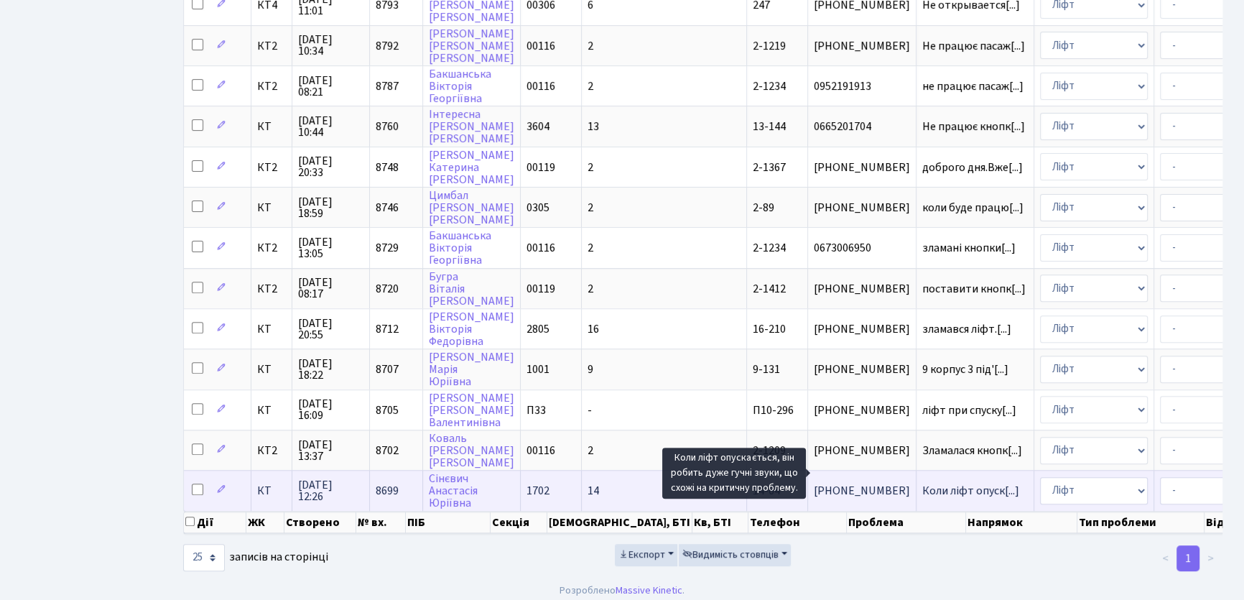
click at [922, 483] on span "Коли ліфт опуск[...]" at bounding box center [970, 491] width 97 height 16
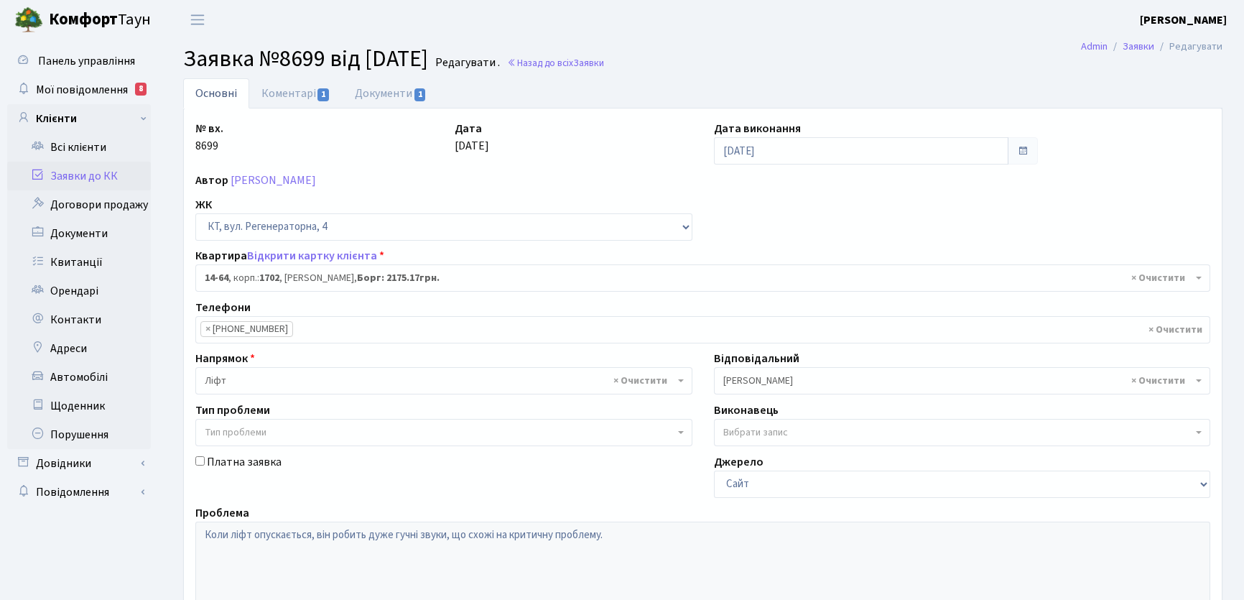
select select "7441"
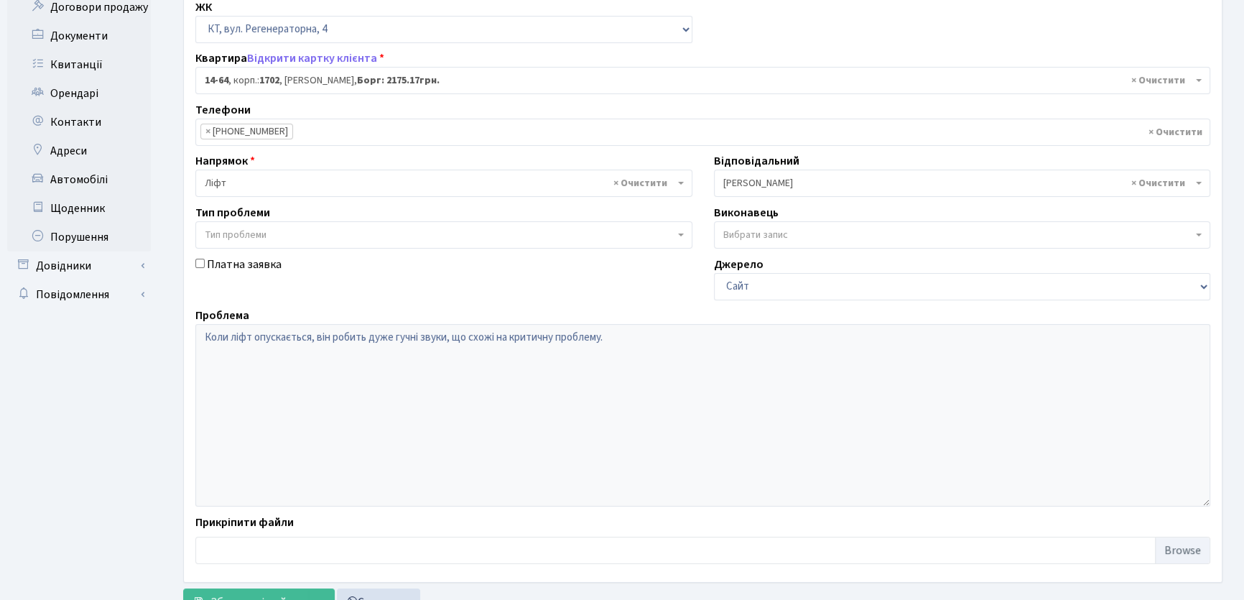
scroll to position [255, 0]
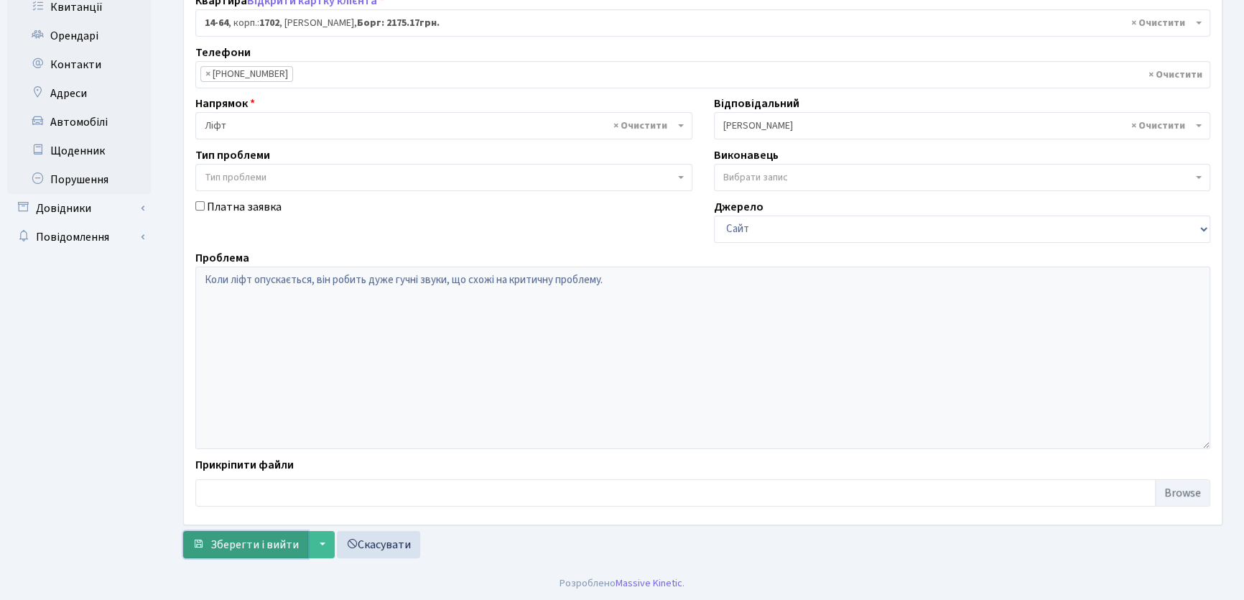
click at [254, 539] on span "Зберегти і вийти" at bounding box center [254, 545] width 88 height 16
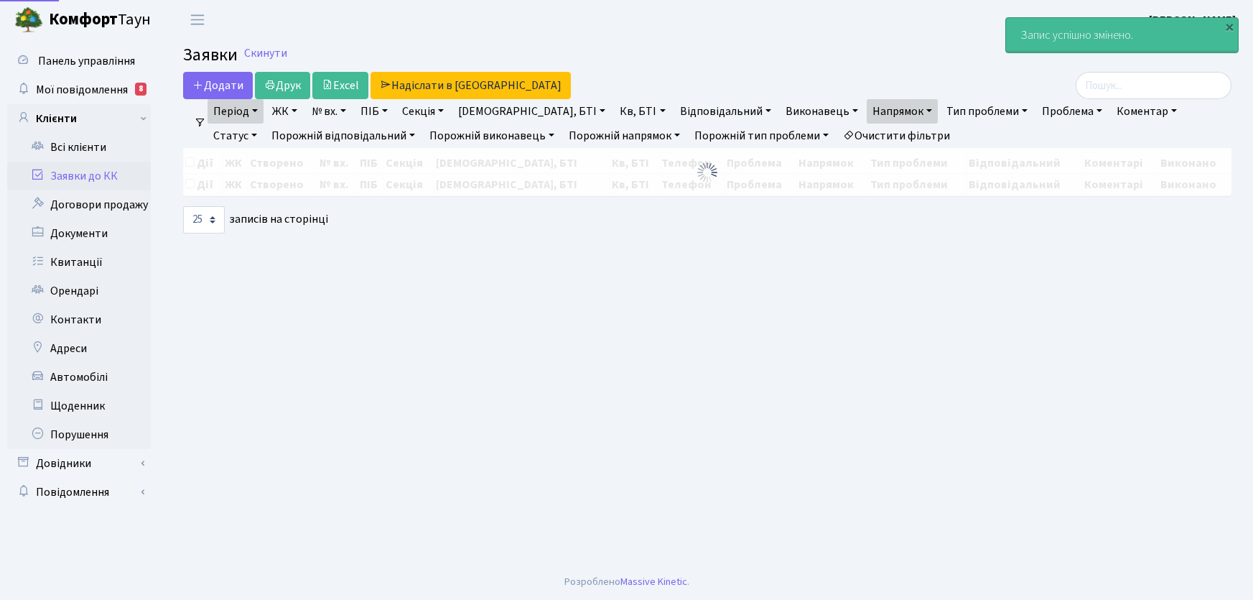
select select "25"
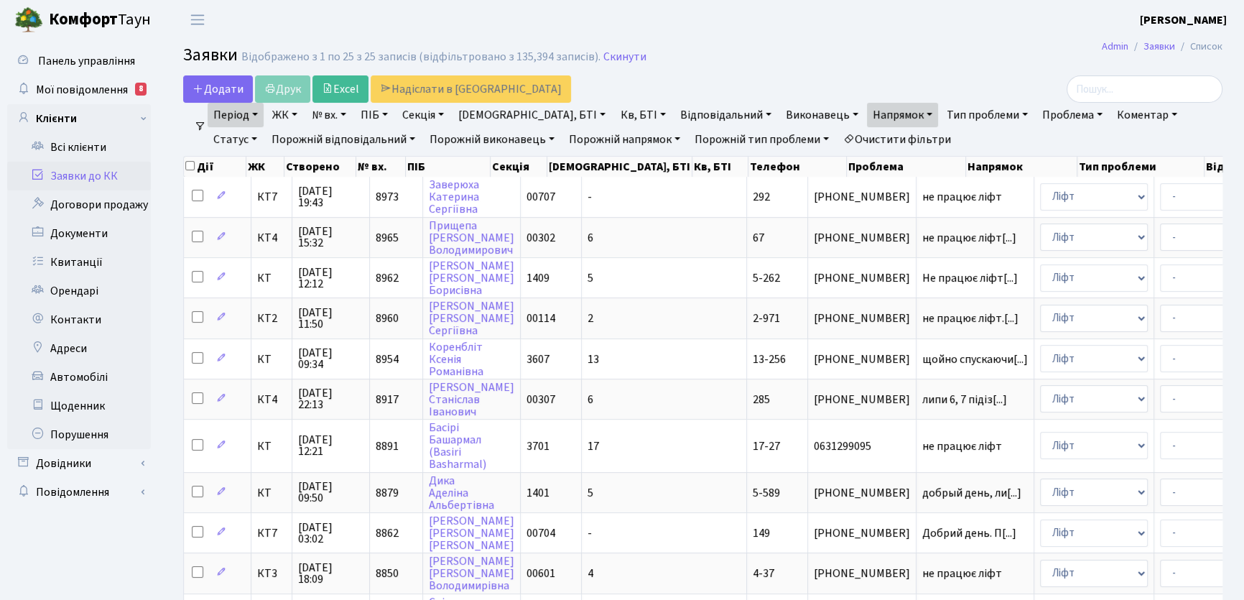
click at [1036, 113] on link "Проблема" at bounding box center [1072, 115] width 72 height 24
click at [947, 113] on link "Тип проблеми" at bounding box center [987, 115] width 93 height 24
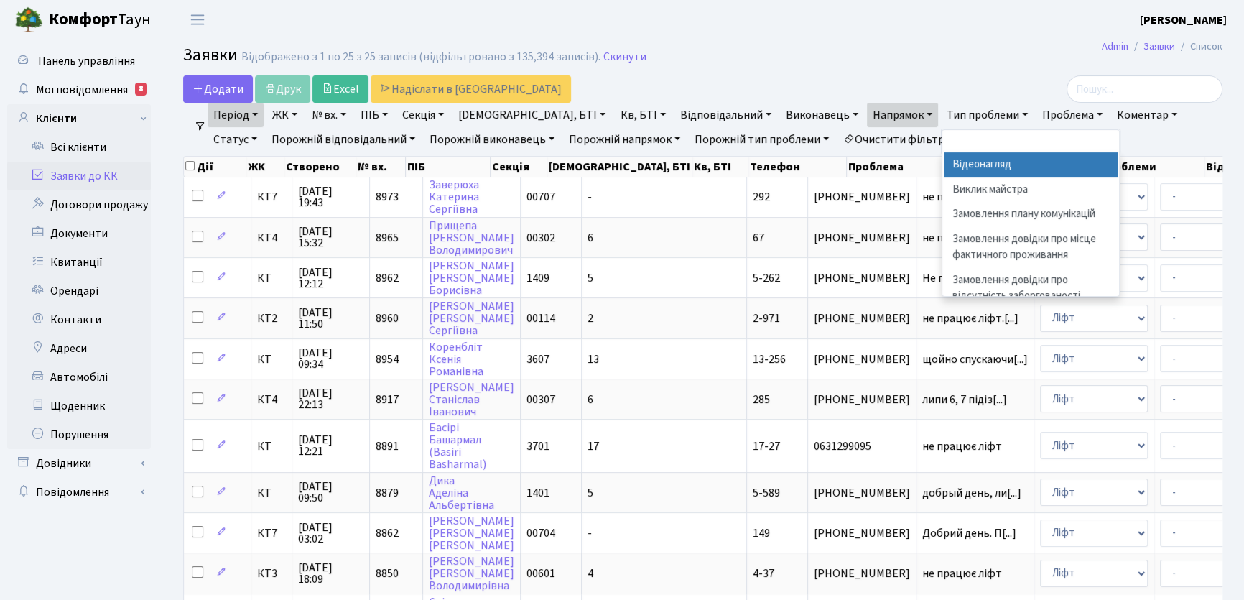
click at [867, 112] on link "Напрямок" at bounding box center [902, 115] width 71 height 24
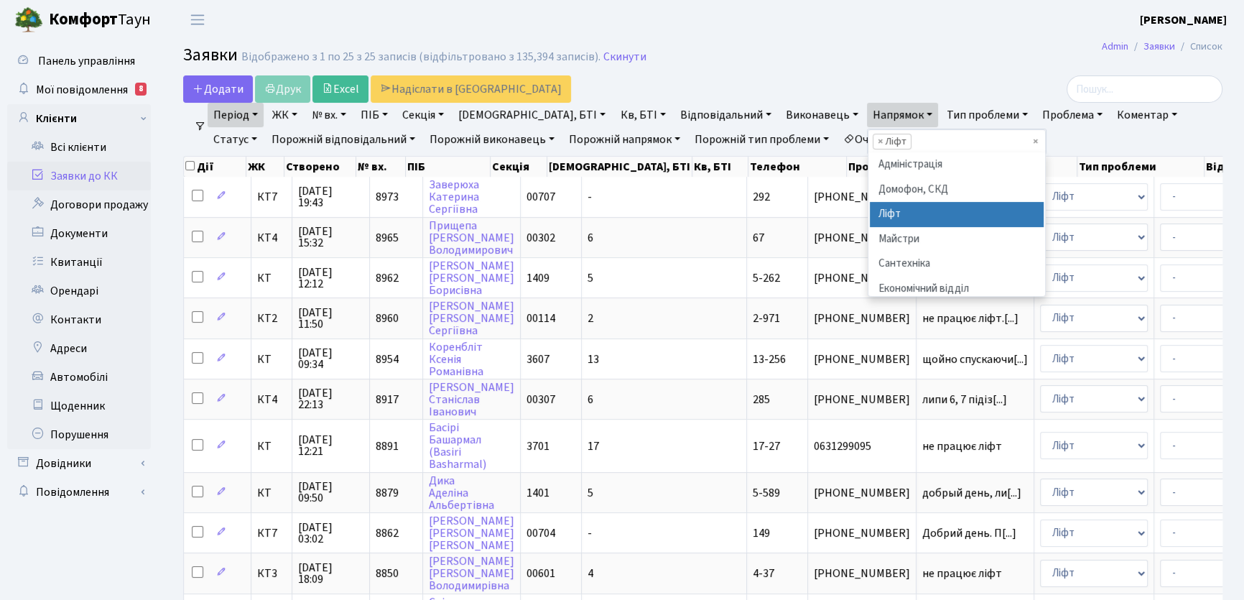
click at [870, 215] on li "Ліфт" at bounding box center [957, 214] width 174 height 25
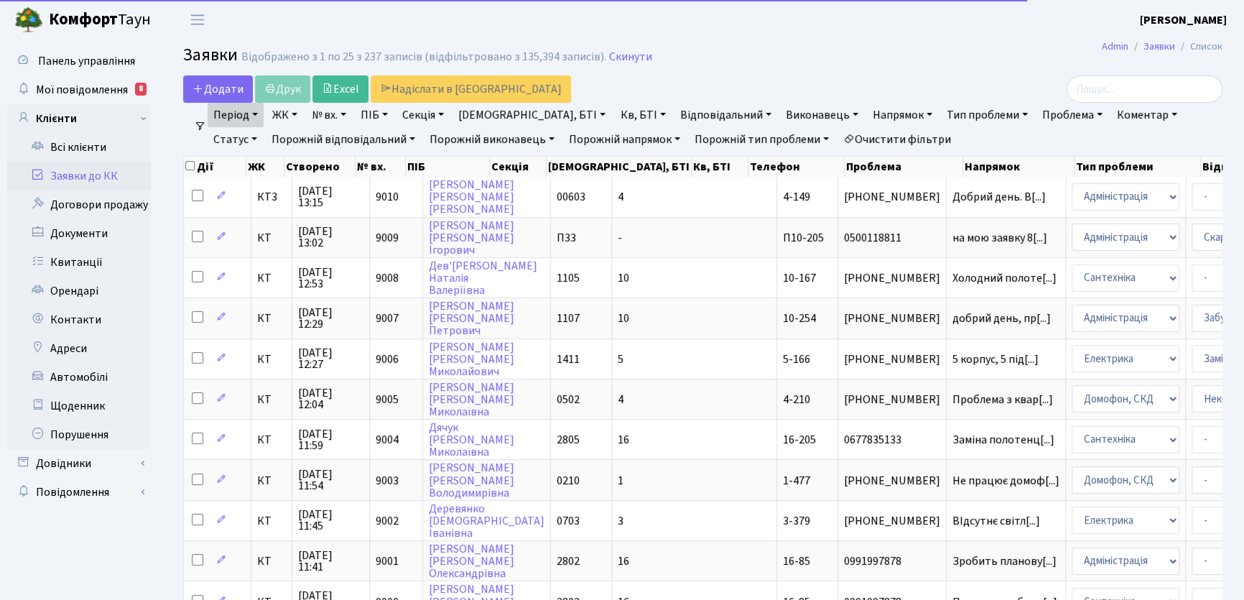
click at [263, 127] on link "Статус" at bounding box center [235, 139] width 55 height 24
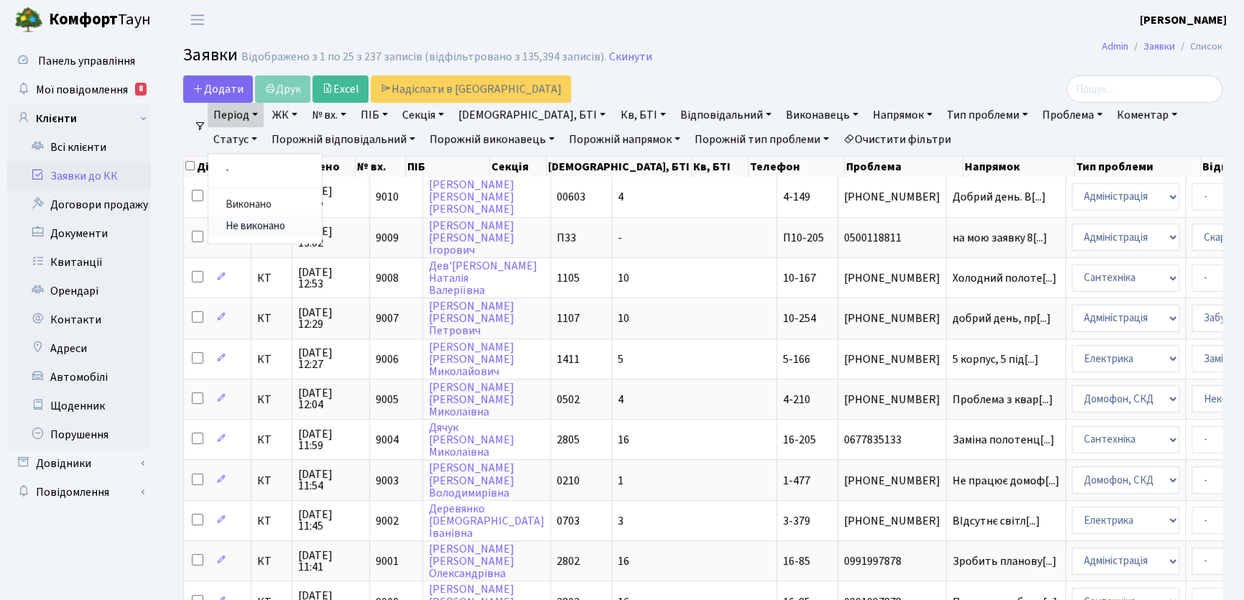
click at [322, 215] on link "Не виконано" at bounding box center [264, 226] width 113 height 22
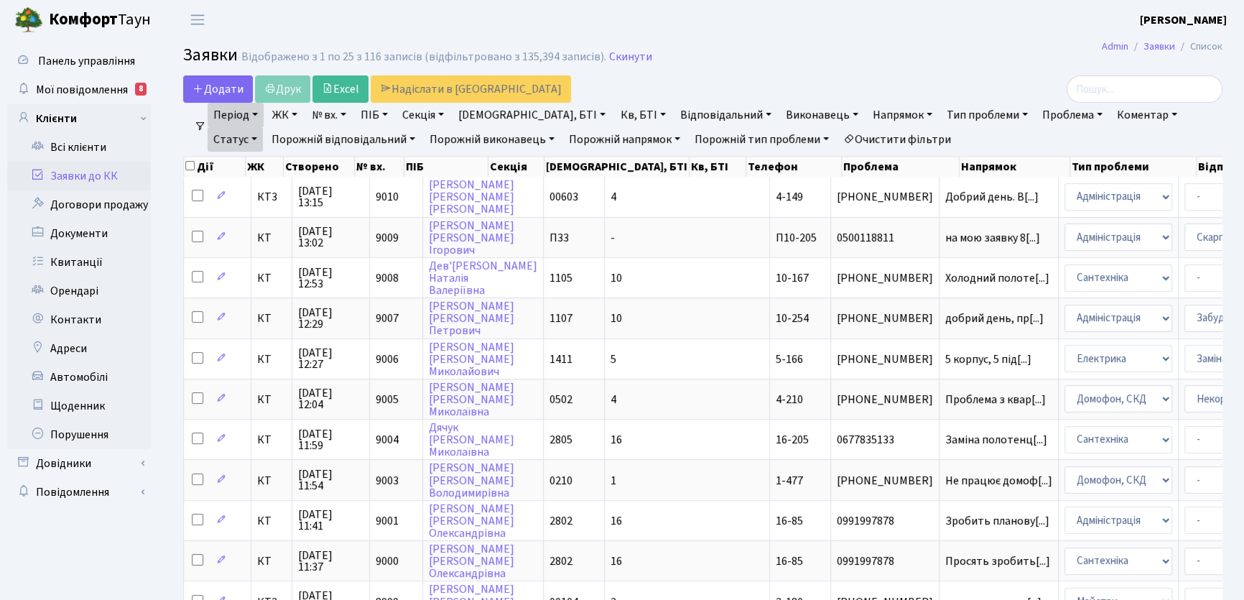
click at [250, 111] on link "Період" at bounding box center [236, 115] width 56 height 24
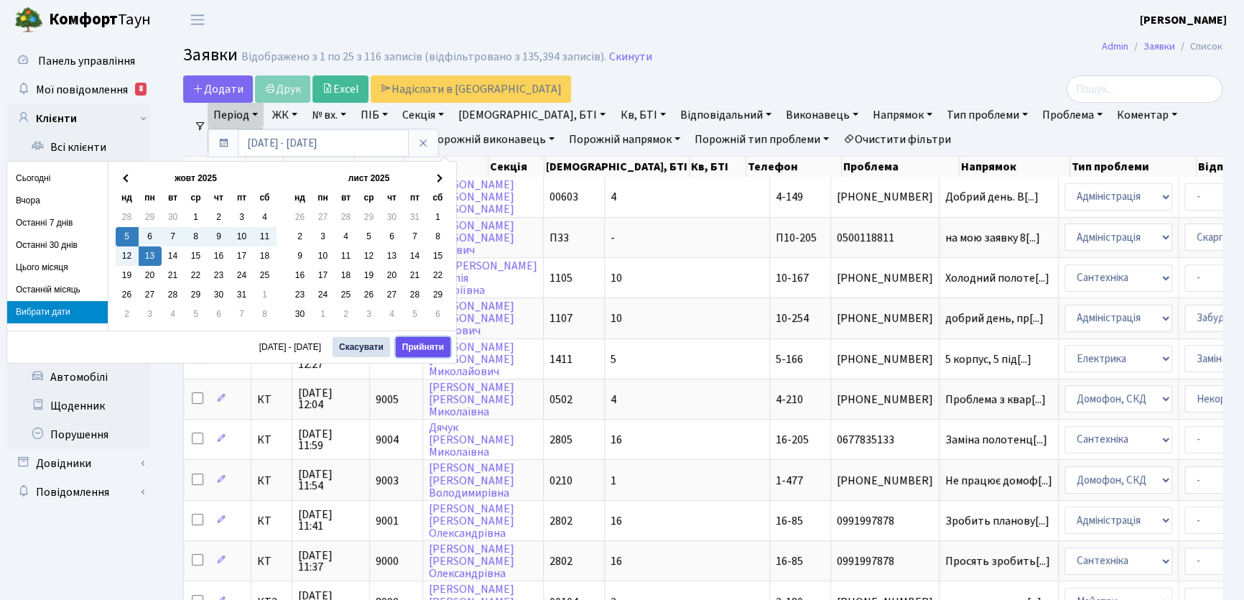
click at [424, 348] on button "Прийняти" at bounding box center [423, 347] width 55 height 20
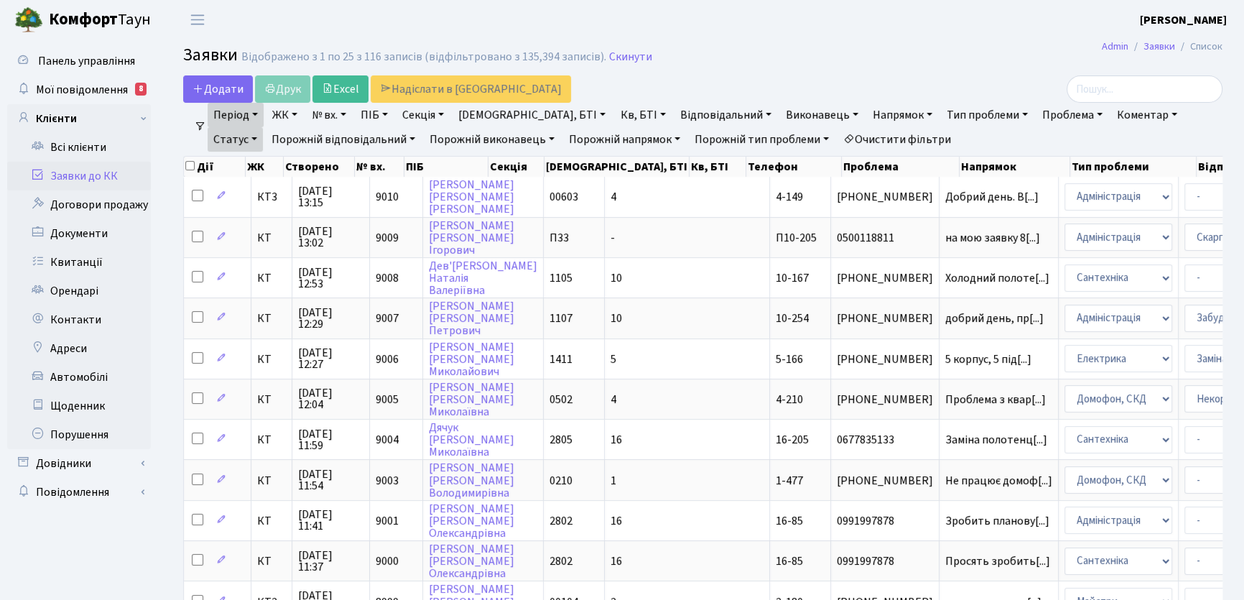
click at [263, 127] on link "Статус" at bounding box center [235, 139] width 55 height 24
click at [322, 215] on link "Не виконано" at bounding box center [264, 226] width 113 height 22
click at [867, 111] on link "Напрямок" at bounding box center [902, 115] width 71 height 24
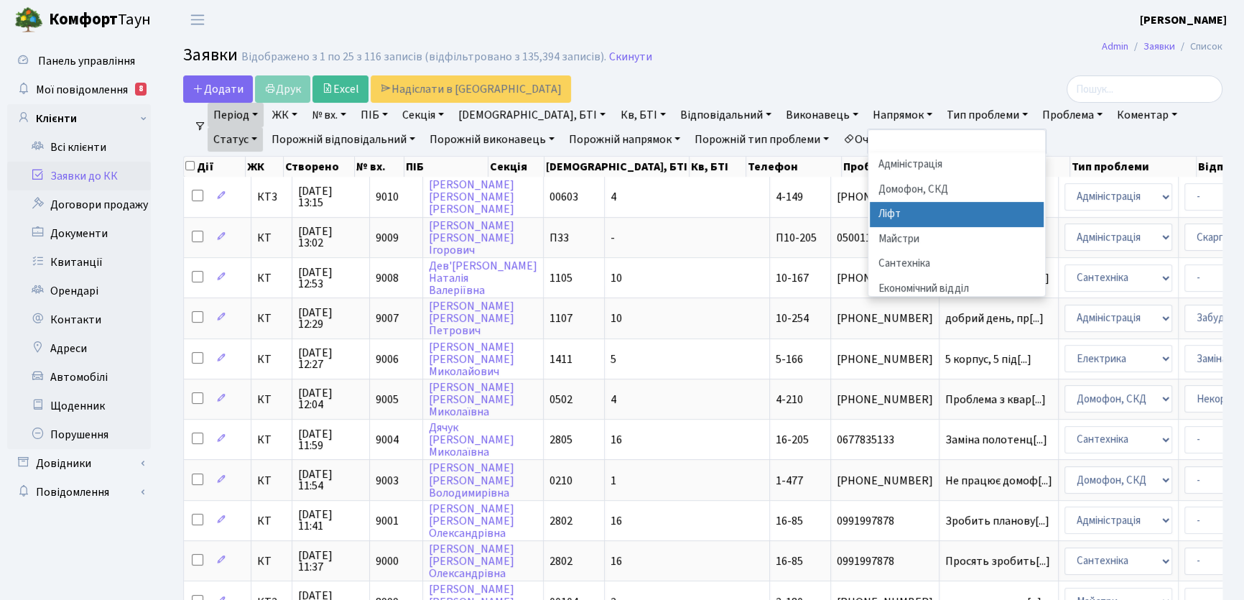
click at [870, 208] on li "Ліфт" at bounding box center [957, 214] width 174 height 25
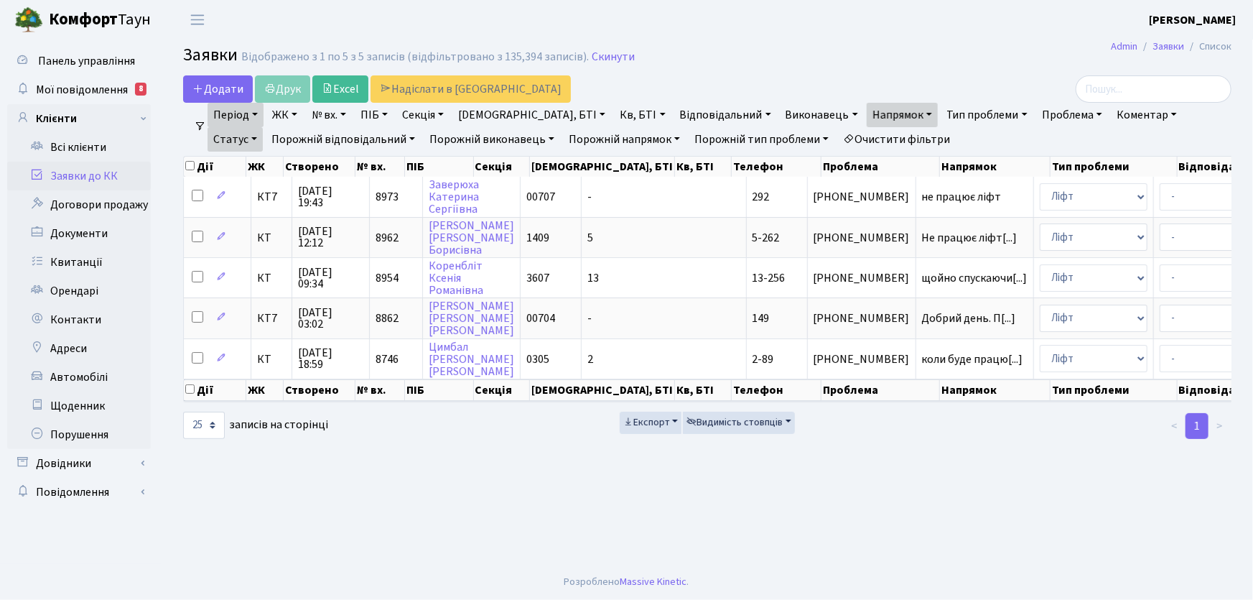
click at [257, 112] on link "Період" at bounding box center [236, 115] width 56 height 24
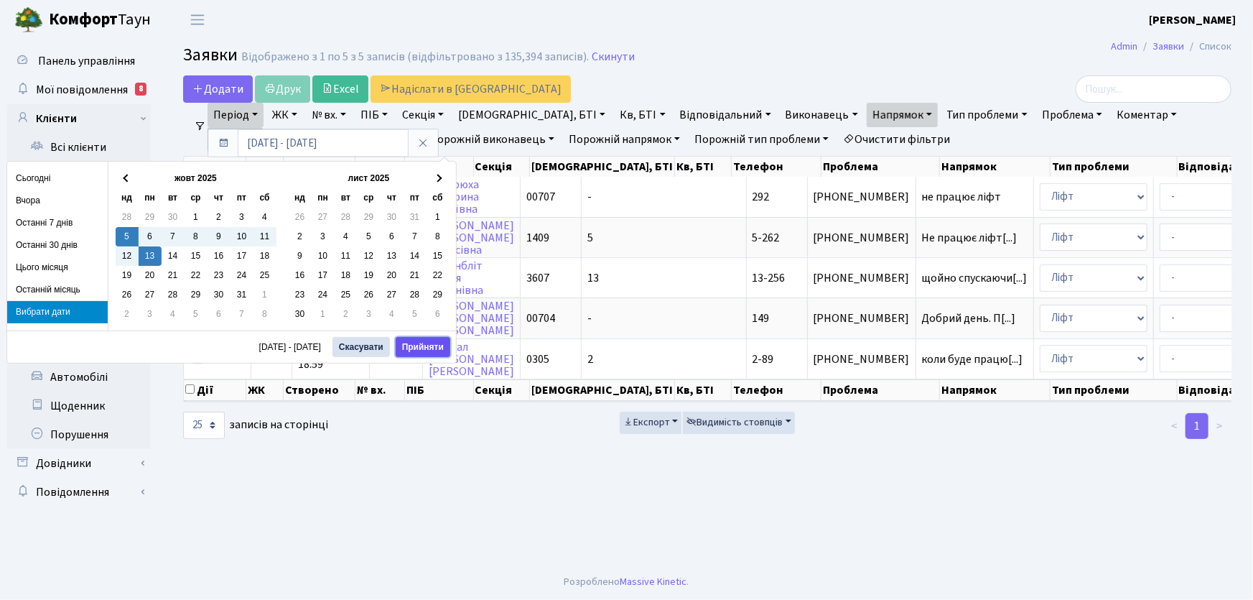
click at [435, 348] on button "Прийняти" at bounding box center [423, 347] width 55 height 20
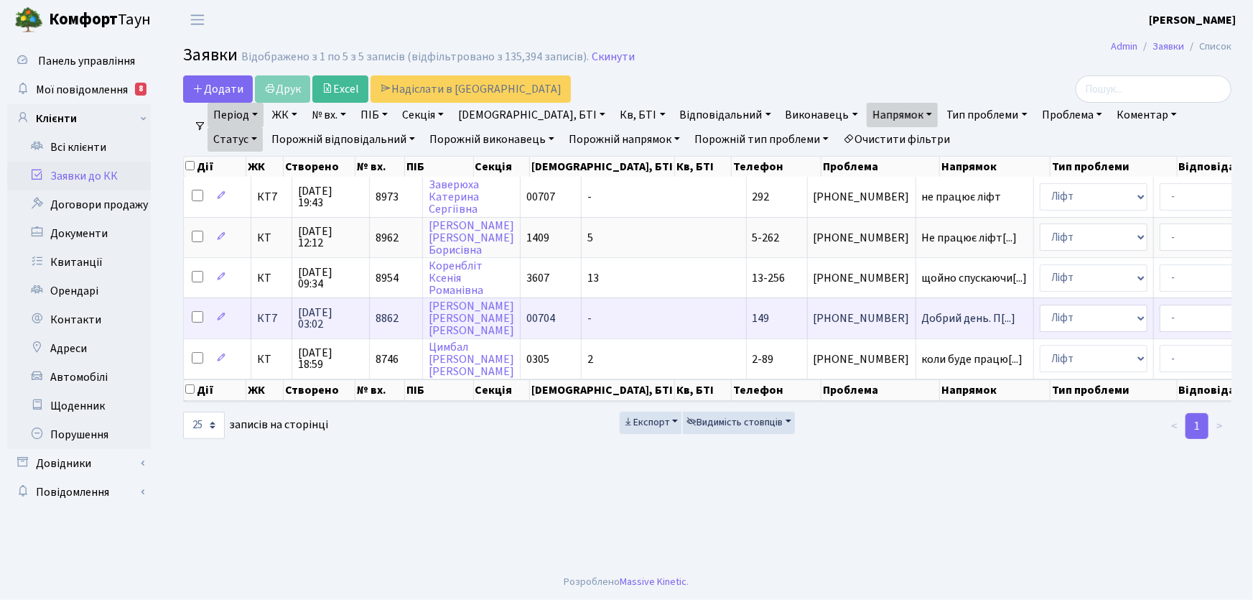
click at [753, 320] on span "149" at bounding box center [761, 318] width 17 height 16
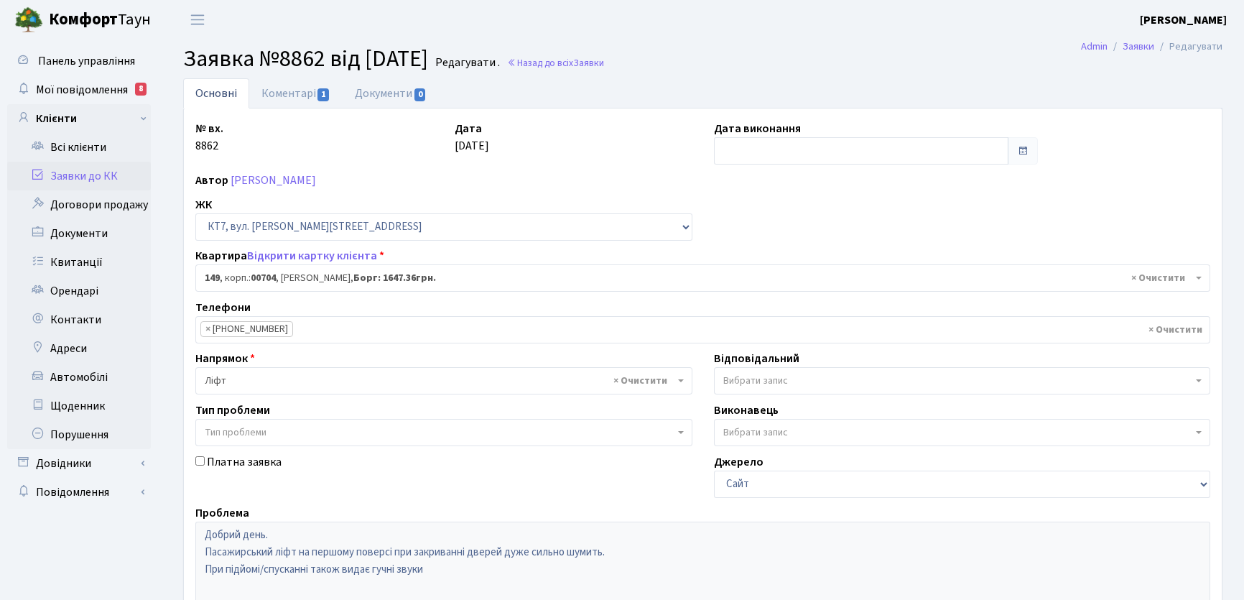
select select "18552"
click at [206, 95] on link "Основні" at bounding box center [216, 93] width 66 height 30
click at [307, 93] on link "Коментарі 1" at bounding box center [295, 92] width 93 height 29
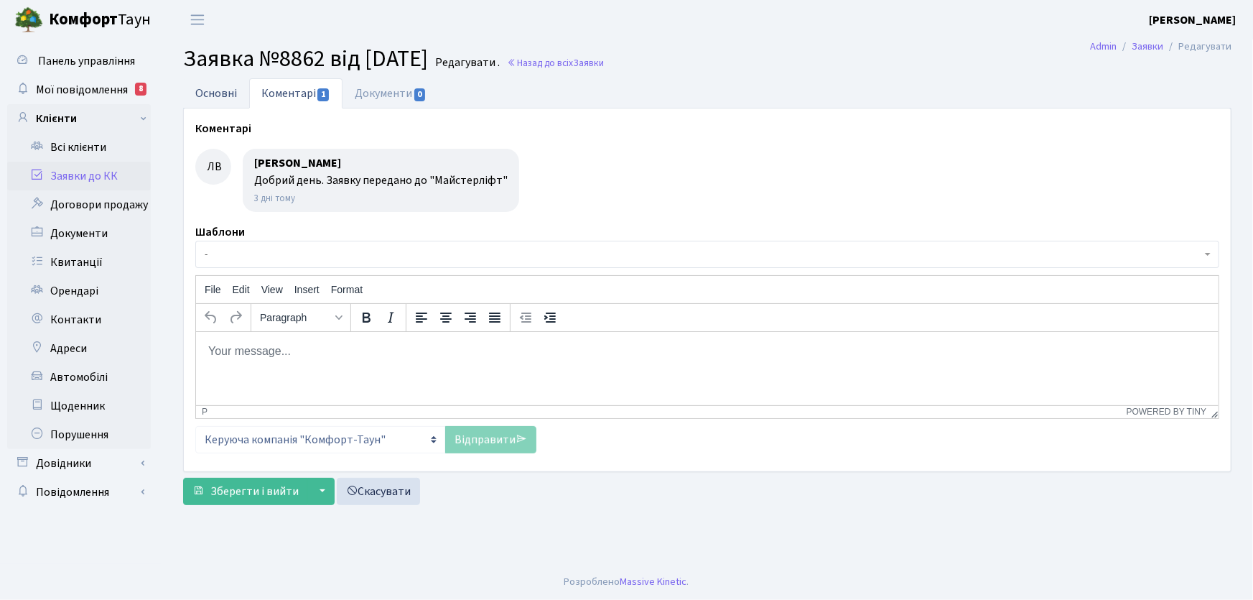
click at [215, 93] on link "Основні" at bounding box center [216, 92] width 66 height 29
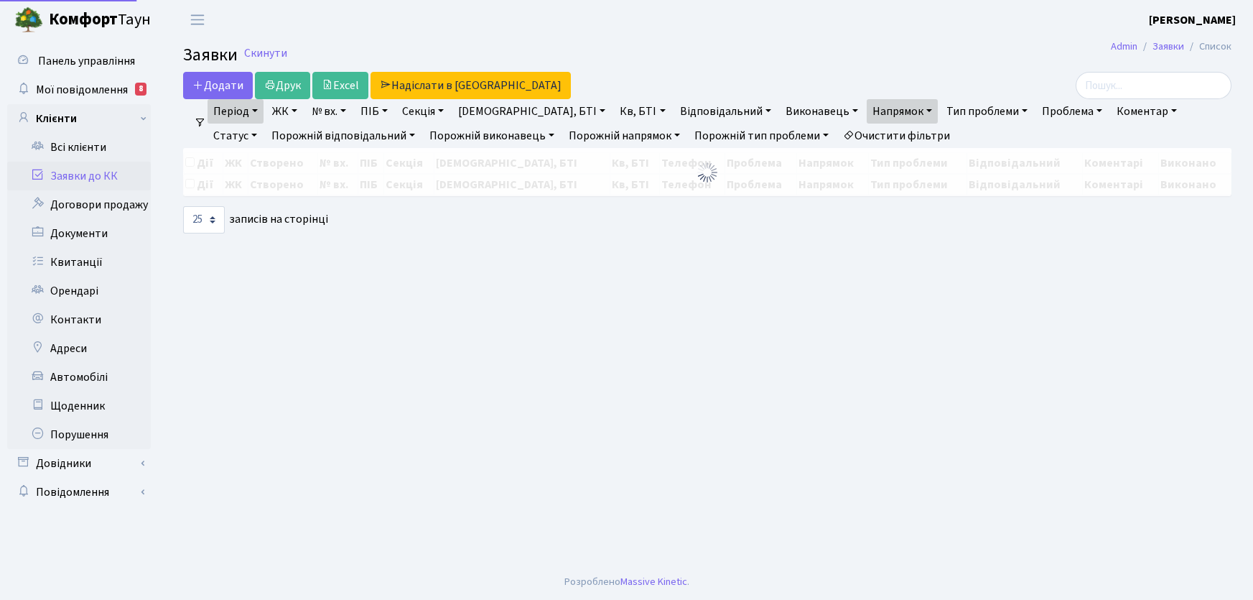
select select "25"
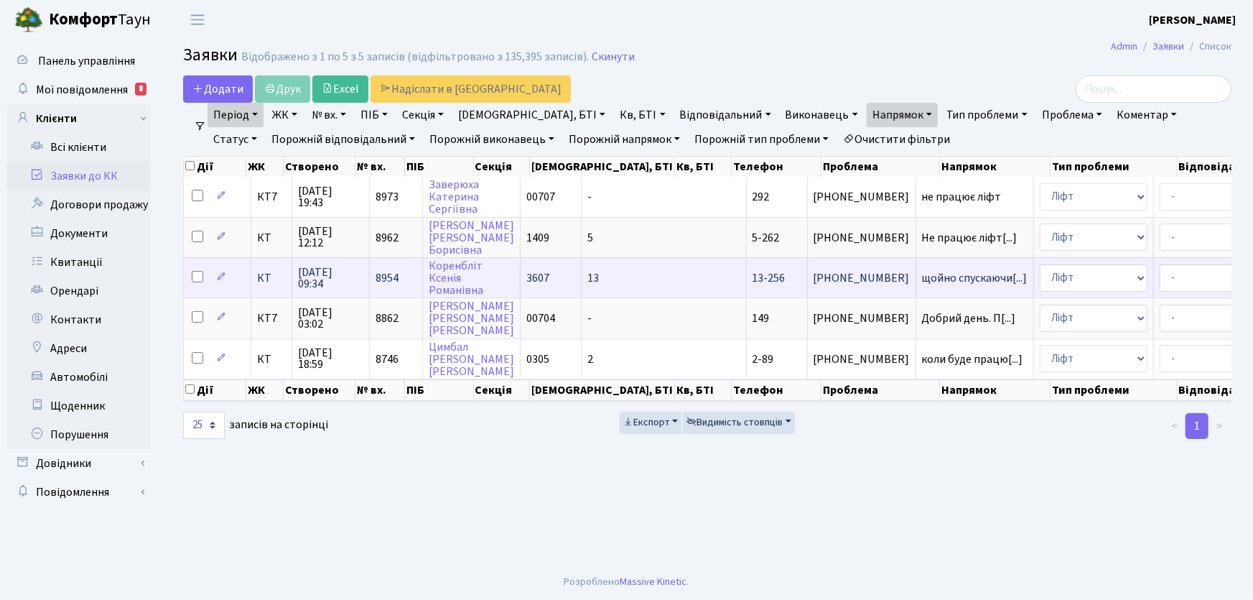
click at [753, 273] on span "13-256" at bounding box center [769, 278] width 33 height 16
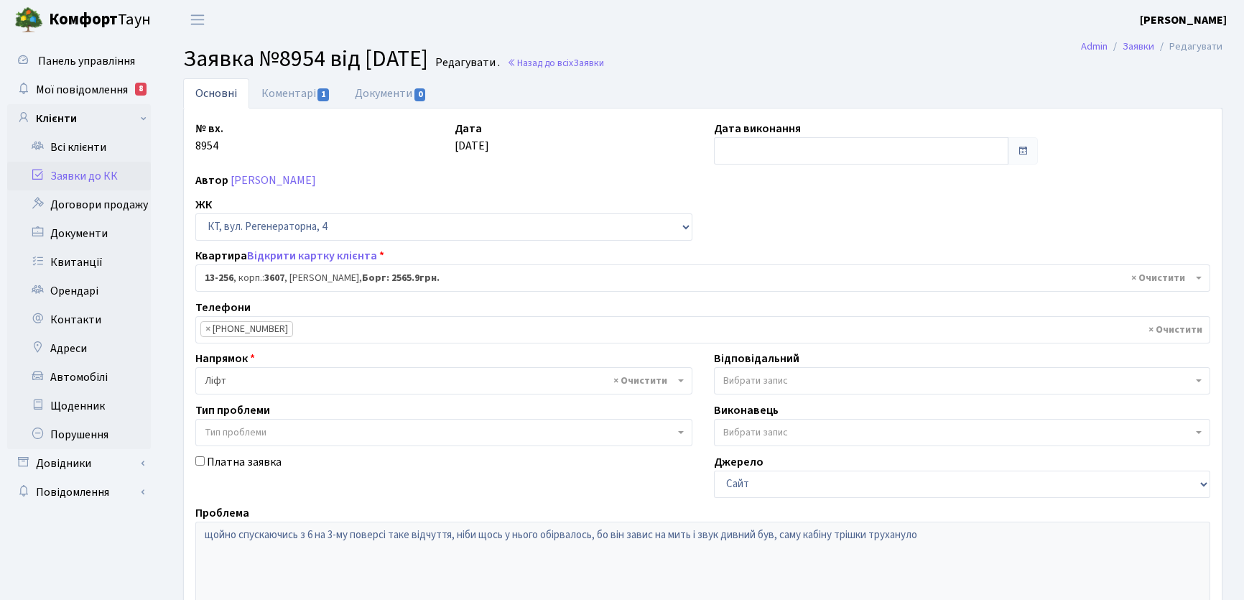
select select "7902"
click at [217, 100] on link "Основні" at bounding box center [216, 93] width 66 height 30
click at [217, 91] on link "Основні" at bounding box center [216, 93] width 66 height 30
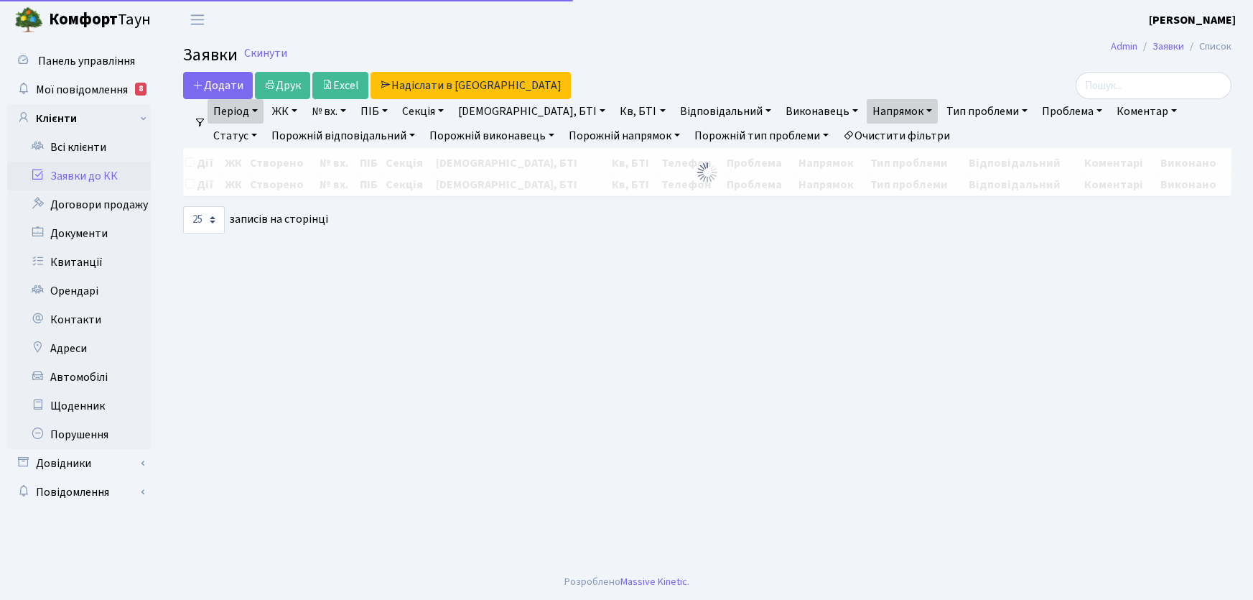
select select "25"
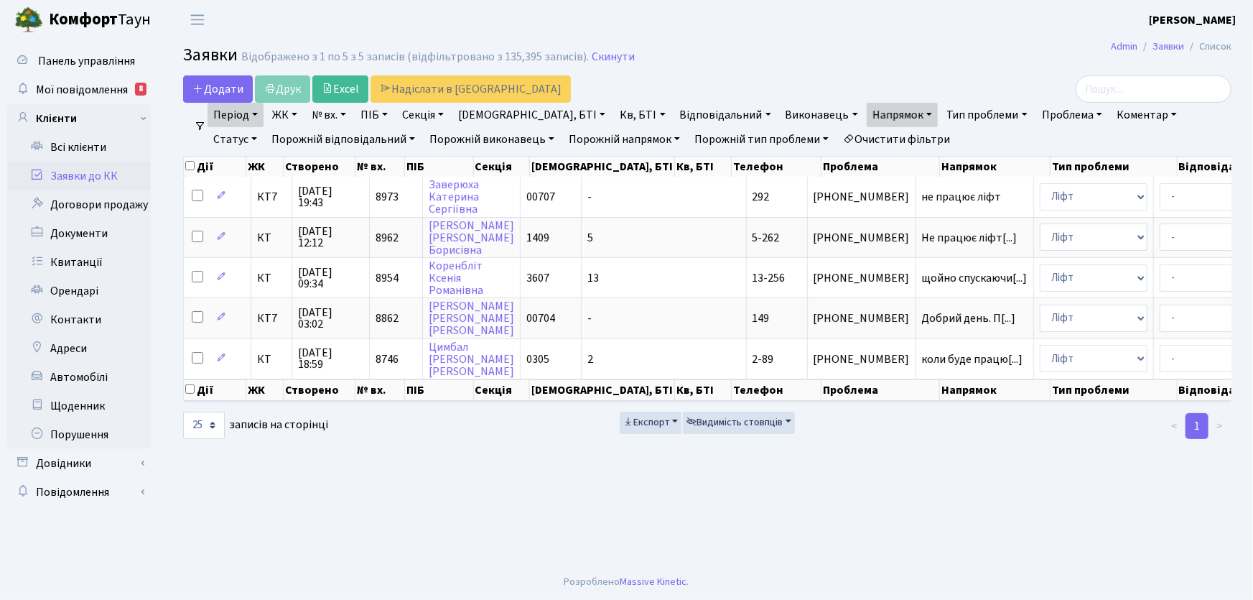
click at [258, 116] on link "Період" at bounding box center [236, 115] width 56 height 24
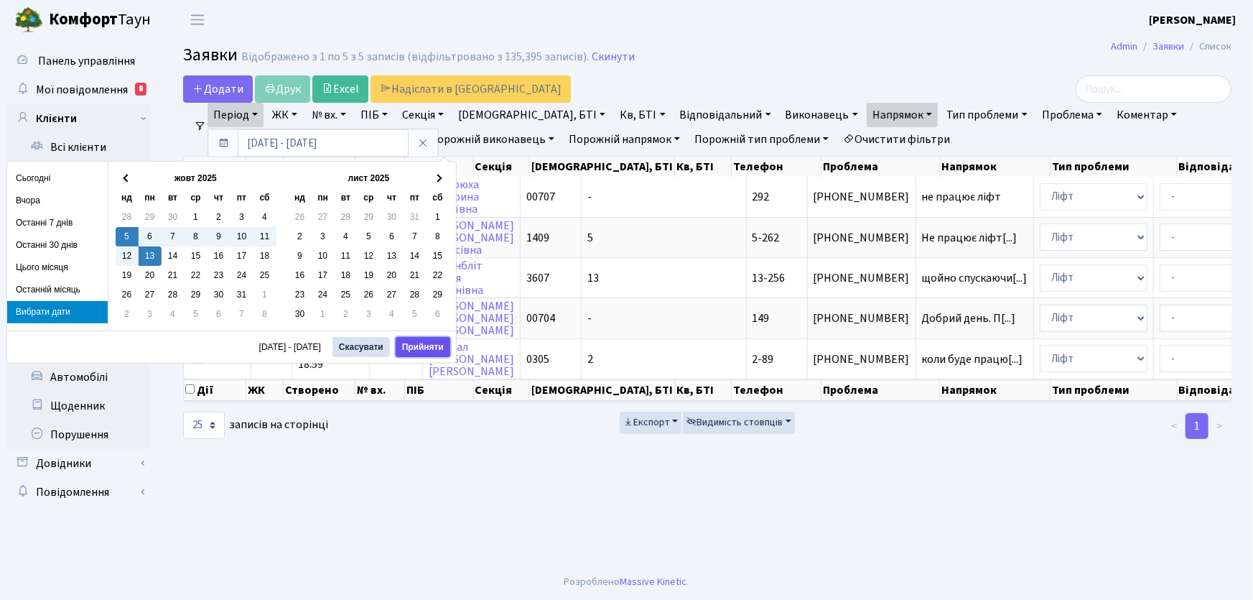
click at [424, 349] on button "Прийняти" at bounding box center [423, 347] width 55 height 20
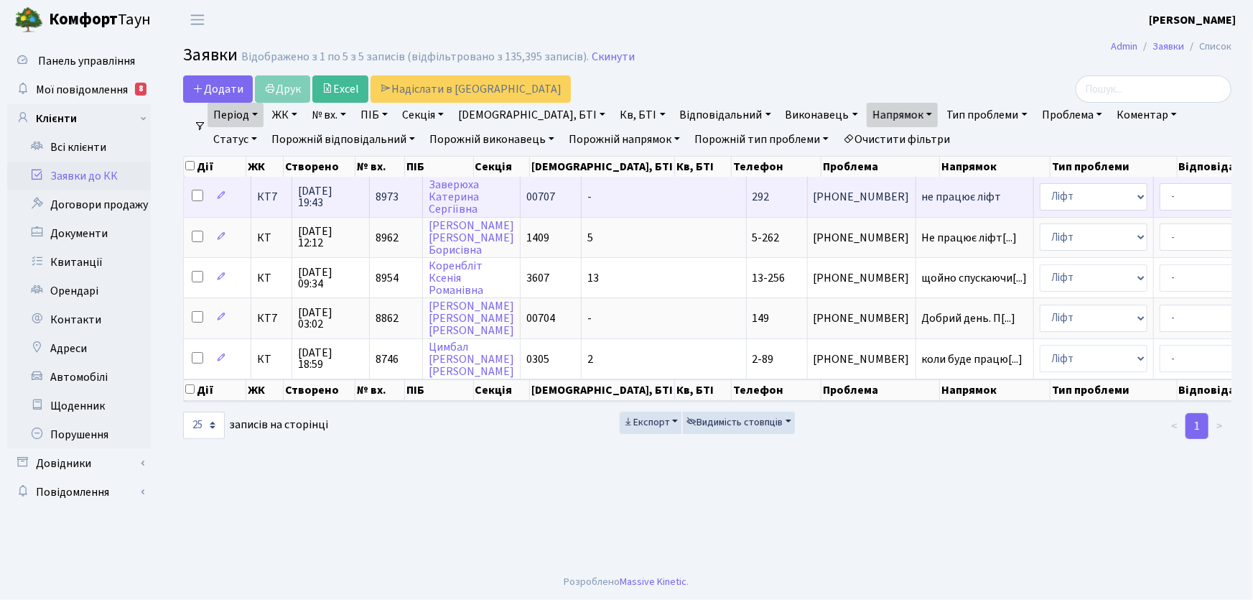
click at [922, 197] on span "не працює ліфт" at bounding box center [975, 196] width 106 height 11
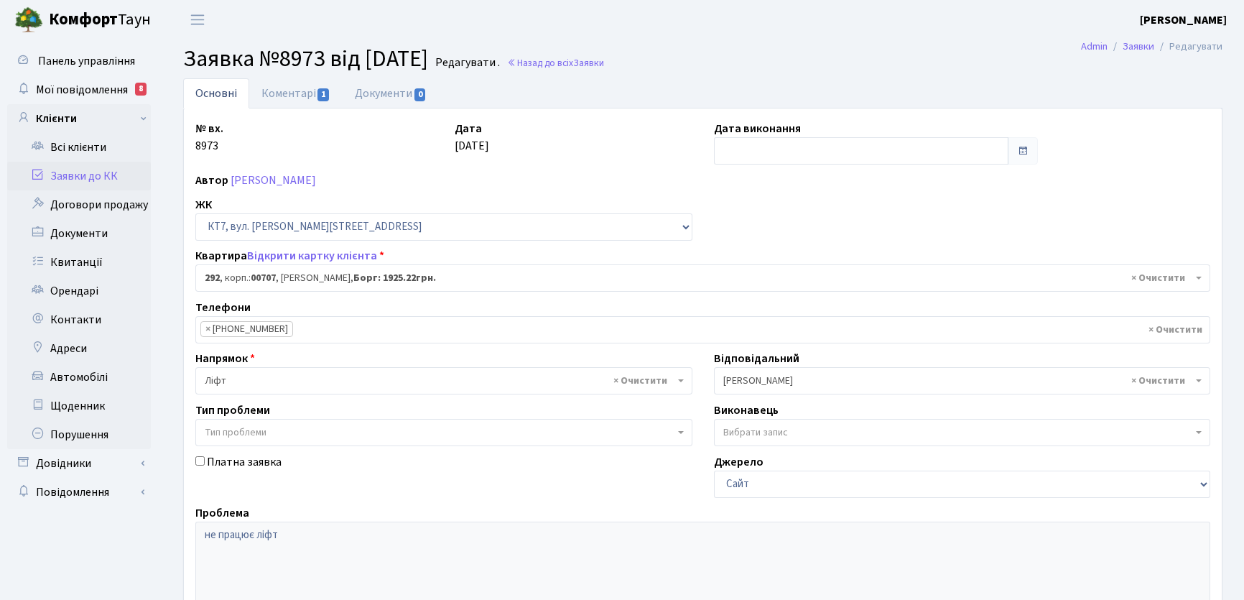
select select "18744"
click at [294, 96] on link "Коментарі 1" at bounding box center [295, 92] width 93 height 29
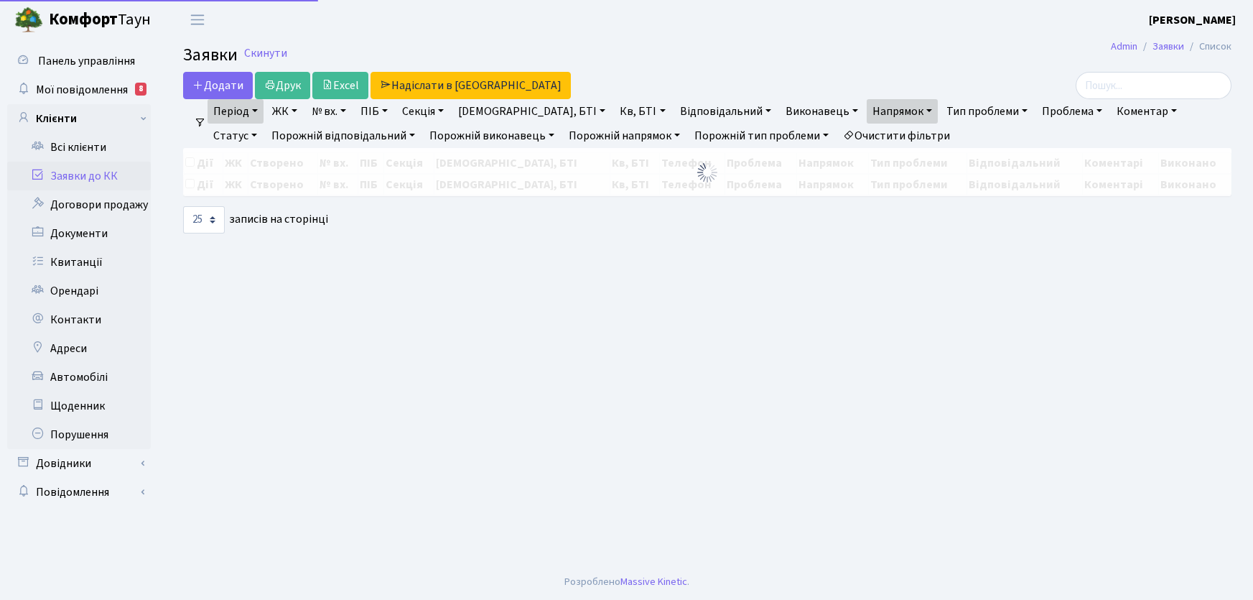
select select "25"
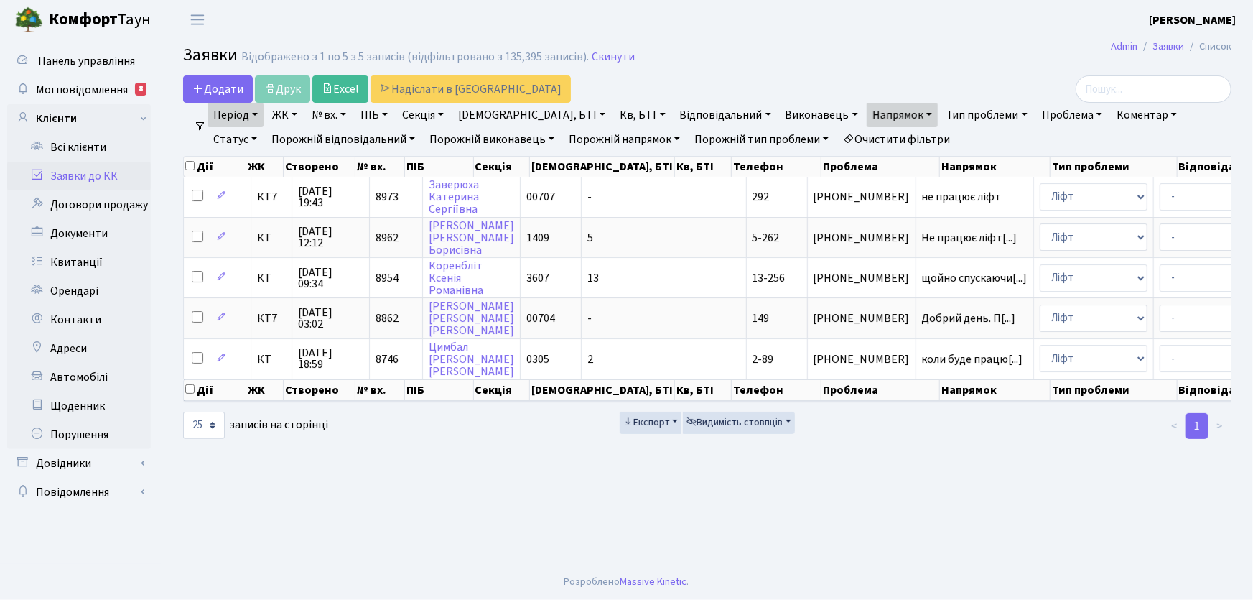
click at [256, 112] on link "Період" at bounding box center [236, 115] width 56 height 24
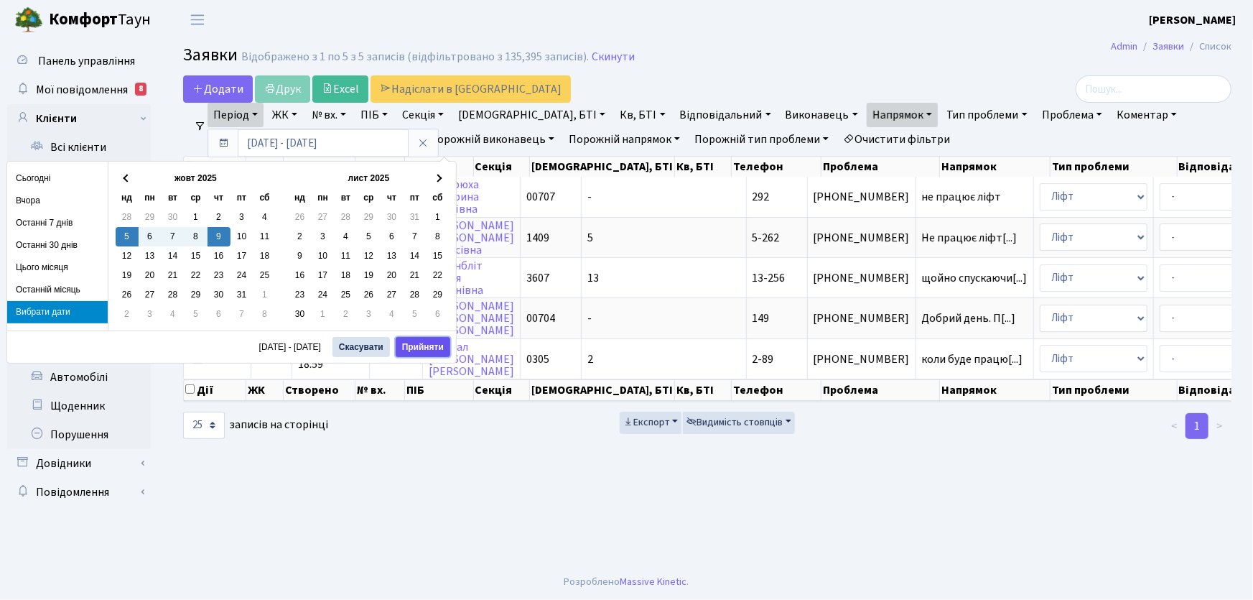
click at [427, 349] on button "Прийняти" at bounding box center [423, 347] width 55 height 20
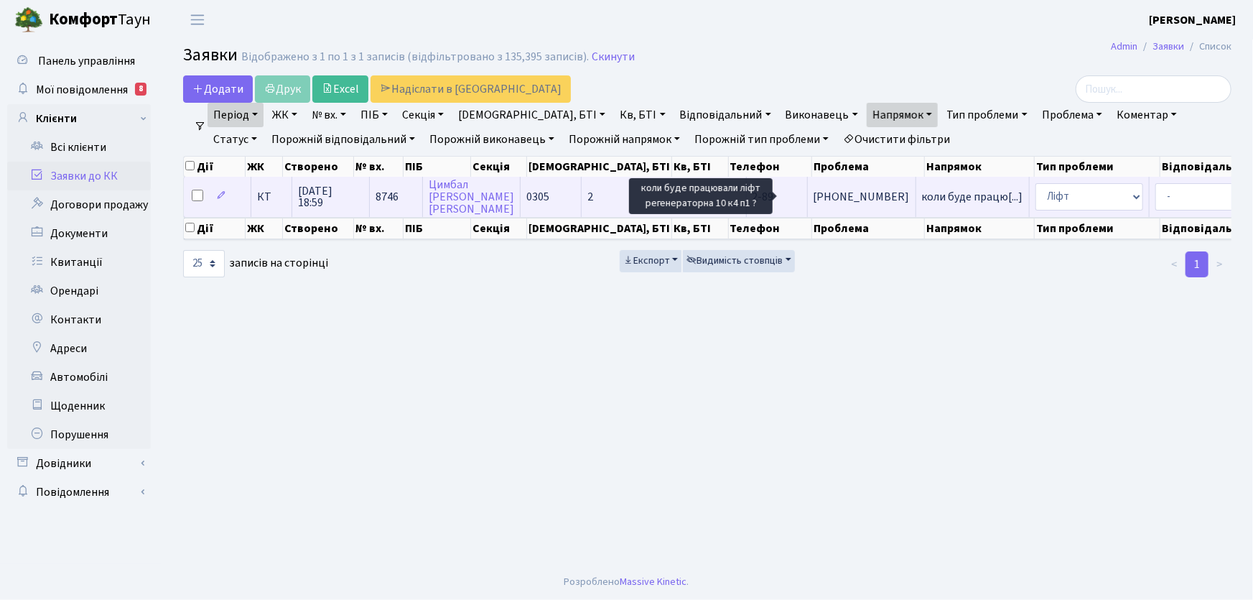
click at [922, 198] on span "коли буде працю[...]" at bounding box center [972, 197] width 101 height 16
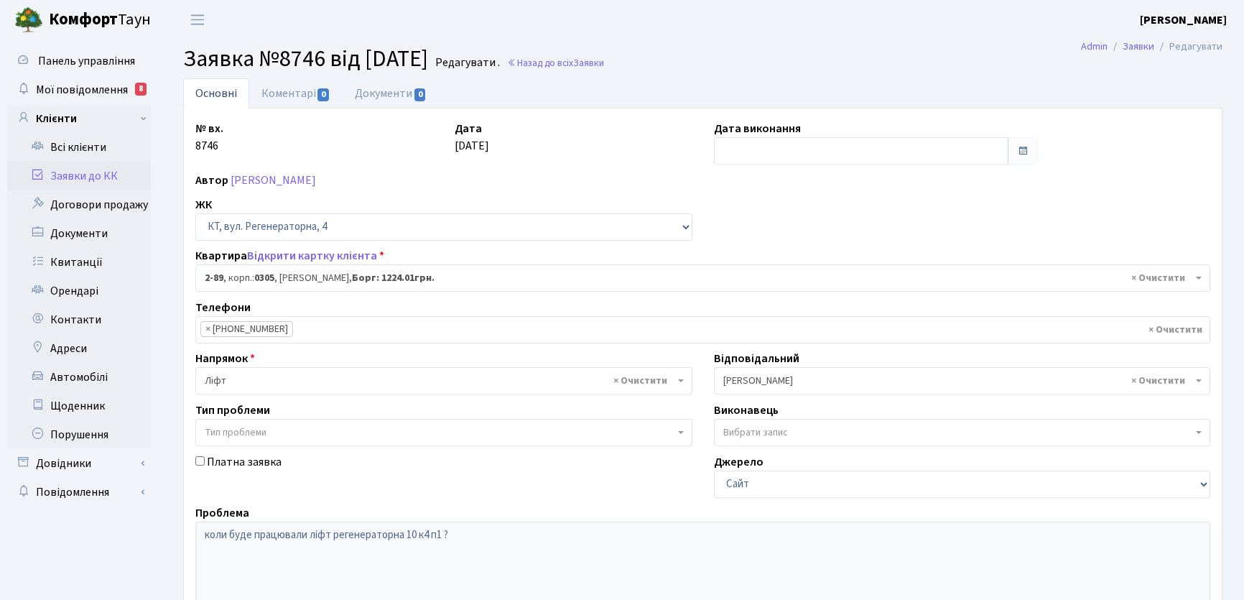
select select "658"
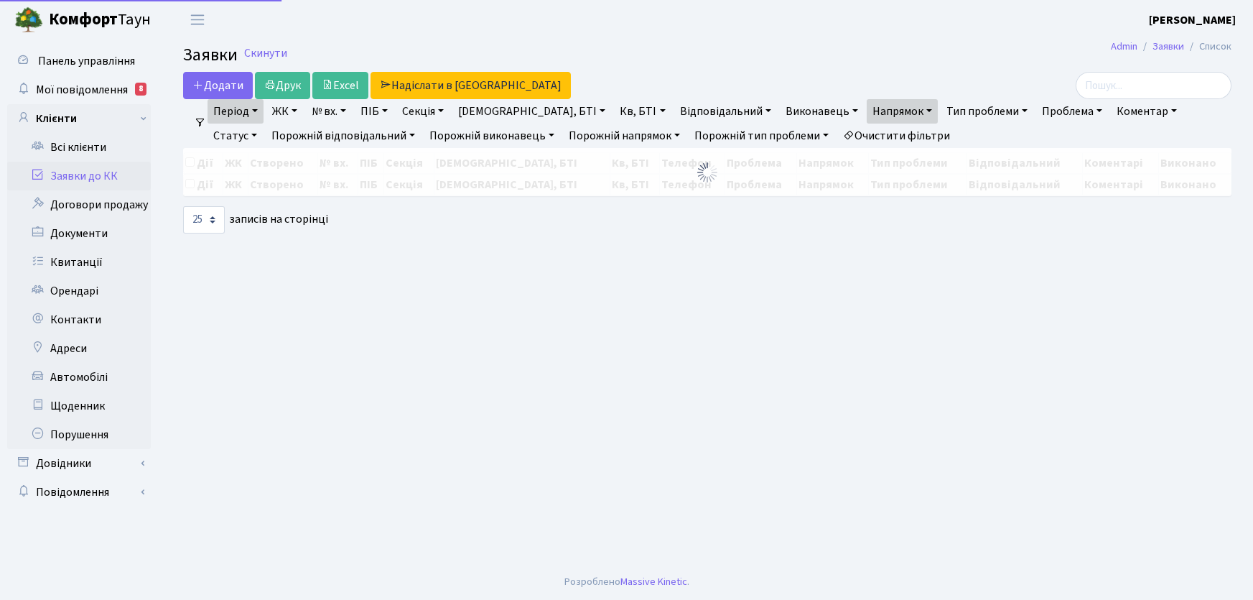
select select "25"
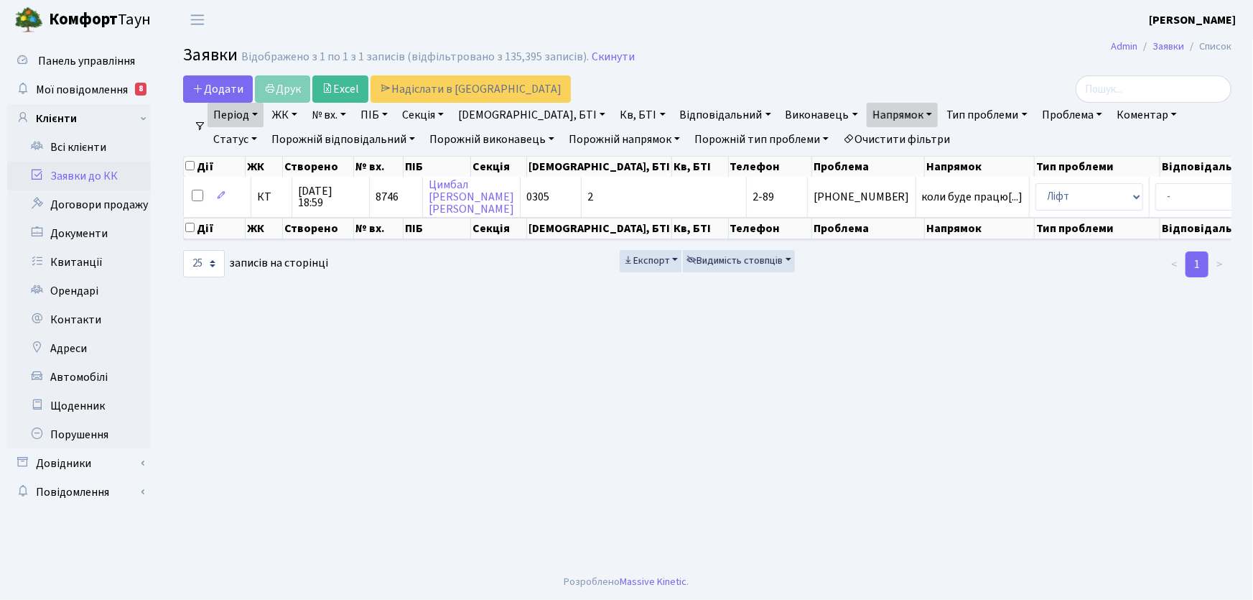
click at [256, 111] on link "Період" at bounding box center [236, 115] width 56 height 24
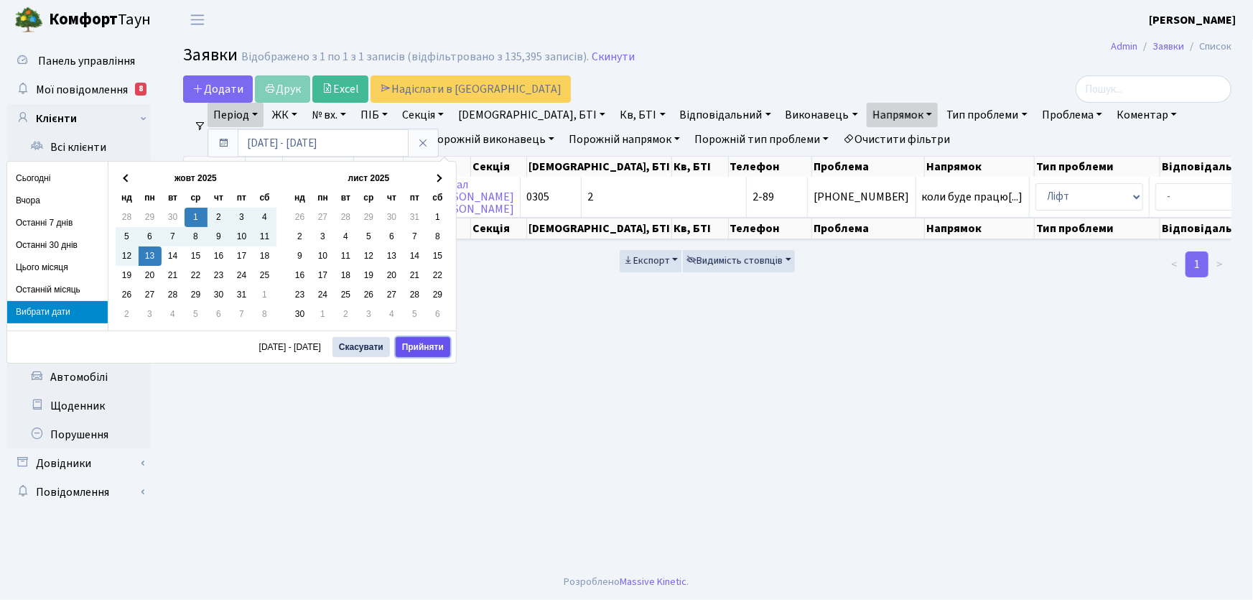
click at [426, 346] on button "Прийняти" at bounding box center [423, 347] width 55 height 20
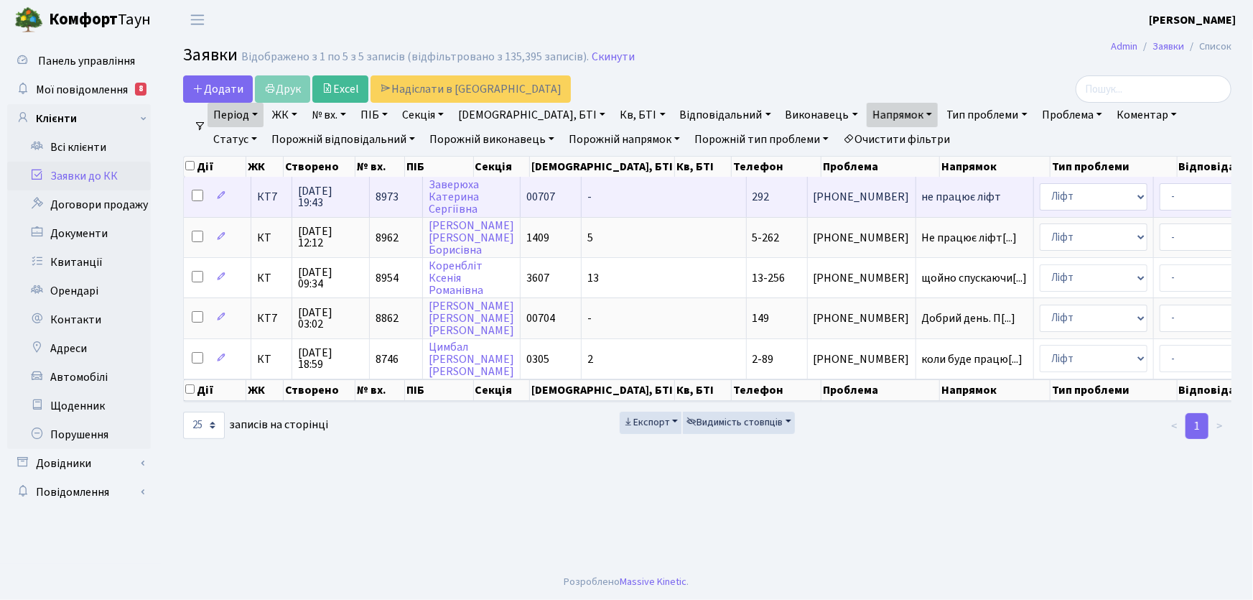
click at [922, 197] on span "не працює ліфт" at bounding box center [975, 196] width 106 height 11
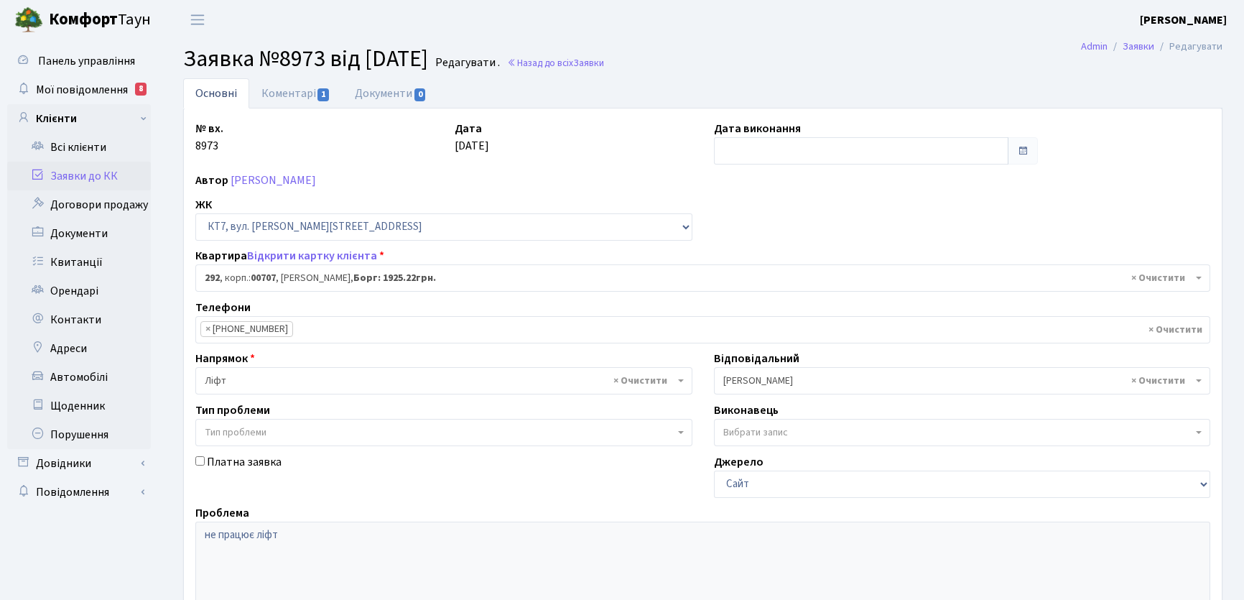
select select "18744"
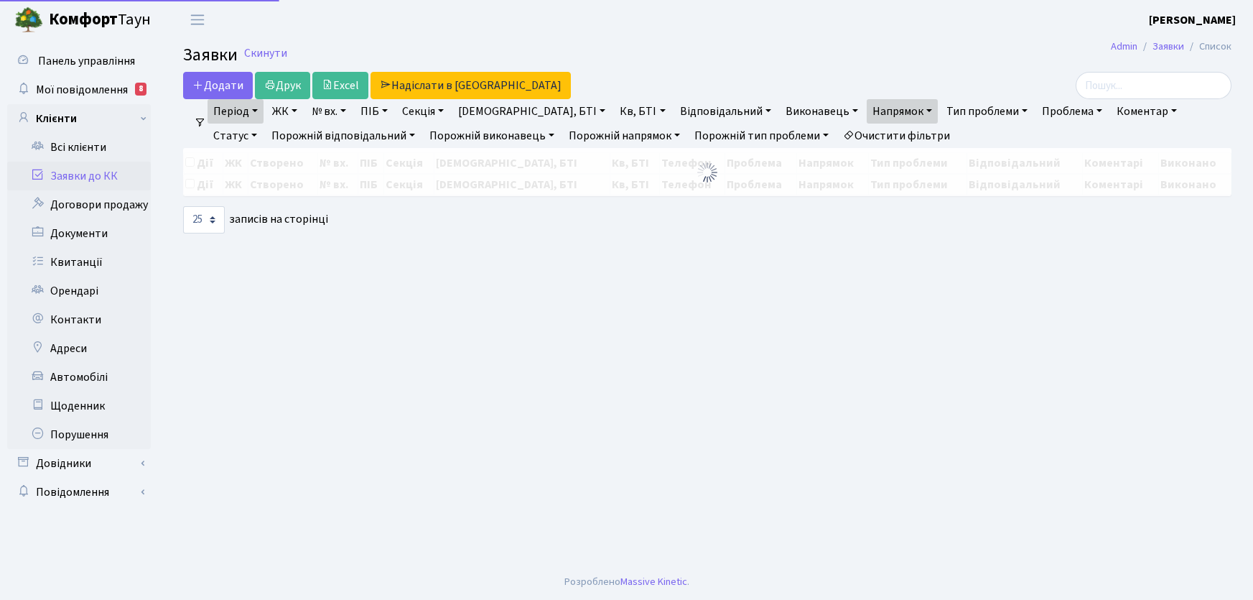
select select "25"
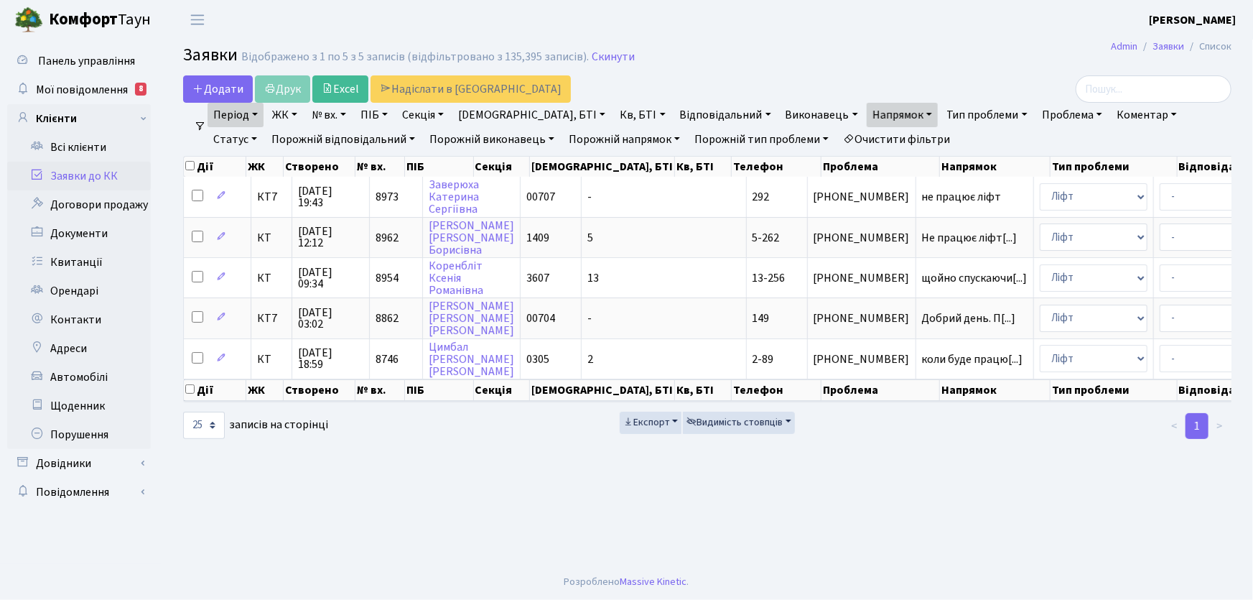
click at [843, 140] on link "Очистити фільтри" at bounding box center [896, 139] width 119 height 24
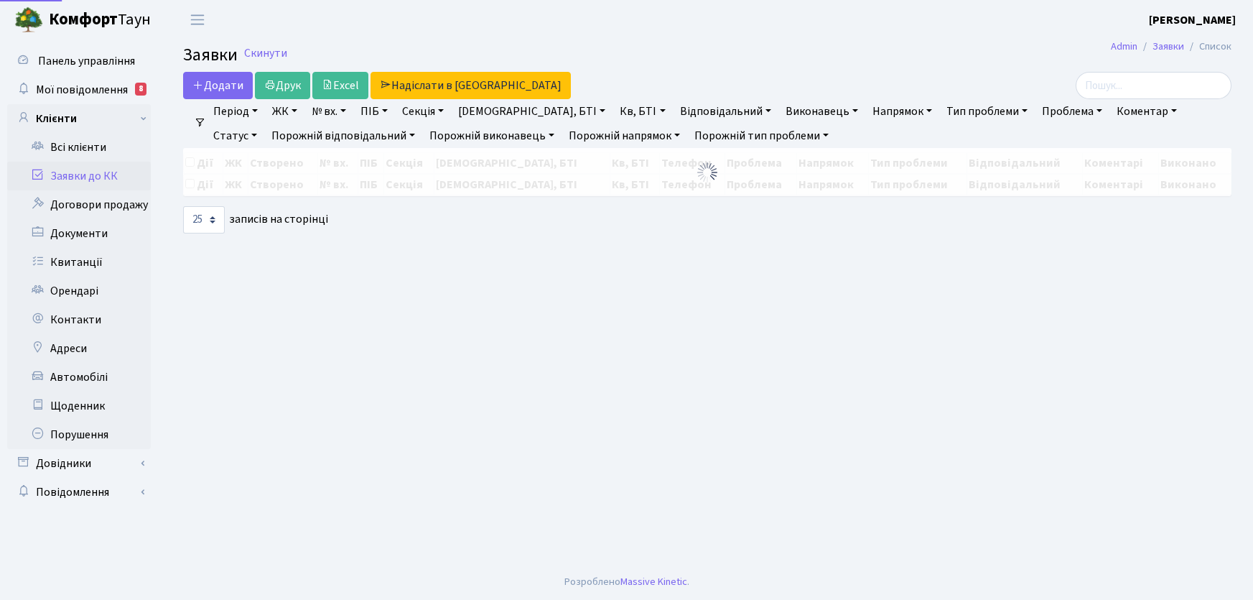
select select "25"
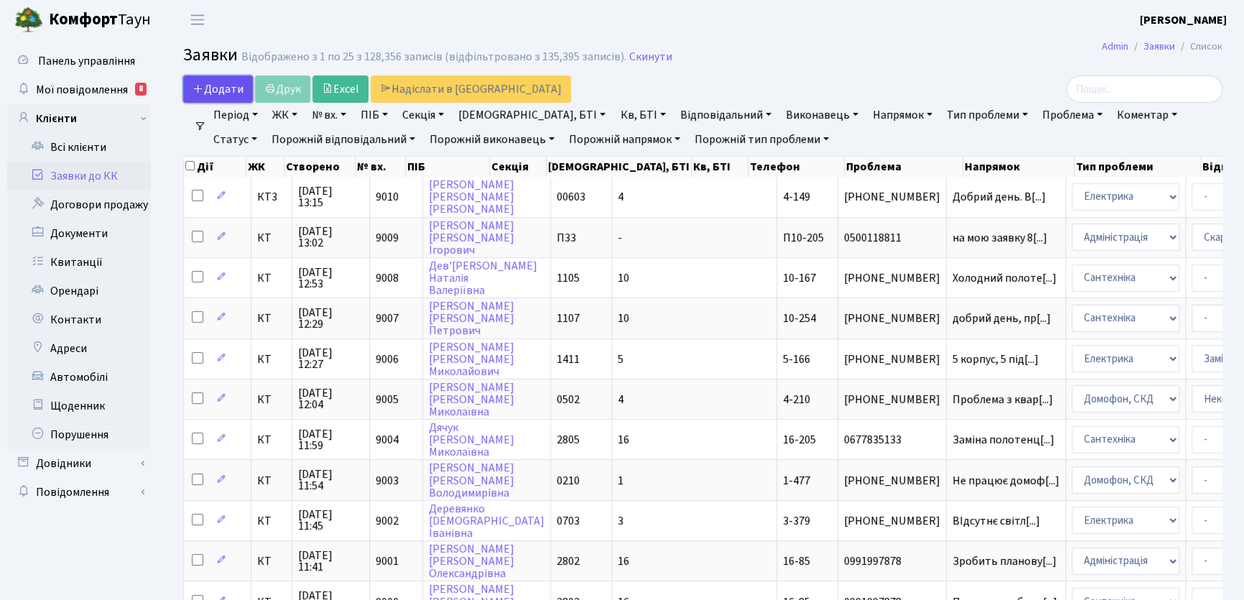
click at [223, 89] on span "Додати" at bounding box center [217, 89] width 51 height 16
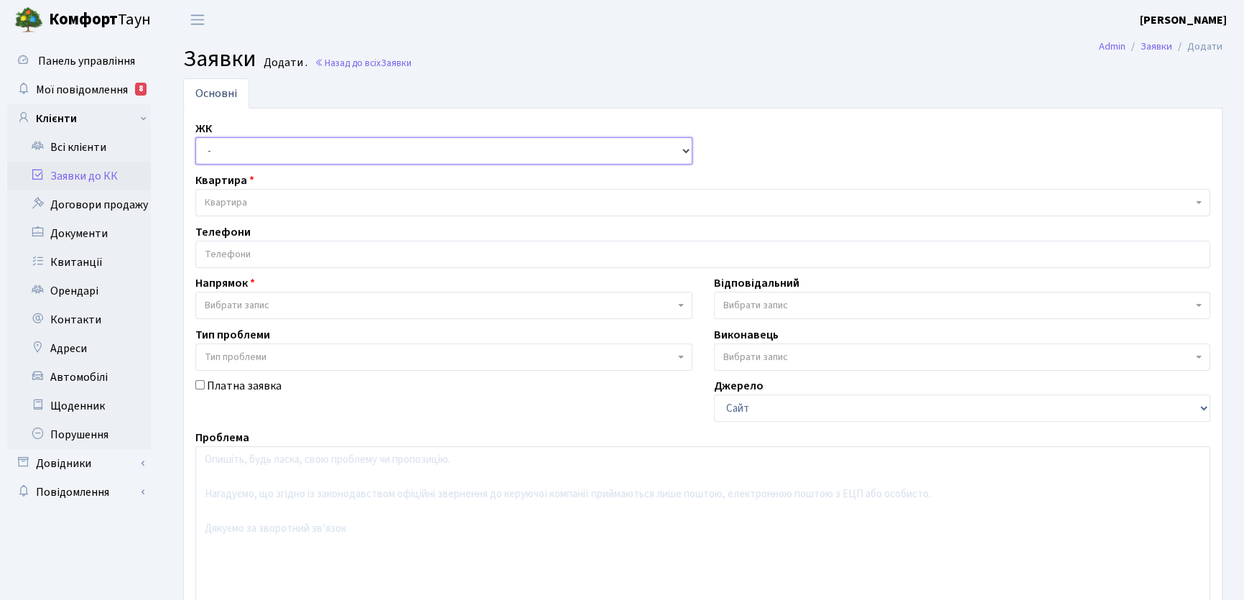
click at [687, 152] on select "- КТ, вул. Регенераторна, 4 КТ2, просп. Соборності, 17 КТ3, вул. Березнева, 16 …" at bounding box center [443, 150] width 497 height 27
select select "271"
click at [195, 137] on select "- КТ, вул. Регенераторна, 4 КТ2, просп. Соборності, 17 КТ3, вул. Березнева, 16 …" at bounding box center [443, 150] width 497 height 27
select select
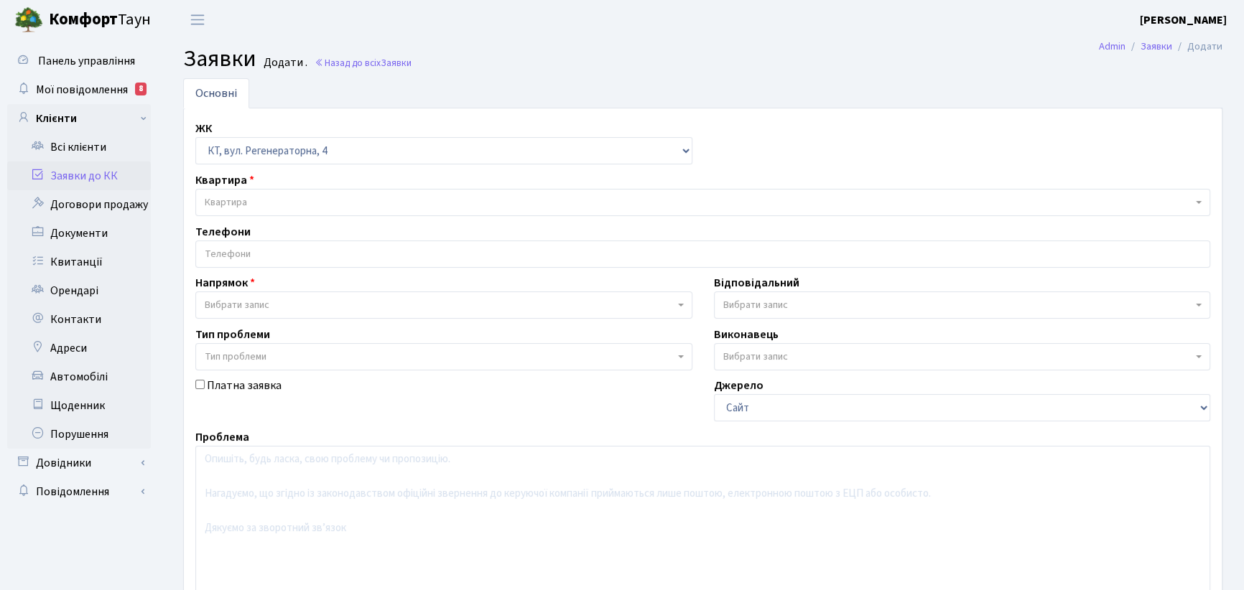
click at [259, 201] on span "Квартира" at bounding box center [699, 202] width 988 height 14
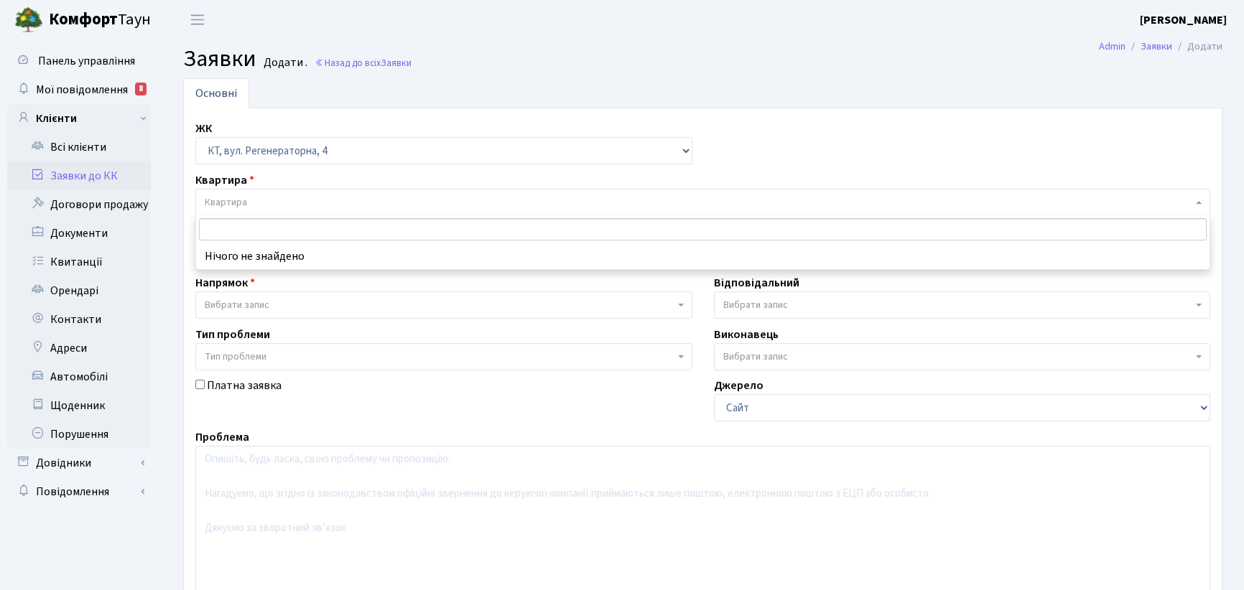
click at [245, 227] on input "search" at bounding box center [703, 229] width 1008 height 22
click at [217, 227] on input "search" at bounding box center [703, 229] width 1008 height 22
type input "Ж"
click at [254, 229] on input "search" at bounding box center [703, 229] width 1008 height 22
click at [246, 224] on input "search" at bounding box center [703, 229] width 1008 height 22
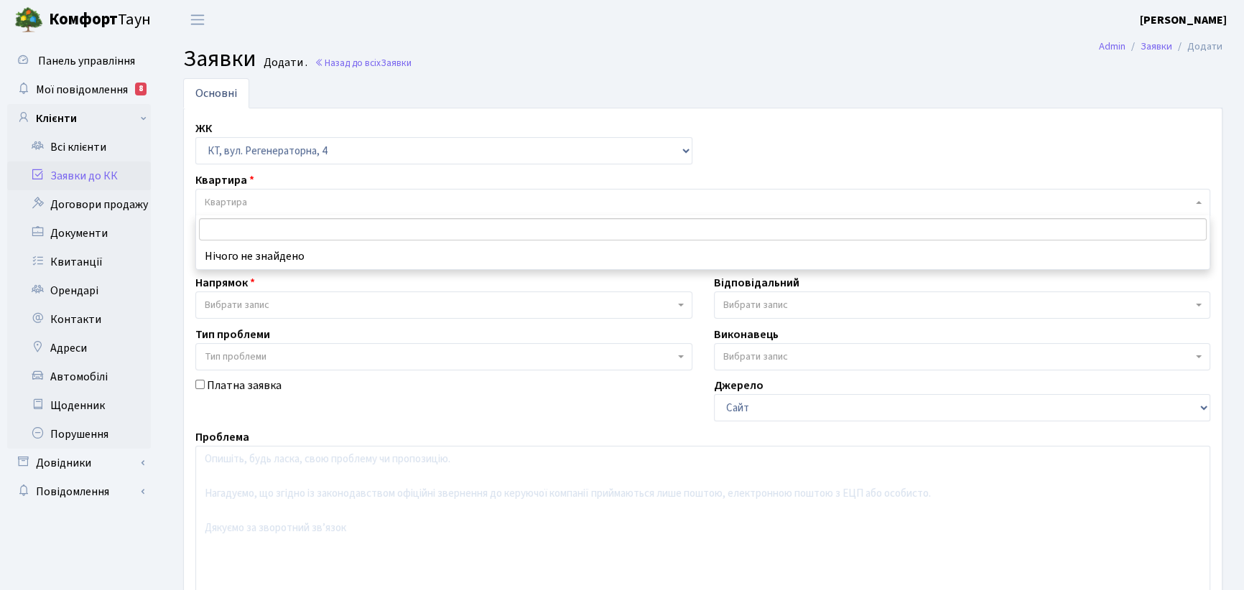
click at [246, 224] on input "search" at bounding box center [703, 229] width 1008 height 22
click at [233, 224] on input "search" at bounding box center [703, 229] width 1008 height 22
click at [230, 225] on input "search" at bounding box center [703, 229] width 1008 height 22
click at [291, 260] on li "Нічого не знайдено" at bounding box center [702, 256] width 1013 height 26
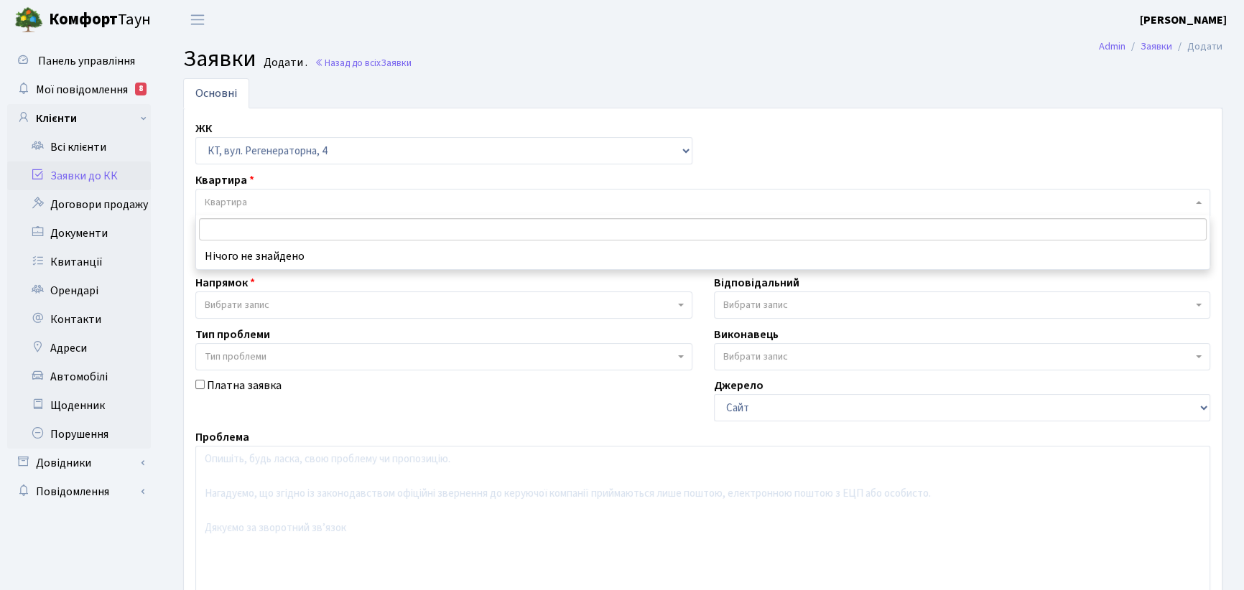
click at [229, 228] on input "search" at bounding box center [703, 229] width 1008 height 22
click at [227, 230] on input "search" at bounding box center [703, 229] width 1008 height 22
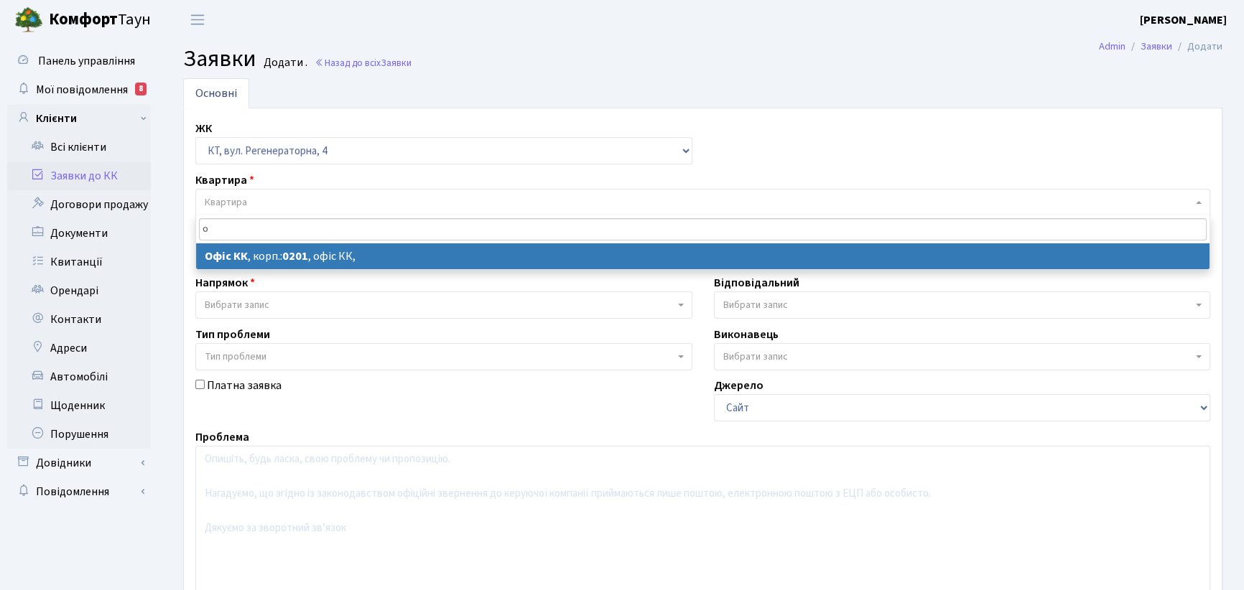
type input "о"
select select
select select "4"
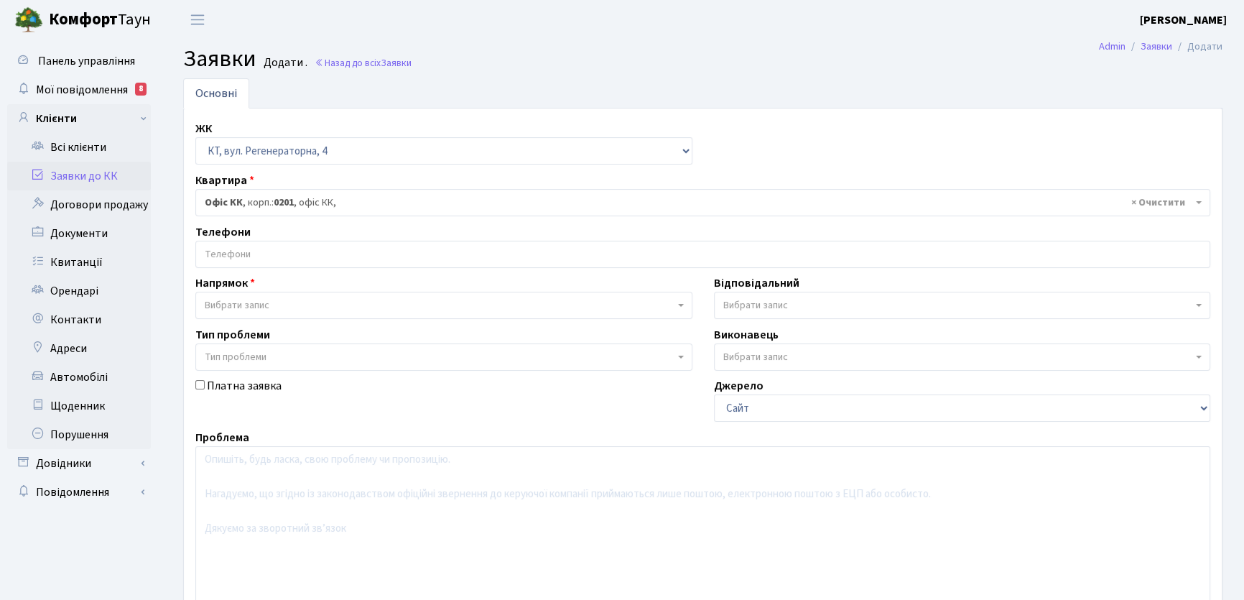
click at [247, 249] on input "search" at bounding box center [702, 254] width 1013 height 26
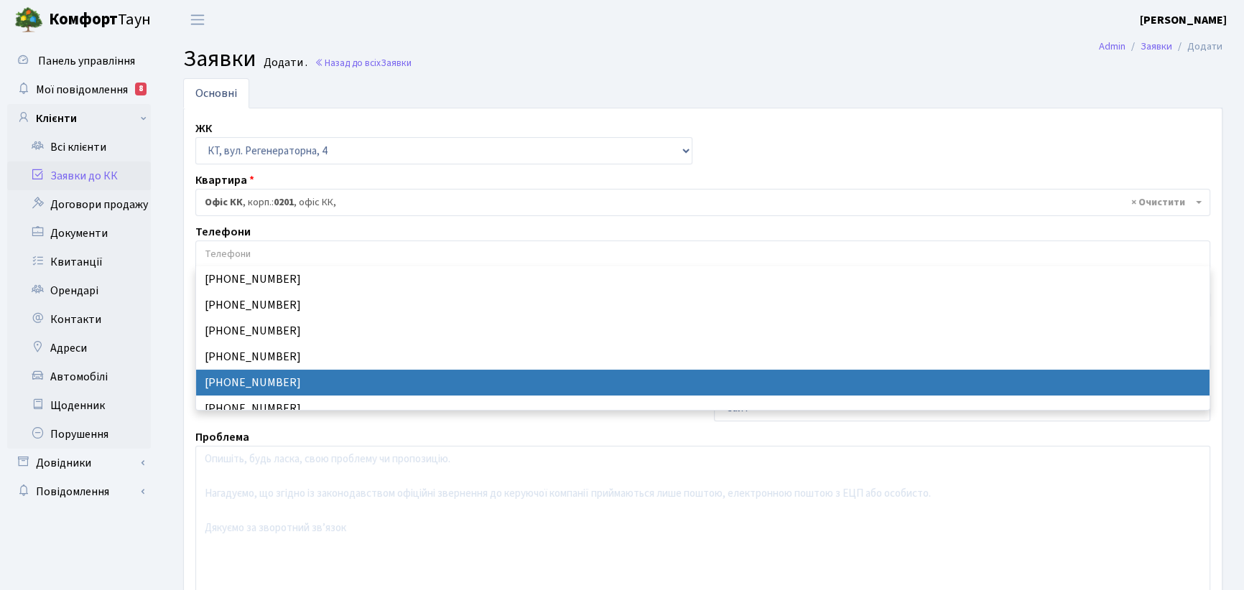
select select "24227"
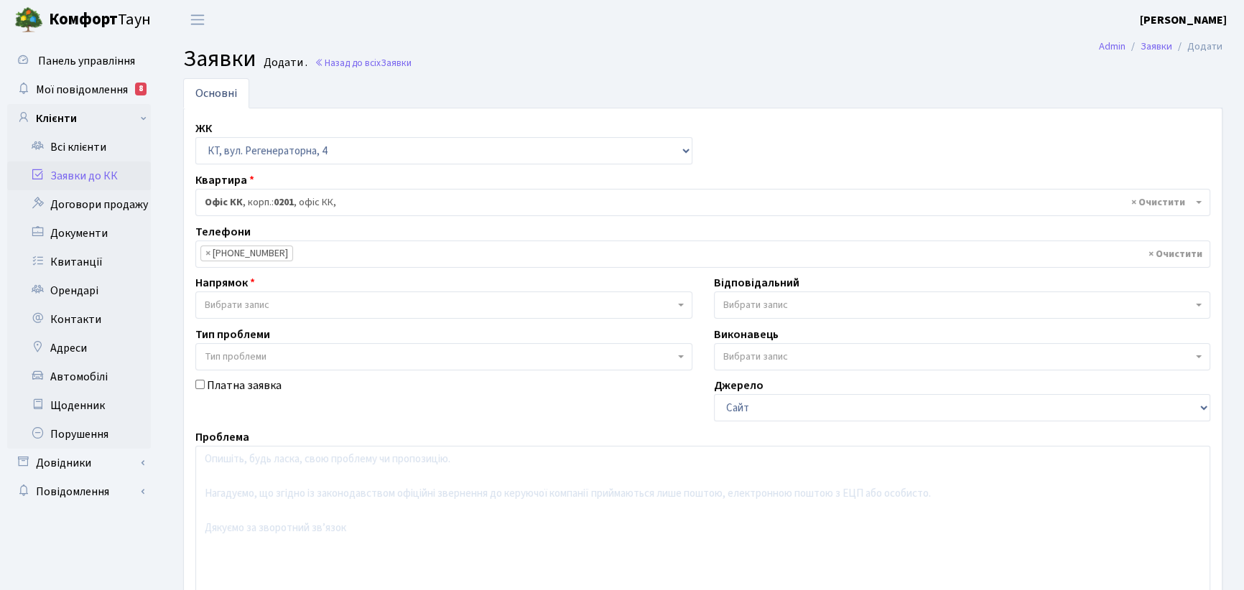
click at [679, 306] on b at bounding box center [681, 305] width 6 height 3
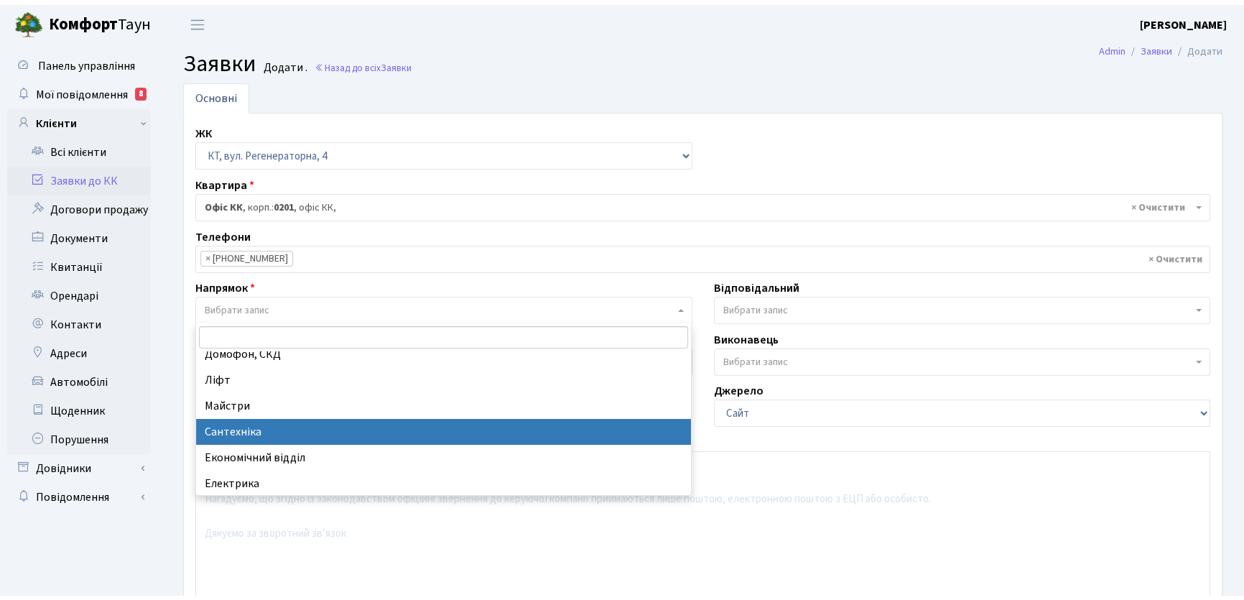
scroll to position [65, 0]
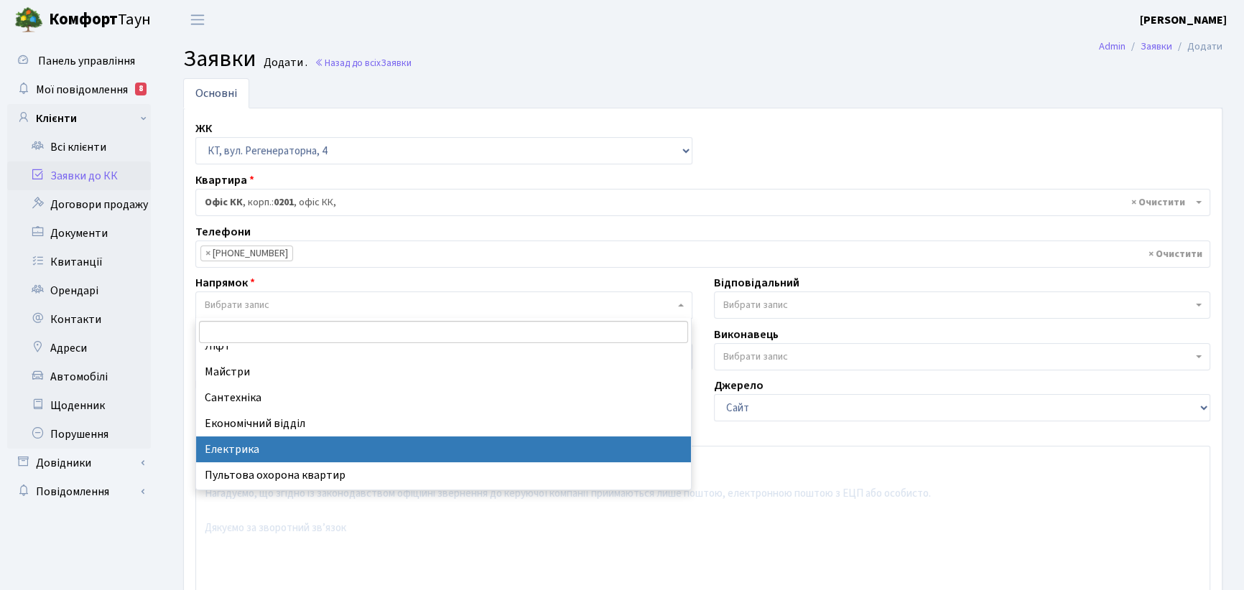
select select "3"
select select
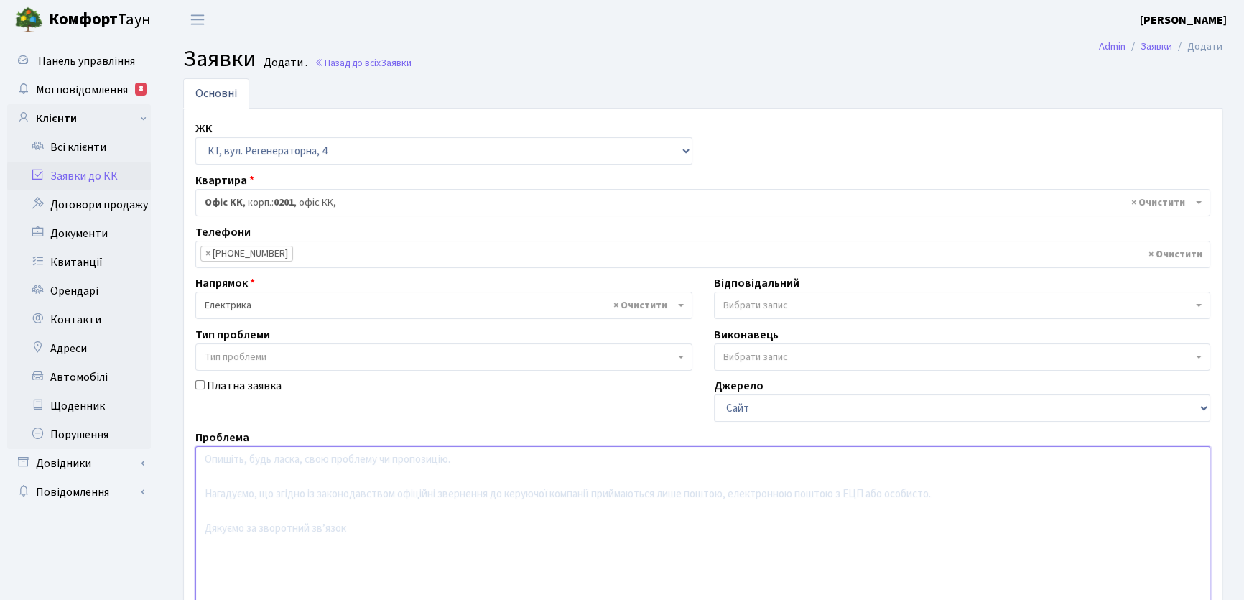
click at [243, 469] on textarea at bounding box center [702, 537] width 1015 height 182
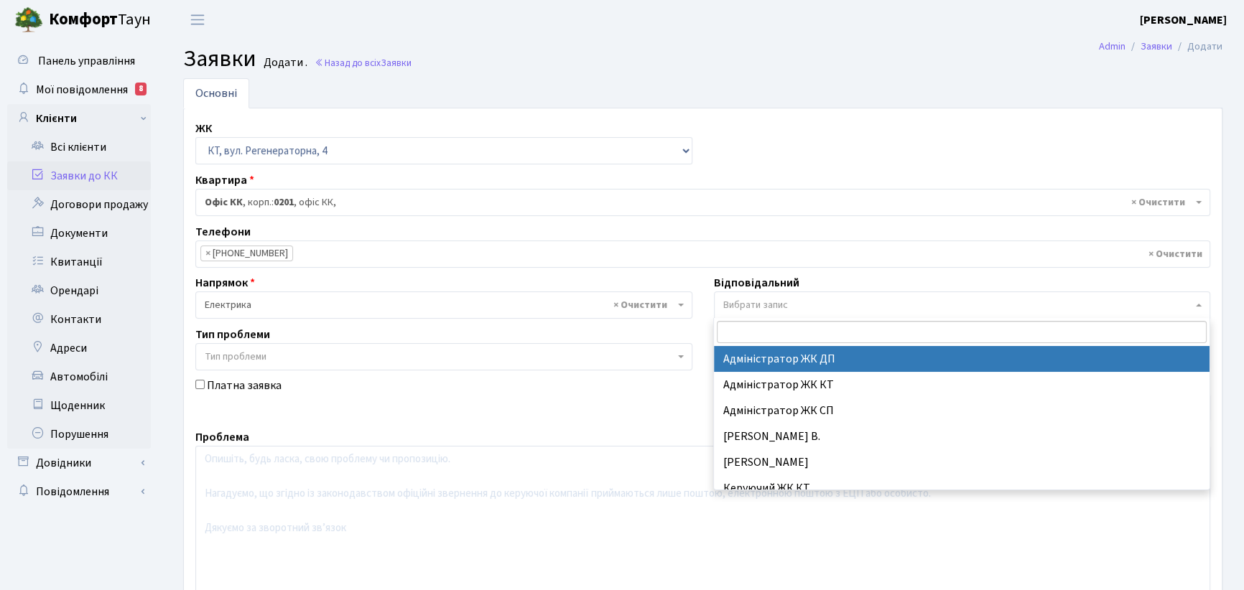
click at [1197, 304] on b at bounding box center [1199, 305] width 6 height 3
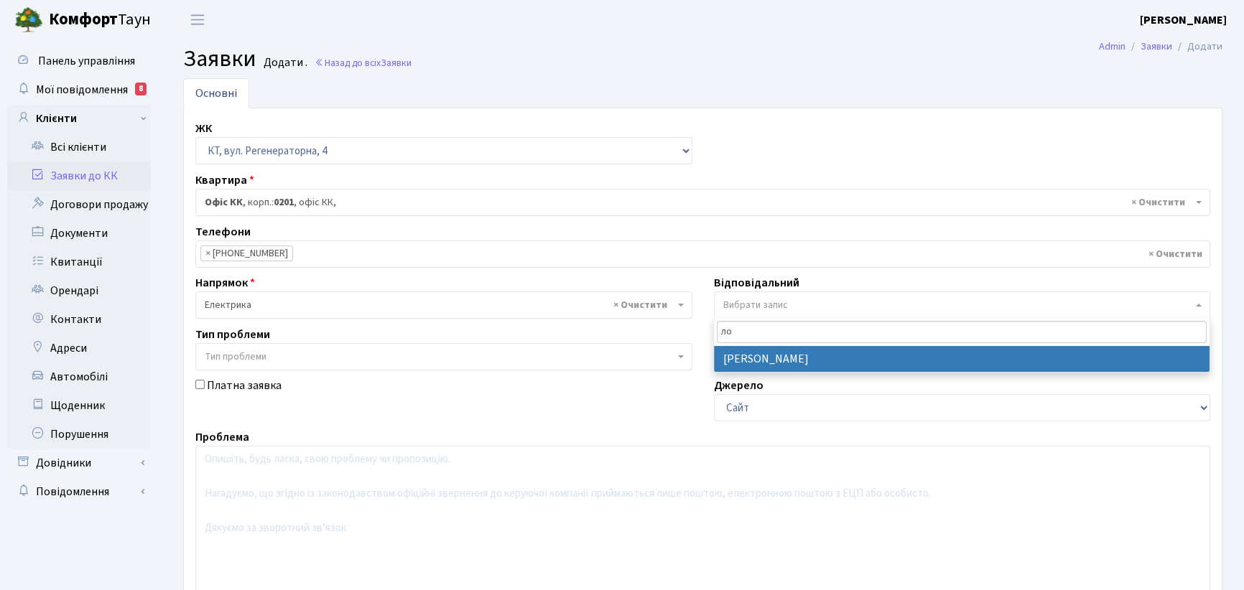
type input "л"
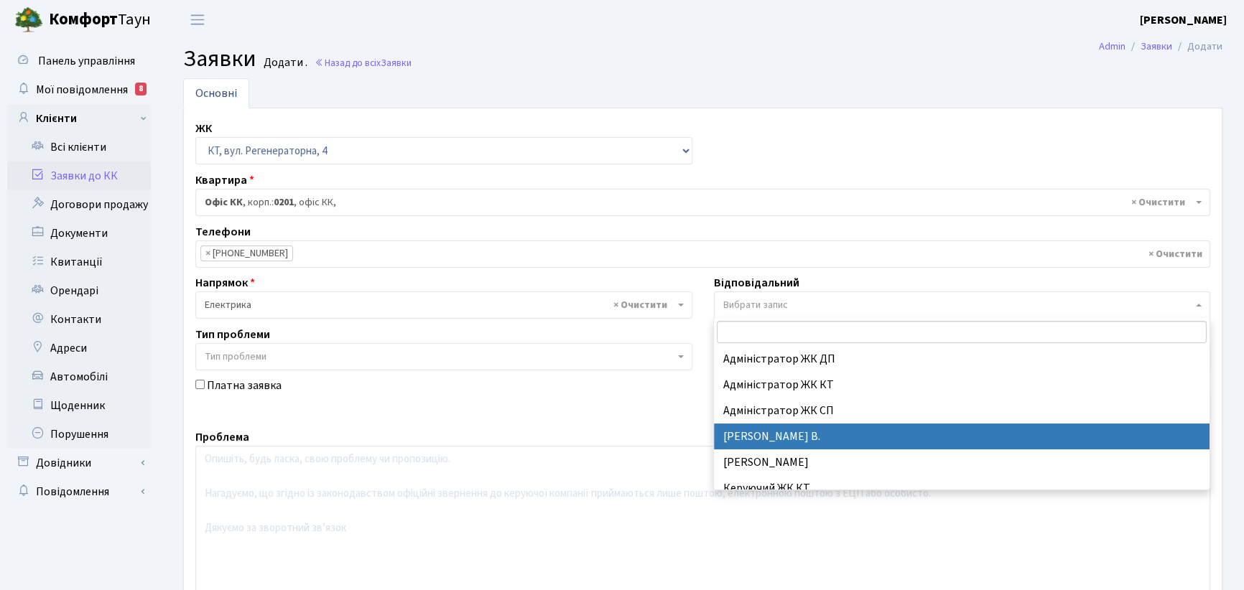
type input "л"
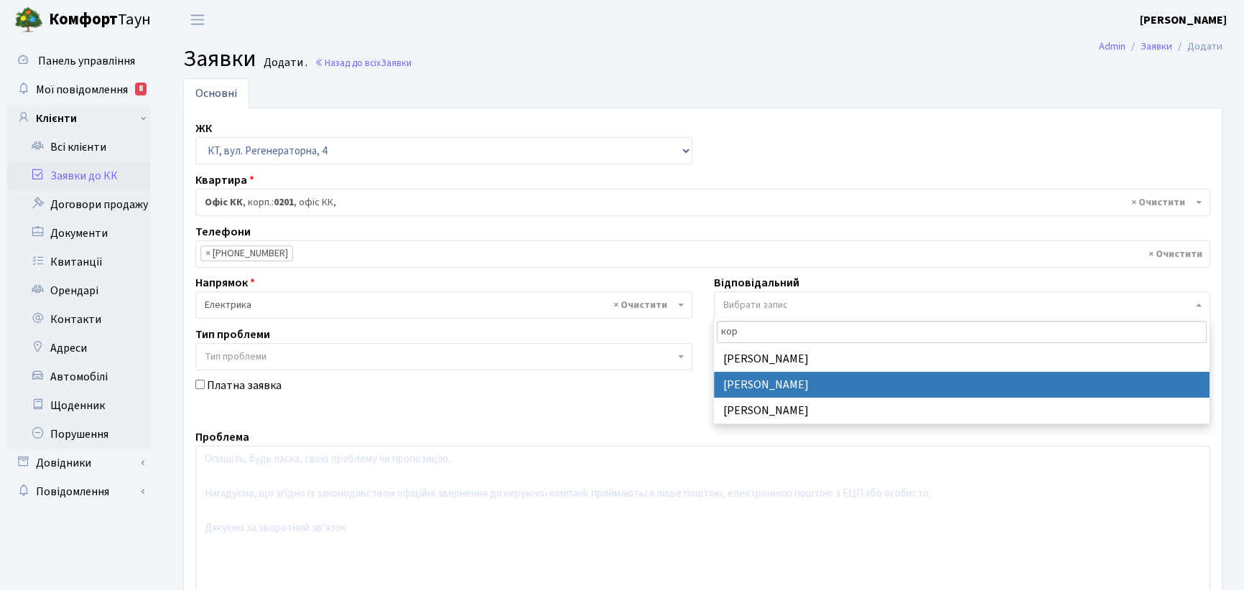
type input "кор"
select select "22"
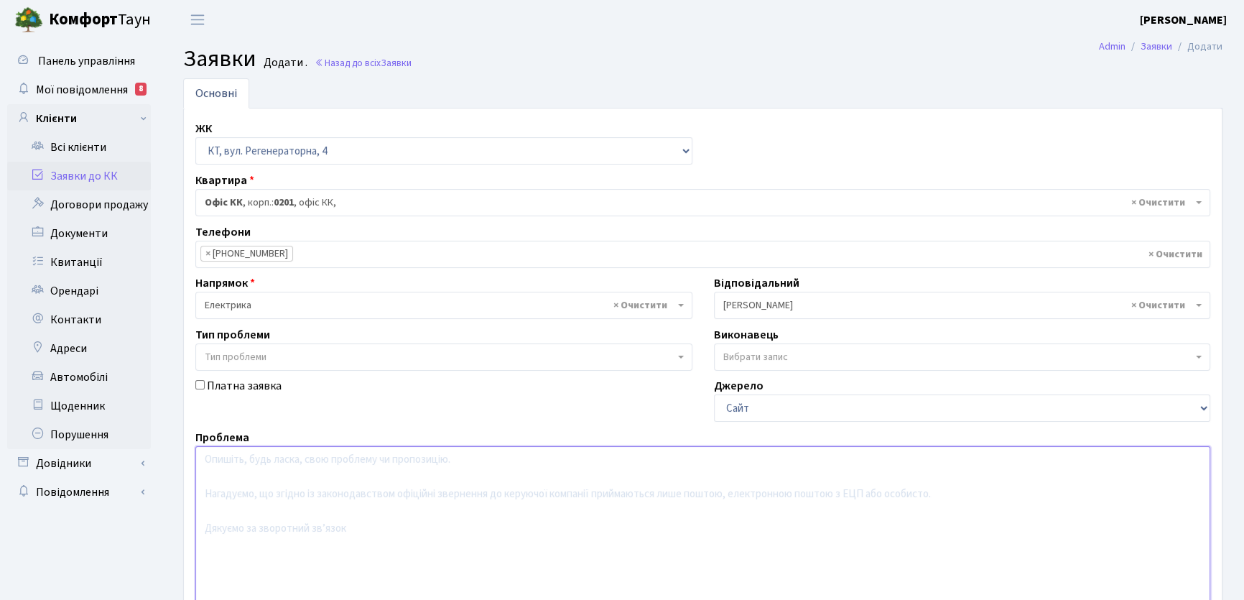
click at [218, 460] on textarea at bounding box center [702, 537] width 1015 height 182
click at [241, 462] on textarea at bounding box center [702, 537] width 1015 height 182
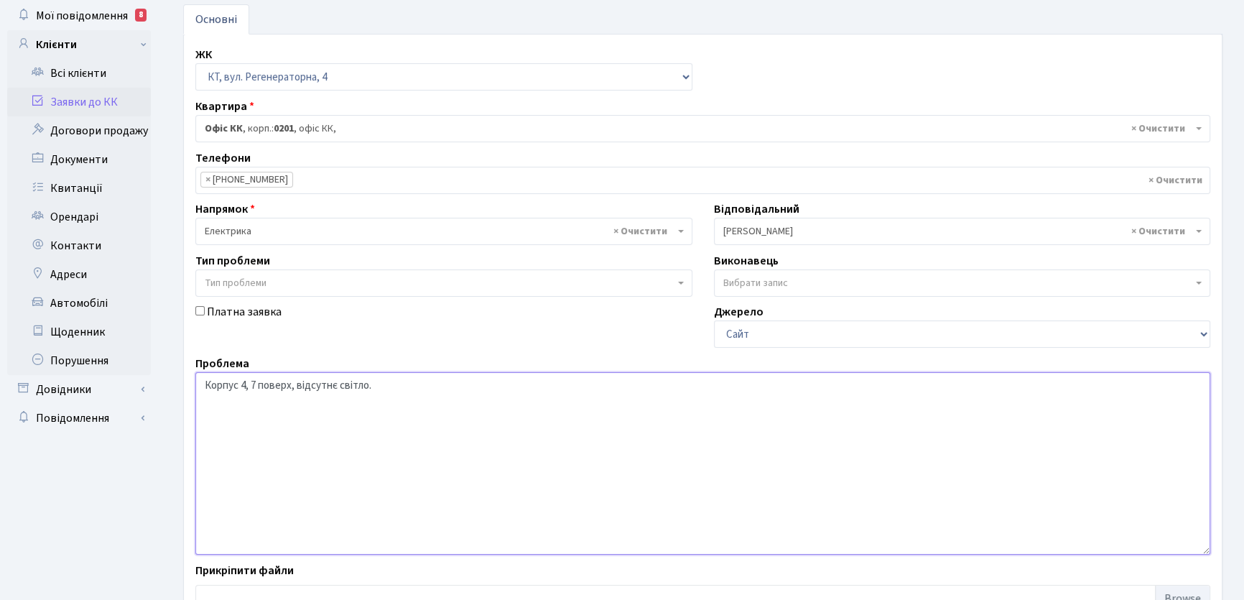
scroll to position [180, 0]
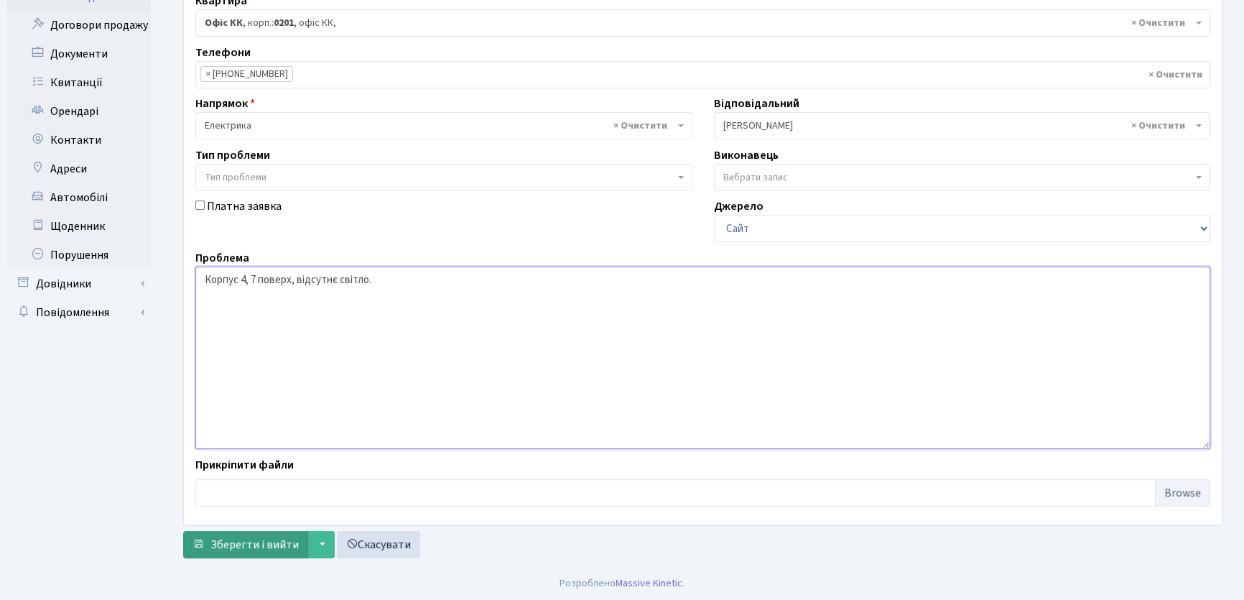
type textarea "Корпус 4, 7 поверх, відсутнє світло."
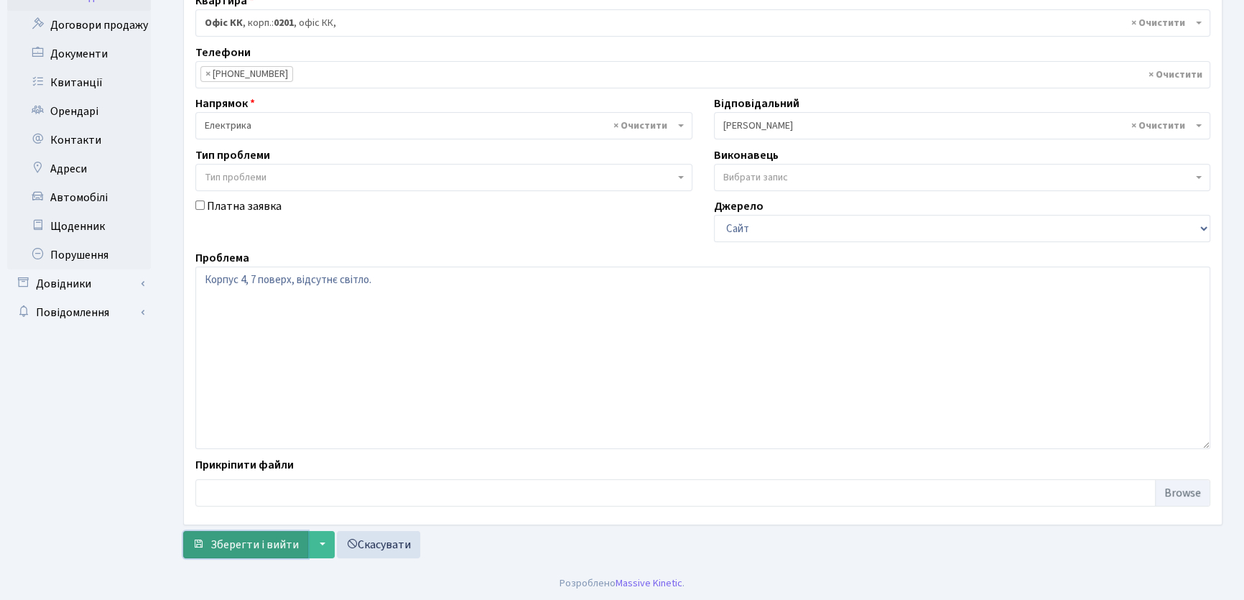
click at [289, 545] on span "Зберегти і вийти" at bounding box center [254, 545] width 88 height 16
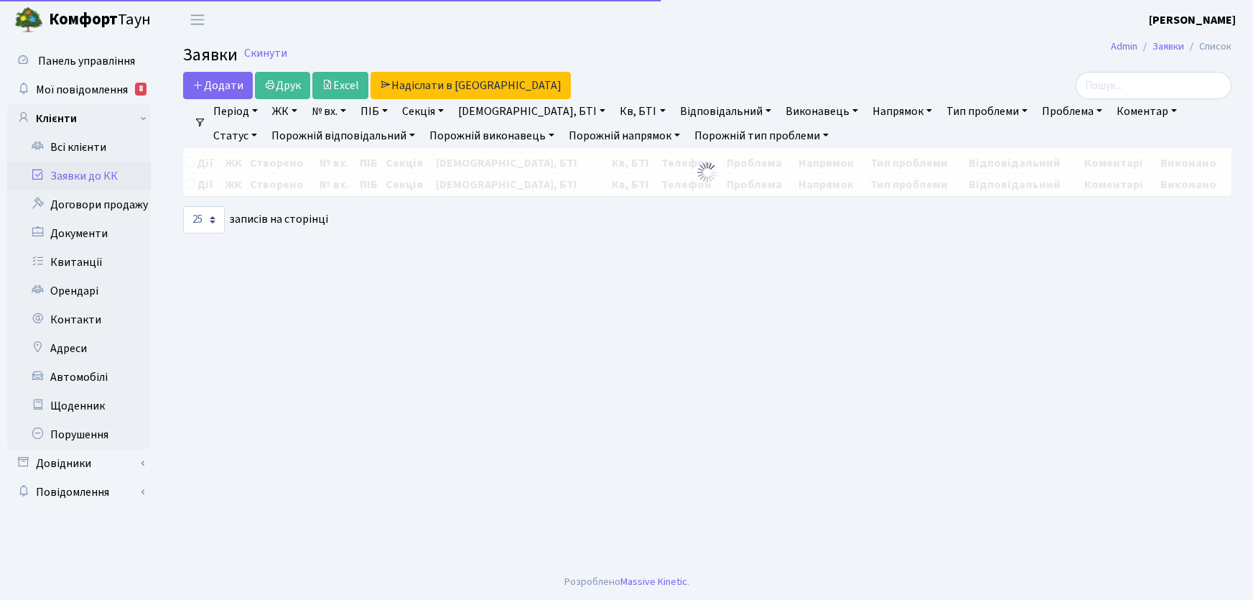
select select "25"
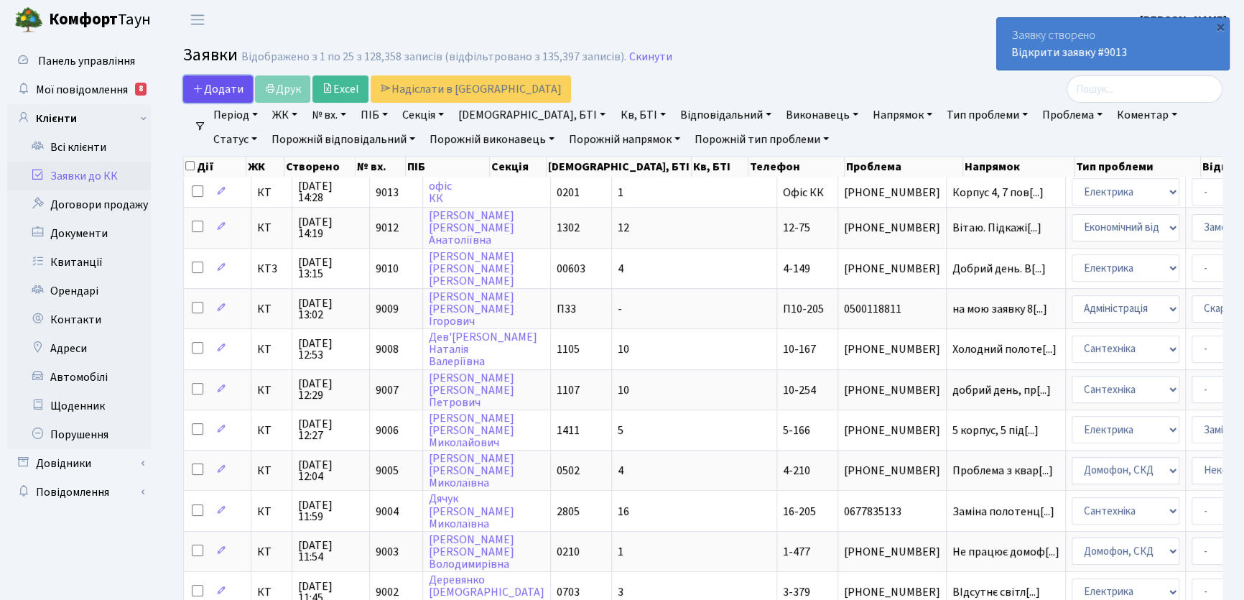
click at [229, 90] on span "Додати" at bounding box center [217, 89] width 51 height 16
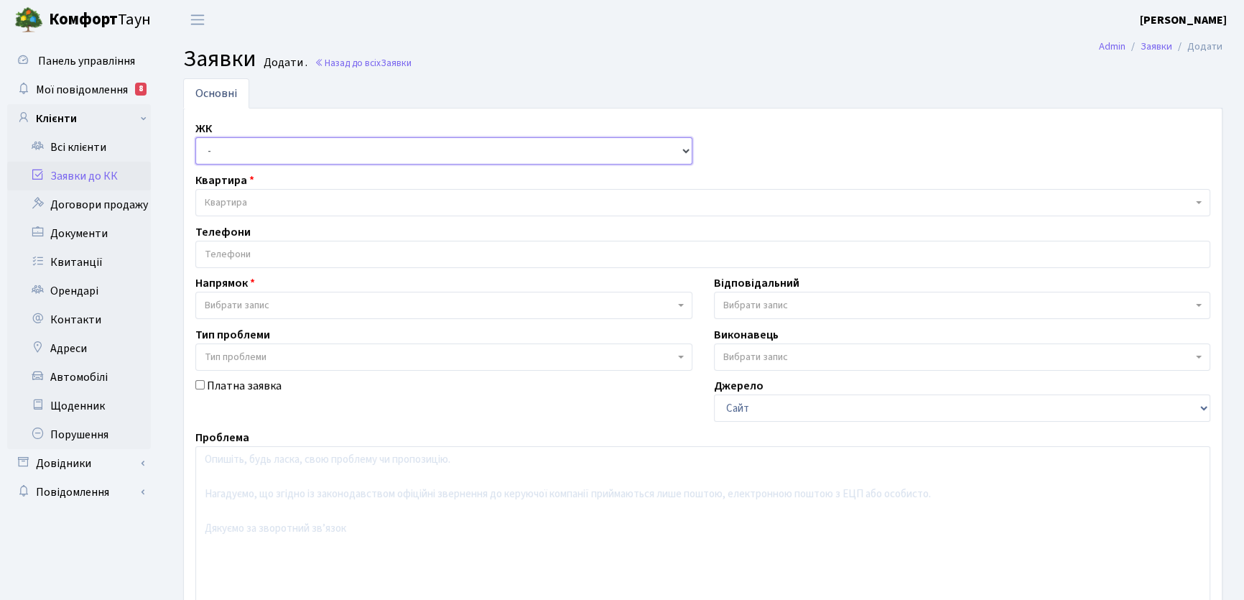
click at [685, 151] on select "- КТ, вул. Регенераторна, 4 КТ2, просп. [STREET_ADDRESS] [STREET_ADDRESS] [PERS…" at bounding box center [443, 150] width 497 height 27
select select "271"
click at [195, 137] on select "- КТ, вул. Регенераторна, 4 КТ2, просп. [STREET_ADDRESS] [STREET_ADDRESS] [PERS…" at bounding box center [443, 150] width 497 height 27
select select
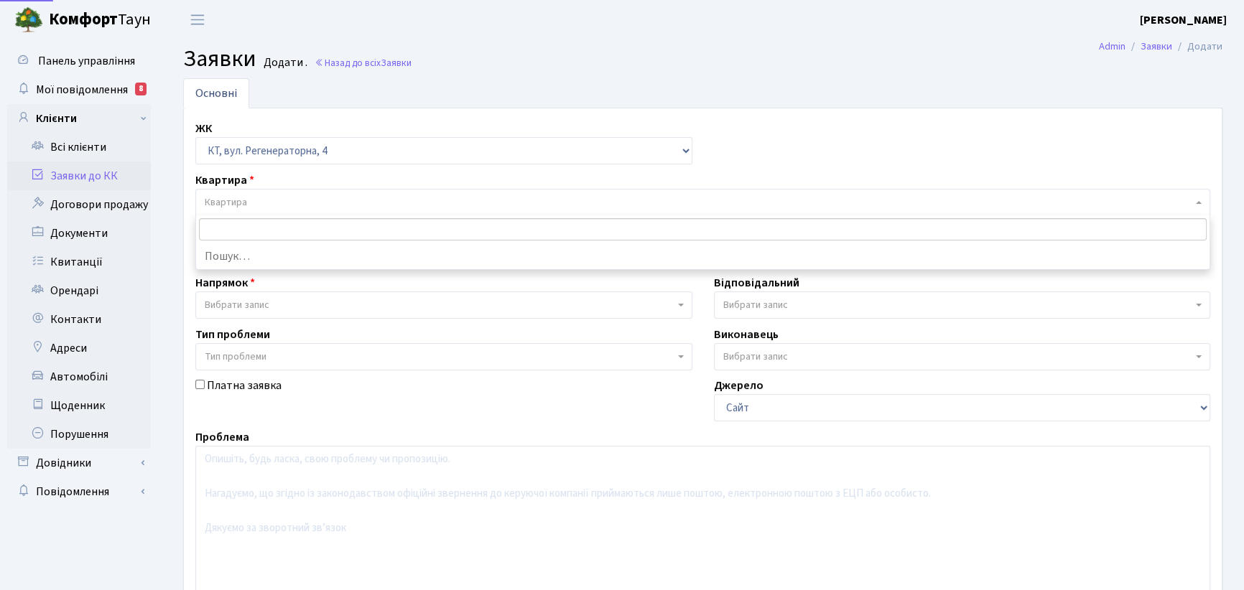
click at [288, 198] on span "Квартира" at bounding box center [699, 202] width 988 height 14
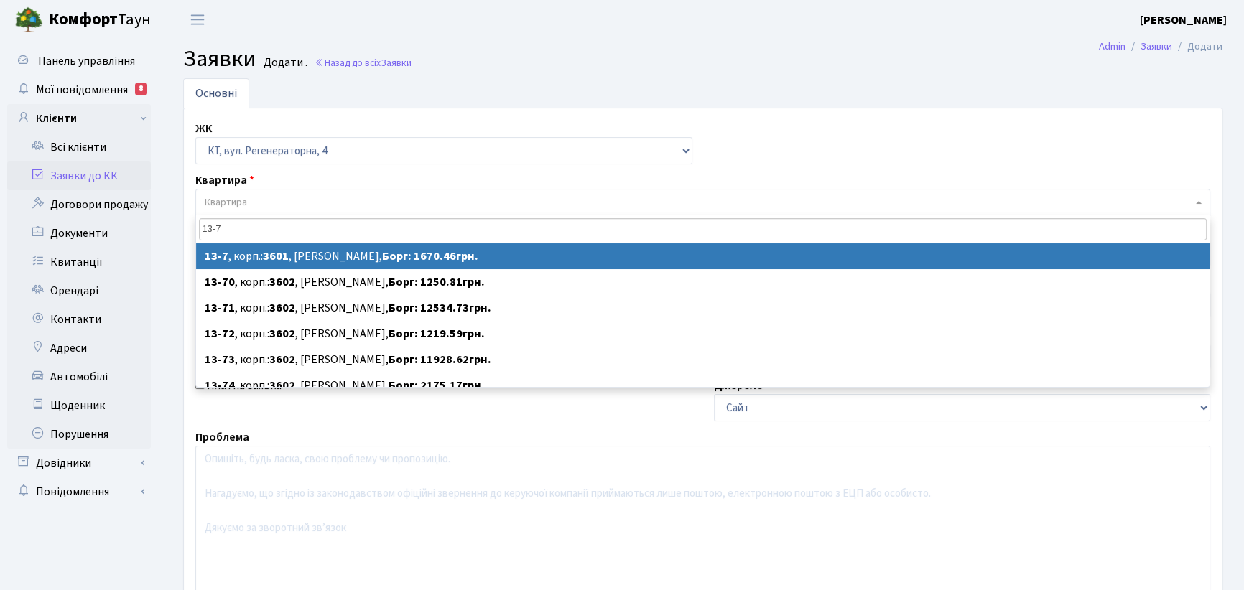
type input "13-7"
select select
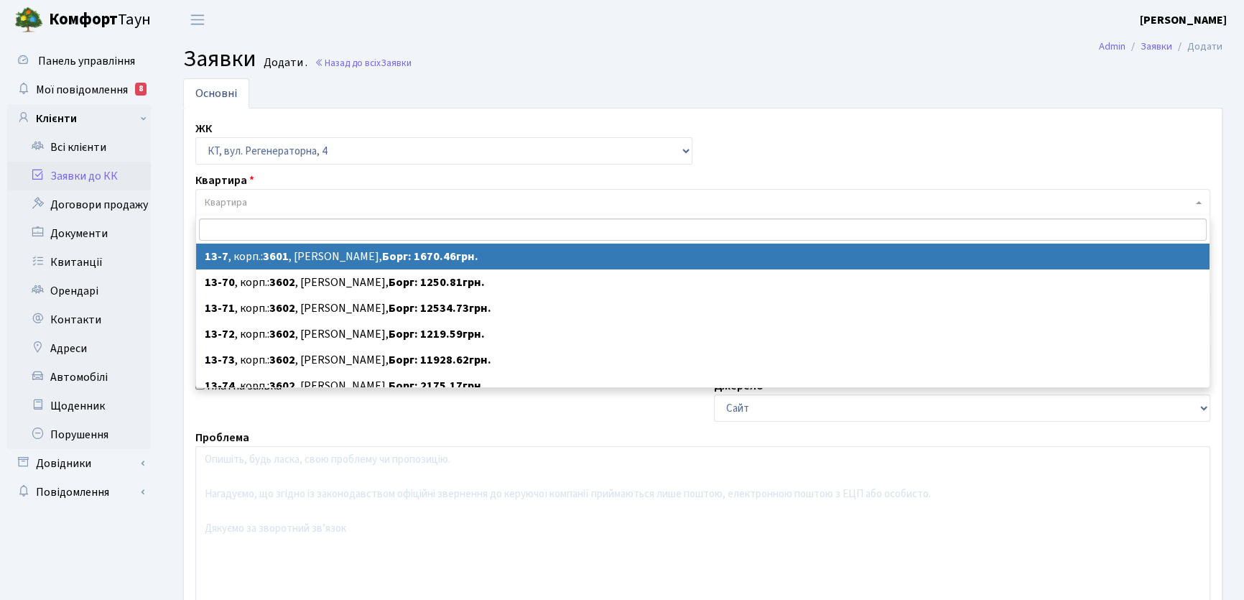
select select "7653"
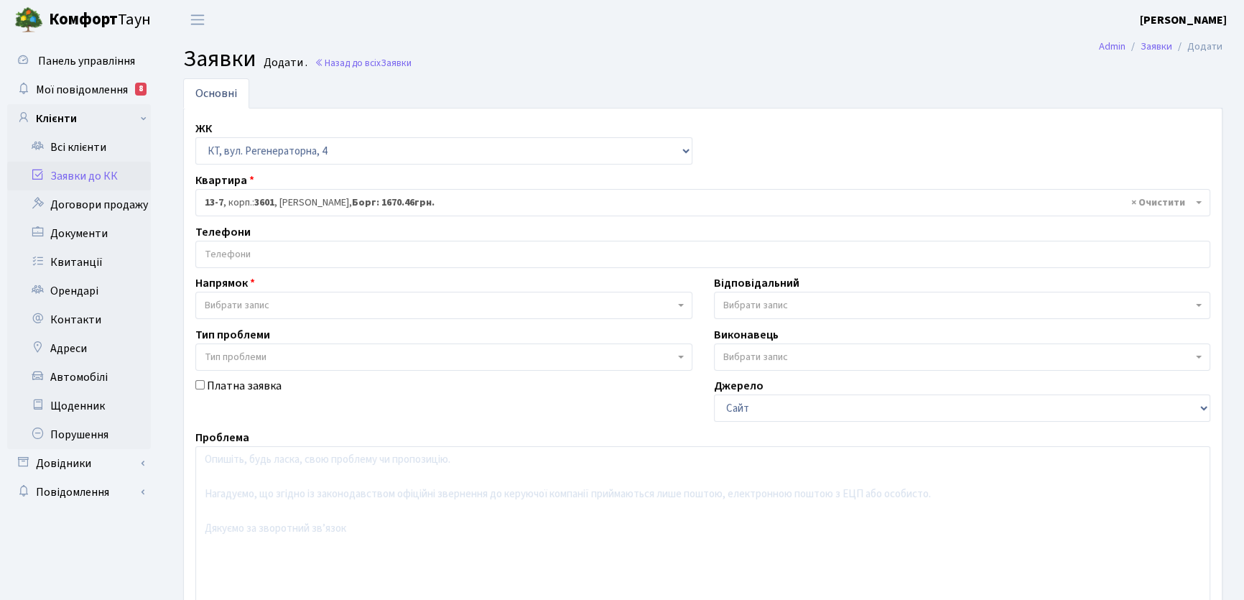
click at [244, 250] on input "search" at bounding box center [702, 254] width 1013 height 26
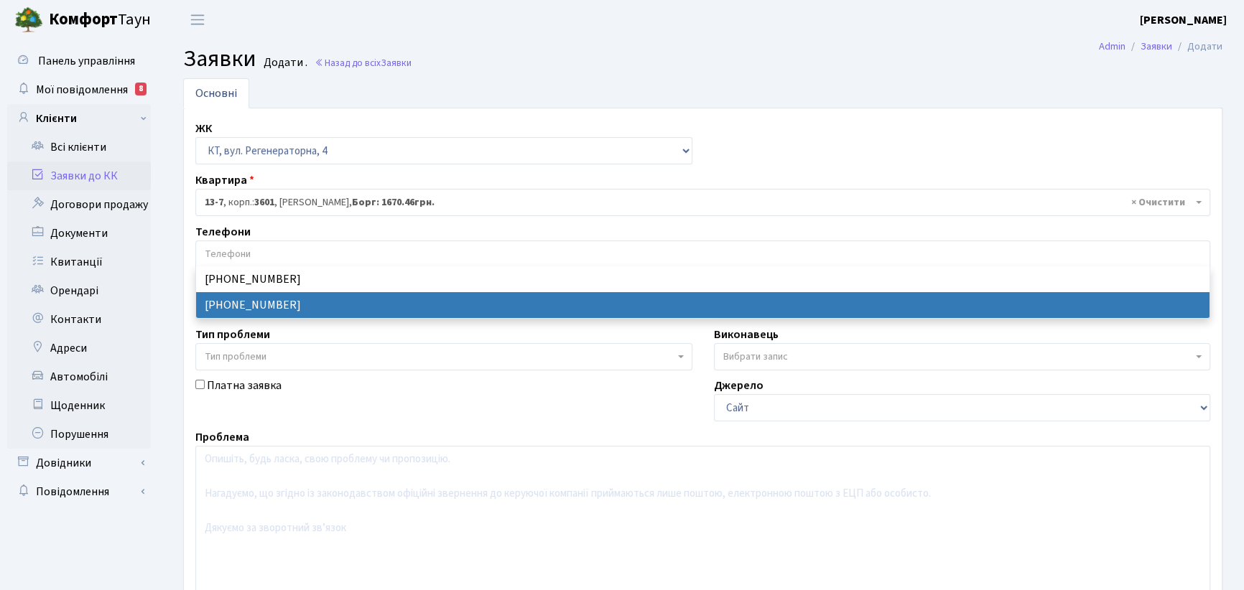
select select "31674"
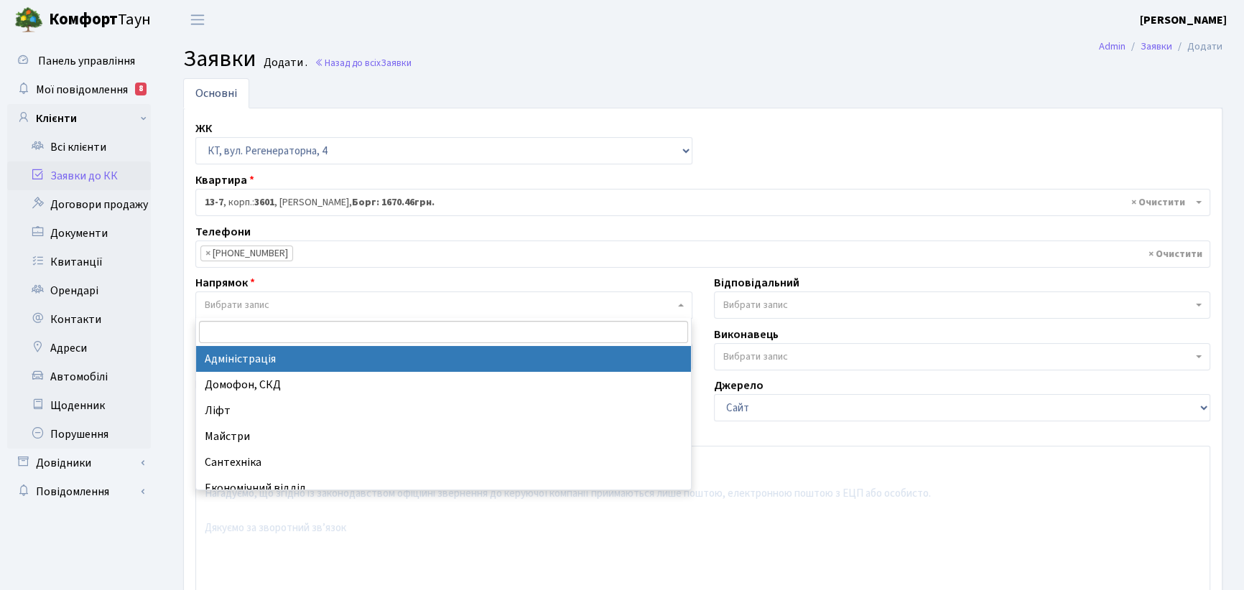
click at [682, 305] on b at bounding box center [681, 305] width 6 height 3
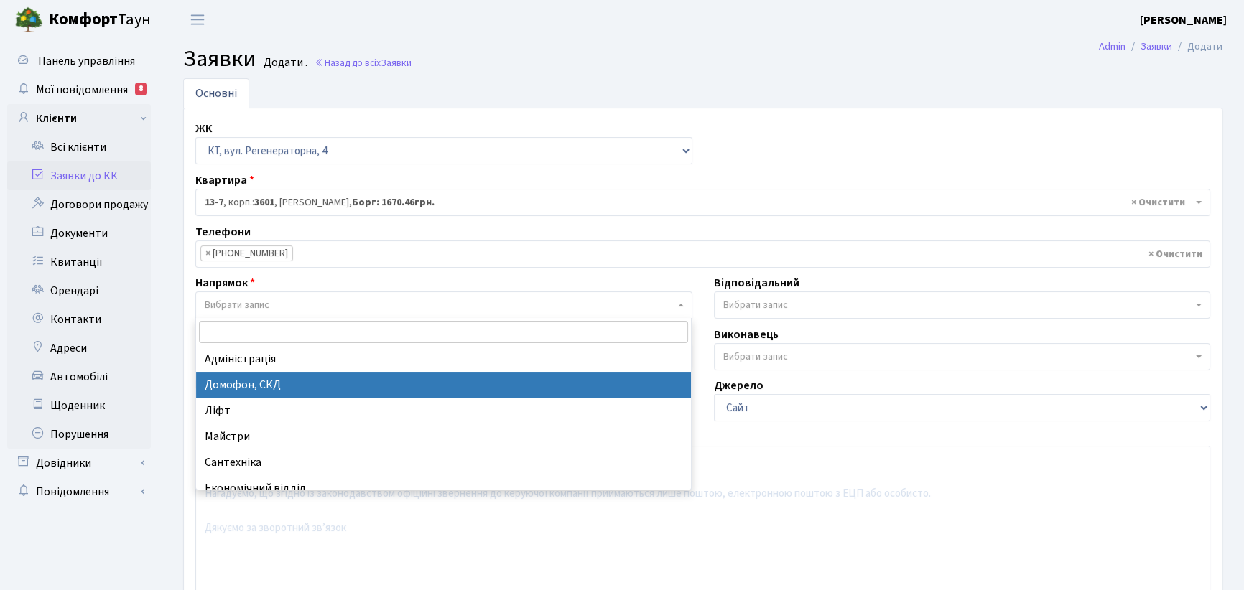
select select "4"
select select
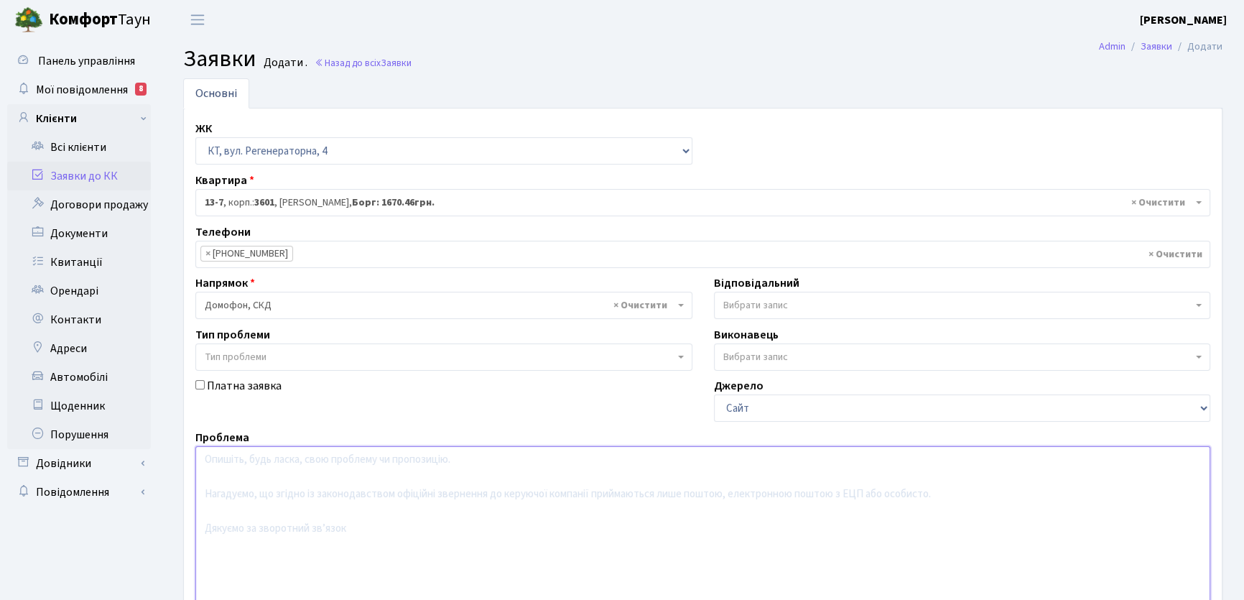
click at [226, 465] on textarea at bounding box center [702, 537] width 1015 height 182
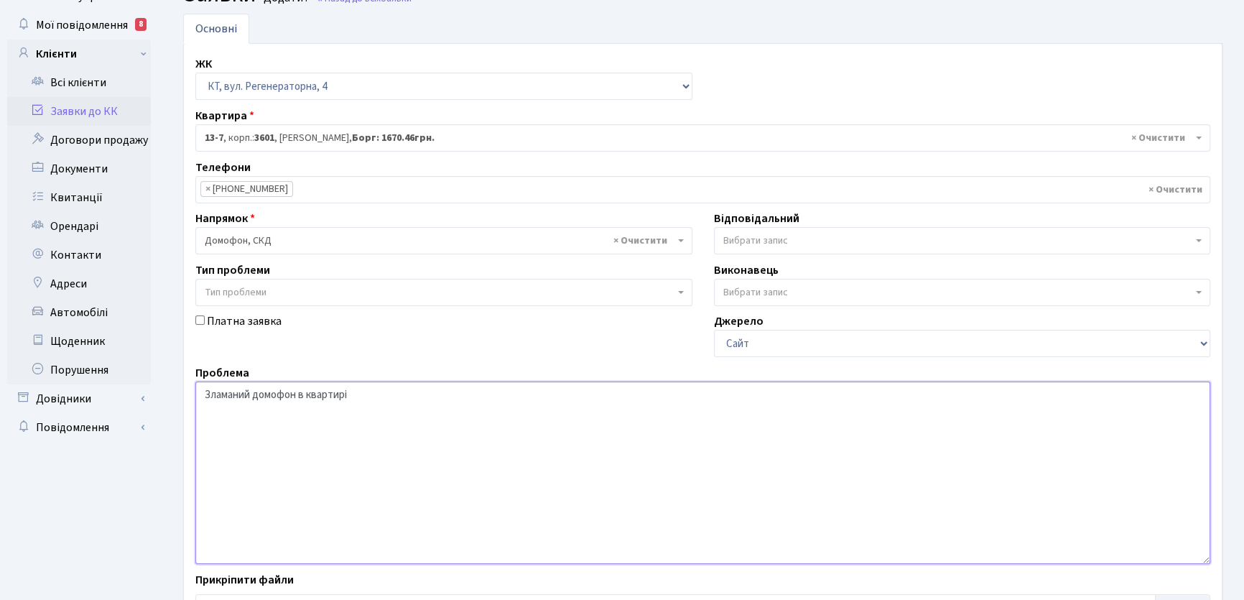
scroll to position [180, 0]
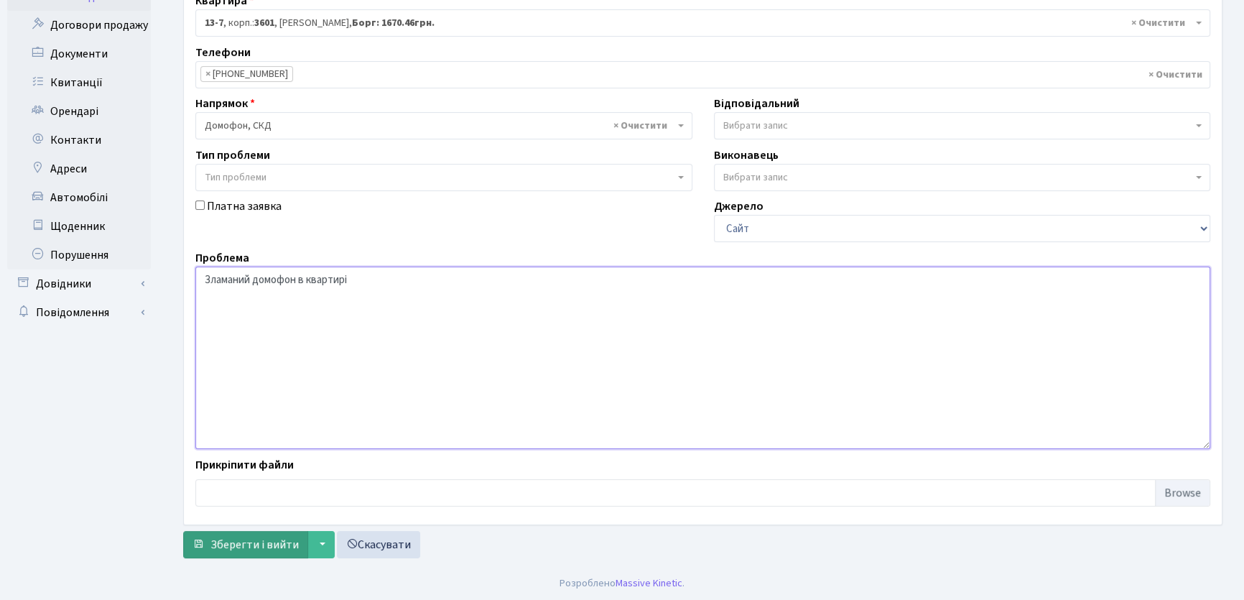
type textarea "Зламаний домофон в квартирі"
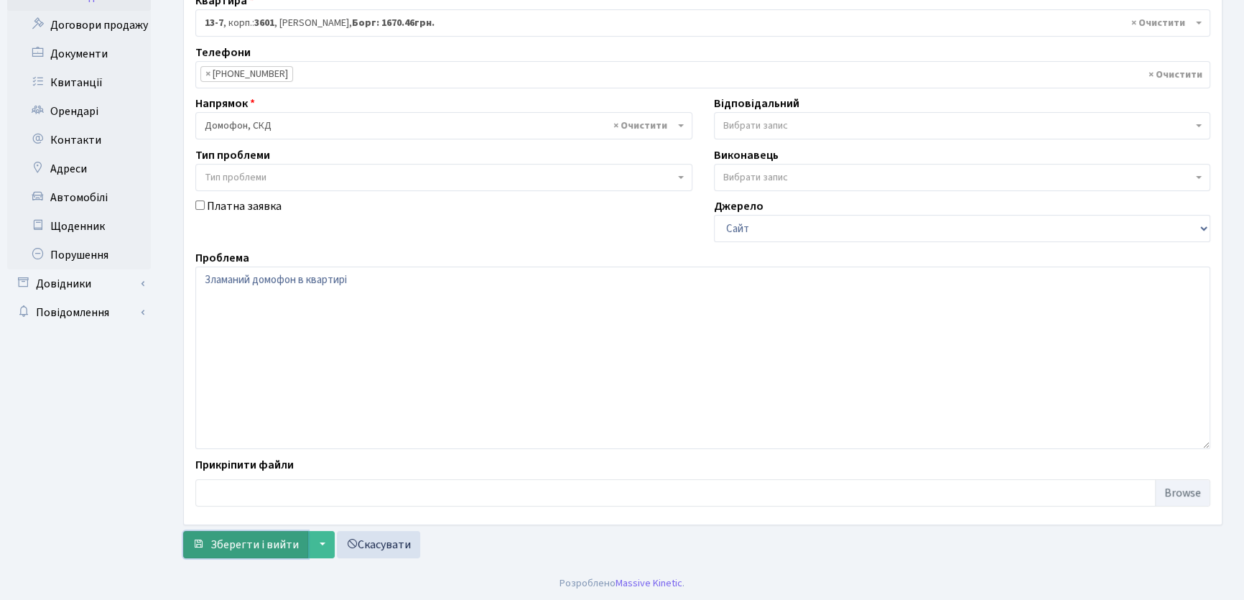
click at [242, 539] on span "Зберегти і вийти" at bounding box center [254, 545] width 88 height 16
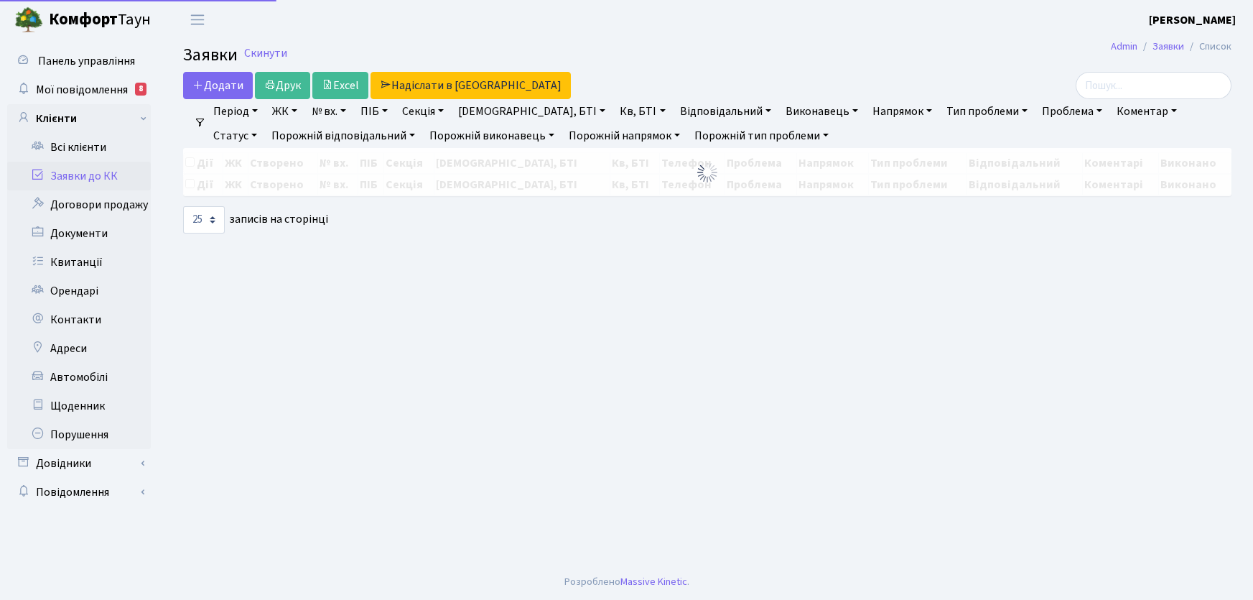
select select "25"
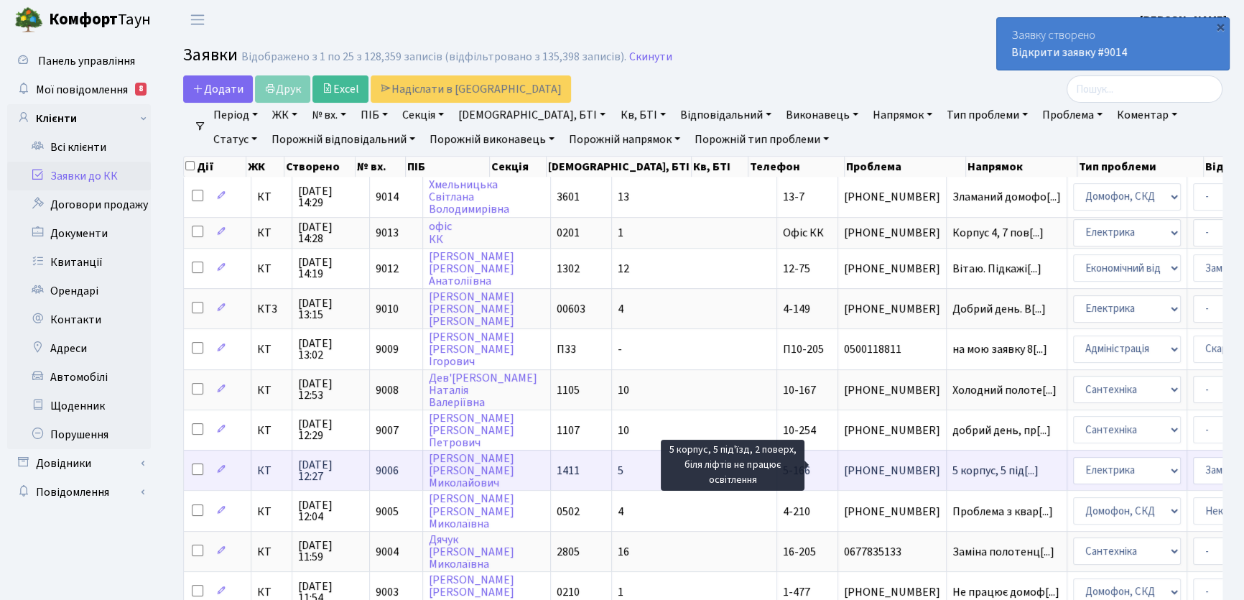
scroll to position [1, 0]
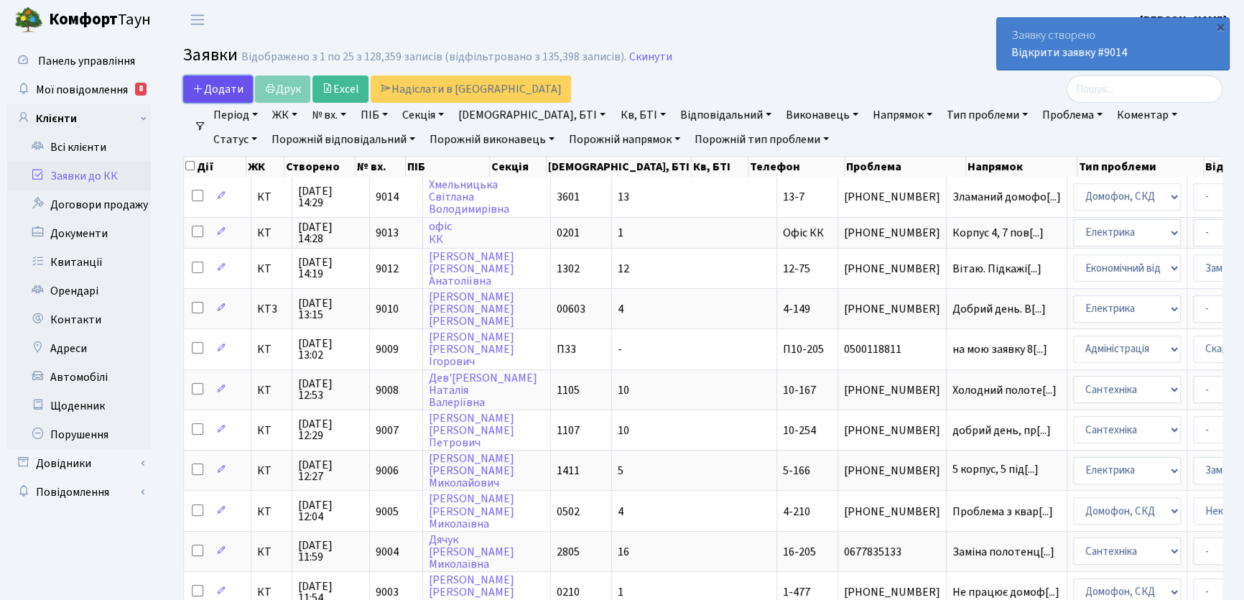
click at [213, 85] on span "Додати" at bounding box center [217, 89] width 51 height 16
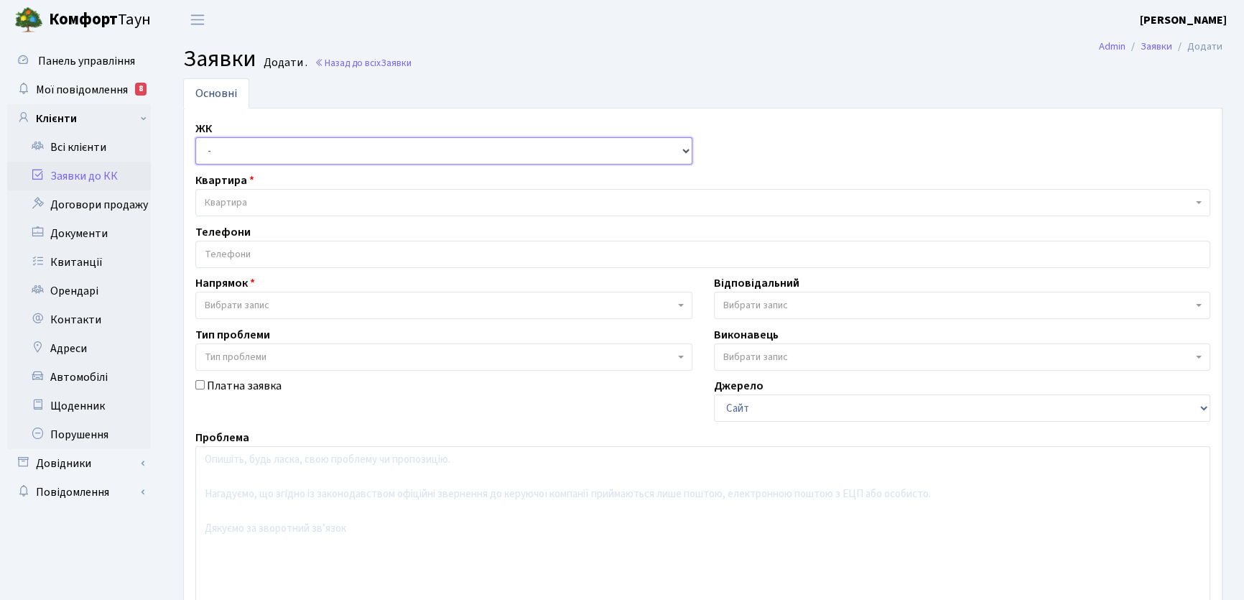
click at [682, 153] on select "- КТ, вул. Регенераторна, 4 КТ2, просп. [STREET_ADDRESS] [STREET_ADDRESS] [PERS…" at bounding box center [443, 150] width 497 height 27
select select "271"
click at [195, 137] on select "- КТ, вул. Регенераторна, 4 КТ2, просп. [STREET_ADDRESS] [STREET_ADDRESS] [PERS…" at bounding box center [443, 150] width 497 height 27
select select
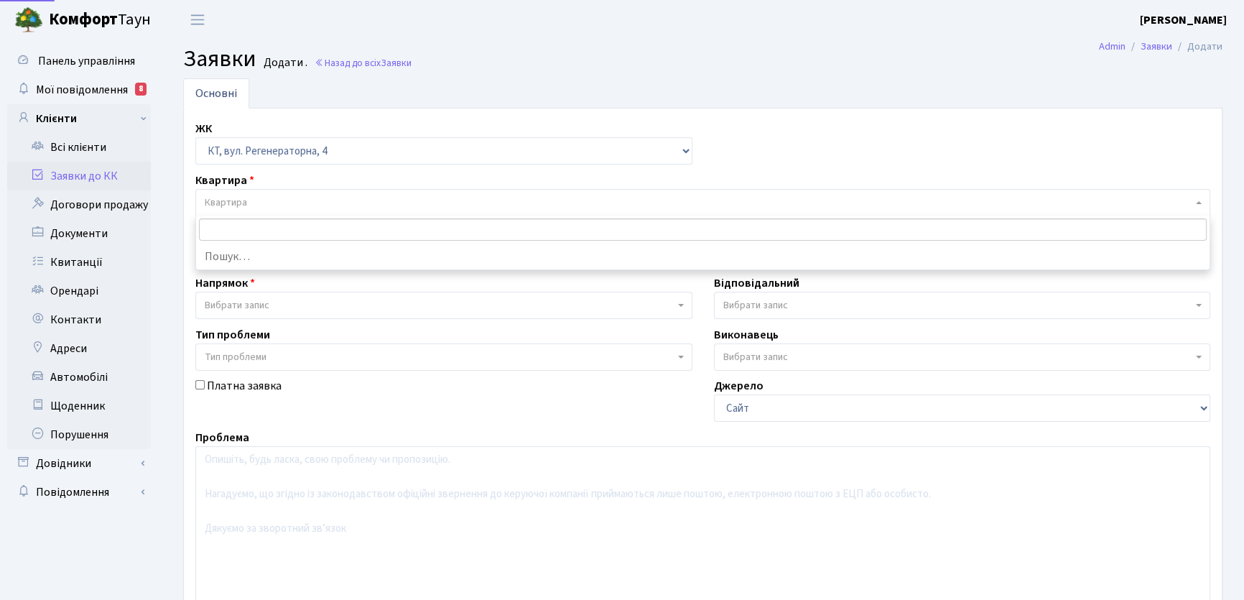
click at [266, 199] on span "Квартира" at bounding box center [699, 202] width 988 height 14
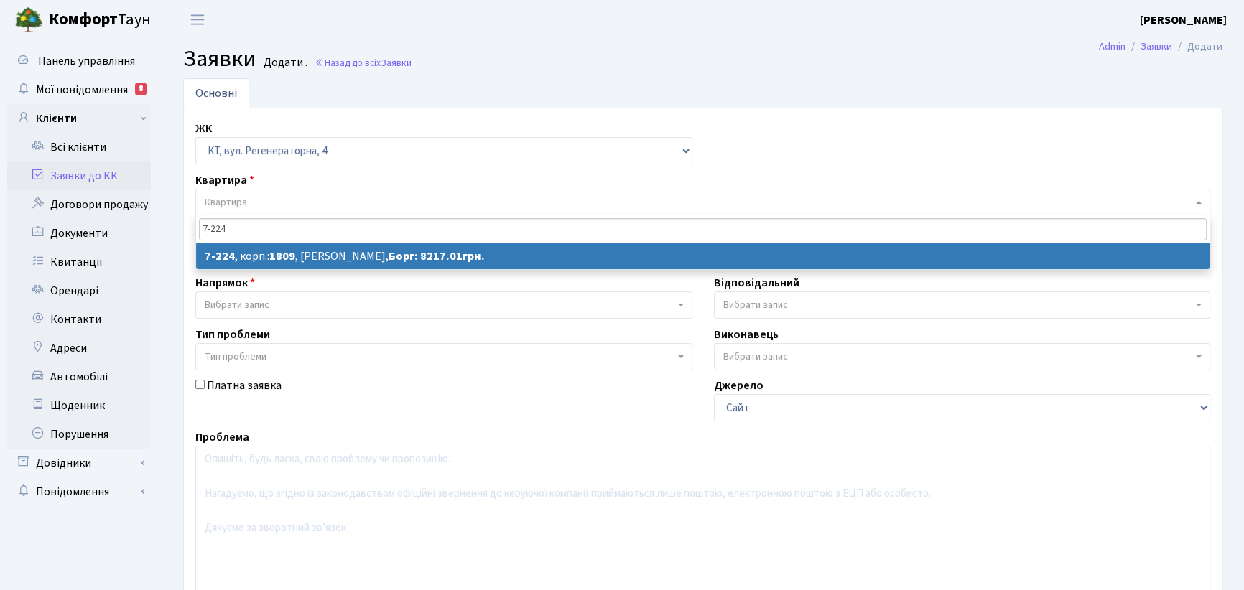
type input "7-224"
select select
select select "4920"
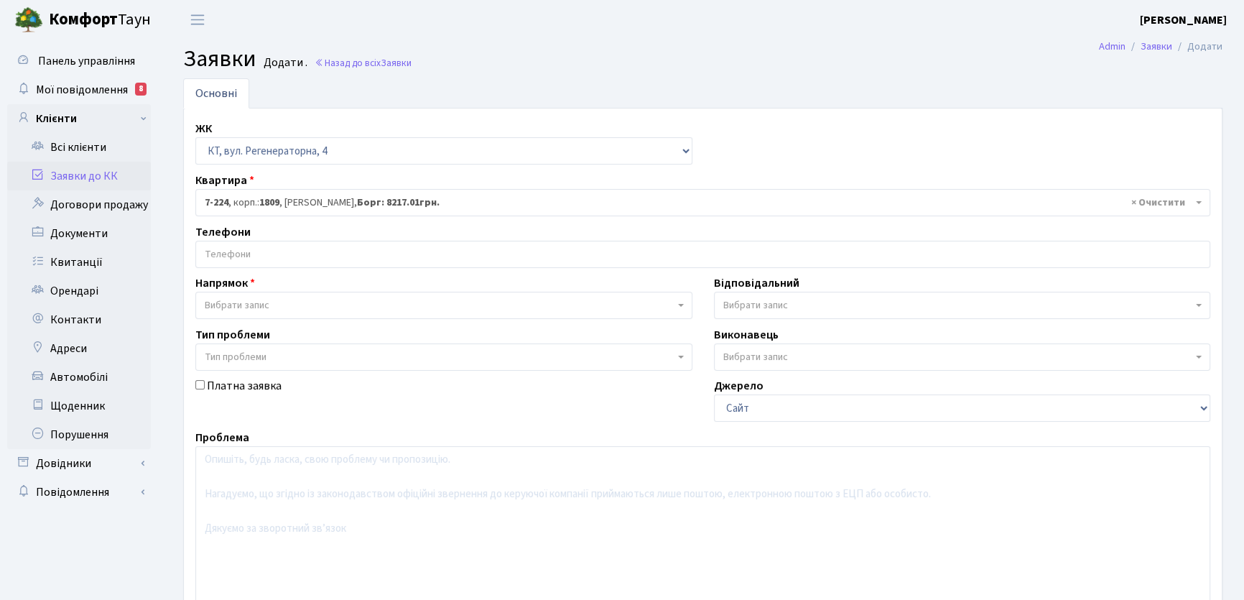
click at [244, 249] on input "search" at bounding box center [702, 254] width 1013 height 26
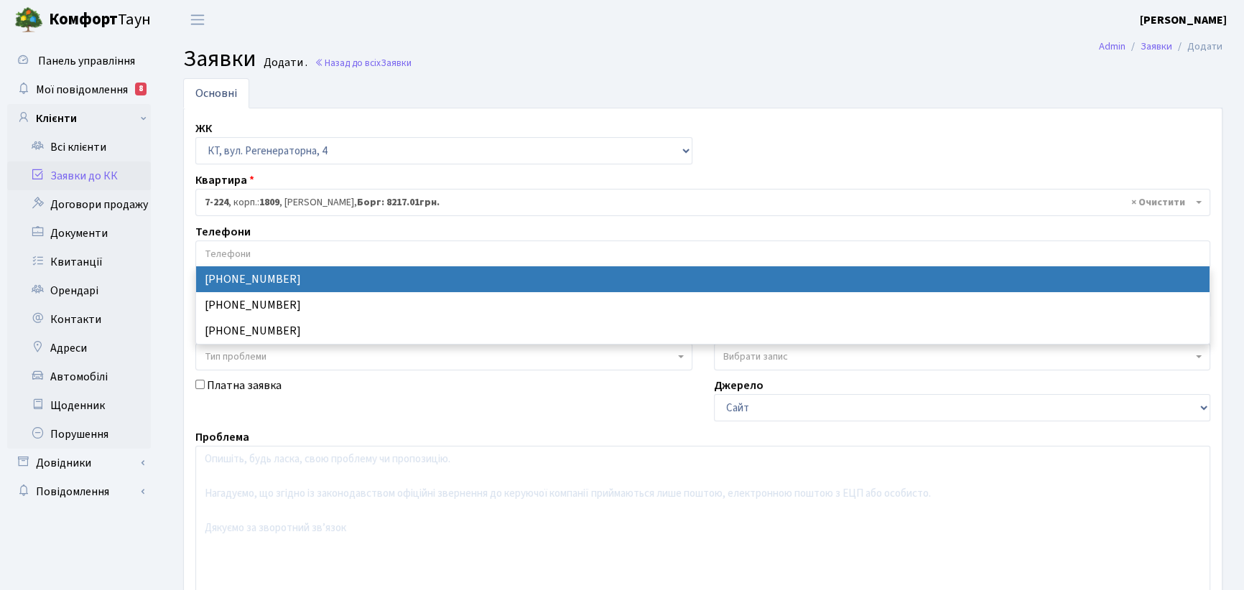
select select "127393"
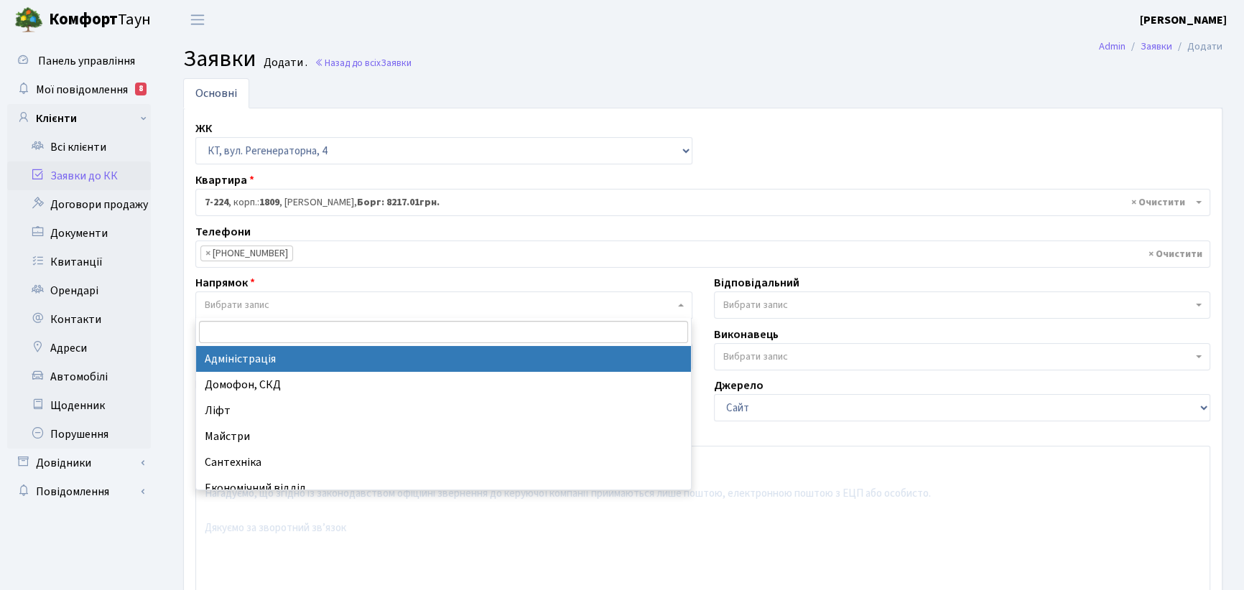
click at [682, 305] on b at bounding box center [681, 305] width 6 height 3
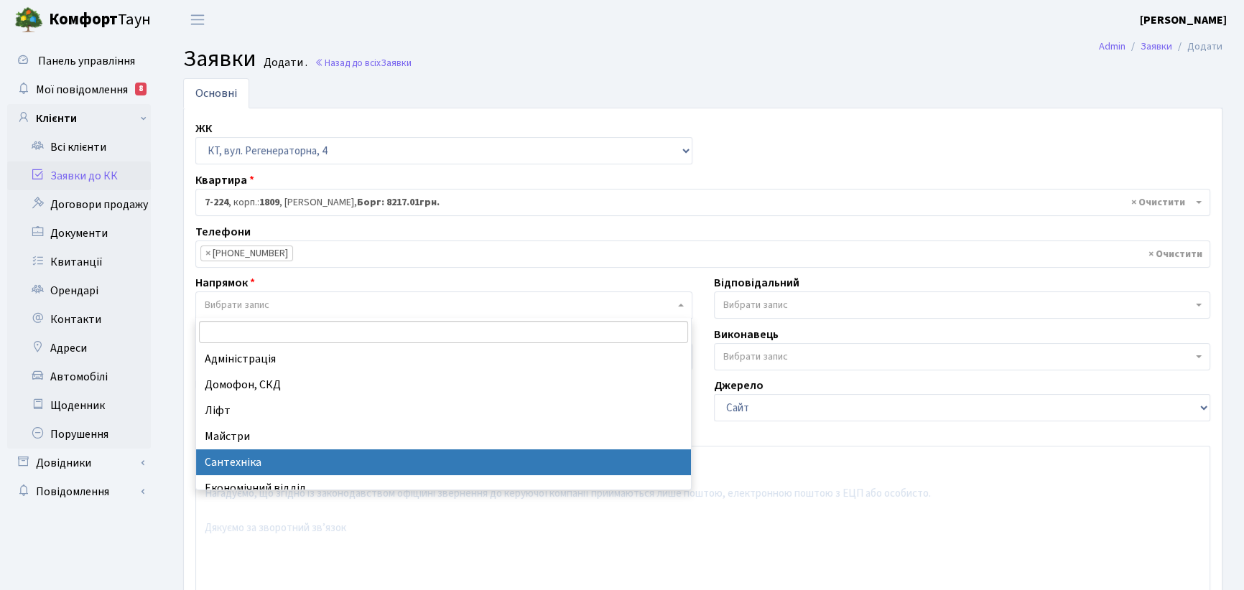
select select "2"
select select
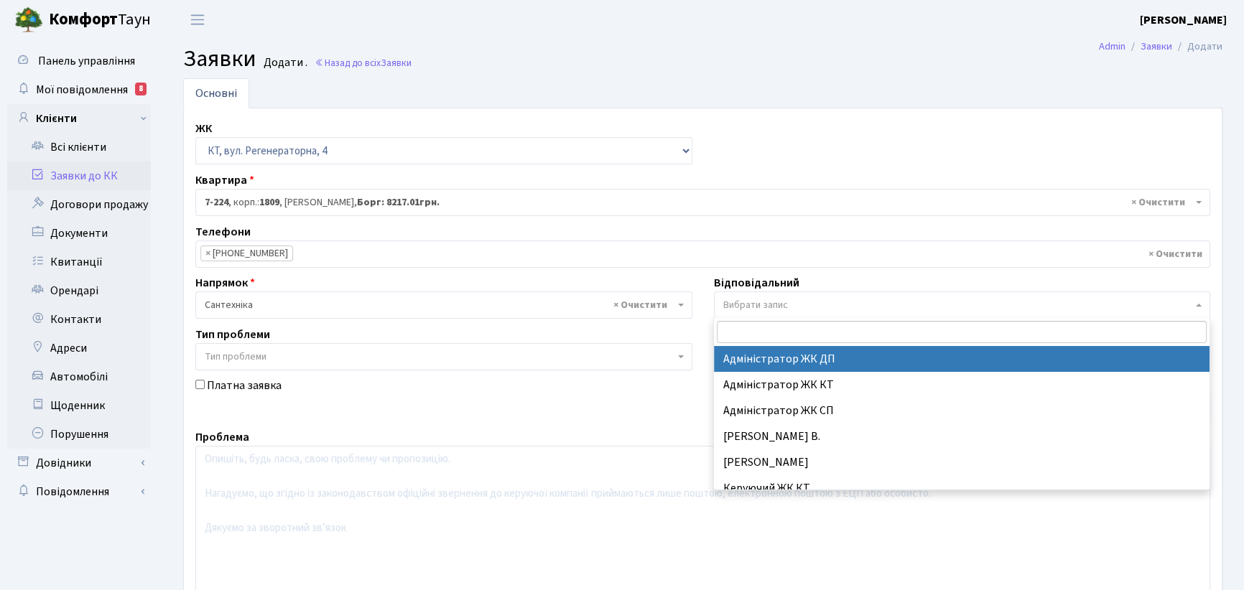
click at [1199, 306] on b at bounding box center [1199, 305] width 6 height 3
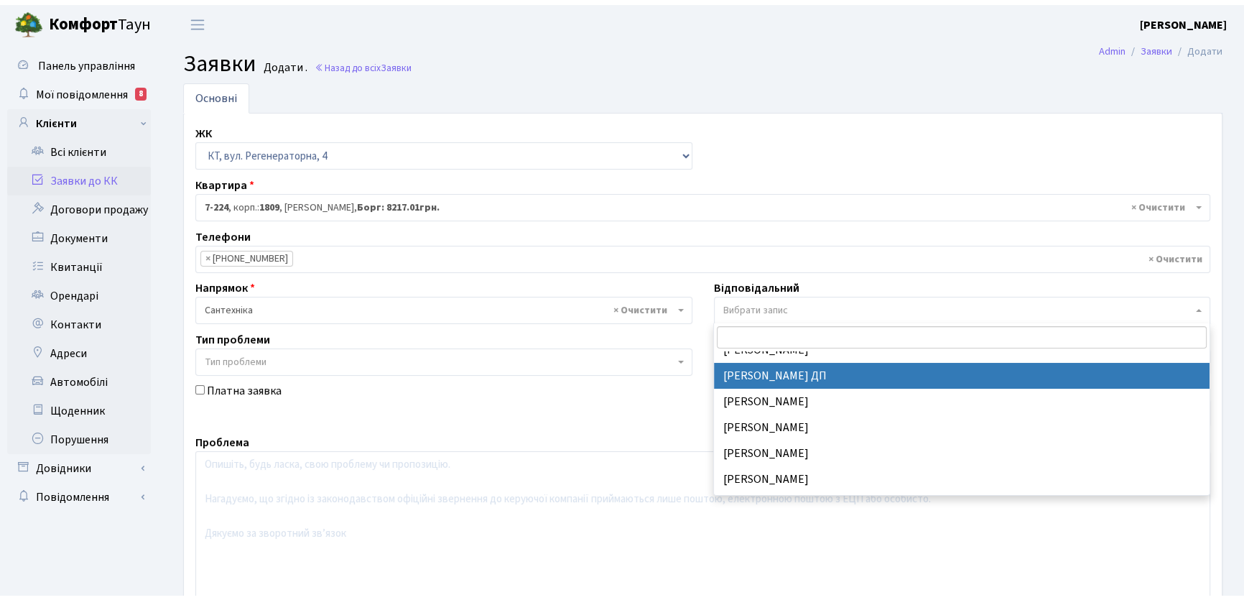
scroll to position [709, 0]
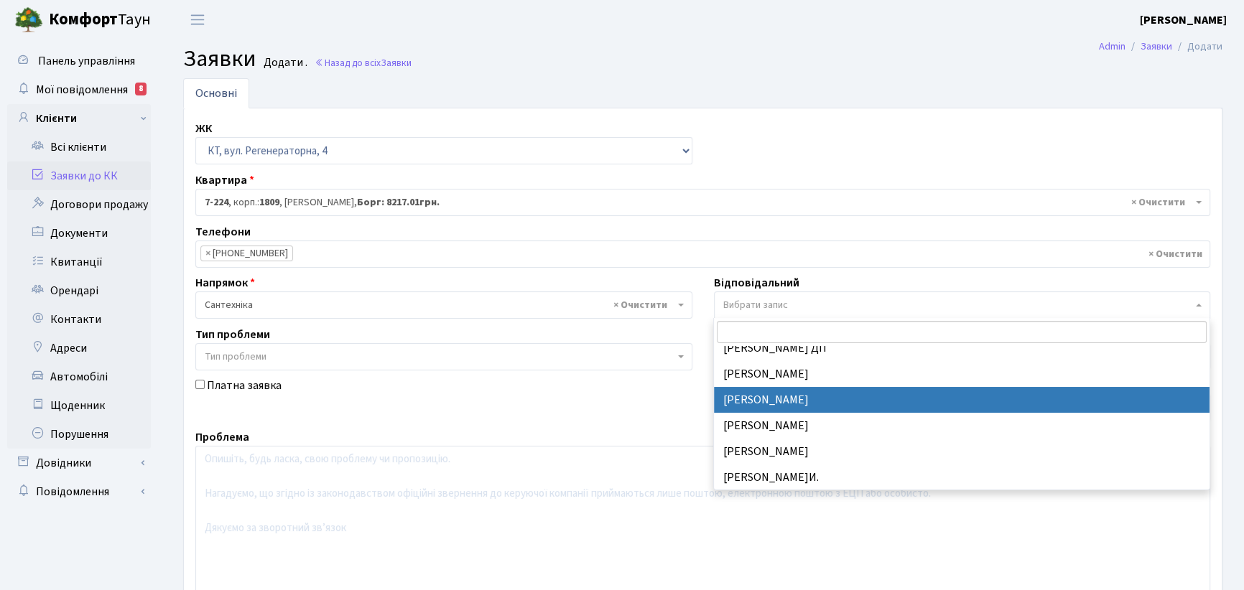
drag, startPoint x: 776, startPoint y: 400, endPoint x: 742, endPoint y: 398, distance: 34.5
select select "67"
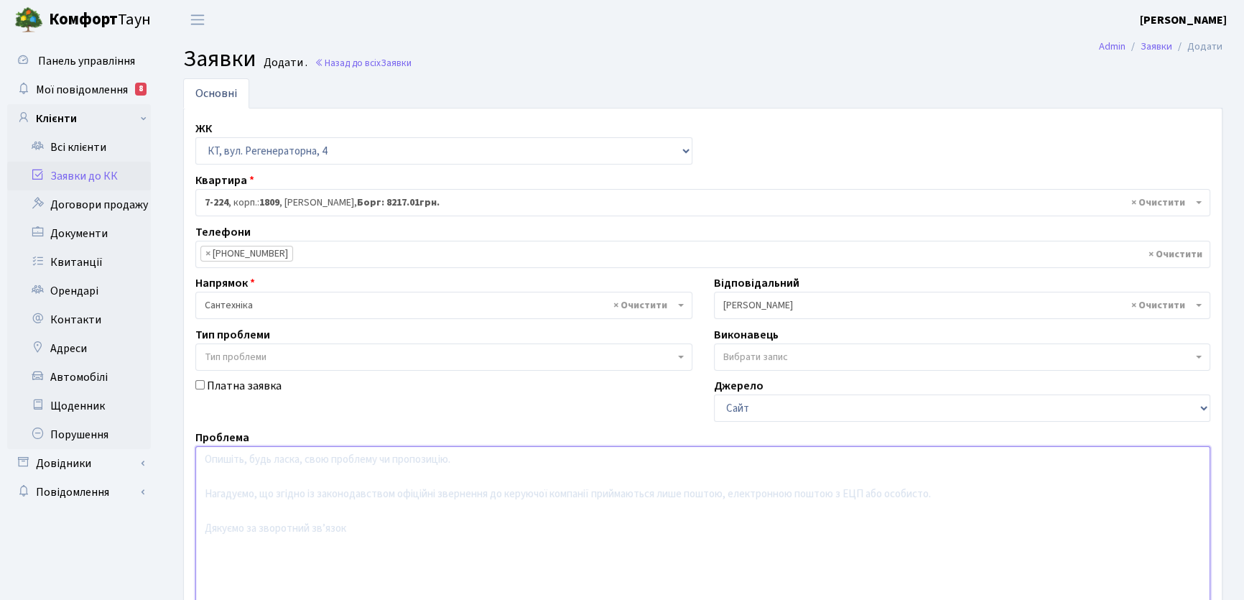
click at [222, 466] on textarea at bounding box center [702, 537] width 1015 height 182
type textarea "З"
type textarea "Х"
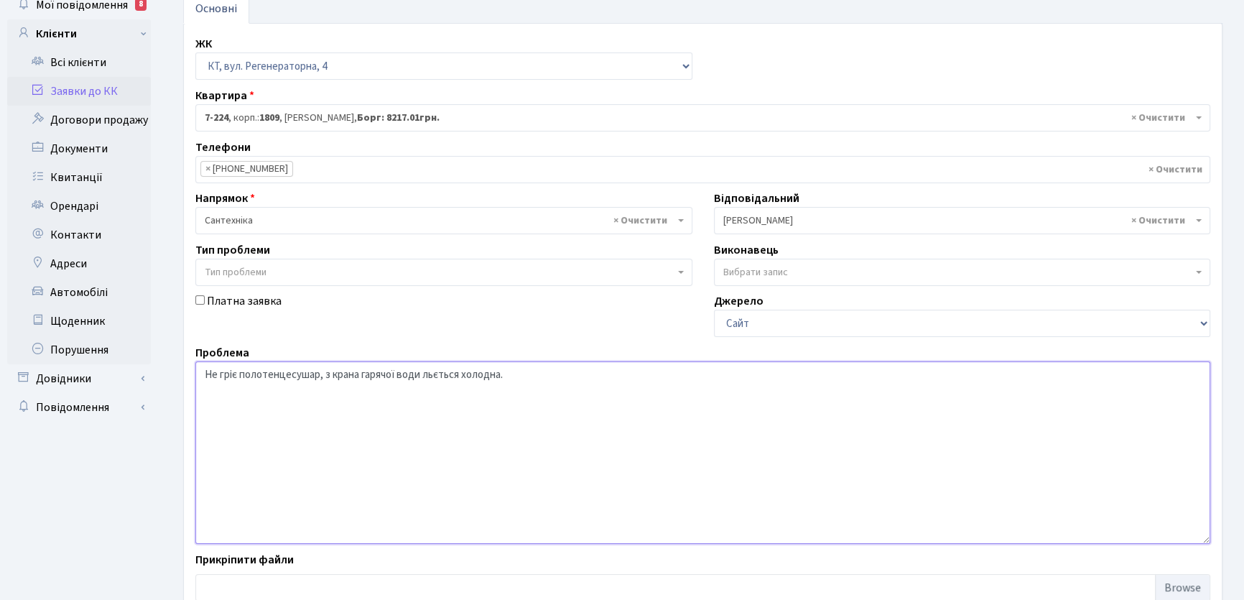
scroll to position [180, 0]
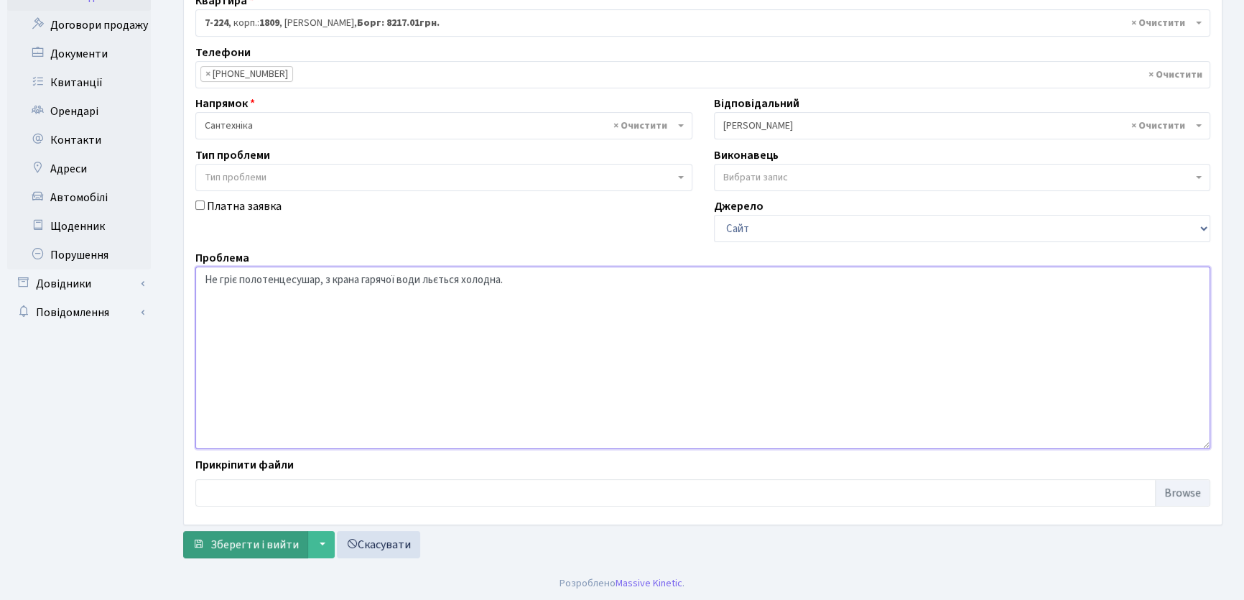
type textarea "Не гріє полотенцесушар, з крана гарячої води льється холодна."
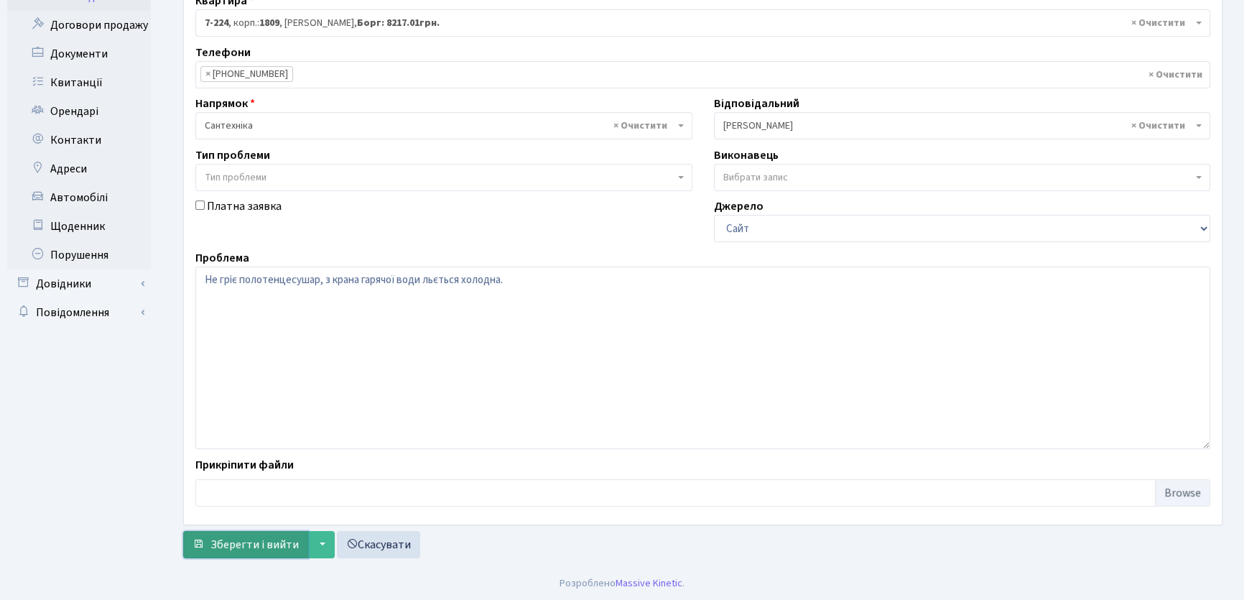
click at [262, 543] on span "Зберегти і вийти" at bounding box center [254, 545] width 88 height 16
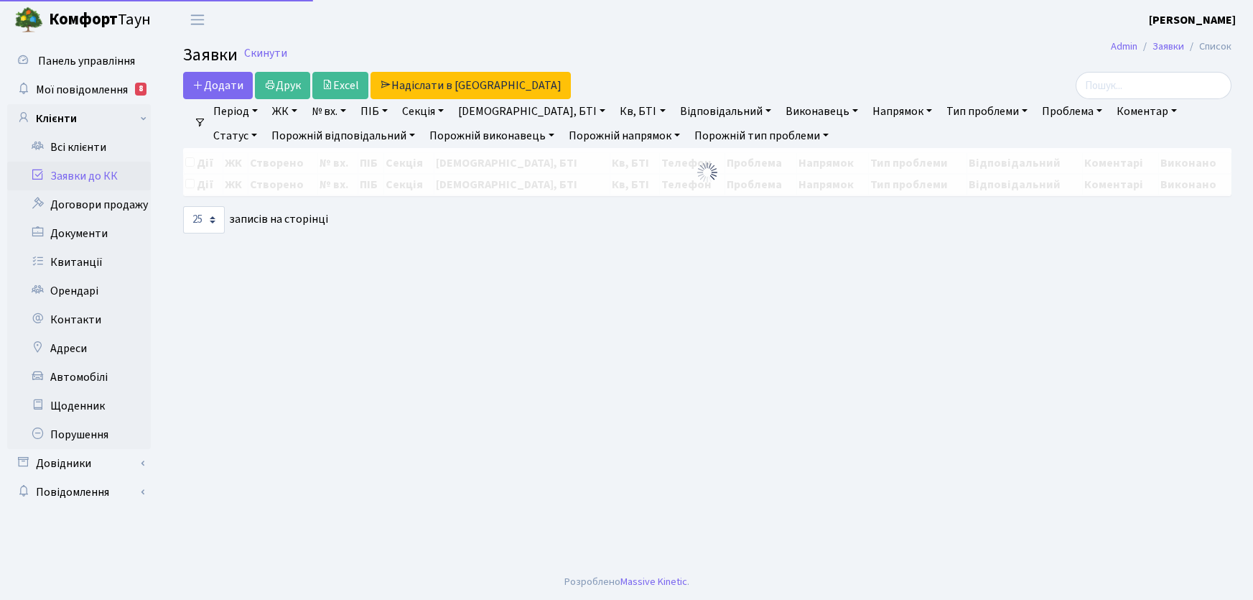
select select "25"
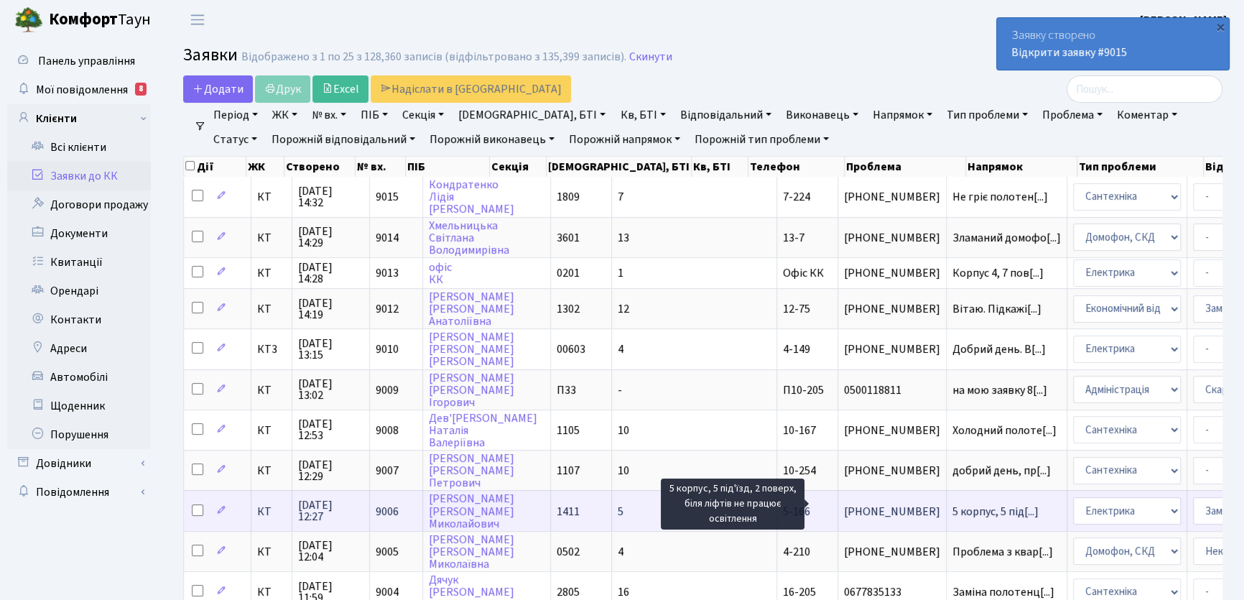
scroll to position [1, 0]
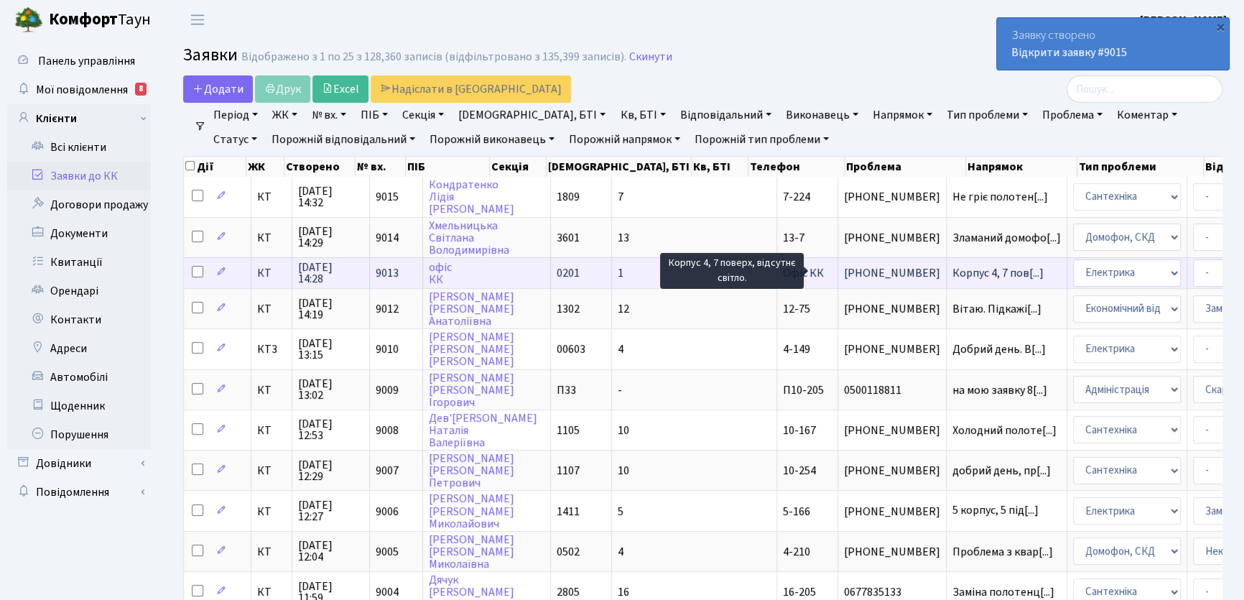
click at [952, 273] on span "Корпус 4, 7 пов[...]" at bounding box center [997, 273] width 91 height 16
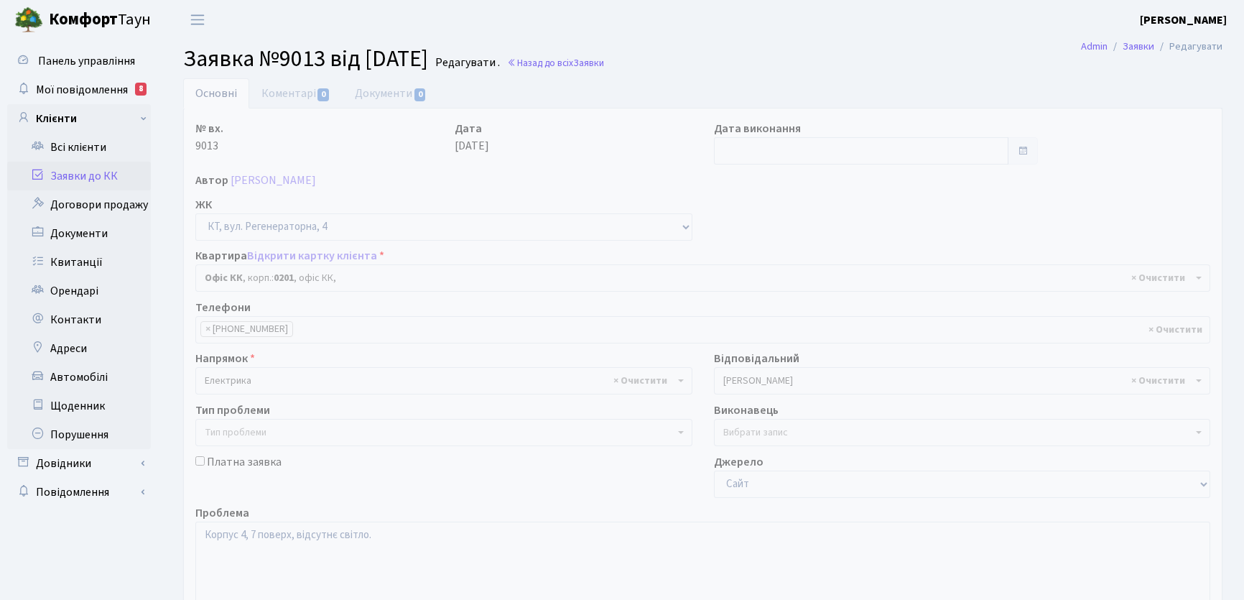
select select "4"
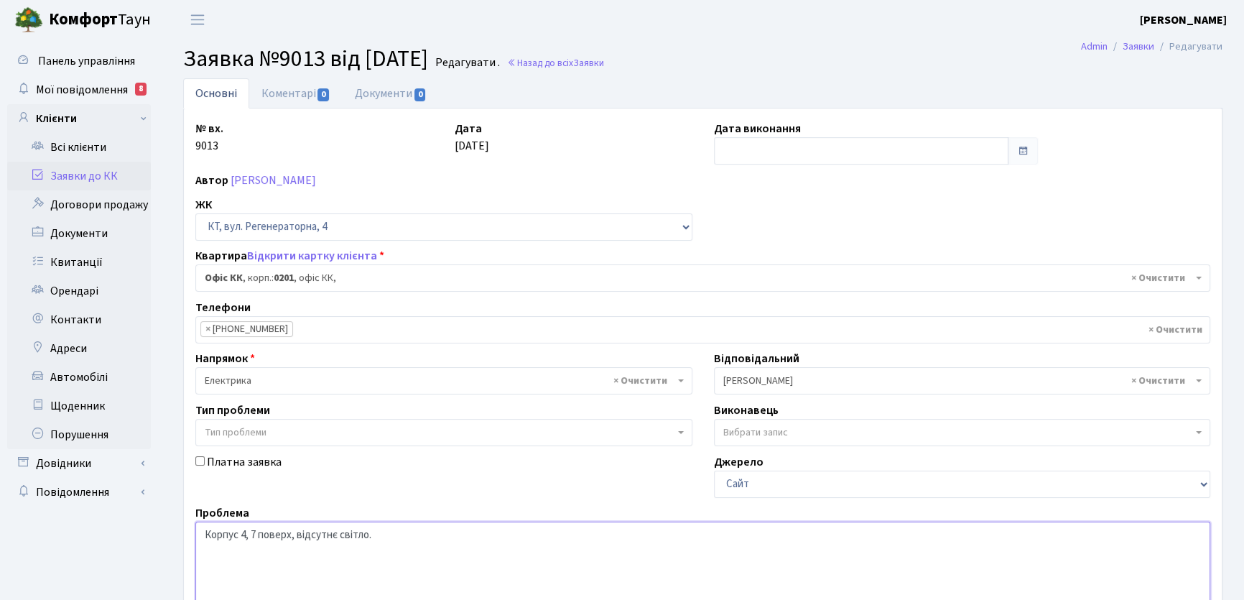
drag, startPoint x: 298, startPoint y: 532, endPoint x: 378, endPoint y: 534, distance: 79.8
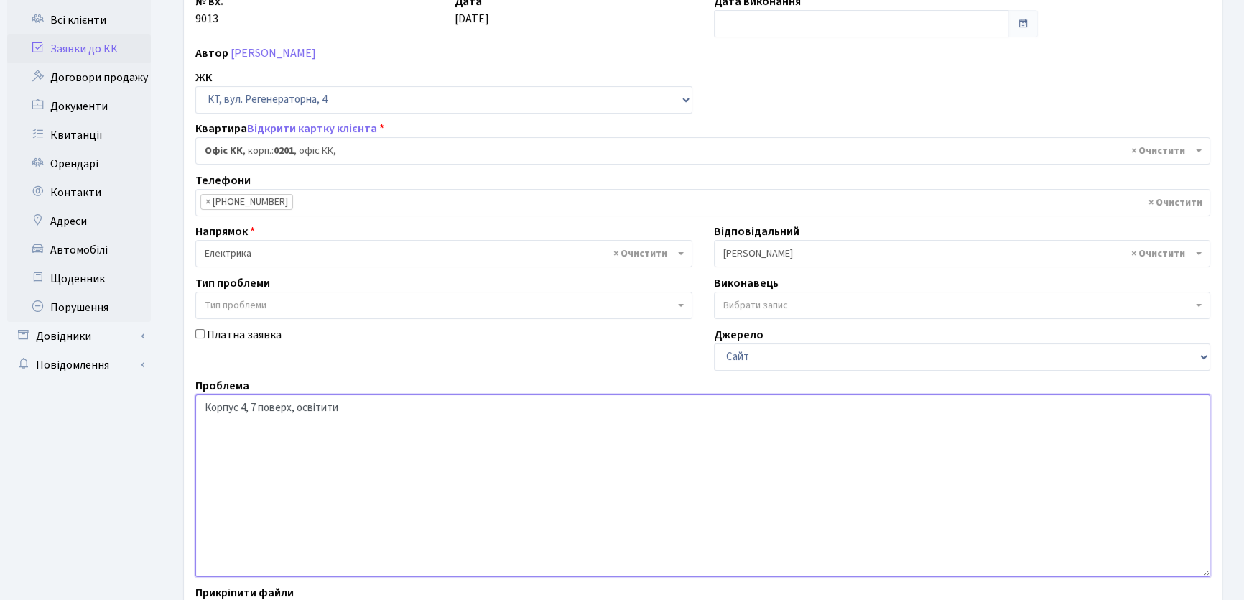
scroll to position [255, 0]
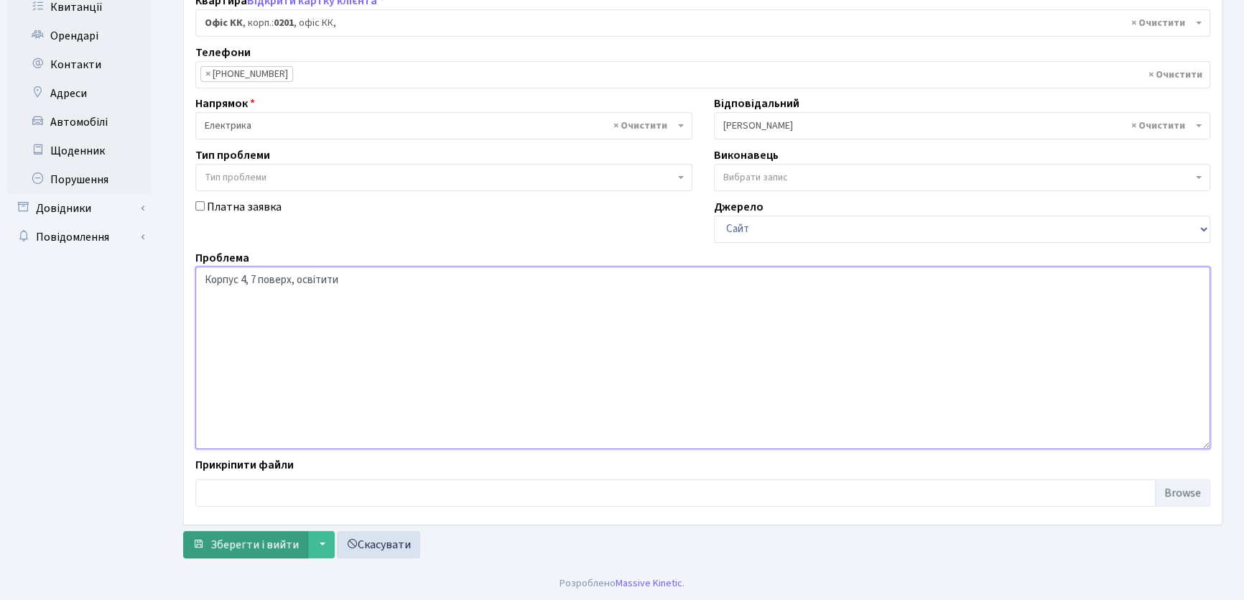
type textarea "Корпус 4, 7 поверх, освітити"
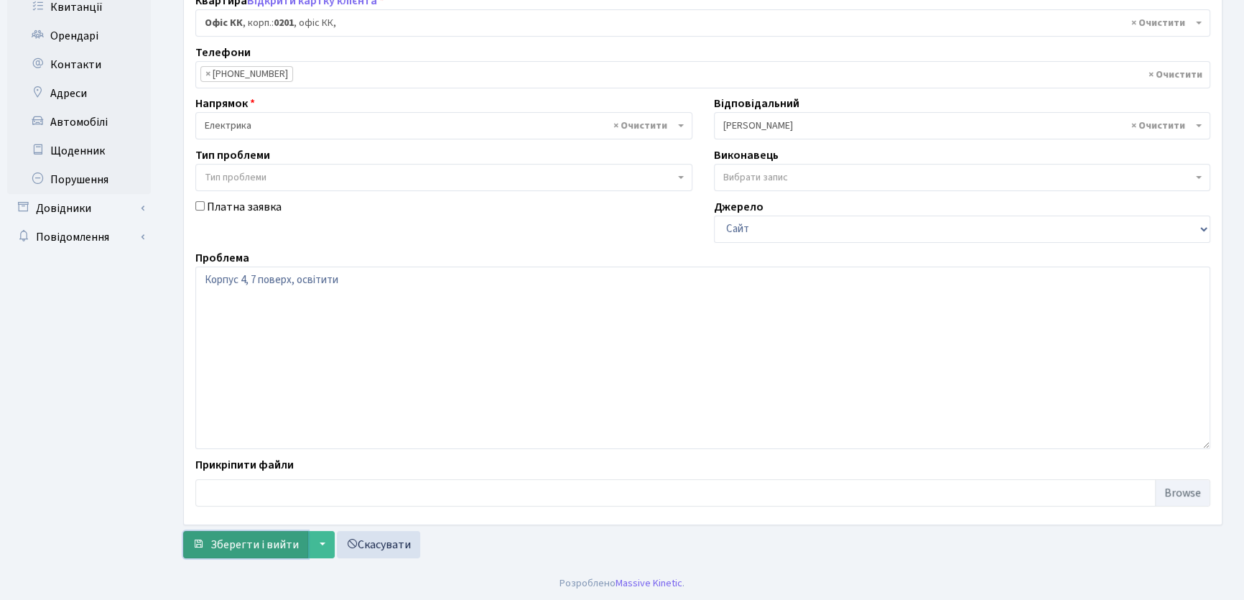
click at [285, 543] on span "Зберегти і вийти" at bounding box center [254, 545] width 88 height 16
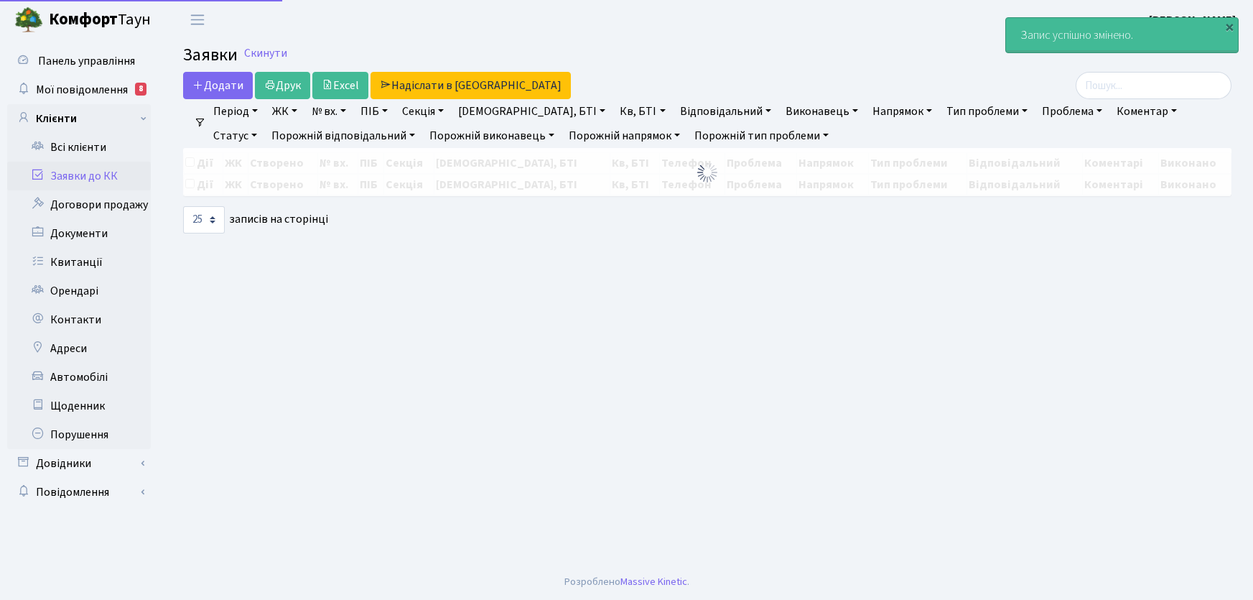
select select "25"
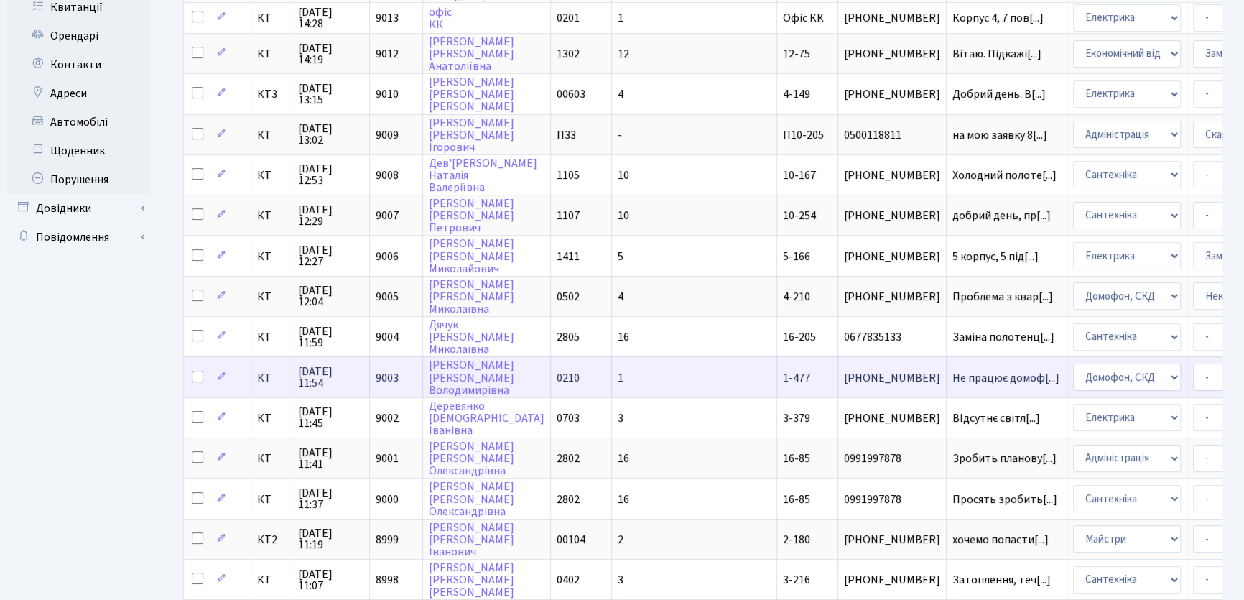
scroll to position [261, 0]
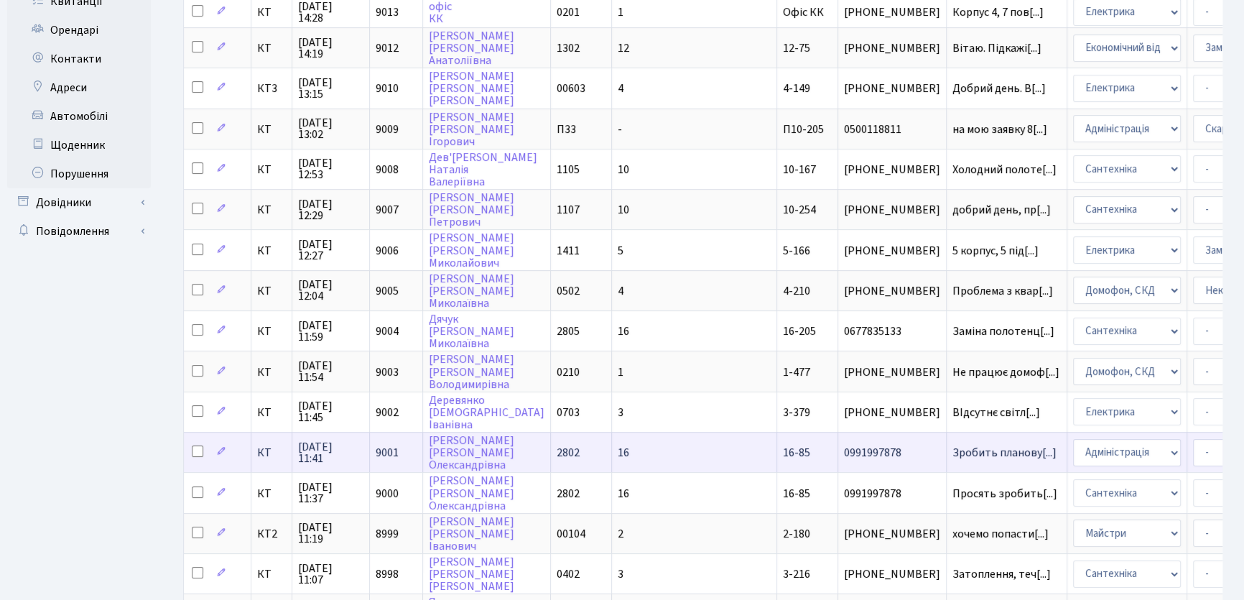
click at [783, 445] on span "16-85" at bounding box center [796, 453] width 27 height 16
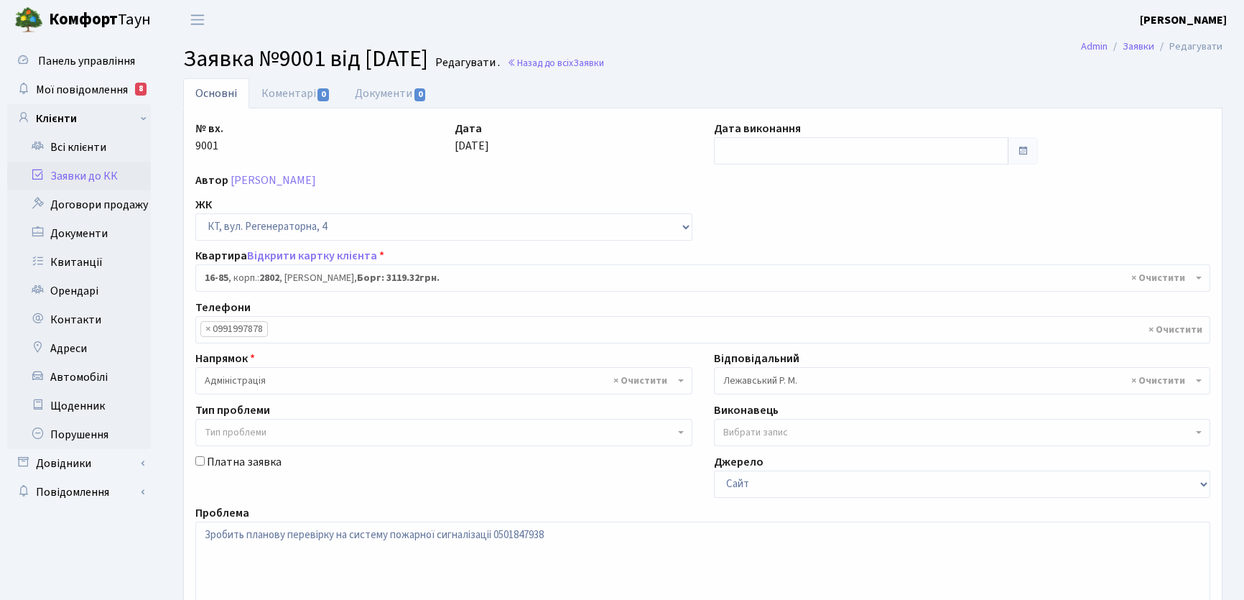
select select "8646"
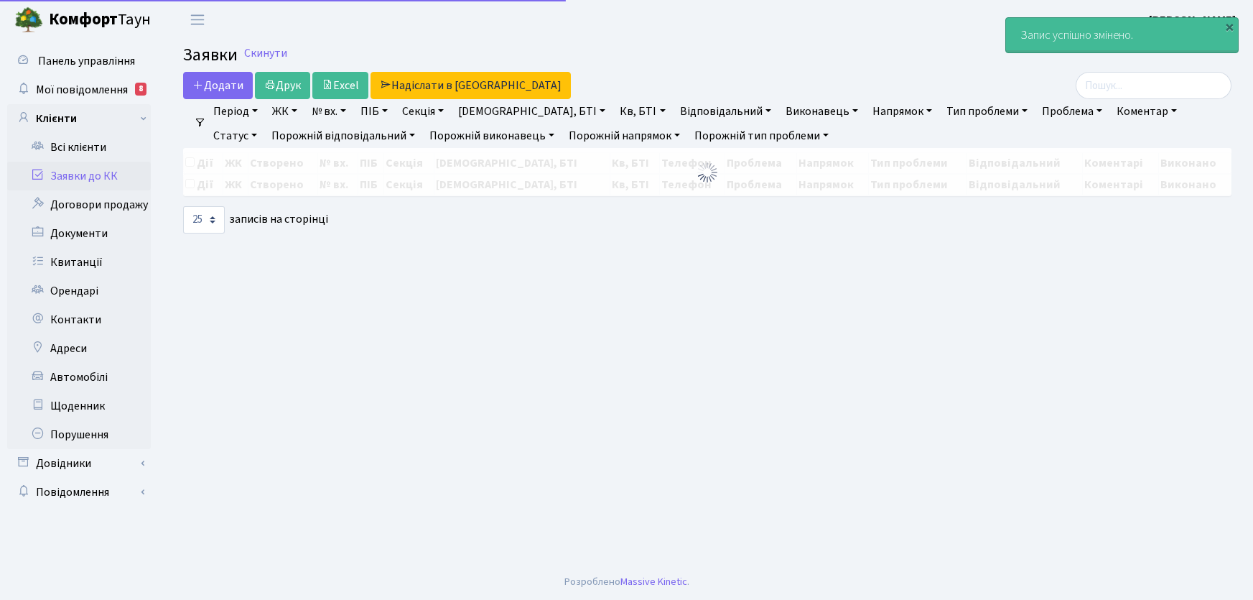
select select "25"
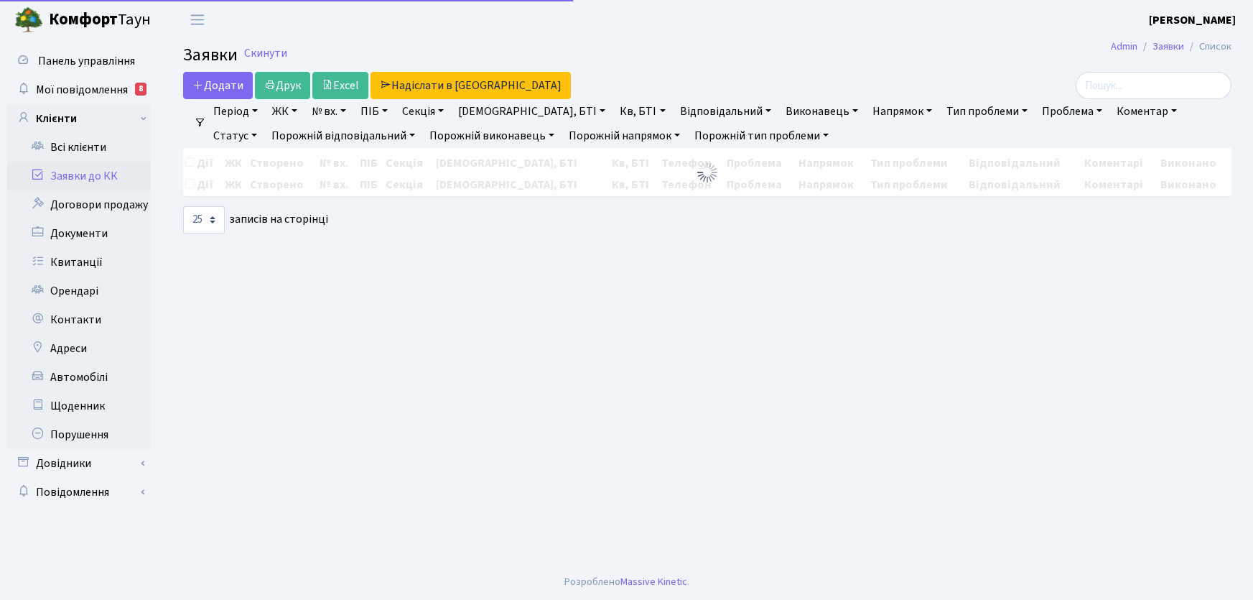
select select "25"
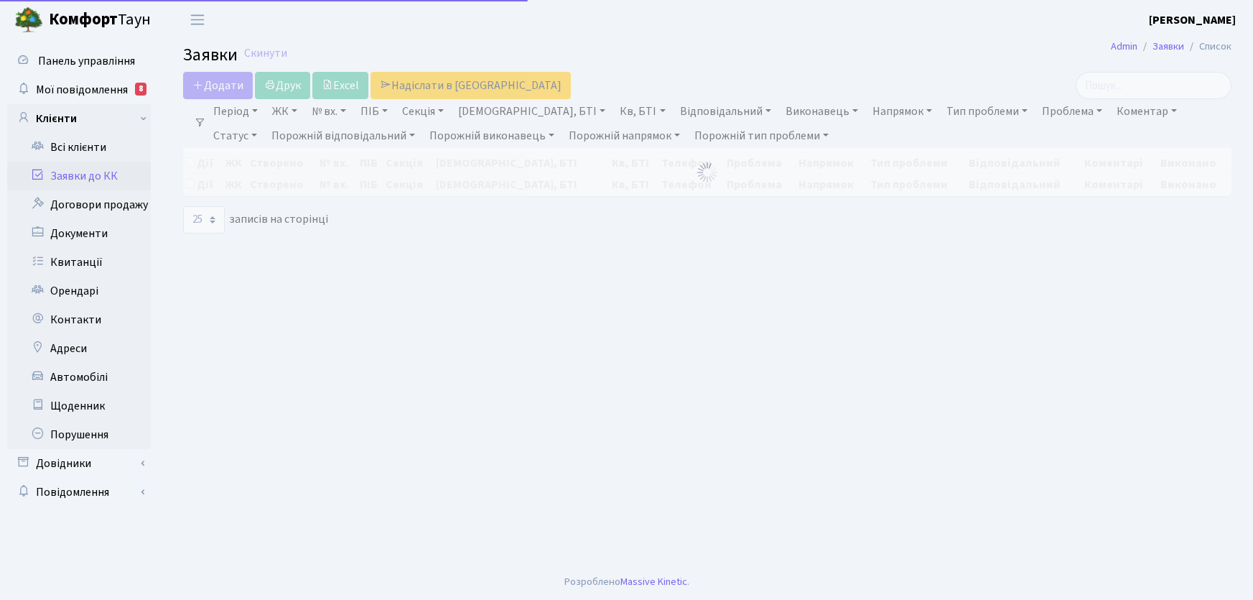
select select "25"
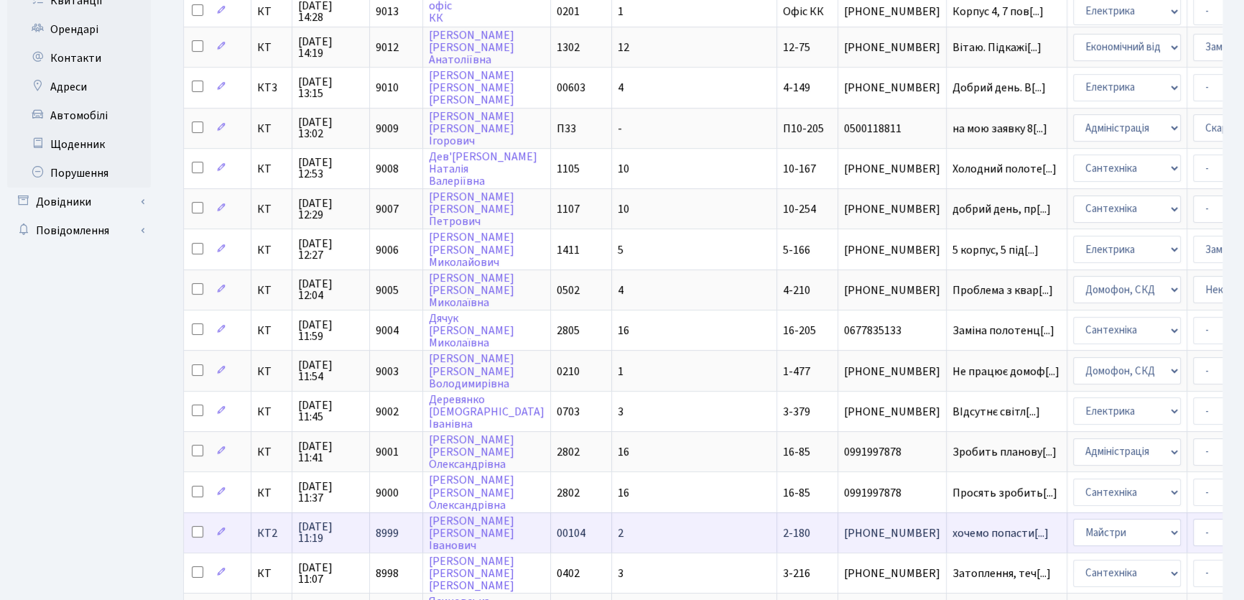
scroll to position [261, 0]
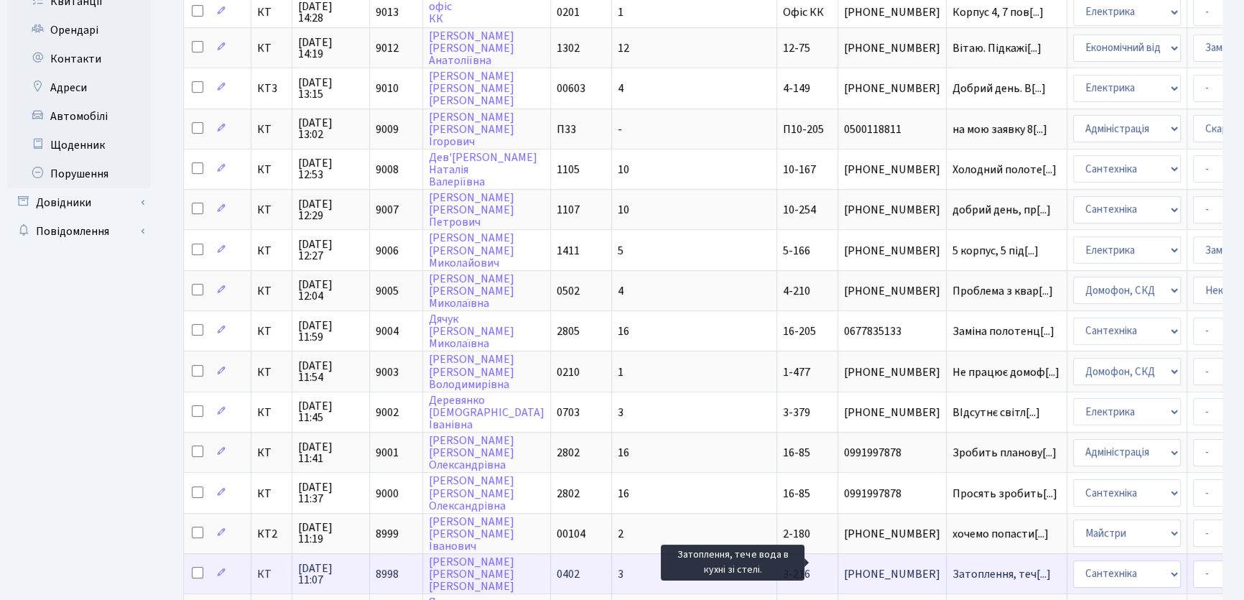
click at [952, 566] on span "Затоплення, теч[...]" at bounding box center [1001, 574] width 98 height 16
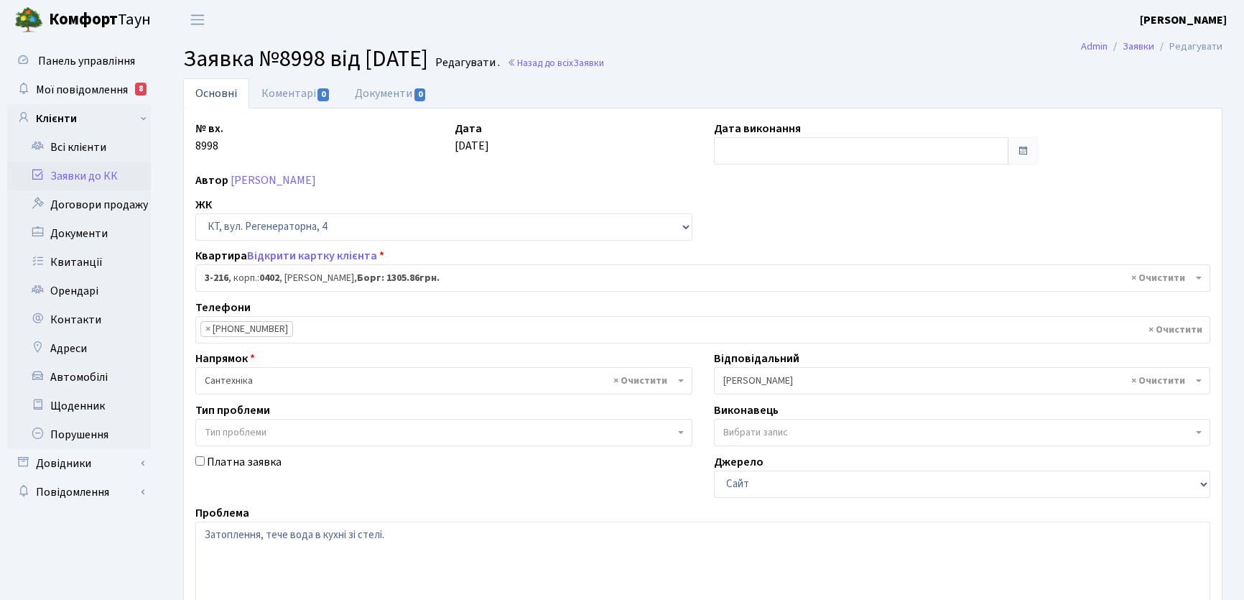
select select "785"
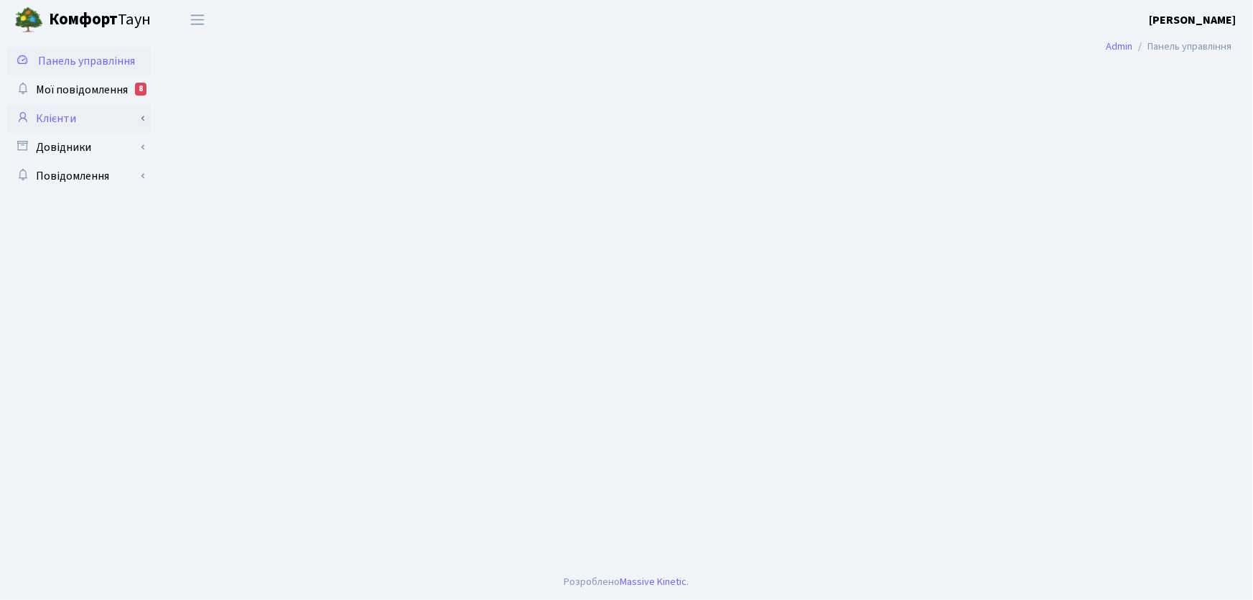
click at [71, 116] on link "Клієнти" at bounding box center [79, 118] width 144 height 29
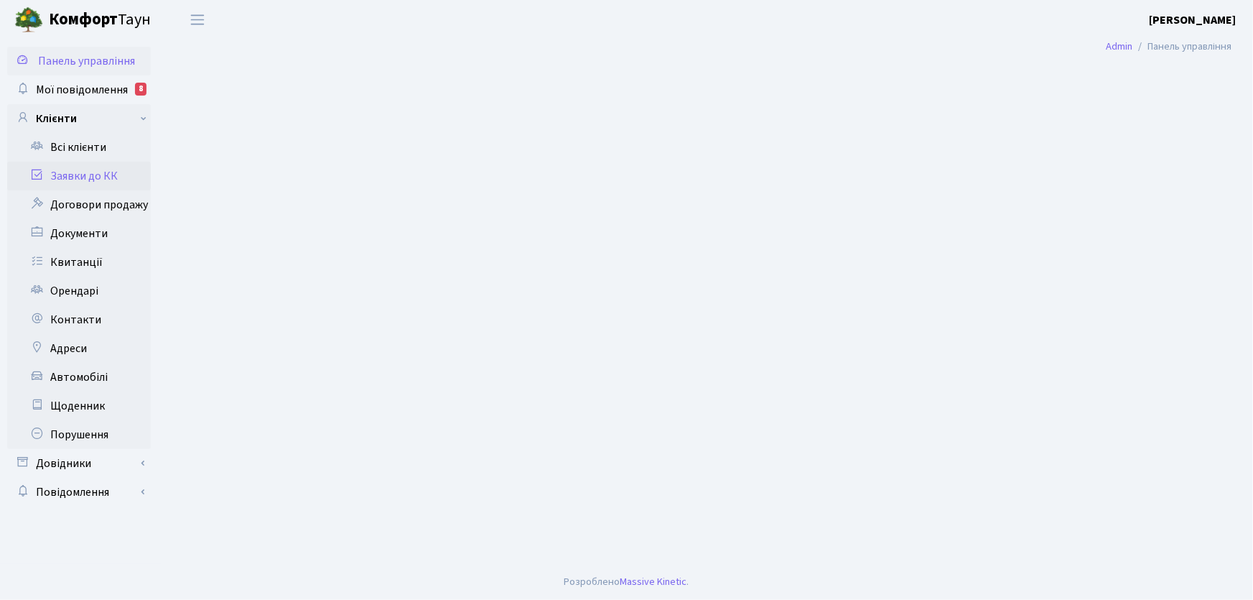
click at [98, 177] on link "Заявки до КК" at bounding box center [79, 176] width 144 height 29
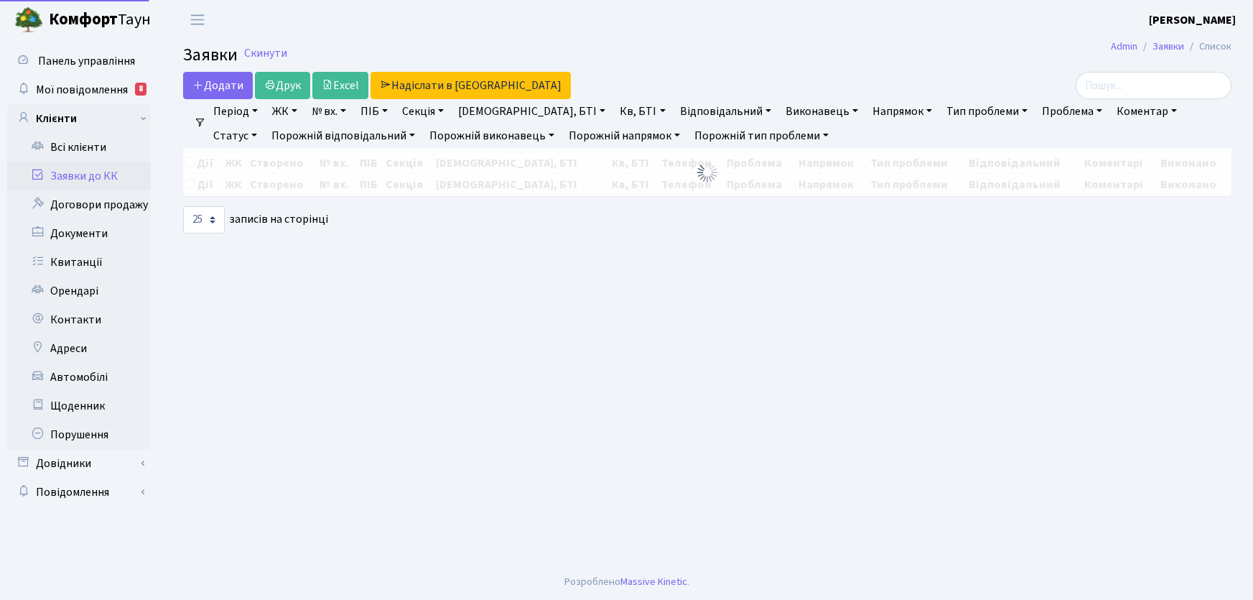
select select "25"
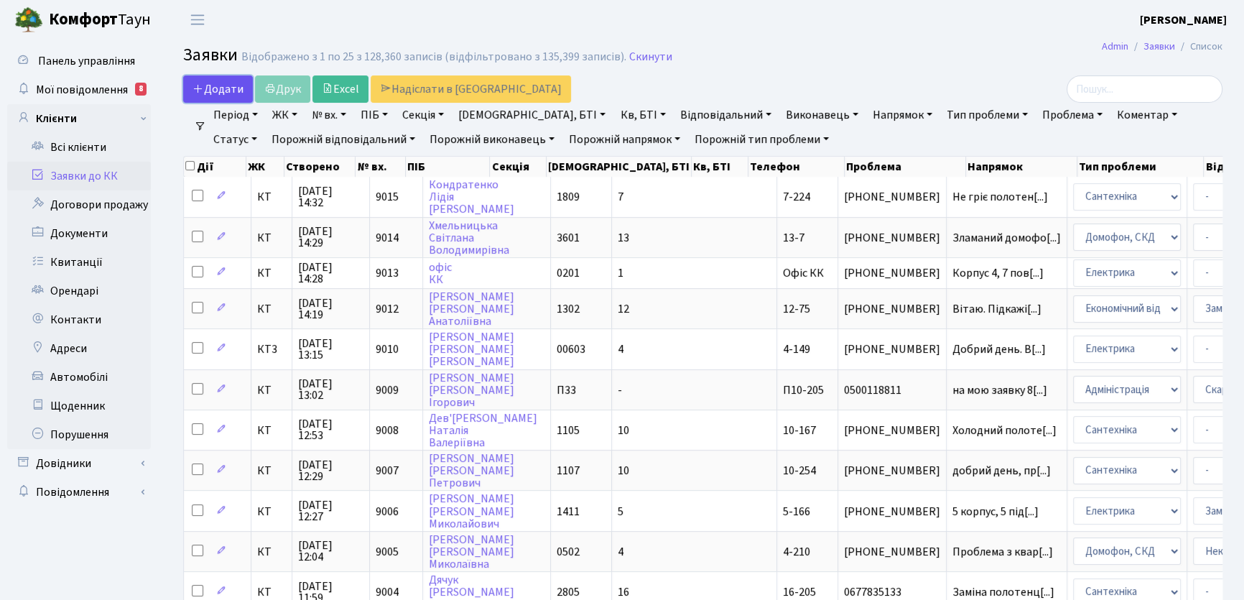
click at [208, 86] on span "Додати" at bounding box center [217, 89] width 51 height 16
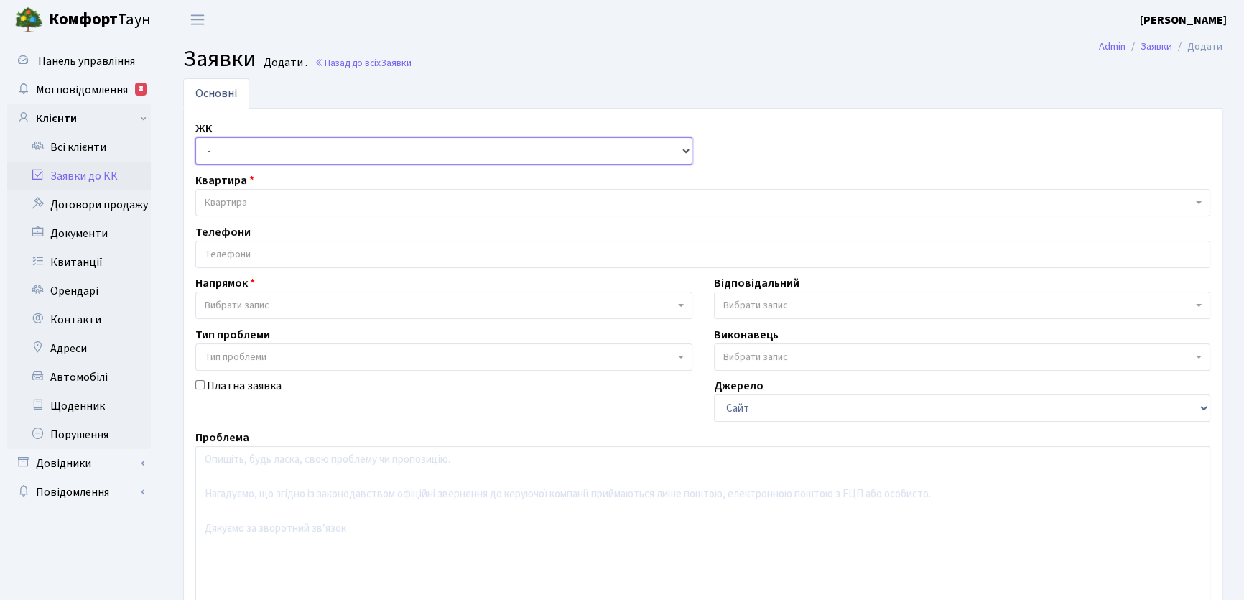
drag, startPoint x: 688, startPoint y: 152, endPoint x: 677, endPoint y: 152, distance: 11.5
click at [687, 152] on select "- КТ, вул. Регенераторна, 4 КТ2, просп. Соборності, 17 КТ3, вул. Березнева, 16 …" at bounding box center [443, 150] width 497 height 27
select select "271"
click at [195, 137] on select "- КТ, вул. Регенераторна, 4 КТ2, просп. Соборності, 17 КТ3, вул. Березнева, 16 …" at bounding box center [443, 150] width 497 height 27
select select
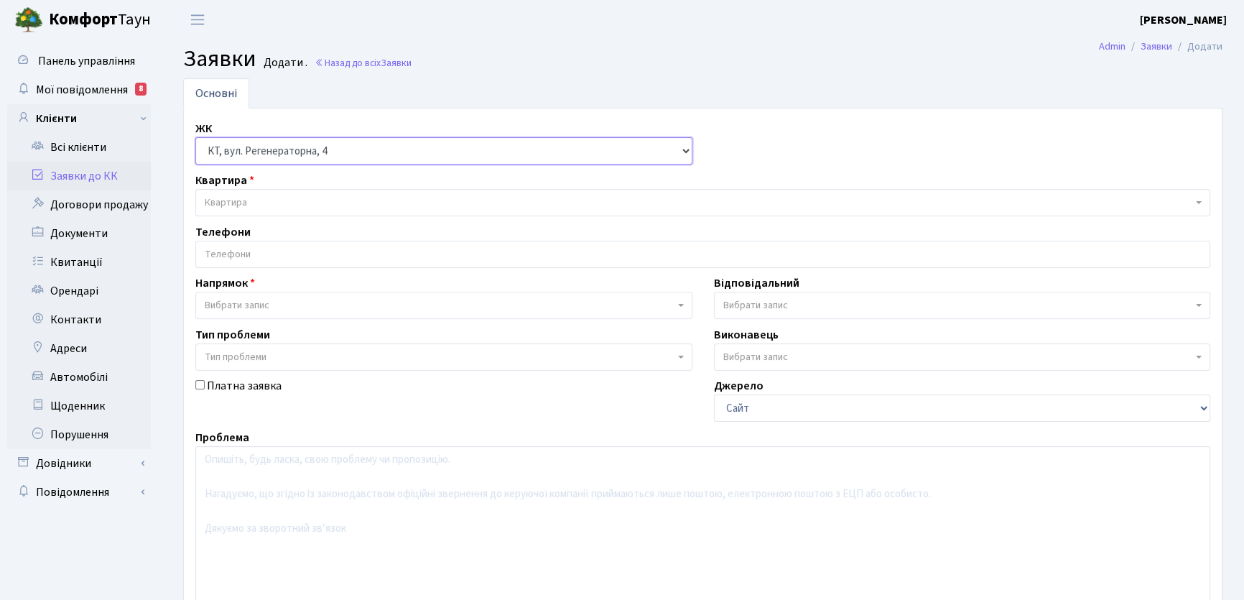
select select
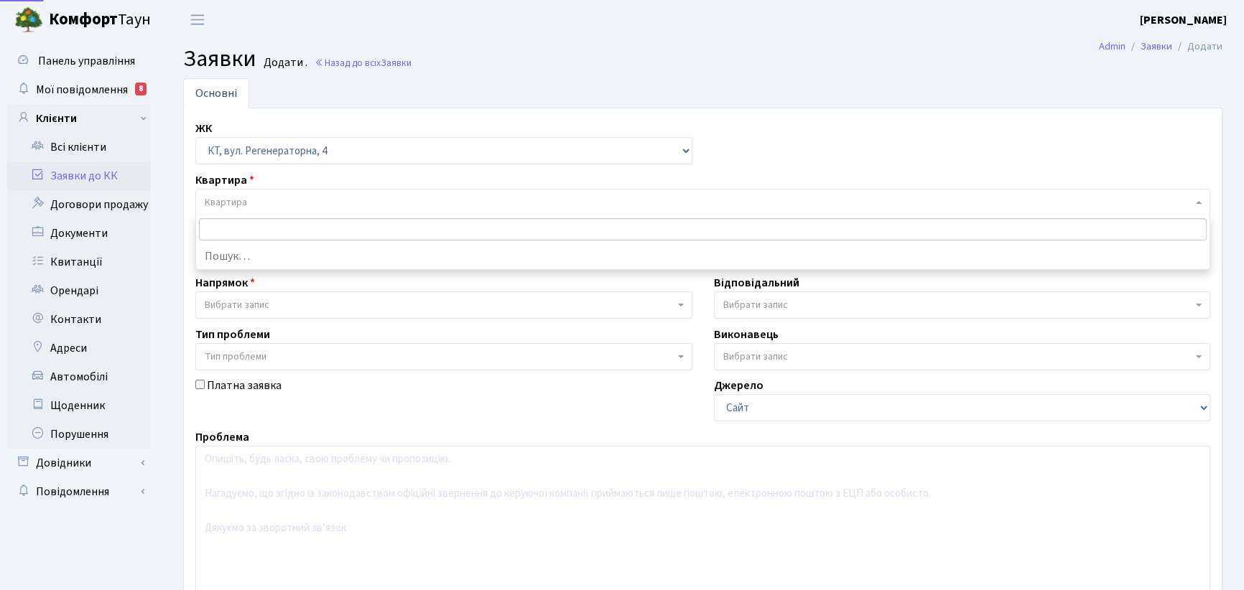
click at [241, 200] on span "Квартира" at bounding box center [226, 202] width 42 height 14
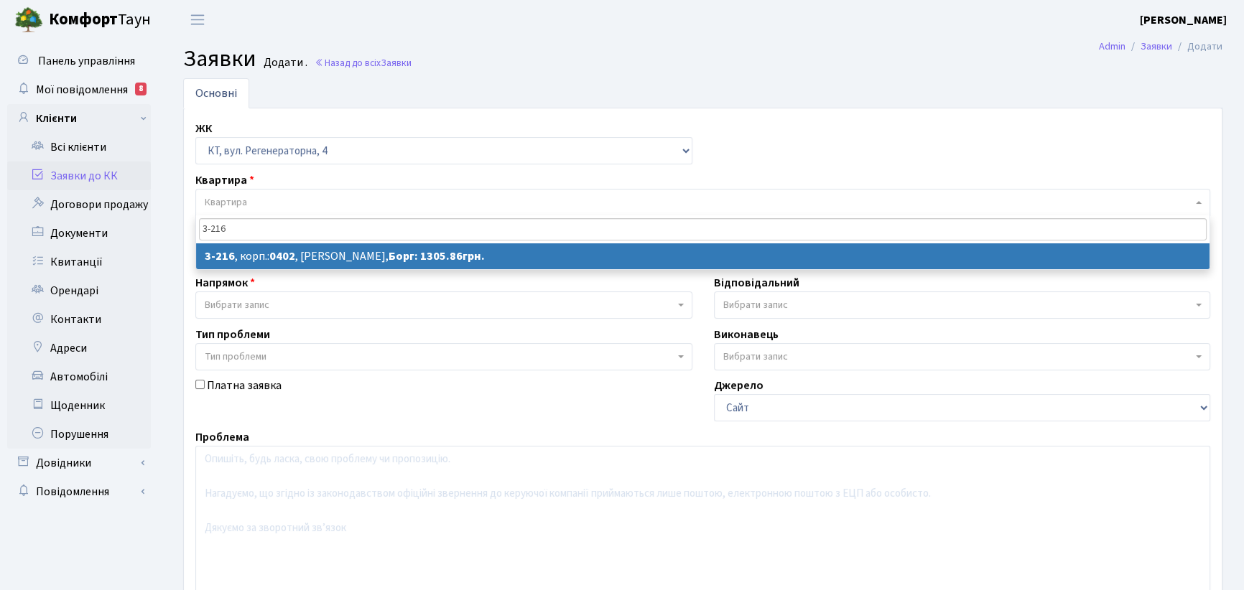
type input "3-216"
select select
select select "785"
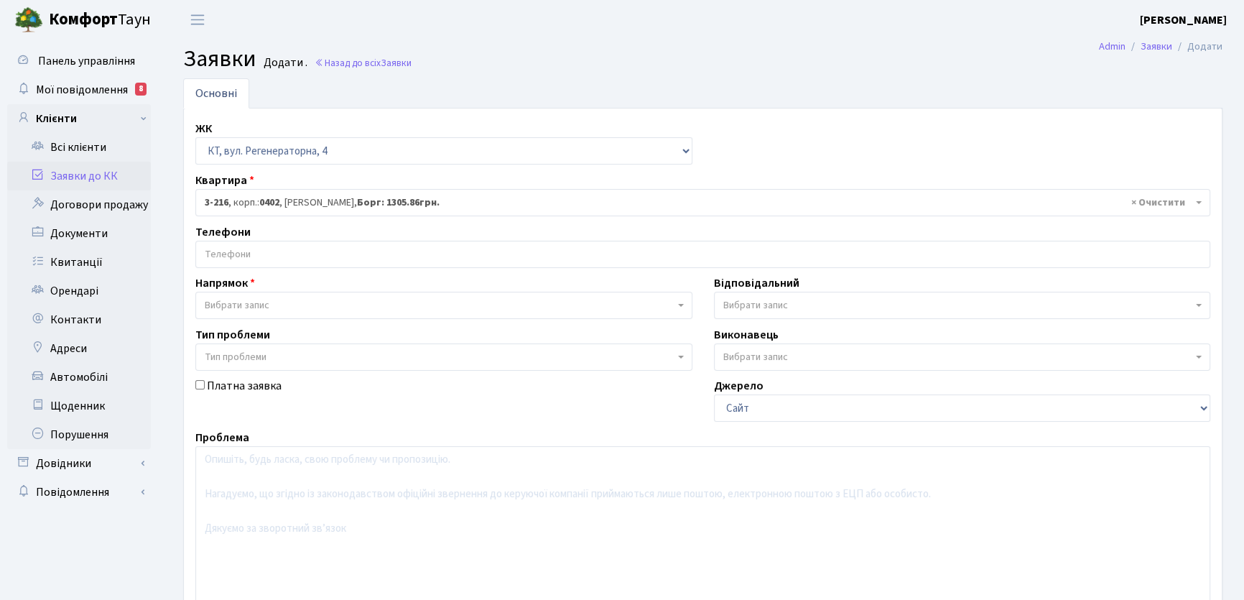
click at [275, 253] on input "search" at bounding box center [702, 254] width 1013 height 26
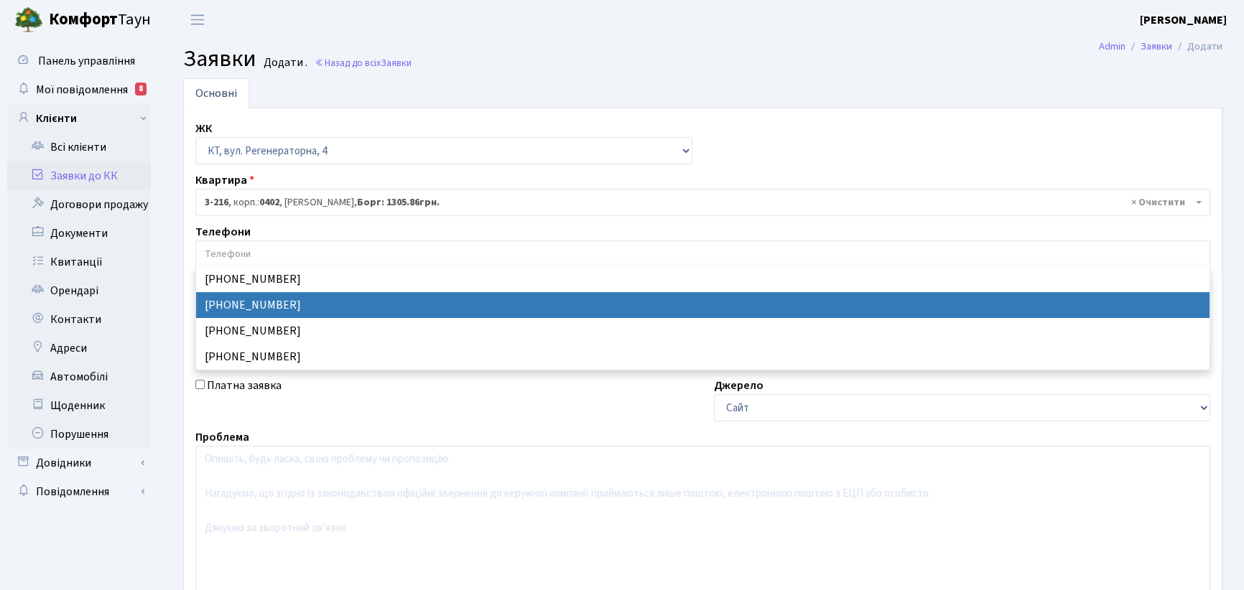
select select "83164"
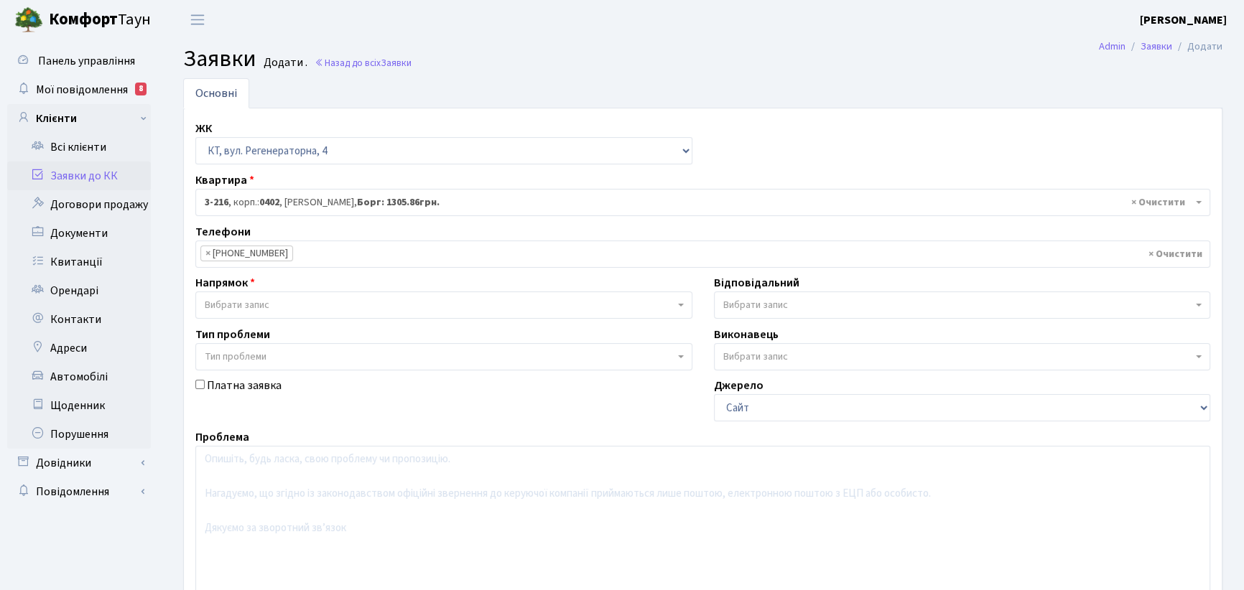
drag, startPoint x: 682, startPoint y: 305, endPoint x: 673, endPoint y: 302, distance: 9.1
click at [682, 304] on b at bounding box center [681, 305] width 6 height 3
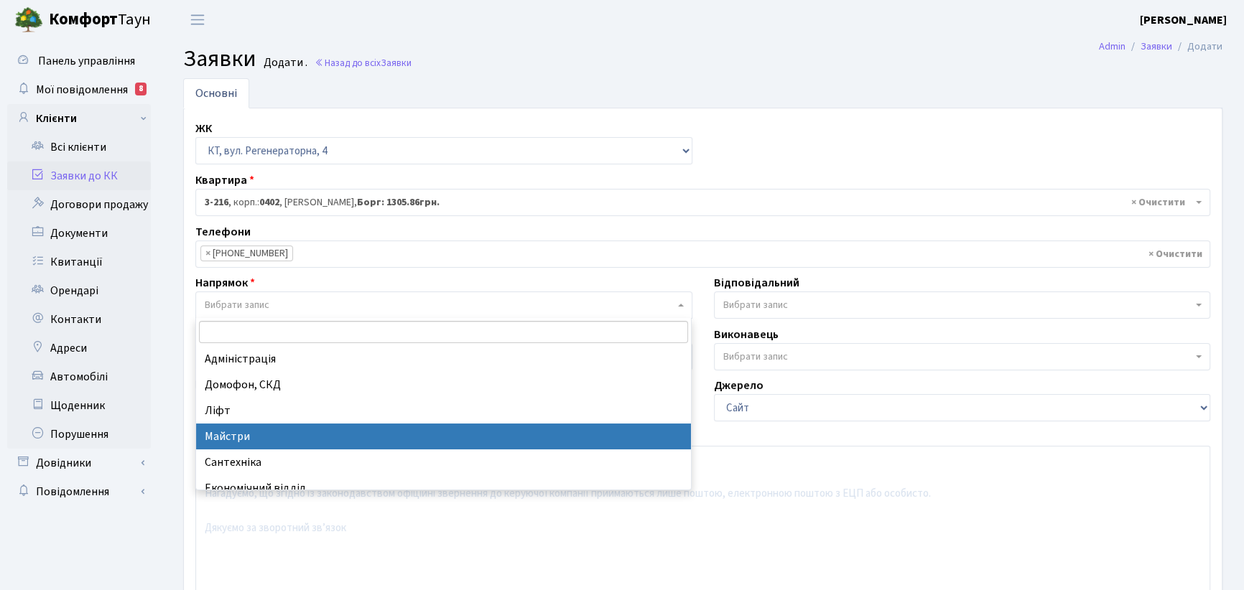
select select "1"
select select
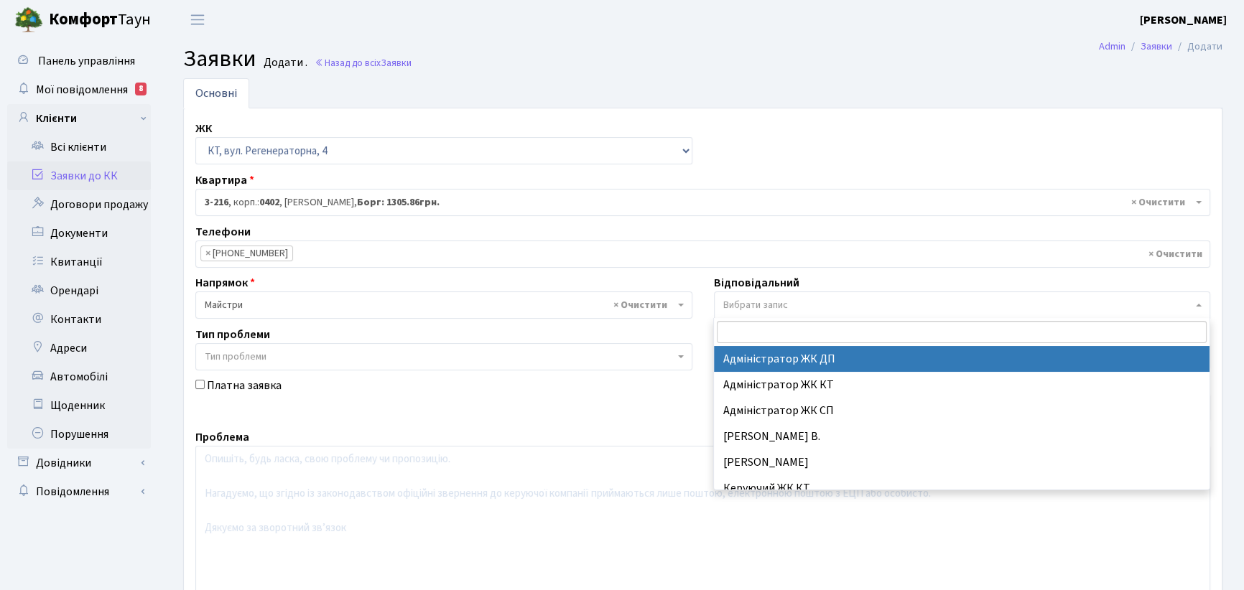
click at [1199, 302] on span at bounding box center [1200, 305] width 3 height 27
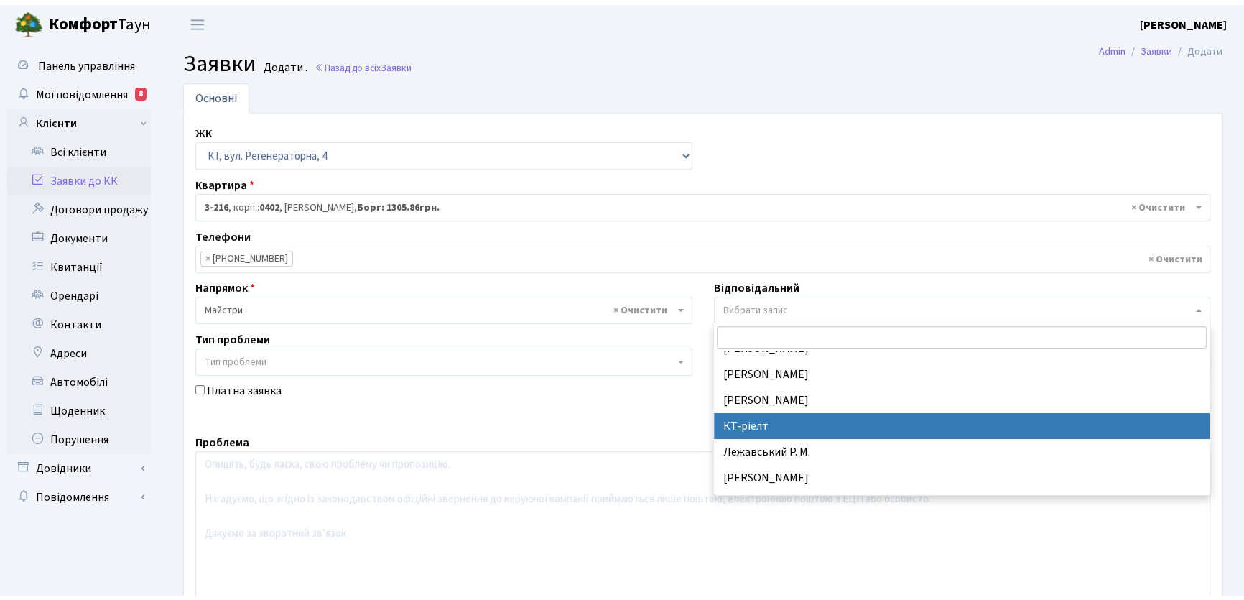
scroll to position [457, 0]
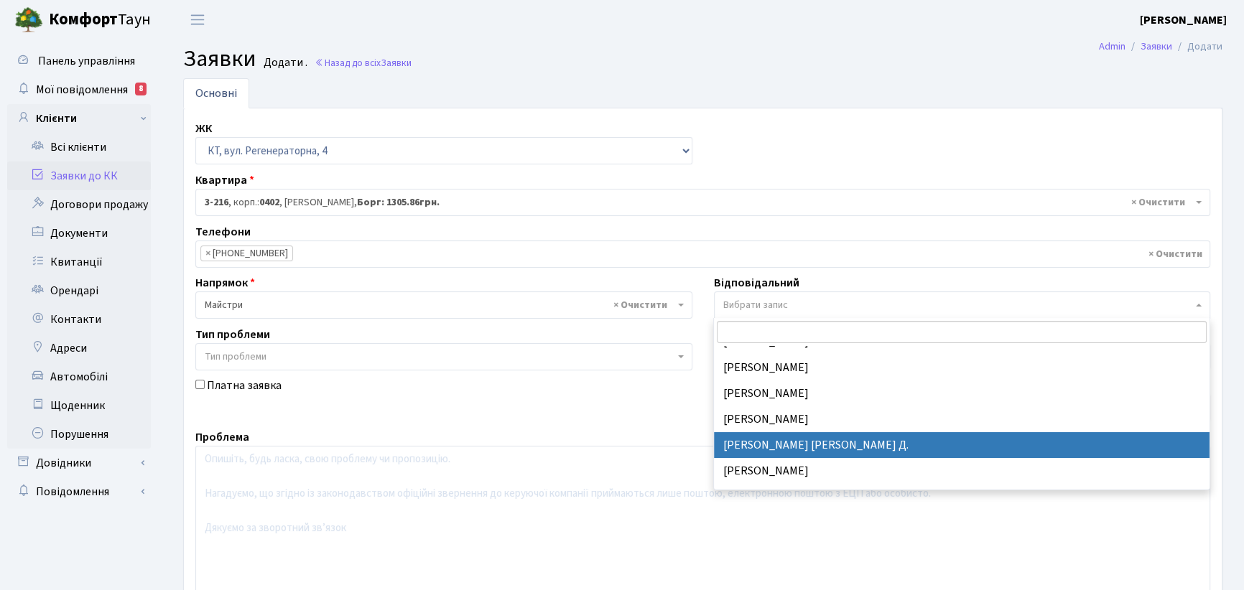
select select "62"
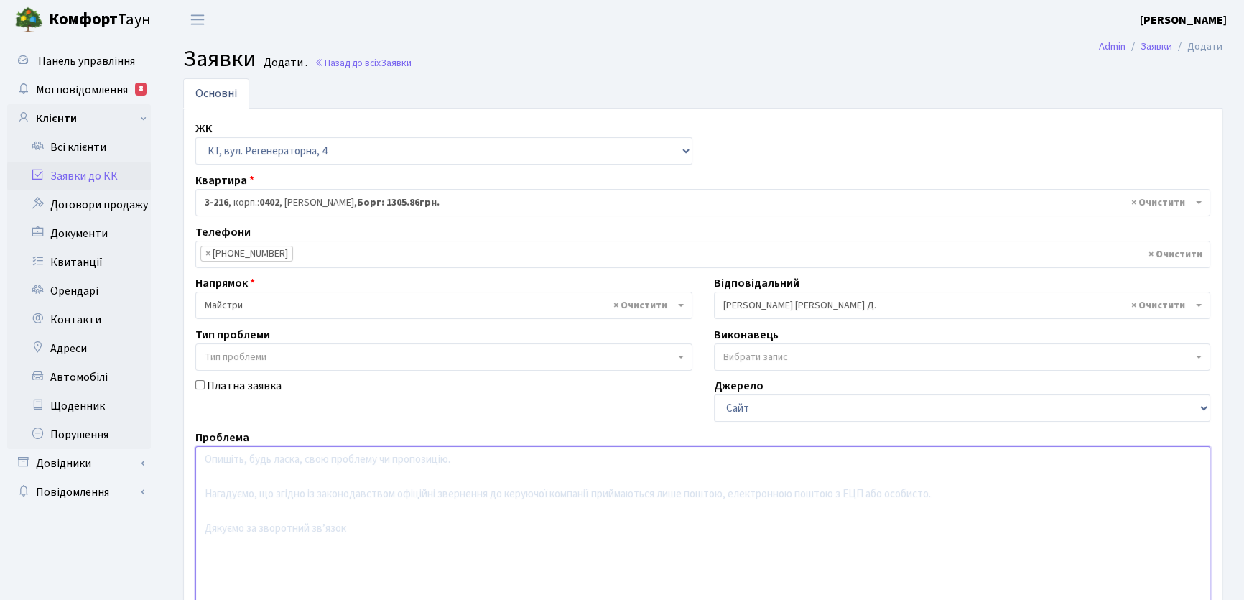
click at [223, 460] on textarea at bounding box center [702, 537] width 1015 height 182
click at [220, 459] on textarea at bounding box center [702, 537] width 1015 height 182
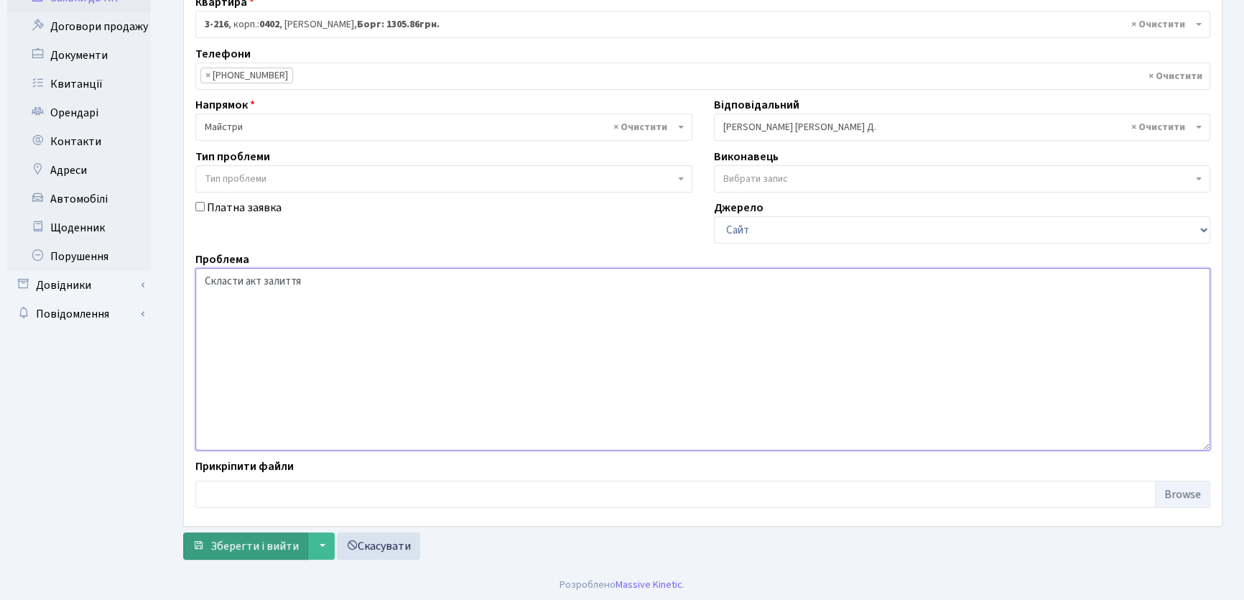
scroll to position [180, 0]
type textarea "Скласти акт залиття"
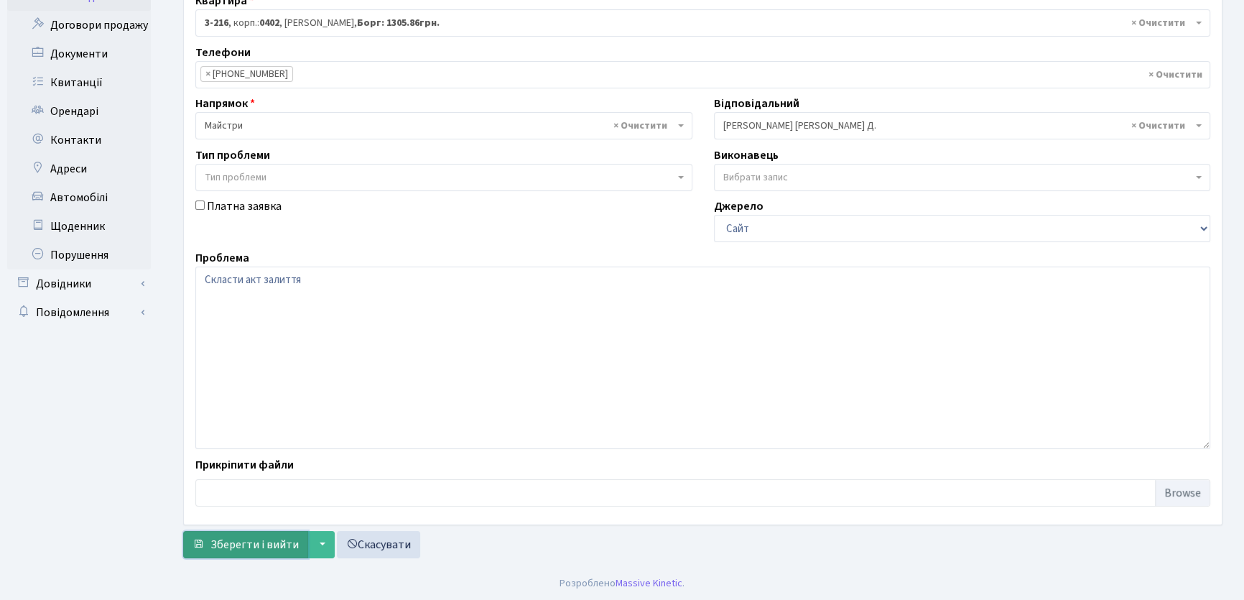
drag, startPoint x: 265, startPoint y: 544, endPoint x: 256, endPoint y: 472, distance: 72.3
click at [264, 544] on span "Зберегти і вийти" at bounding box center [254, 545] width 88 height 16
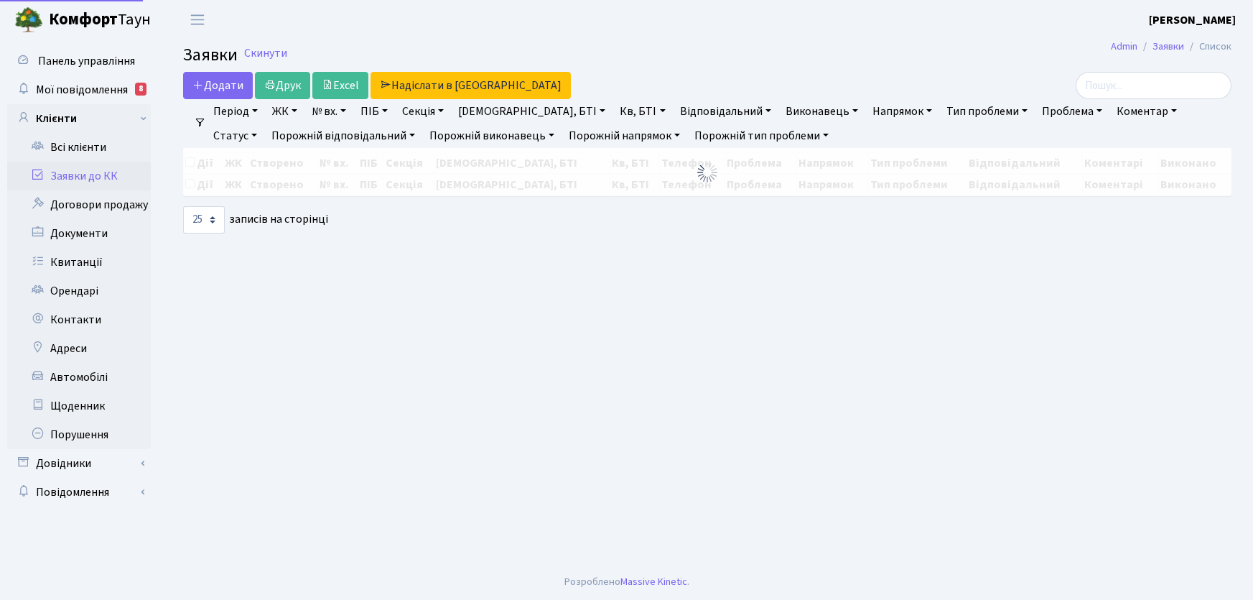
select select "25"
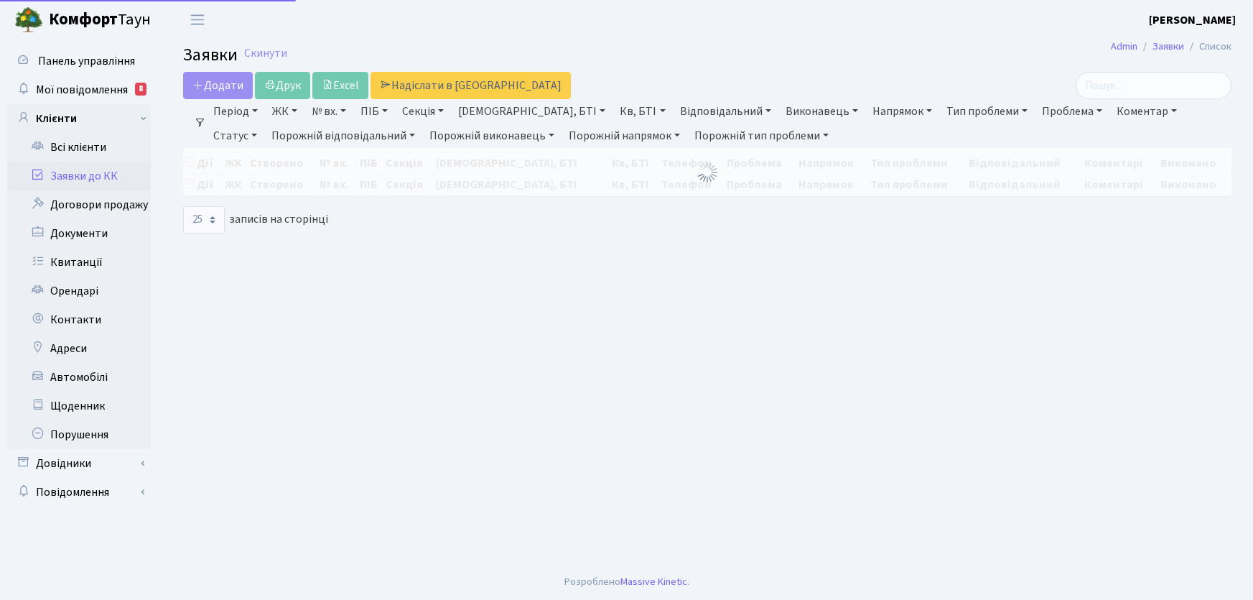
select select "25"
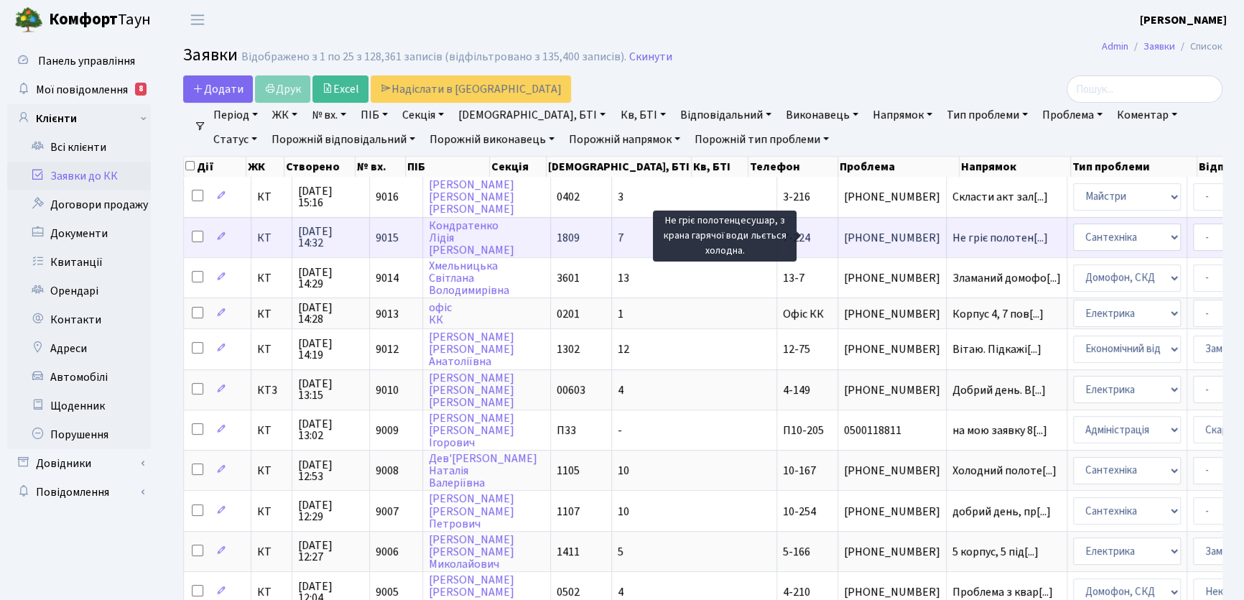
click at [952, 235] on span "Не гріє полотен[...]" at bounding box center [1000, 238] width 96 height 16
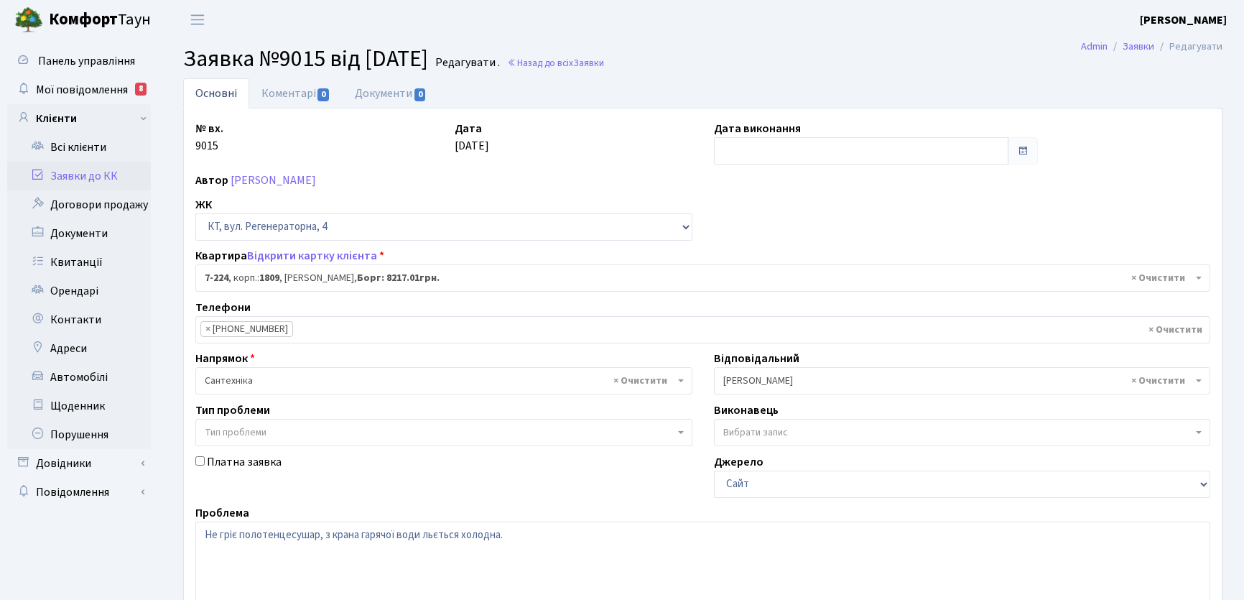
select select "4920"
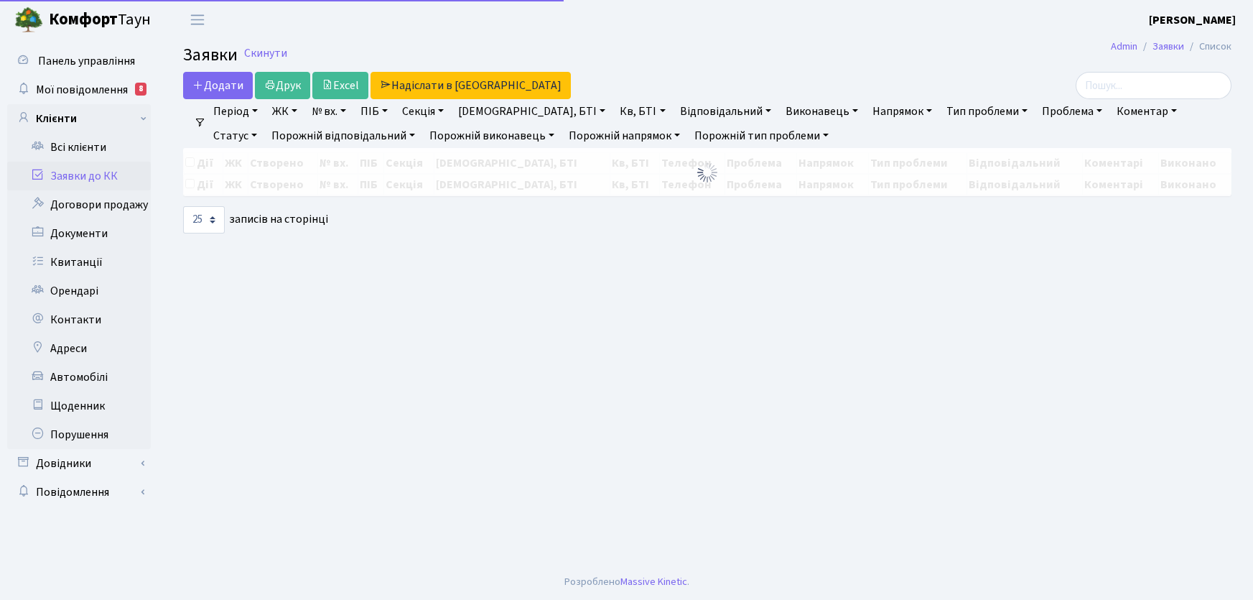
select select "25"
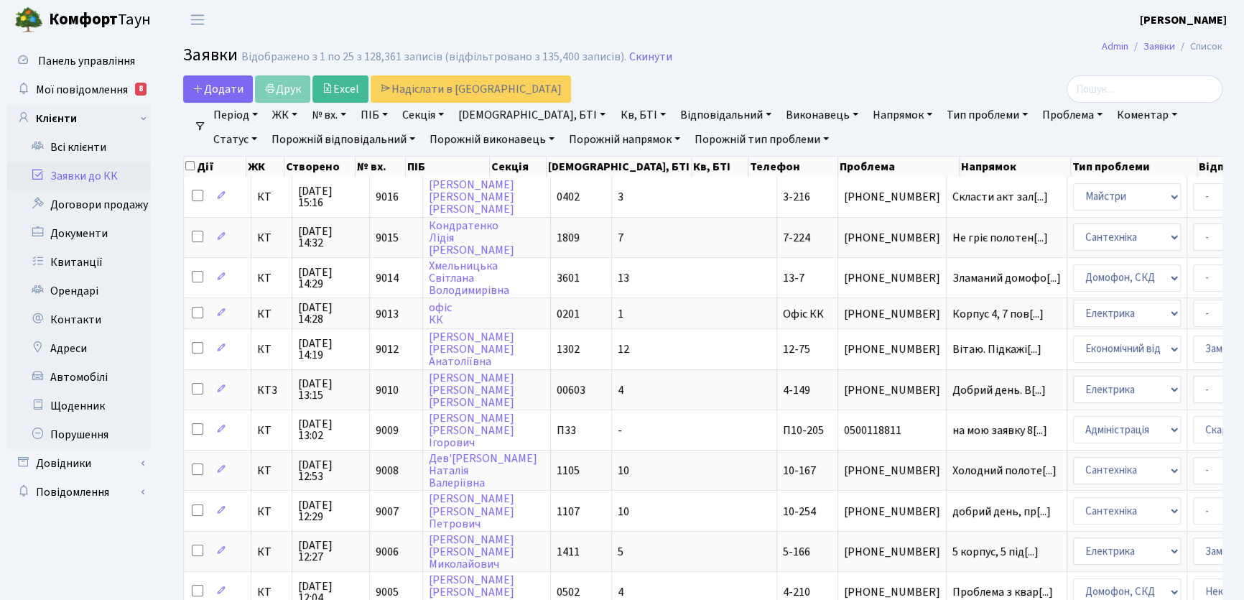
click at [263, 127] on link "Статус" at bounding box center [235, 139] width 55 height 24
click at [322, 215] on link "Не виконано" at bounding box center [264, 226] width 113 height 22
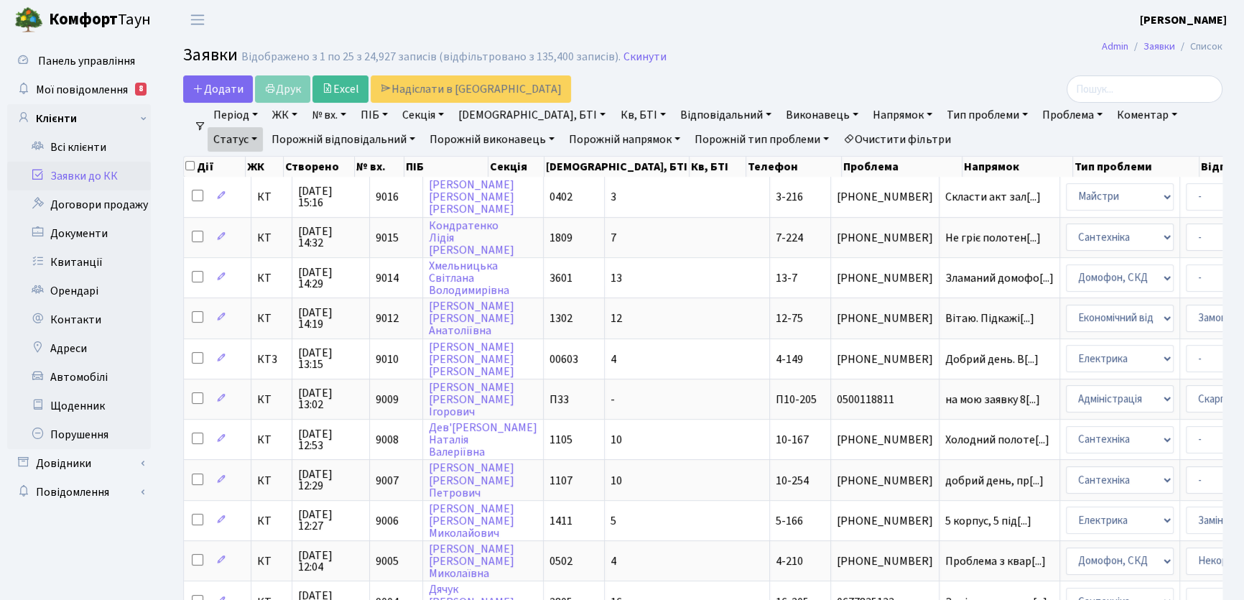
click at [867, 113] on link "Напрямок" at bounding box center [902, 115] width 71 height 24
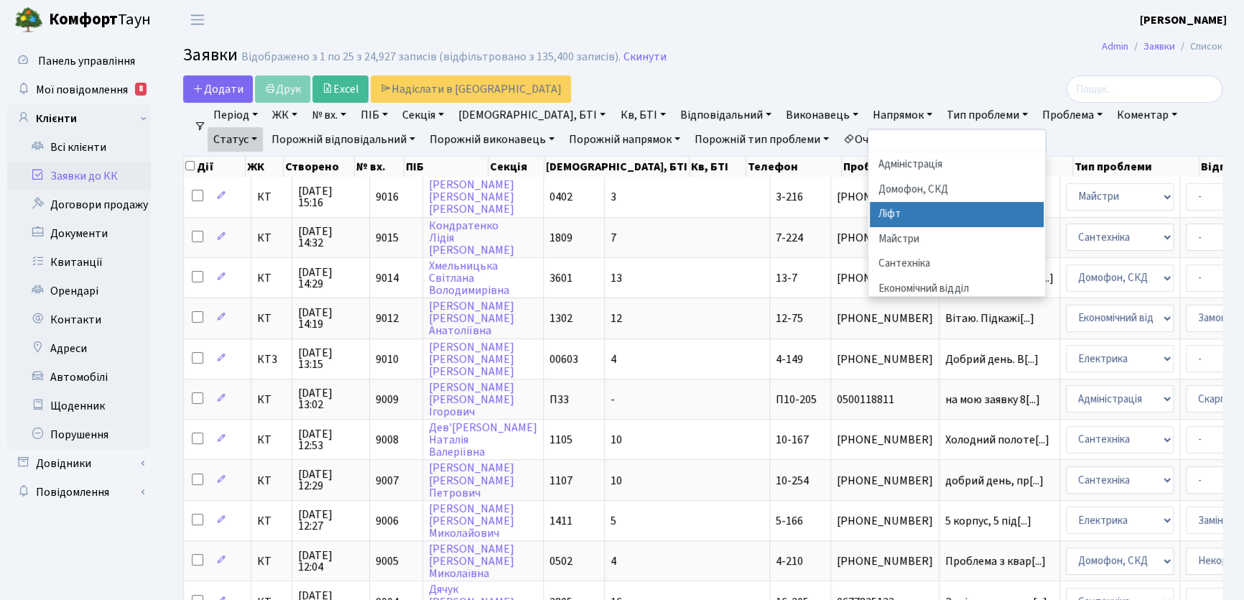
click at [870, 211] on li "Ліфт" at bounding box center [957, 214] width 174 height 25
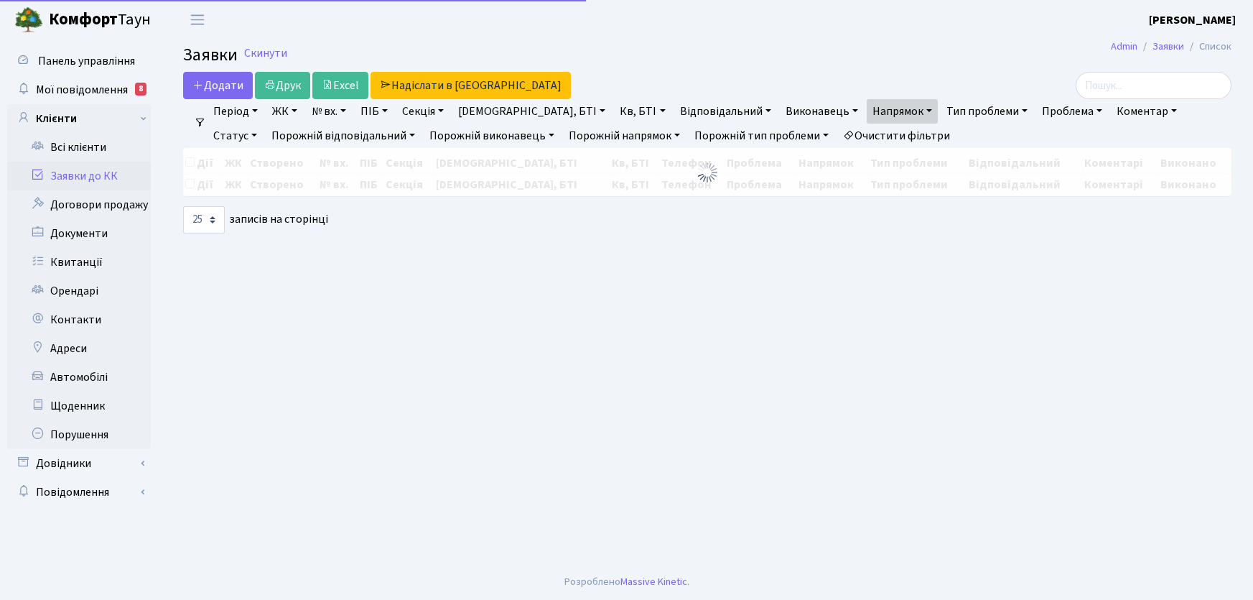
select select "25"
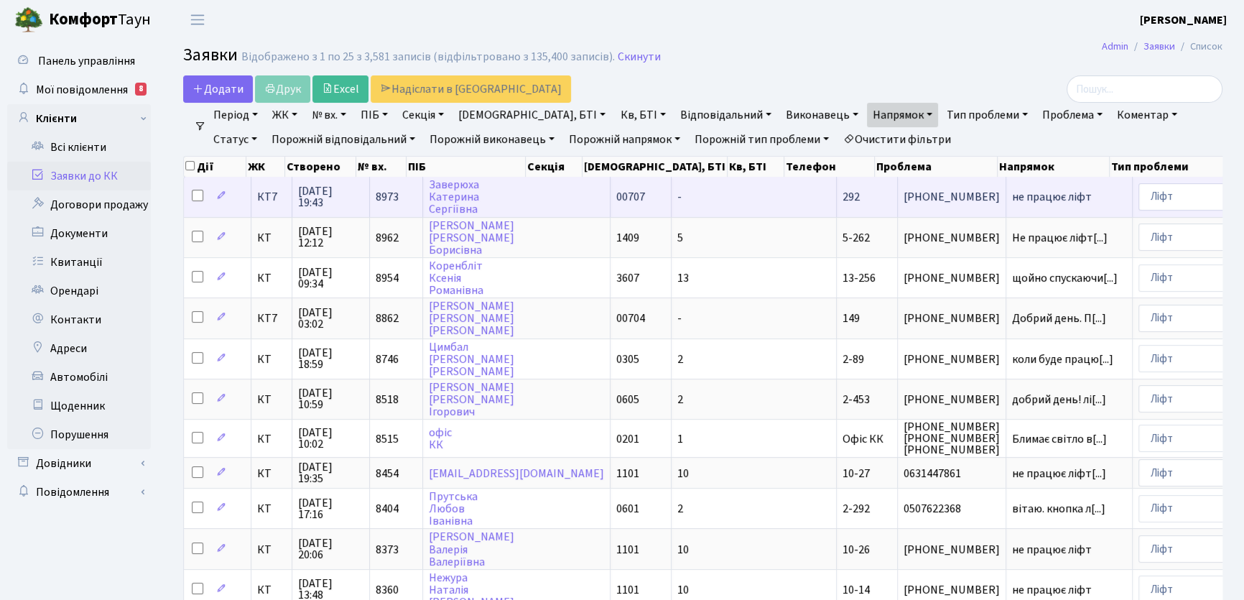
click at [842, 194] on span "292" at bounding box center [850, 197] width 17 height 16
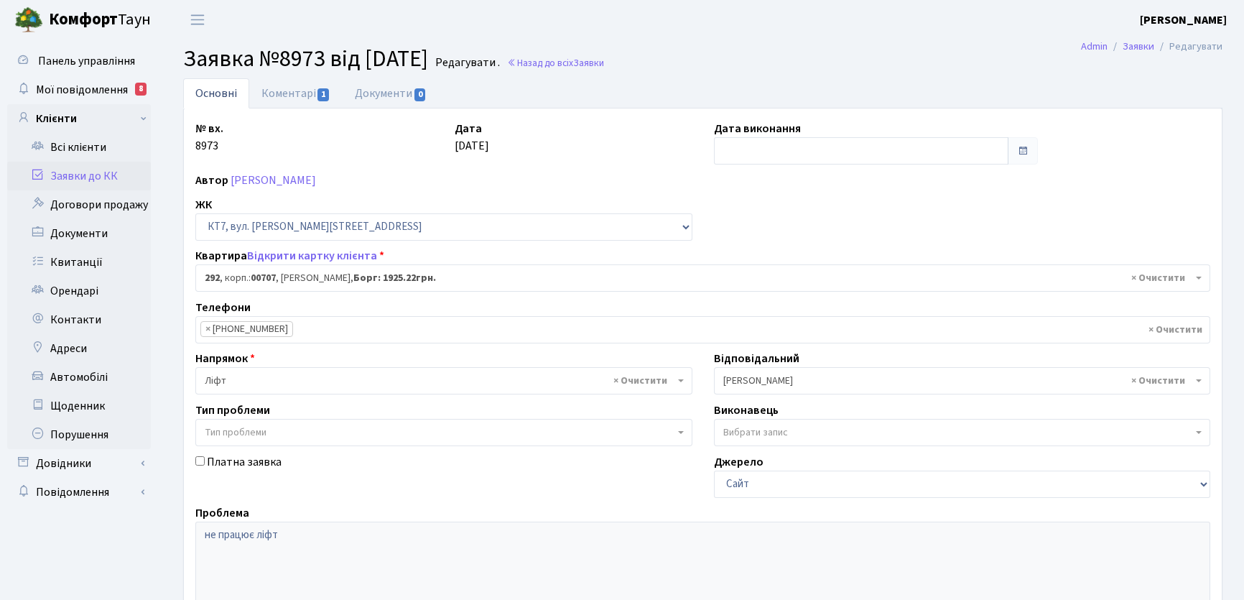
select select "18744"
click at [755, 151] on input "text" at bounding box center [861, 150] width 294 height 27
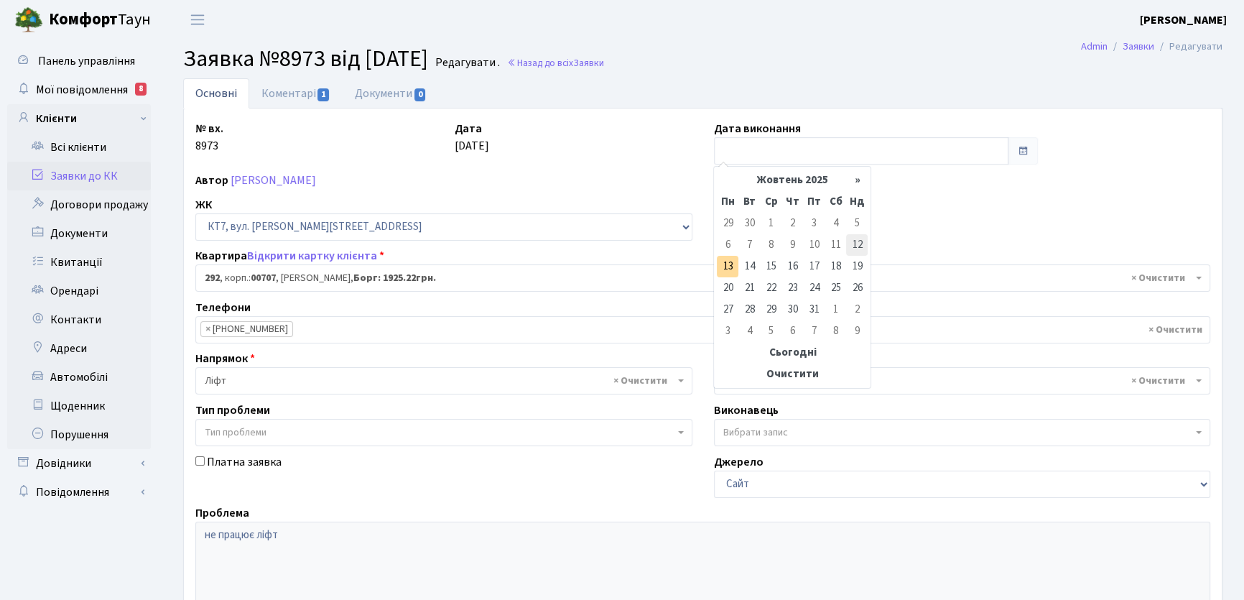
click at [862, 248] on td "12" at bounding box center [857, 245] width 22 height 22
type input "[DATE]"
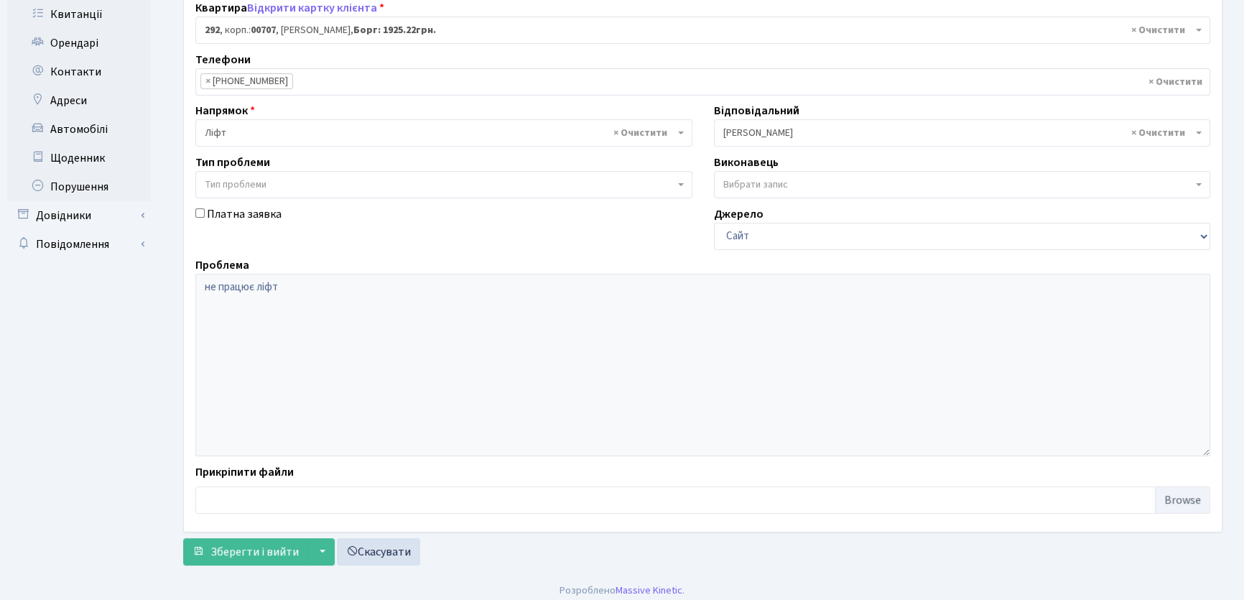
scroll to position [255, 0]
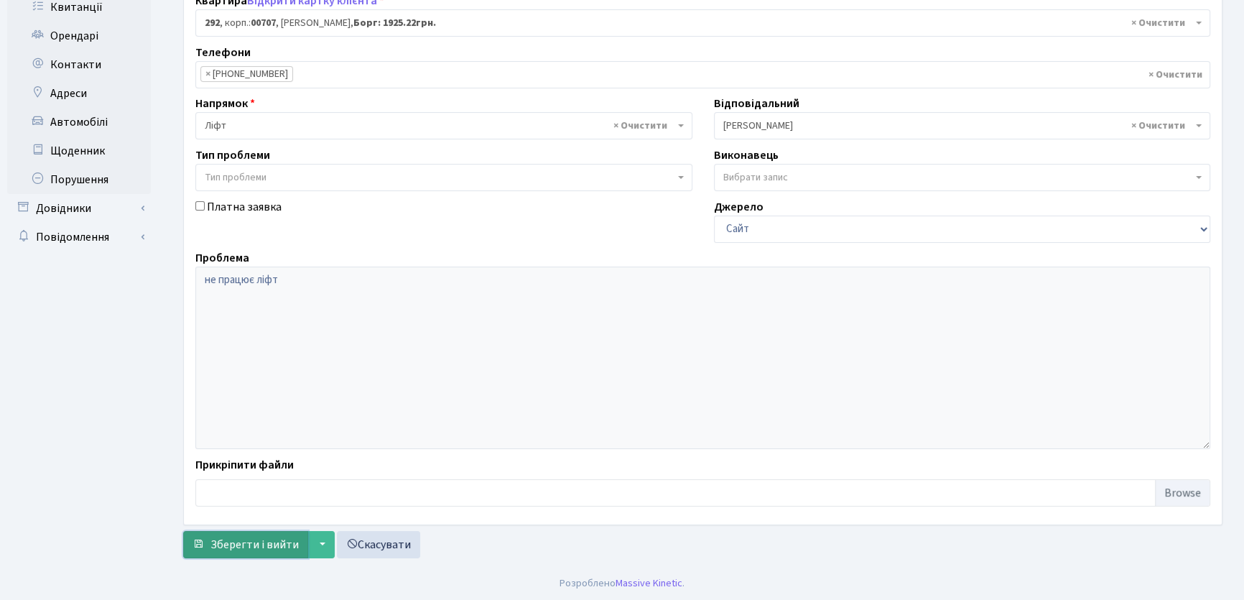
click at [278, 543] on span "Зберегти і вийти" at bounding box center [254, 545] width 88 height 16
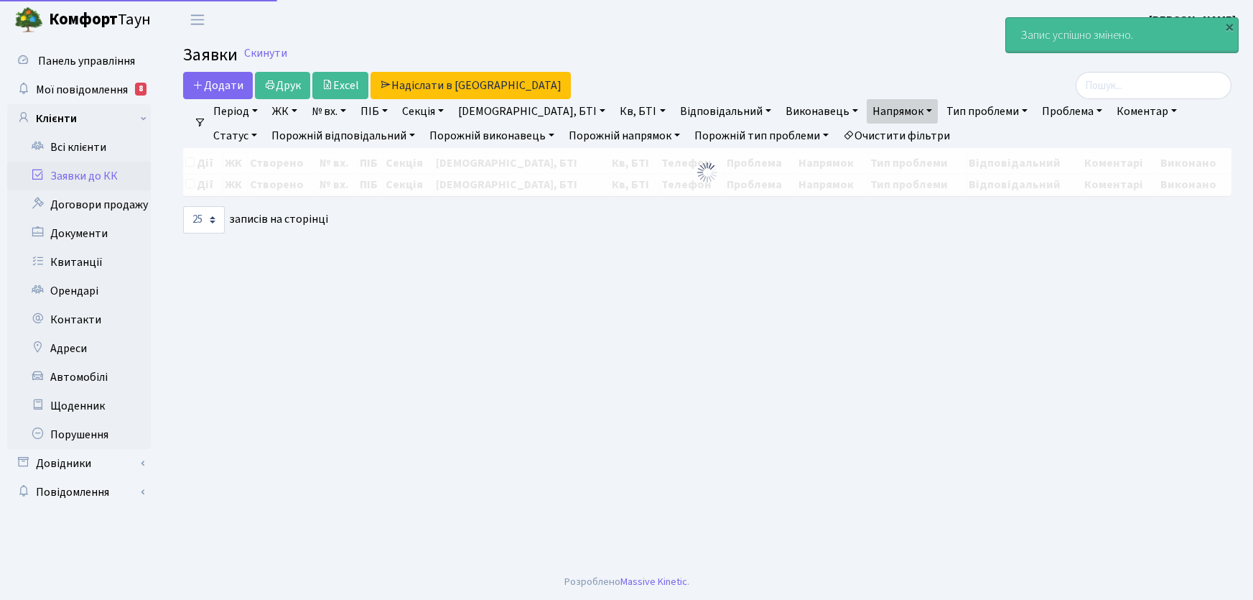
select select "25"
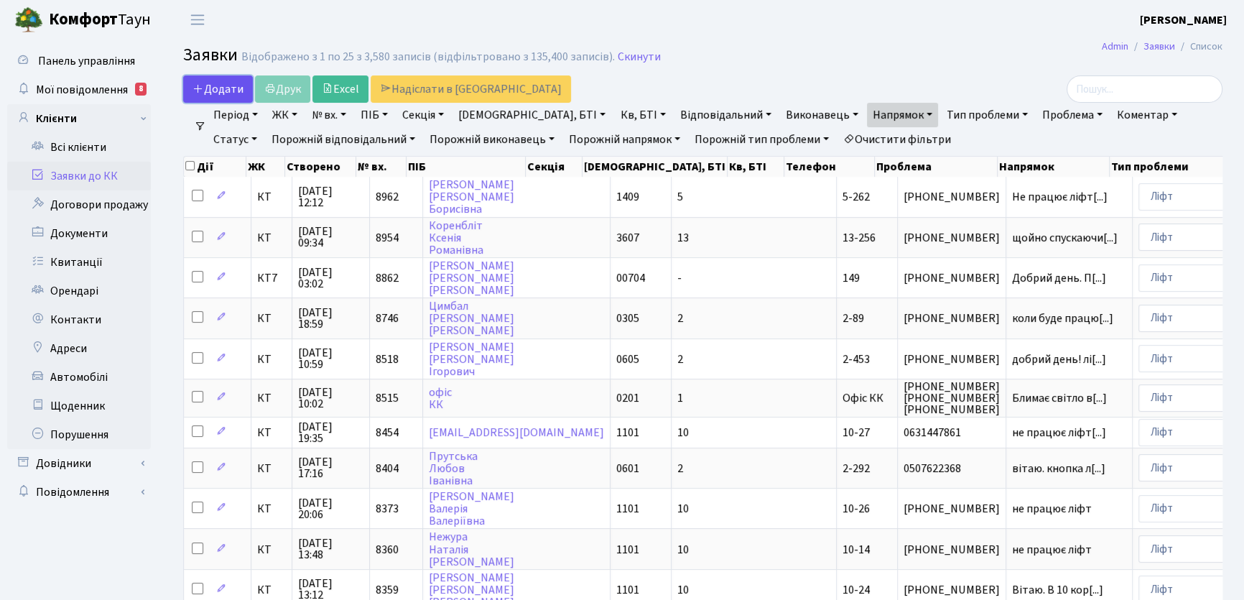
click at [229, 90] on span "Додати" at bounding box center [217, 89] width 51 height 16
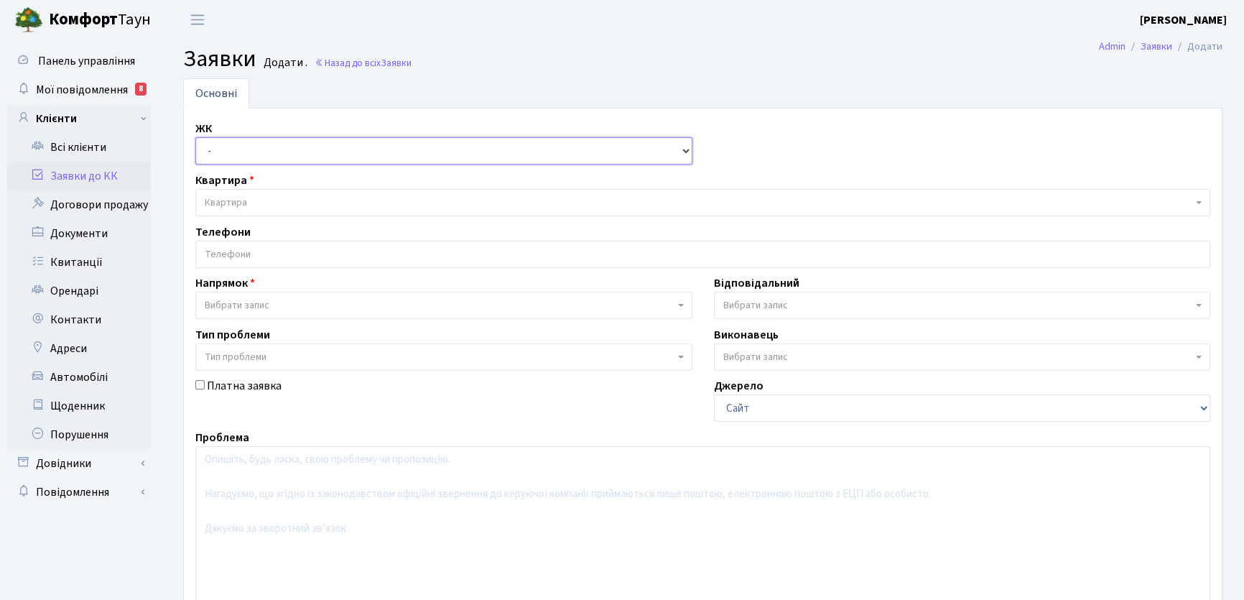
drag, startPoint x: 689, startPoint y: 149, endPoint x: 661, endPoint y: 149, distance: 28.0
click at [689, 149] on select "- КТ, вул. Регенераторна, 4 КТ2, просп. Соборності, 17 КТ3, вул. Березнева, 16 …" at bounding box center [443, 150] width 497 height 27
select select "271"
click at [195, 137] on select "- КТ, вул. Регенераторна, 4 КТ2, просп. Соборності, 17 КТ3, вул. Березнева, 16 …" at bounding box center [443, 150] width 497 height 27
select select
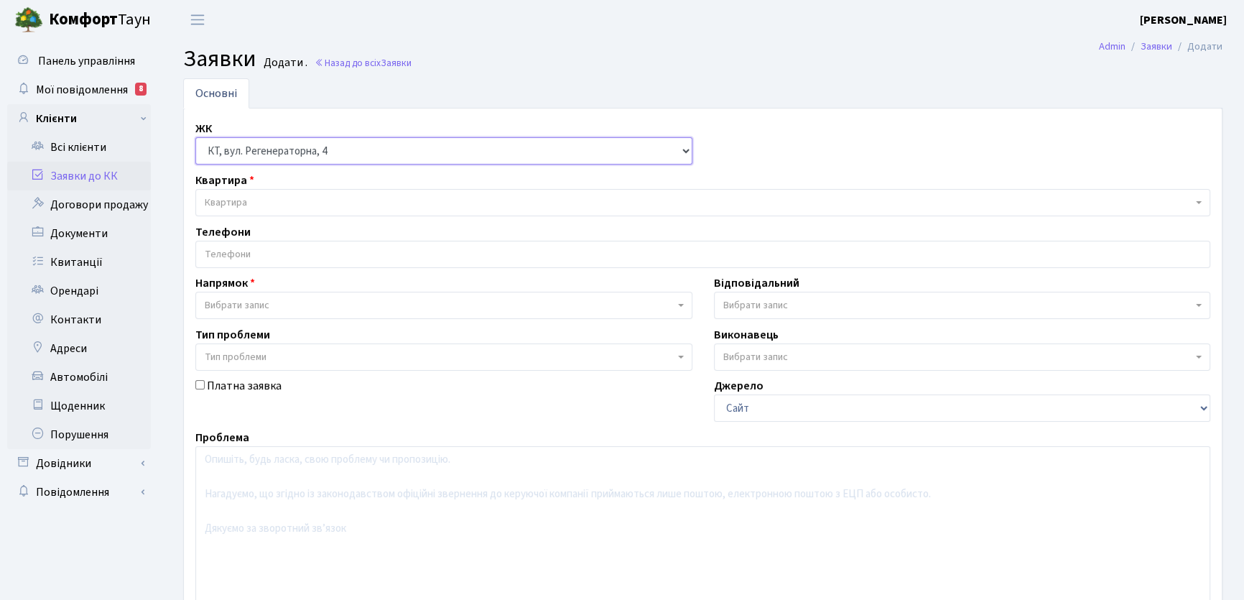
select select
click at [684, 152] on select "- КТ, вул. Регенераторна, 4 КТ2, просп. Соборності, 17 КТ3, вул. Березнева, 16 …" at bounding box center [443, 150] width 497 height 27
select select "295"
click at [195, 137] on select "- КТ, вул. Регенераторна, 4 КТ2, просп. Соборності, 17 КТ3, вул. Березнева, 16 …" at bounding box center [443, 150] width 497 height 27
select select
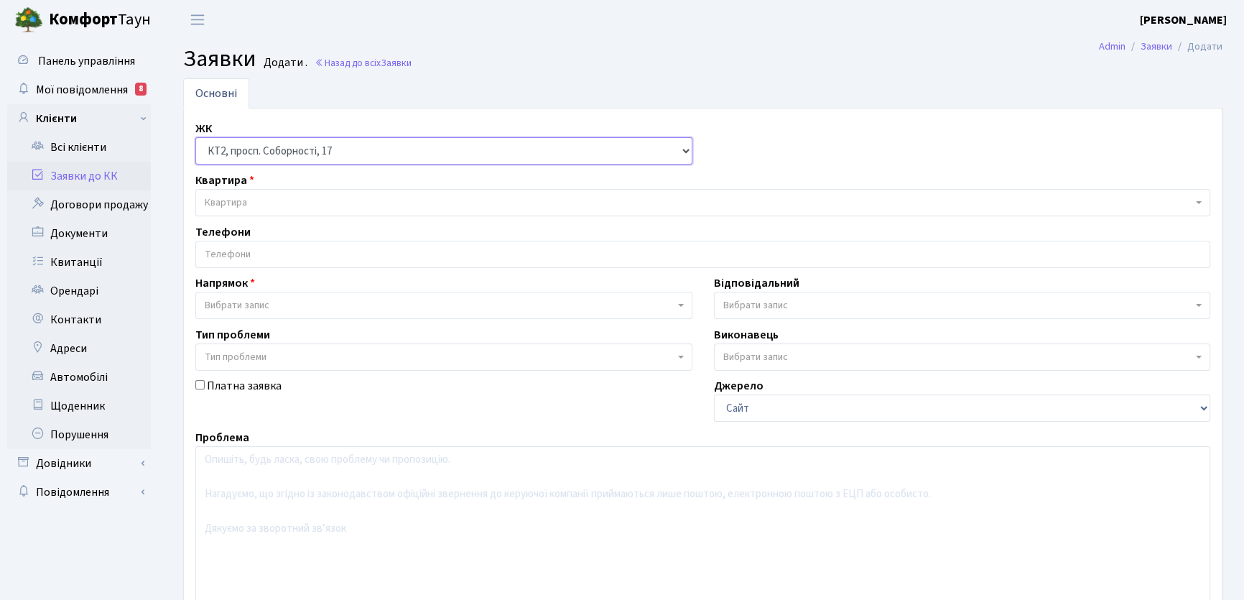
select select
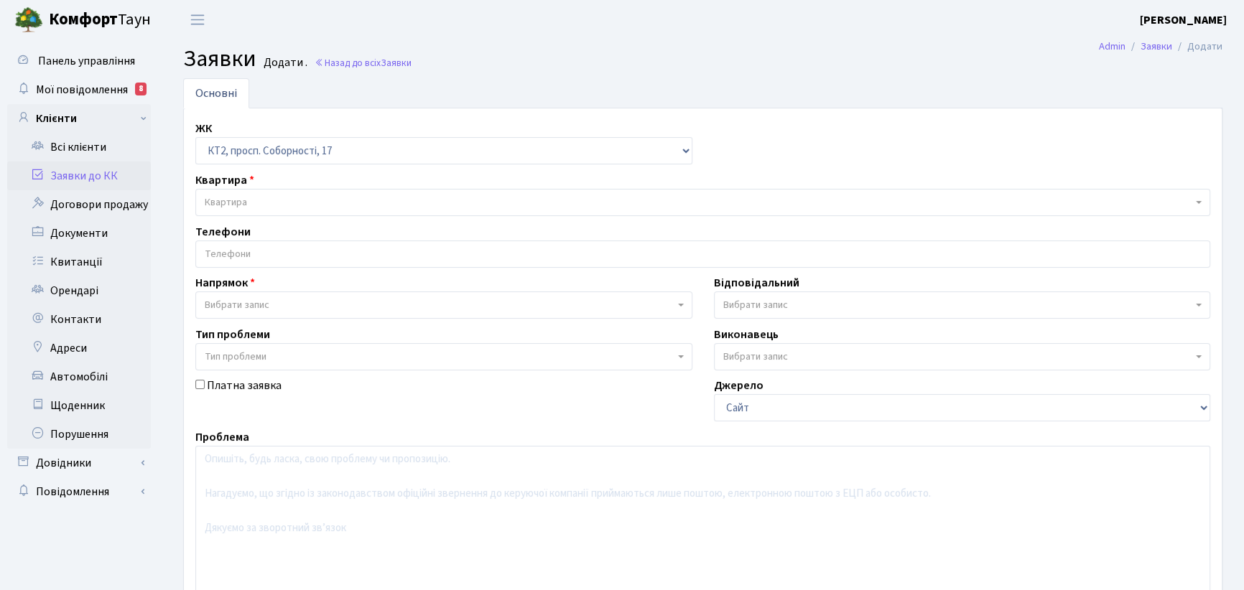
click at [252, 200] on span "Квартира" at bounding box center [699, 202] width 988 height 14
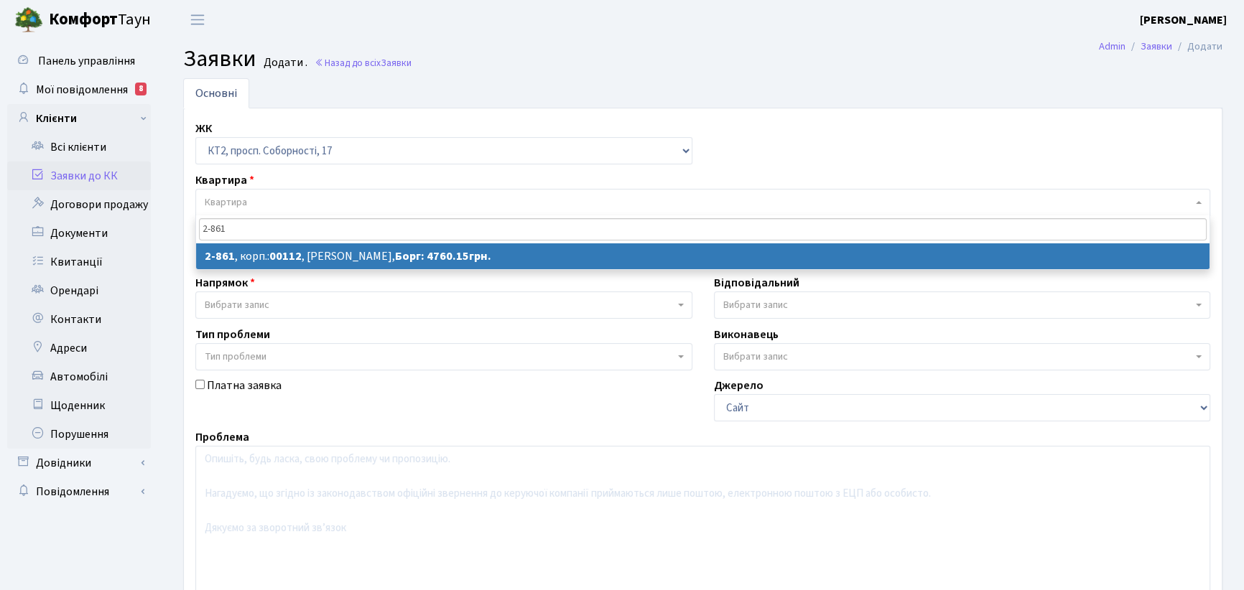
type input "2-861"
select select
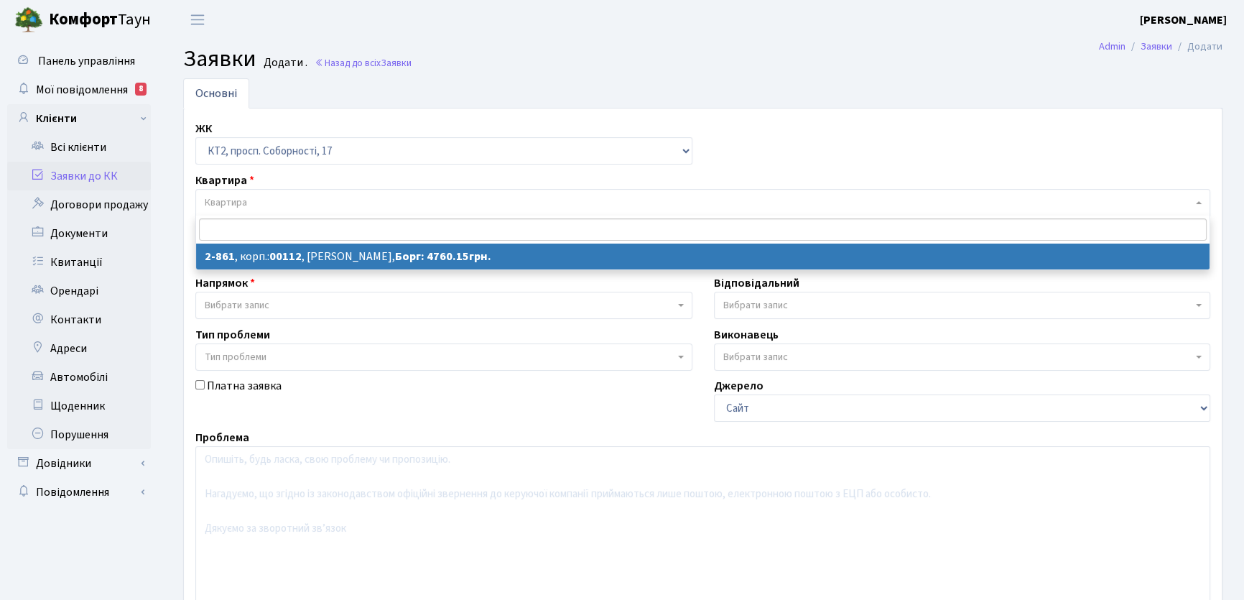
select select "15904"
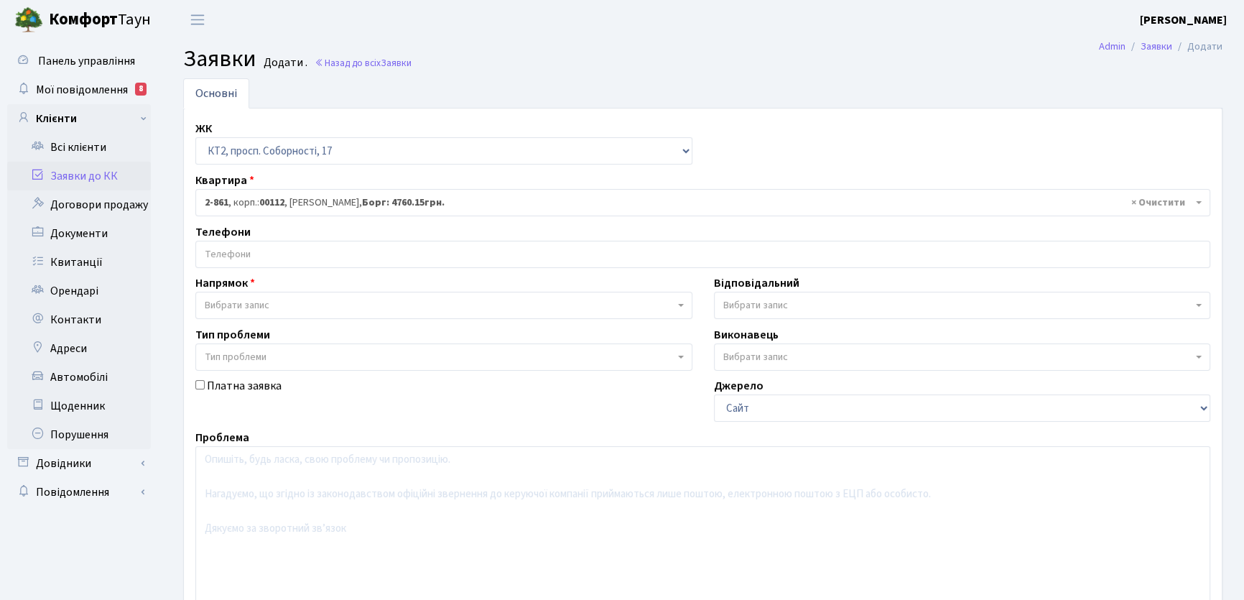
click at [269, 253] on input "search" at bounding box center [702, 254] width 1013 height 26
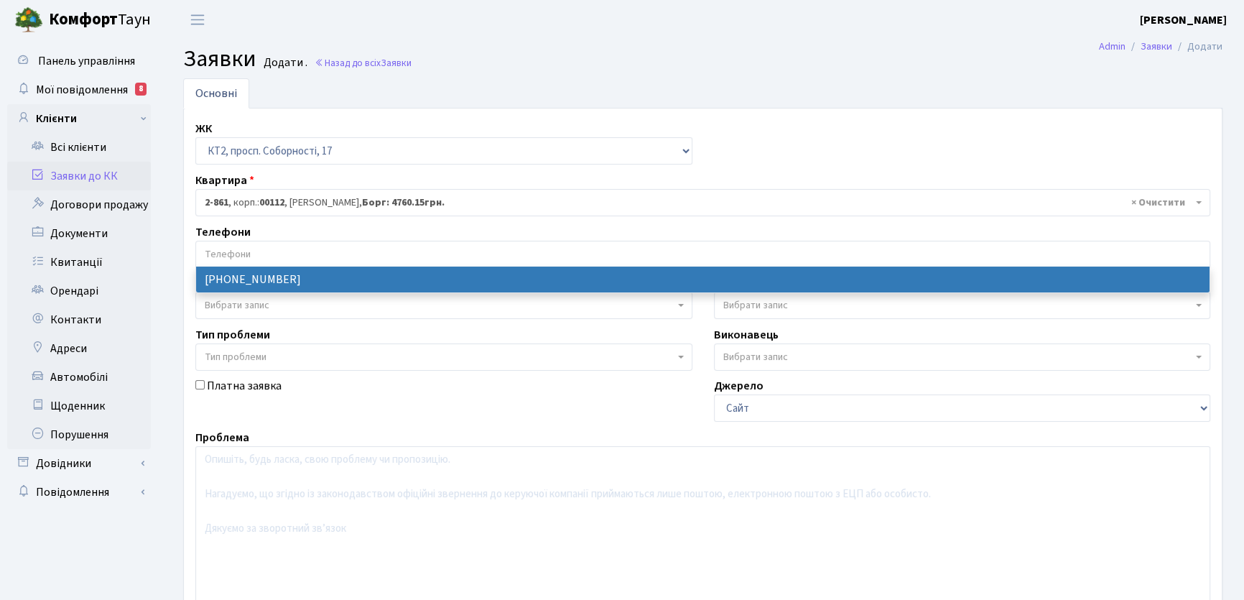
select select "30733"
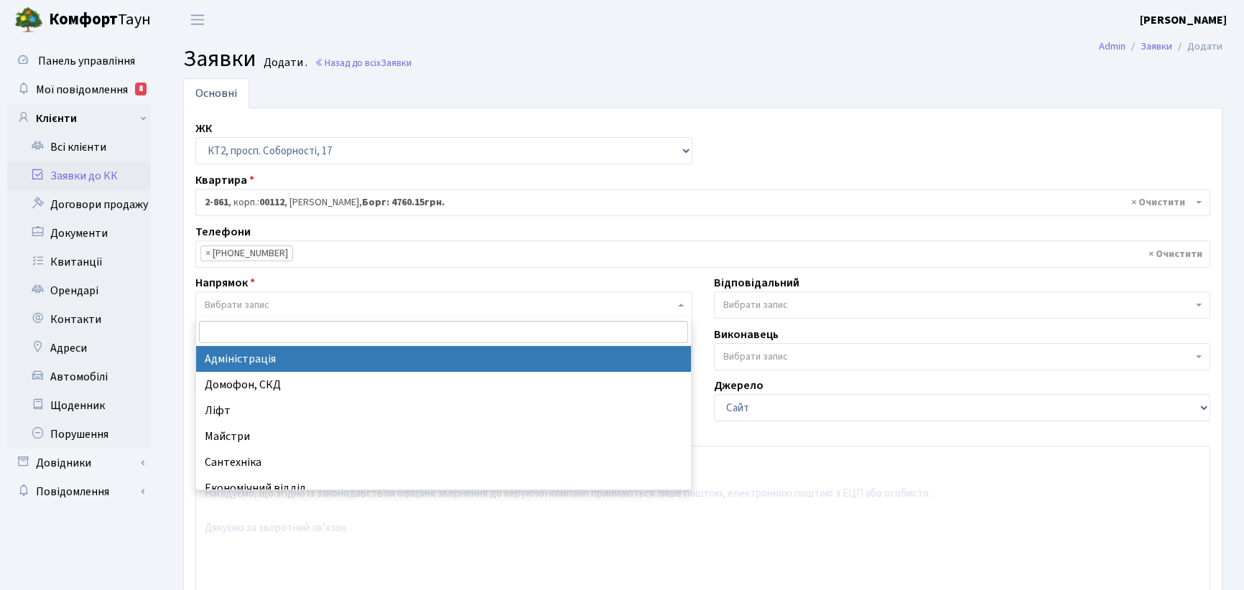
click at [282, 303] on span "Вибрати запис" at bounding box center [440, 305] width 470 height 14
click at [266, 325] on input "search" at bounding box center [444, 332] width 490 height 22
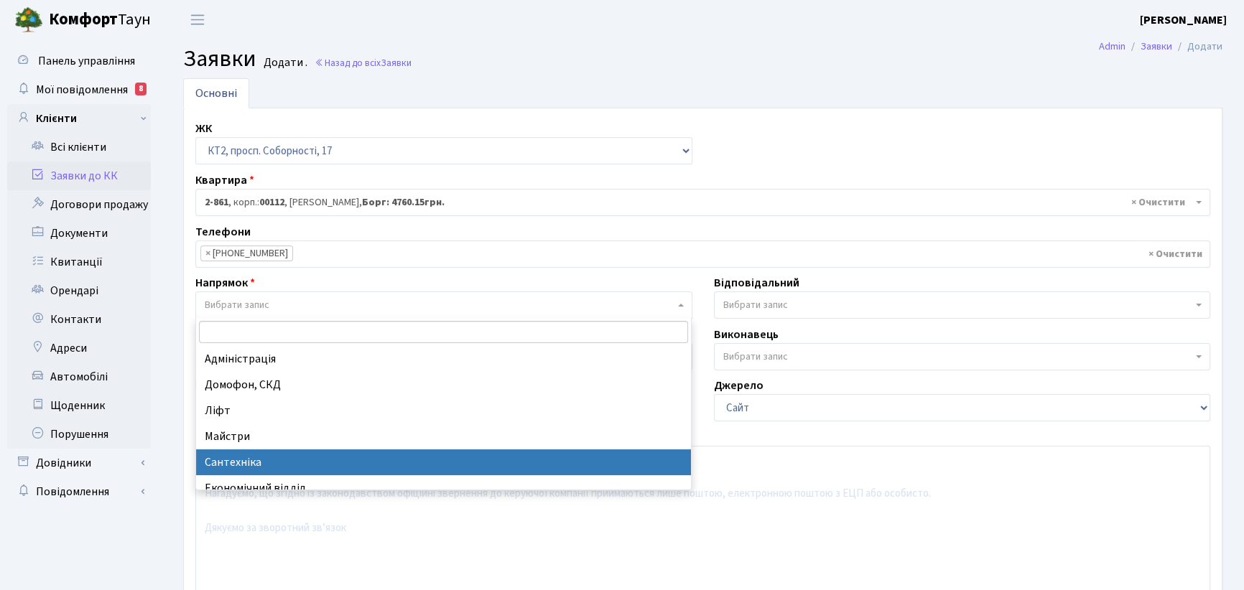
select select "2"
select select
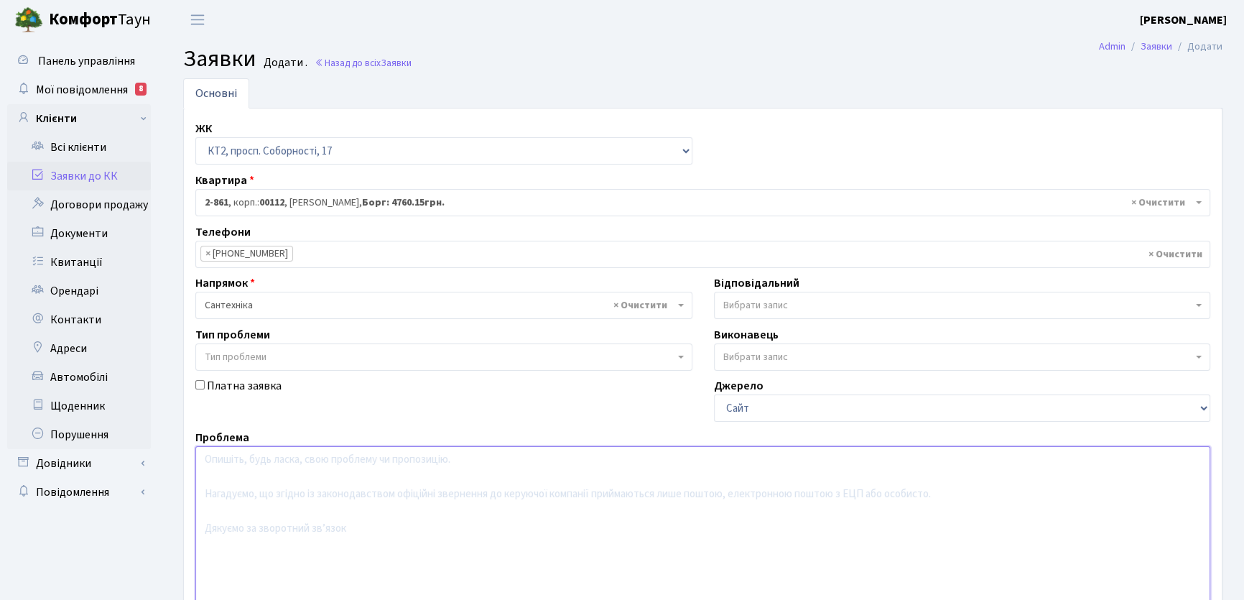
click at [249, 461] on textarea at bounding box center [702, 537] width 1015 height 182
type textarea "Т"
click at [209, 459] on textarea "НПротікає унітаз" at bounding box center [702, 537] width 1015 height 182
click at [289, 460] on textarea "Протікає унітаз" at bounding box center [702, 537] width 1015 height 182
type textarea "Протікає унітаз"
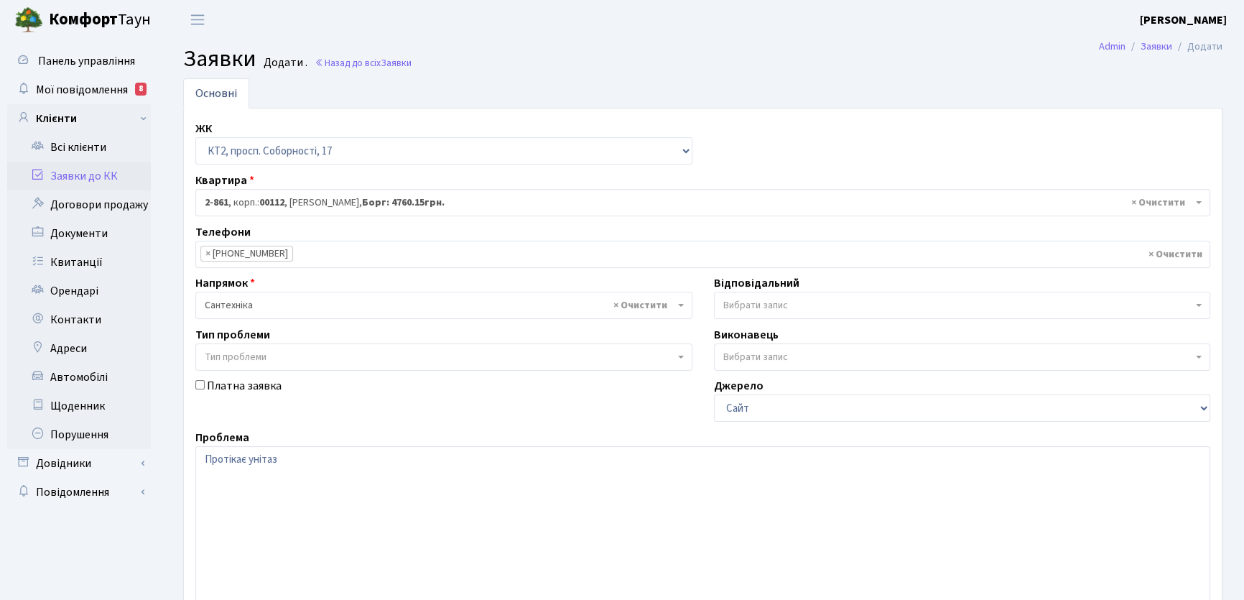
click at [1197, 304] on b at bounding box center [1199, 305] width 6 height 3
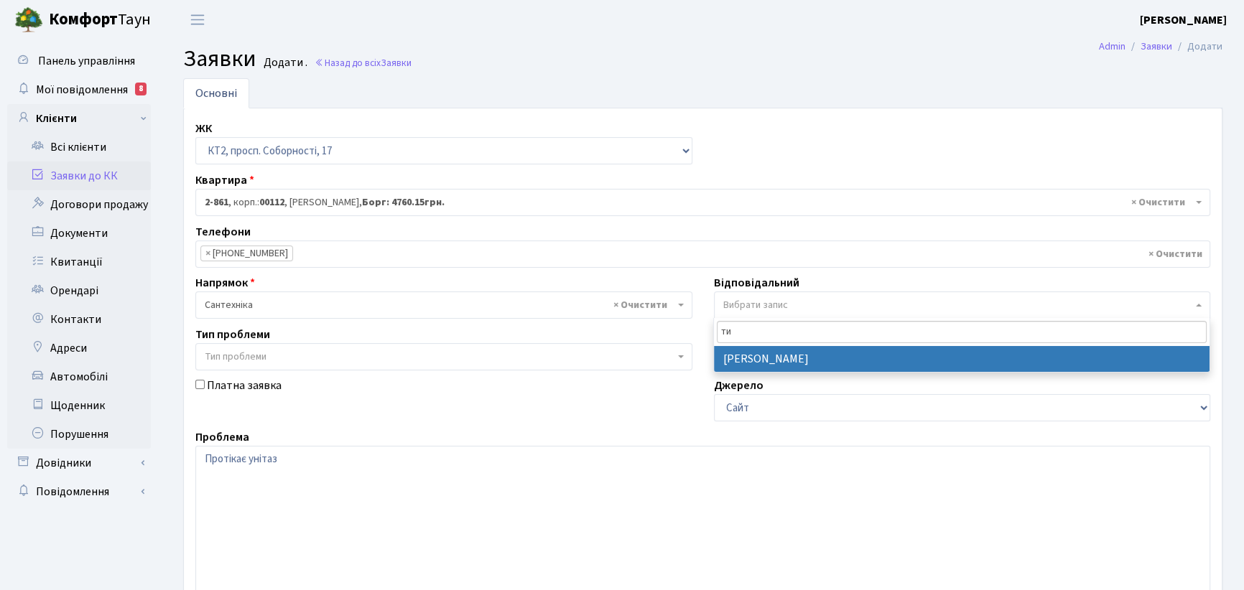
type input "ти"
select select "67"
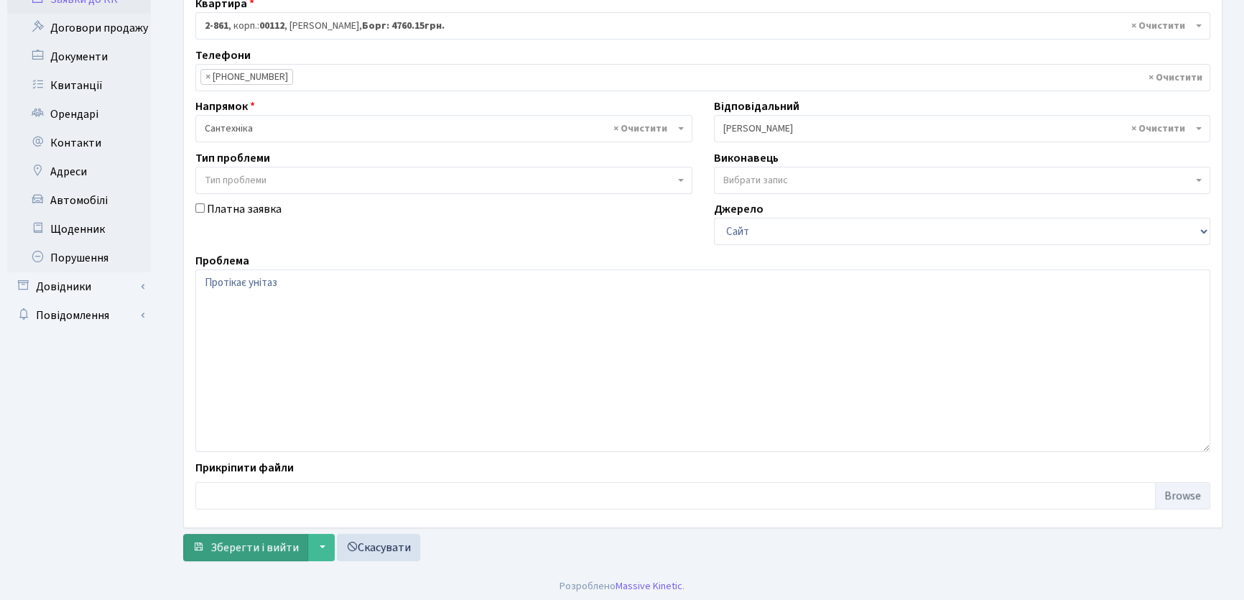
scroll to position [180, 0]
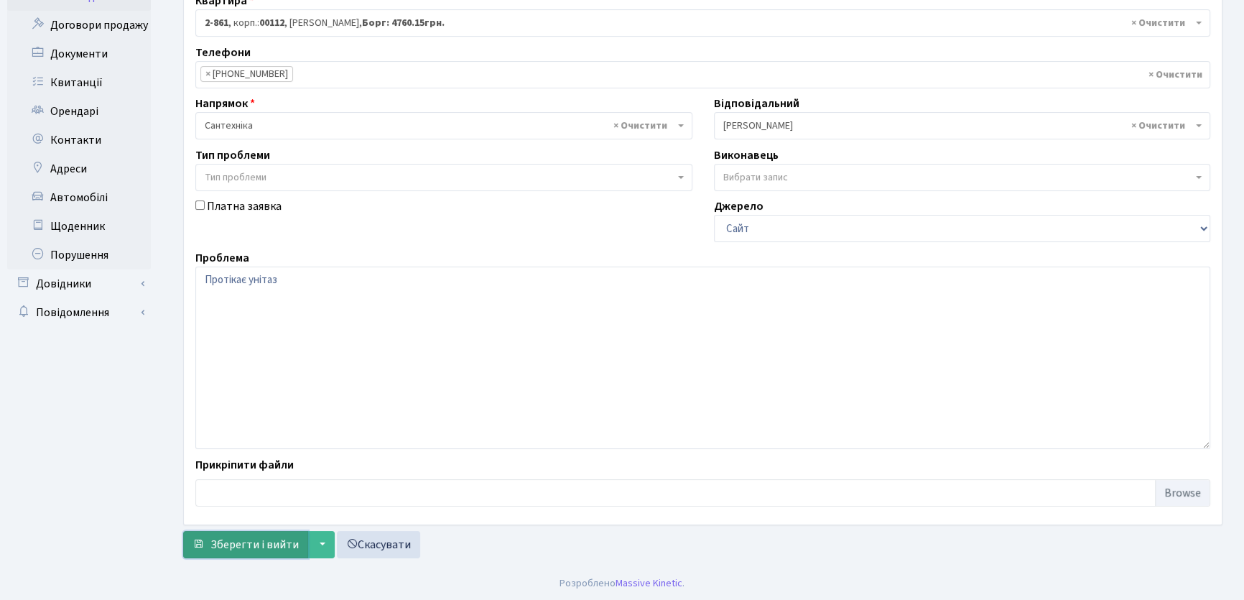
click at [243, 544] on span "Зберегти і вийти" at bounding box center [254, 545] width 88 height 16
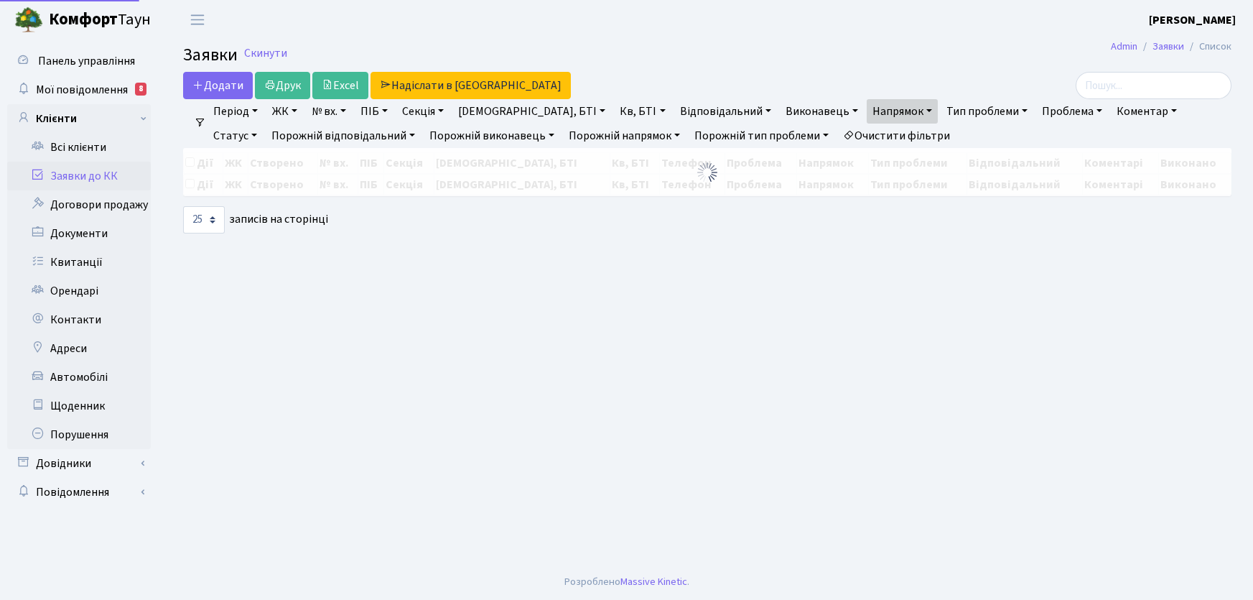
select select "25"
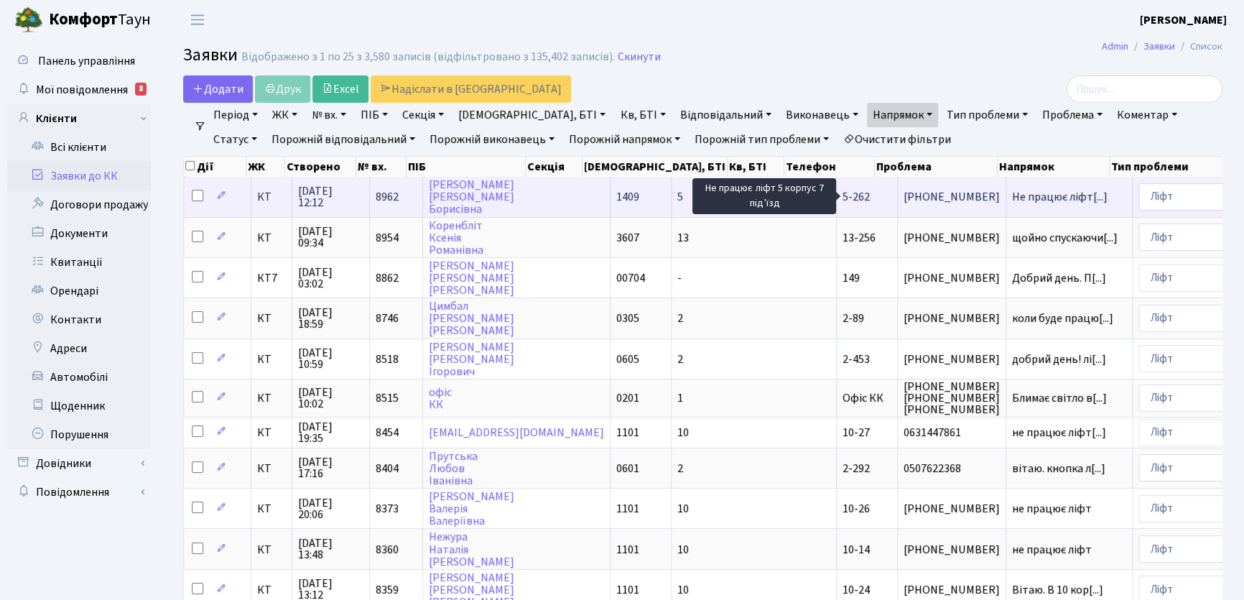
click at [1012, 197] on span "Не працює ліфт[...]" at bounding box center [1060, 197] width 96 height 16
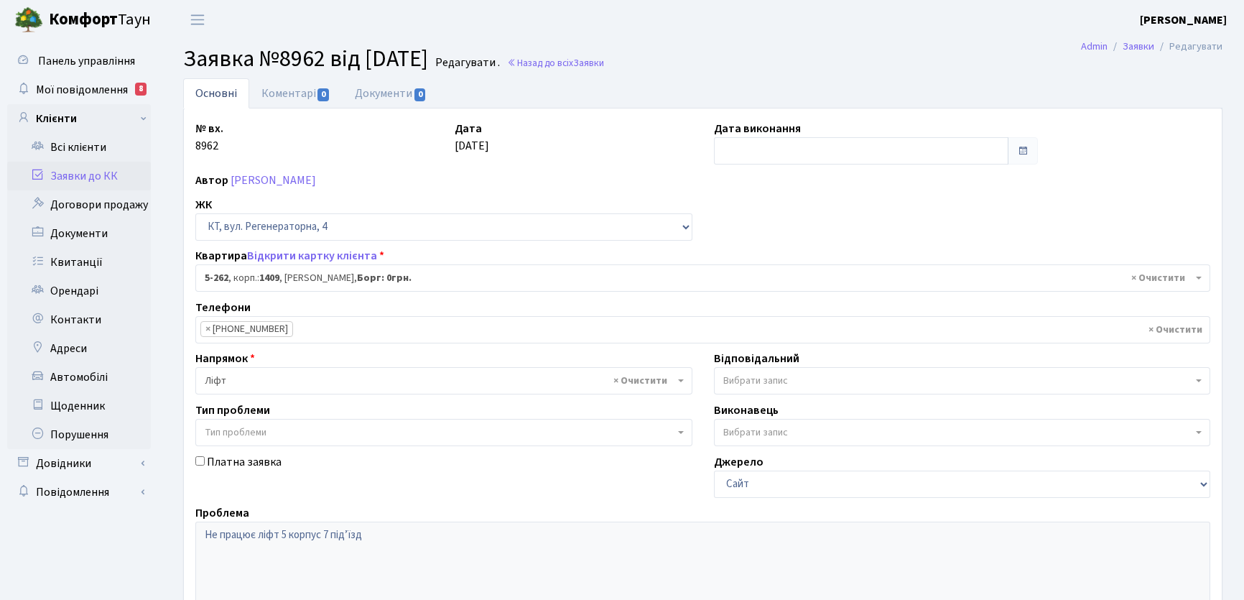
select select "2273"
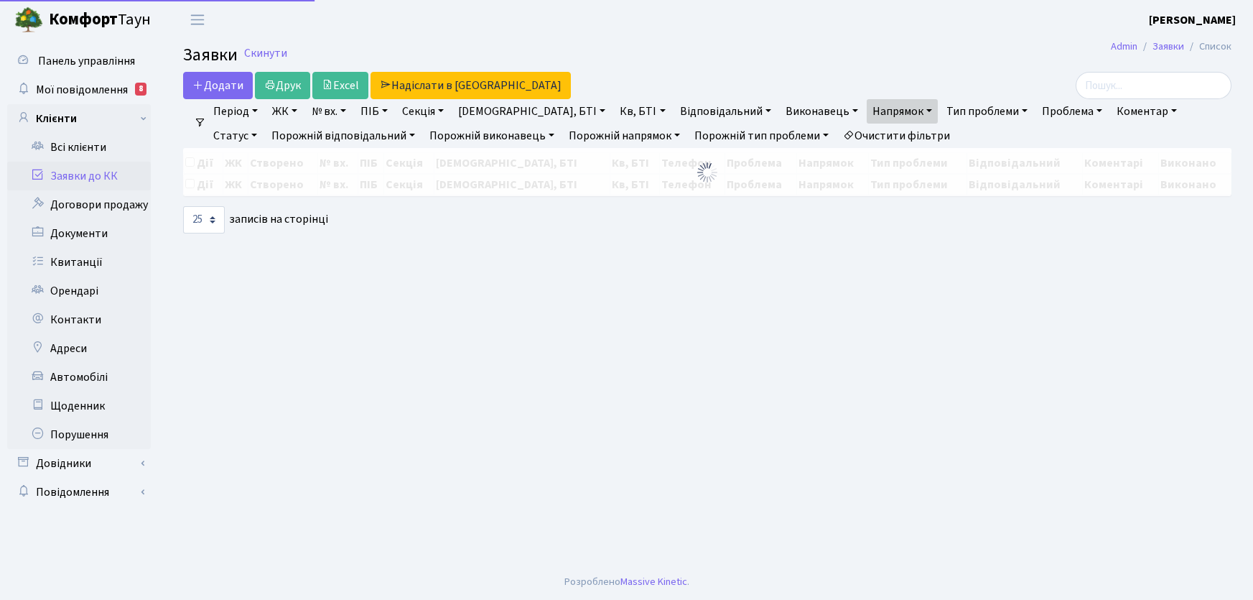
select select "25"
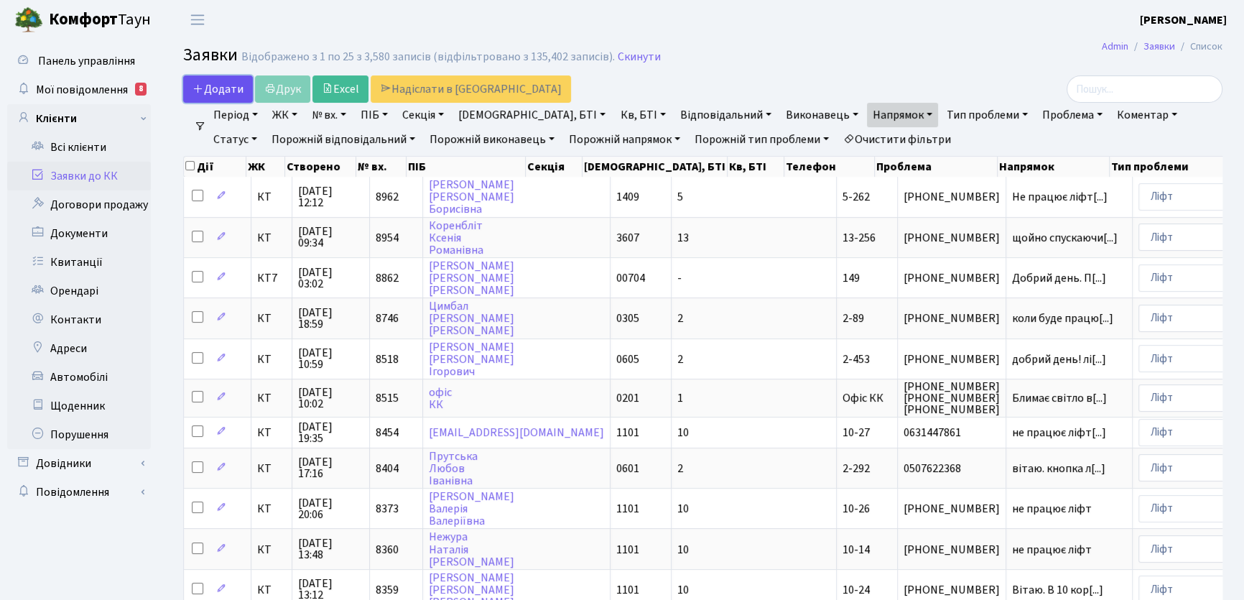
click at [208, 89] on span "Додати" at bounding box center [217, 89] width 51 height 16
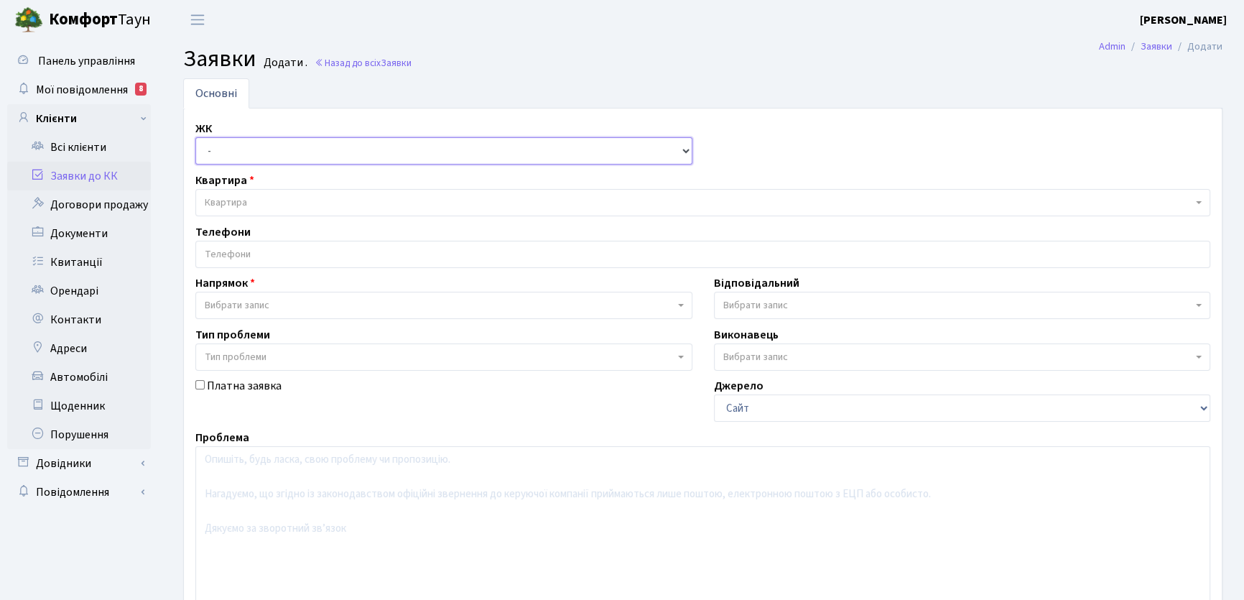
click at [682, 151] on select "- КТ, вул. Регенераторна, 4 КТ2, просп. Соборності, 17 КТ3, вул. Березнева, 16 …" at bounding box center [443, 150] width 497 height 27
select select "295"
click at [195, 137] on select "- КТ, вул. Регенераторна, 4 КТ2, просп. Соборності, 17 КТ3, вул. Березнева, 16 …" at bounding box center [443, 150] width 497 height 27
select select
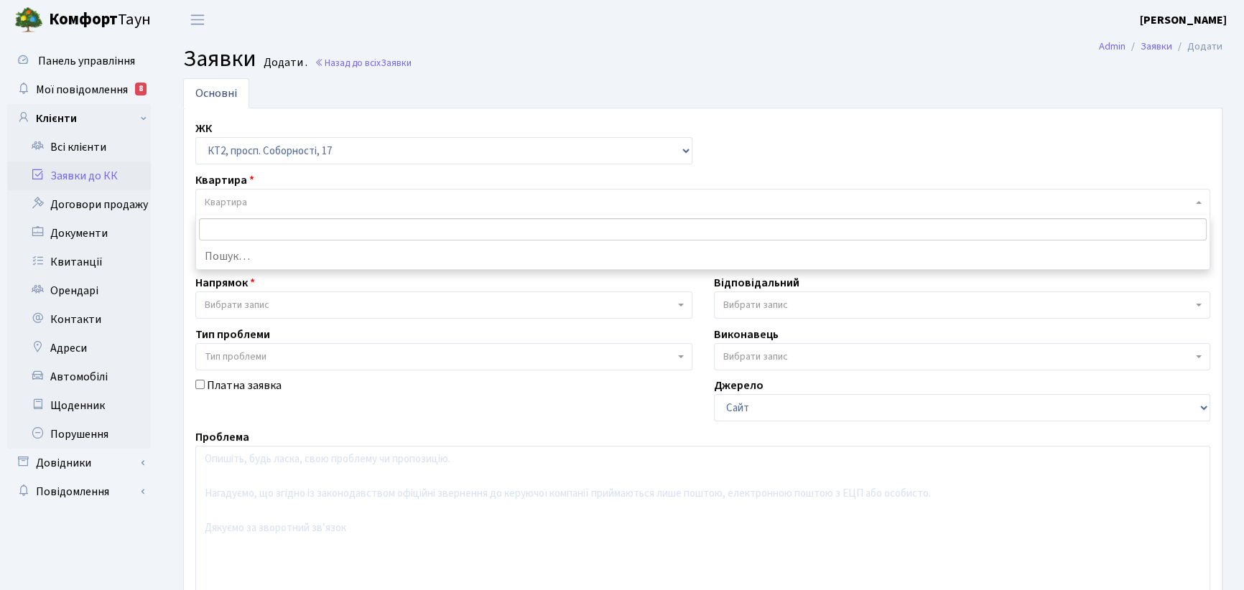
drag, startPoint x: 249, startPoint y: 199, endPoint x: 241, endPoint y: 198, distance: 7.9
click at [250, 198] on span "Квартира" at bounding box center [699, 202] width 988 height 14
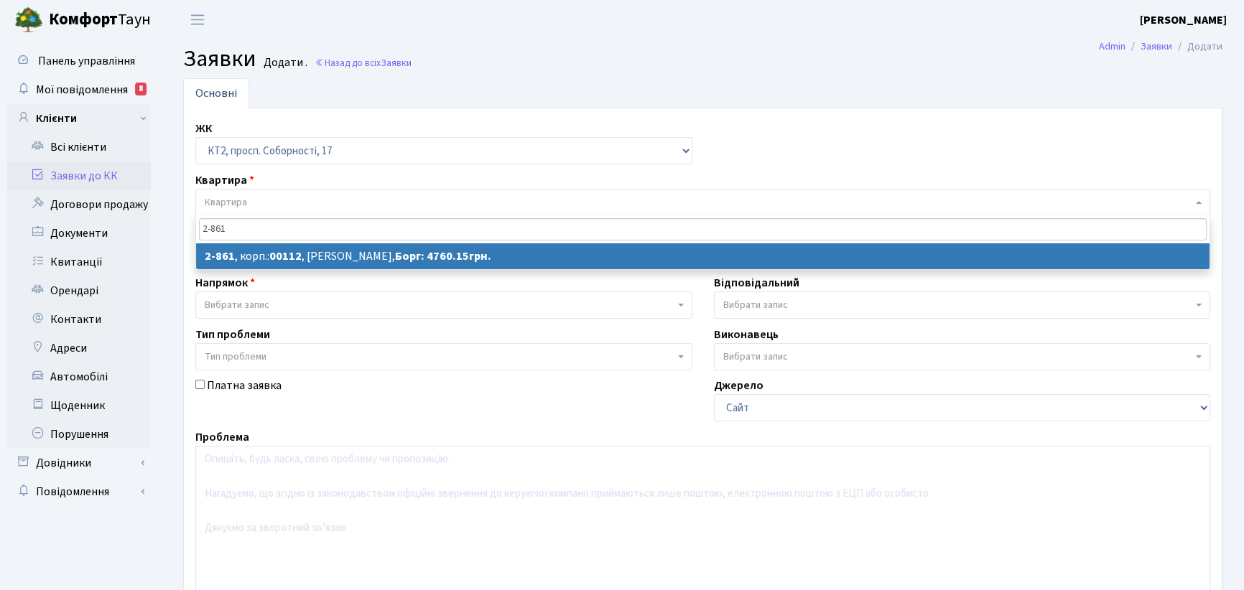
type input "2-861"
select select
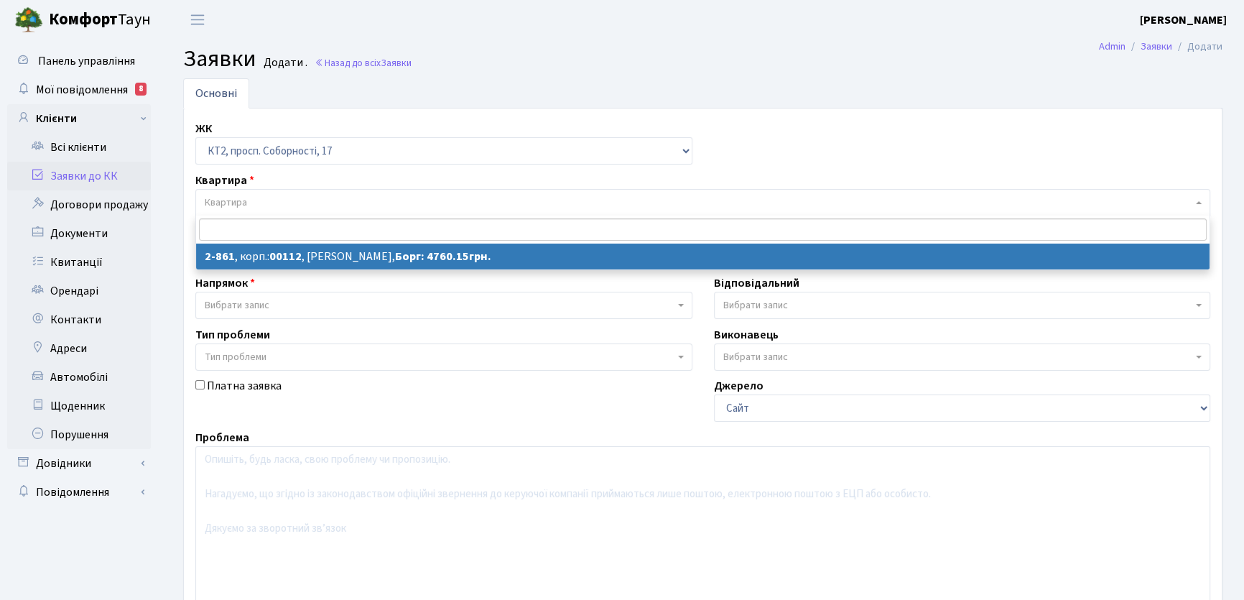
select select "15904"
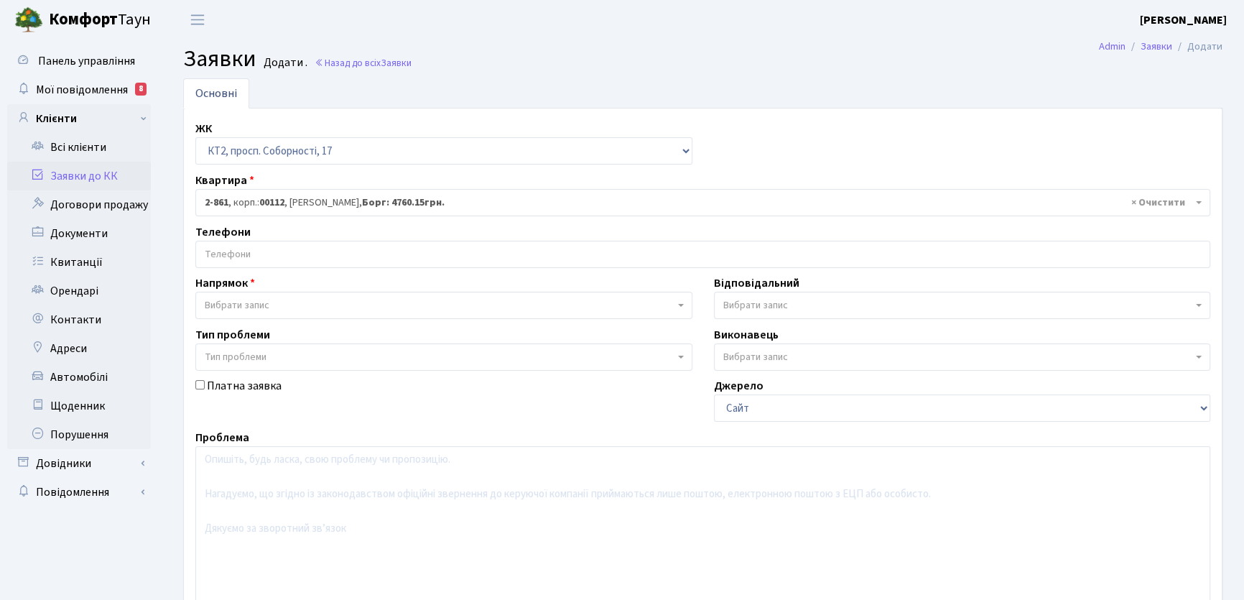
click at [293, 249] on input "search" at bounding box center [702, 254] width 1013 height 26
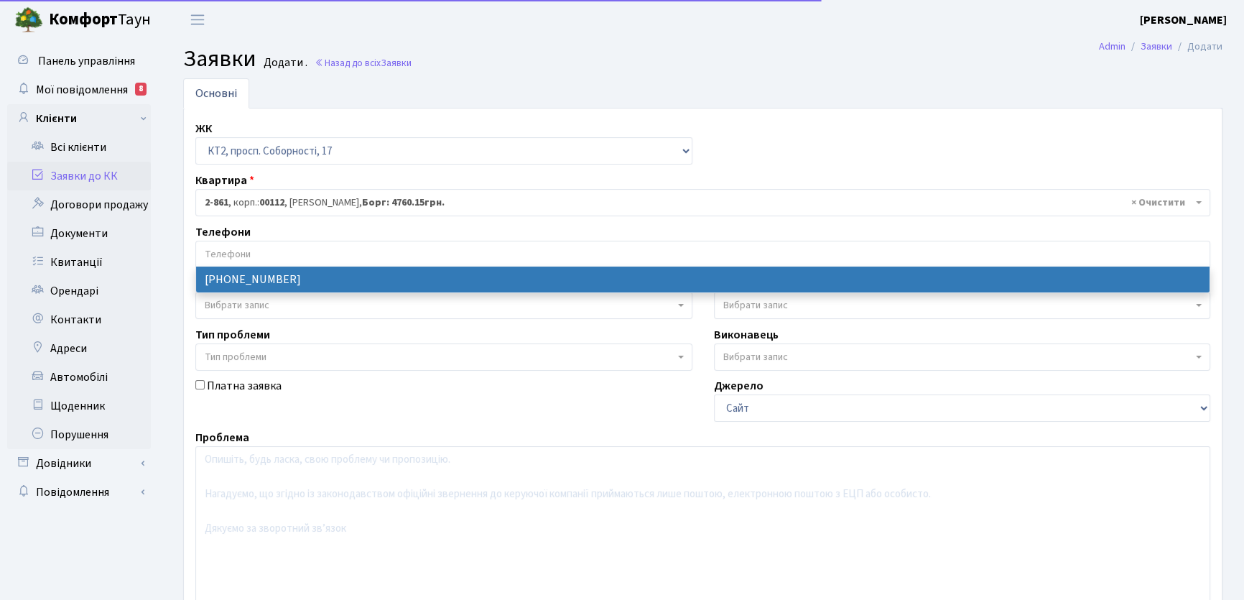
select select "30733"
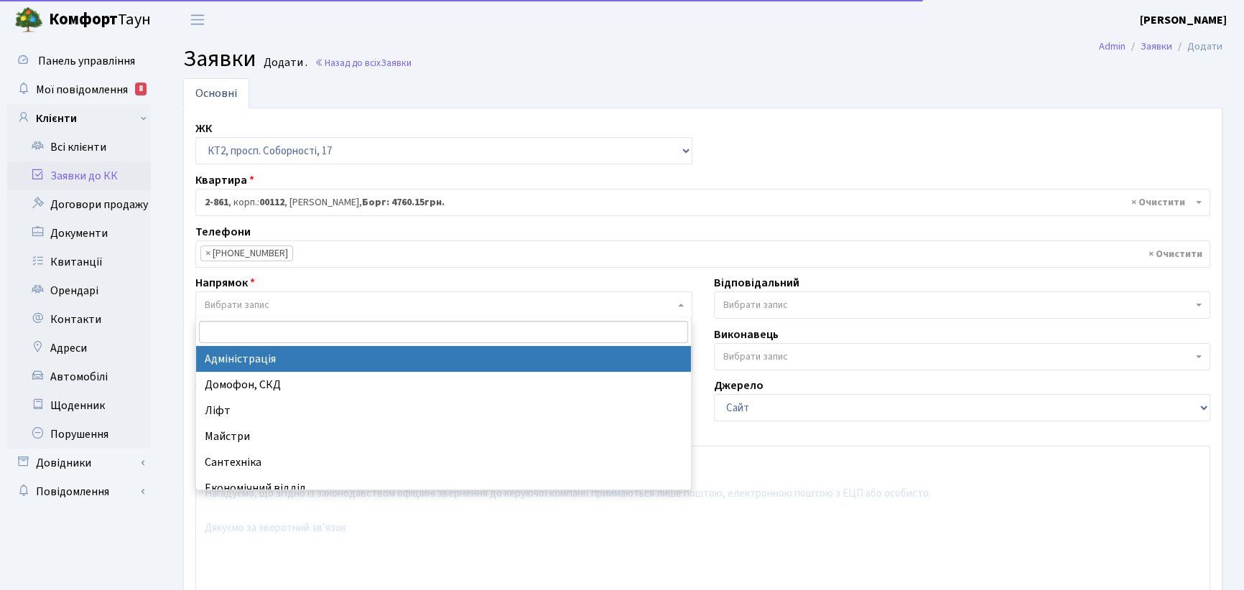
click at [244, 299] on span "Вибрати запис" at bounding box center [237, 305] width 65 height 14
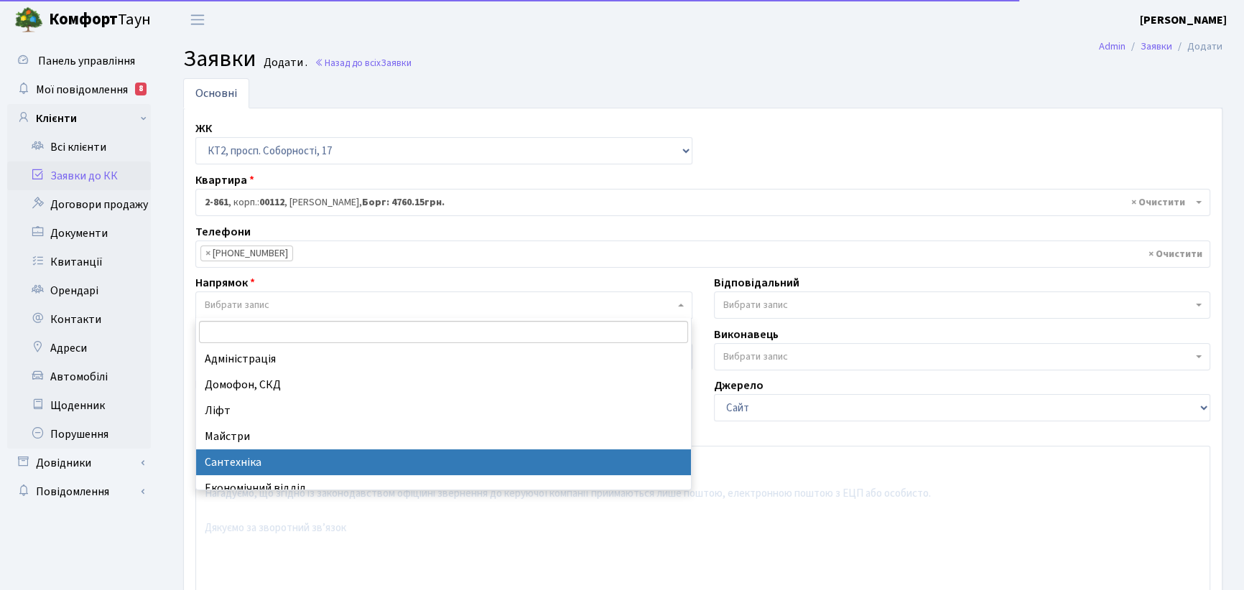
select select "2"
select select
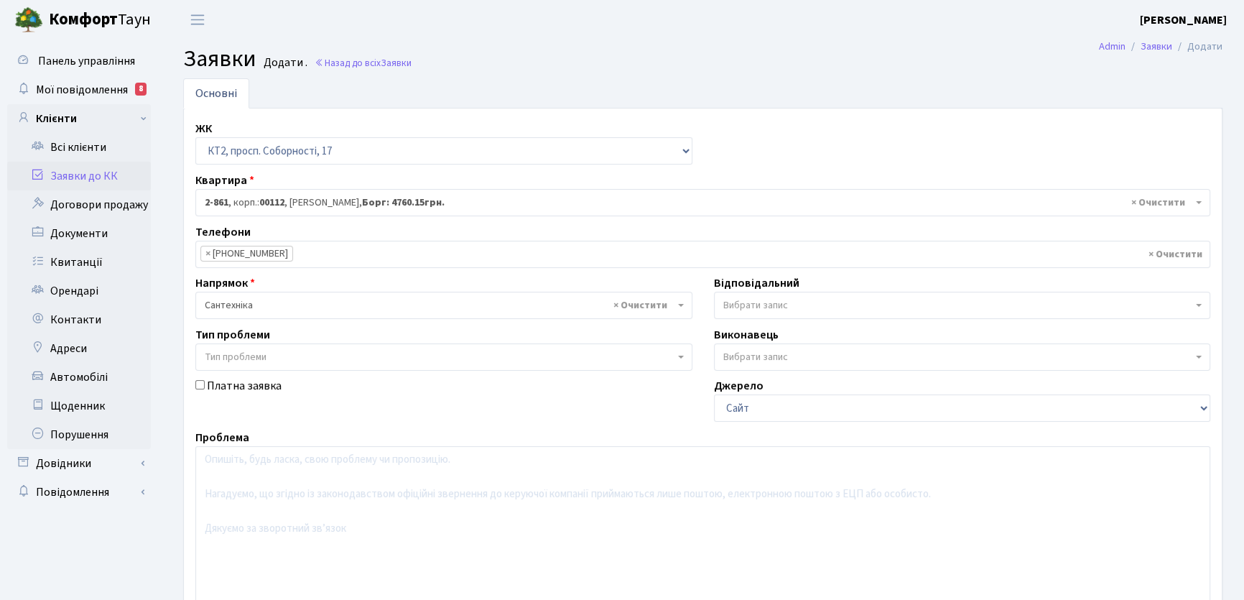
drag, startPoint x: 1199, startPoint y: 305, endPoint x: 1142, endPoint y: 309, distance: 57.6
click at [1199, 304] on b at bounding box center [1199, 305] width 6 height 3
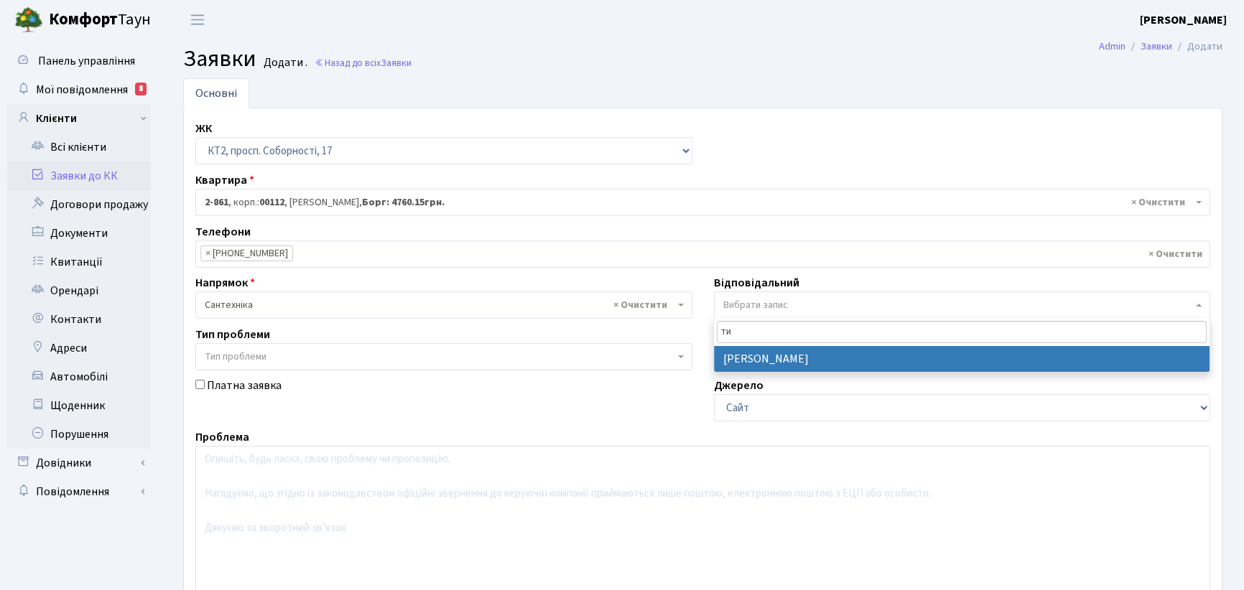
type input "ти"
select select "67"
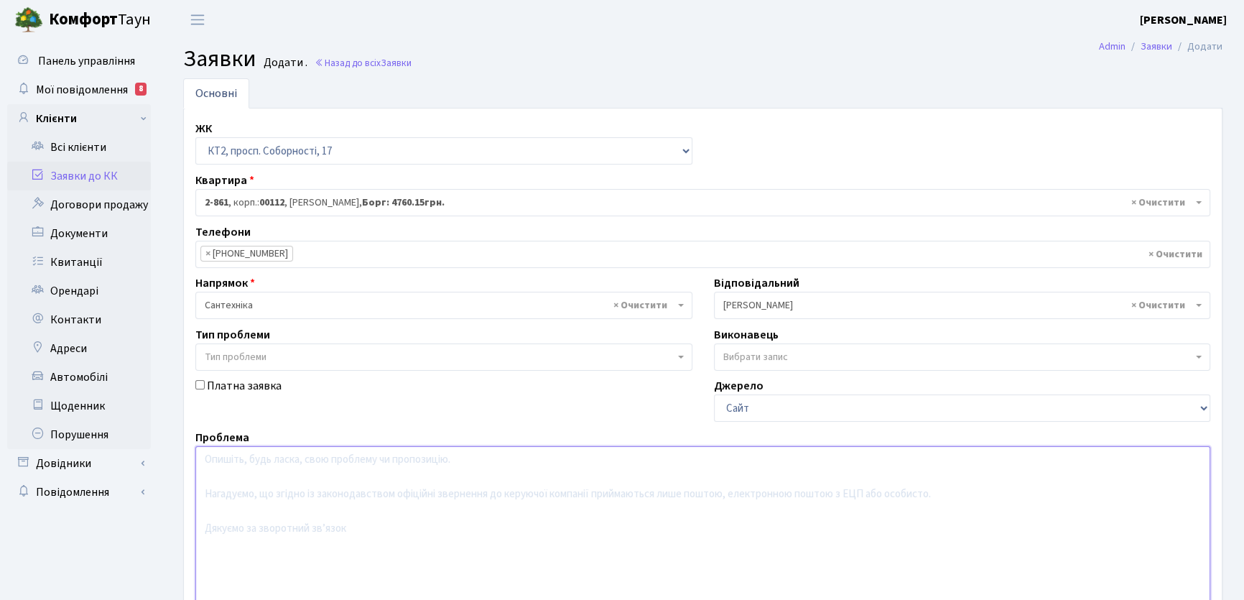
click at [233, 466] on textarea at bounding box center [702, 537] width 1015 height 182
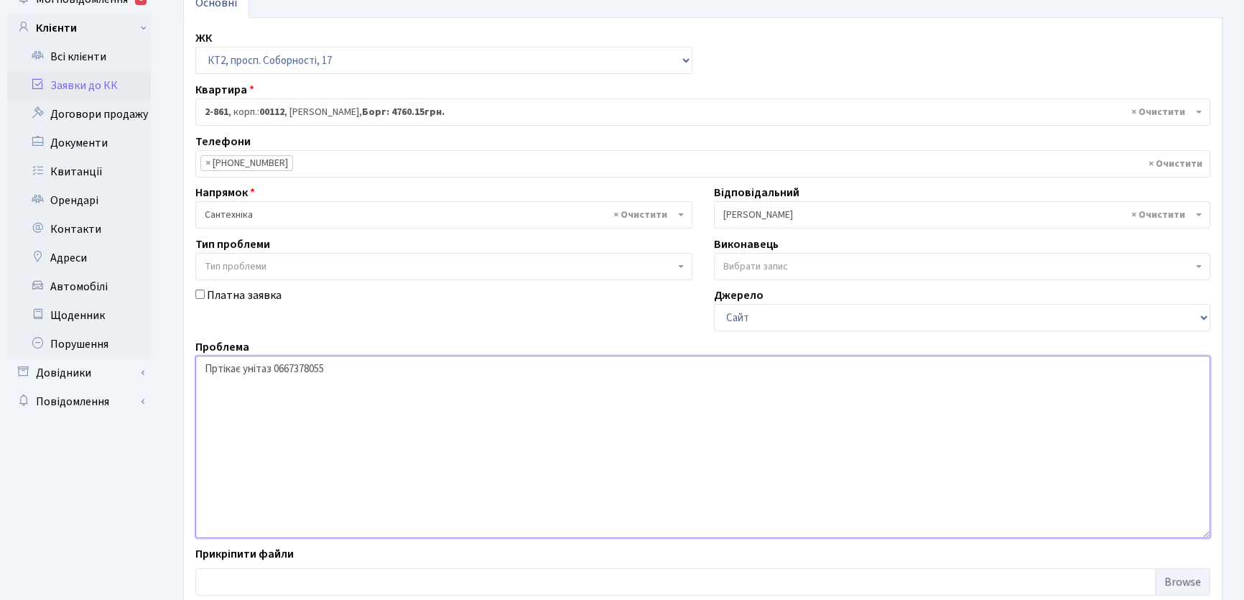
scroll to position [180, 0]
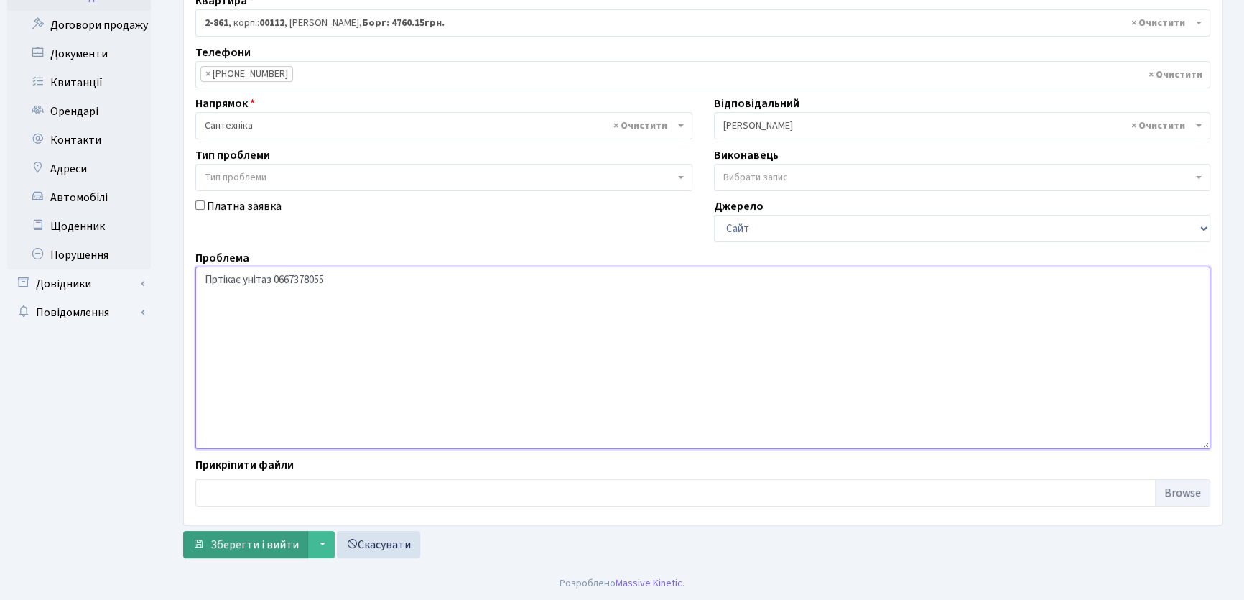
type textarea "Пртікає унітаз 0667378055"
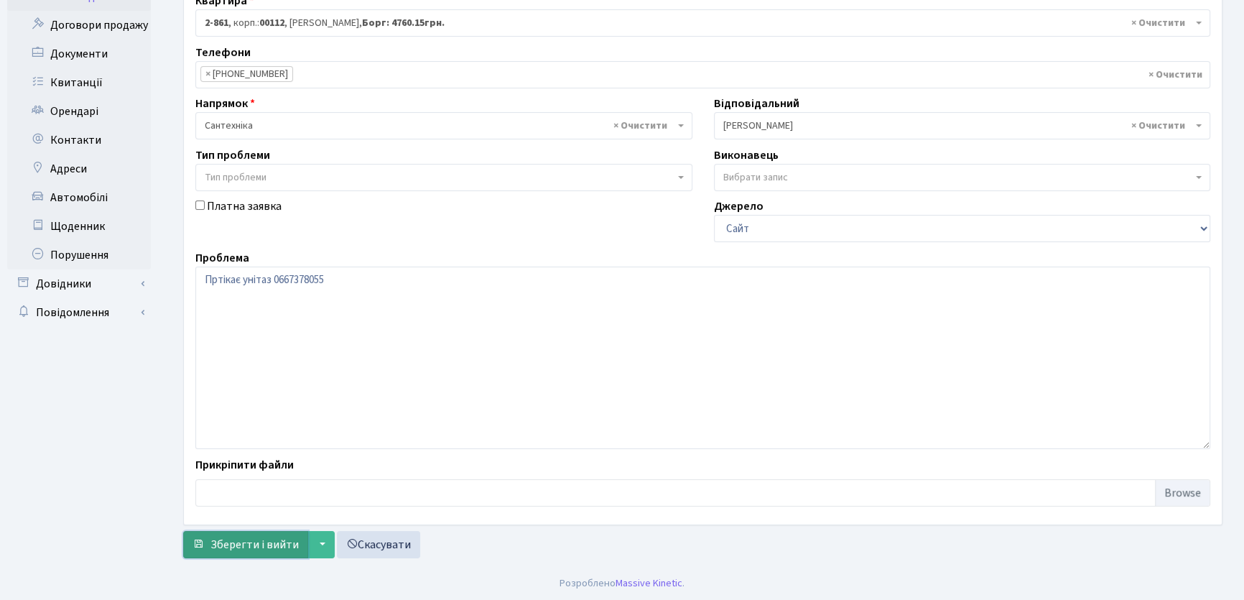
click at [278, 548] on span "Зберегти і вийти" at bounding box center [254, 545] width 88 height 16
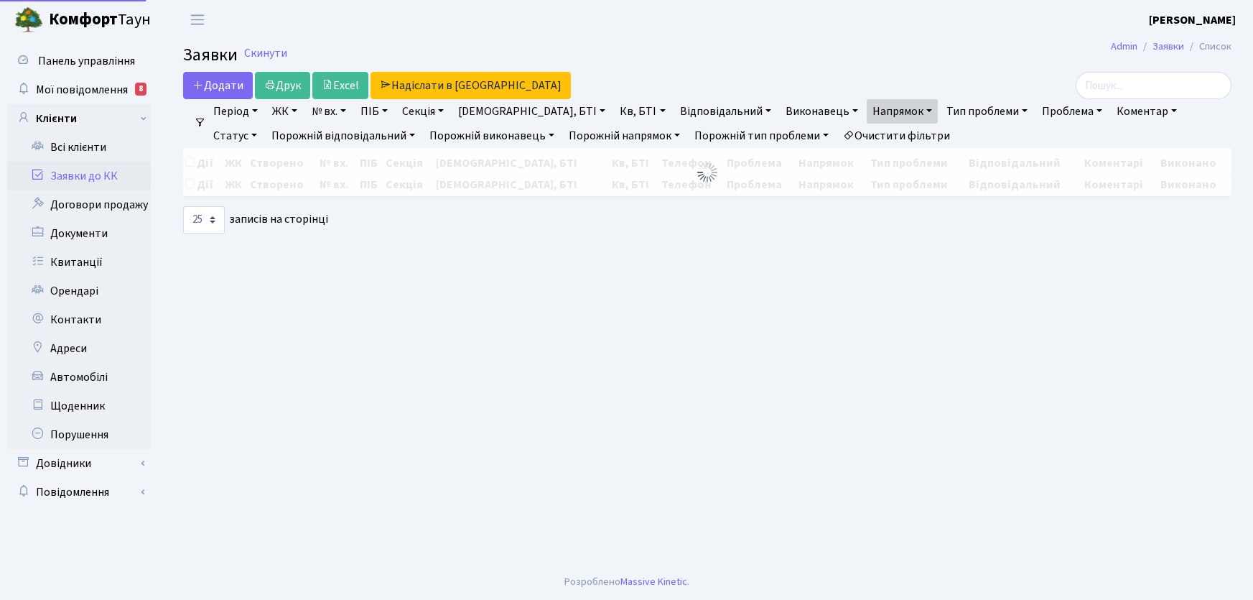
select select "25"
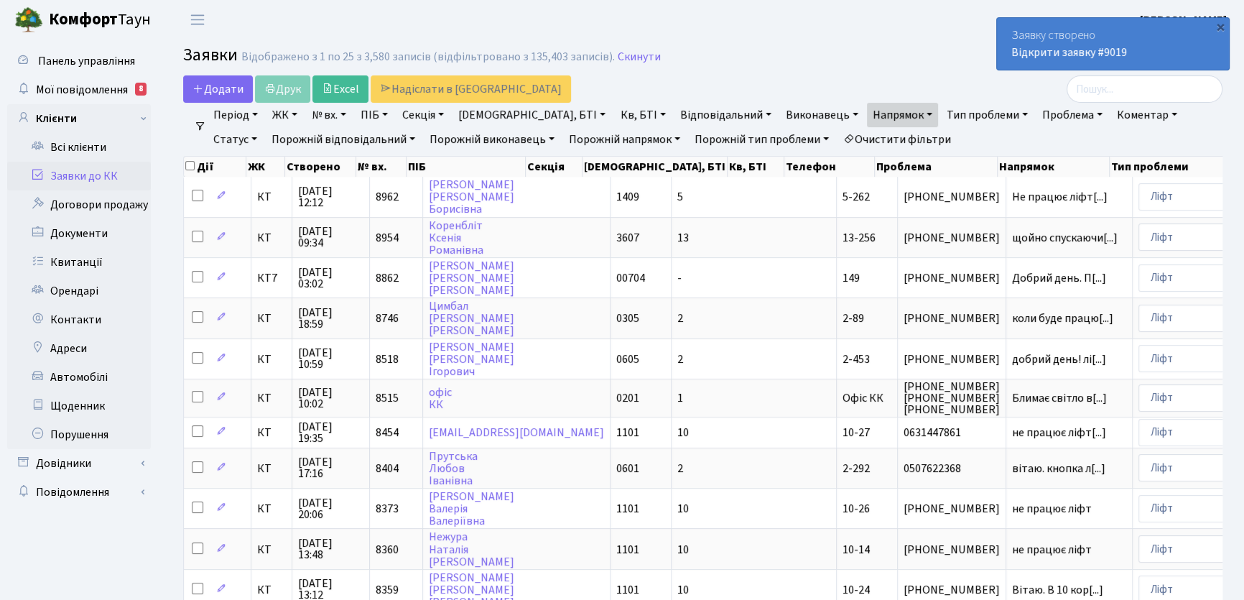
click at [850, 137] on link "Очистити фільтри" at bounding box center [896, 139] width 119 height 24
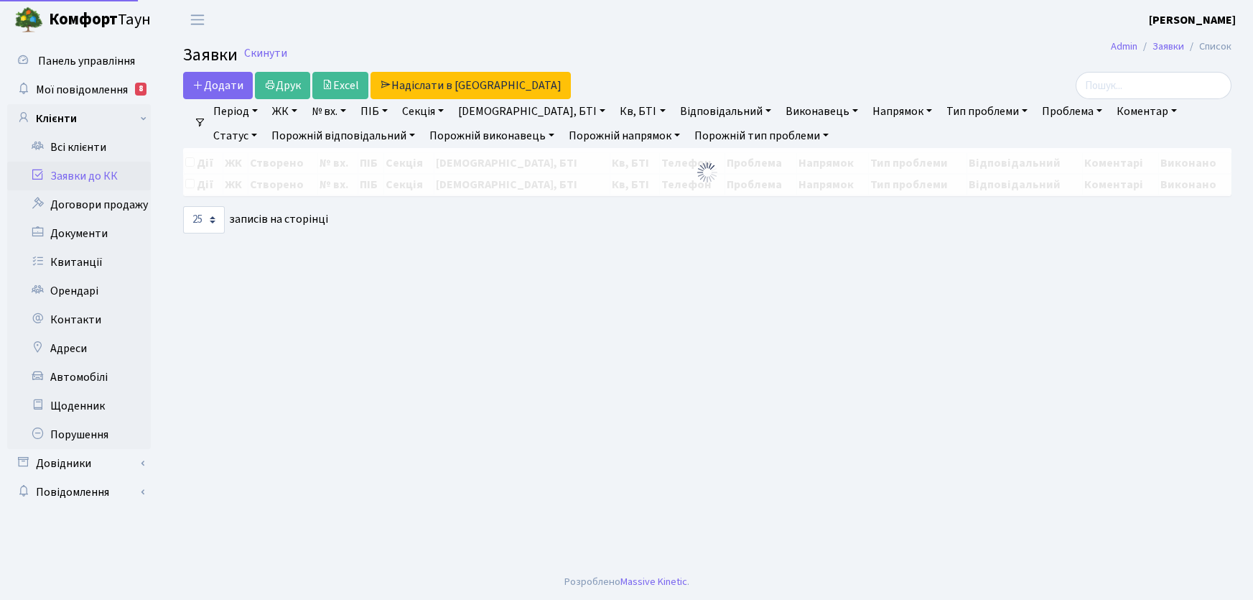
select select "25"
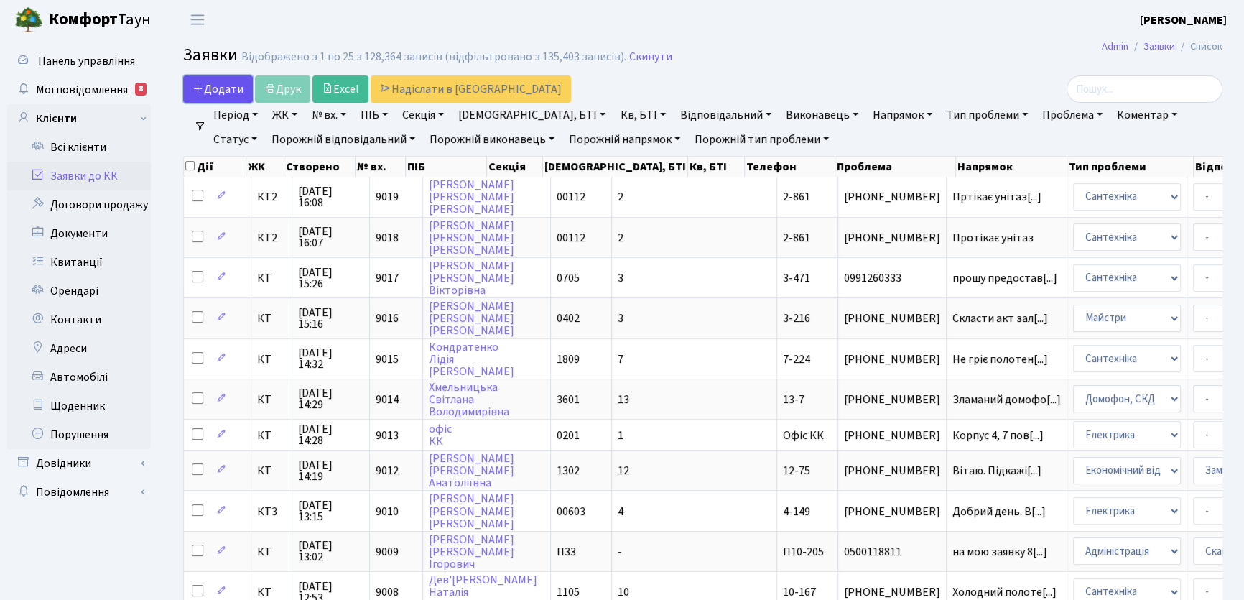
click at [220, 88] on span "Додати" at bounding box center [217, 89] width 51 height 16
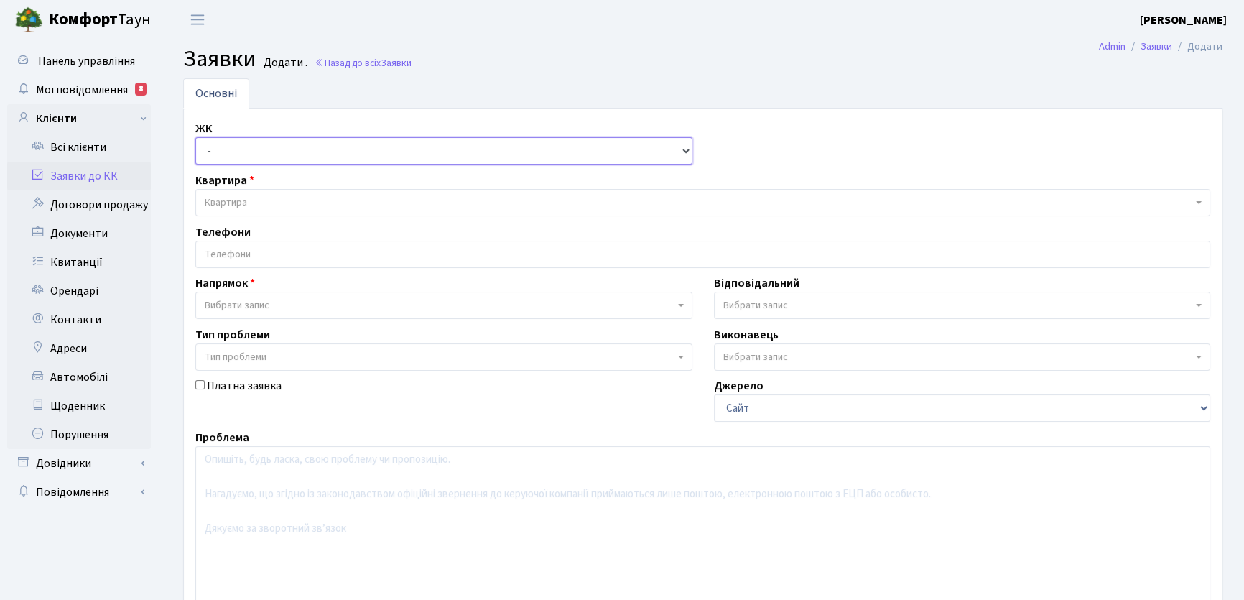
click at [686, 152] on select "- КТ, вул. Регенераторна, 4 КТ2, просп. Соборності, 17 КТ3, вул. Березнева, 16 …" at bounding box center [443, 150] width 497 height 27
select select "271"
click at [195, 137] on select "- КТ, вул. Регенераторна, 4 КТ2, просп. Соборності, 17 КТ3, вул. Березнева, 16 …" at bounding box center [443, 150] width 497 height 27
select select
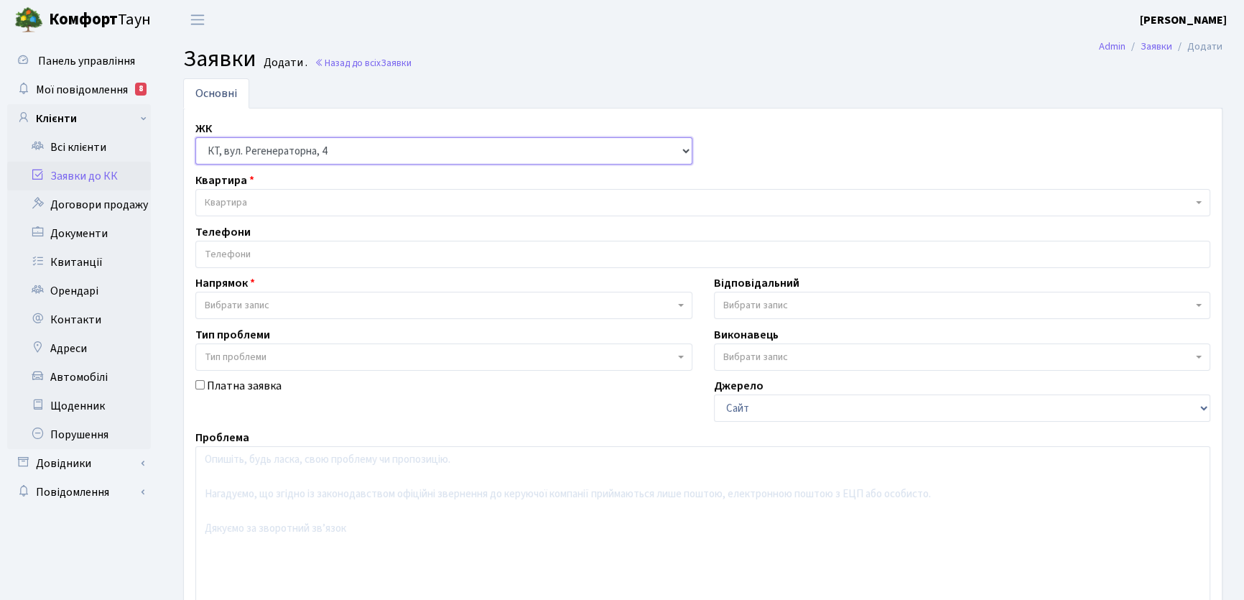
click at [687, 151] on select "- КТ, вул. Регенераторна, 4 КТ2, просп. Соборності, 17 КТ3, вул. Березнева, 16 …" at bounding box center [443, 150] width 497 height 27
click at [195, 137] on select "- КТ, вул. Регенераторна, 4 КТ2, просп. Соборності, 17 КТ3, вул. Березнева, 16 …" at bounding box center [443, 150] width 497 height 27
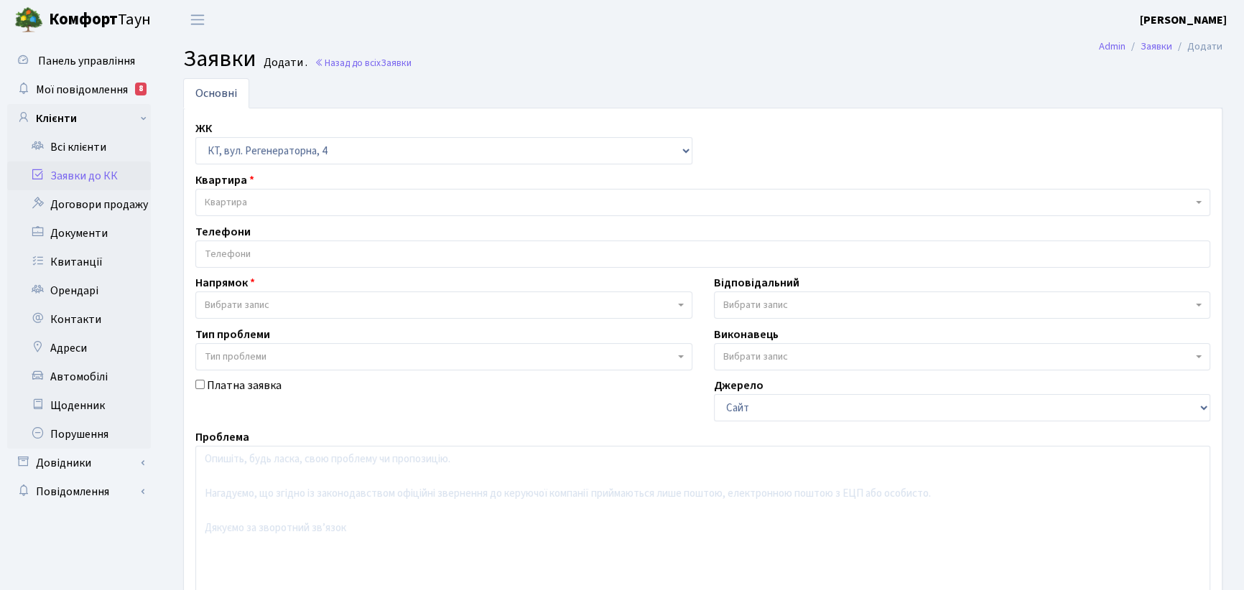
click at [214, 205] on span "Квартира" at bounding box center [226, 202] width 42 height 14
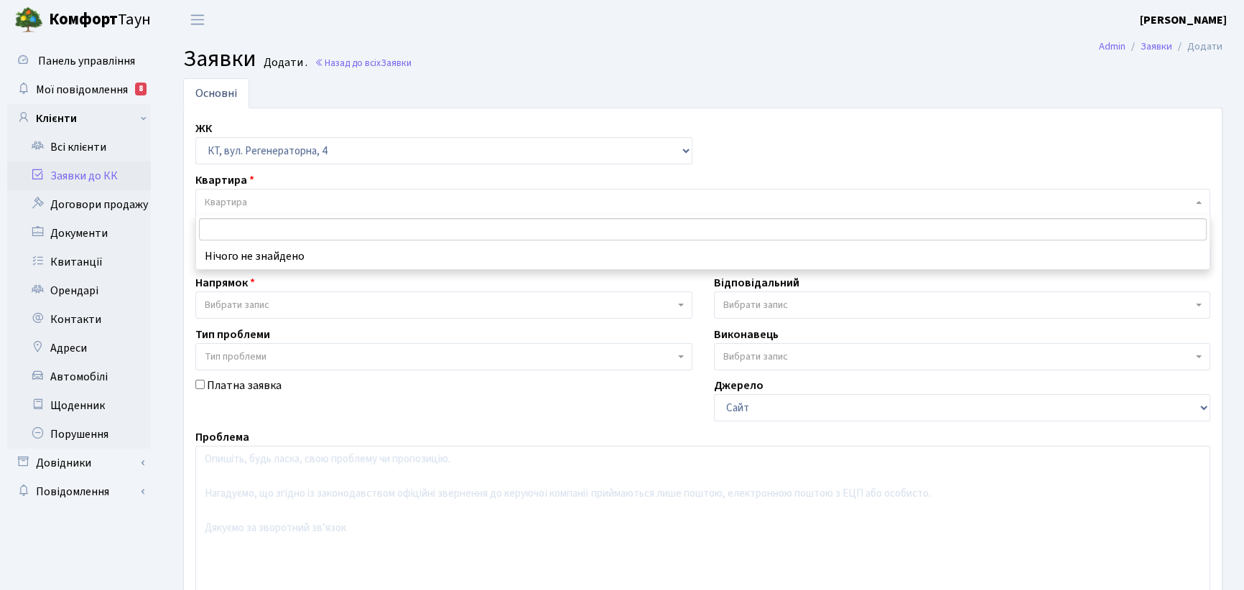
type input "2"
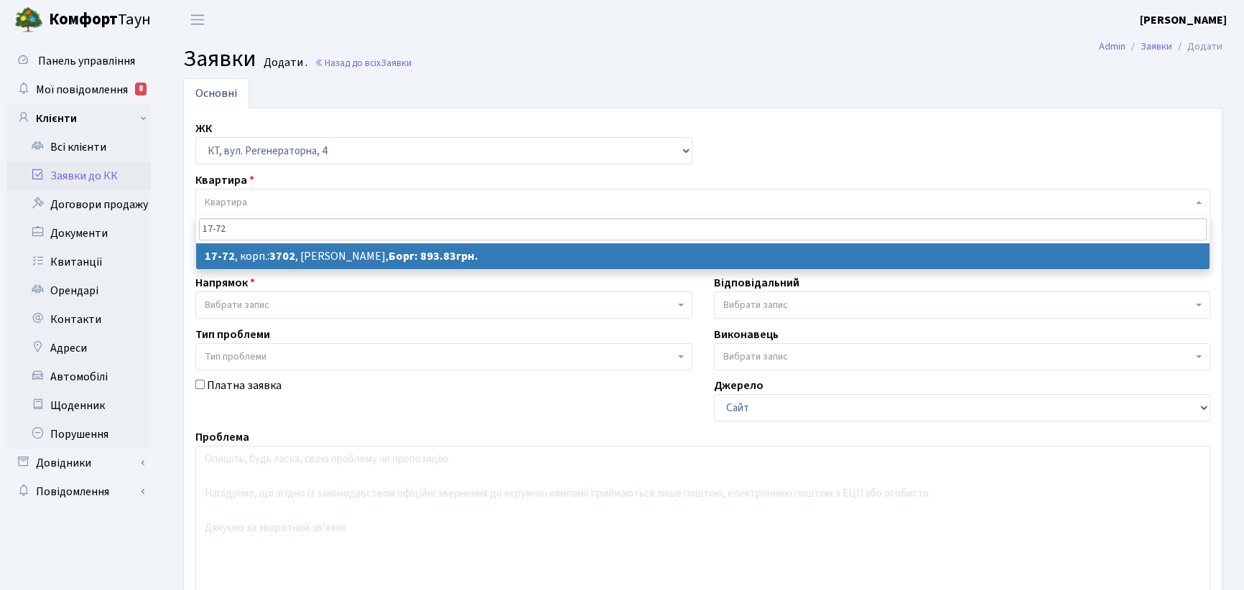
type input "17-72"
select select
select select "9026"
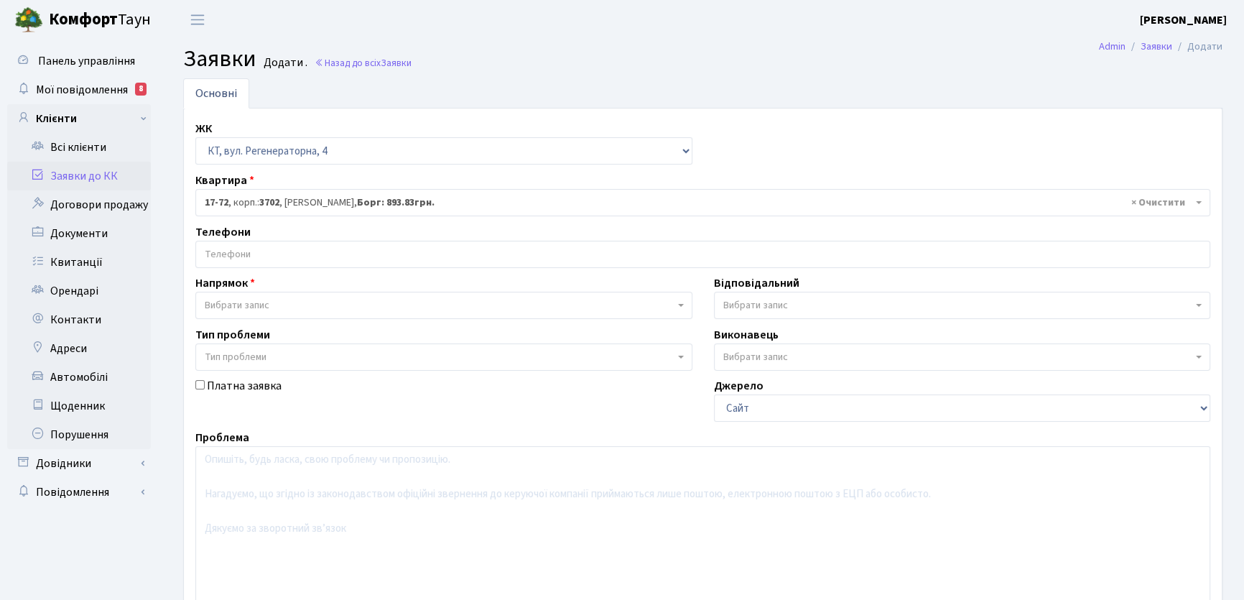
click at [259, 247] on input "search" at bounding box center [702, 254] width 1013 height 26
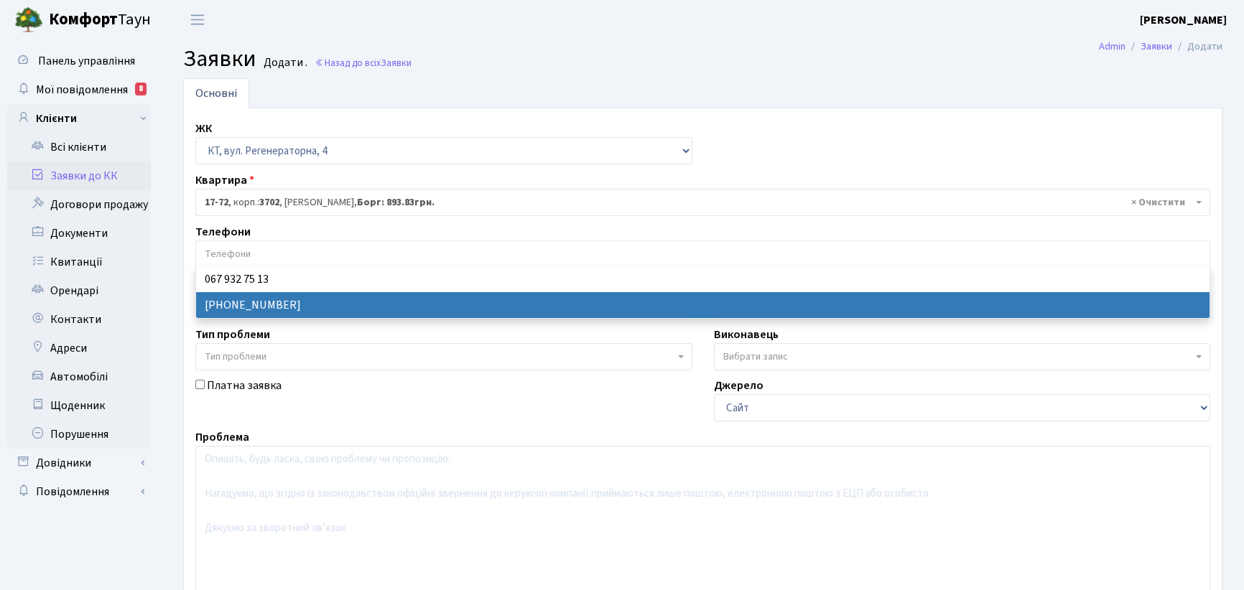
select select "25947"
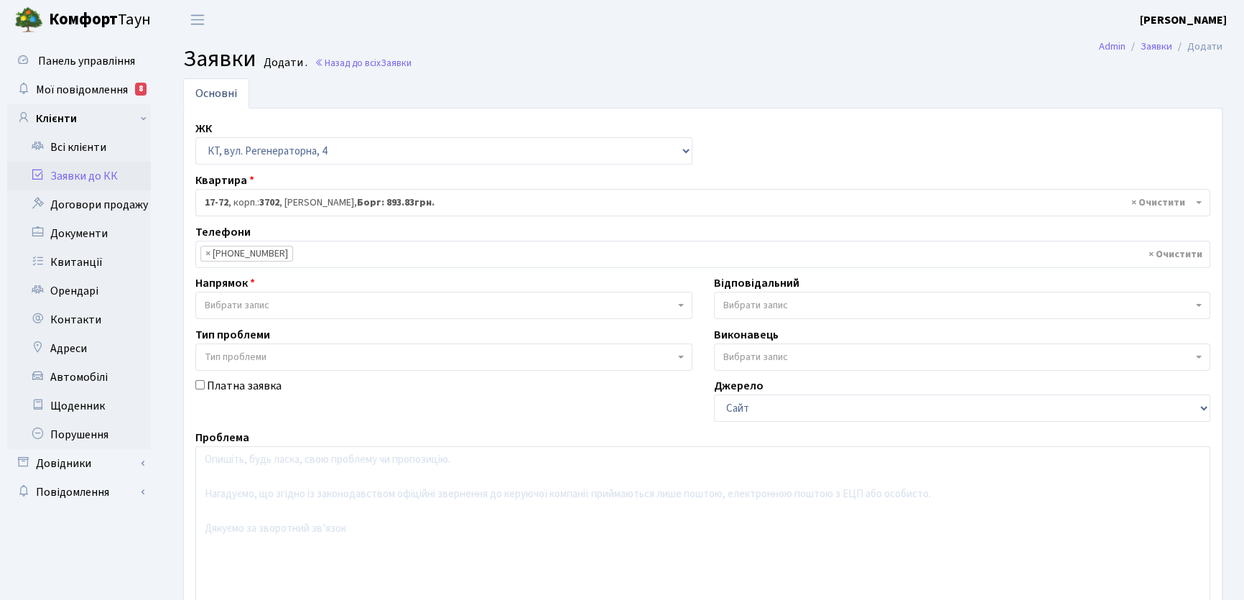
click at [680, 306] on b at bounding box center [681, 305] width 6 height 3
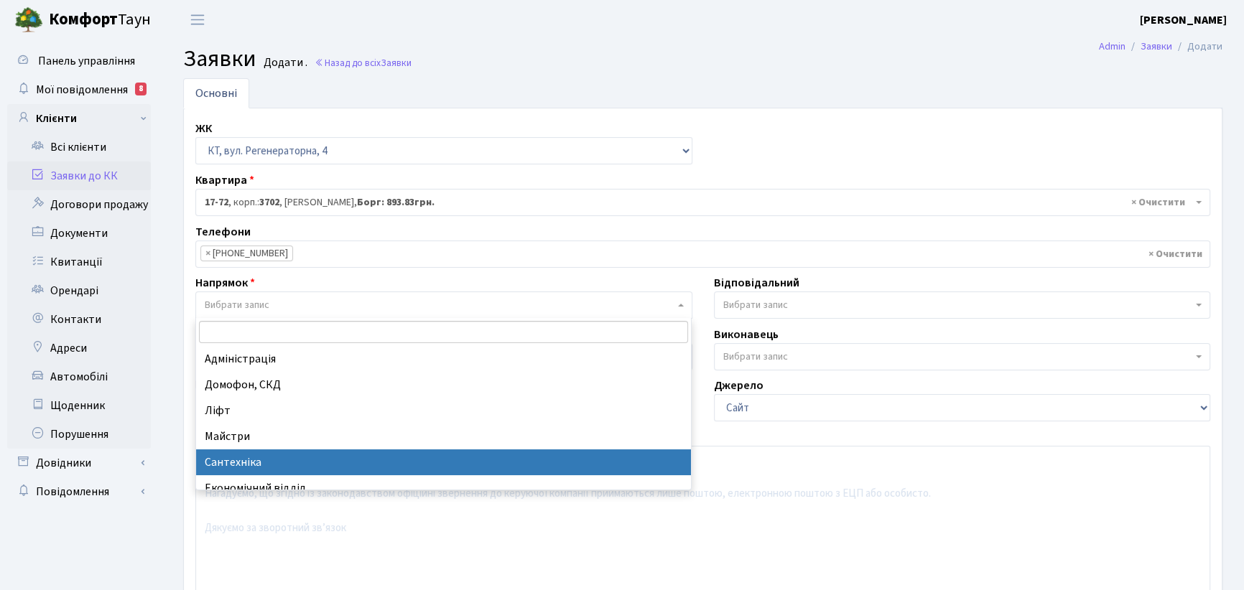
drag, startPoint x: 254, startPoint y: 460, endPoint x: 501, endPoint y: 417, distance: 250.8
select select "2"
select select
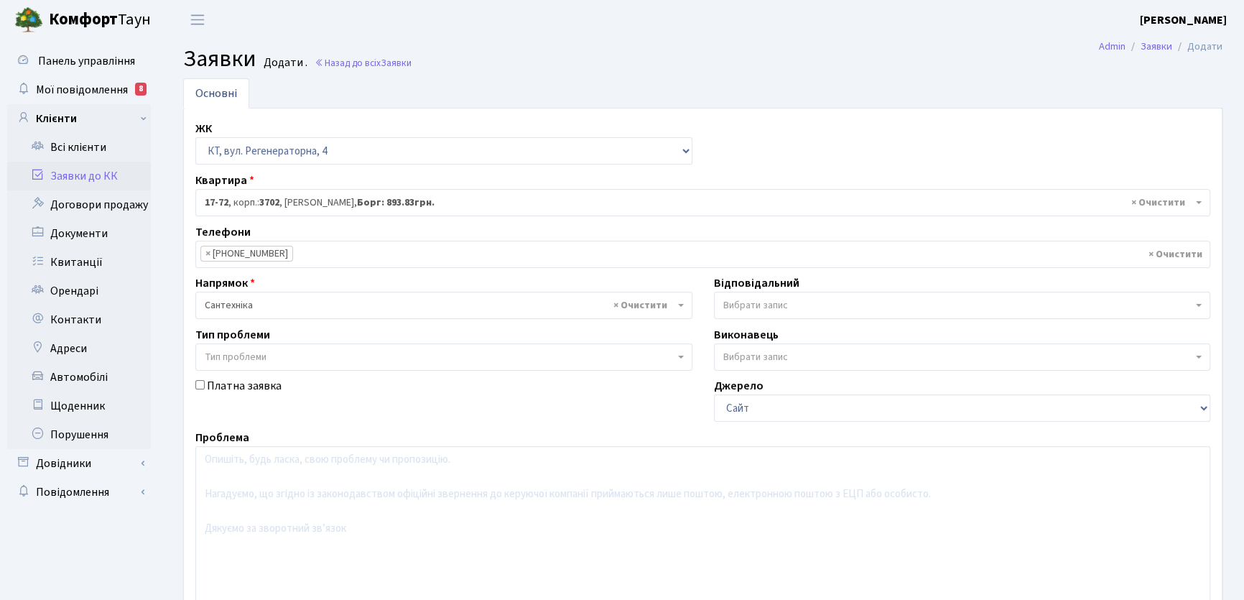
click at [1201, 305] on span at bounding box center [1200, 305] width 3 height 27
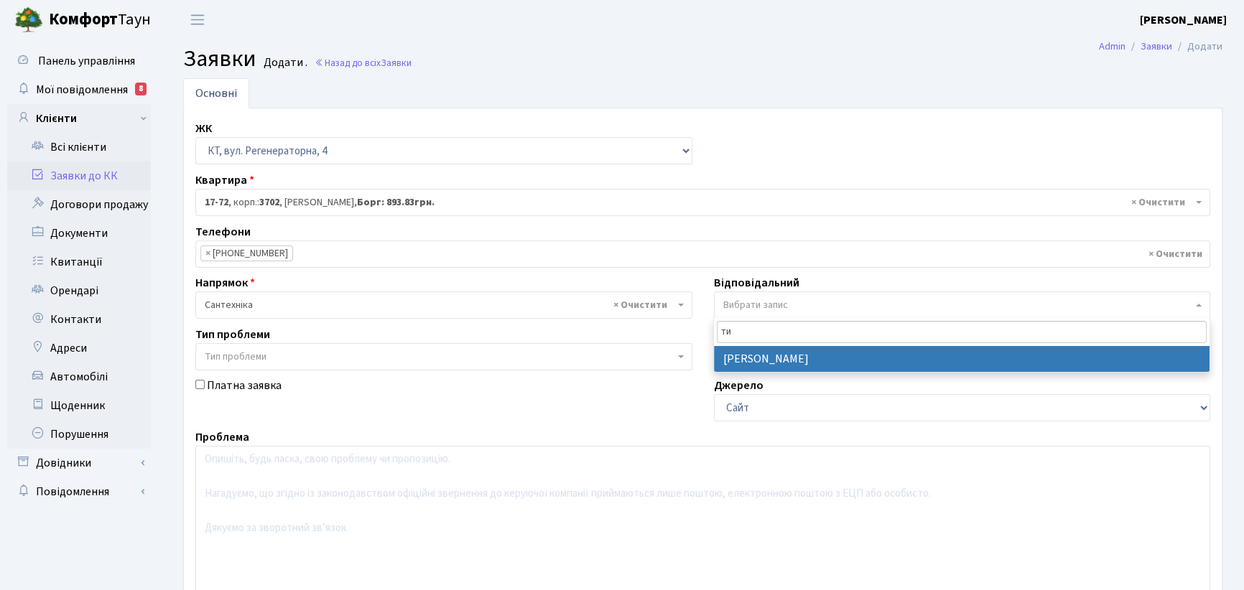
type input "ти"
select select "67"
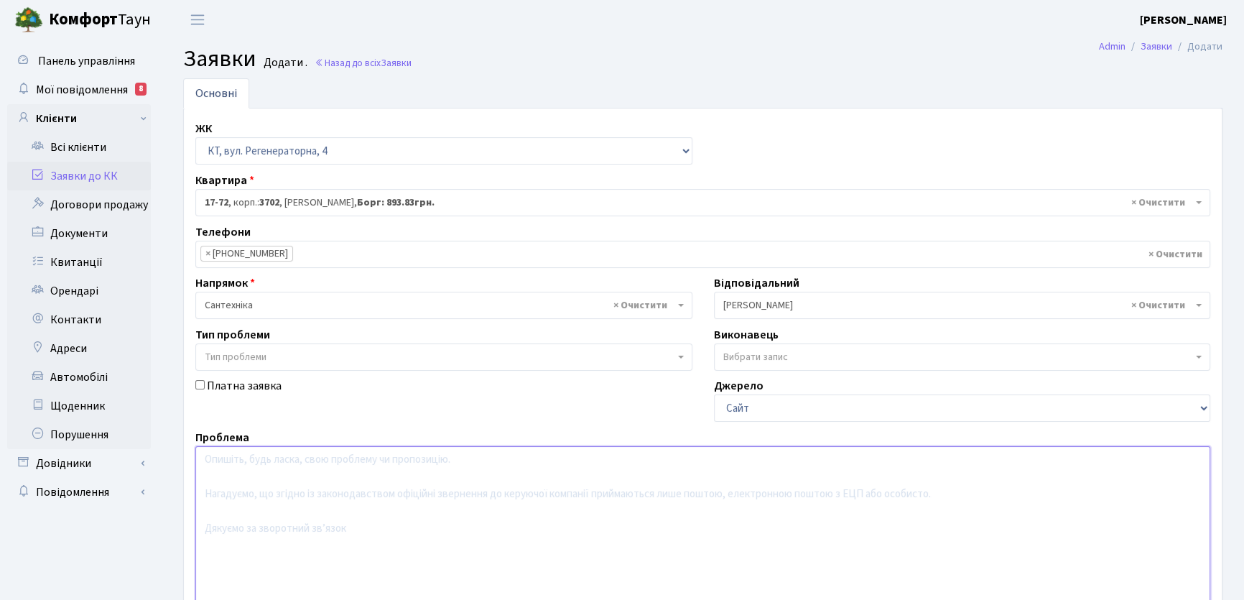
click at [228, 467] on textarea at bounding box center [702, 537] width 1015 height 182
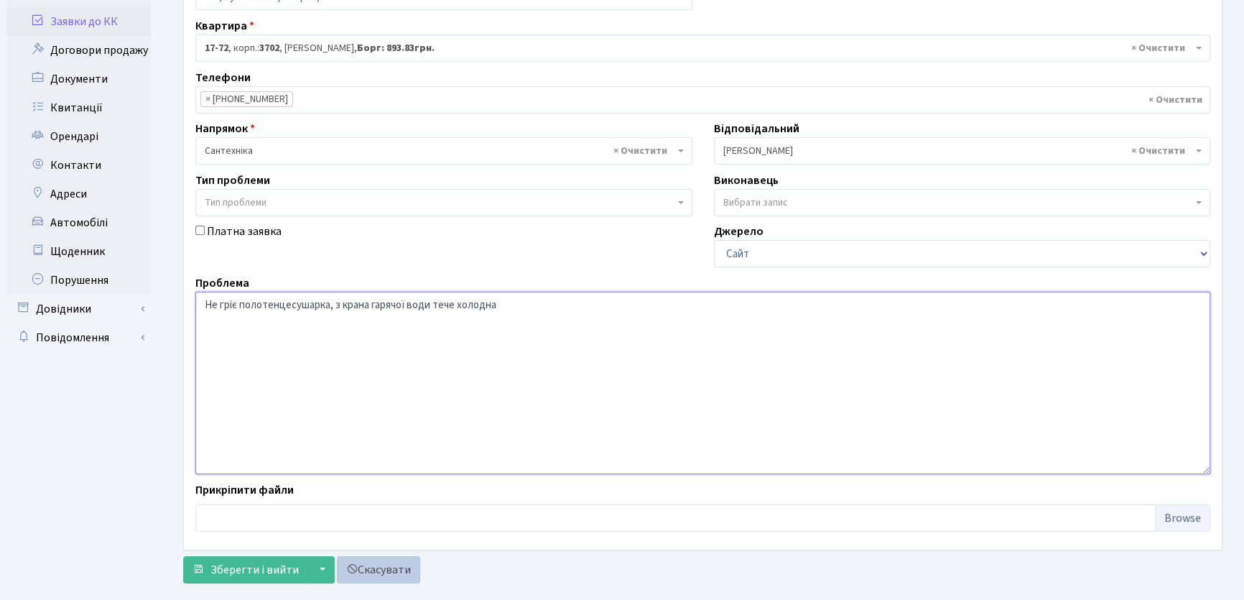
scroll to position [180, 0]
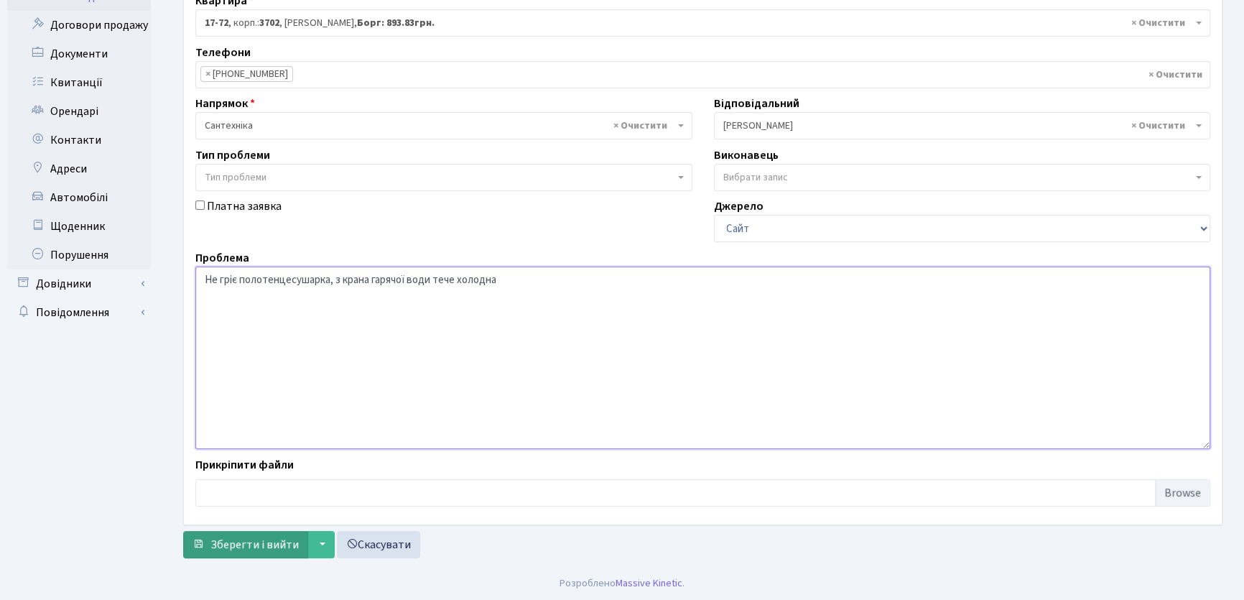
type textarea "Не гріє полотенцесушарка, з крана гарячої води тече холодна"
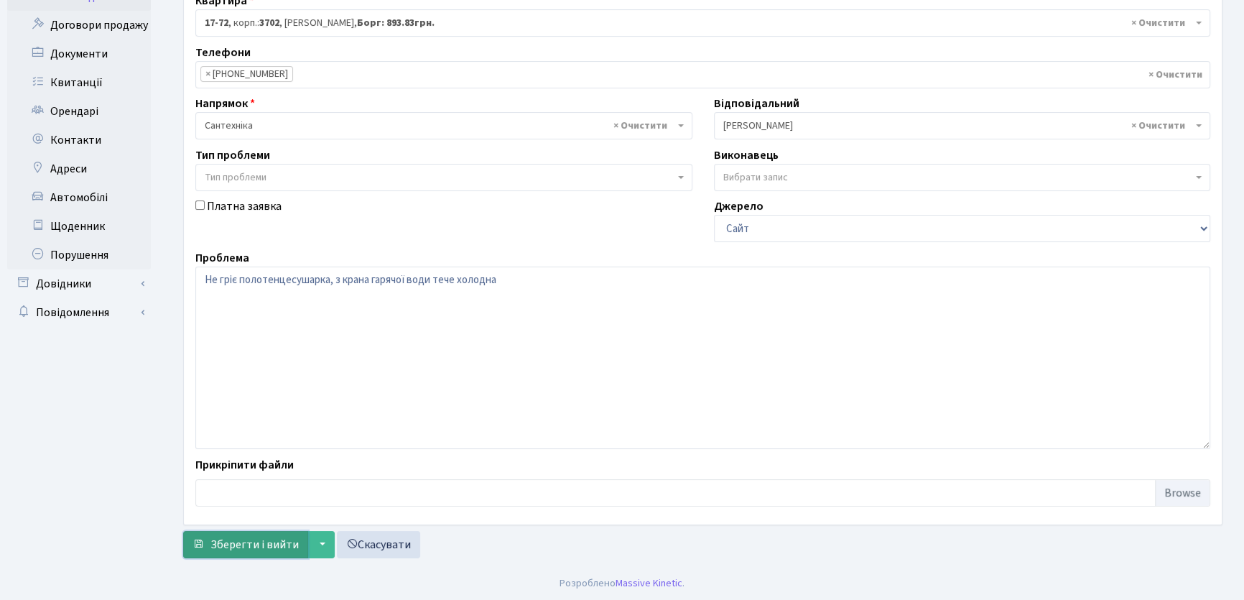
click at [278, 547] on span "Зберегти і вийти" at bounding box center [254, 545] width 88 height 16
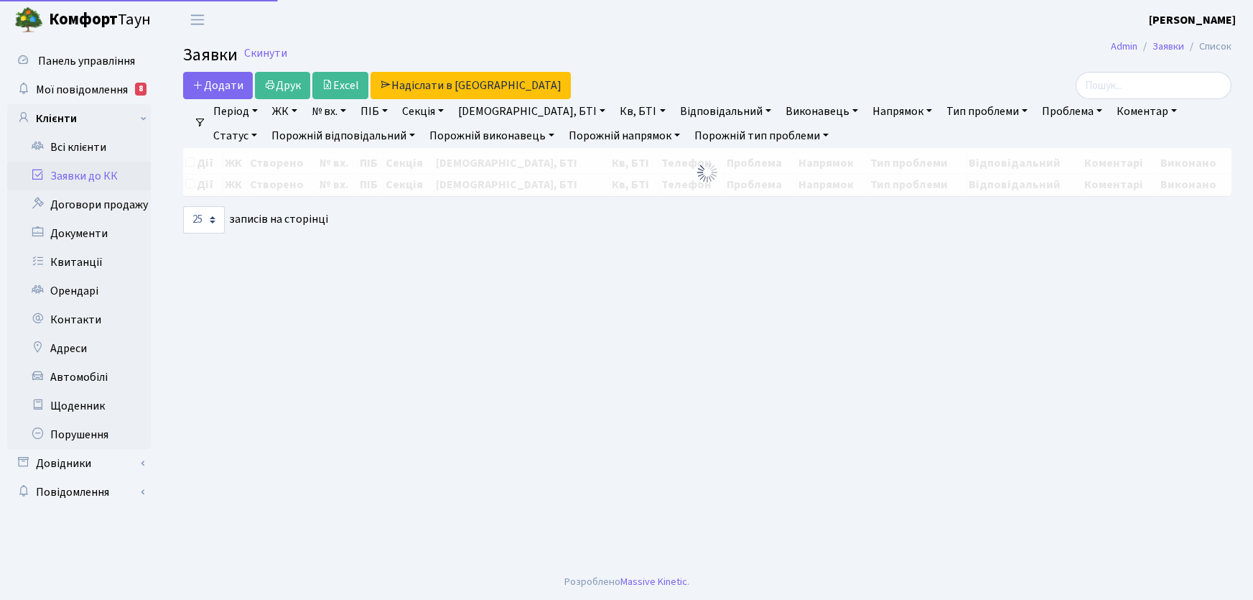
select select "25"
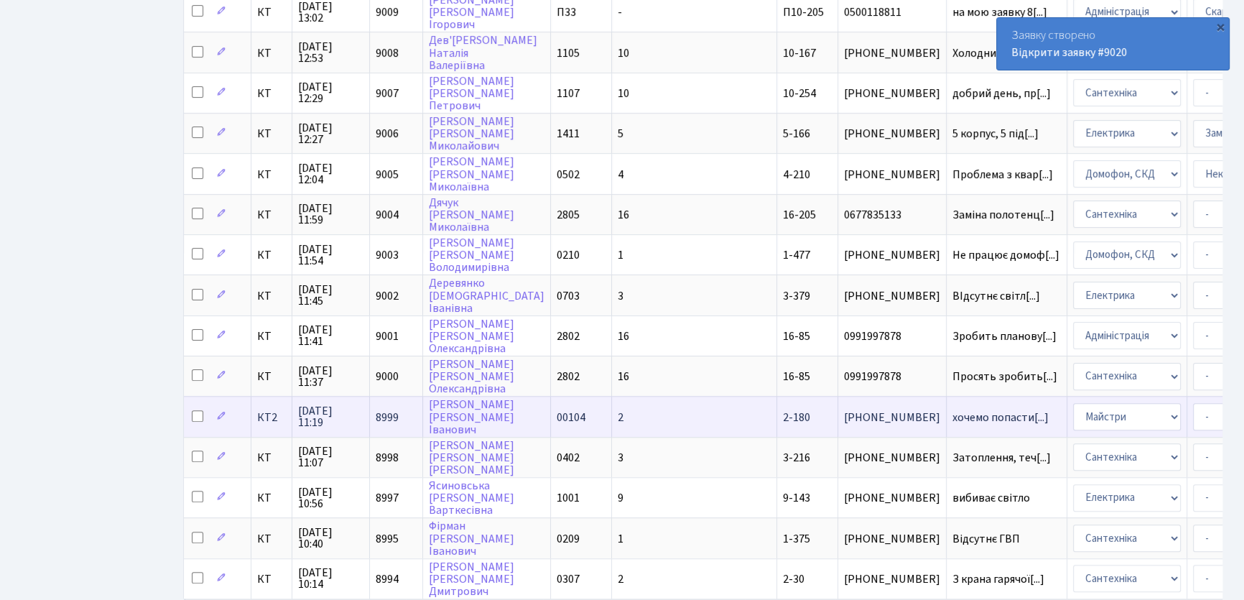
scroll to position [668, 0]
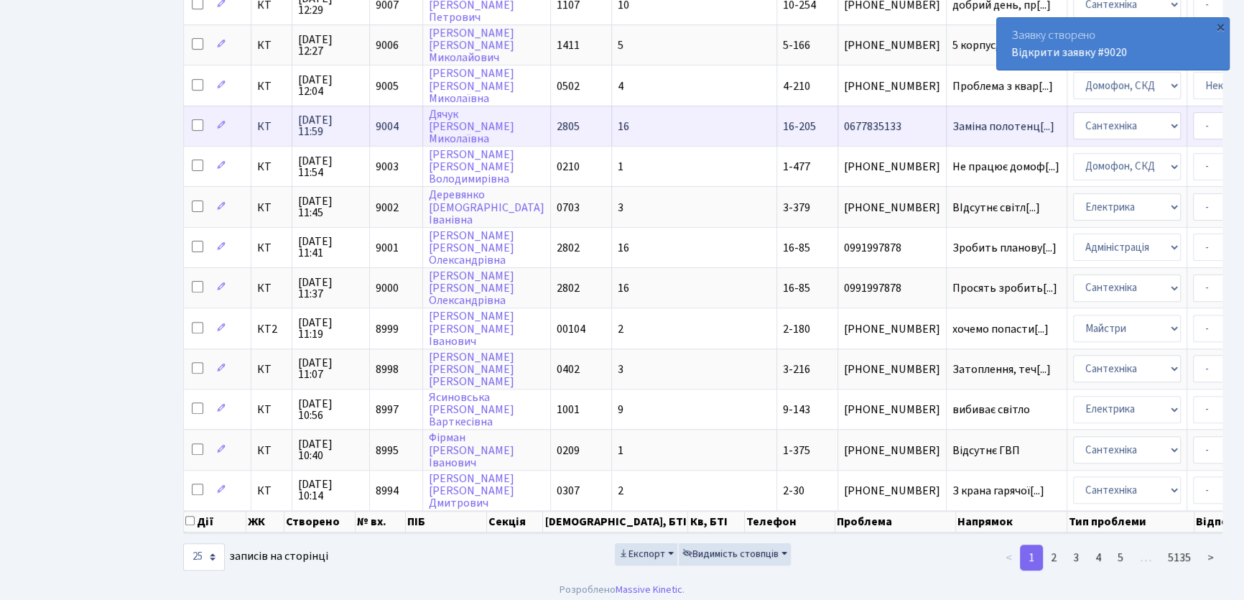
click at [390, 119] on span "9004" at bounding box center [387, 127] width 23 height 16
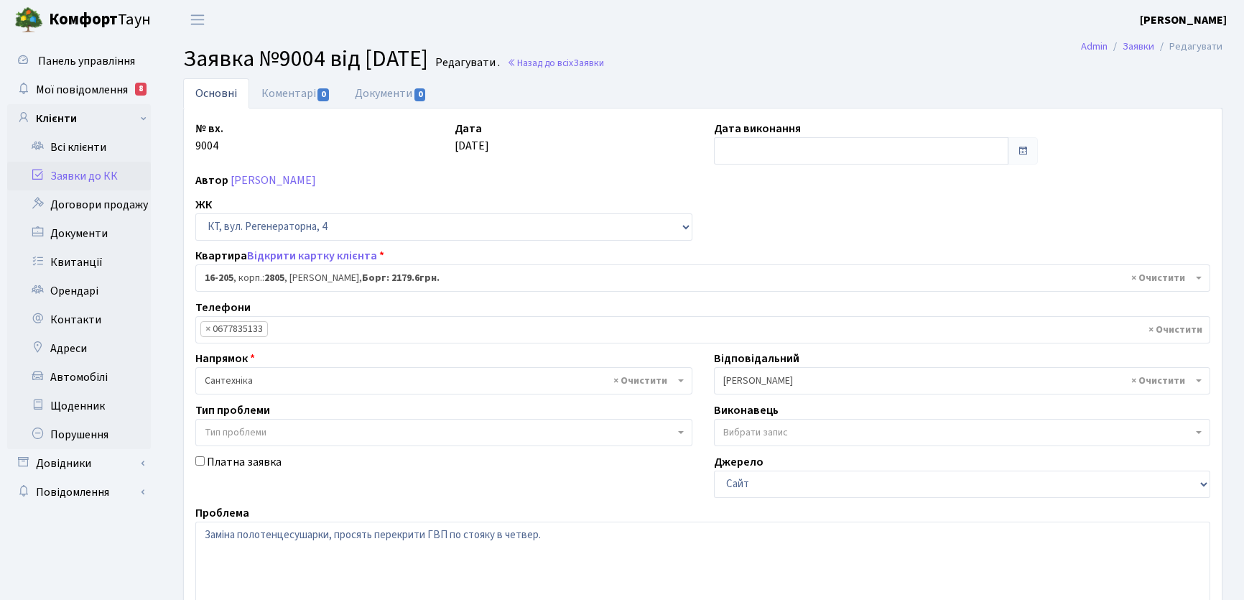
select select "8766"
